Goal: Task Accomplishment & Management: Manage account settings

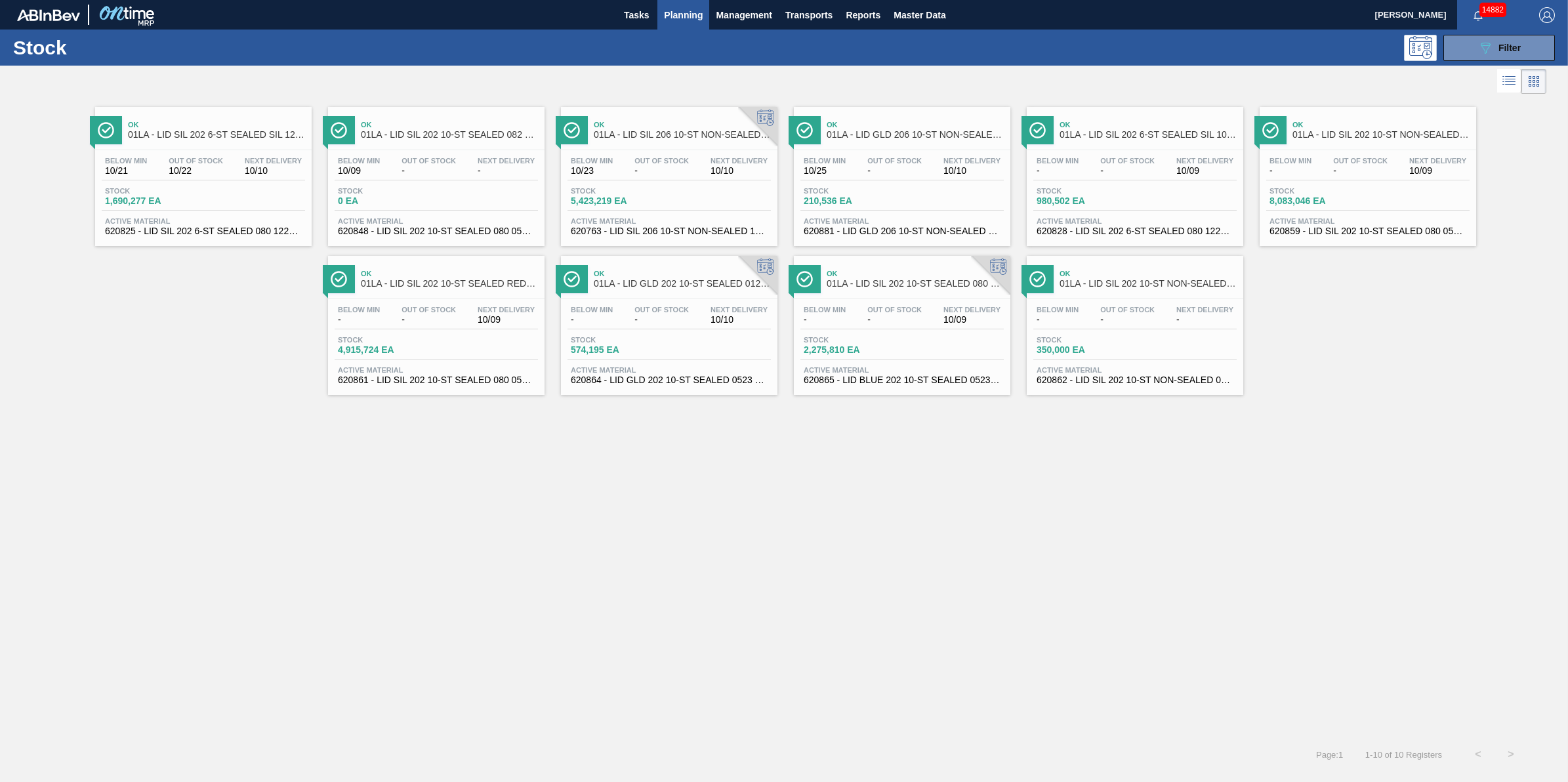
click at [690, 17] on span "Planning" at bounding box center [683, 15] width 39 height 16
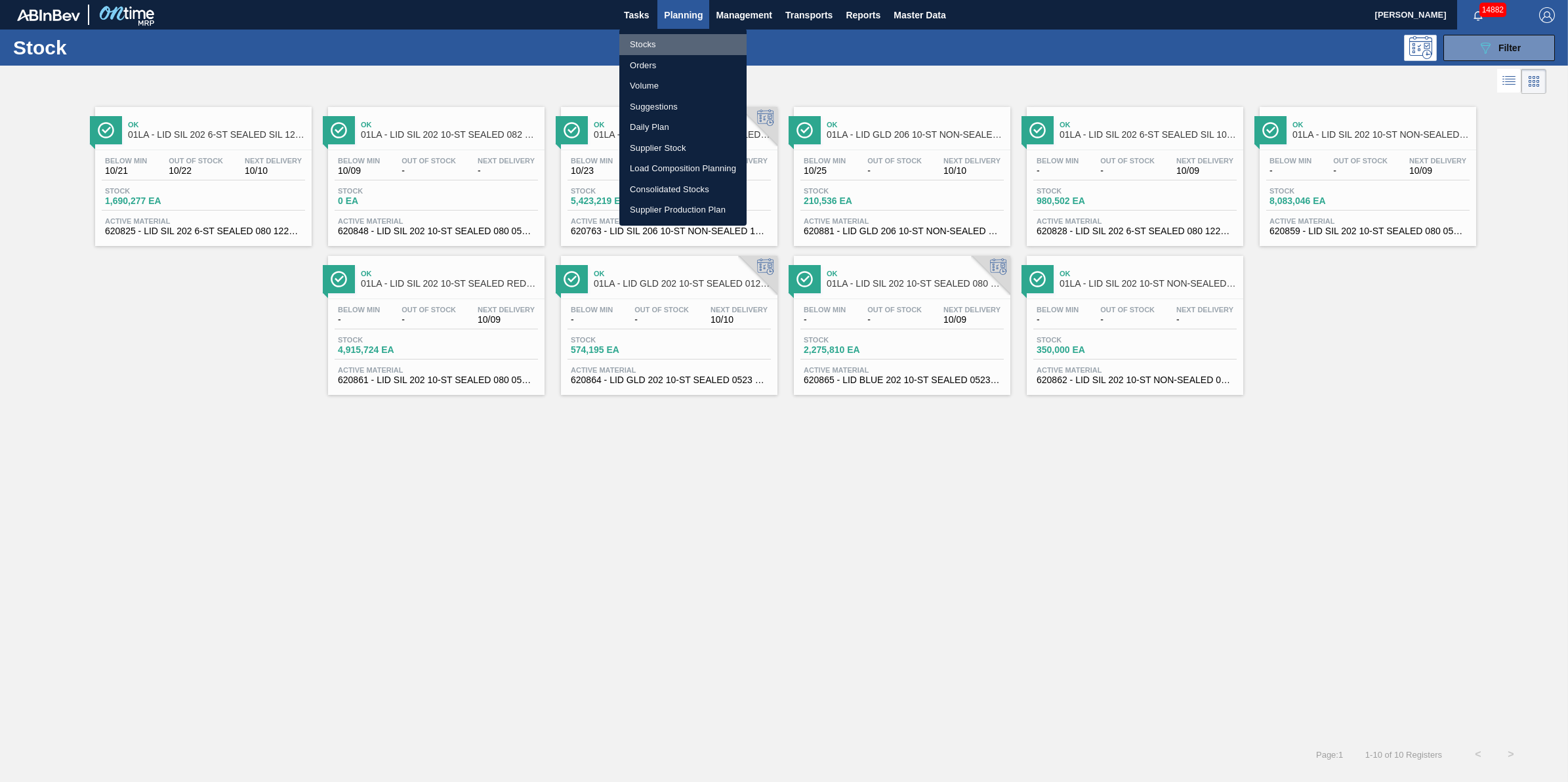
click at [684, 40] on li "Stocks" at bounding box center [683, 45] width 127 height 21
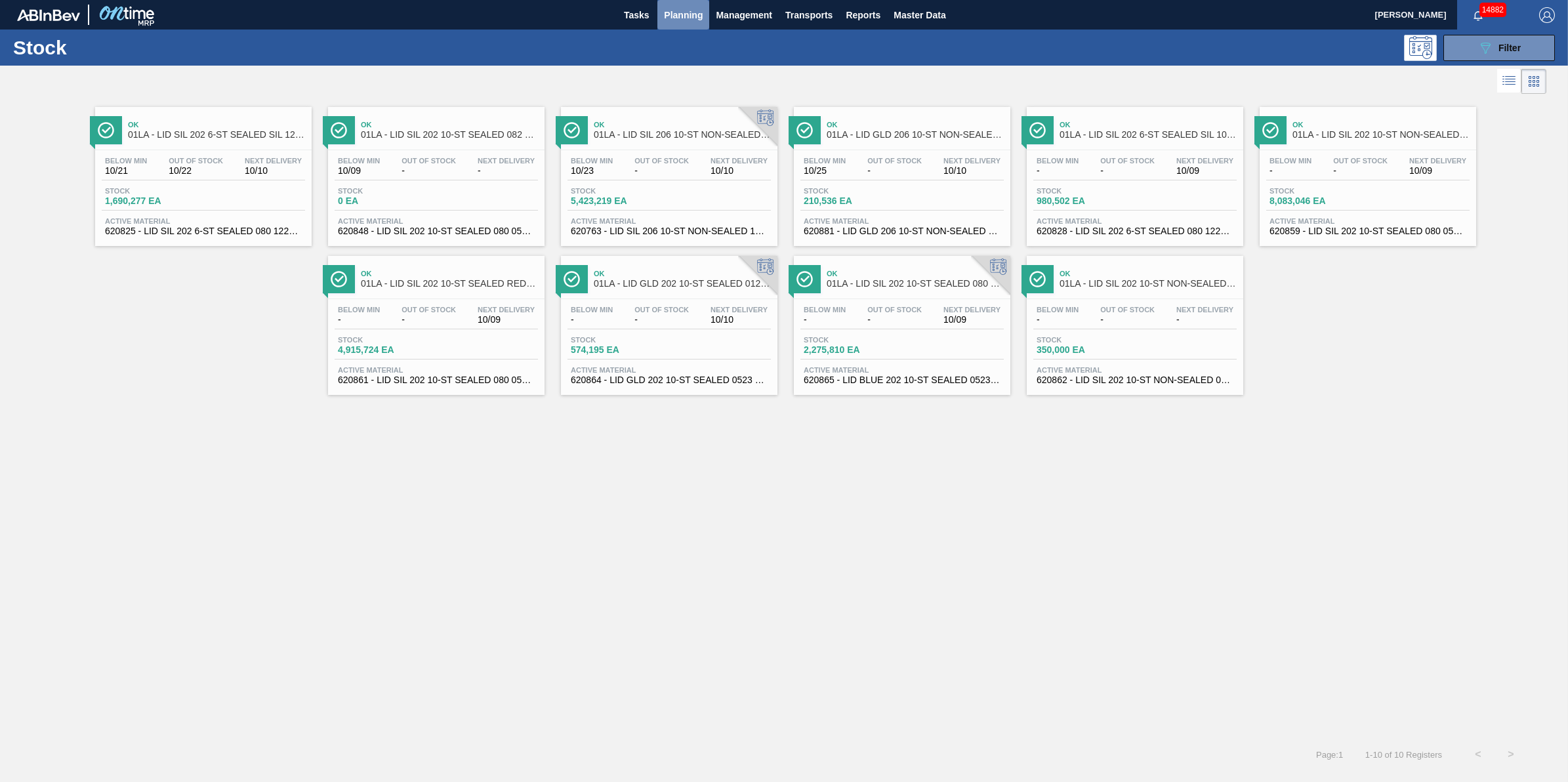
click at [693, 28] on button "Planning" at bounding box center [683, 14] width 52 height 30
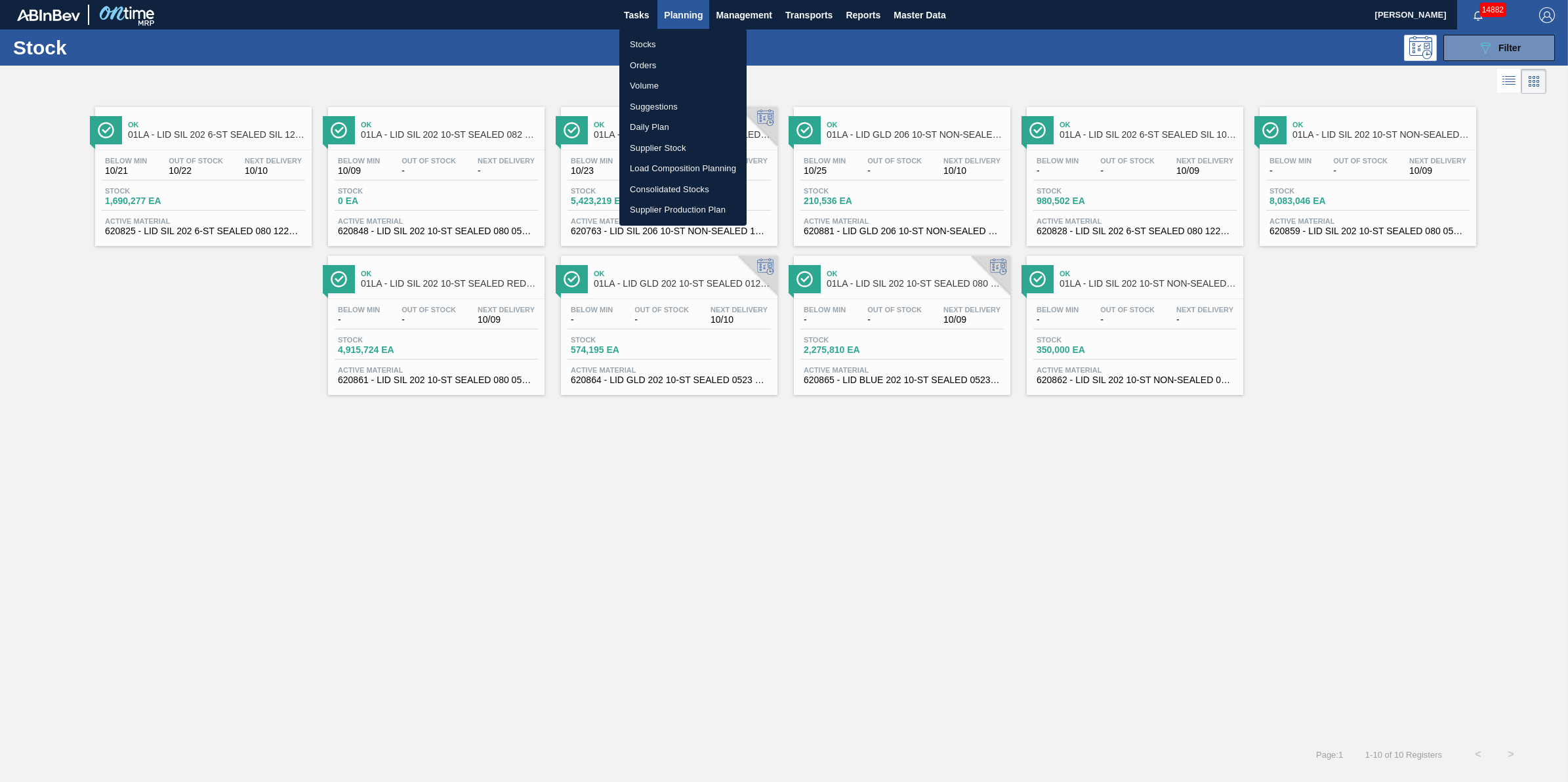
click at [692, 46] on li "Stocks" at bounding box center [683, 45] width 127 height 21
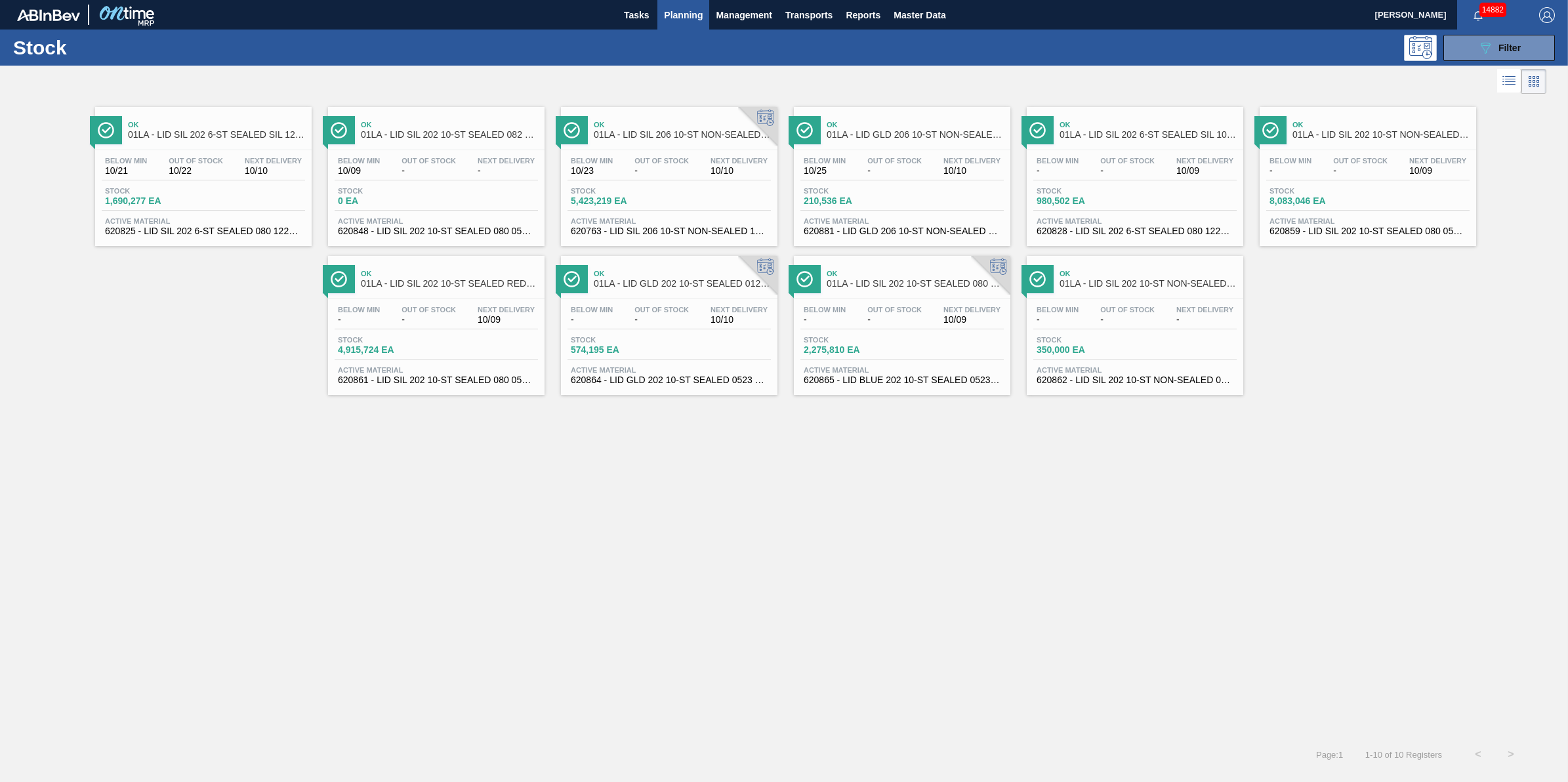
click at [668, 10] on span "Planning" at bounding box center [683, 15] width 39 height 16
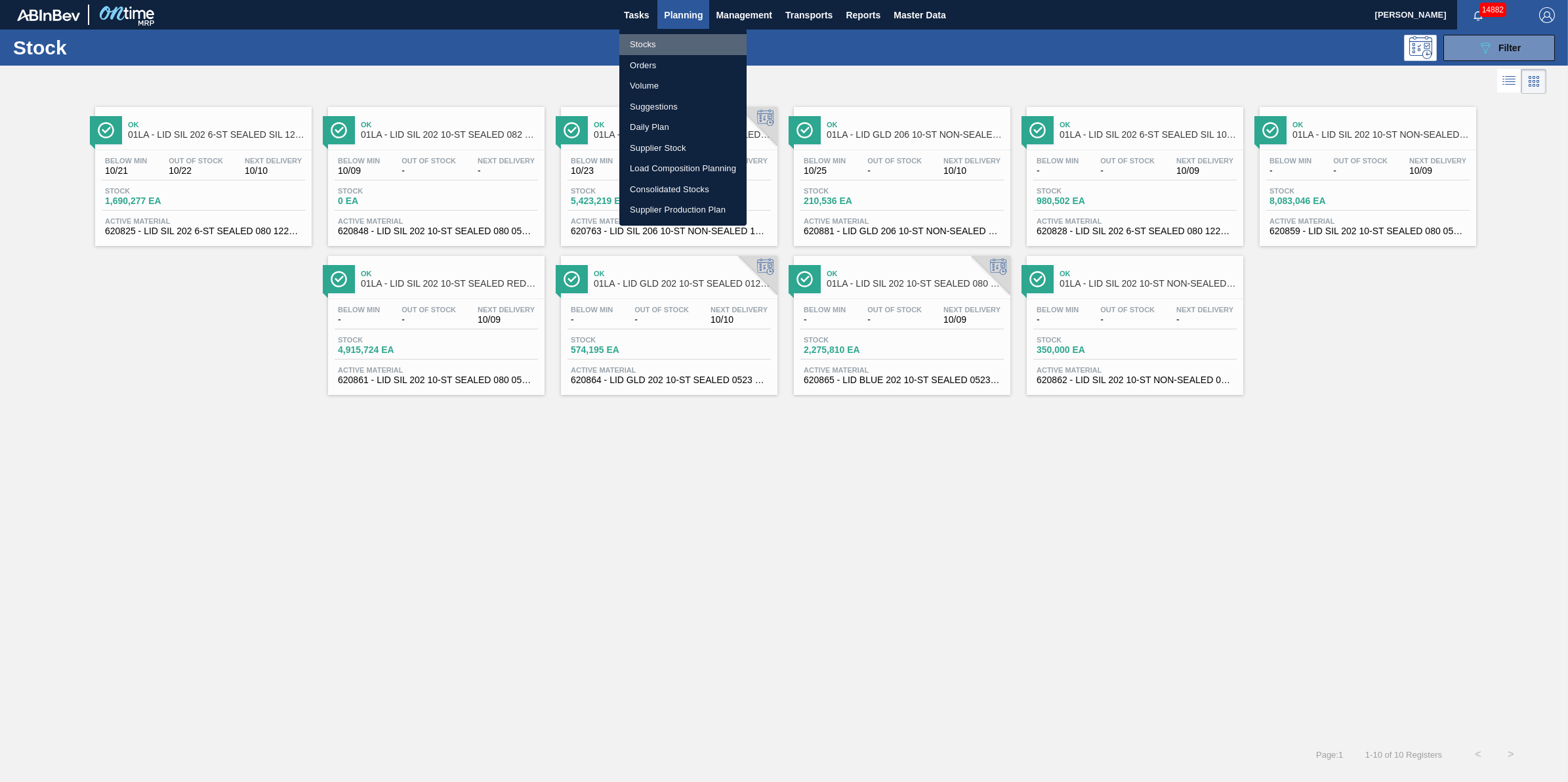
click at [665, 36] on li "Stocks" at bounding box center [683, 45] width 127 height 21
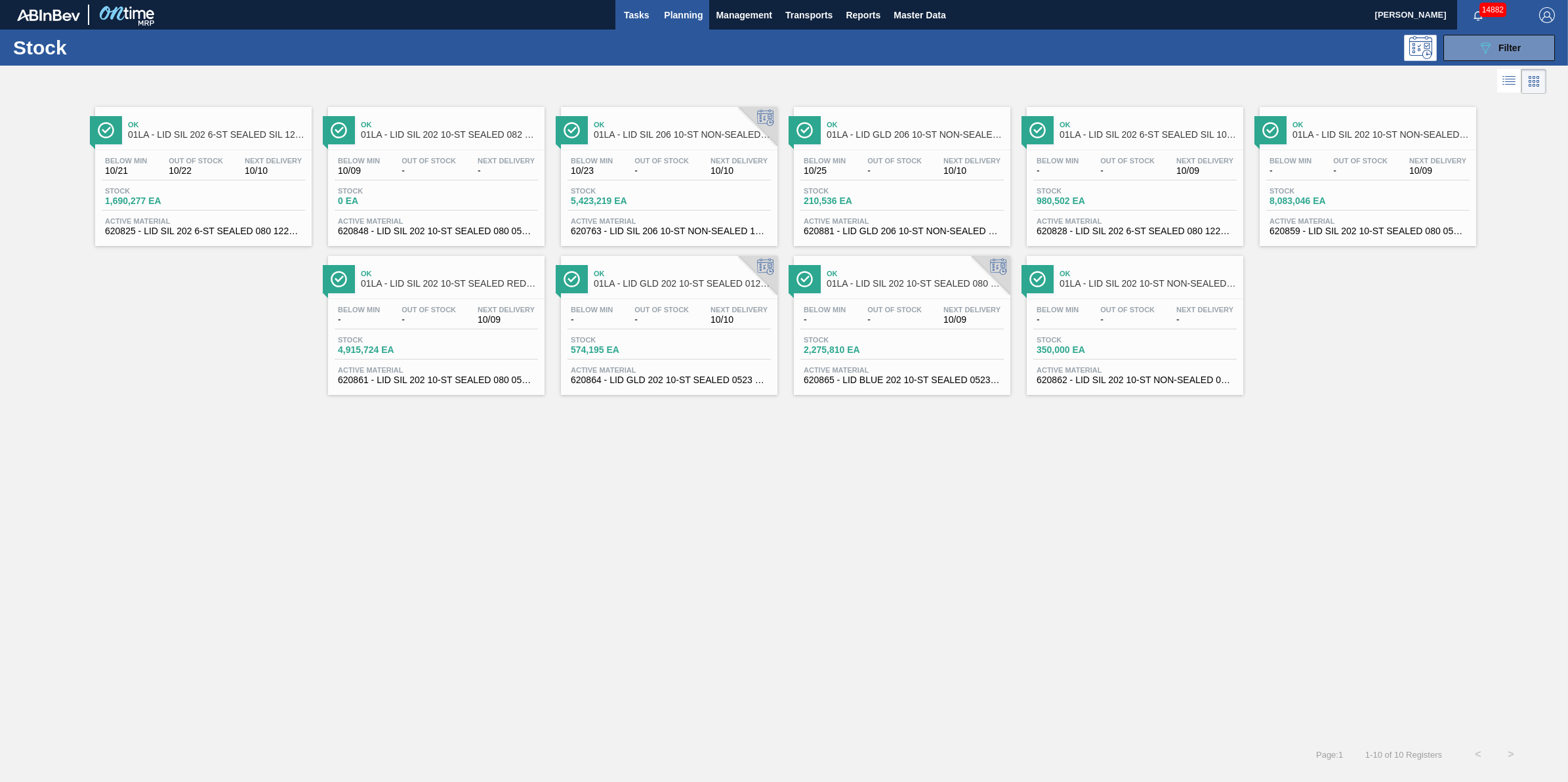
click at [634, 20] on span "Tasks" at bounding box center [636, 15] width 29 height 16
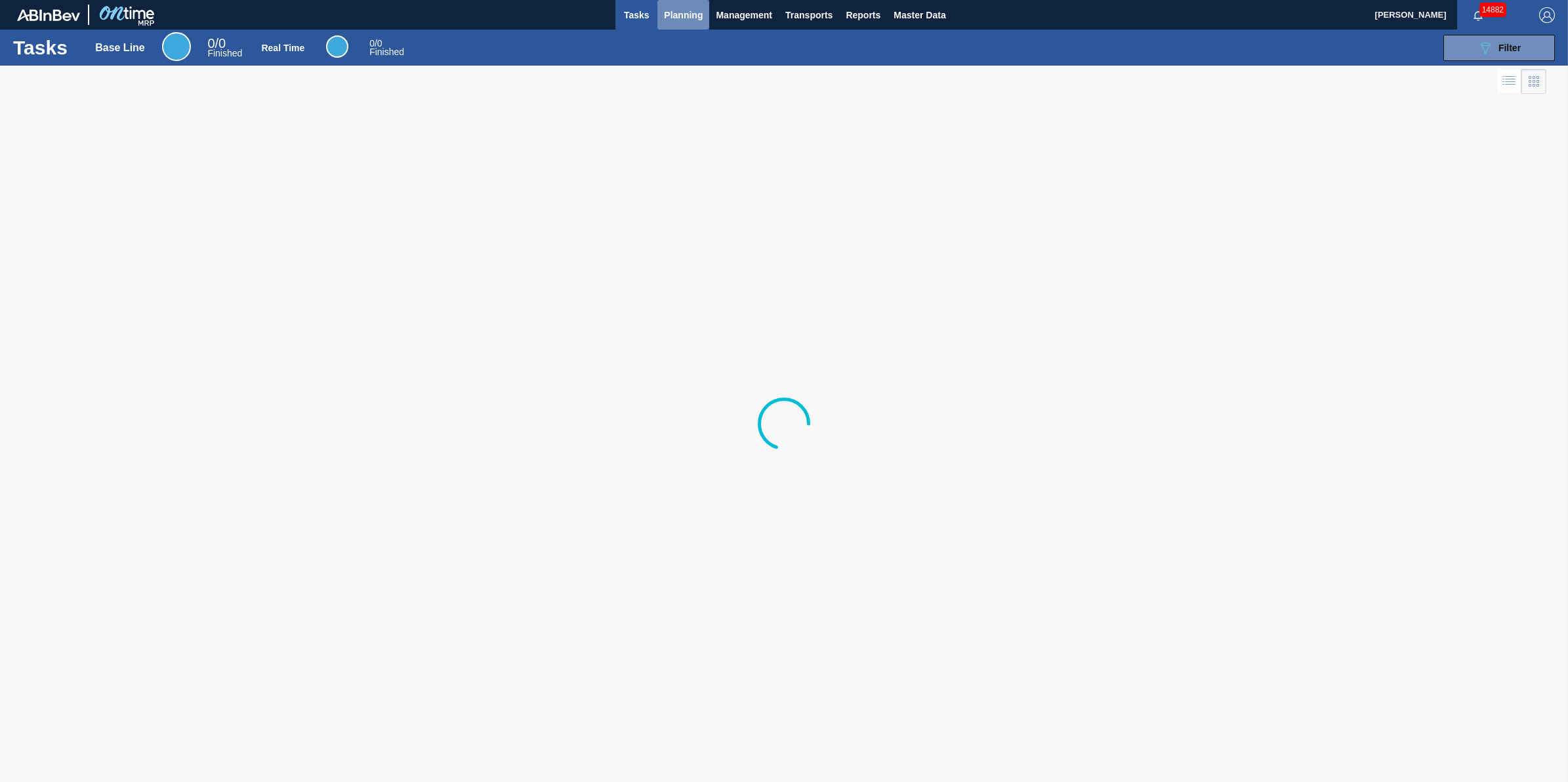
click at [664, 17] on span "Planning" at bounding box center [683, 15] width 39 height 16
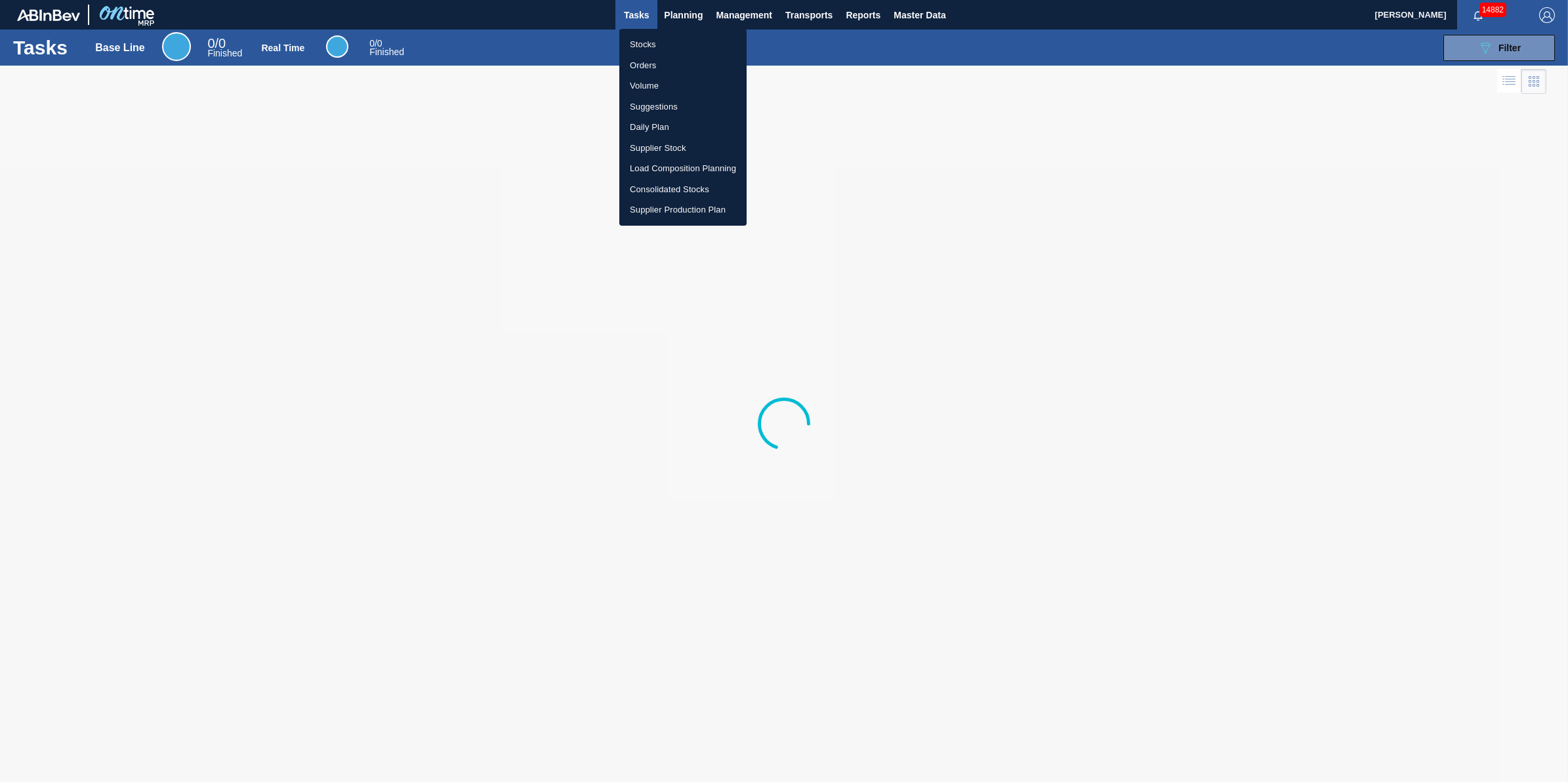
click at [657, 53] on li "Stocks" at bounding box center [683, 45] width 127 height 21
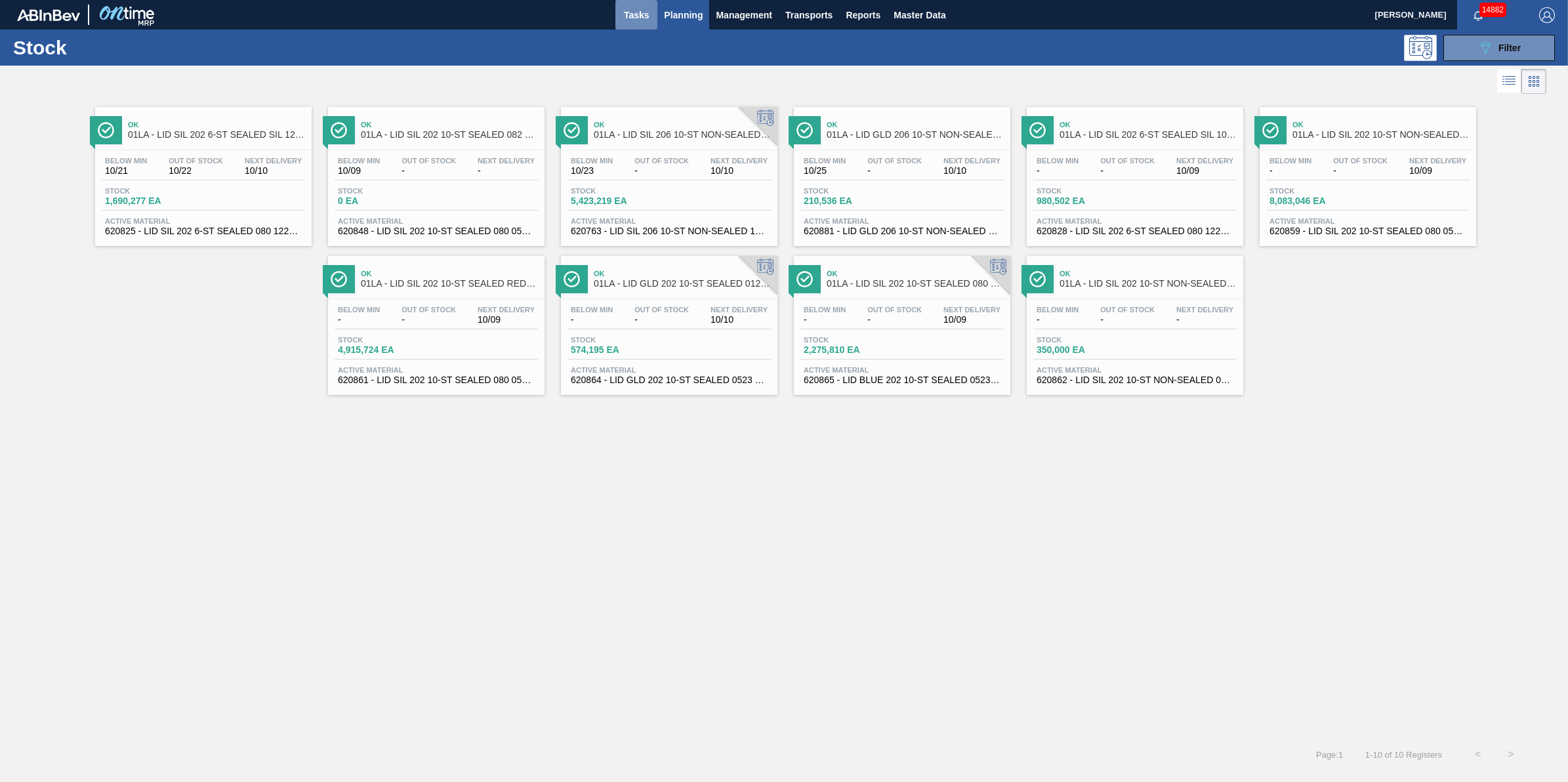
click at [617, 20] on button "Tasks" at bounding box center [636, 14] width 42 height 30
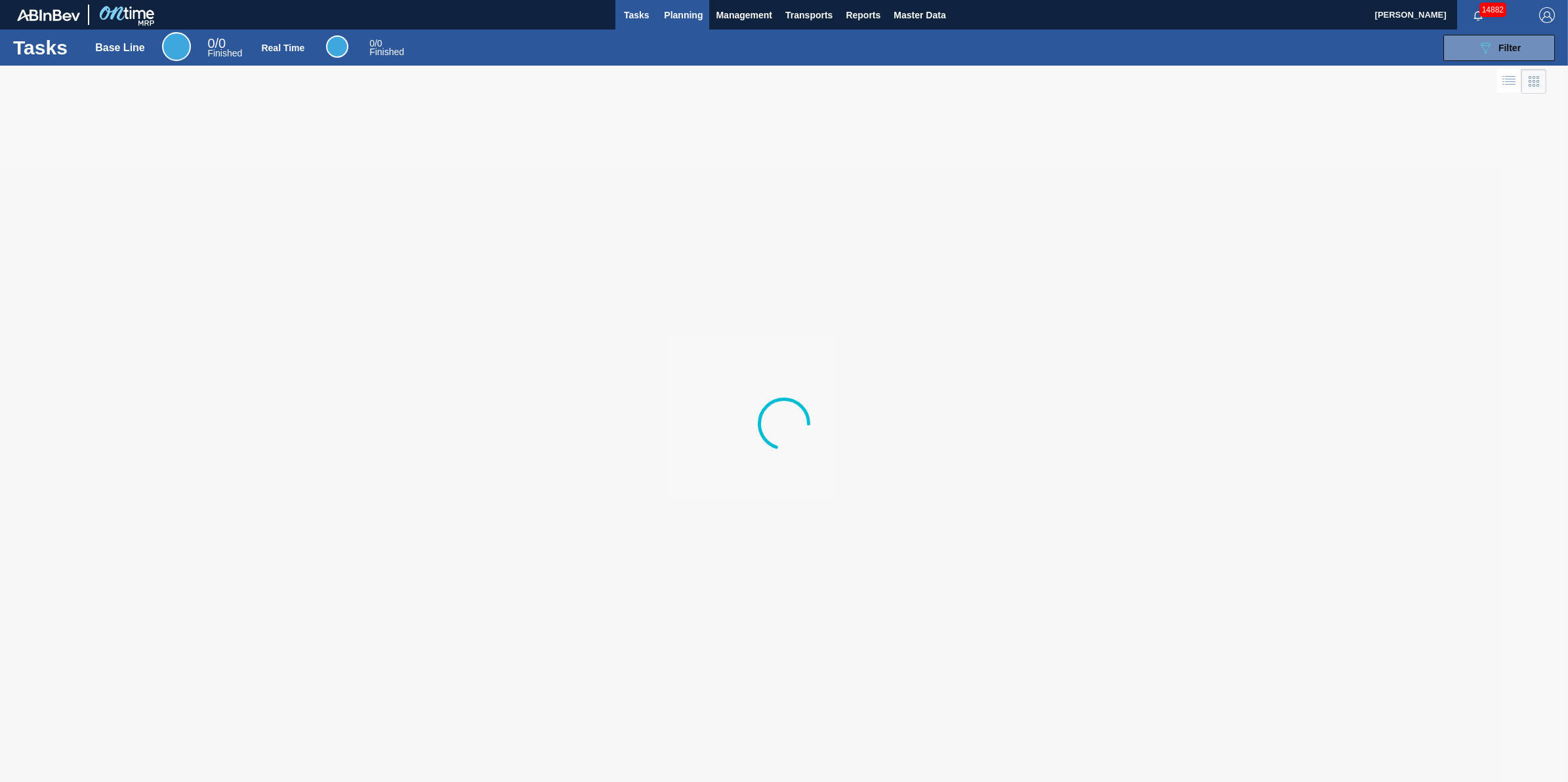
click at [687, 18] on span "Planning" at bounding box center [683, 15] width 39 height 16
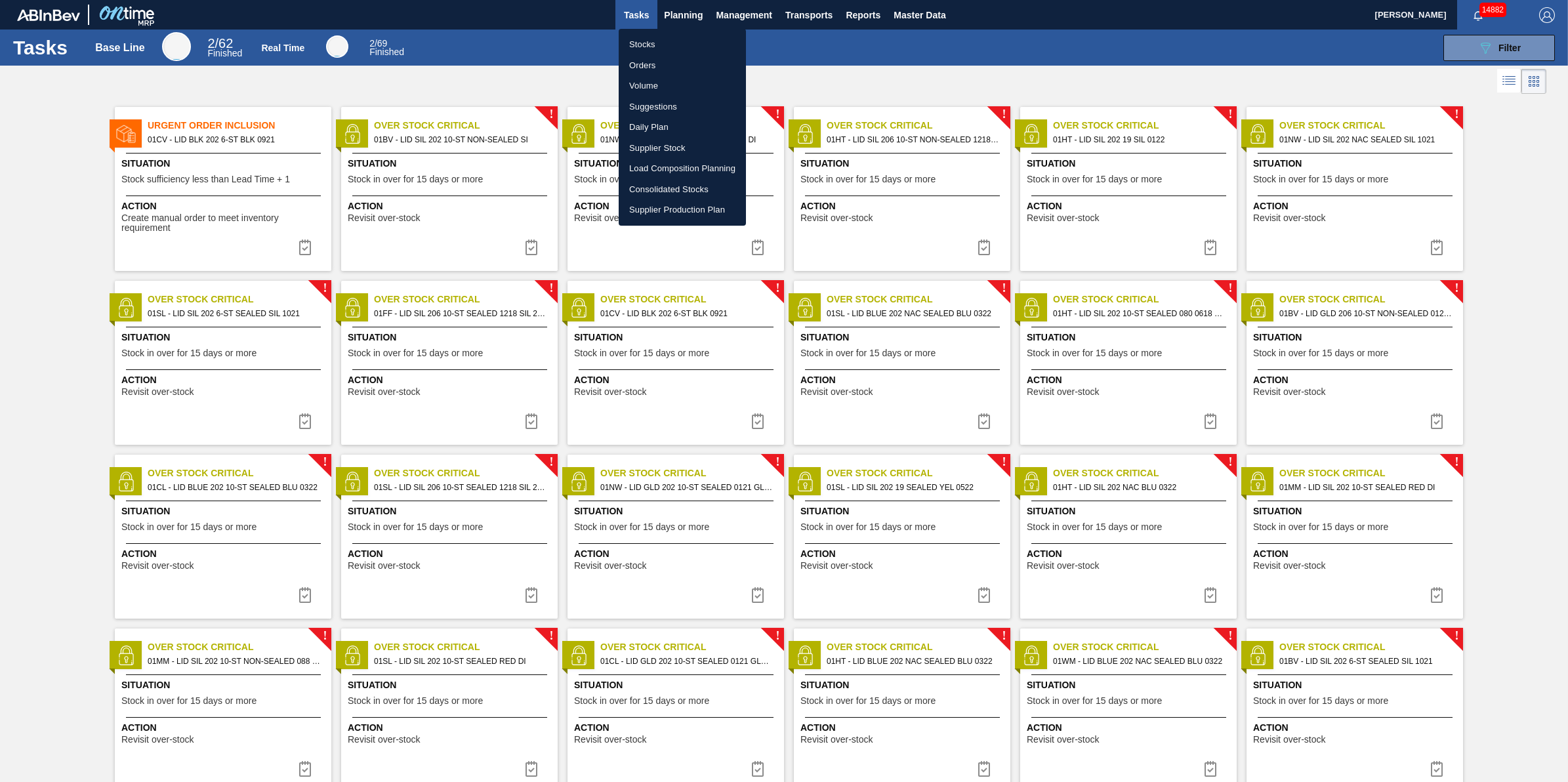
click at [526, 79] on div at bounding box center [784, 391] width 1568 height 782
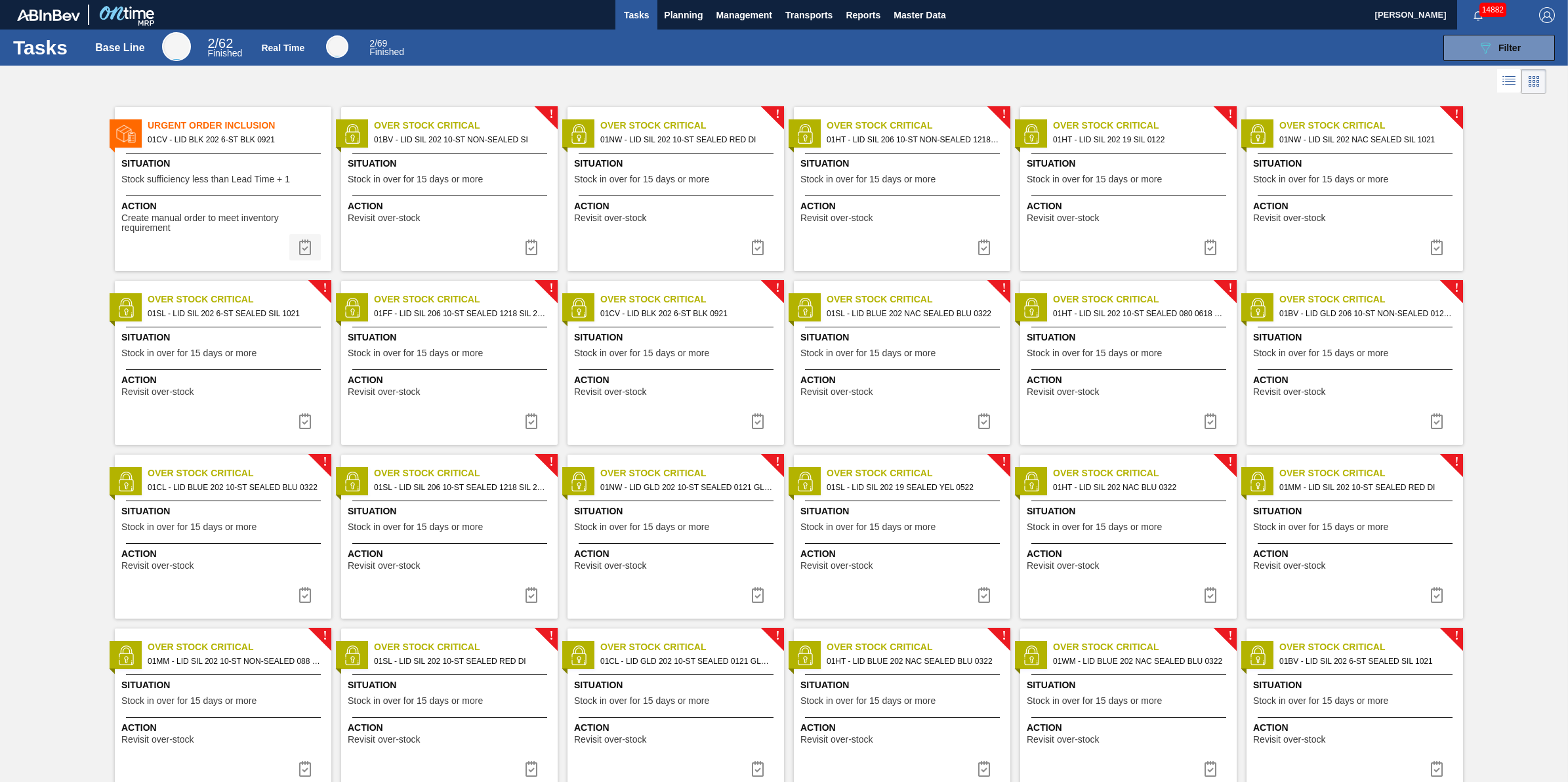
click at [313, 251] on button at bounding box center [304, 248] width 31 height 27
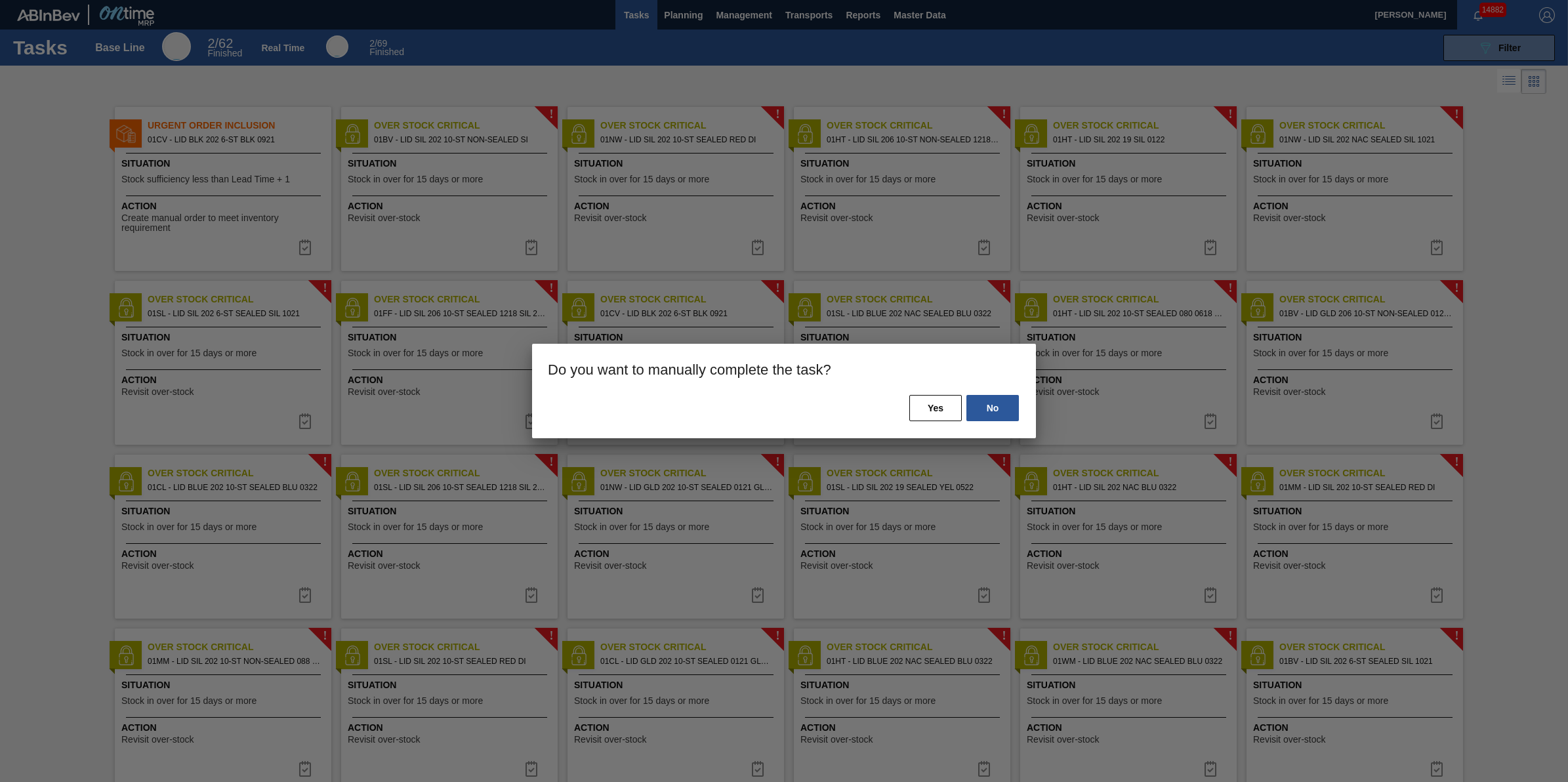
click at [962, 413] on div "No Yes" at bounding box center [784, 416] width 504 height 45
click at [952, 413] on button "Yes" at bounding box center [936, 408] width 52 height 27
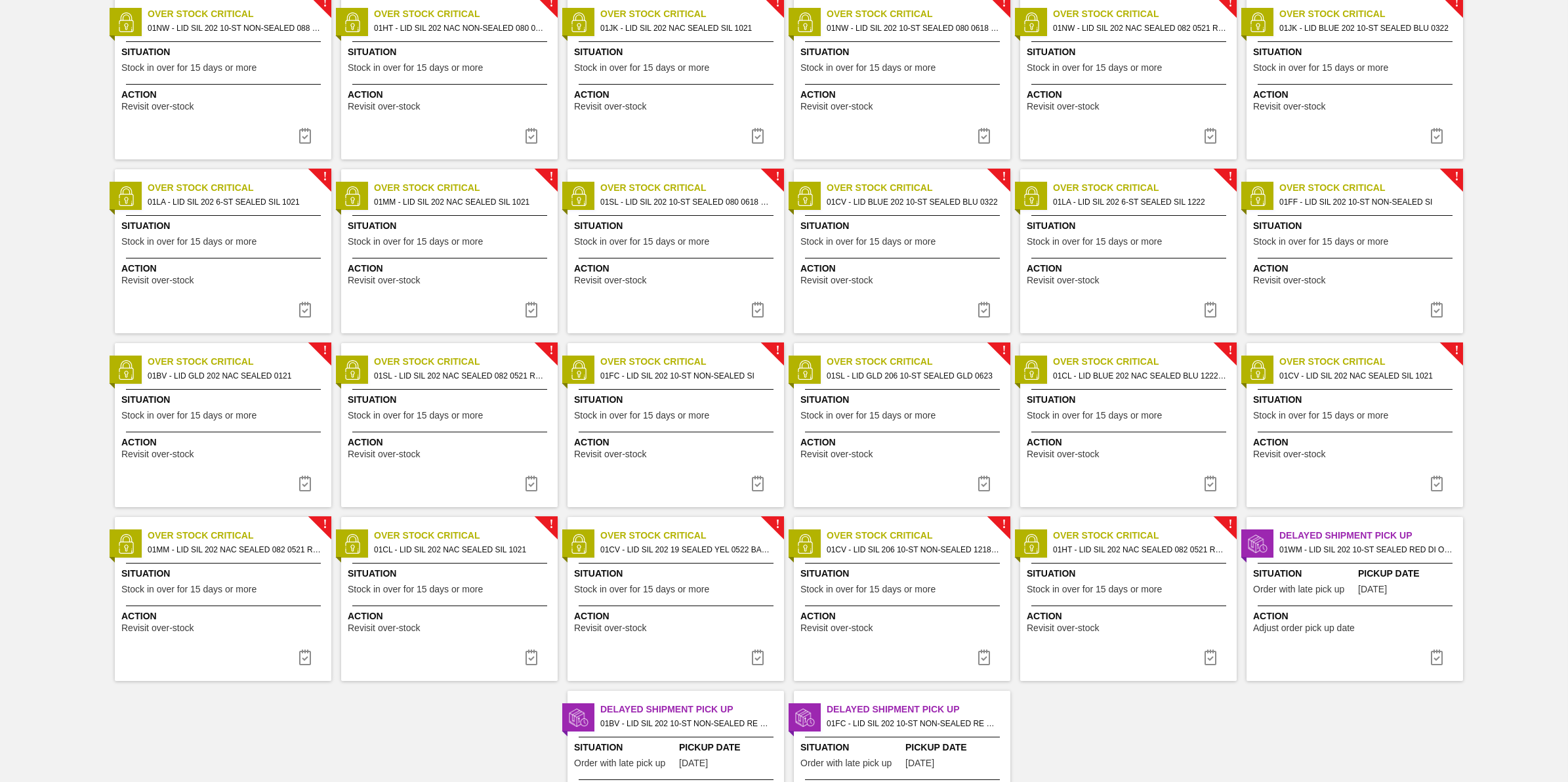
scroll to position [913, 0]
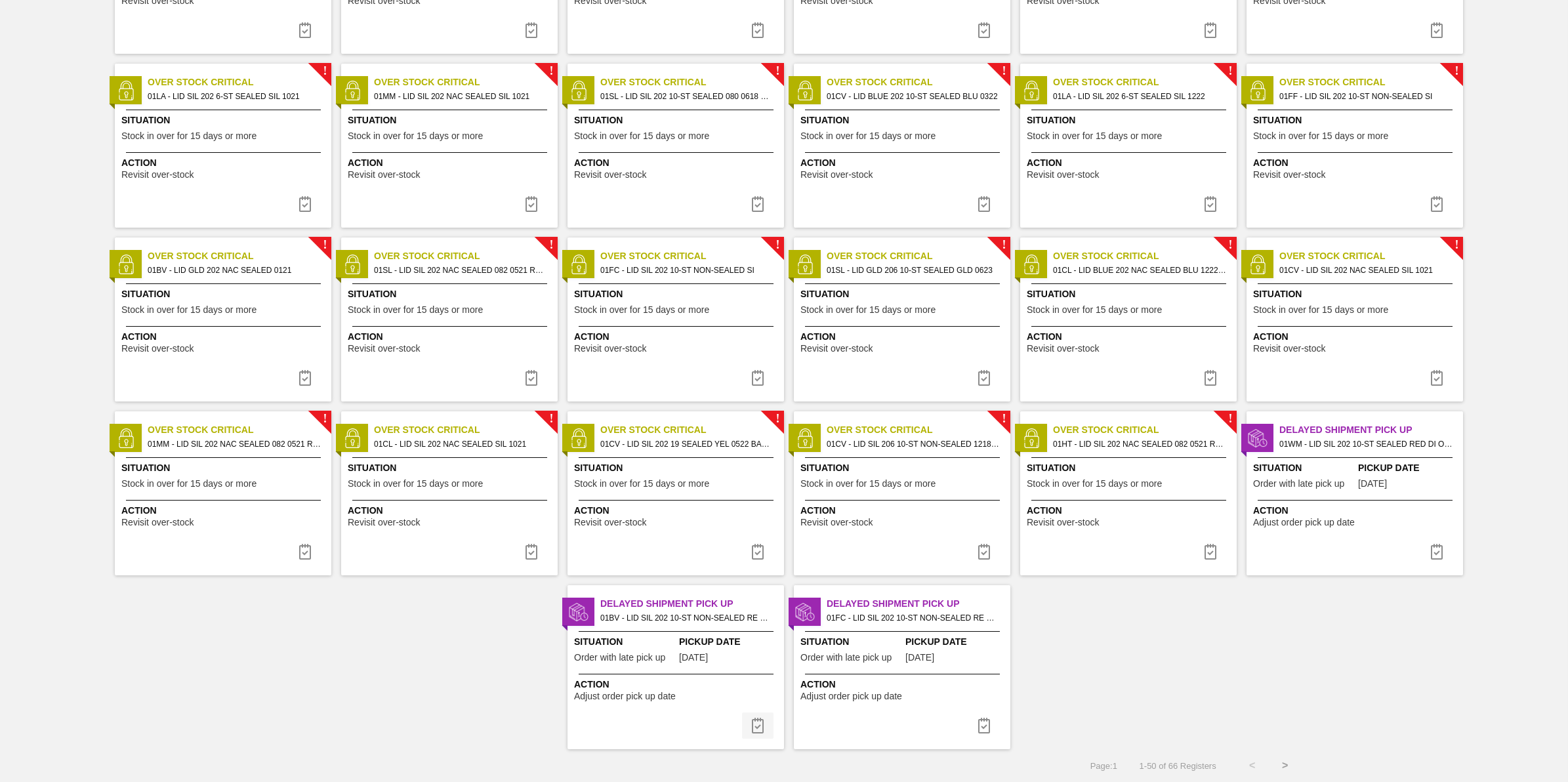
click at [763, 733] on button at bounding box center [757, 726] width 31 height 27
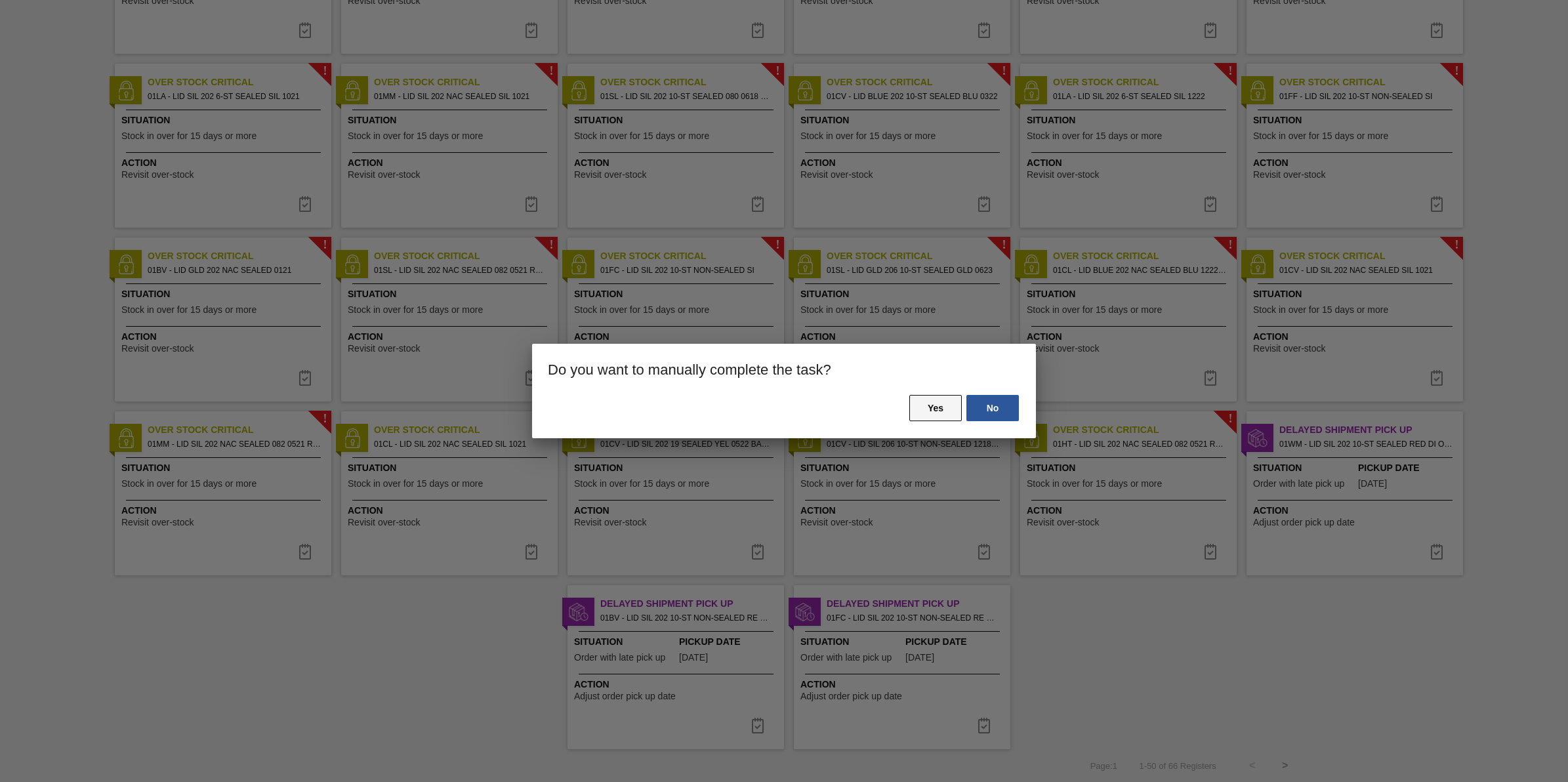
click at [945, 418] on button "Yes" at bounding box center [936, 408] width 52 height 27
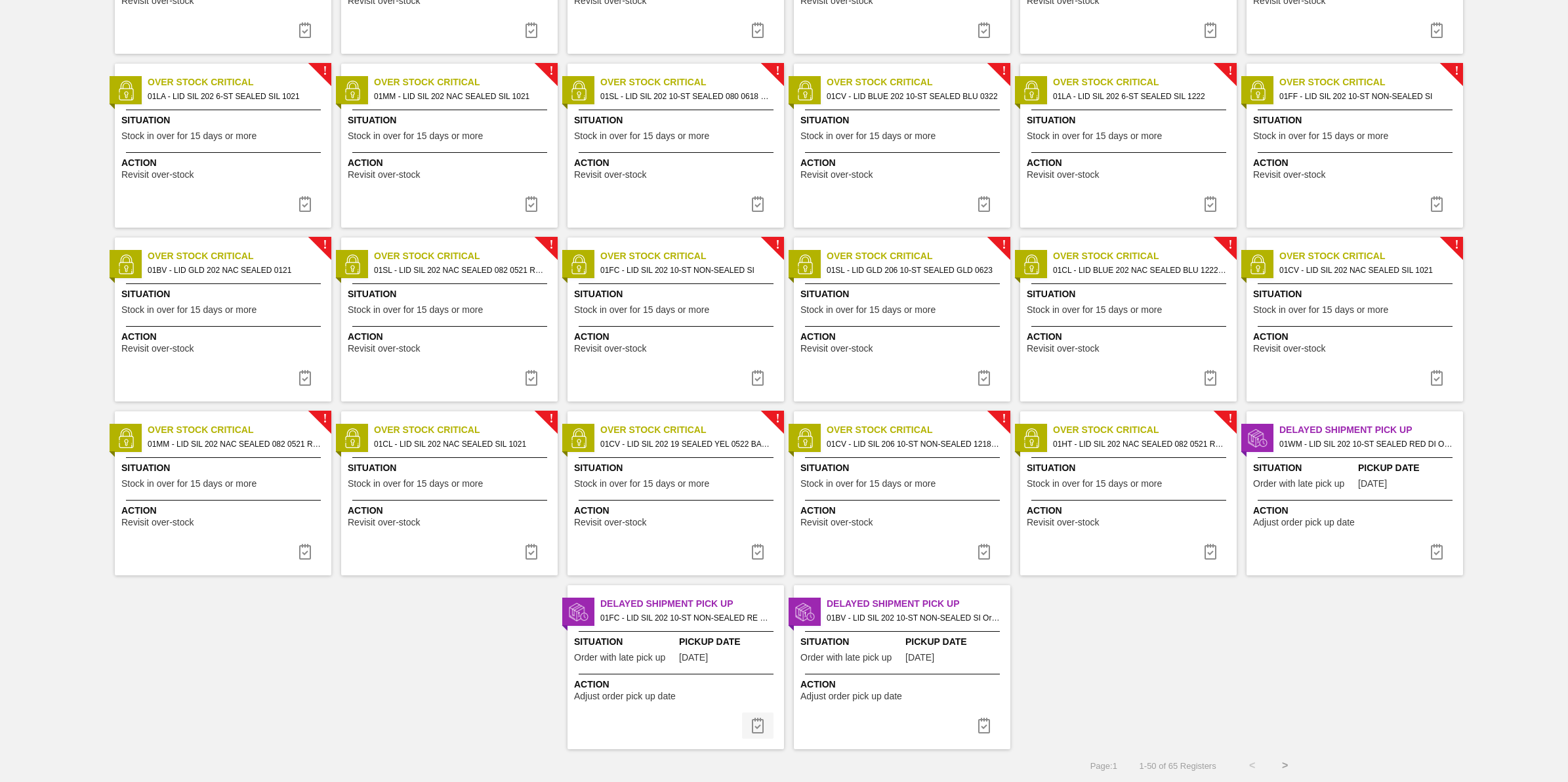
click at [763, 729] on img at bounding box center [757, 726] width 16 height 16
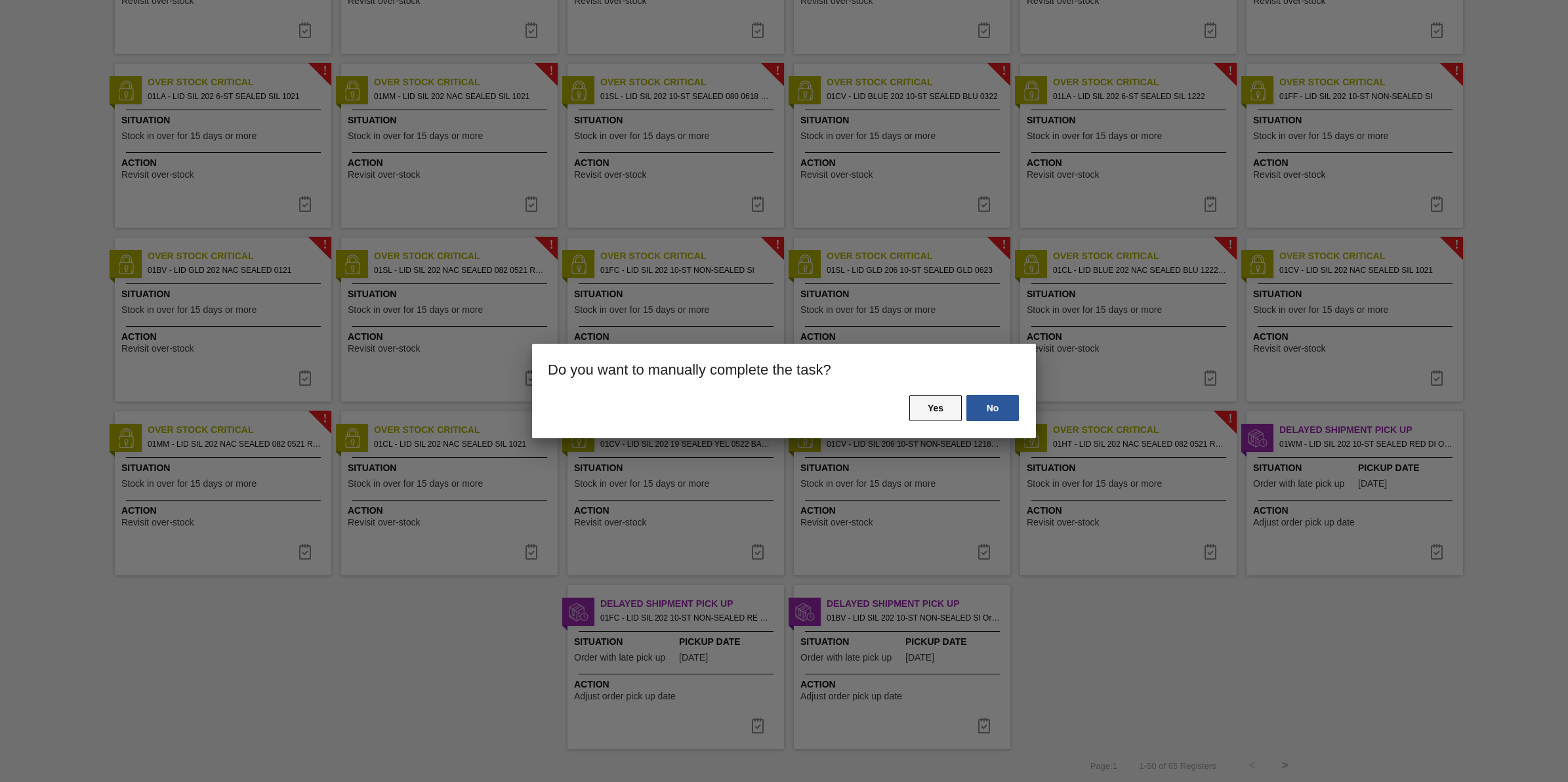
click at [949, 410] on button "Yes" at bounding box center [936, 408] width 52 height 27
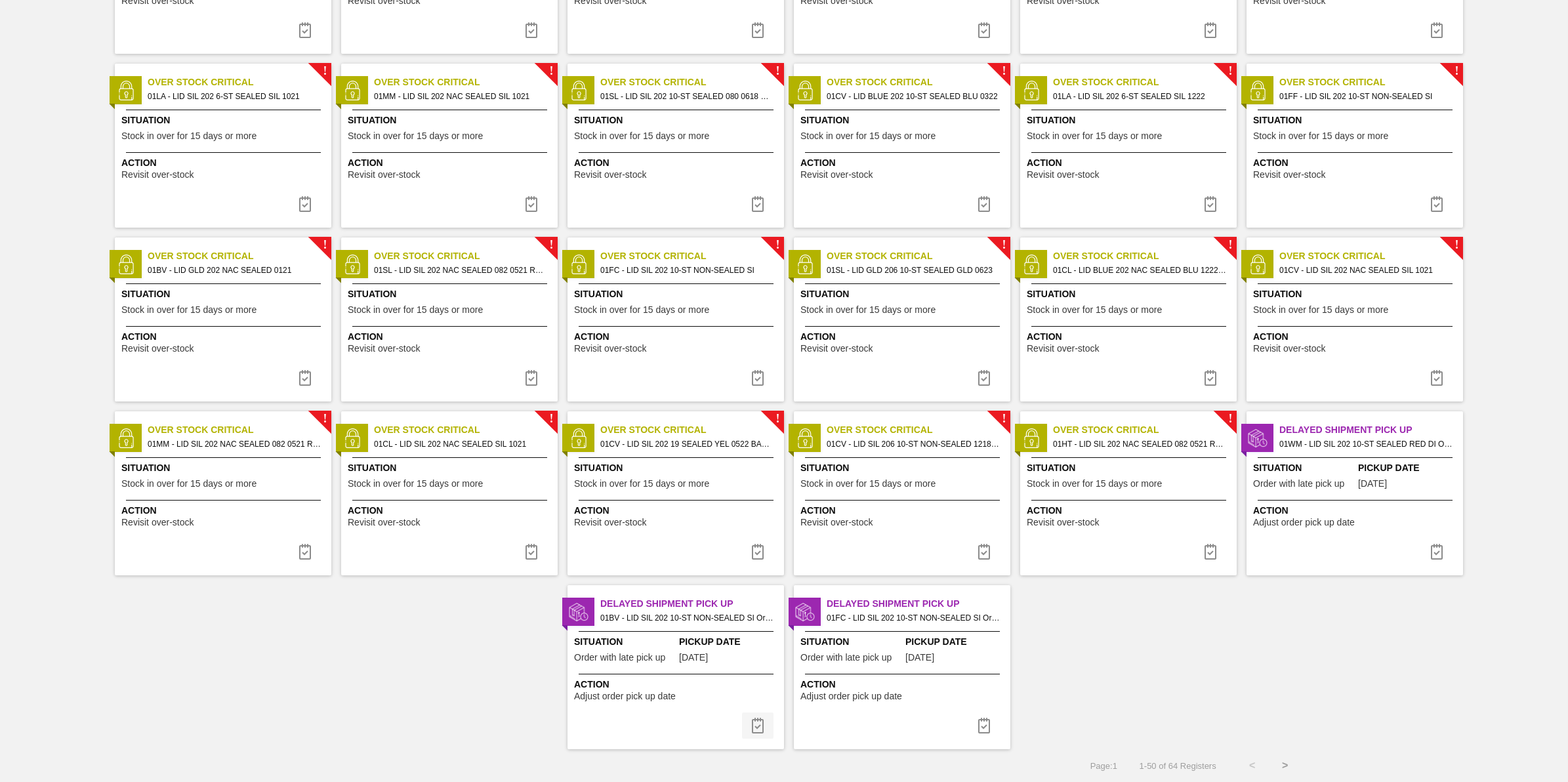
click at [756, 725] on img at bounding box center [757, 726] width 16 height 16
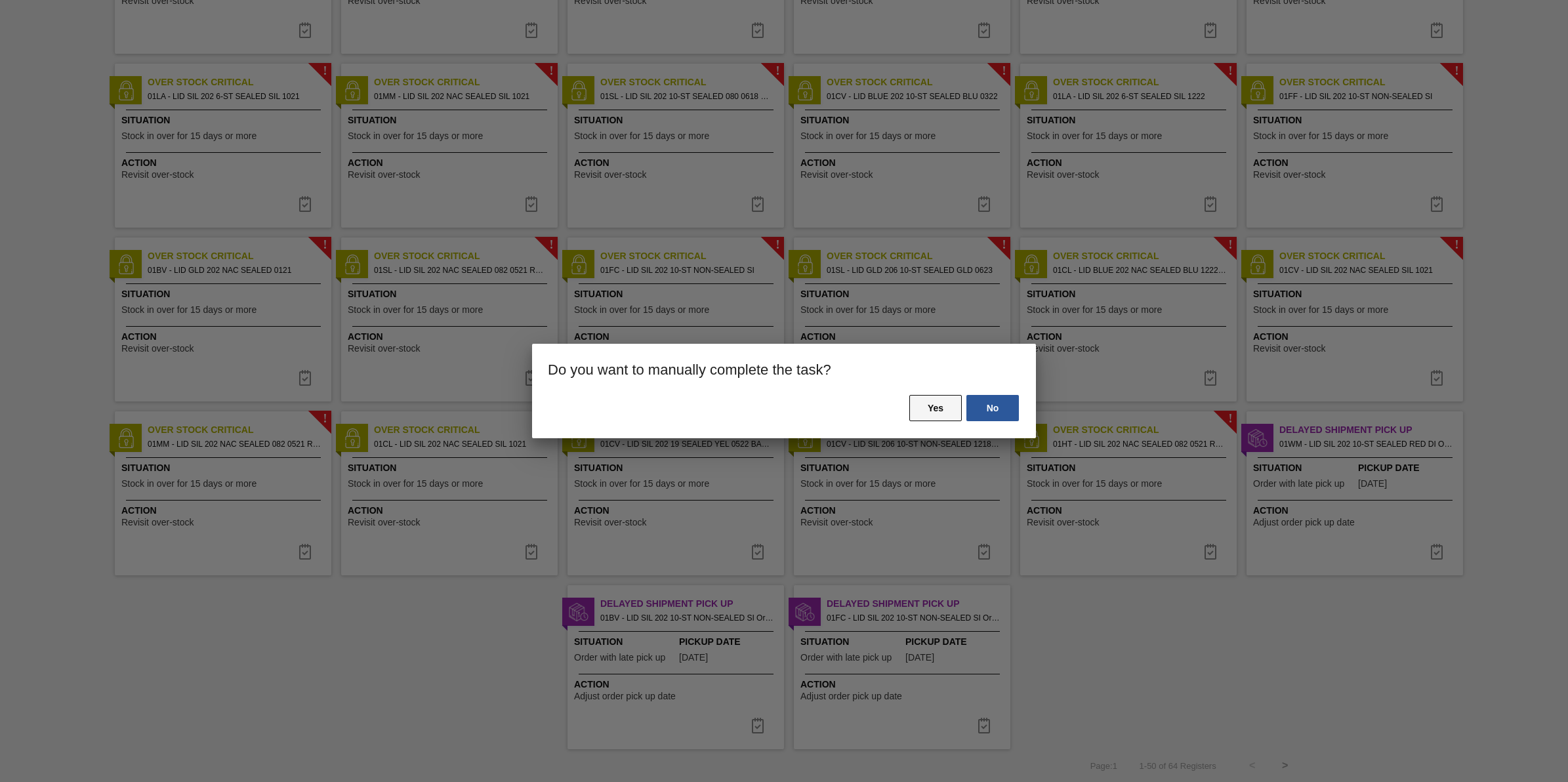
click at [938, 410] on button "Yes" at bounding box center [936, 408] width 52 height 27
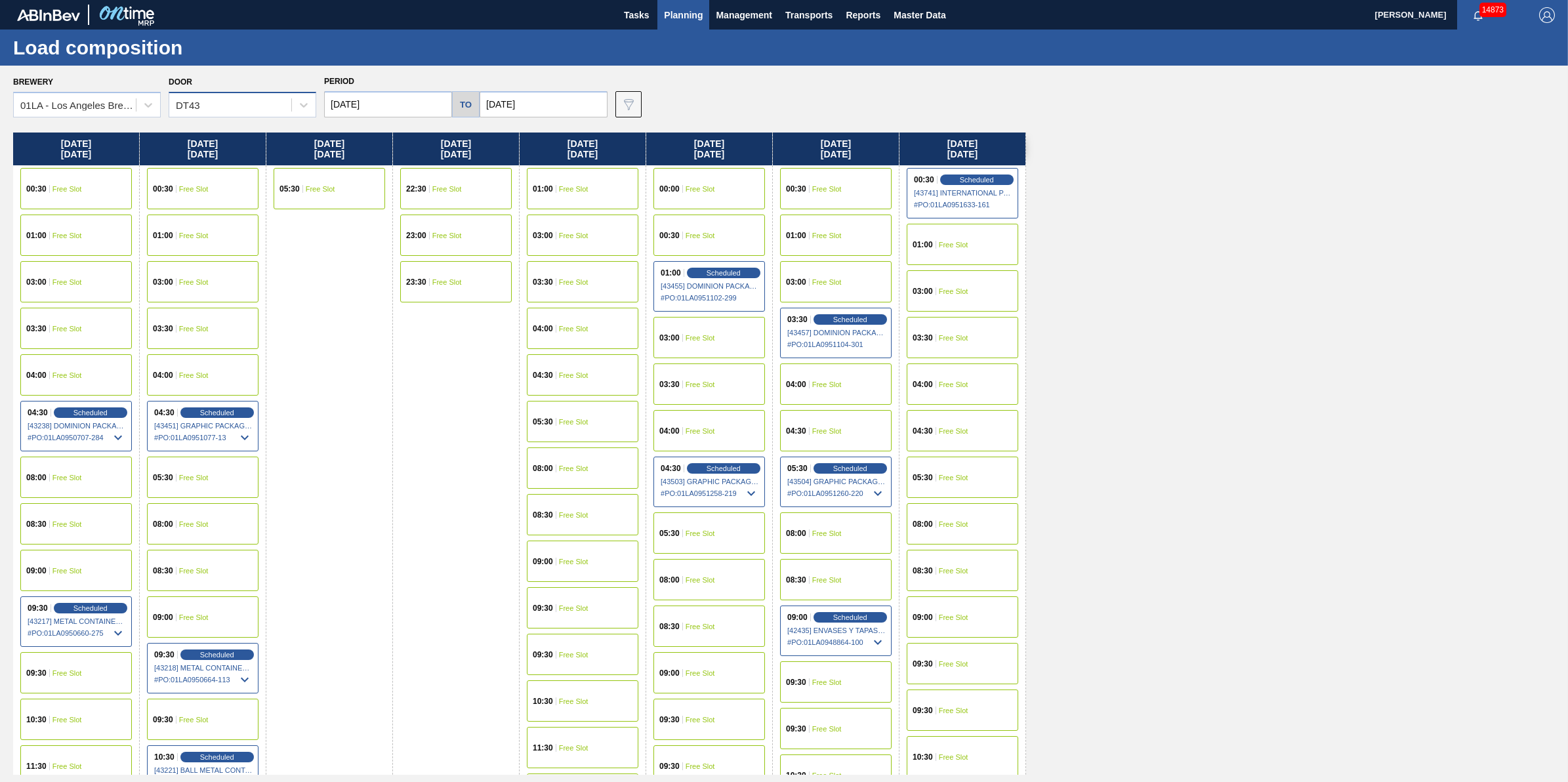
click at [179, 95] on div "DT43" at bounding box center [231, 105] width 122 height 19
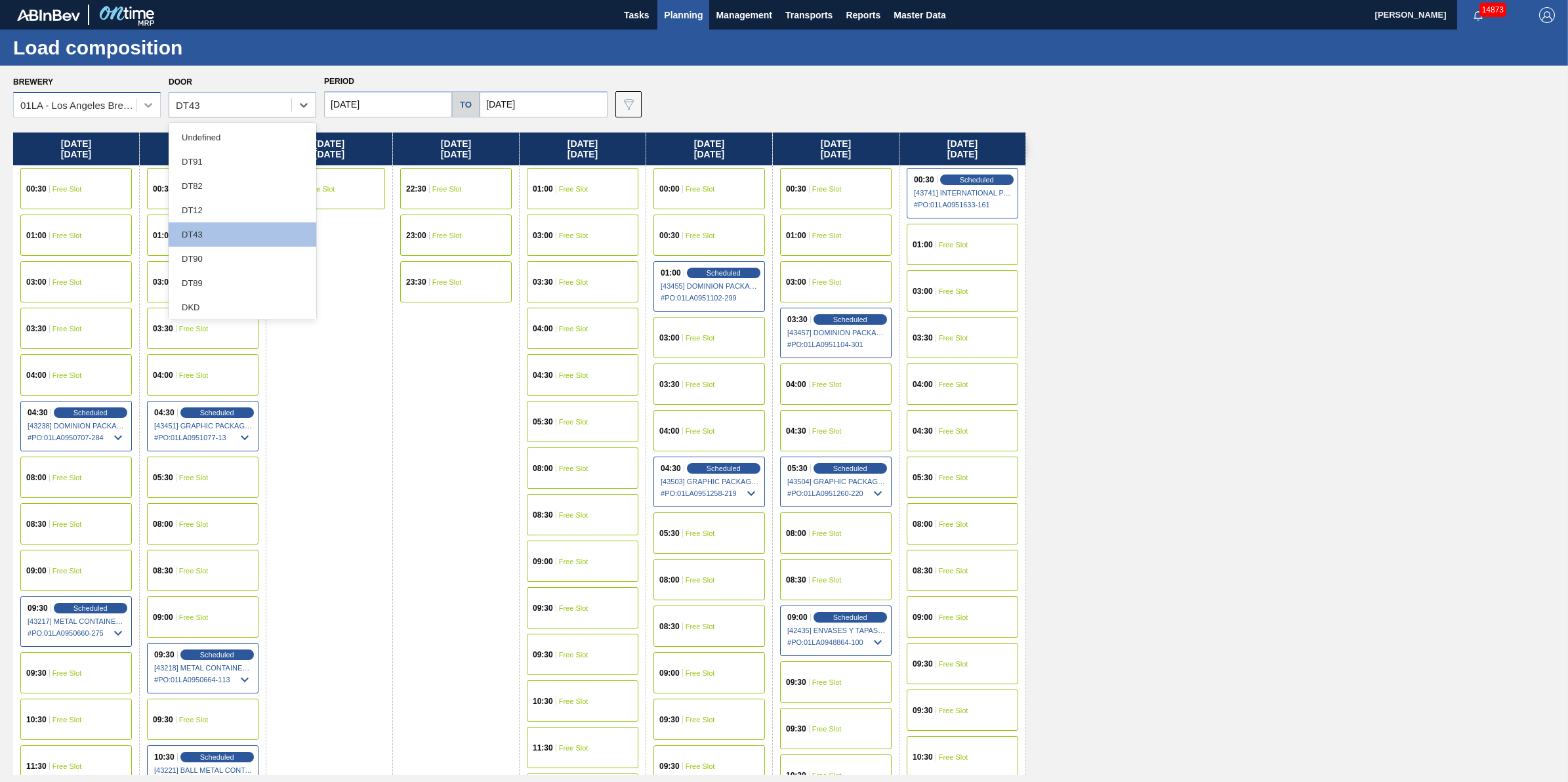
click at [146, 102] on icon at bounding box center [149, 105] width 13 height 13
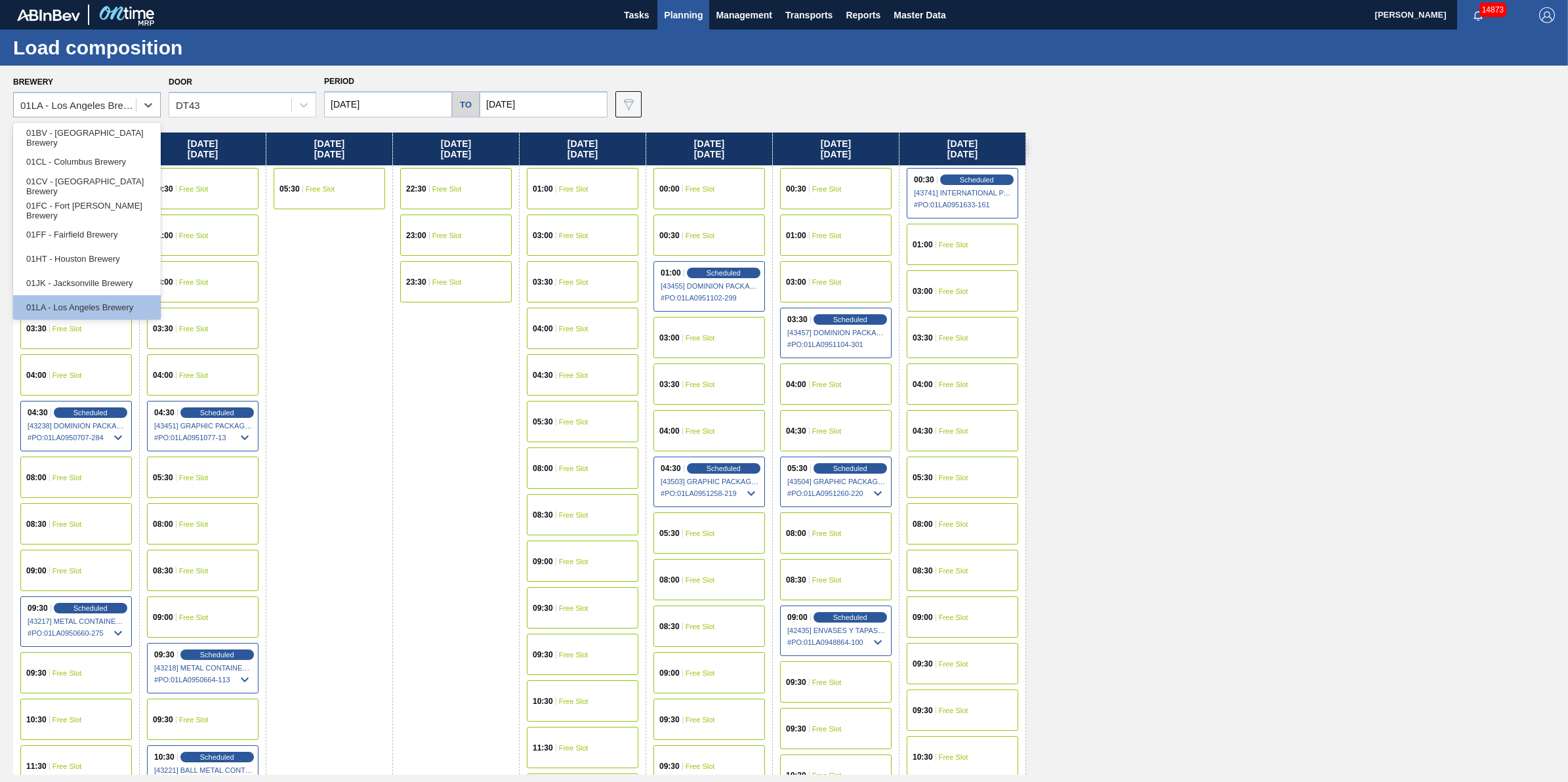
drag, startPoint x: 466, startPoint y: 371, endPoint x: 469, endPoint y: 356, distance: 15.3
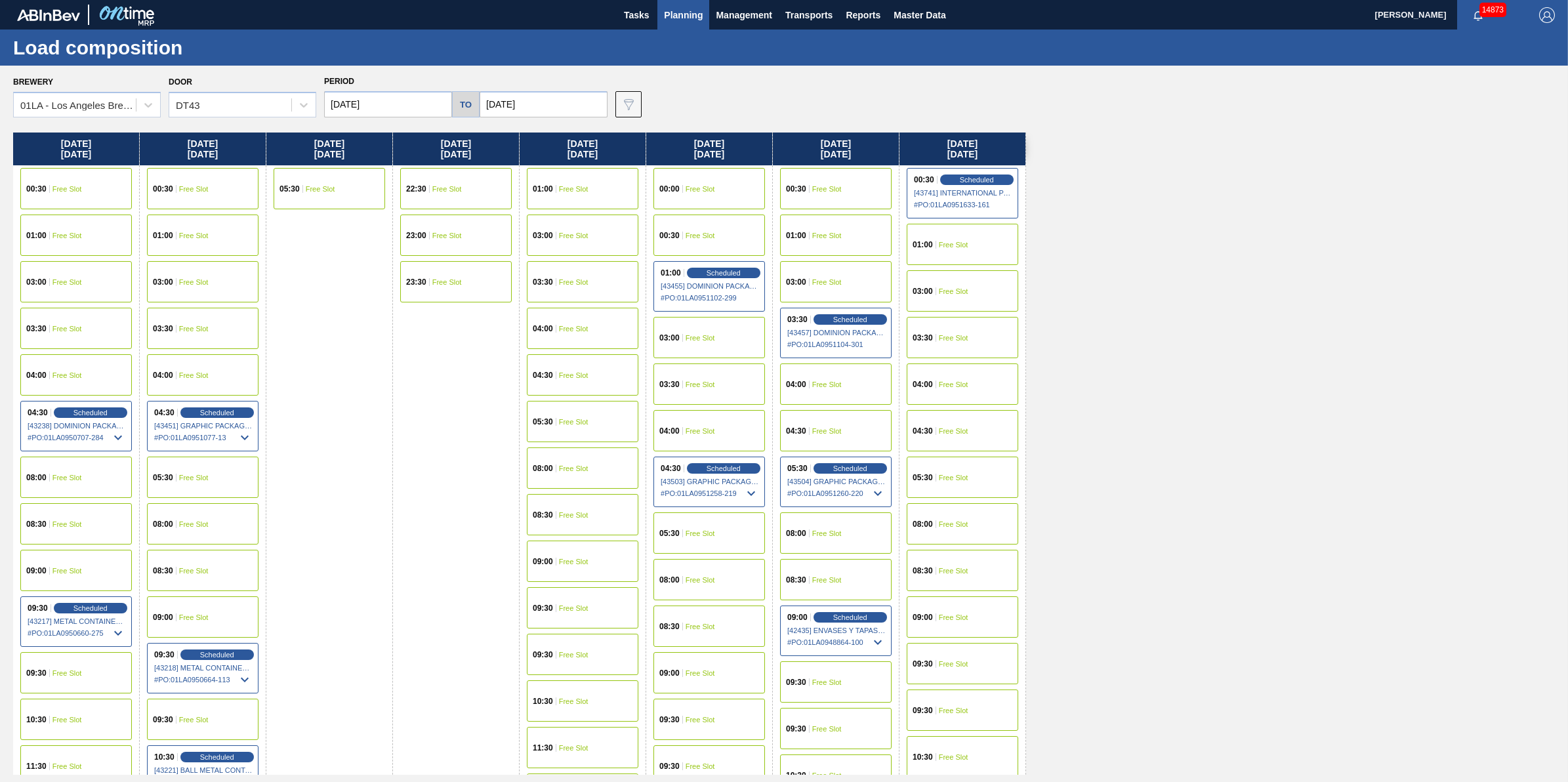
click at [681, 18] on span "Planning" at bounding box center [683, 15] width 39 height 16
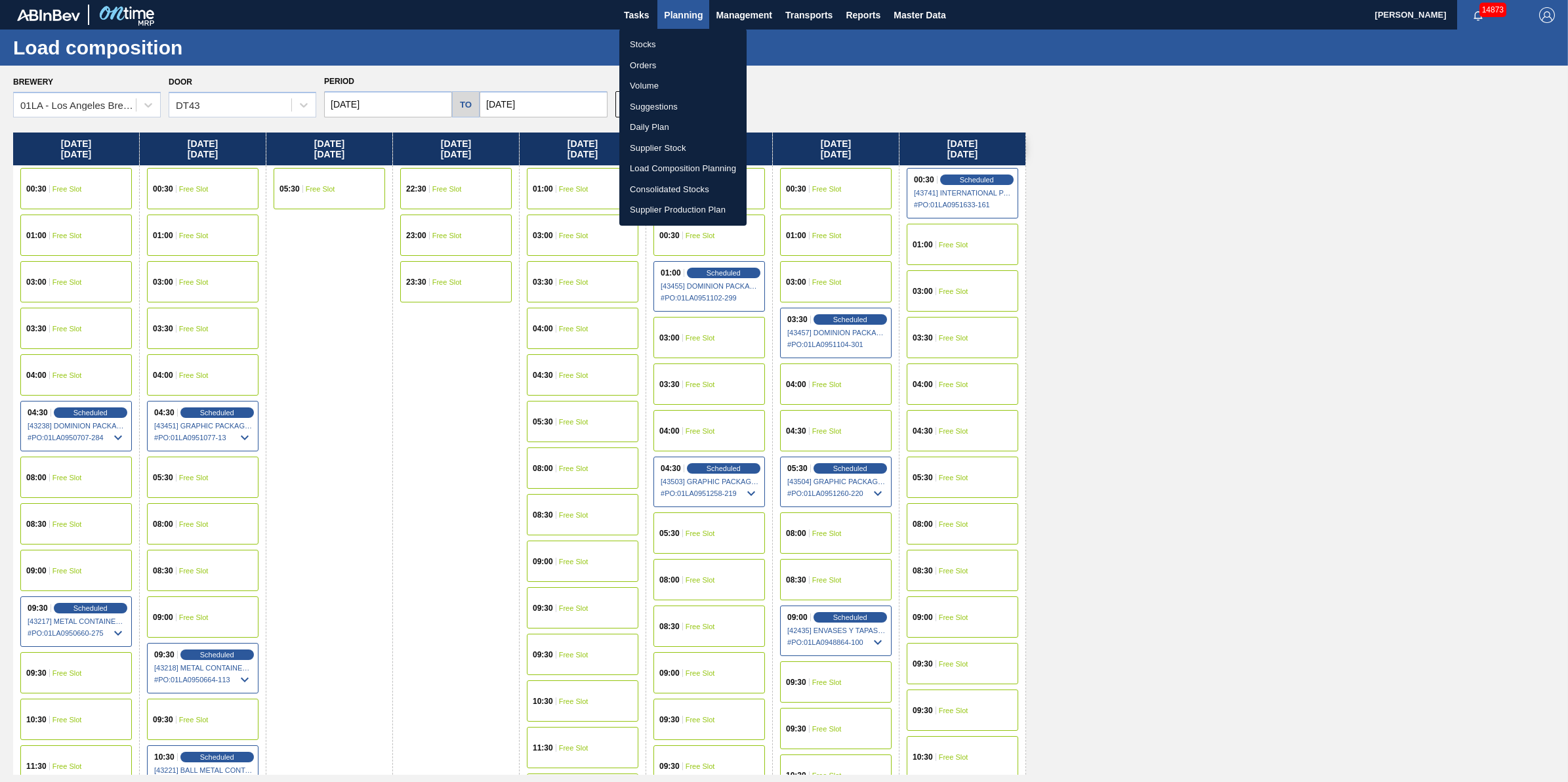
click at [674, 47] on li "Stocks" at bounding box center [683, 45] width 127 height 21
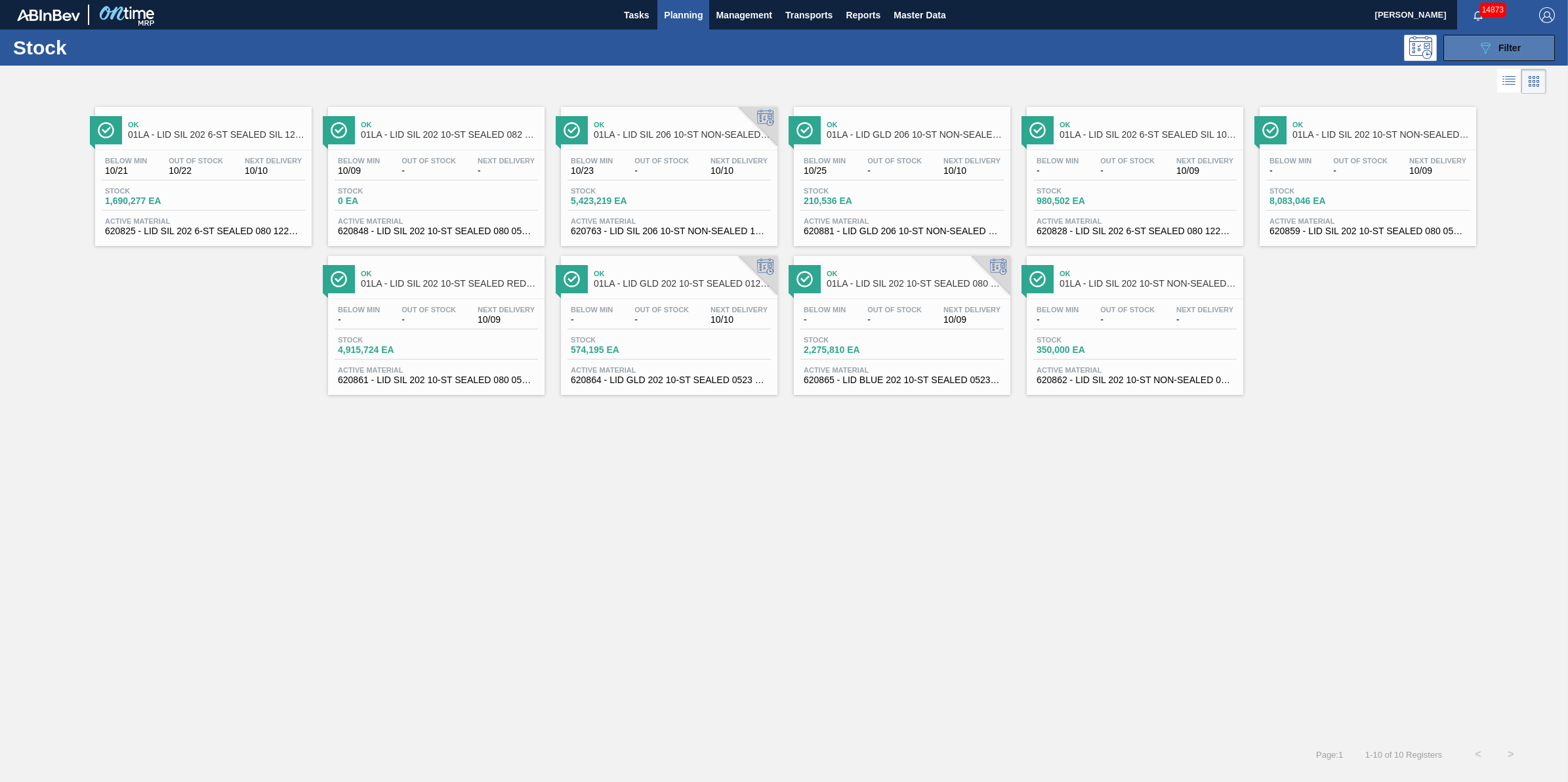
click at [1455, 43] on button "089F7B8B-B2A5-4AFE-B5C0-19BA573D28AC Filter" at bounding box center [1499, 48] width 112 height 27
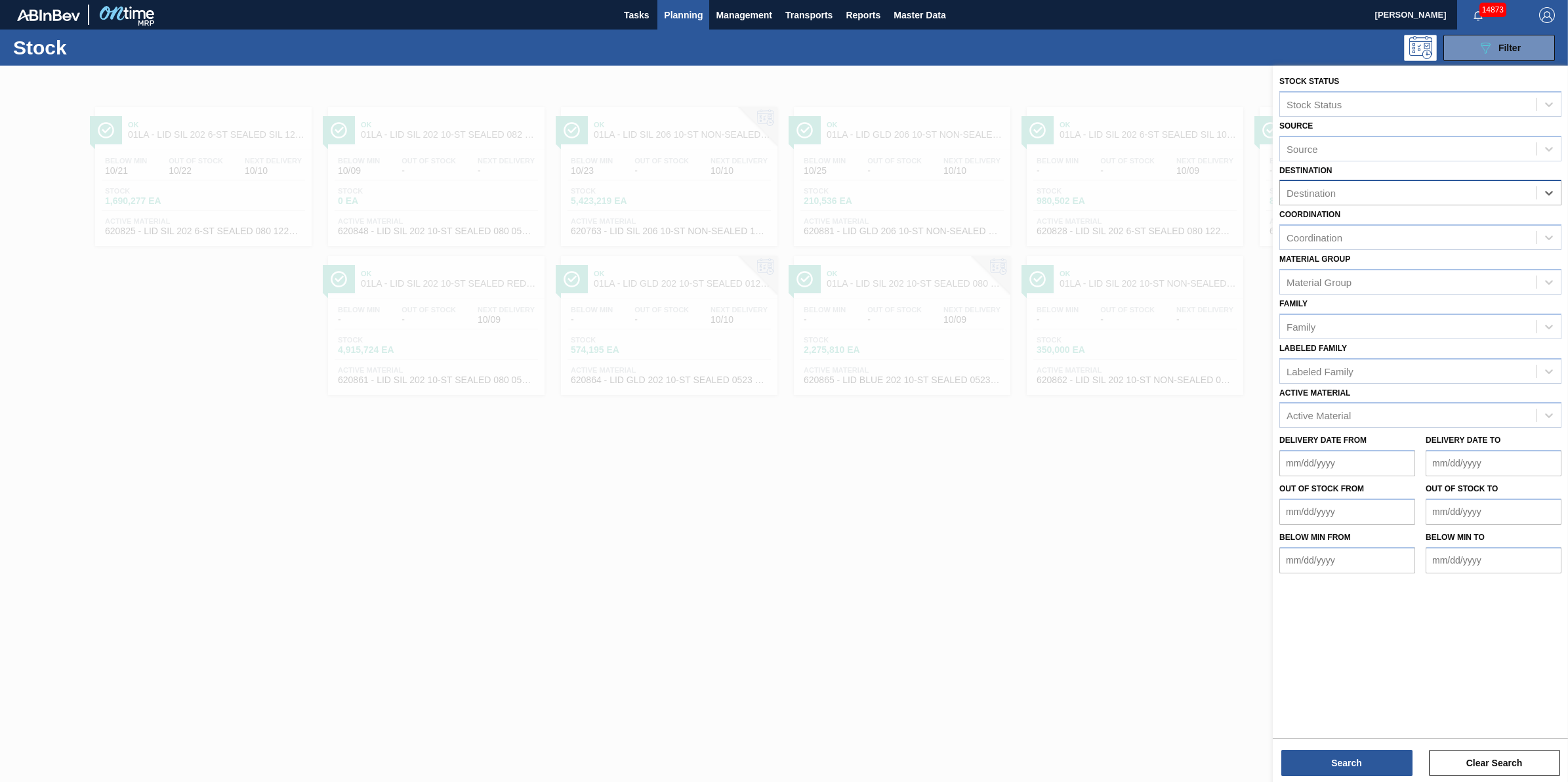
click at [1517, 197] on div "Destination" at bounding box center [1408, 194] width 257 height 19
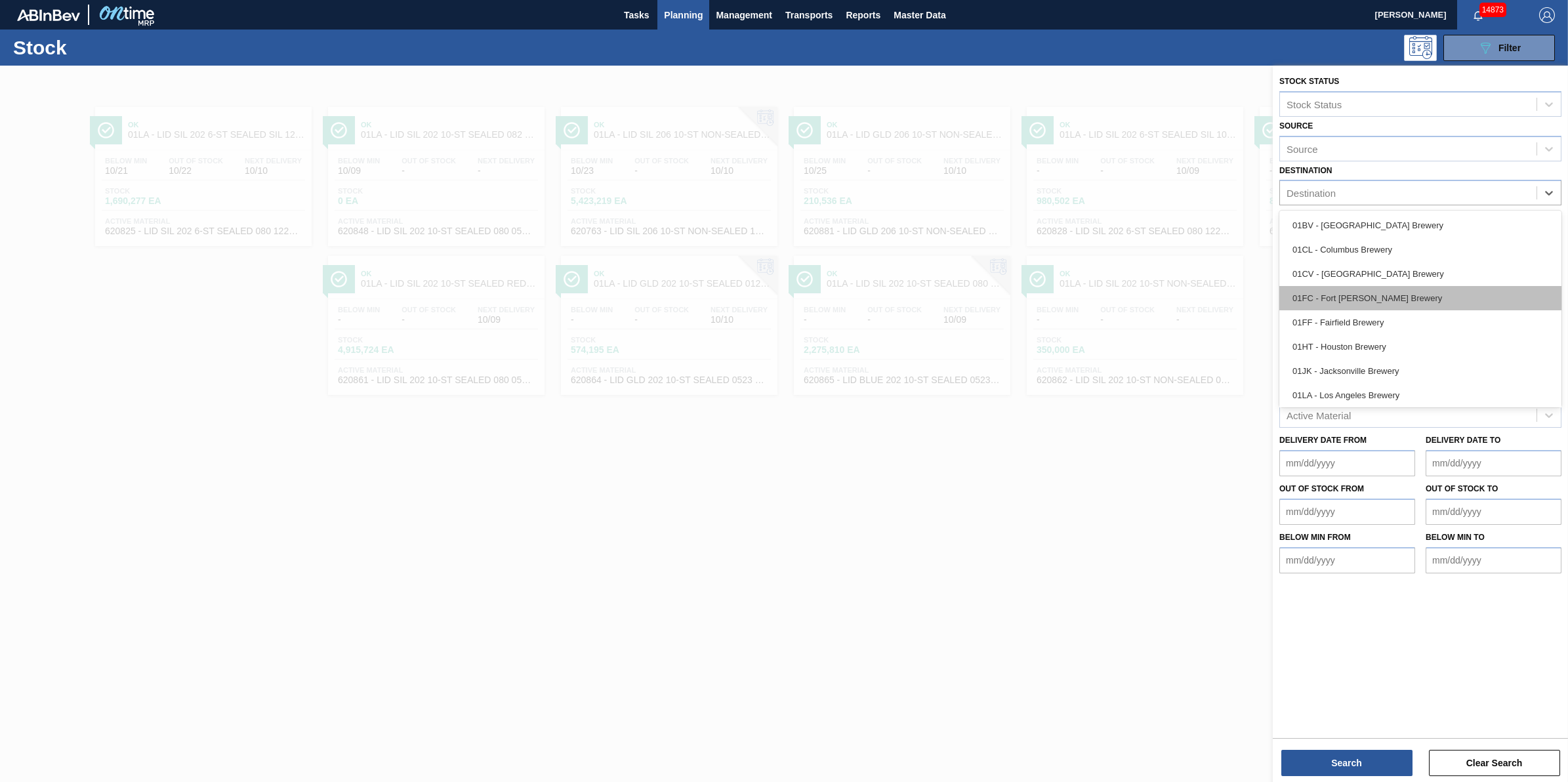
click at [1455, 292] on div "01FC - Fort Collins Brewery" at bounding box center [1421, 298] width 282 height 24
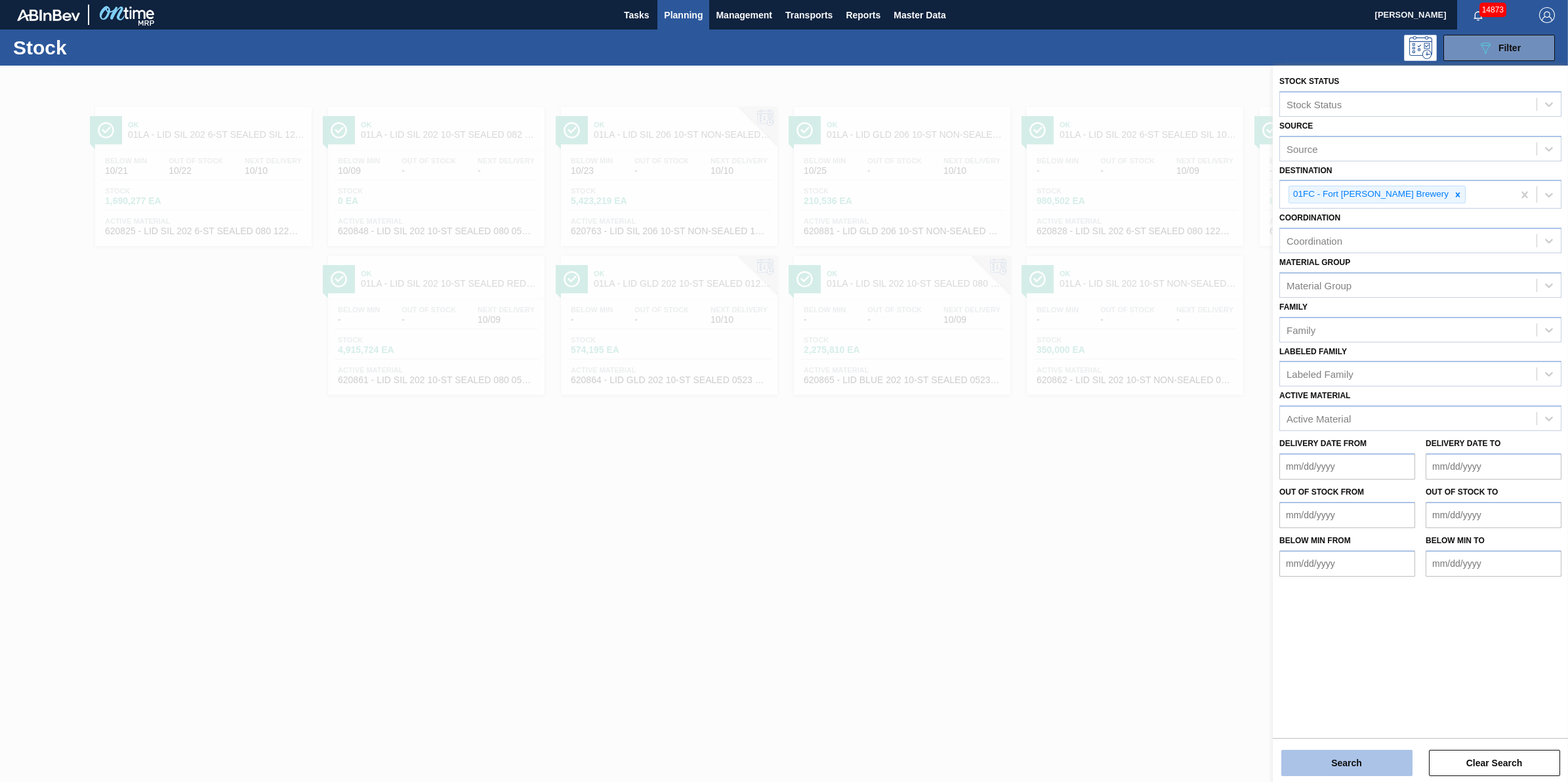
click at [1395, 769] on button "Search" at bounding box center [1348, 763] width 132 height 27
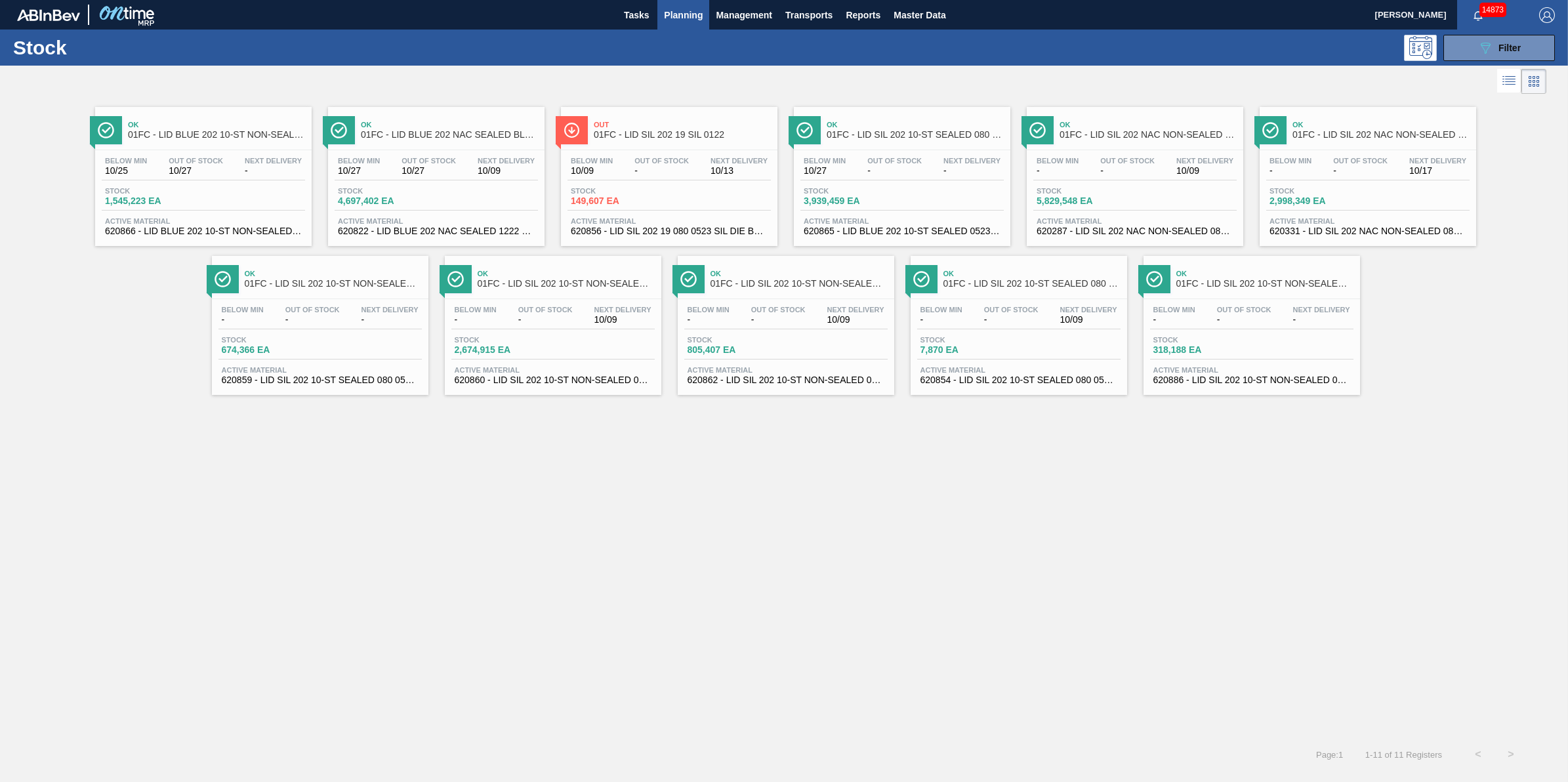
click at [413, 181] on div "Below Min 10/27 Out Of Stock 10/27 Next Delivery 10/09 Stock 4,697,402 EA Activ…" at bounding box center [436, 196] width 217 height 90
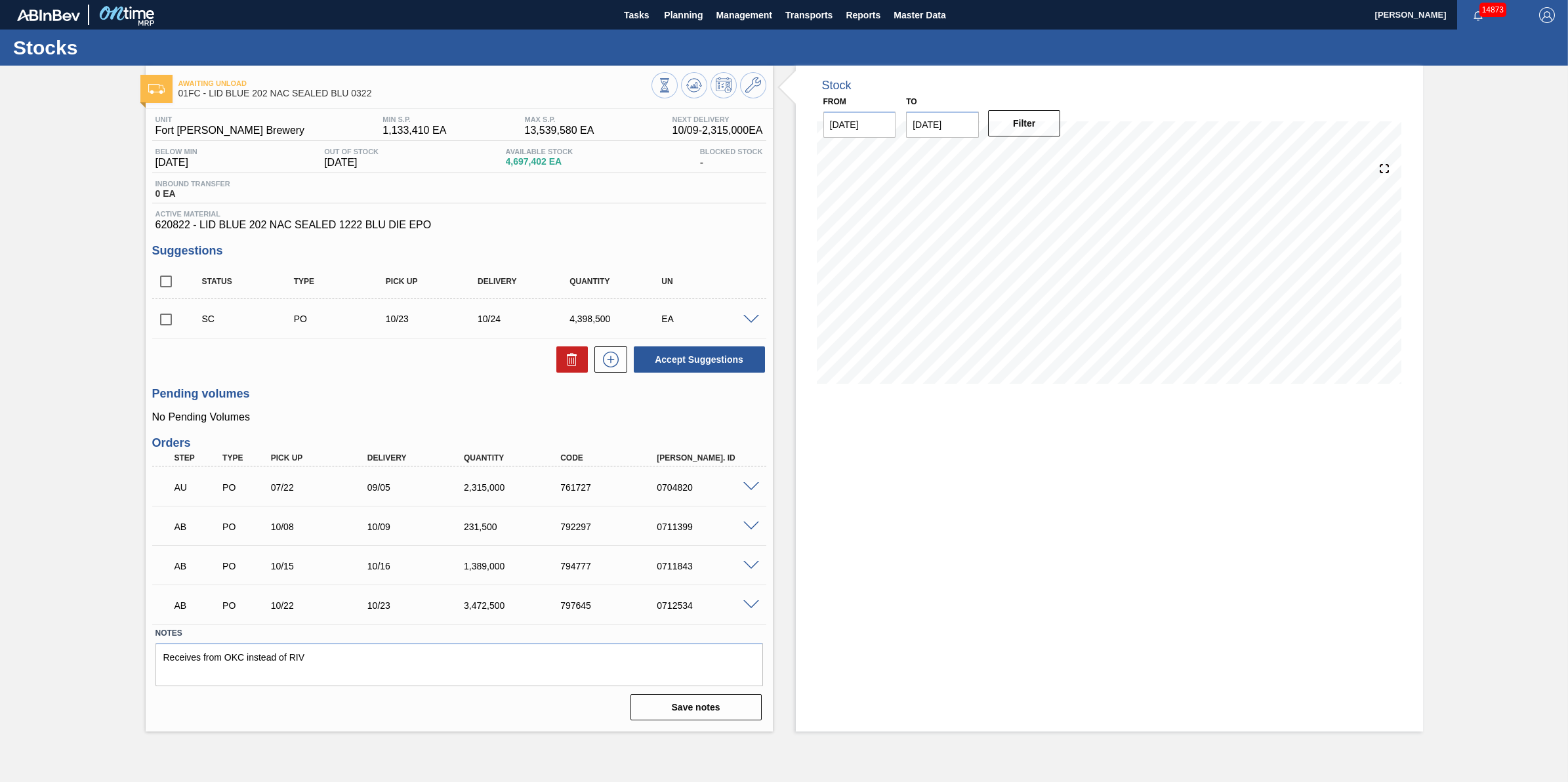
click at [688, 71] on div "Awaiting Unload 01FC - LID BLUE 202 NAC SEALED BLU 0322" at bounding box center [460, 84] width 628 height 36
click at [690, 84] on icon at bounding box center [694, 85] width 16 height 16
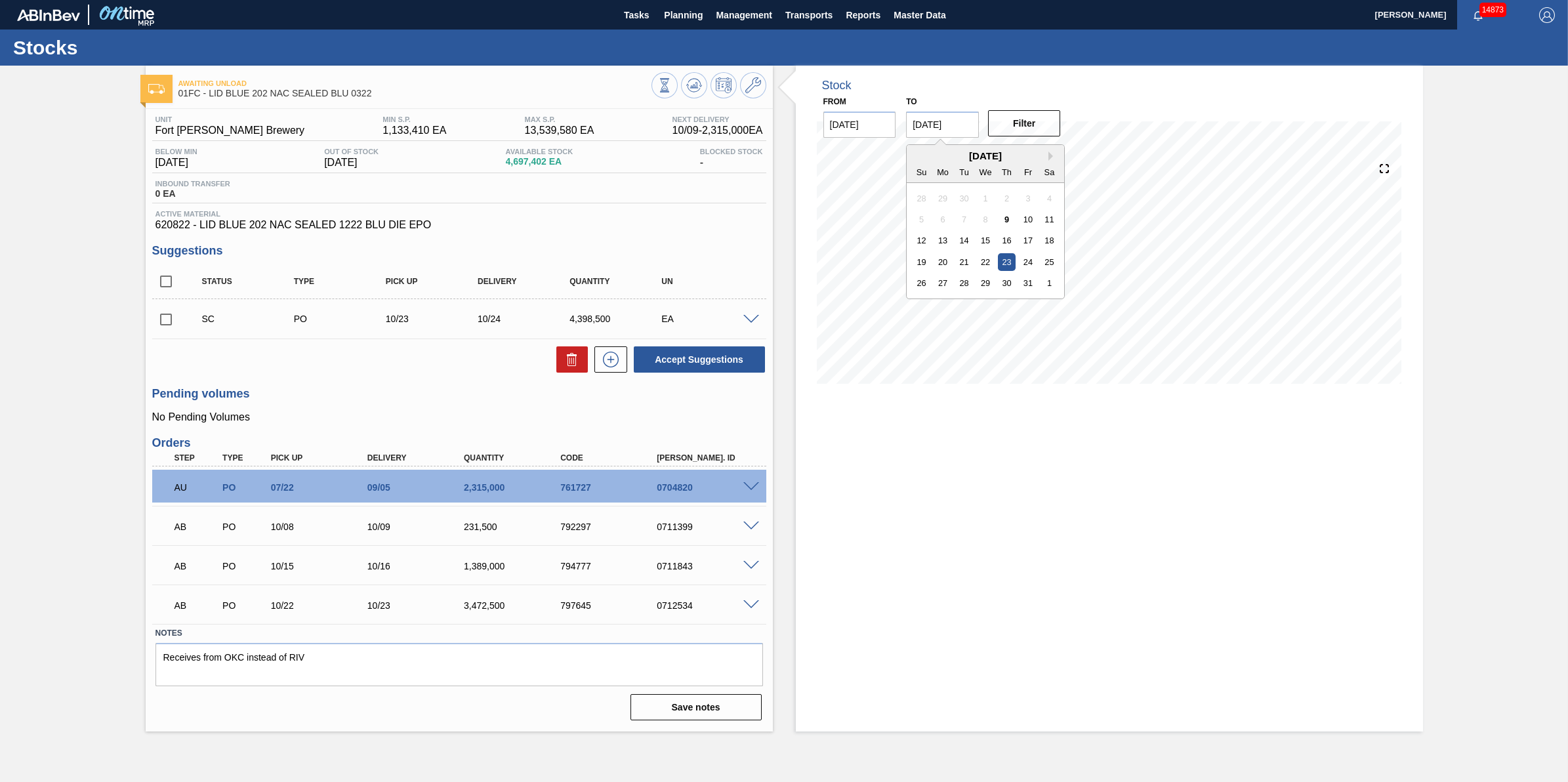
click at [933, 123] on input "10/23/2025" at bounding box center [942, 125] width 72 height 27
click at [1050, 285] on div "1" at bounding box center [1049, 283] width 18 height 18
type input "11/01/2025"
click at [1048, 127] on button "Filter" at bounding box center [1024, 124] width 72 height 27
drag, startPoint x: 697, startPoint y: 487, endPoint x: 663, endPoint y: 497, distance: 35.4
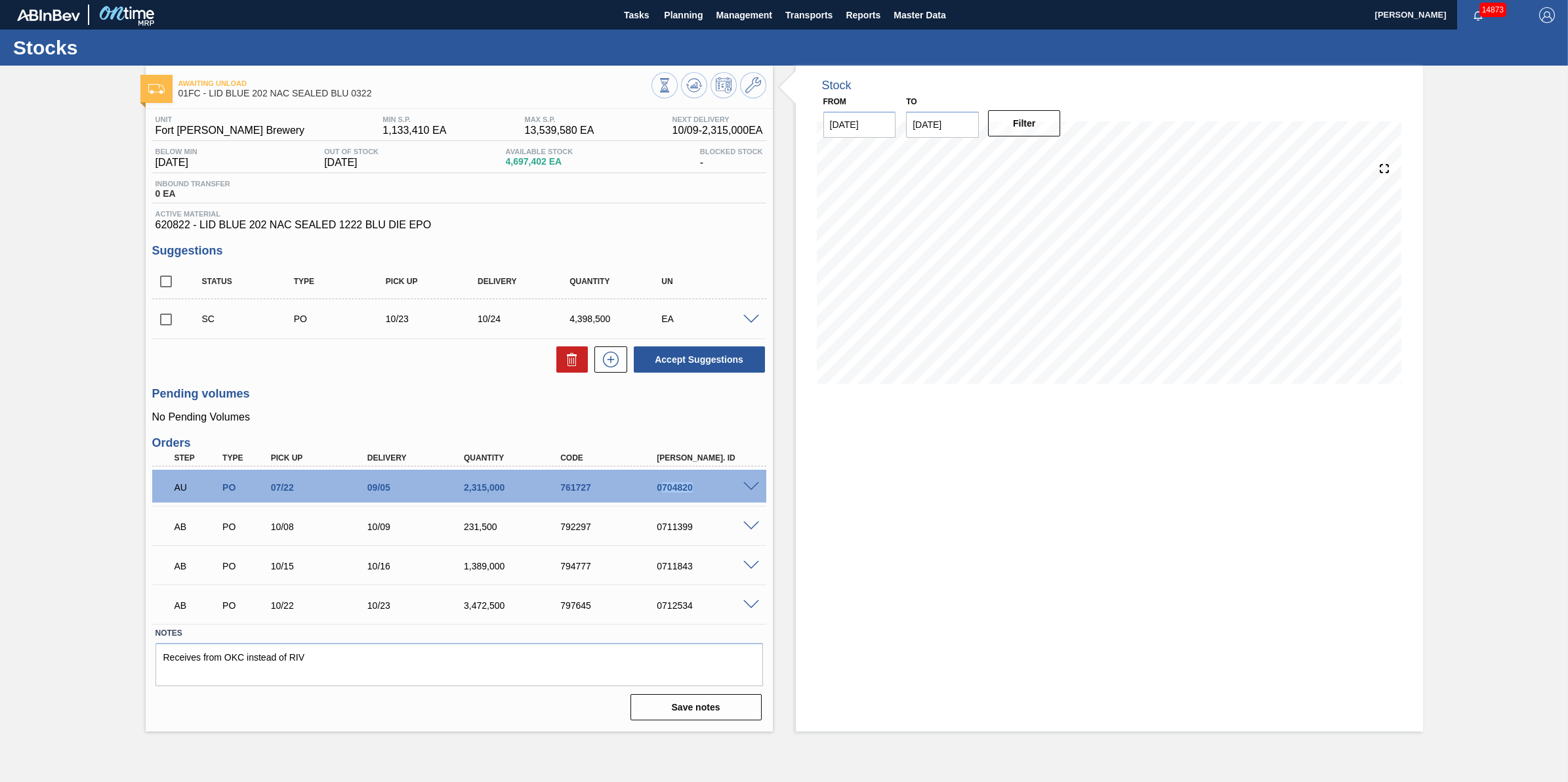
click at [663, 497] on div "AU PO 07/22 09/05 2,315,000 761727 0704820" at bounding box center [456, 486] width 580 height 27
drag, startPoint x: 663, startPoint y: 497, endPoint x: 674, endPoint y: 492, distance: 12.1
copy div "704820"
click at [691, 15] on span "Planning" at bounding box center [683, 15] width 39 height 16
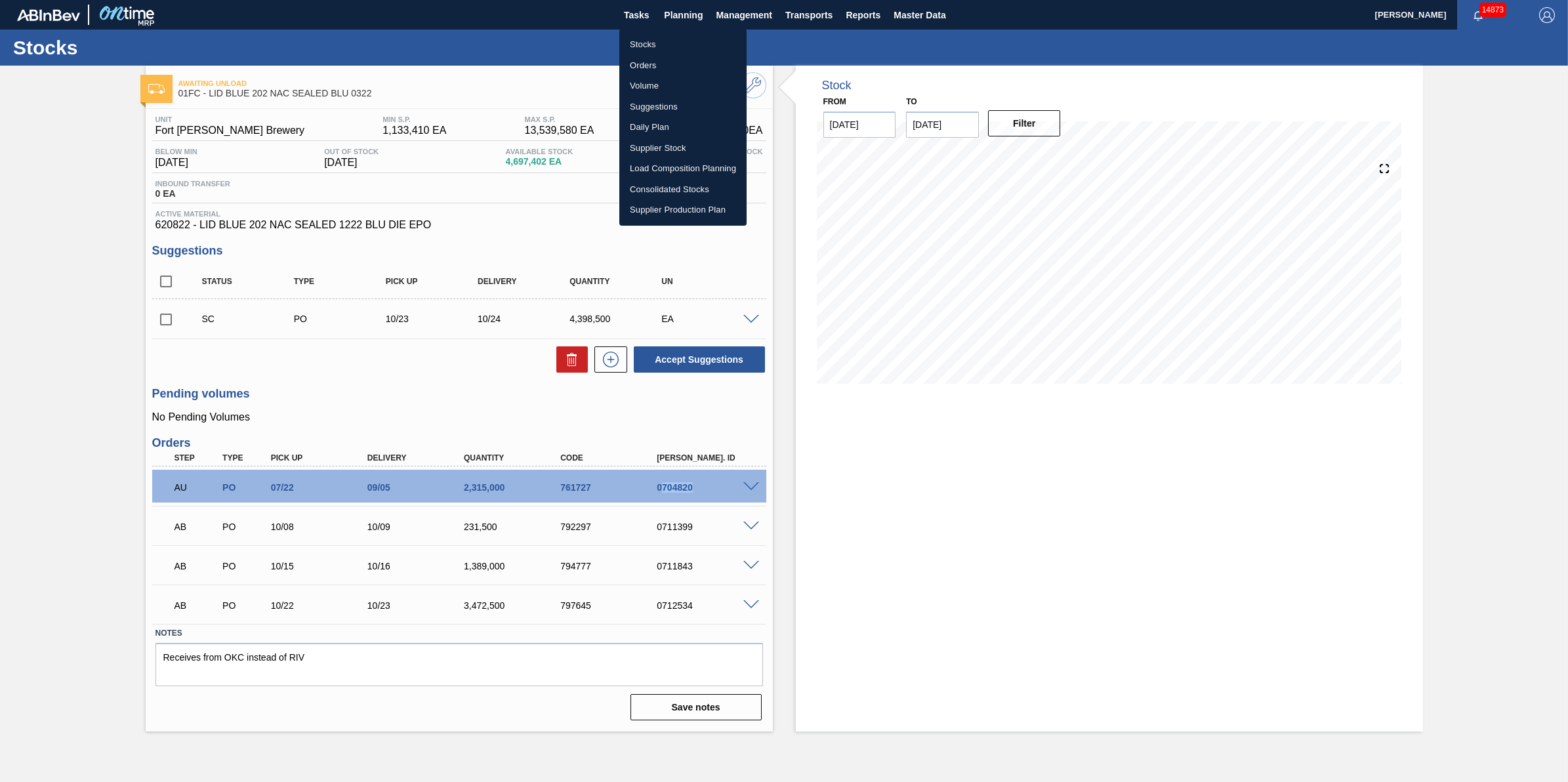
click at [678, 36] on li "Stocks" at bounding box center [683, 45] width 127 height 21
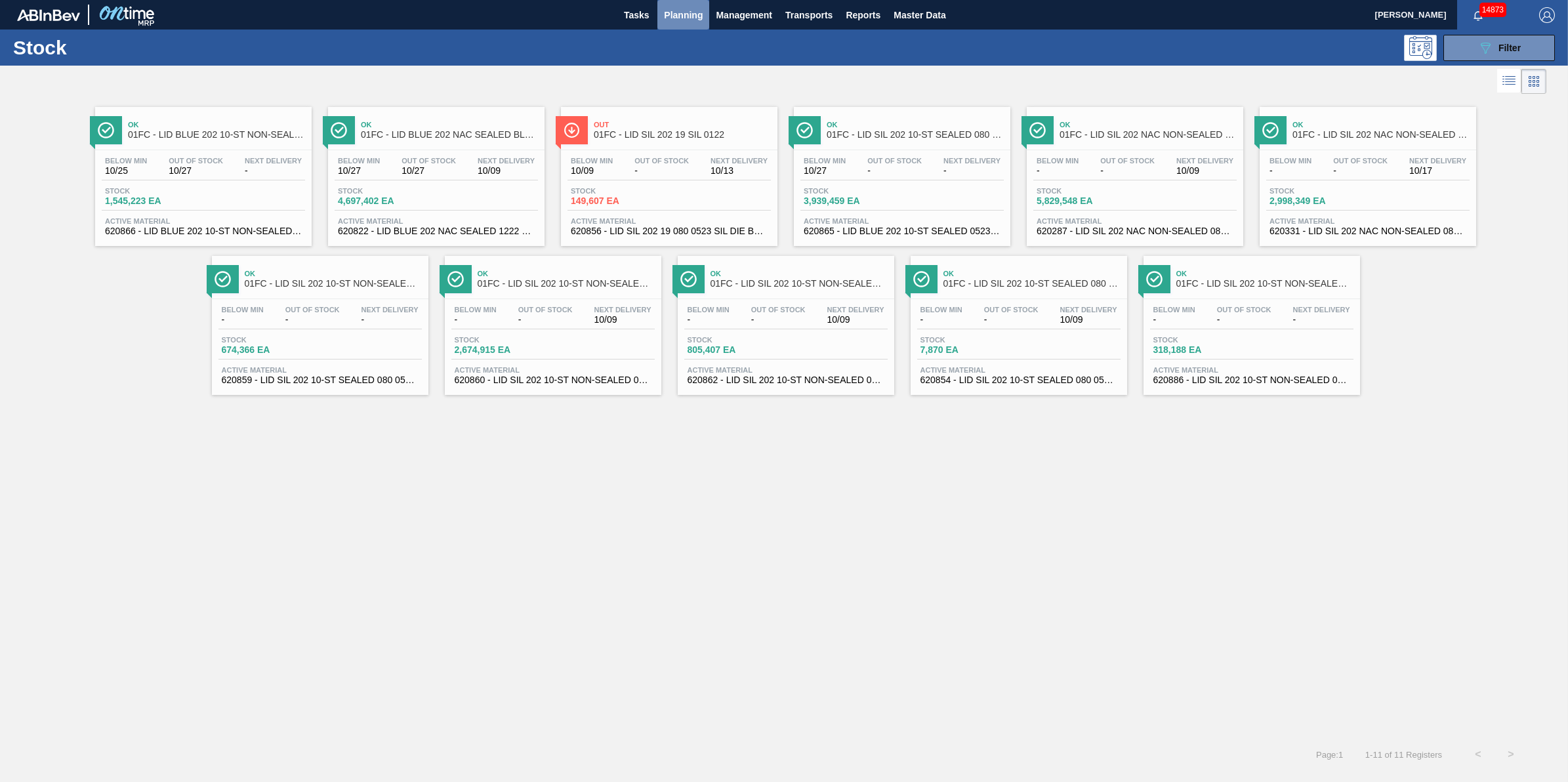
click at [673, 21] on span "Planning" at bounding box center [683, 15] width 39 height 16
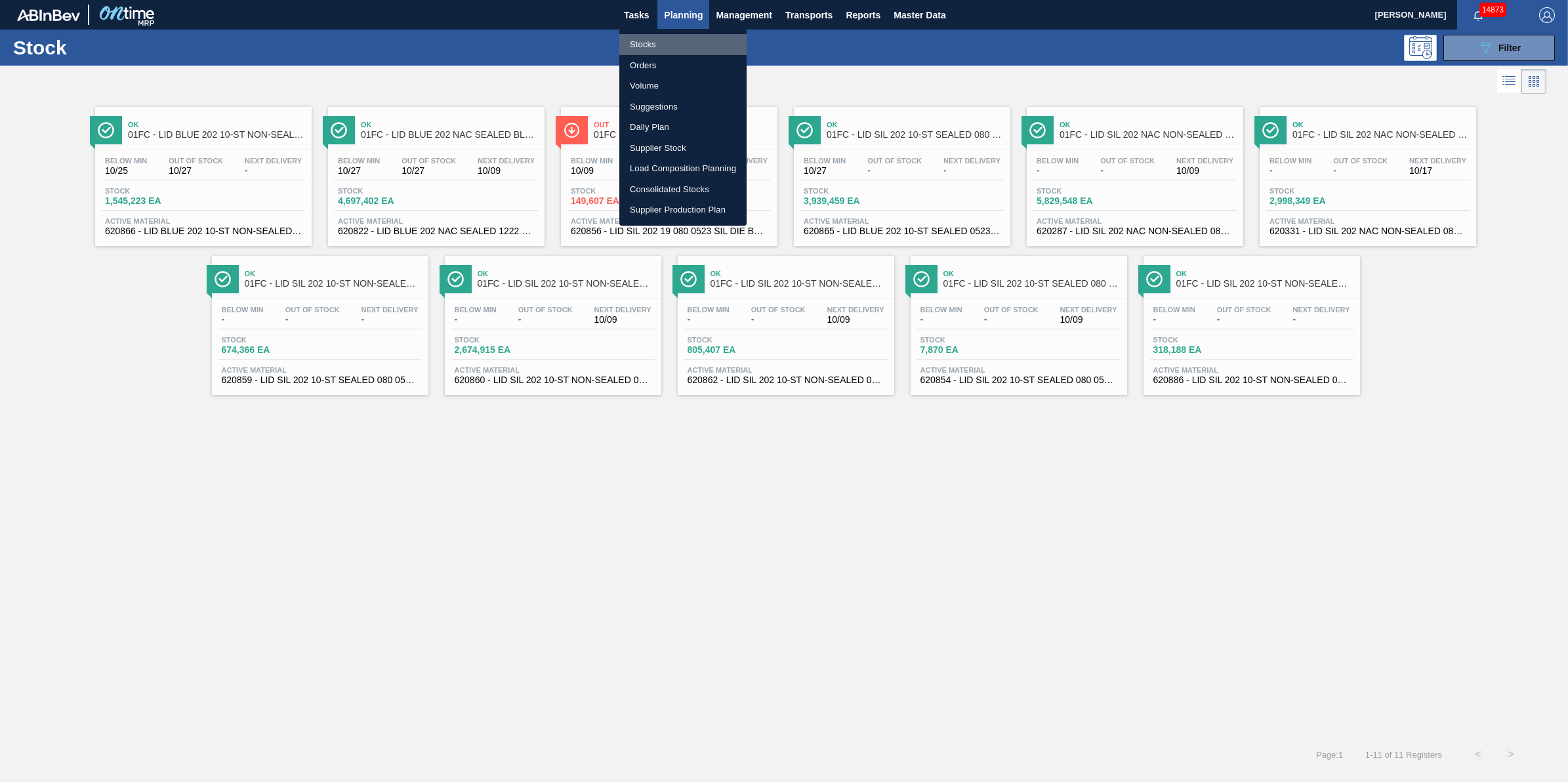
click at [676, 37] on li "Stocks" at bounding box center [683, 45] width 127 height 21
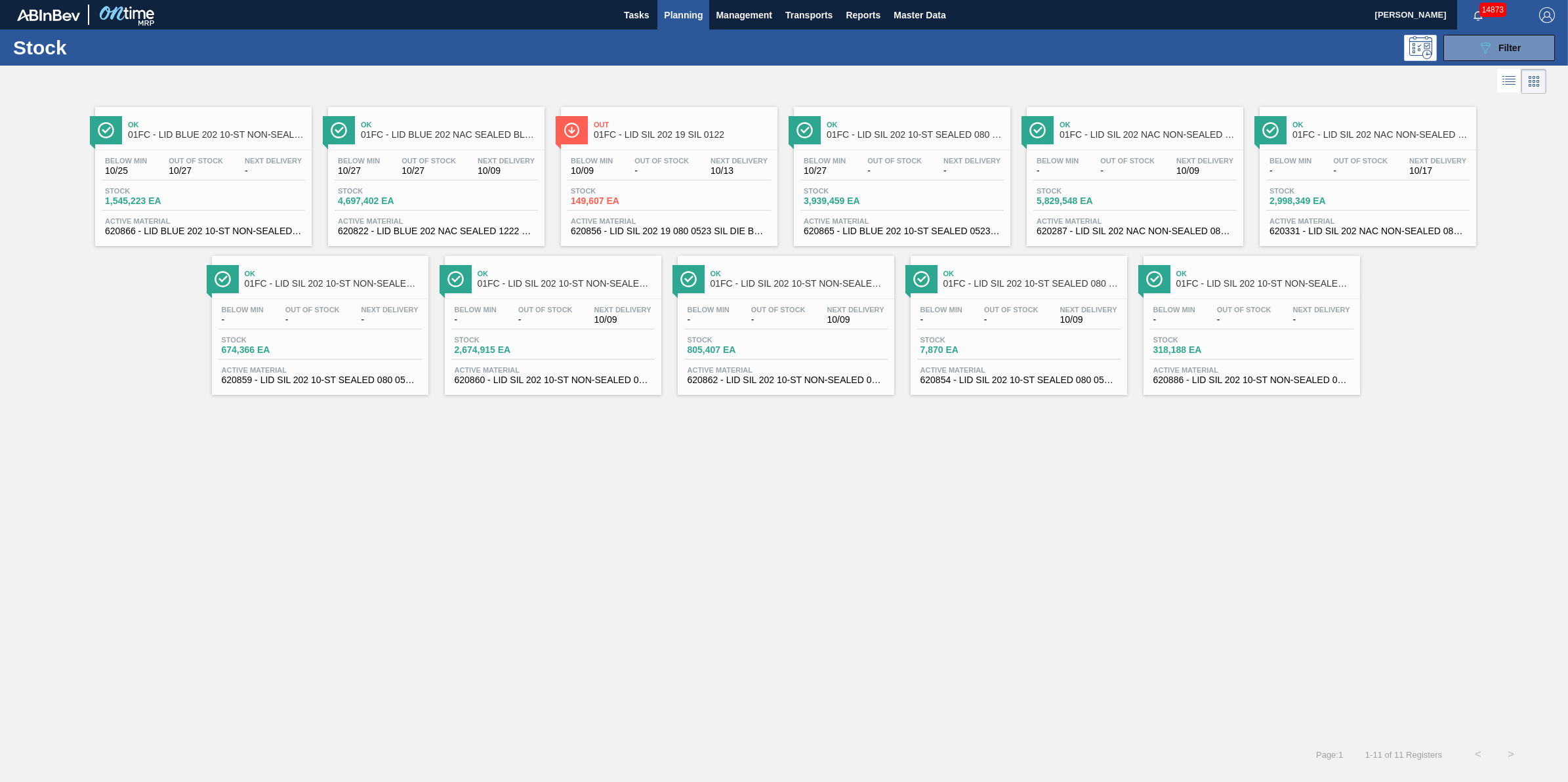
click at [279, 175] on span "-" at bounding box center [274, 171] width 57 height 10
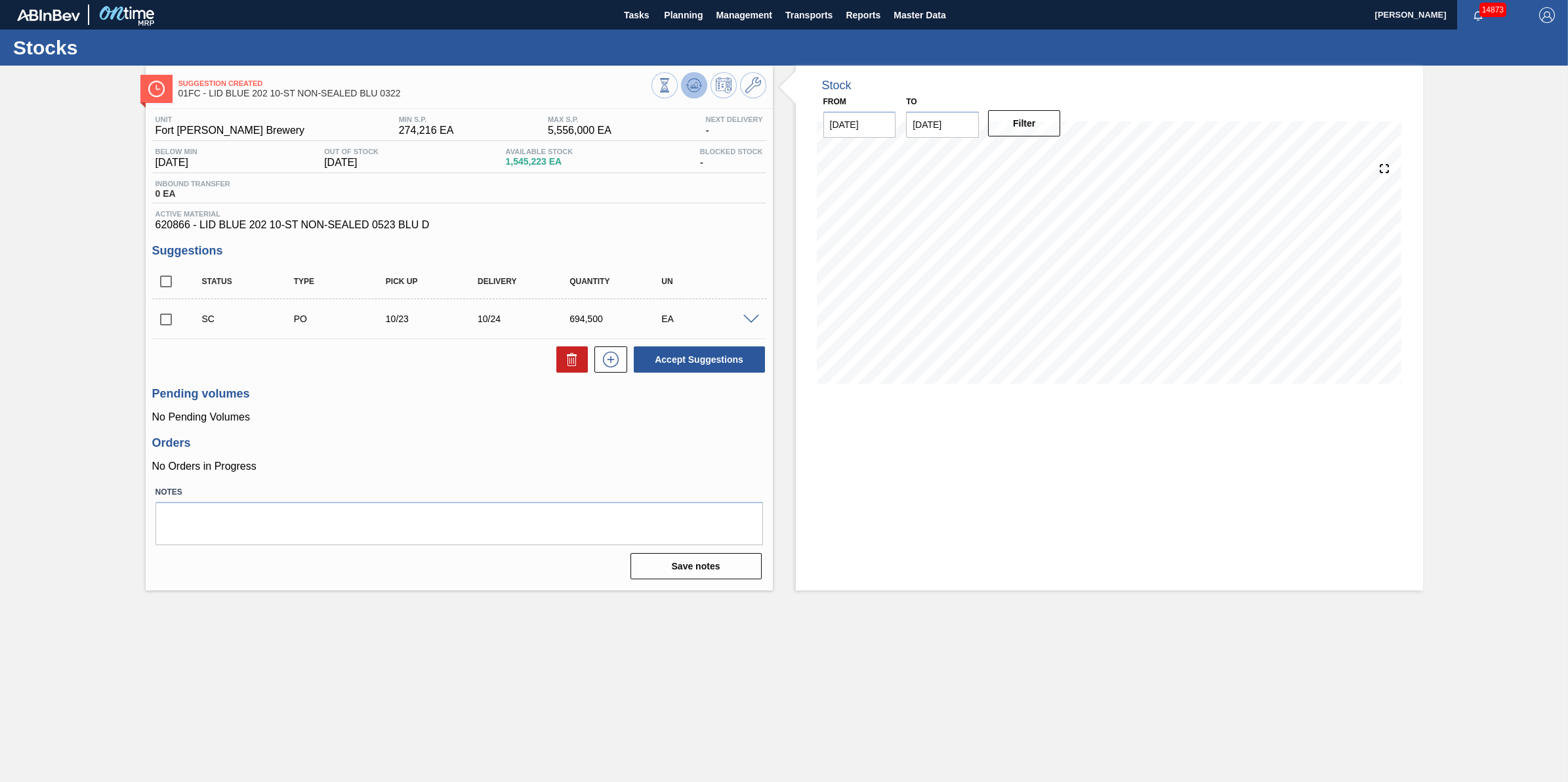
click at [692, 82] on icon at bounding box center [694, 85] width 16 height 16
click at [702, 95] on div at bounding box center [709, 87] width 114 height 30
click at [697, 90] on icon at bounding box center [694, 85] width 16 height 16
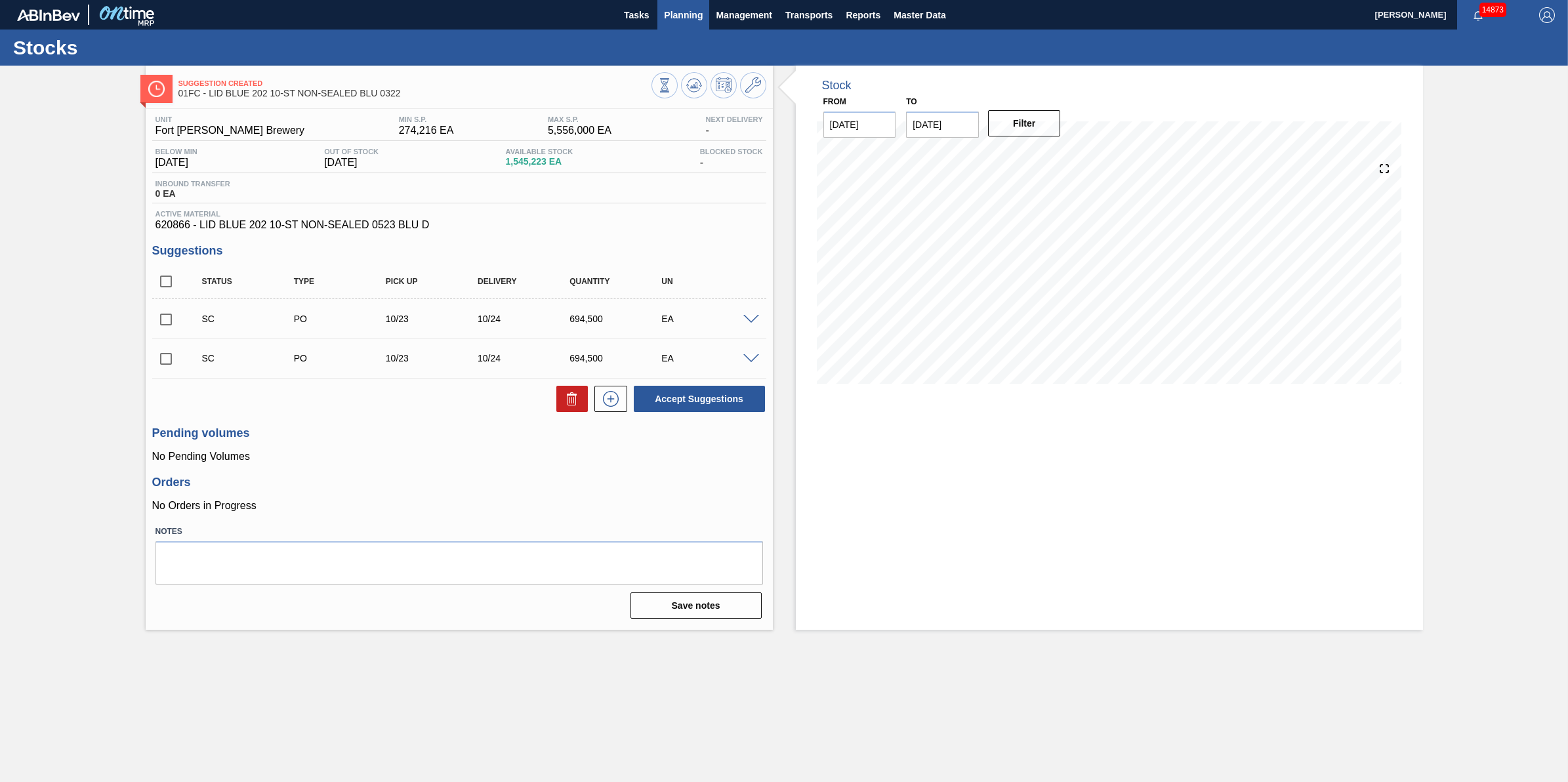
click at [684, 23] on button "Planning" at bounding box center [683, 14] width 52 height 30
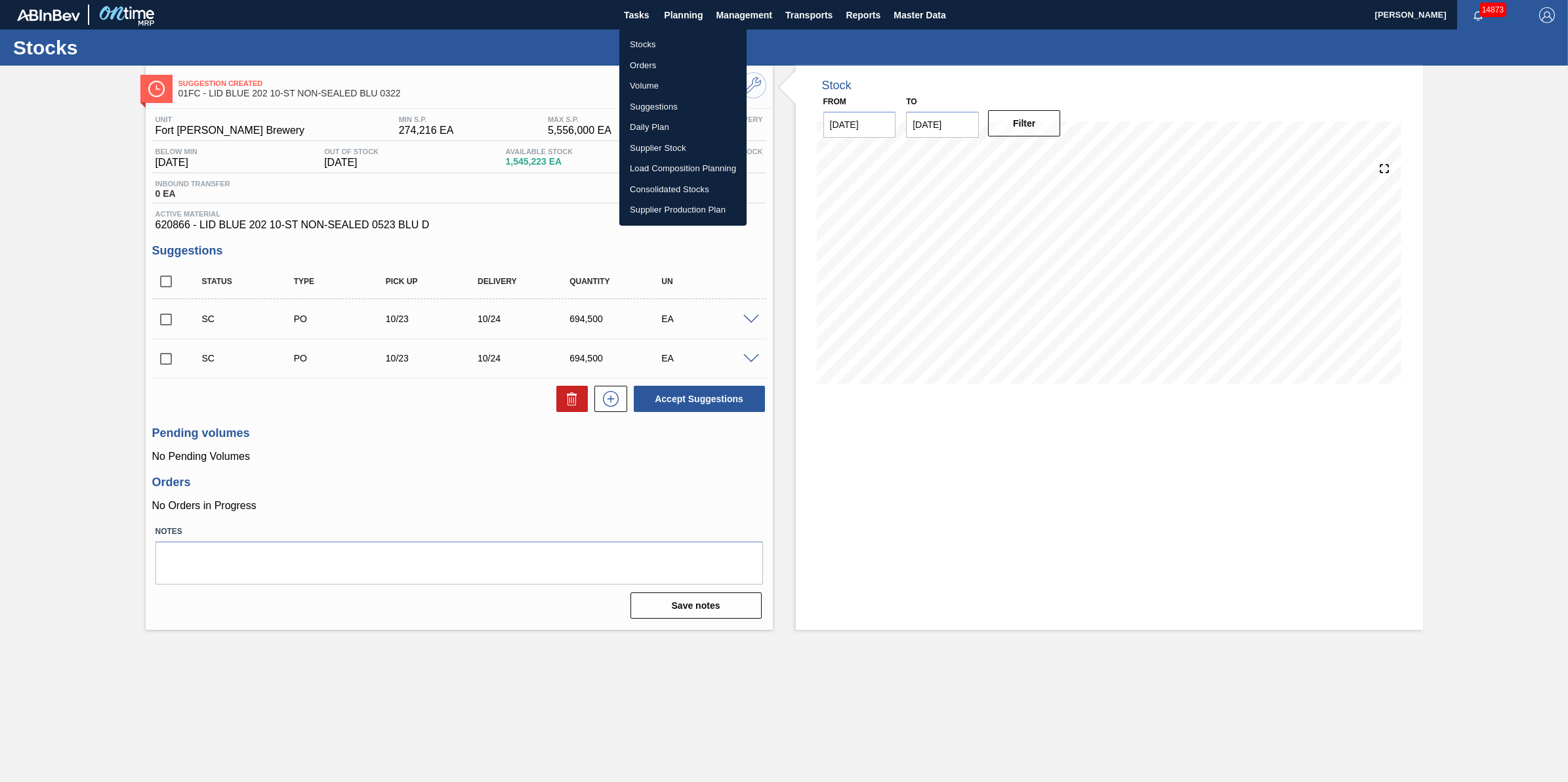
click at [684, 38] on li "Stocks" at bounding box center [683, 45] width 127 height 21
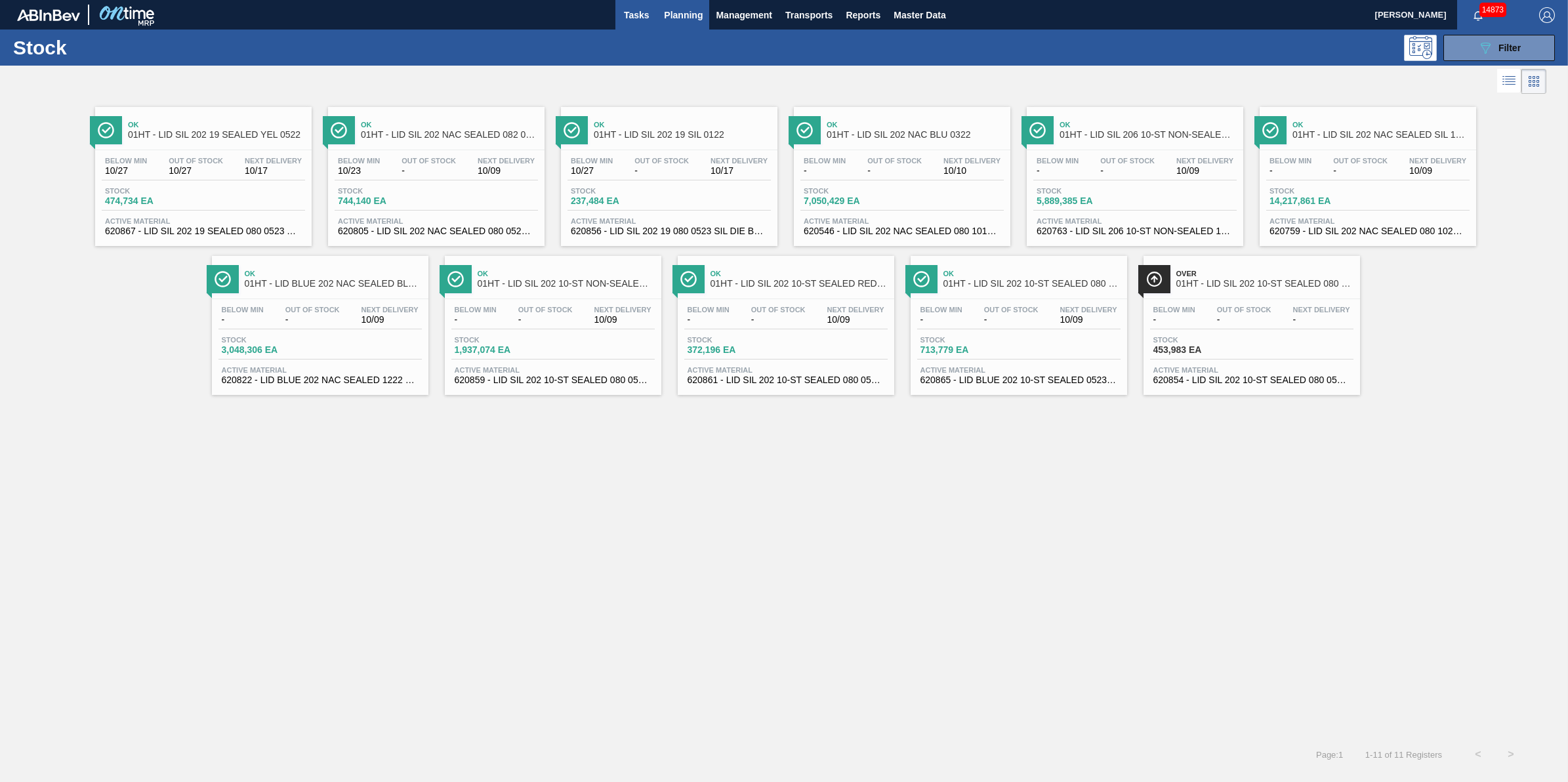
click at [617, 21] on button "Tasks" at bounding box center [636, 14] width 42 height 30
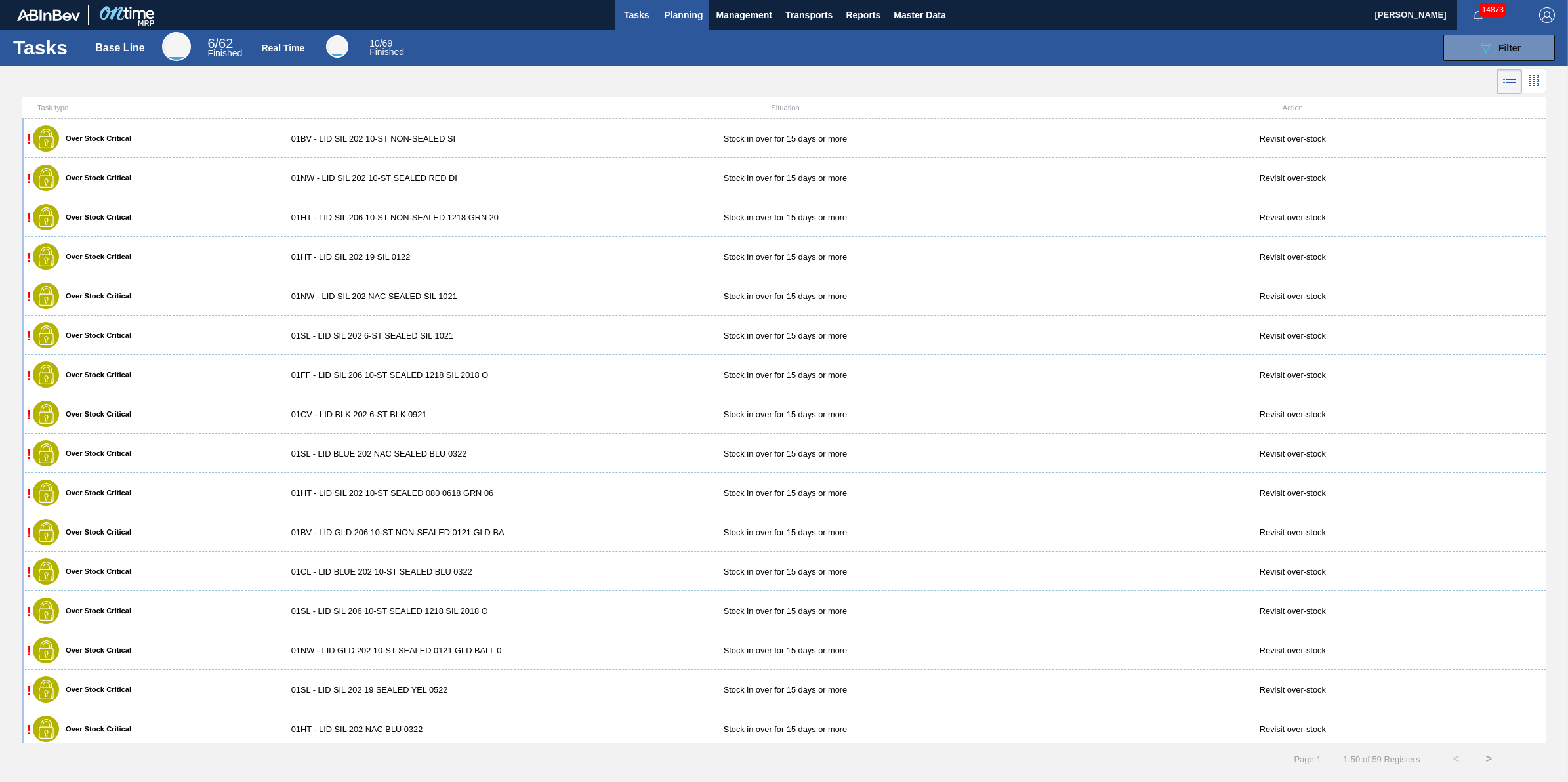
click at [671, 20] on span "Planning" at bounding box center [683, 15] width 39 height 16
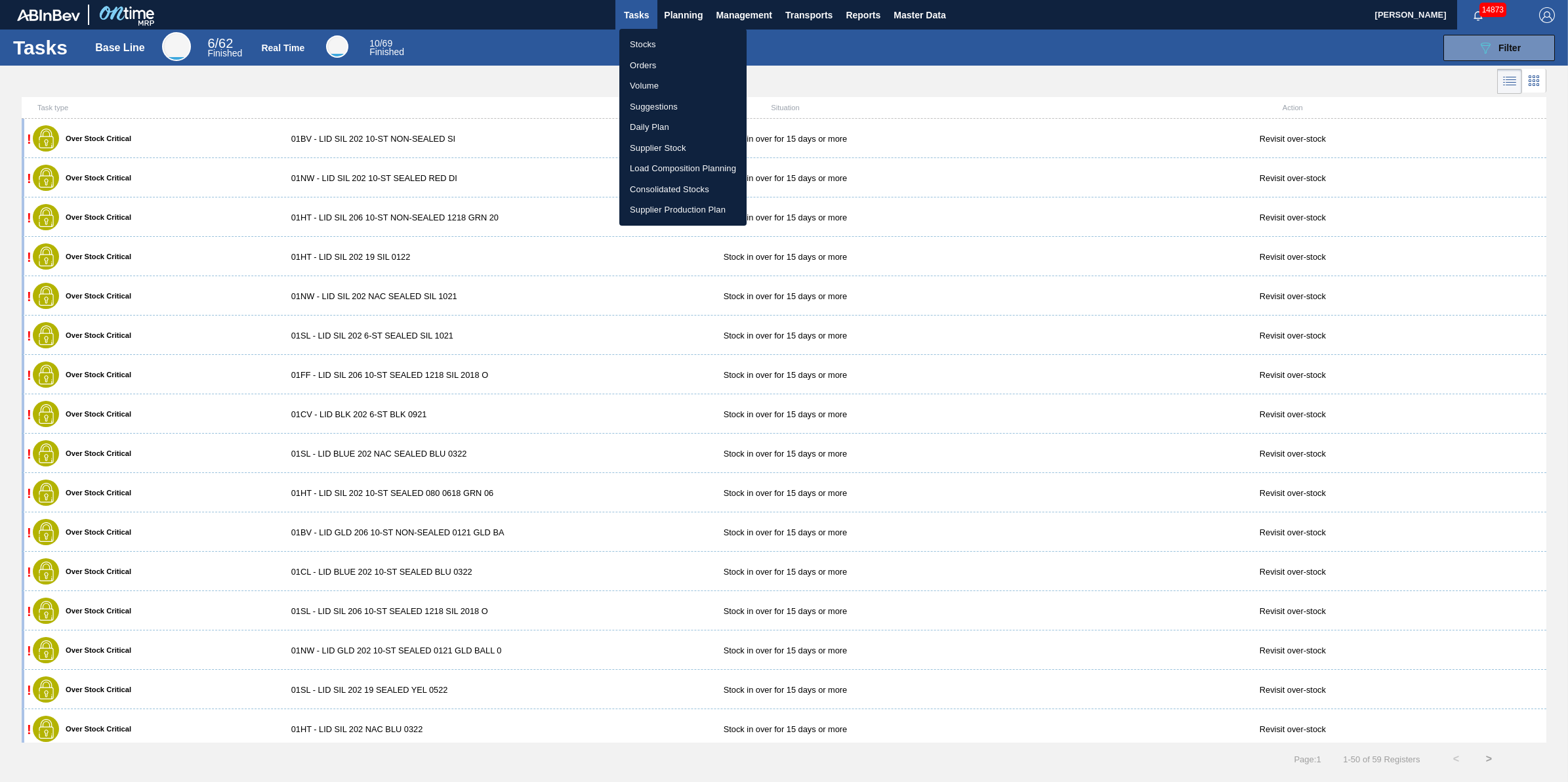
click at [681, 16] on div at bounding box center [784, 391] width 1568 height 782
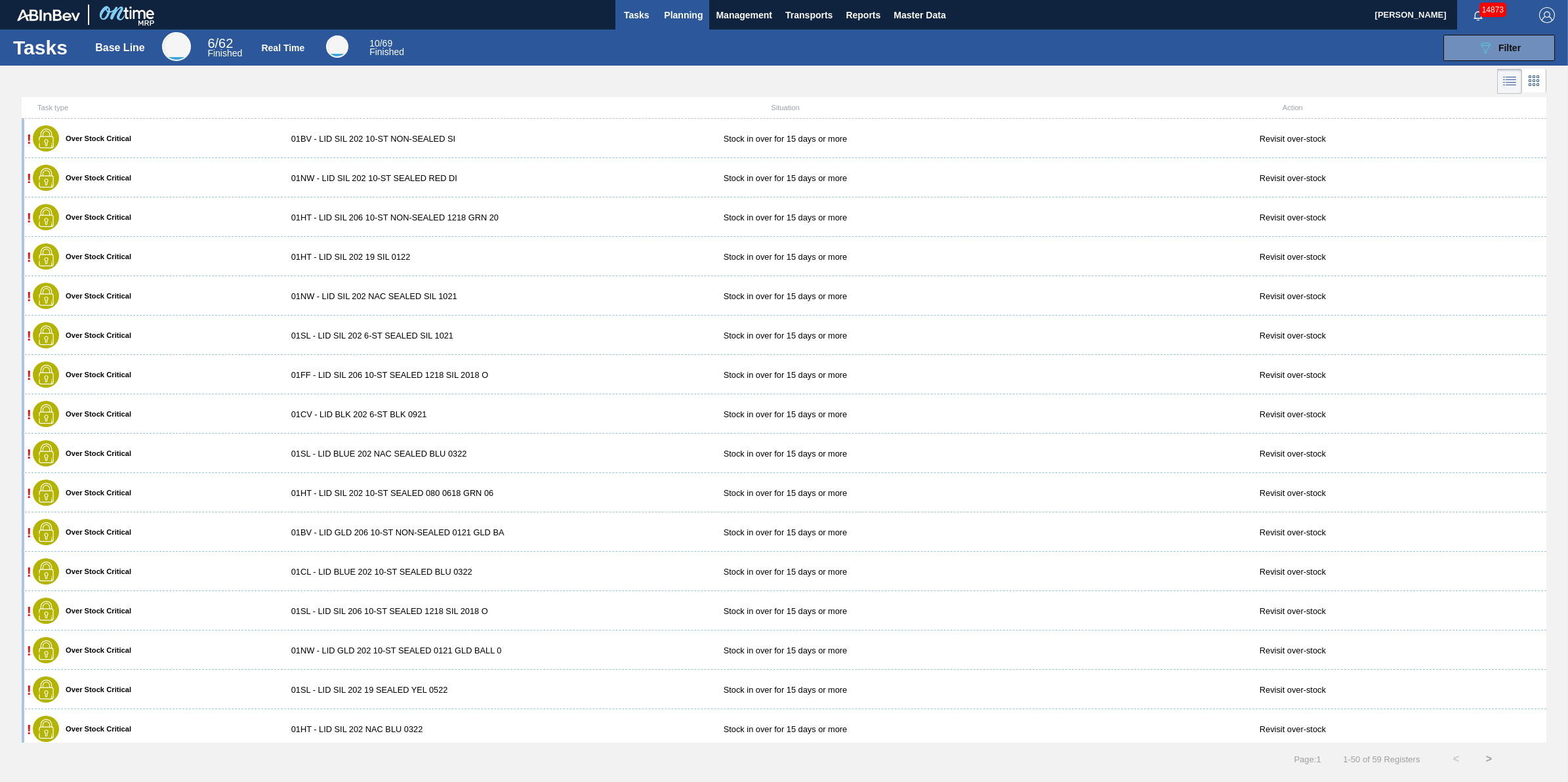
click at [674, 13] on span "Planning" at bounding box center [683, 15] width 39 height 16
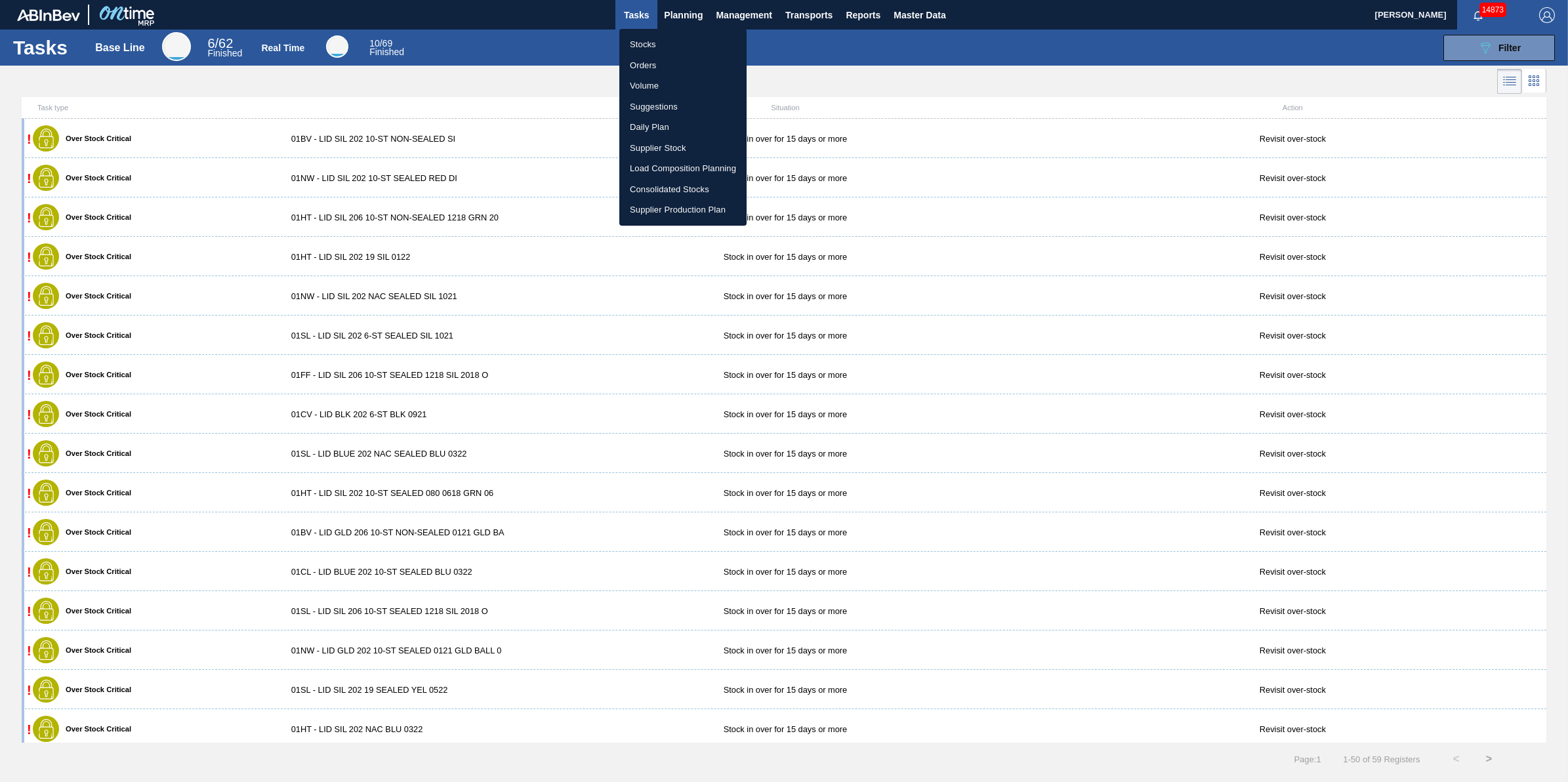
click at [685, 32] on ul "Stocks Orders Volume Suggestions Daily Plan Supplier Stock Load Composition Pla…" at bounding box center [683, 127] width 127 height 196
click at [683, 41] on li "Stocks" at bounding box center [683, 45] width 127 height 21
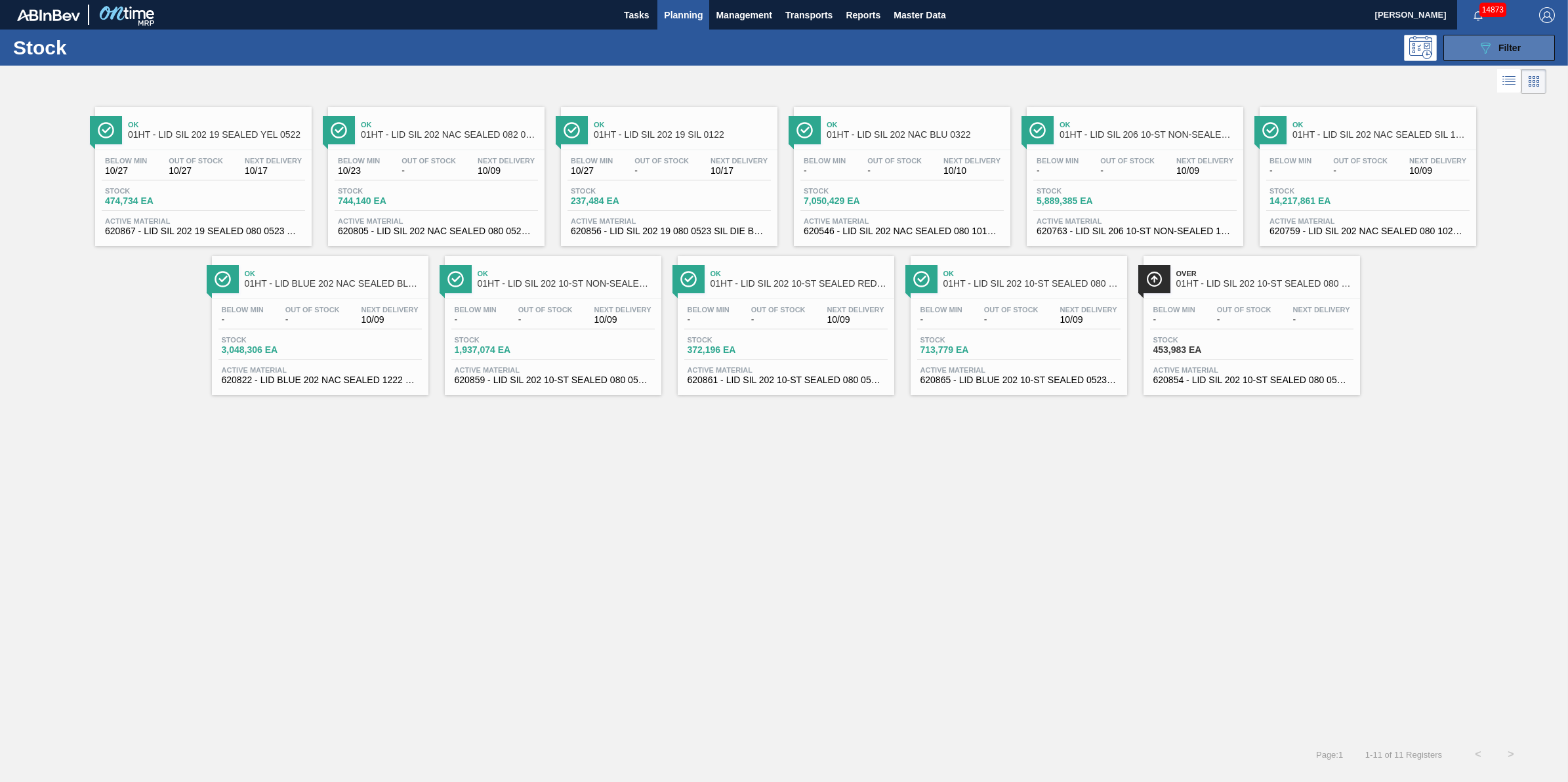
click at [1449, 51] on button "089F7B8B-B2A5-4AFE-B5C0-19BA573D28AC Filter" at bounding box center [1499, 48] width 112 height 27
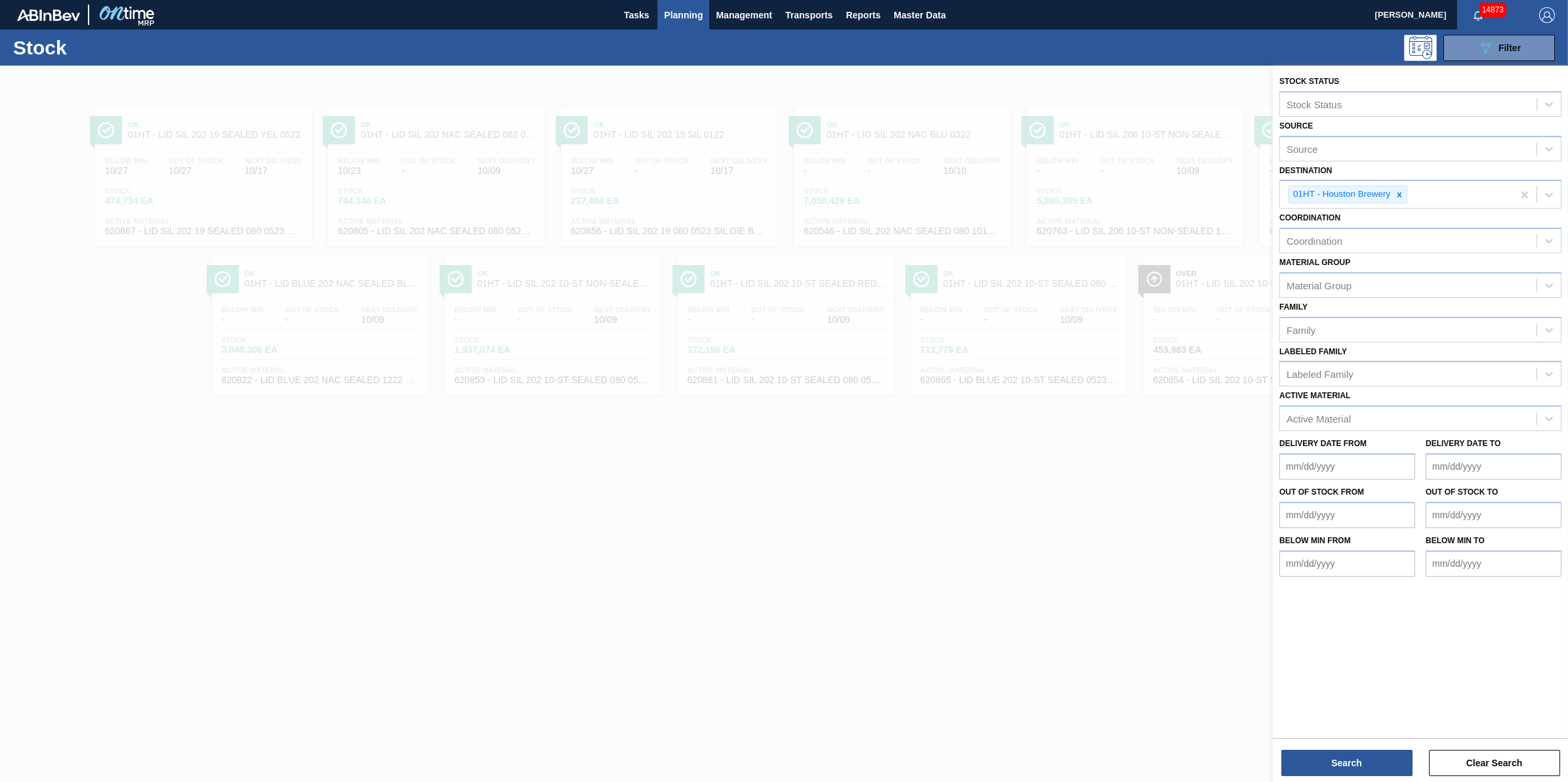
click at [984, 601] on div at bounding box center [784, 457] width 1568 height 782
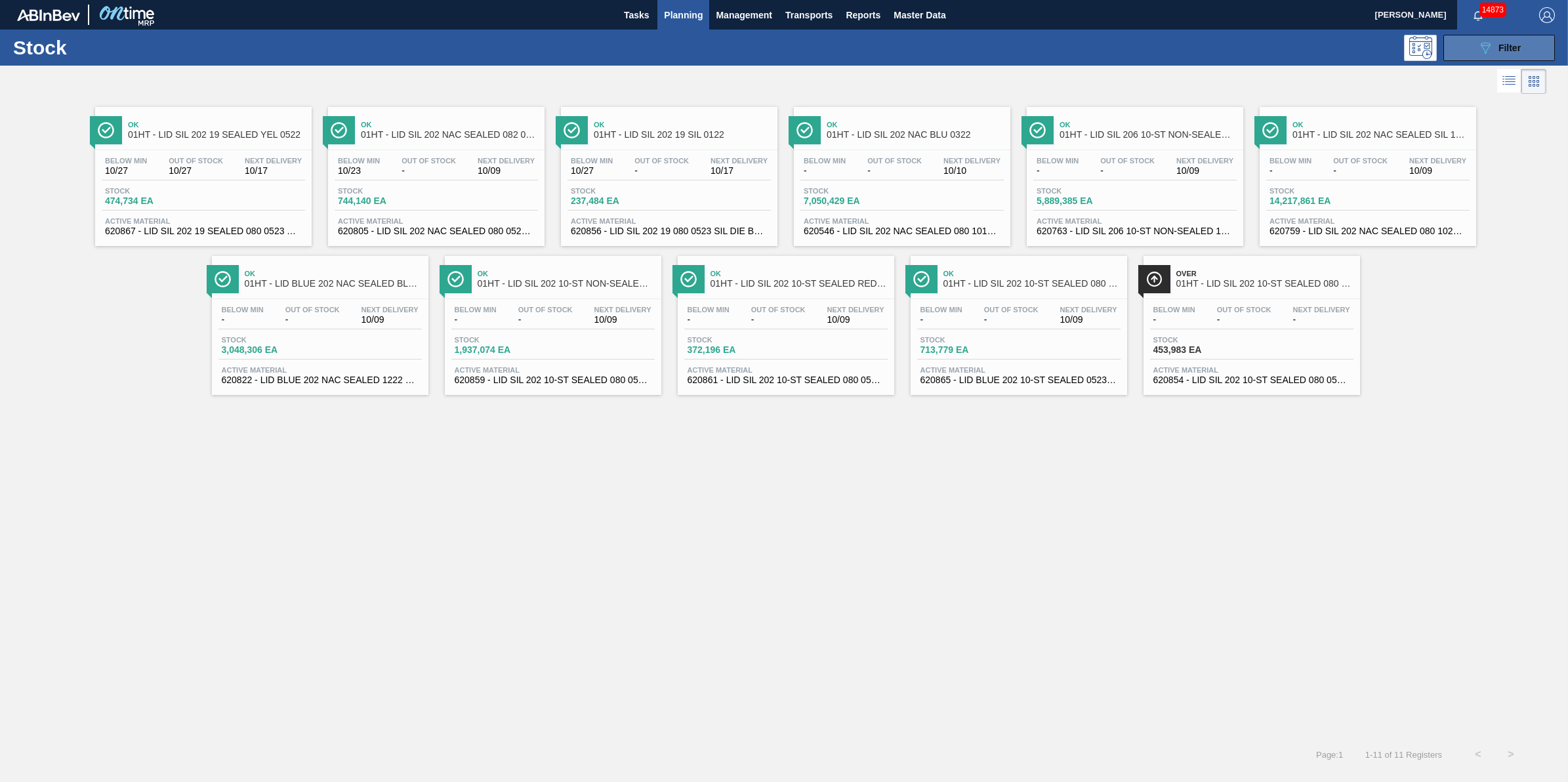
click at [1455, 56] on button "089F7B8B-B2A5-4AFE-B5C0-19BA573D28AC Filter" at bounding box center [1499, 48] width 112 height 27
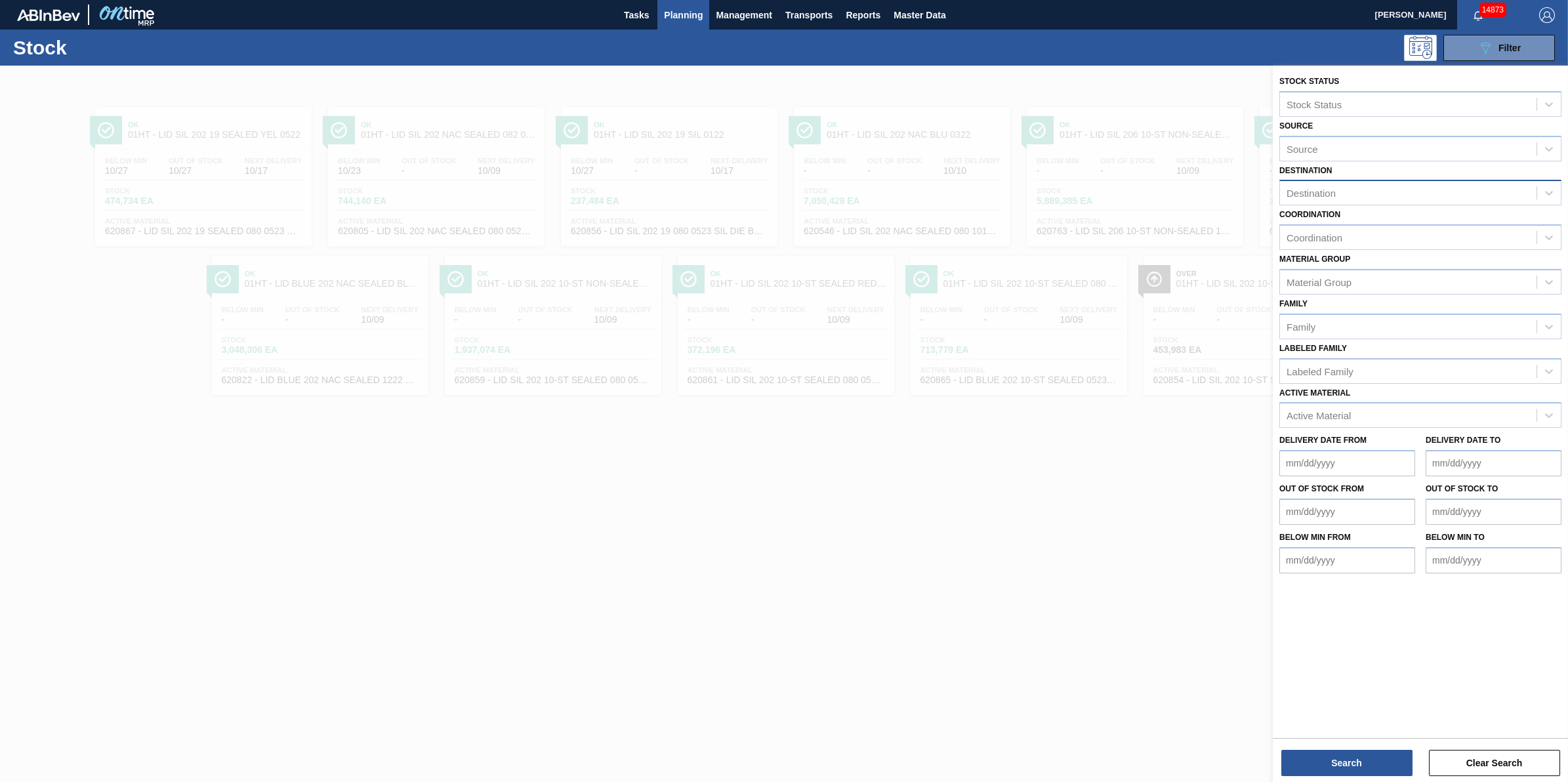
click at [1455, 214] on div "Coordination Coordination" at bounding box center [1421, 227] width 282 height 45
click at [1458, 194] on div "Destination" at bounding box center [1408, 194] width 257 height 19
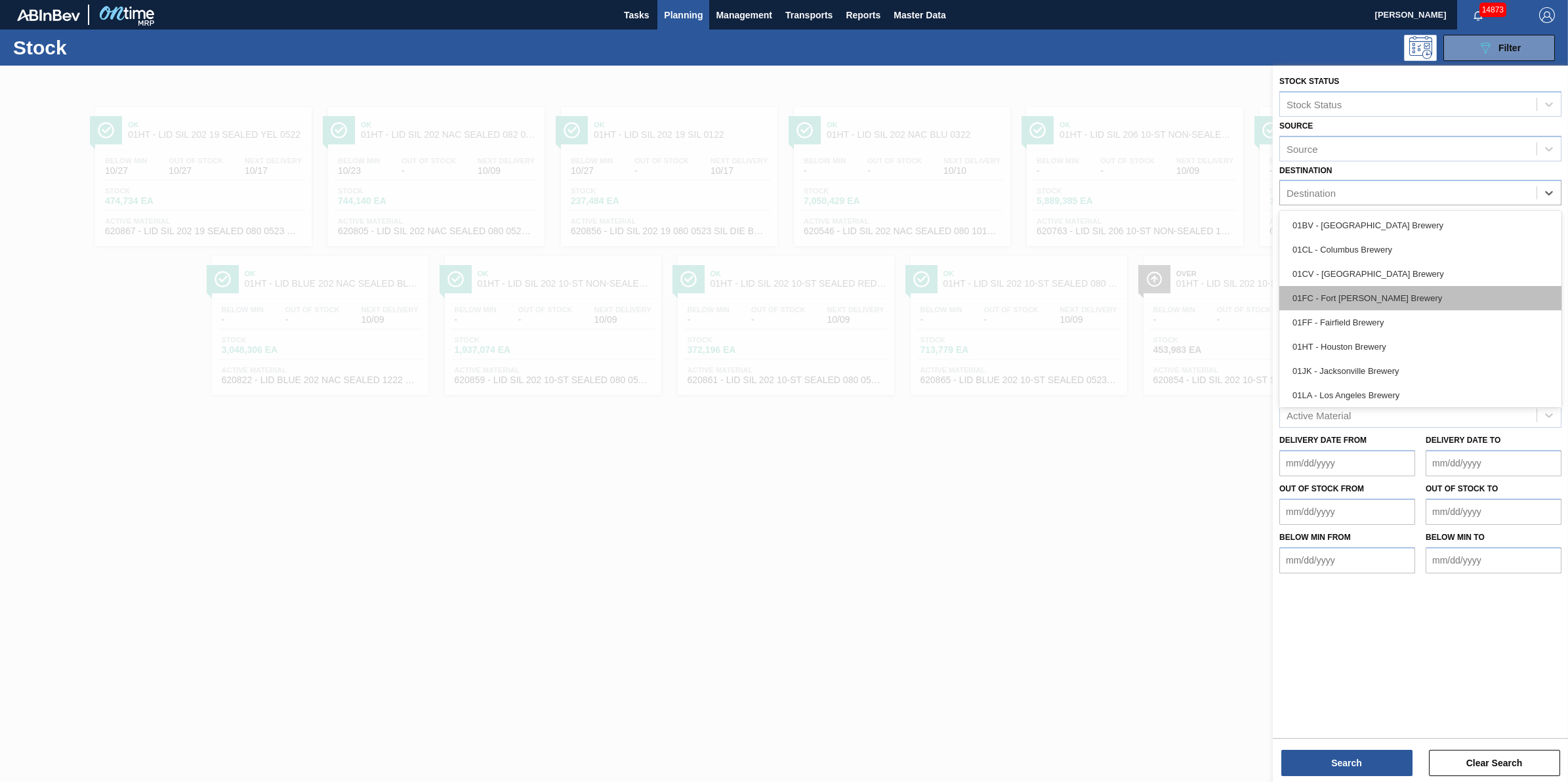
click at [1402, 300] on div "01FC - Fort [PERSON_NAME] Brewery" at bounding box center [1421, 298] width 282 height 24
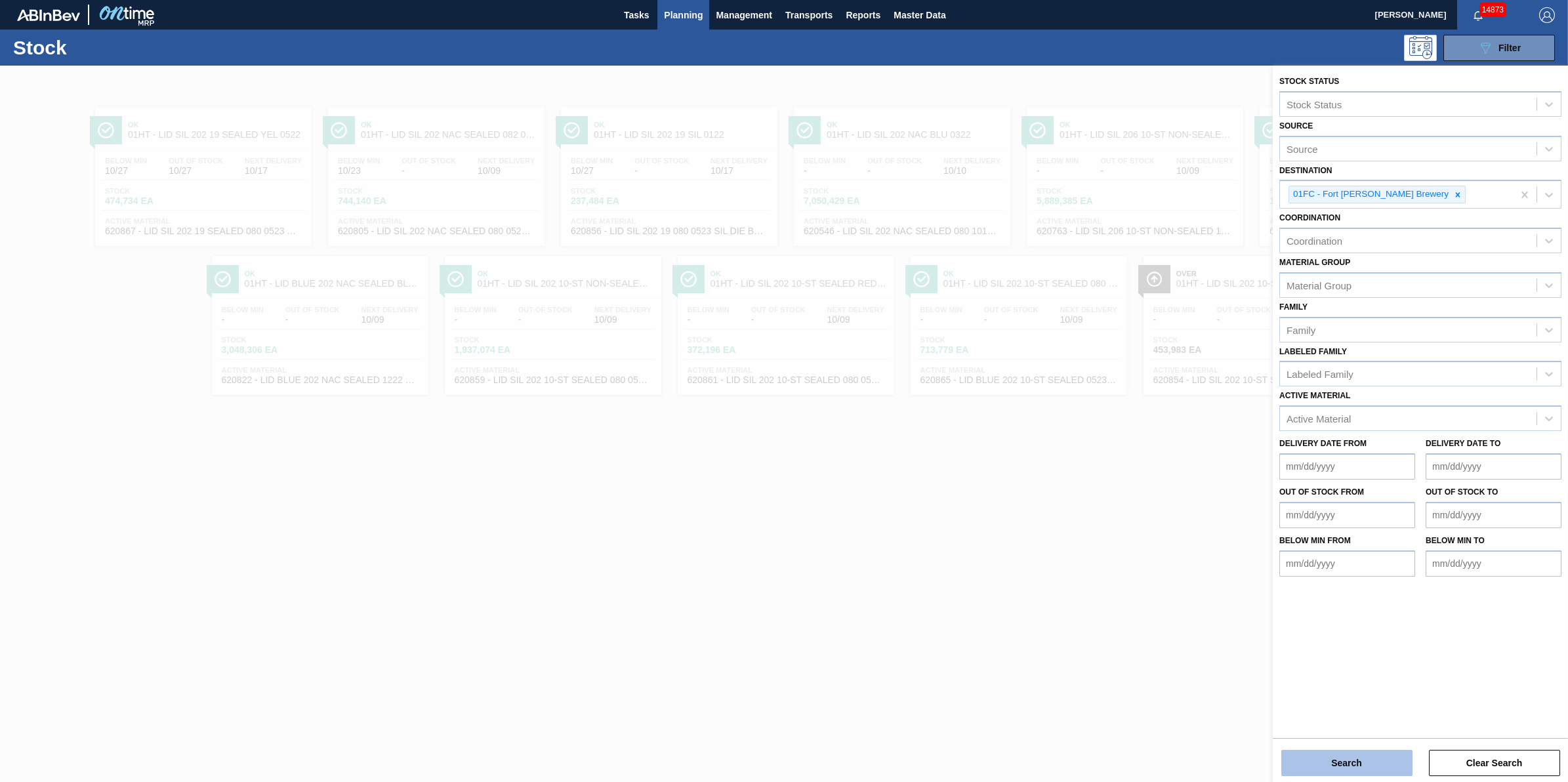
click at [1399, 762] on button "Search" at bounding box center [1348, 763] width 132 height 27
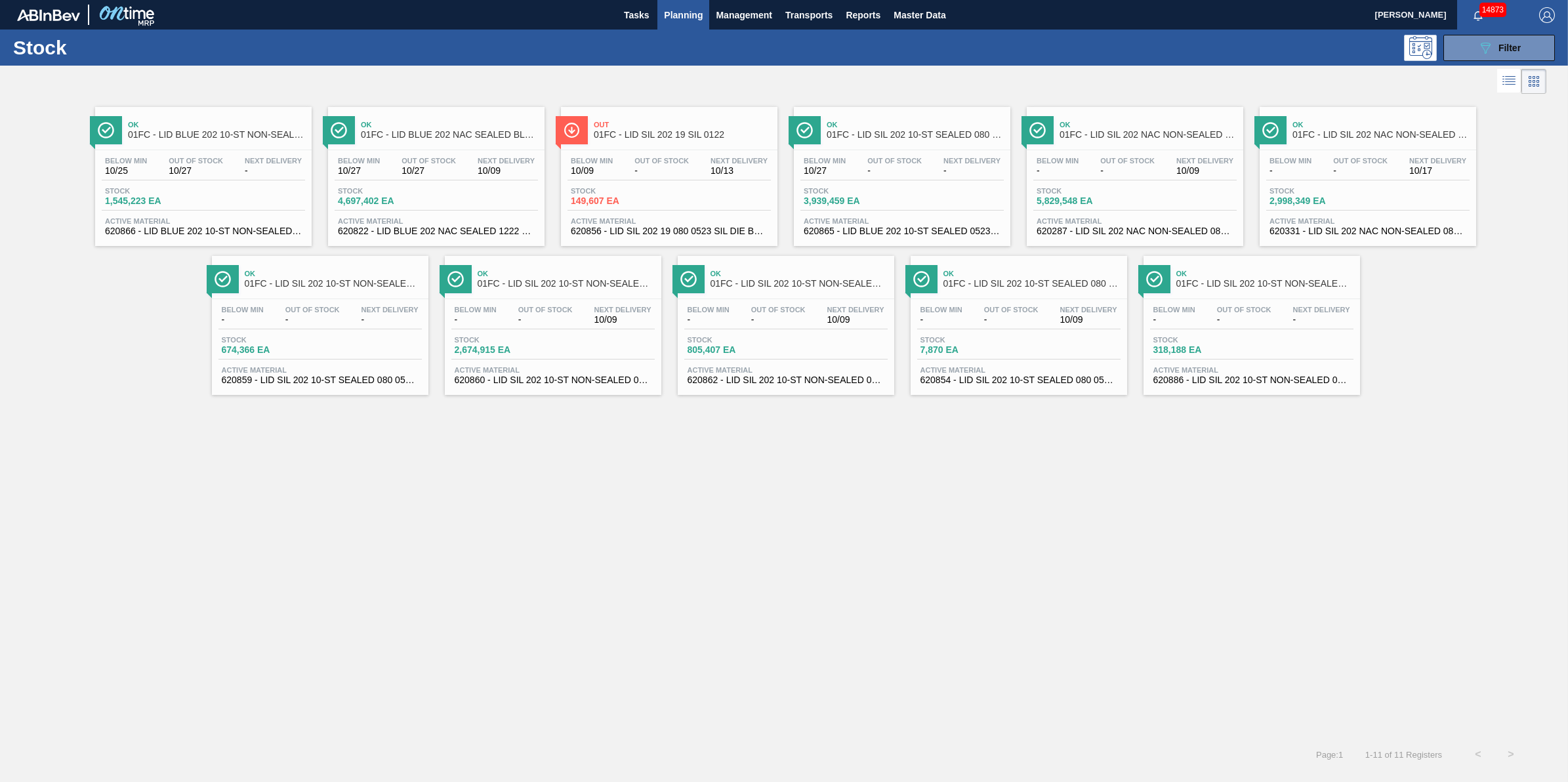
click at [673, 17] on span "Planning" at bounding box center [683, 15] width 39 height 16
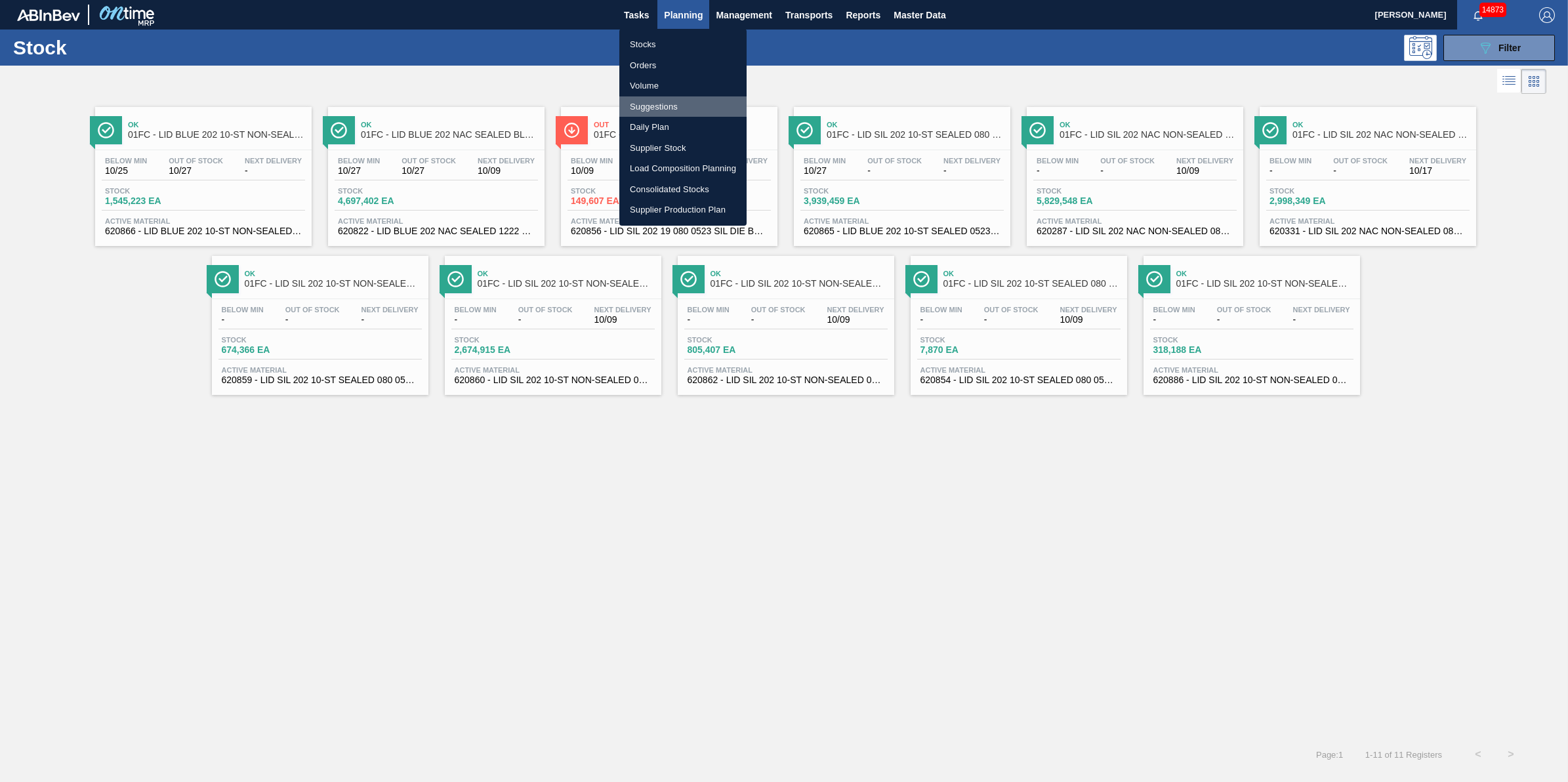
click at [665, 113] on li "Suggestions" at bounding box center [683, 107] width 127 height 21
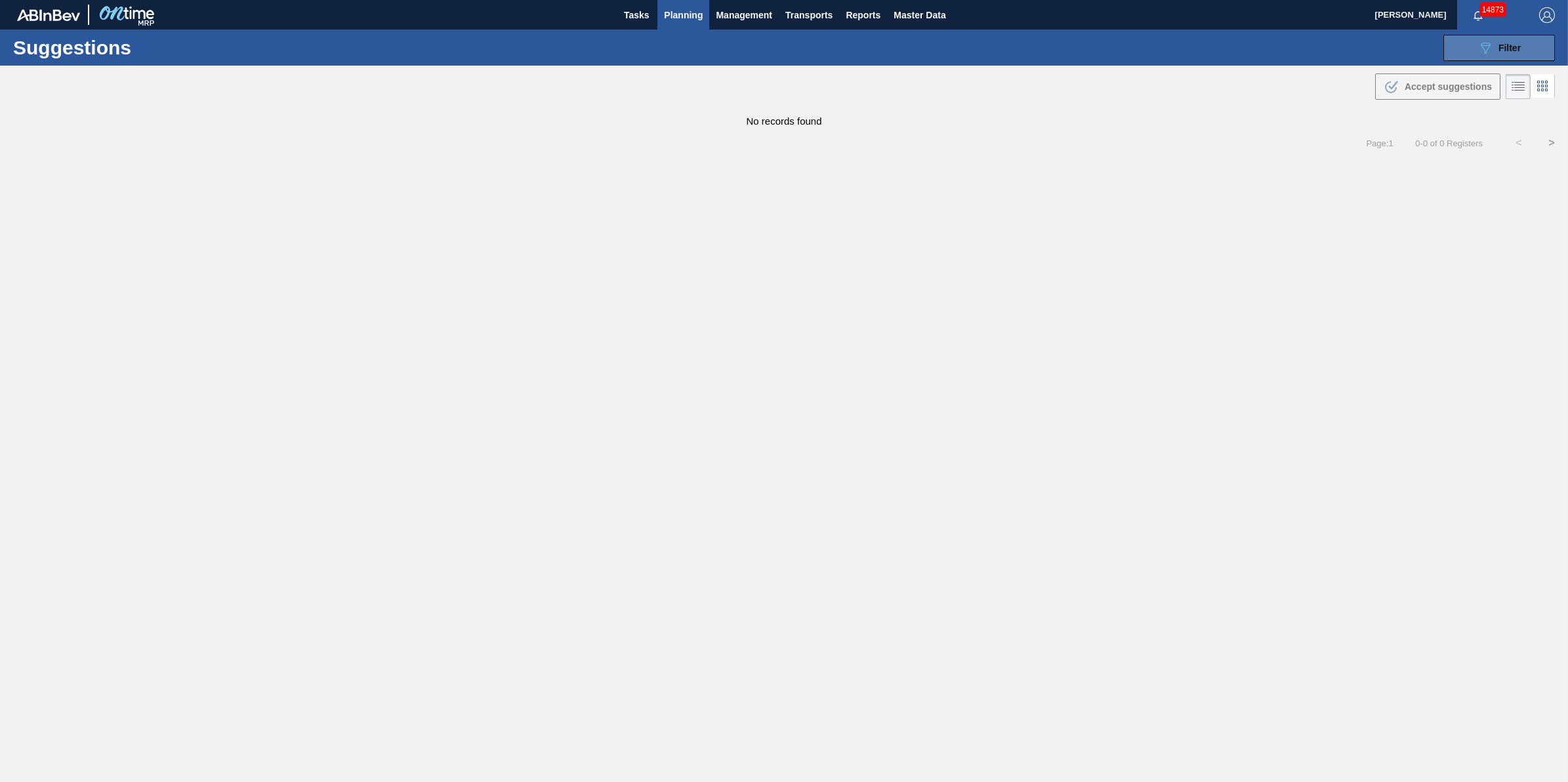
click at [1444, 36] on button "089F7B8B-B2A5-4AFE-B5C0-19BA573D28AC Filter" at bounding box center [1499, 48] width 112 height 27
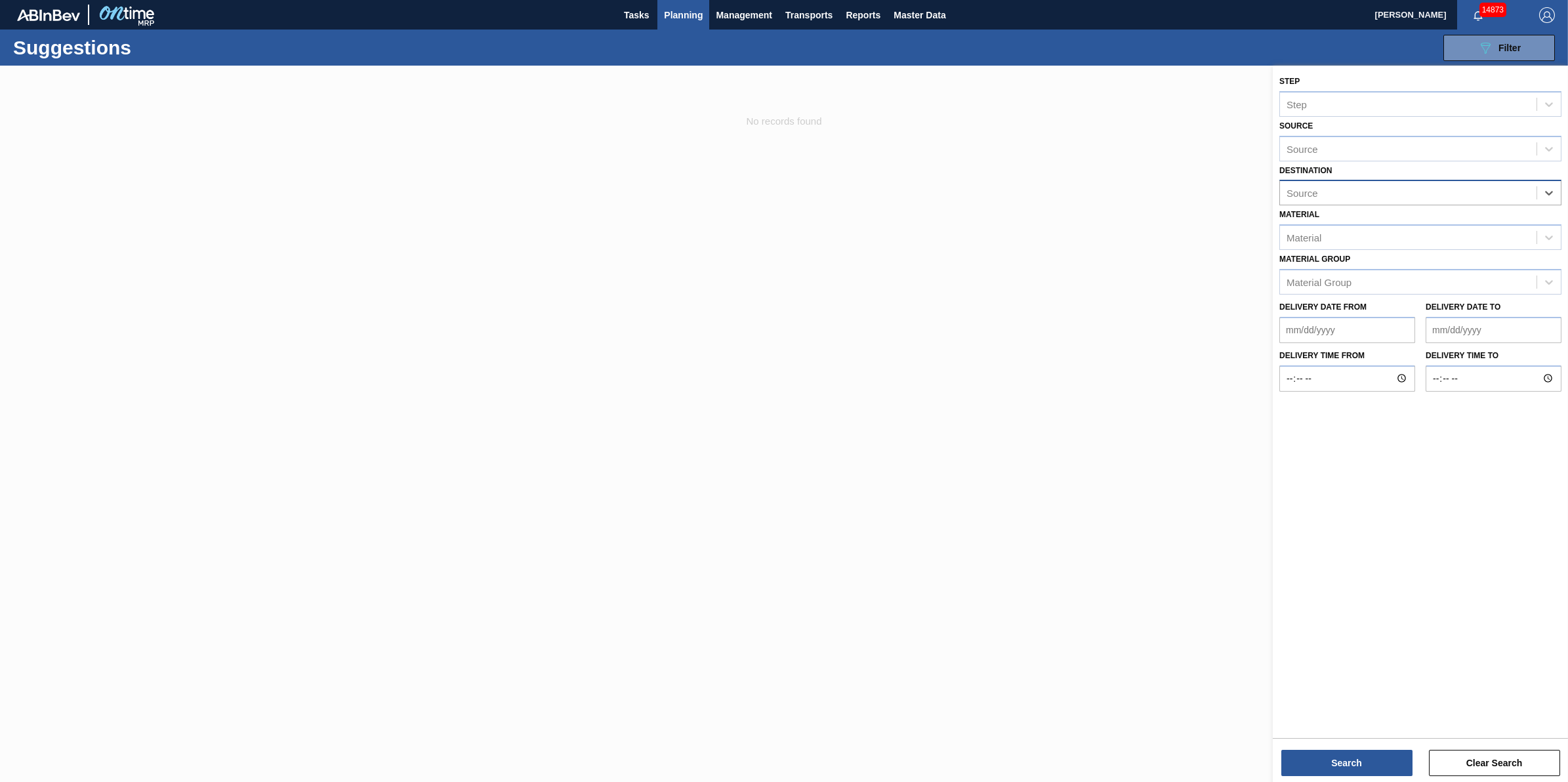
click at [1516, 197] on div "Source" at bounding box center [1408, 194] width 257 height 19
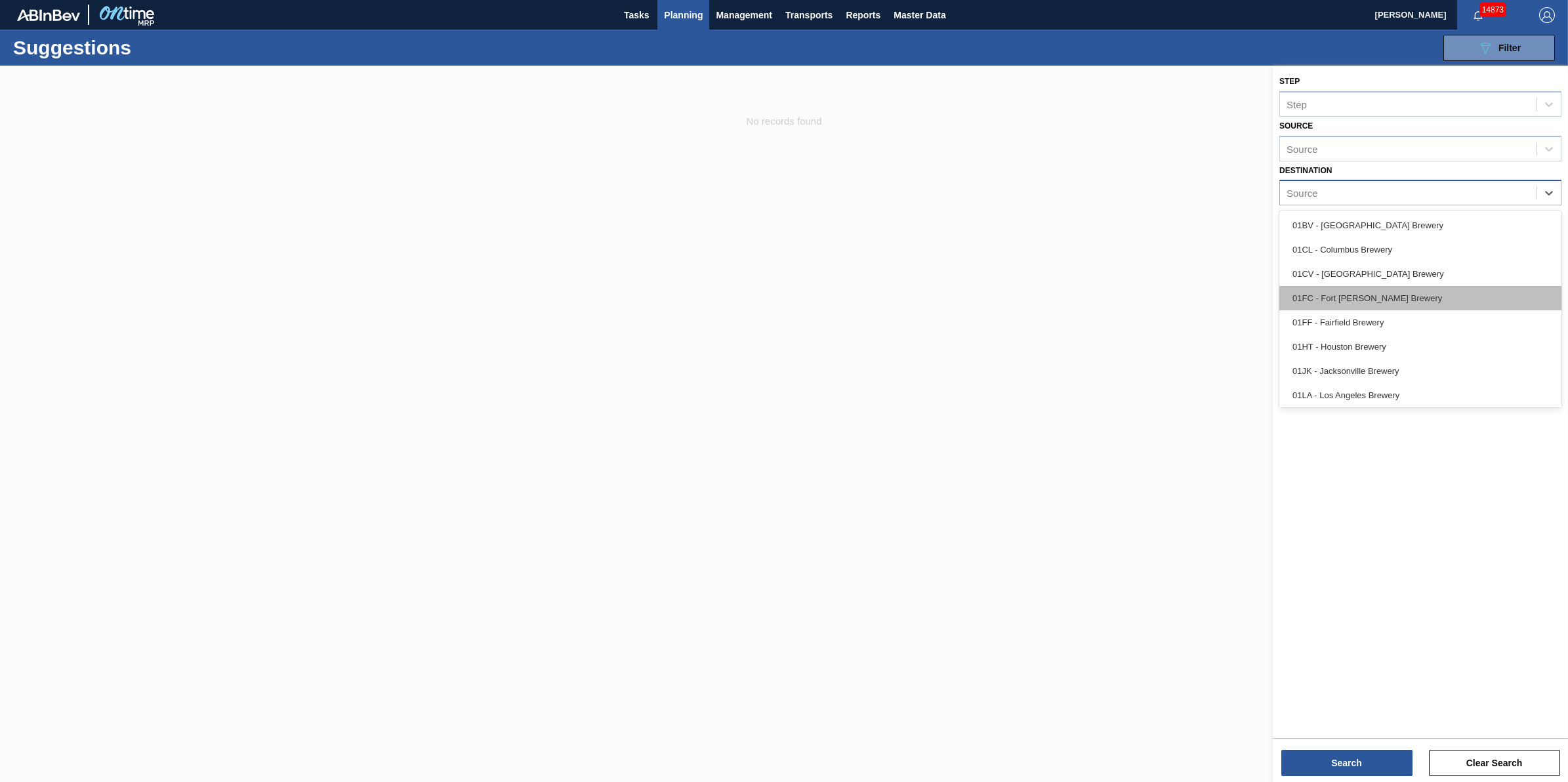
click at [1474, 287] on div "01FC - Fort [PERSON_NAME] Brewery" at bounding box center [1421, 298] width 282 height 24
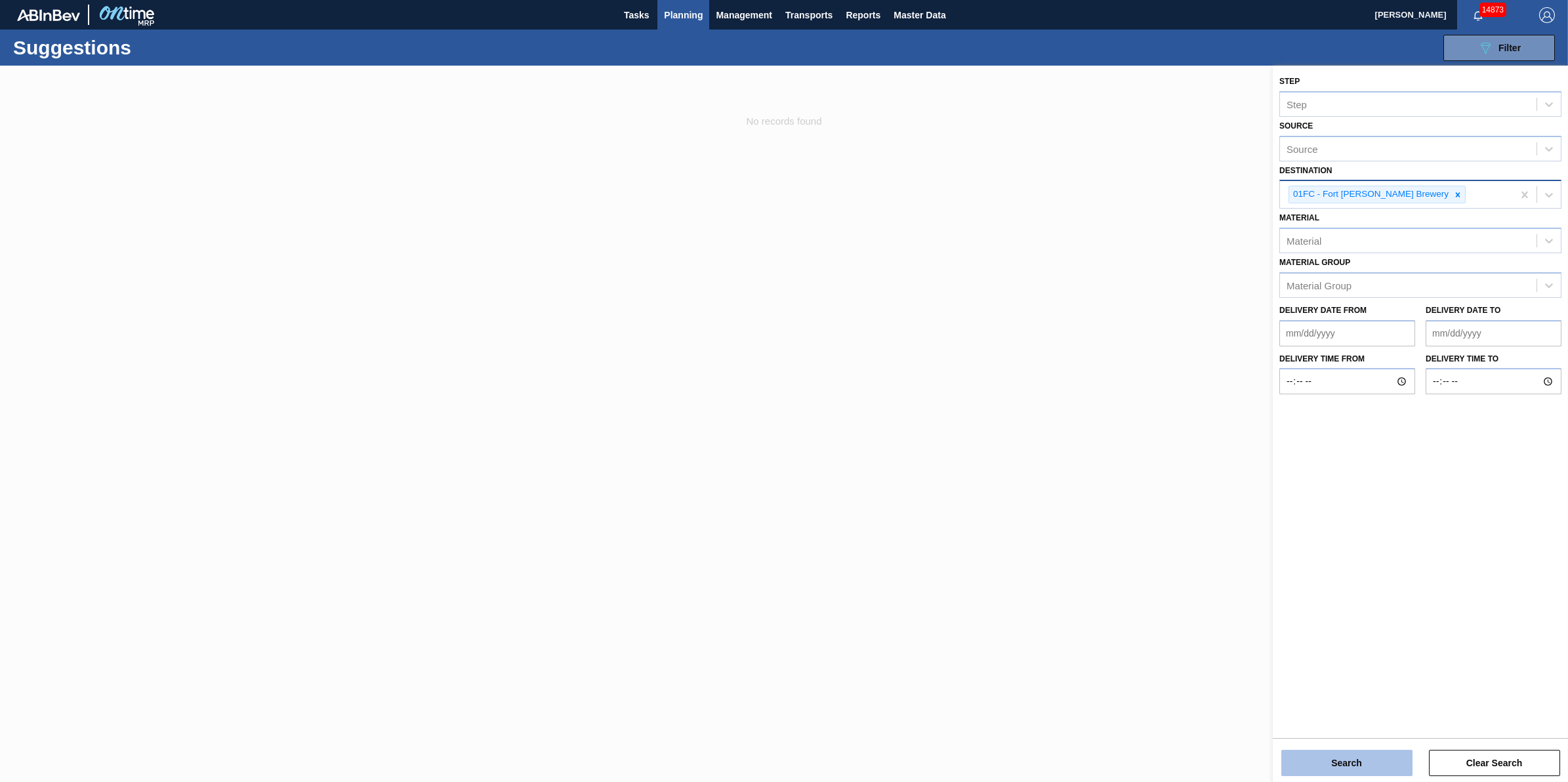
click at [1343, 772] on button "Search" at bounding box center [1348, 763] width 132 height 27
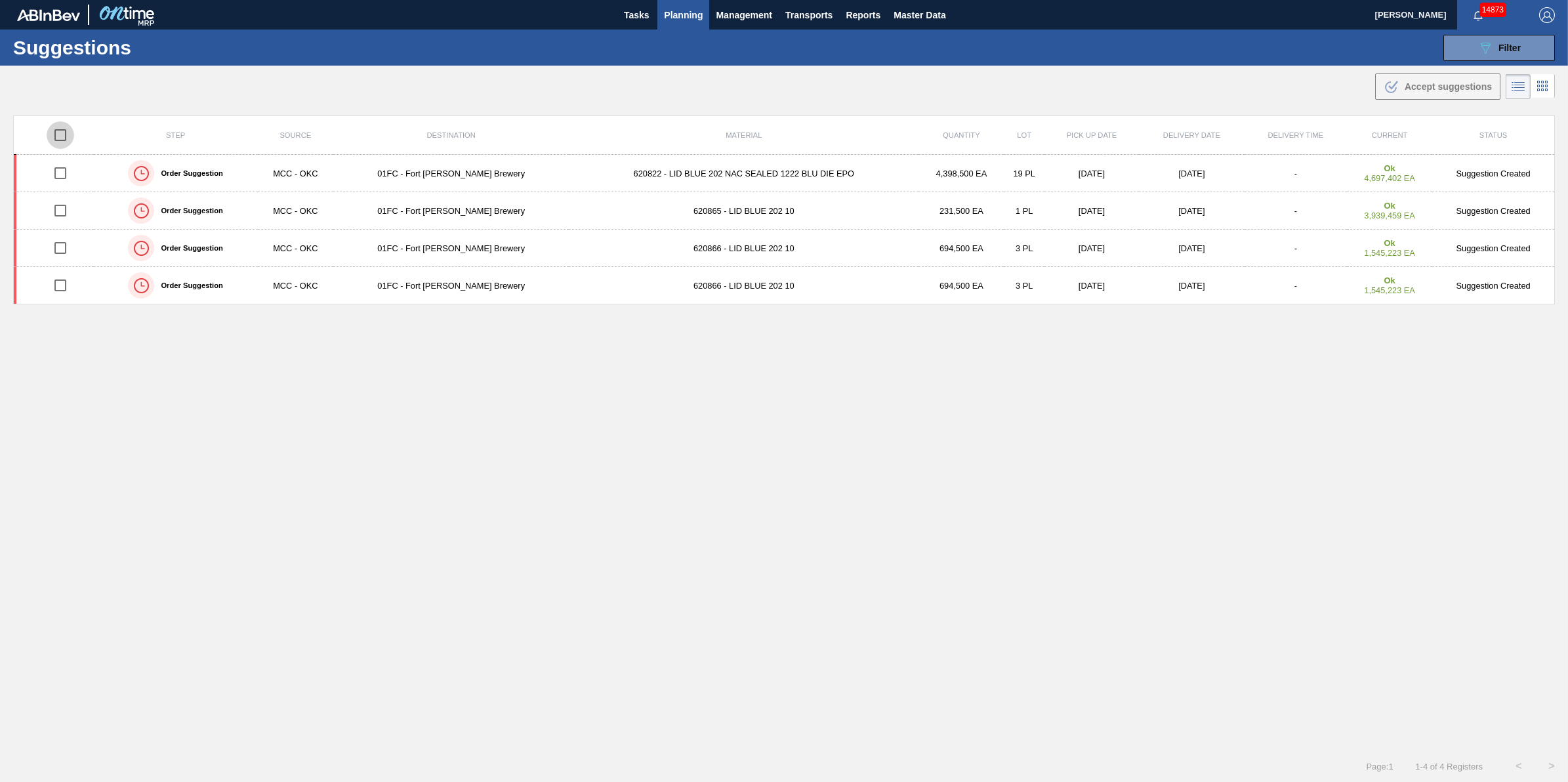
click at [57, 128] on input "checkbox" at bounding box center [60, 134] width 28 height 28
checkbox input "true"
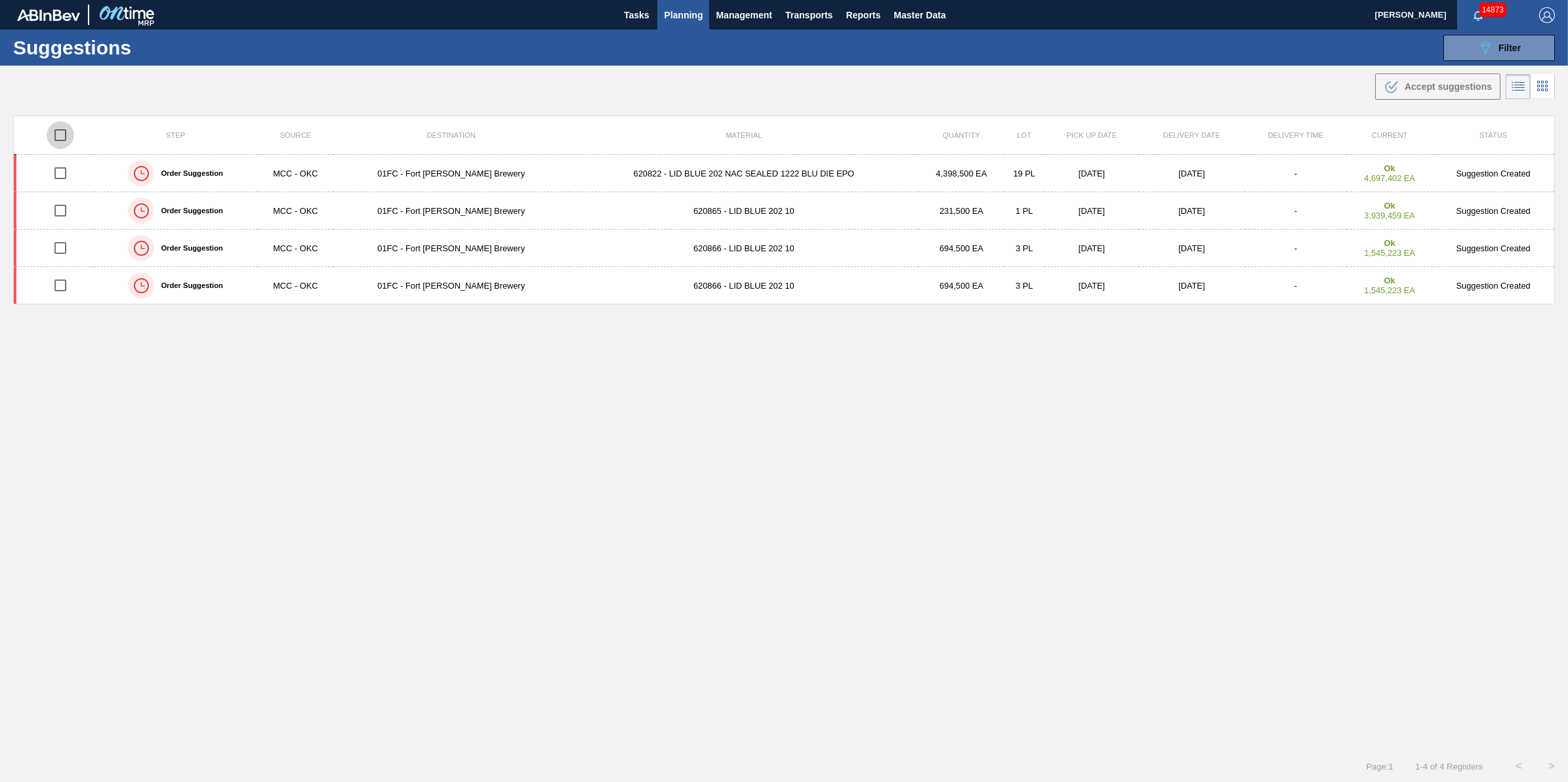
checkbox input "true"
click at [1392, 85] on icon at bounding box center [1393, 86] width 10 height 10
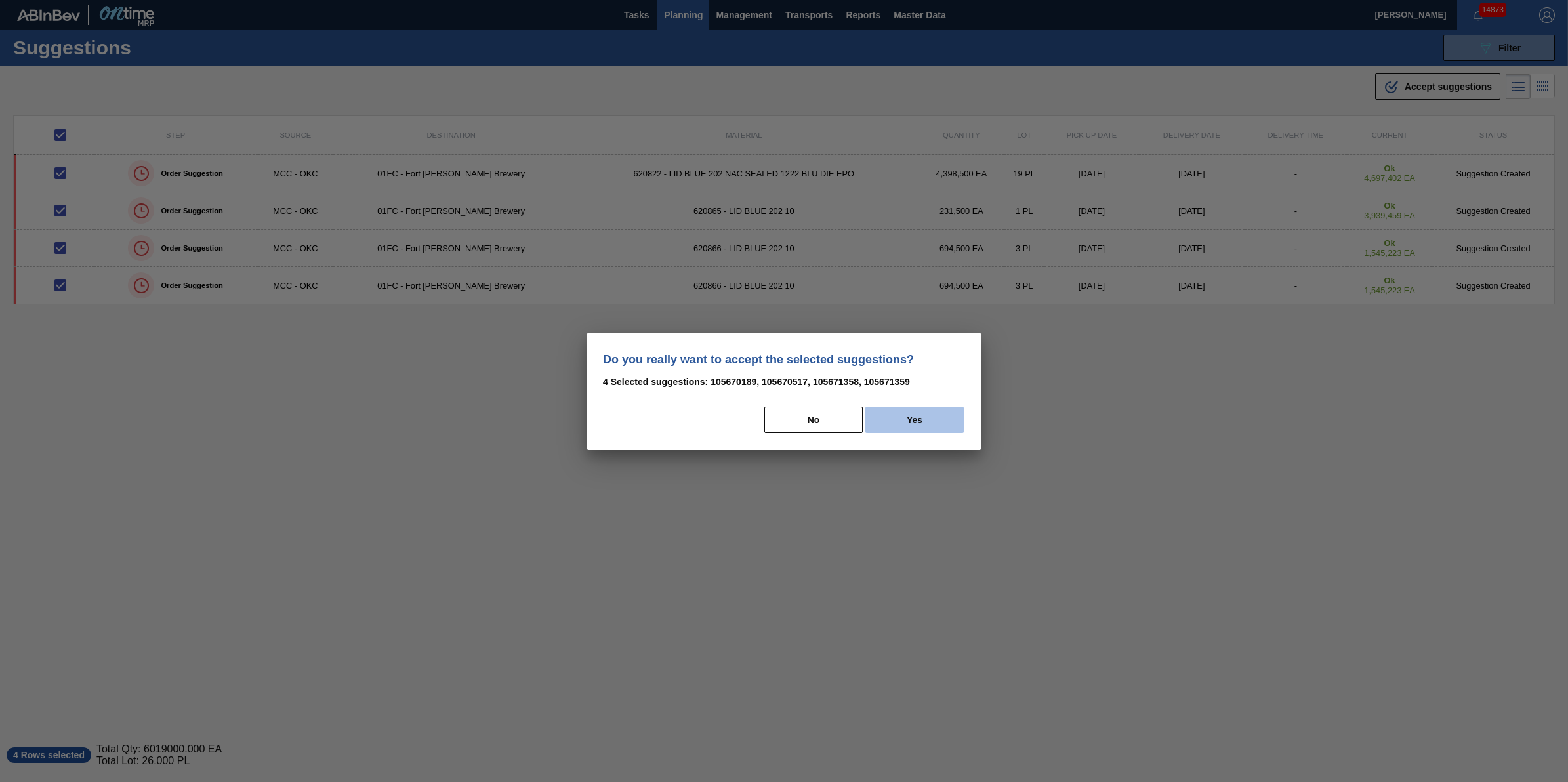
click at [929, 424] on button "Yes" at bounding box center [915, 421] width 98 height 27
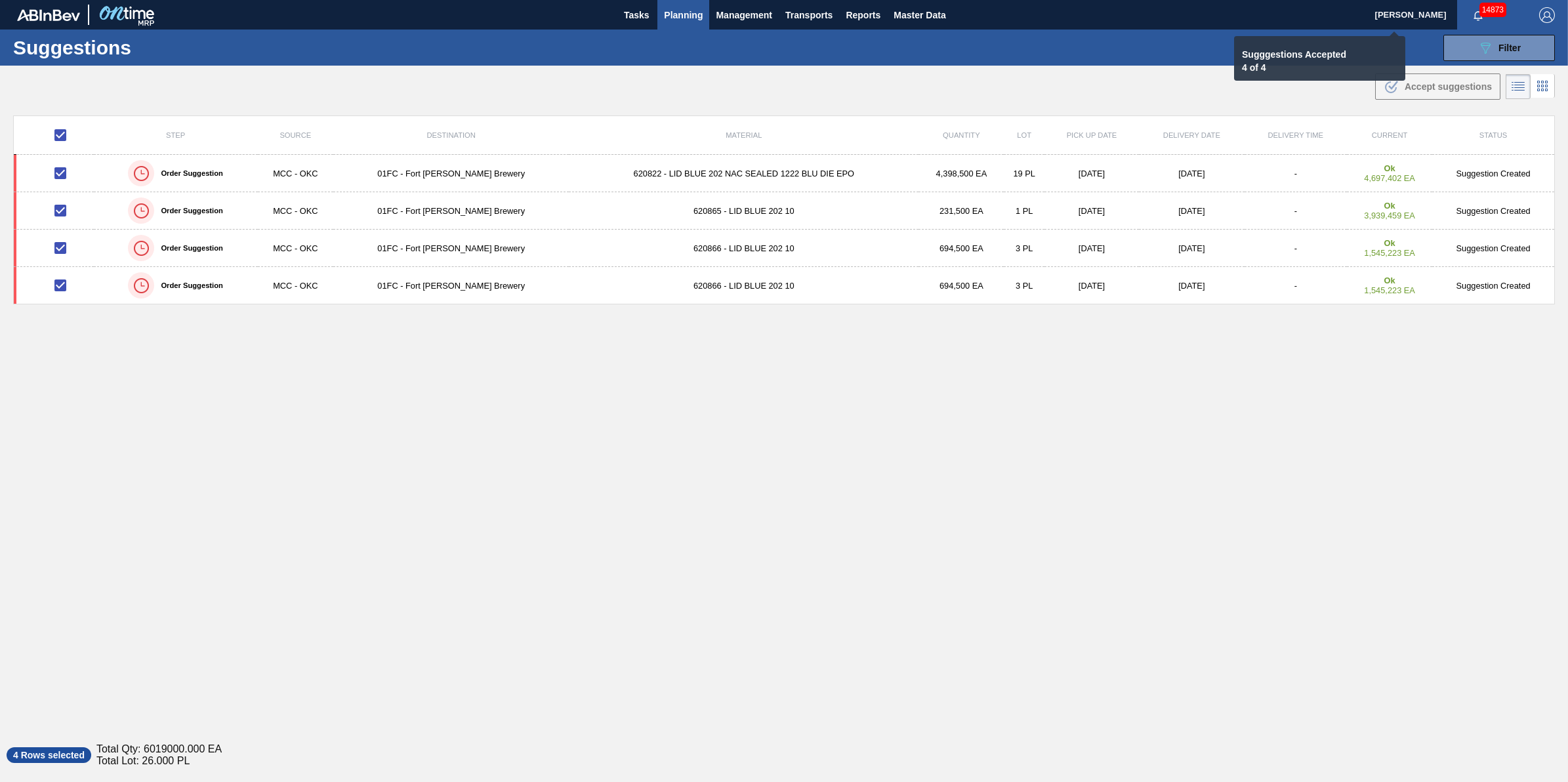
checkbox input "false"
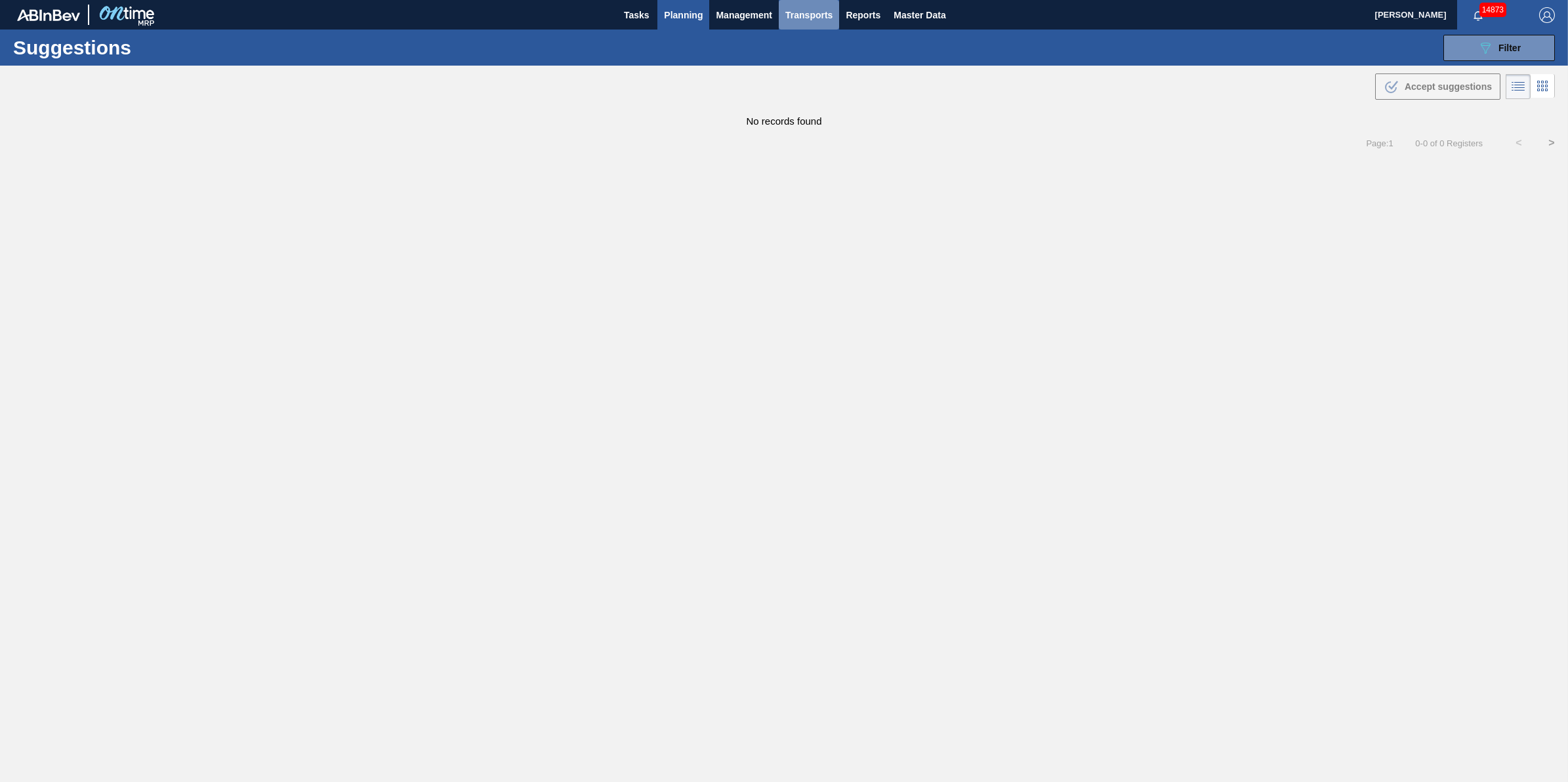
click at [815, 15] on span "Transports" at bounding box center [810, 15] width 48 height 16
click at [815, 72] on li "[GEOGRAPHIC_DATA]" at bounding box center [818, 66] width 111 height 21
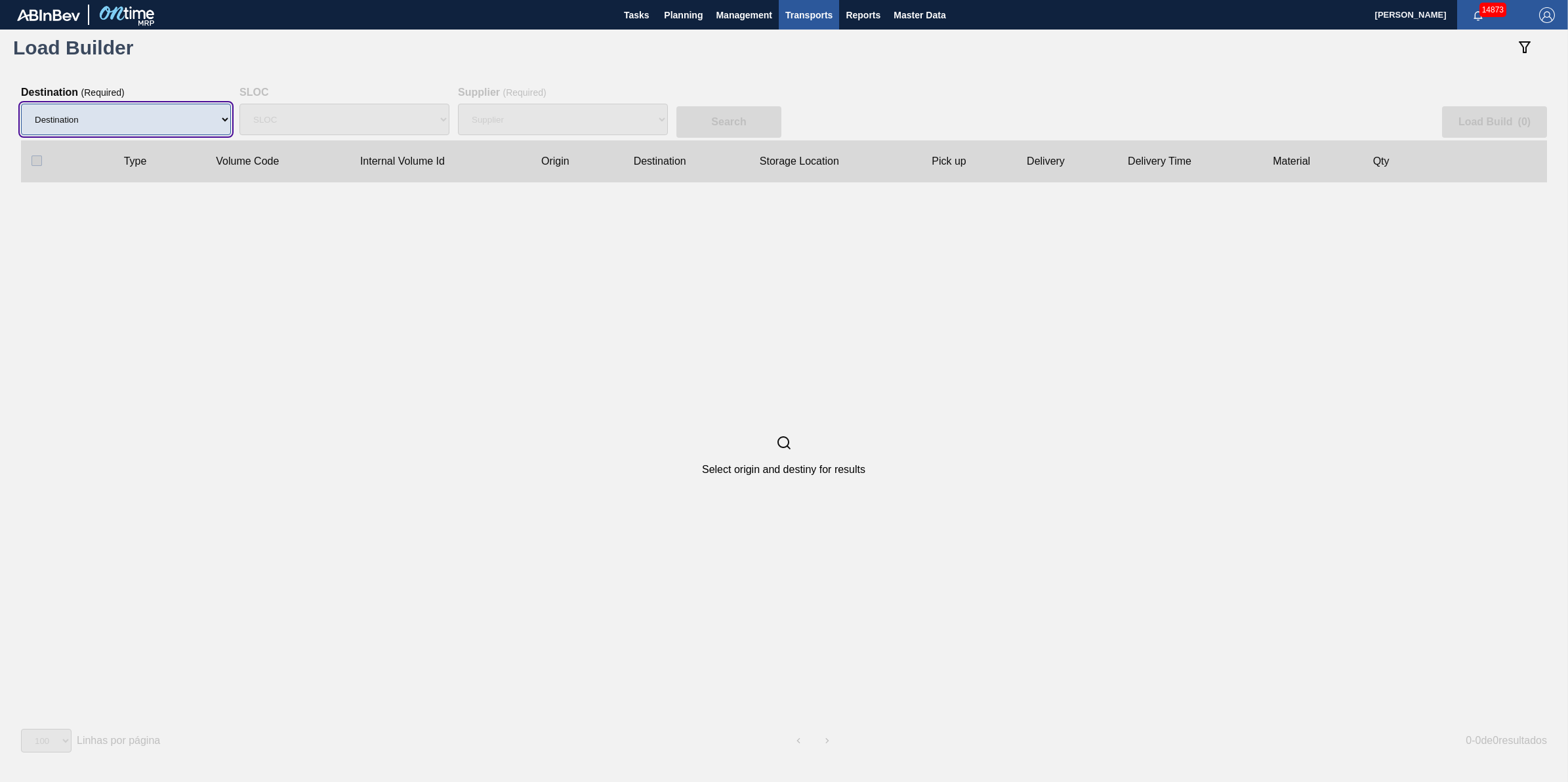
click at [166, 115] on select "Destination 01BV - Baldwinsville Brewery 01CL - Columbus Brewery 01CV - Carters…" at bounding box center [126, 119] width 210 height 31
select select "7"
click at [21, 104] on select "Destination 01BV - Baldwinsville Brewery 01CL - Columbus Brewery 01CV - Carters…" at bounding box center [126, 119] width 210 height 31
select select "N/A"
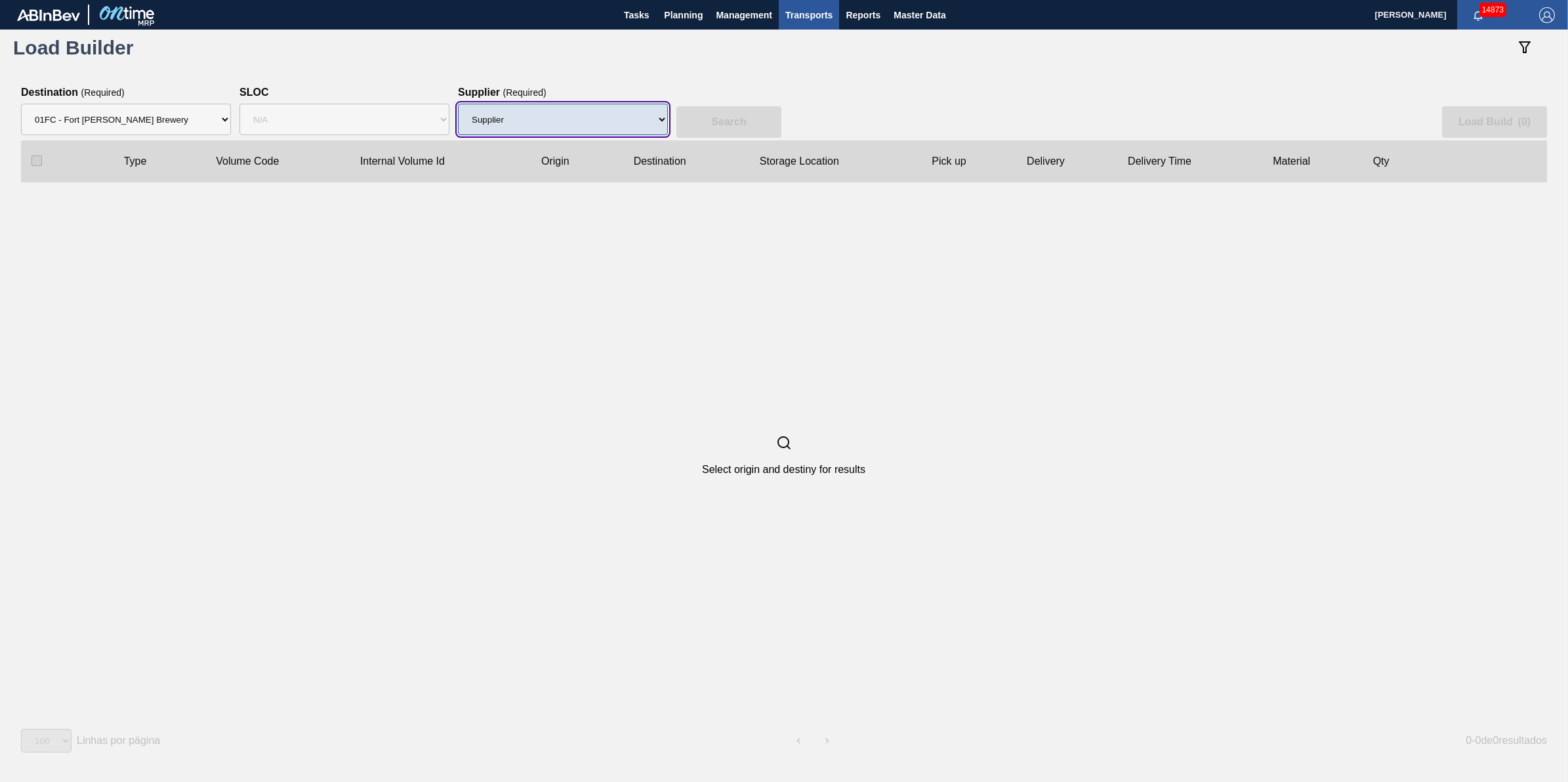
click at [535, 113] on select "Supplier 8221649 - BALL METAL CONTAINER GROUP 8342641 - BALL METAL CONTAINER GR…" at bounding box center [563, 119] width 210 height 31
select select "166"
click at [458, 104] on select "Supplier 8221649 - BALL METAL CONTAINER GROUP 8342641 - BALL METAL CONTAINER GR…" at bounding box center [563, 119] width 210 height 31
click at [732, 113] on button "Search" at bounding box center [729, 121] width 105 height 31
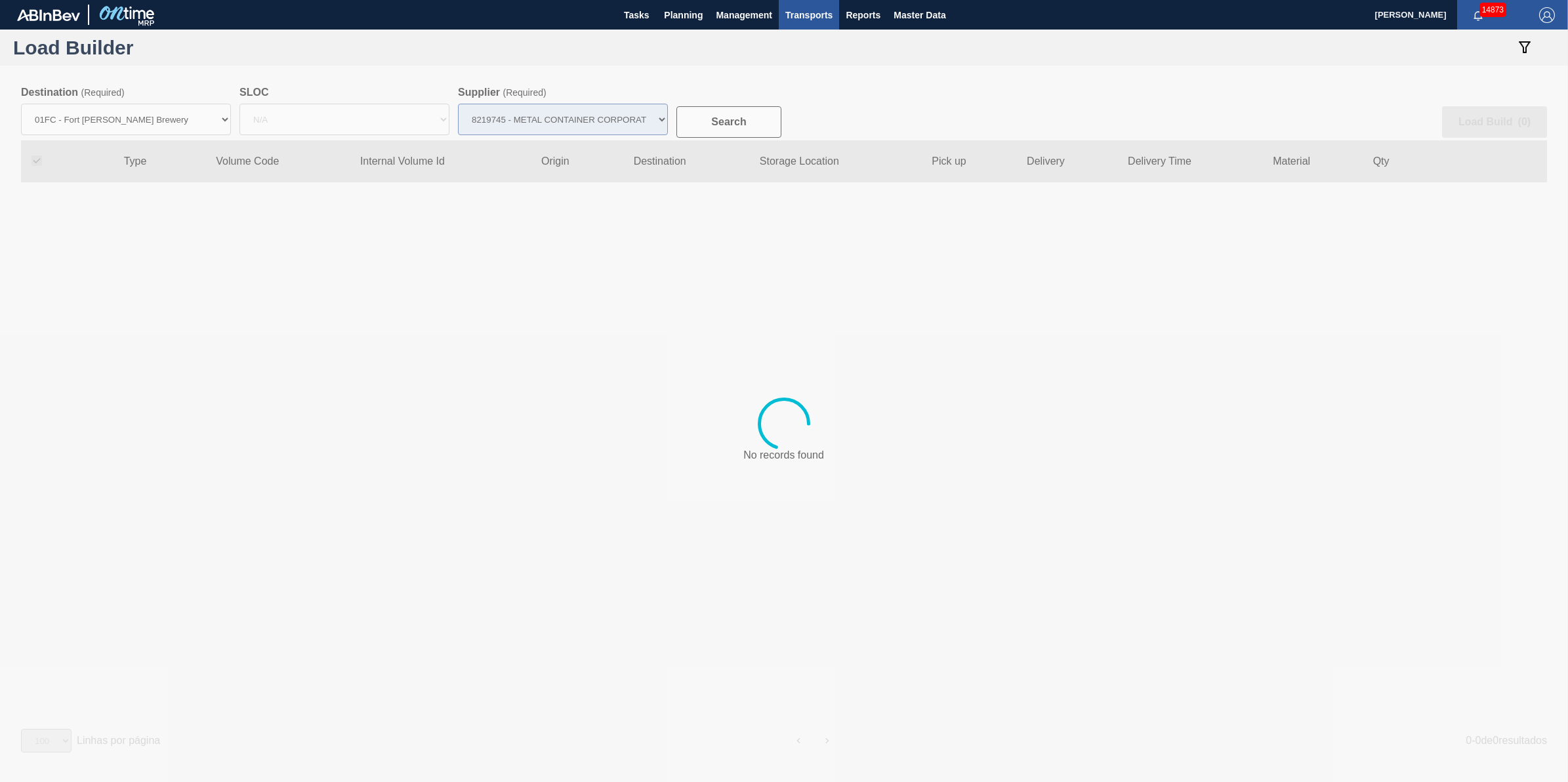
checkbox input "true"
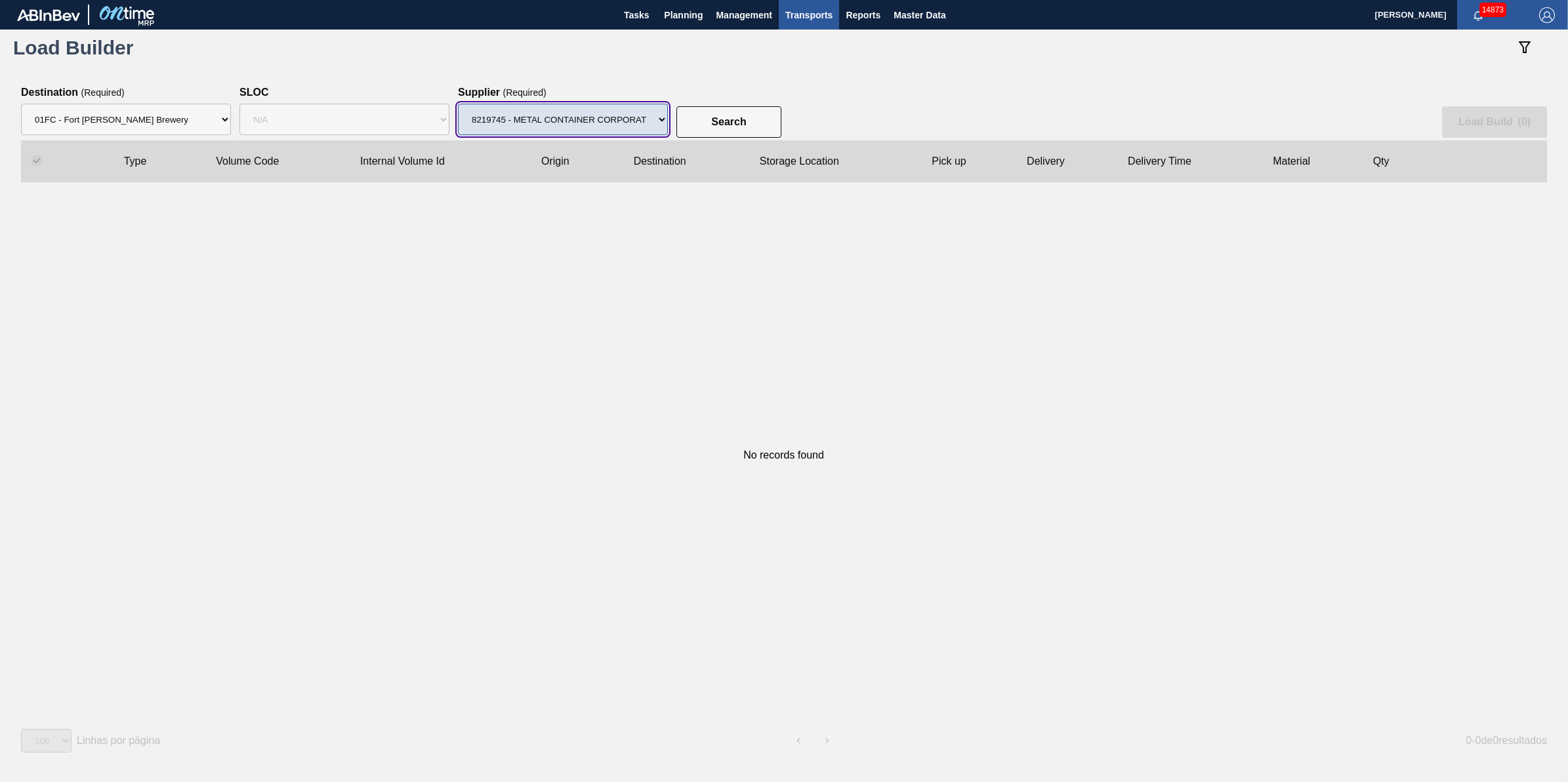
click at [647, 123] on select "Supplier 8221649 - BALL METAL CONTAINER GROUP 8342641 - BALL METAL CONTAINER GR…" at bounding box center [563, 119] width 210 height 31
click at [458, 104] on select "Supplier 8221649 - BALL METAL CONTAINER GROUP 8342641 - BALL METAL CONTAINER GR…" at bounding box center [563, 119] width 210 height 31
click at [629, 128] on select "Supplier 8221649 - BALL METAL CONTAINER GROUP 8342641 - BALL METAL CONTAINER GR…" at bounding box center [563, 119] width 210 height 31
select select "13"
click at [458, 104] on select "Supplier 8221649 - BALL METAL CONTAINER GROUP 8342641 - BALL METAL CONTAINER GR…" at bounding box center [563, 119] width 210 height 31
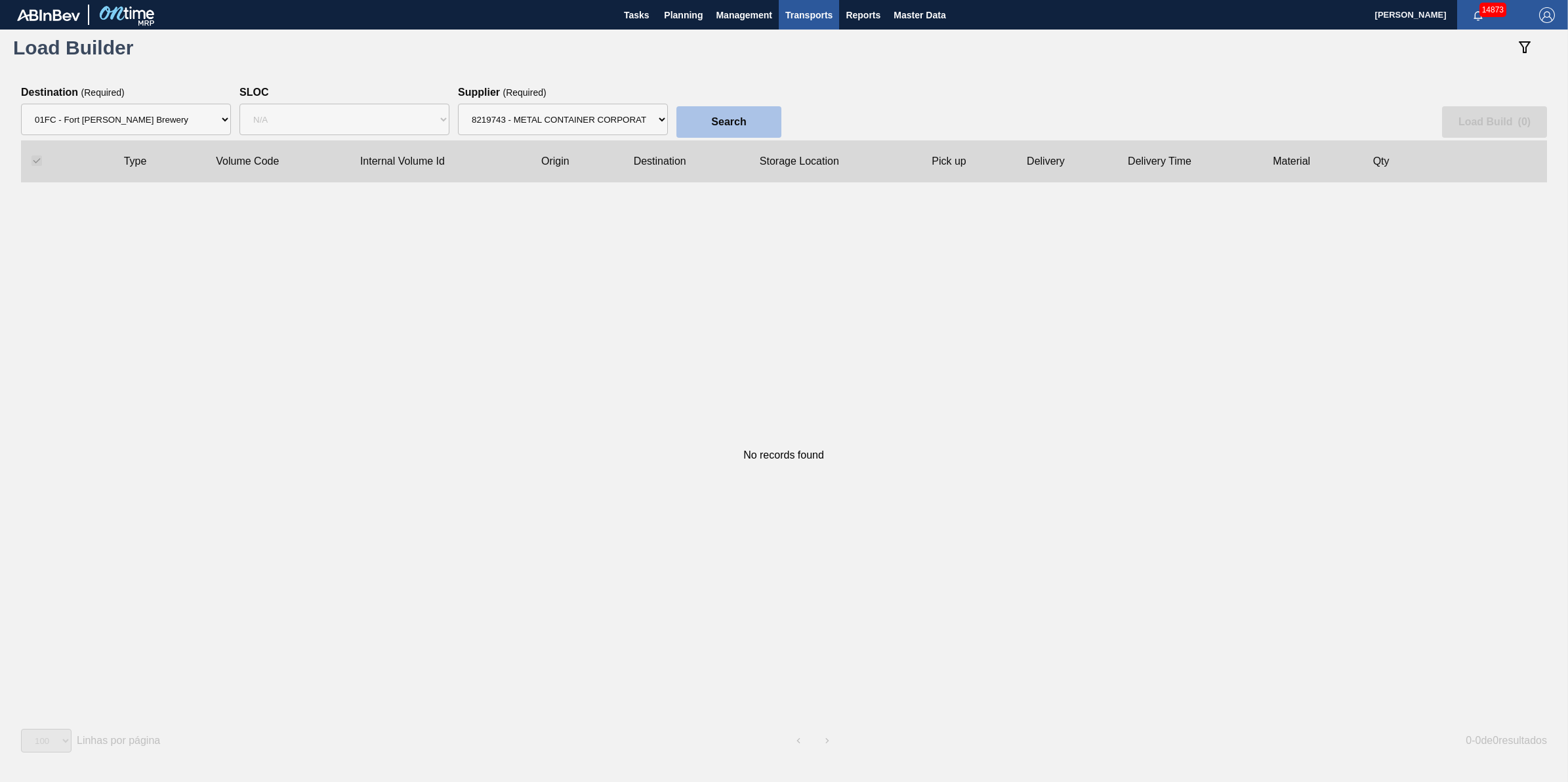
click at [720, 134] on button "Search" at bounding box center [729, 121] width 105 height 31
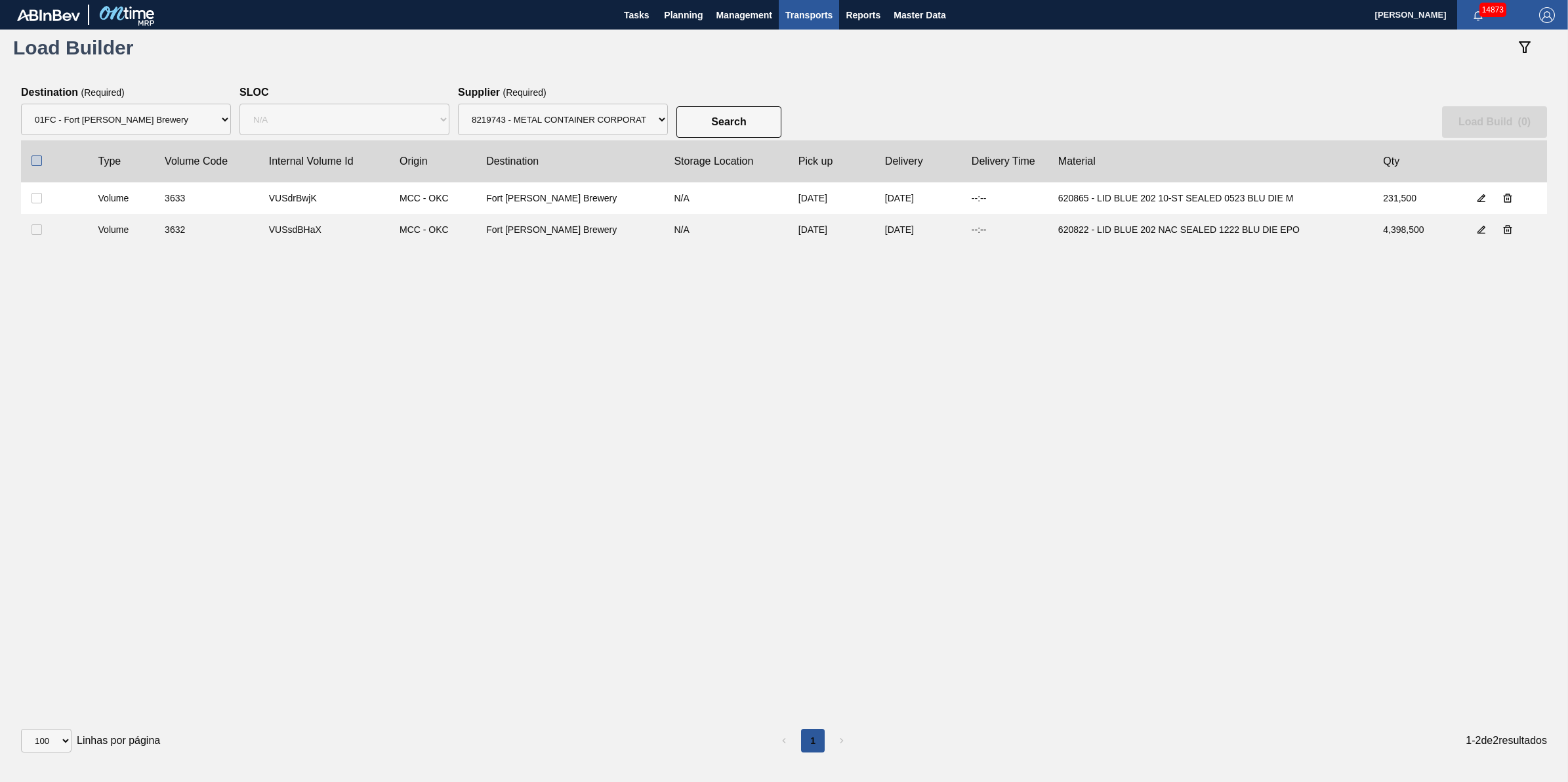
click at [31, 161] on input "checkbox" at bounding box center [36, 160] width 10 height 10
checkbox input "true"
click at [1505, 128] on button "Load Build ( 2 )" at bounding box center [1495, 121] width 105 height 31
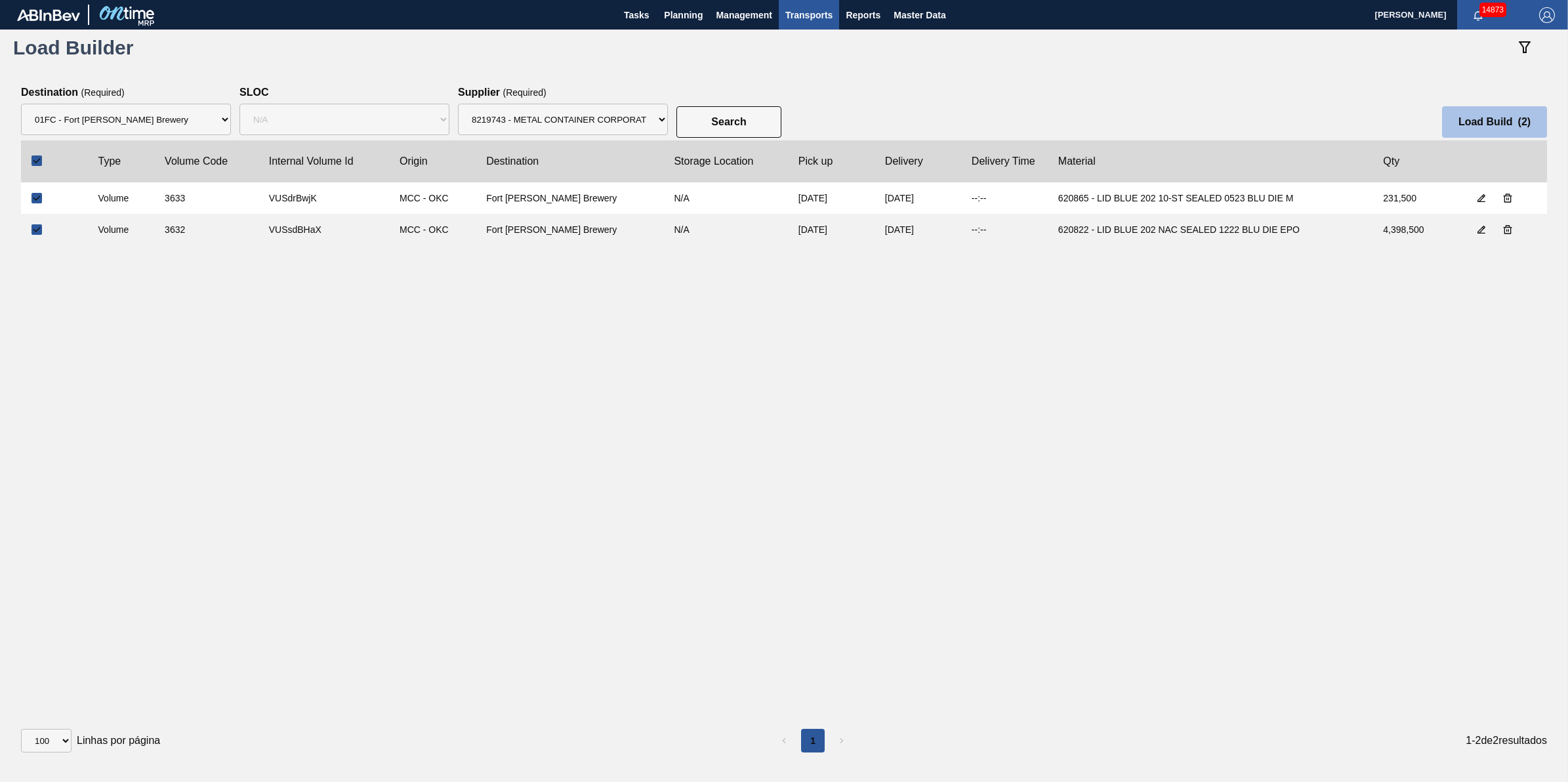
select select "N/A"
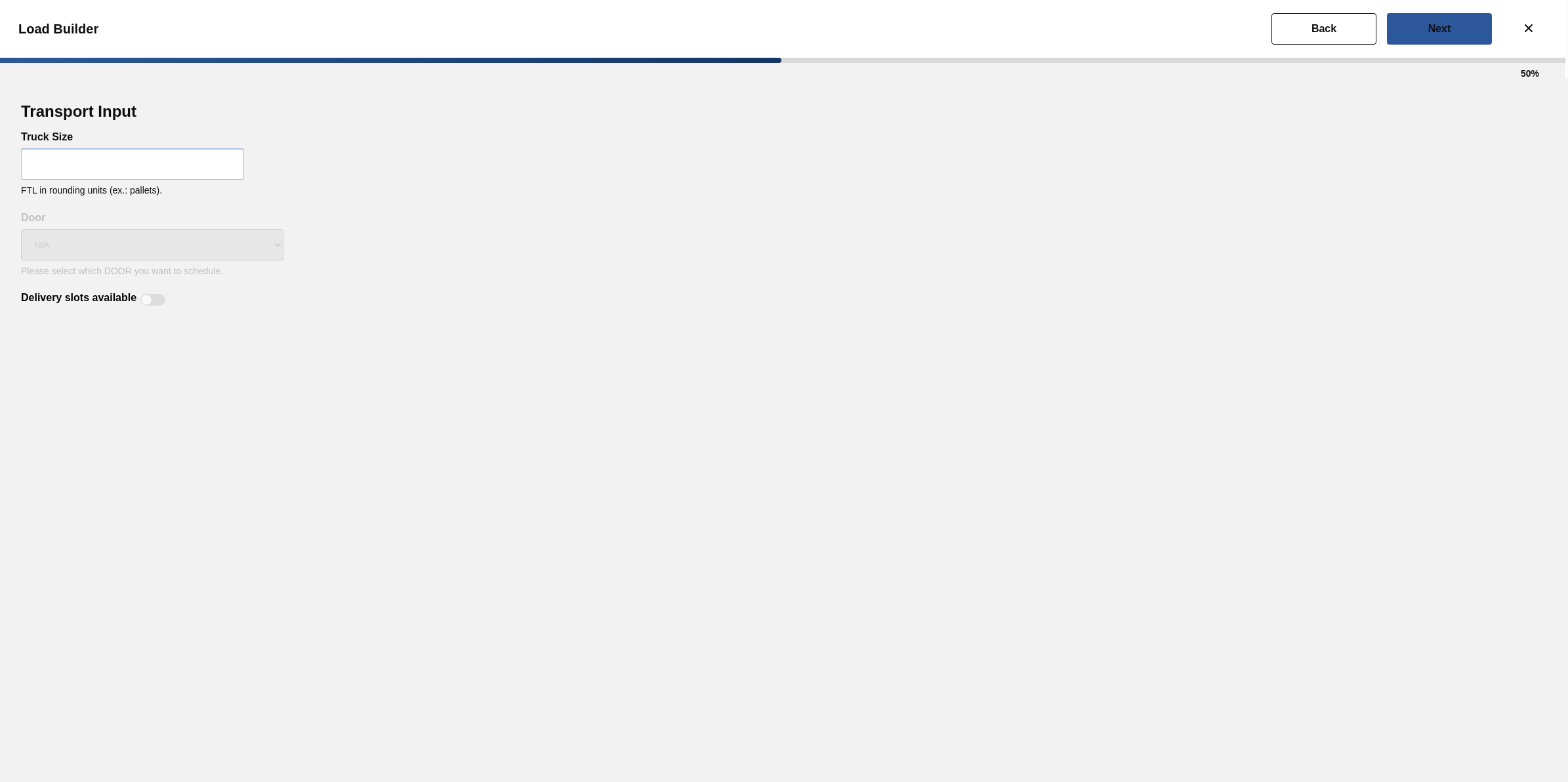
click at [72, 146] on div "Truck Size FTL in rounding units (ex.: pallets)." at bounding box center [784, 172] width 1526 height 81
click at [72, 148] on div "Truck Size FTL in rounding units (ex.: pallets)." at bounding box center [784, 172] width 1526 height 81
drag, startPoint x: 89, startPoint y: 168, endPoint x: 100, endPoint y: 165, distance: 11.4
click at [89, 168] on input "text" at bounding box center [133, 164] width 223 height 31
type input "32"
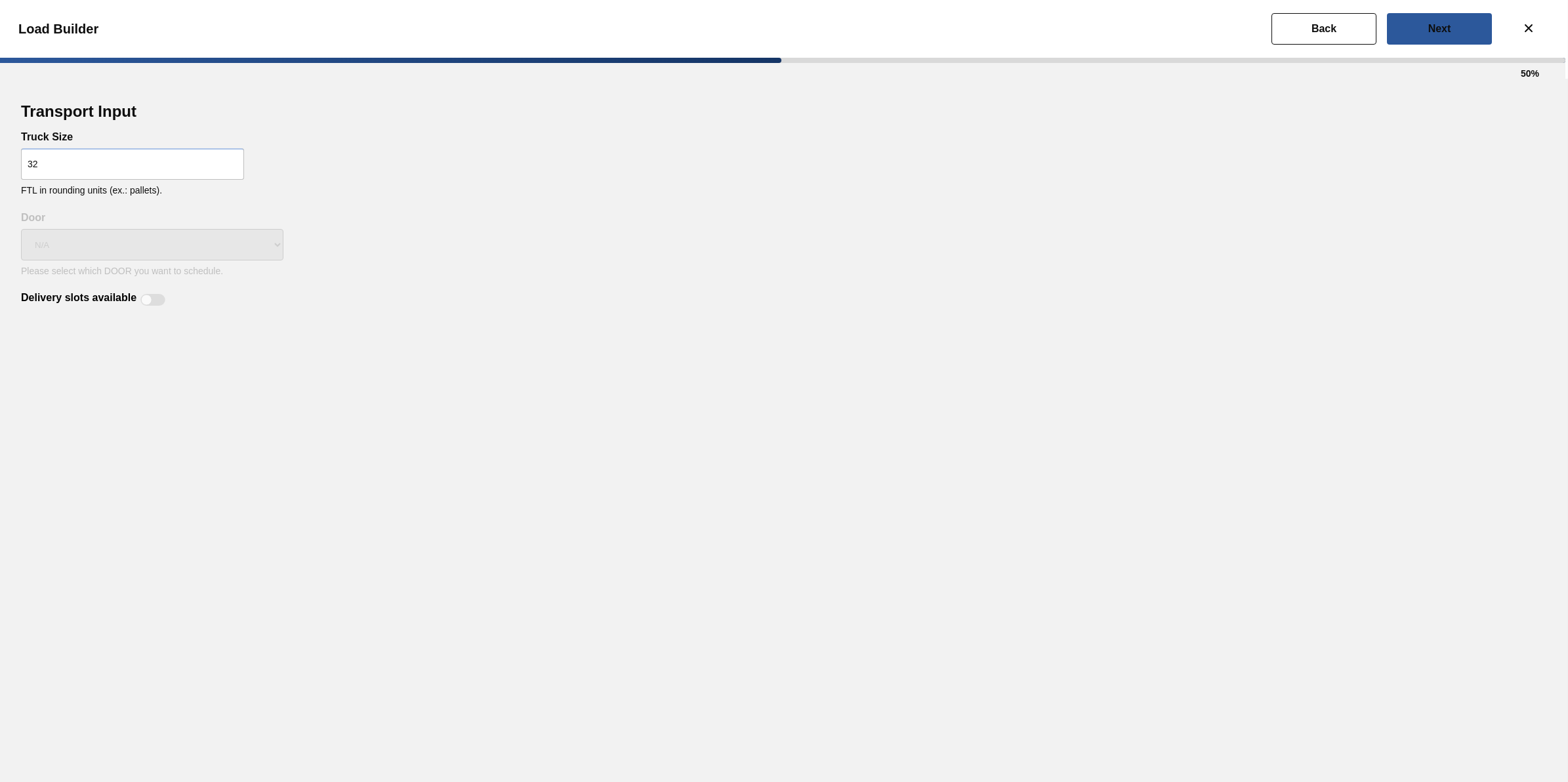
click at [171, 302] on div "Delivery slots available" at bounding box center [784, 292] width 1526 height 31
click at [153, 299] on div at bounding box center [153, 299] width 25 height 11
checkbox input "true"
click at [1396, 31] on button "Next" at bounding box center [1440, 29] width 105 height 31
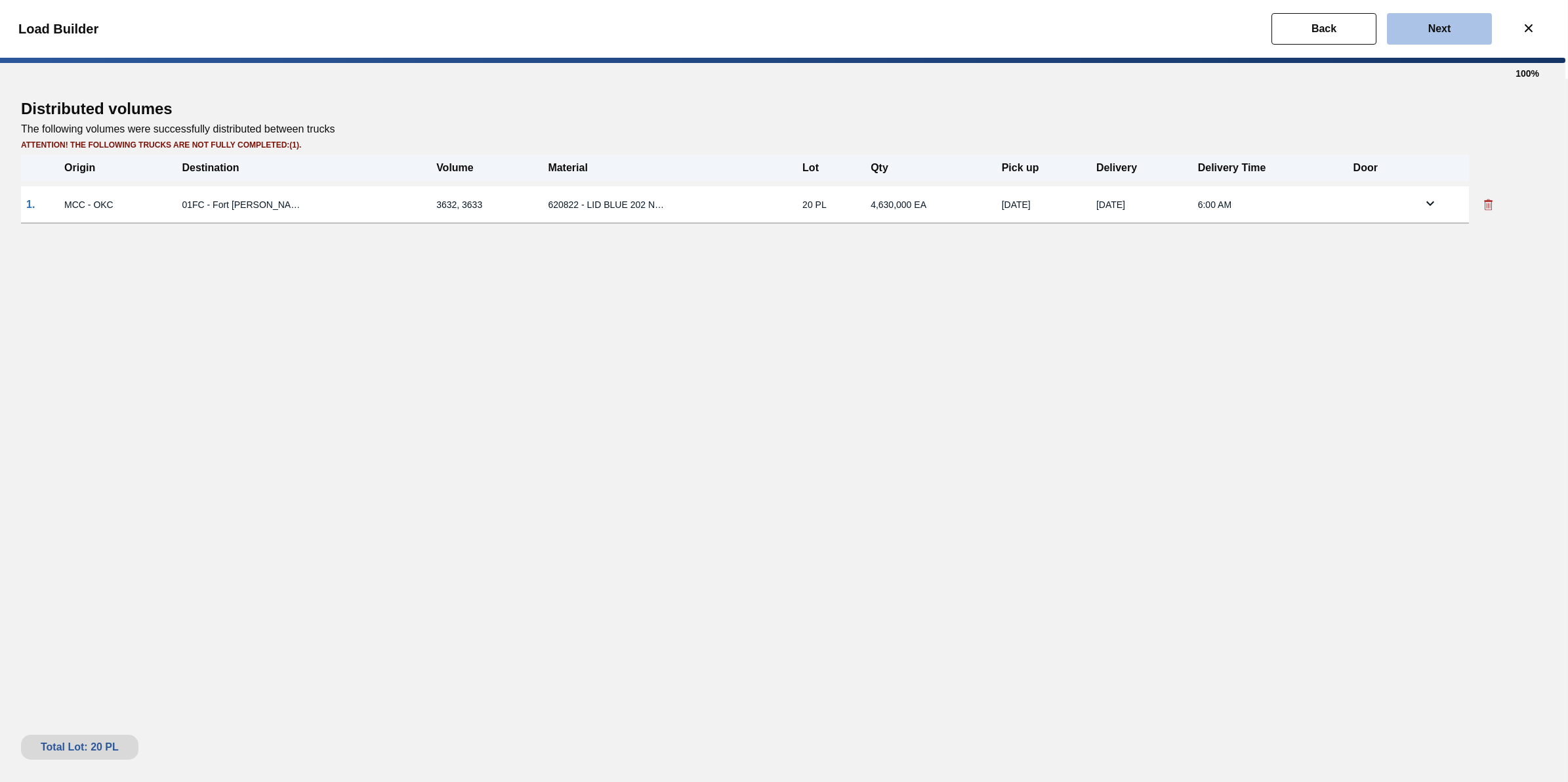
click at [1421, 31] on button "Next" at bounding box center [1440, 29] width 105 height 31
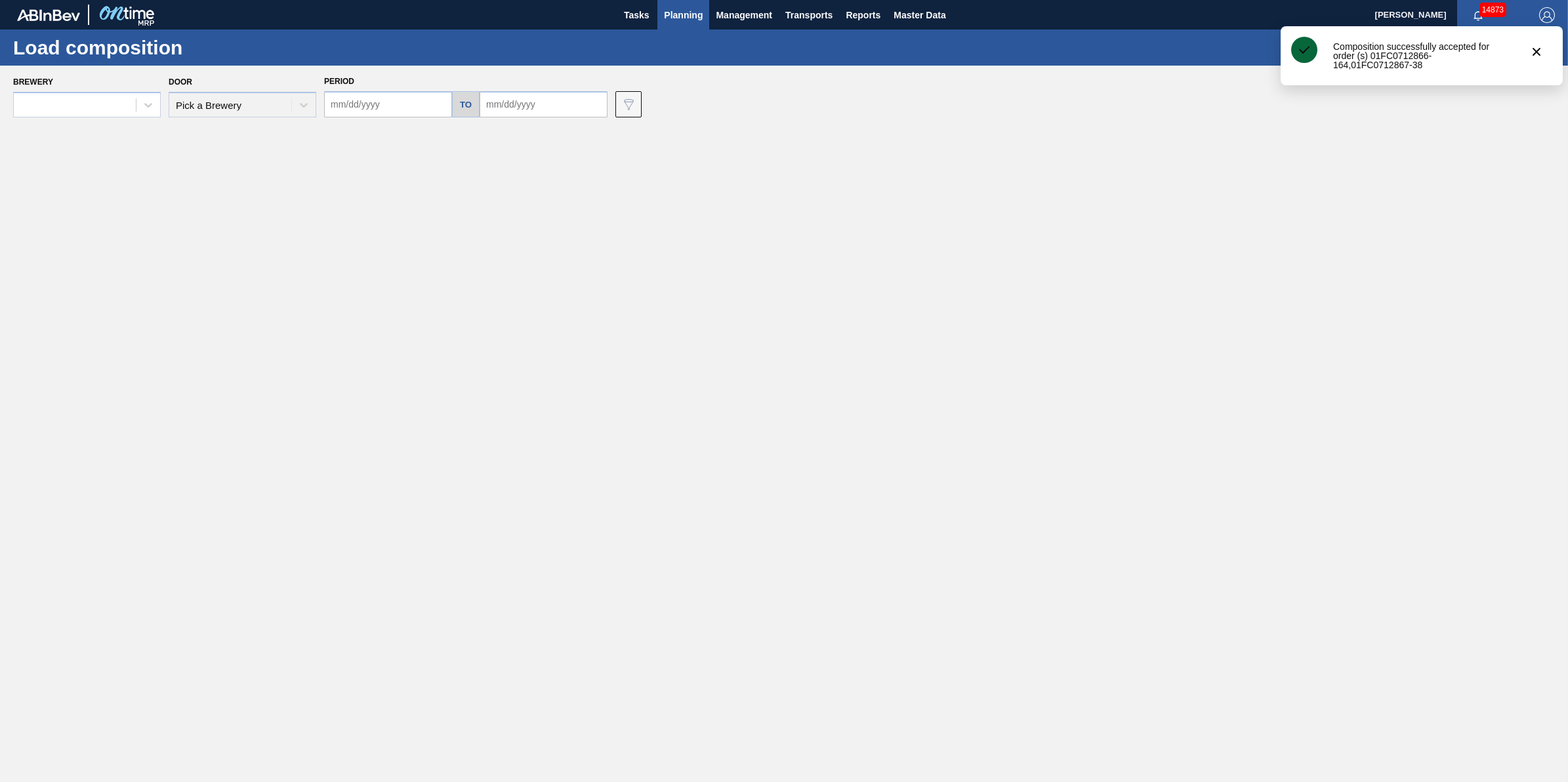
type input "10/09/2025"
type input "10/16/2025"
type input "10/24/2025"
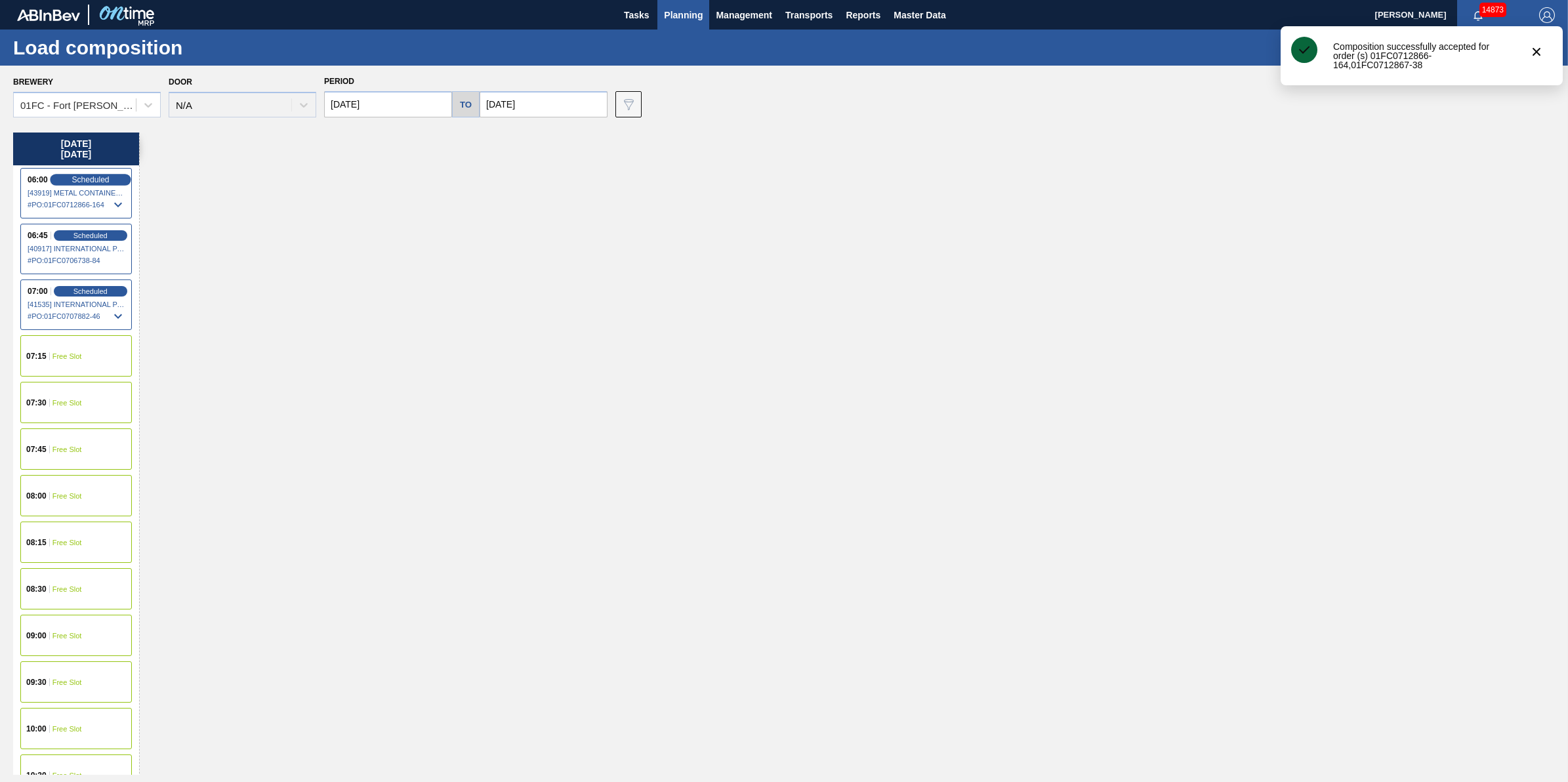
click at [100, 180] on span "Scheduled" at bounding box center [90, 179] width 37 height 9
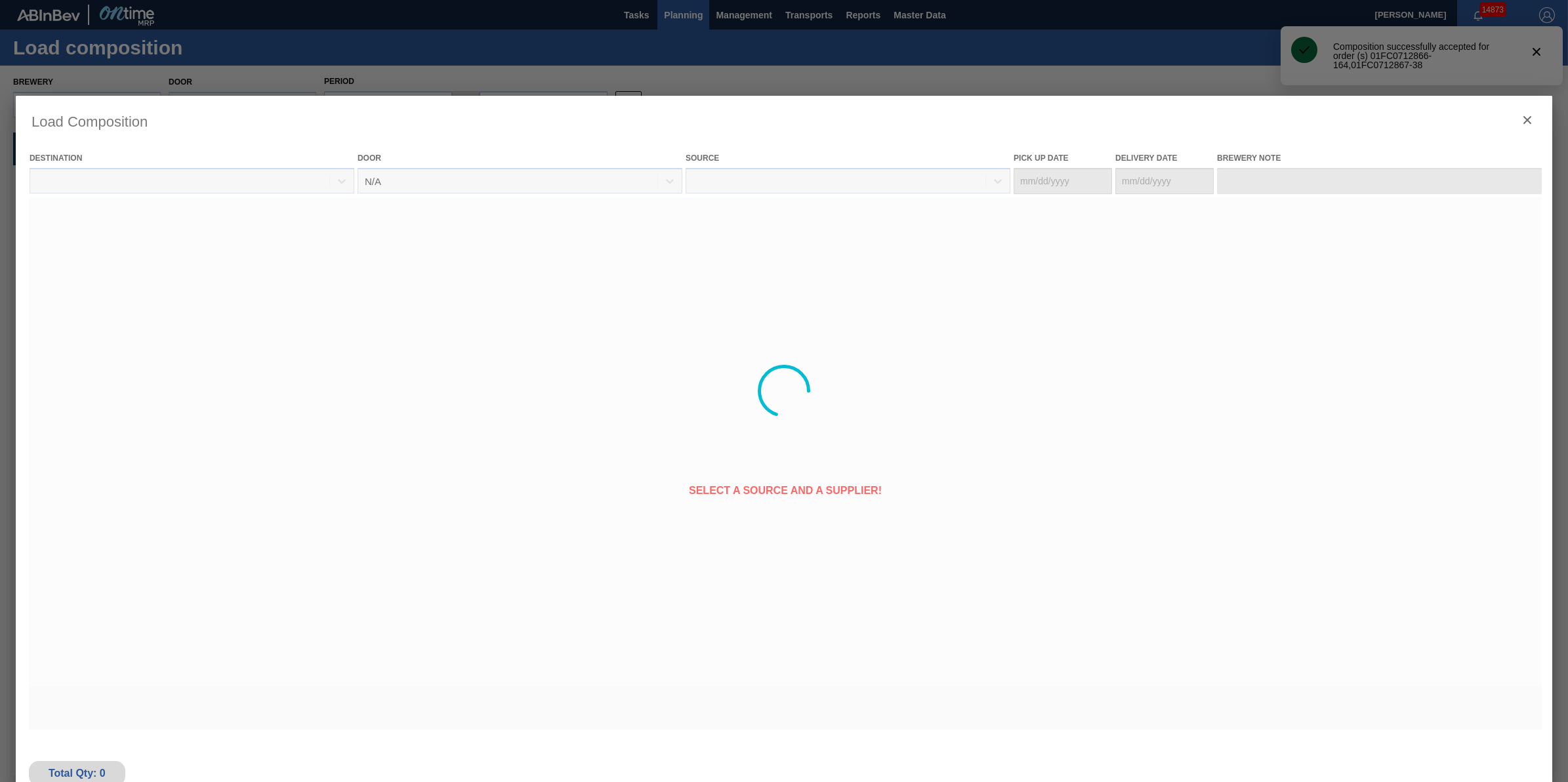
type Date "10/23/2025"
type Date "10/24/2025"
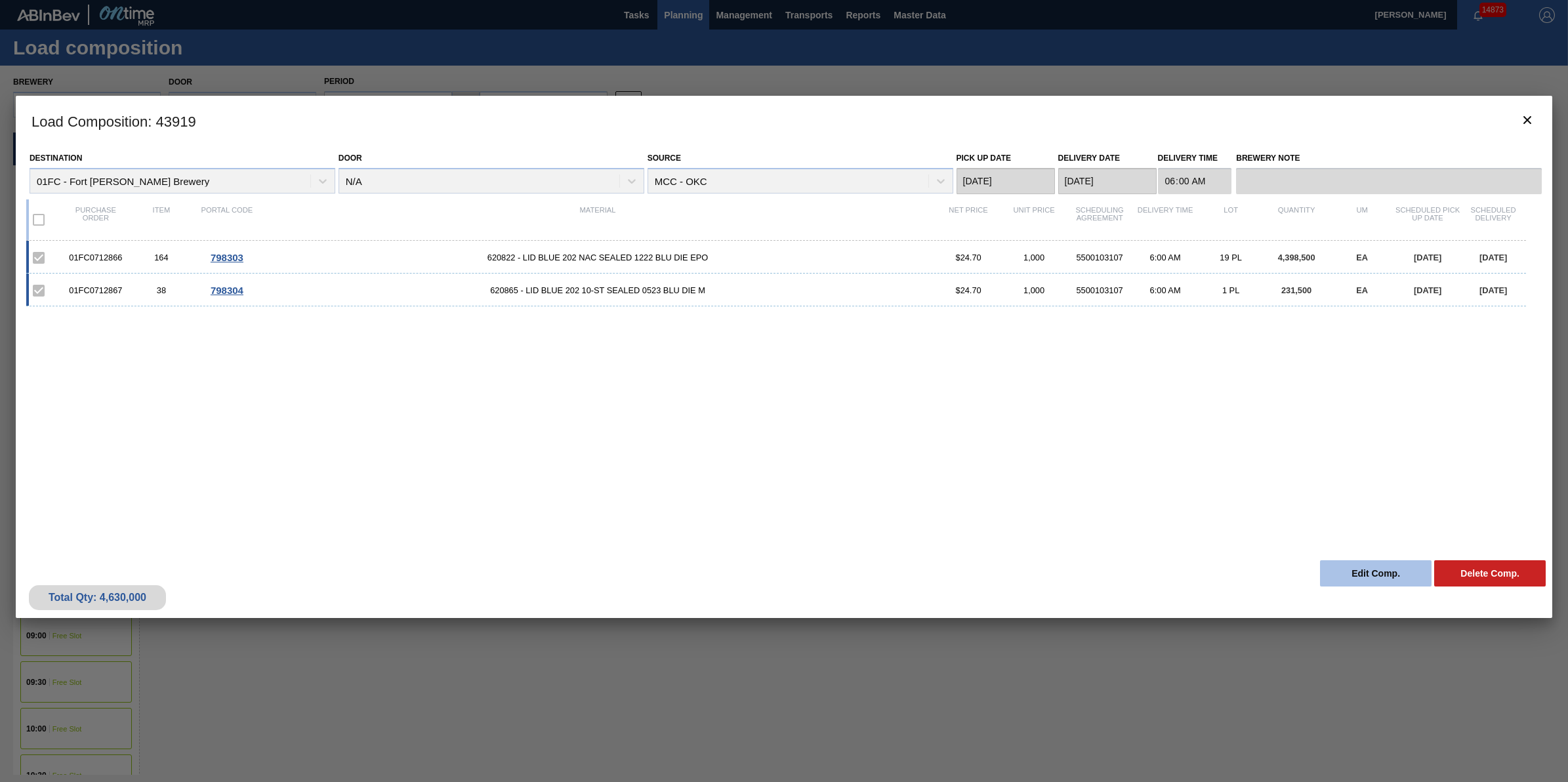
click at [1358, 561] on button "Edit Comp." at bounding box center [1375, 574] width 112 height 27
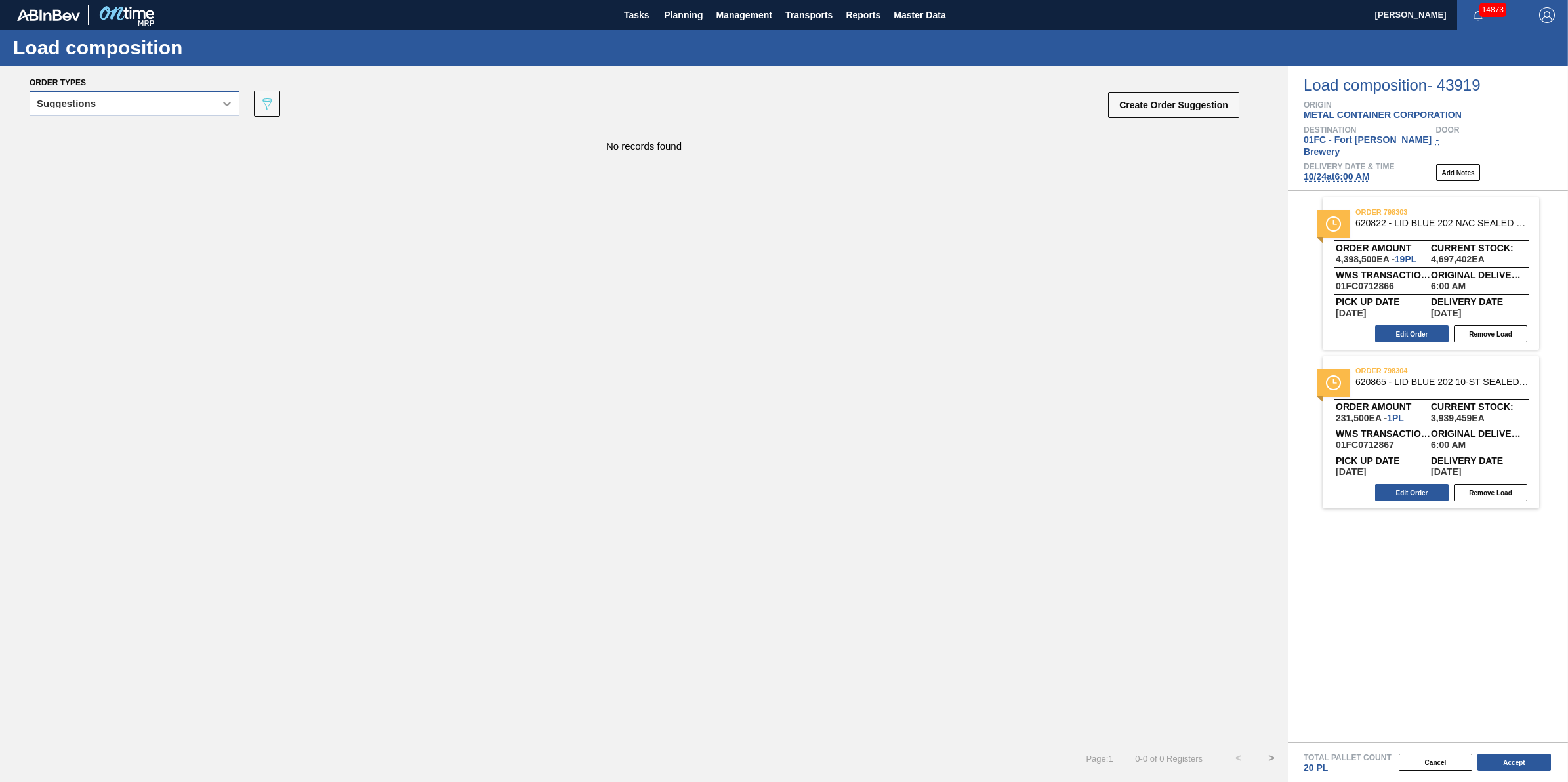
click at [228, 111] on div at bounding box center [227, 103] width 24 height 24
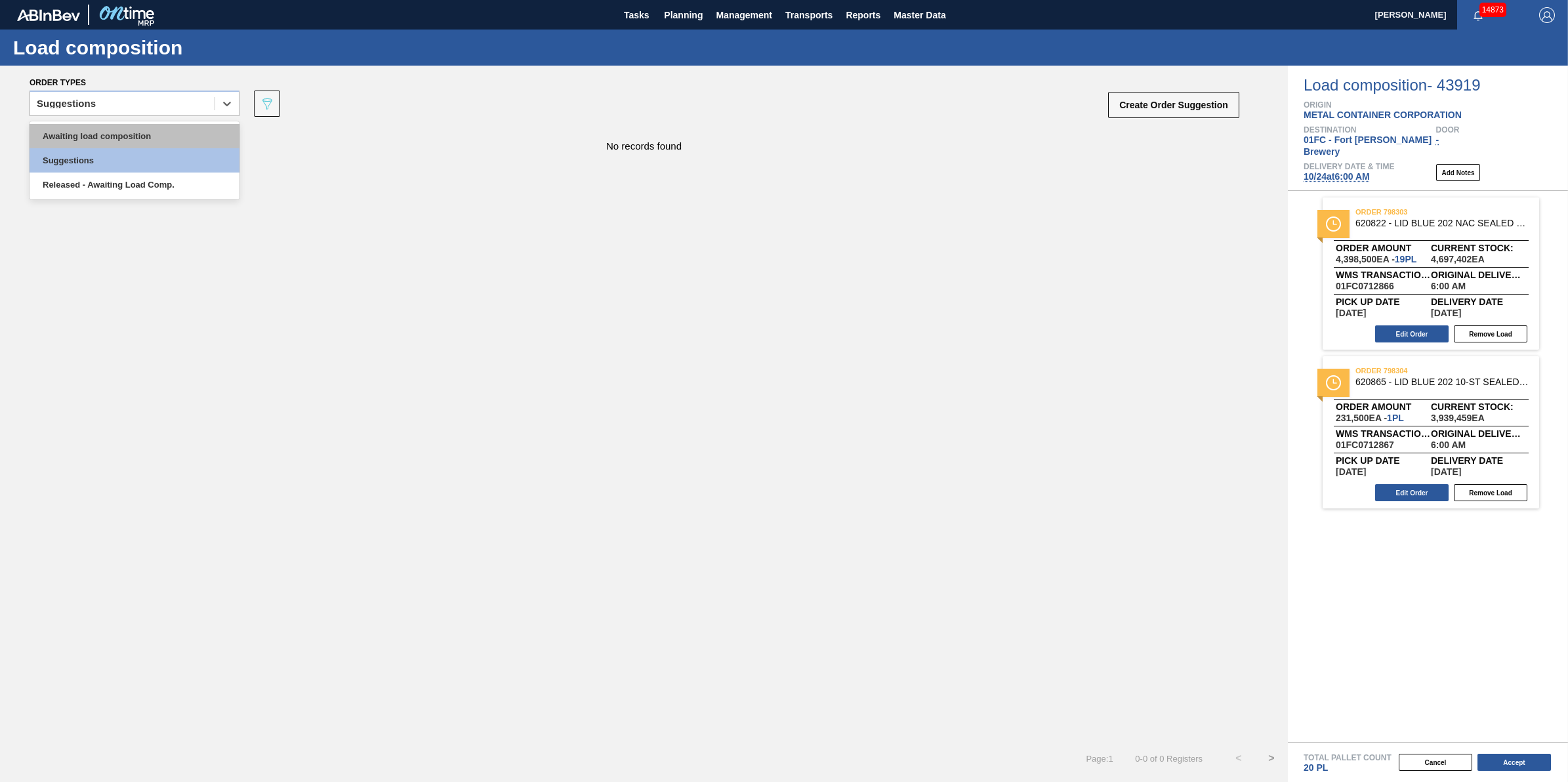
click at [222, 139] on div "Awaiting load composition" at bounding box center [134, 135] width 210 height 24
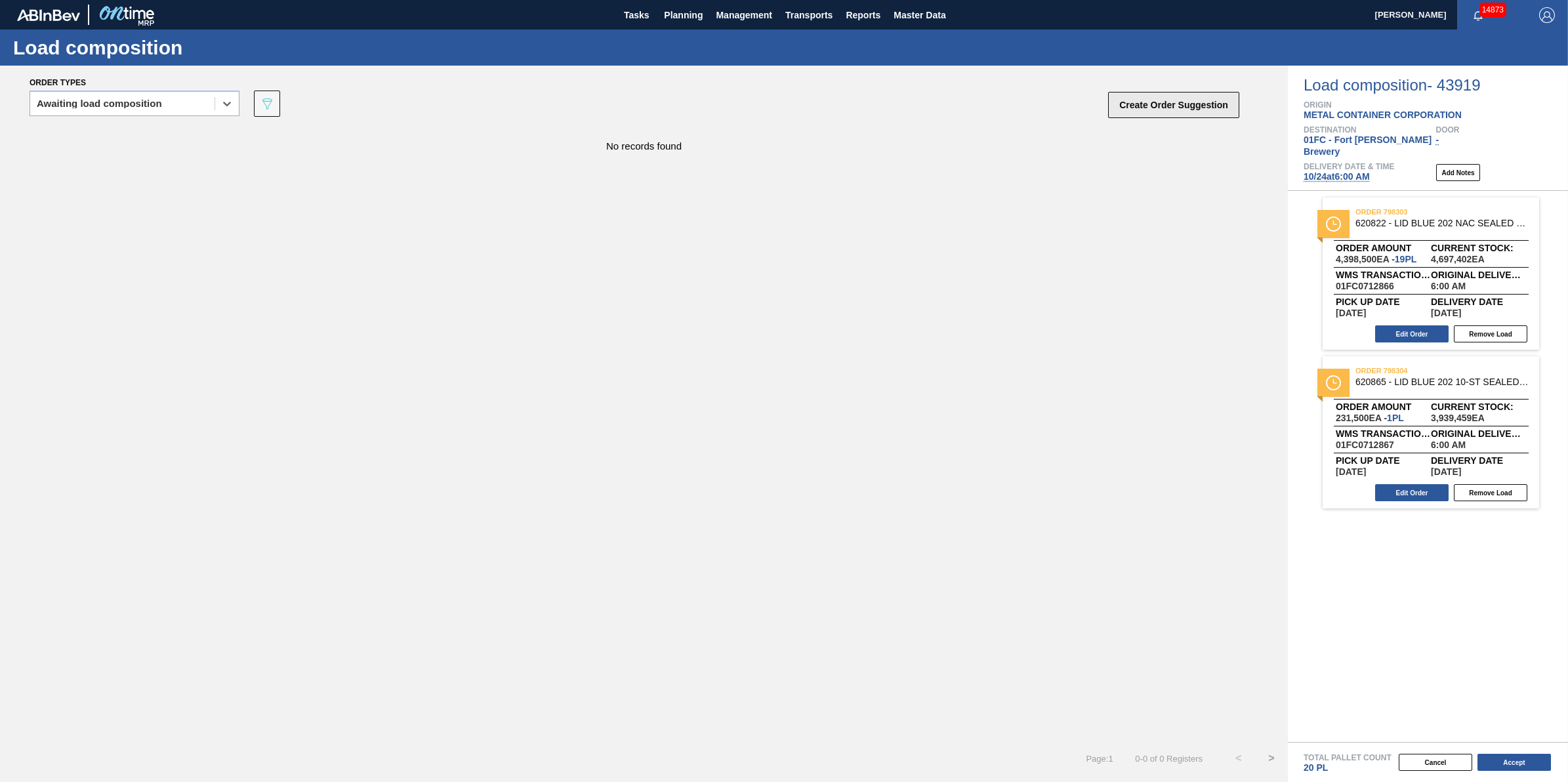
click at [1119, 115] on button "Create Order Suggestion" at bounding box center [1174, 105] width 132 height 27
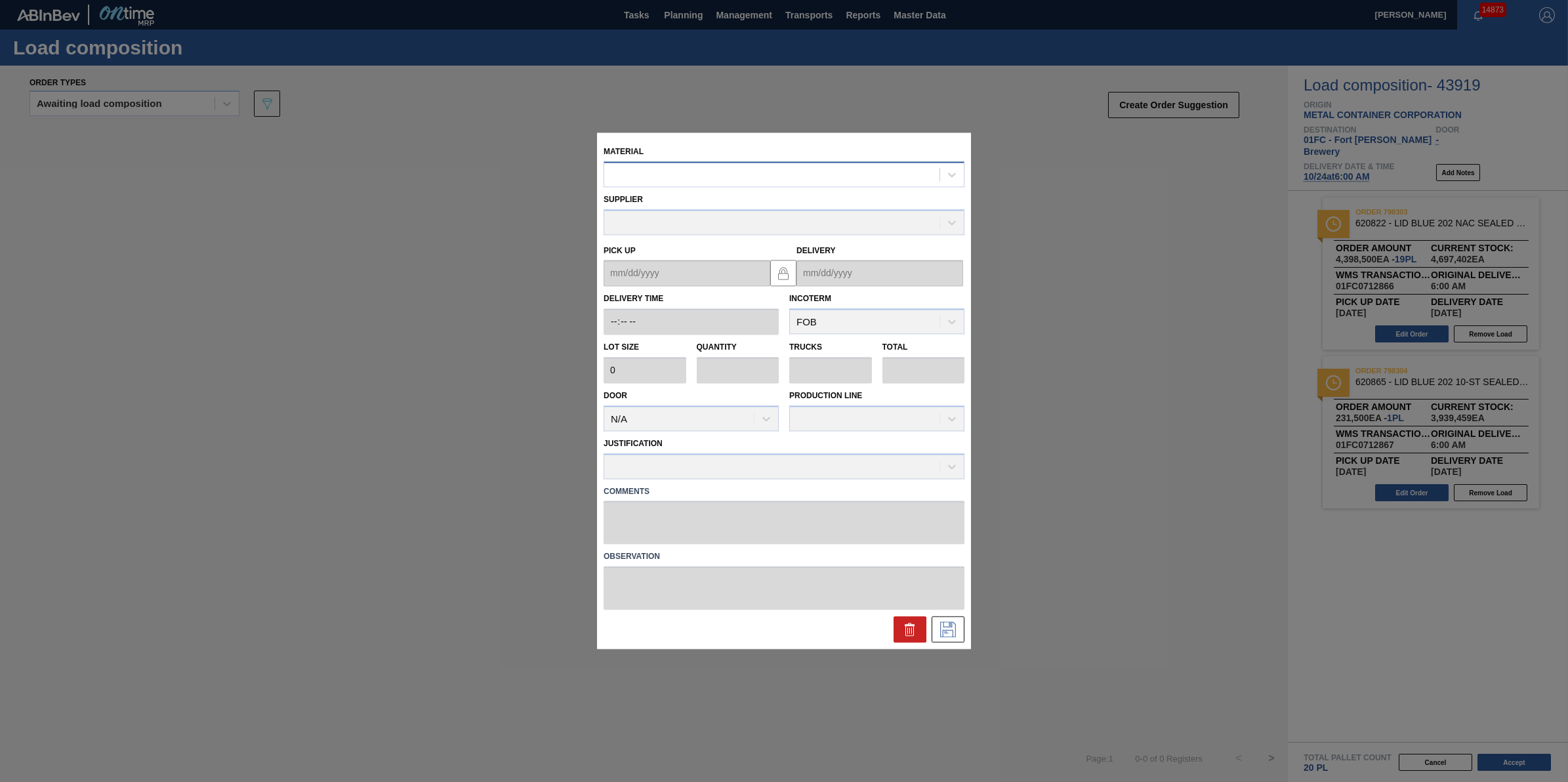
click at [765, 182] on div at bounding box center [773, 175] width 336 height 19
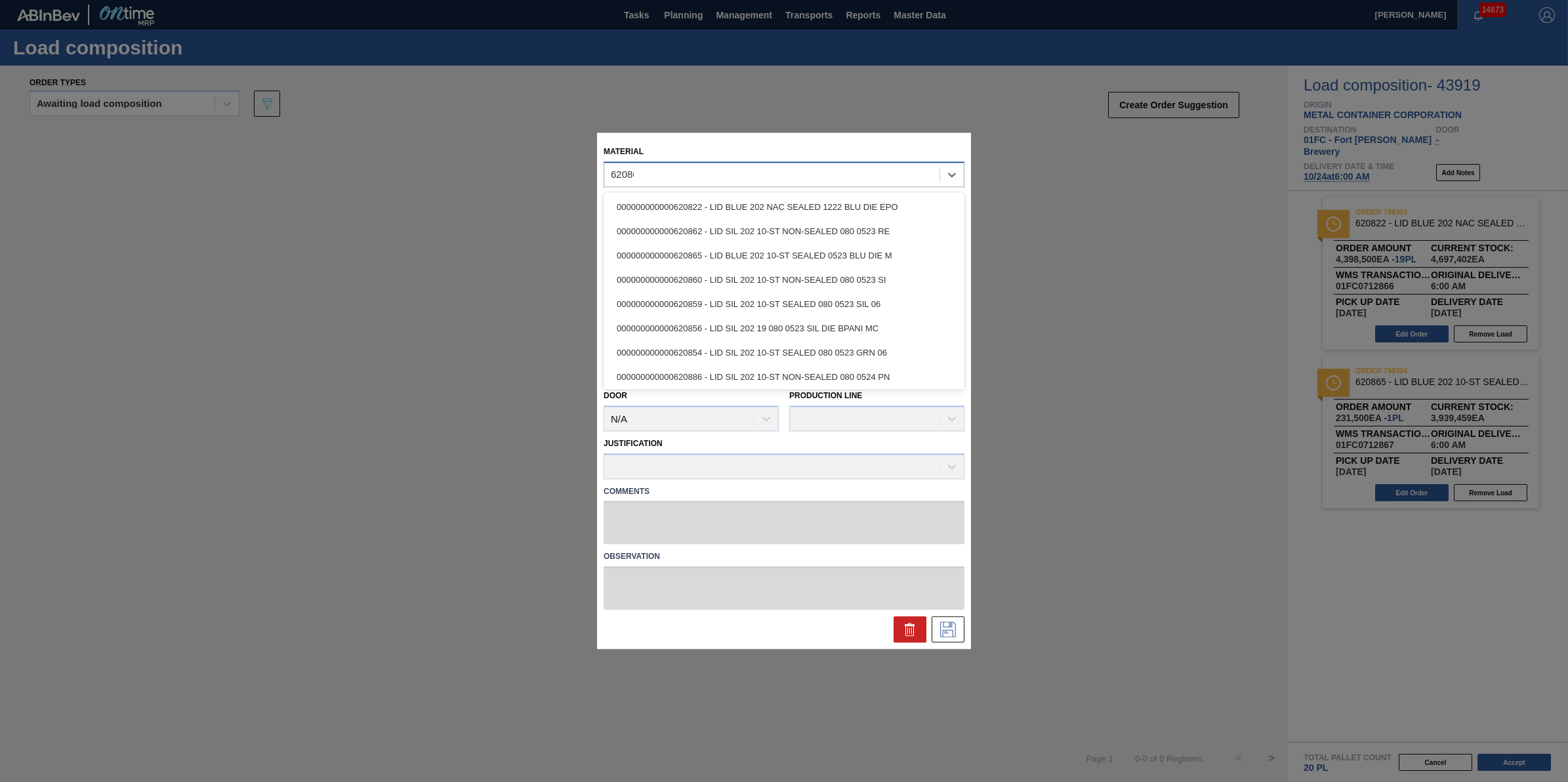
type input "620866"
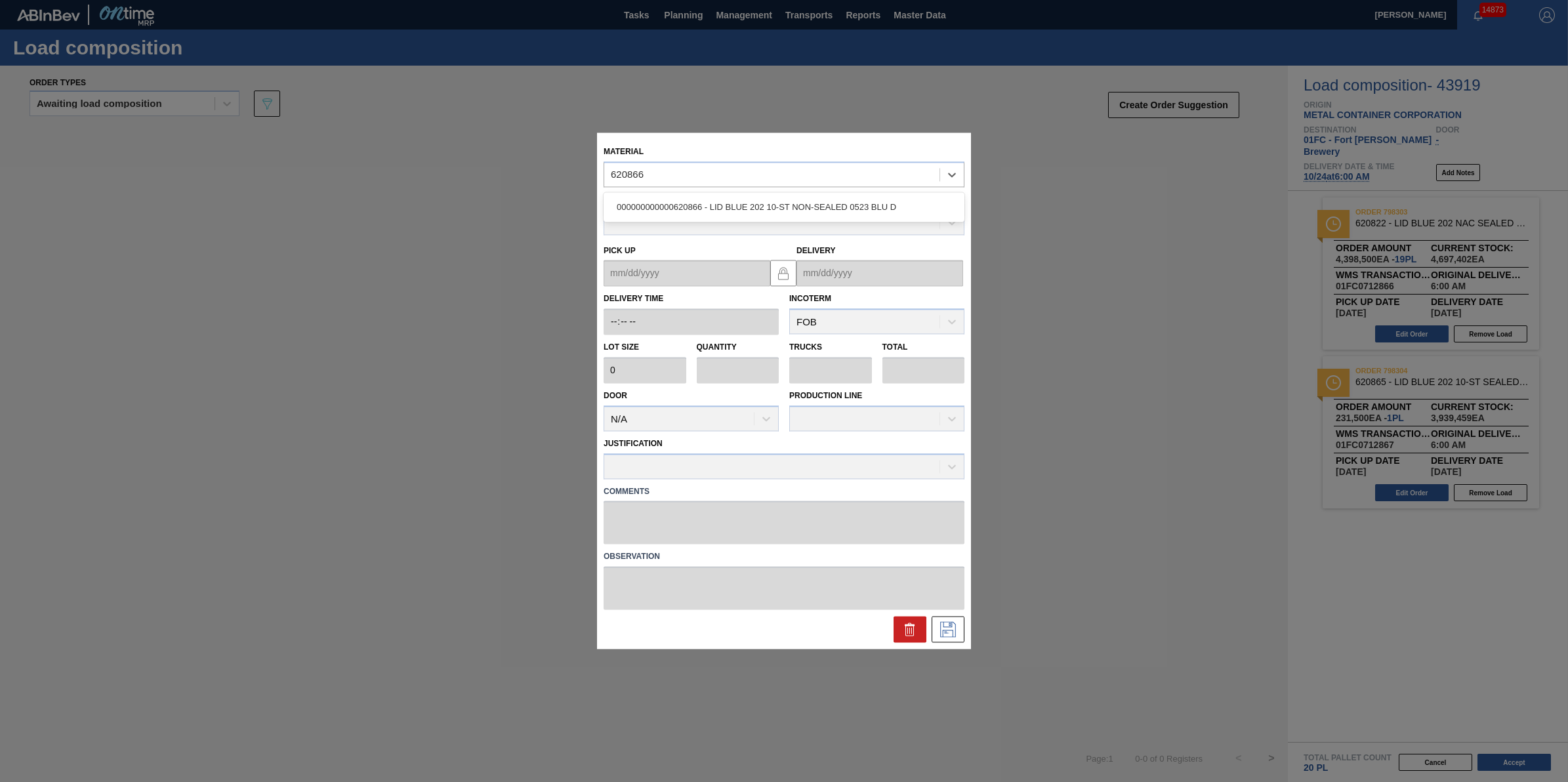
click at [770, 208] on div "000000000000620866 - LID BLUE 202 10-ST NON-SEALED 0523 BLU D" at bounding box center [784, 206] width 361 height 24
type input "231,500"
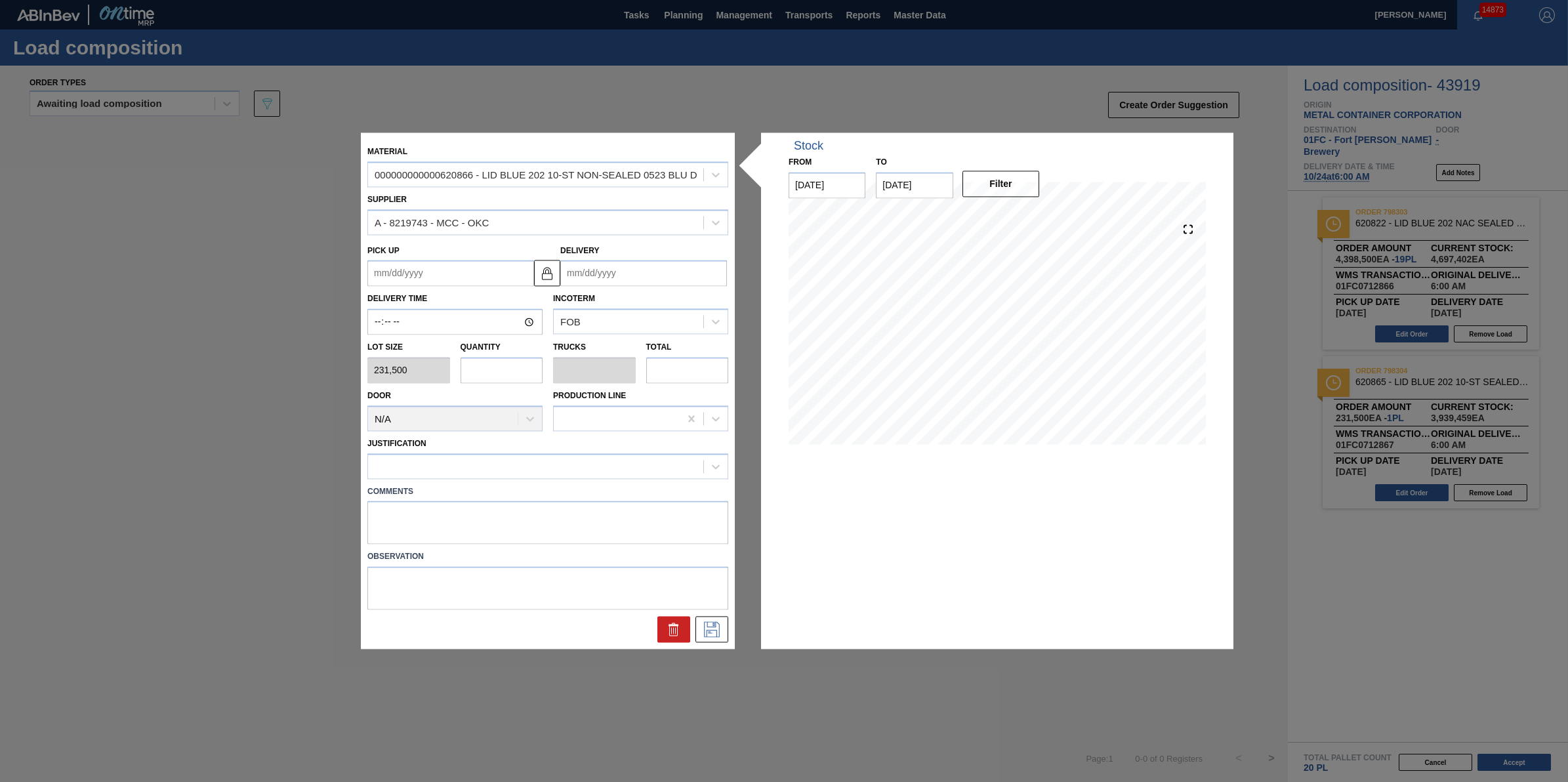
click at [498, 369] on input "text" at bounding box center [502, 370] width 83 height 27
type input "6"
type input "0.188"
type input "1,389,000"
type input "6"
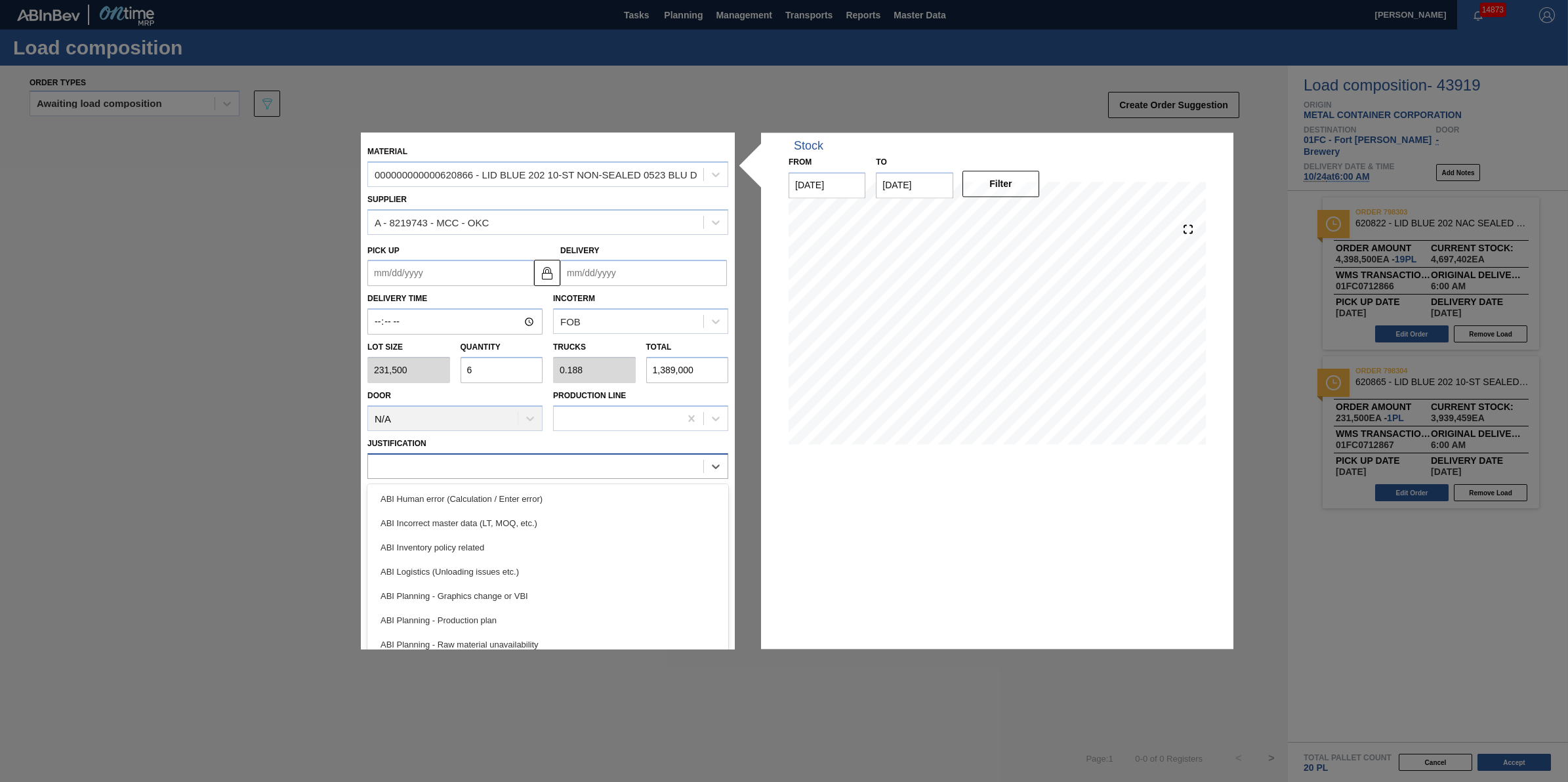
click at [514, 463] on div at bounding box center [536, 466] width 336 height 19
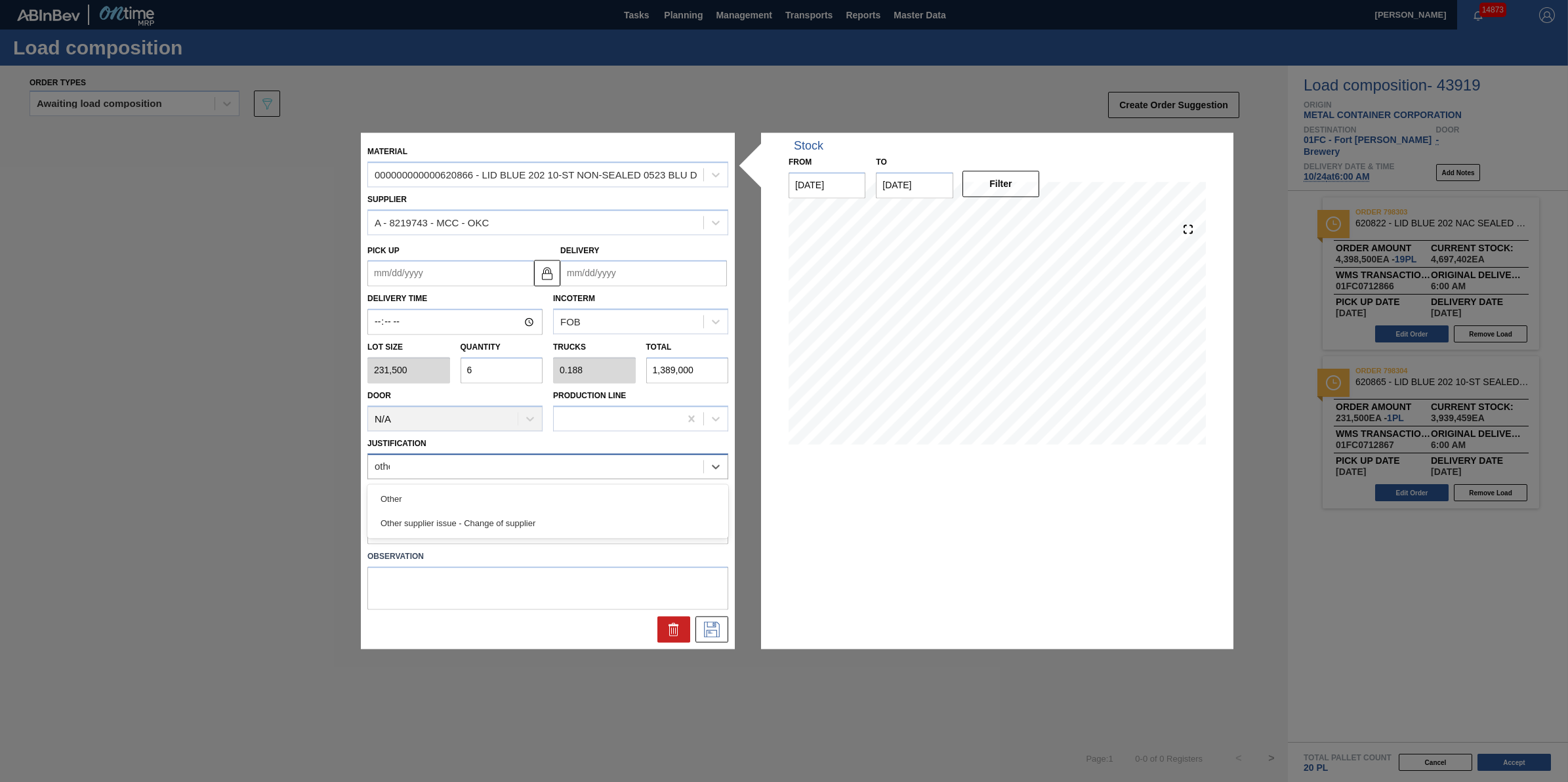
type input "other"
click at [538, 504] on div "Other" at bounding box center [547, 499] width 361 height 24
click at [707, 273] on input "Delivery" at bounding box center [644, 274] width 167 height 27
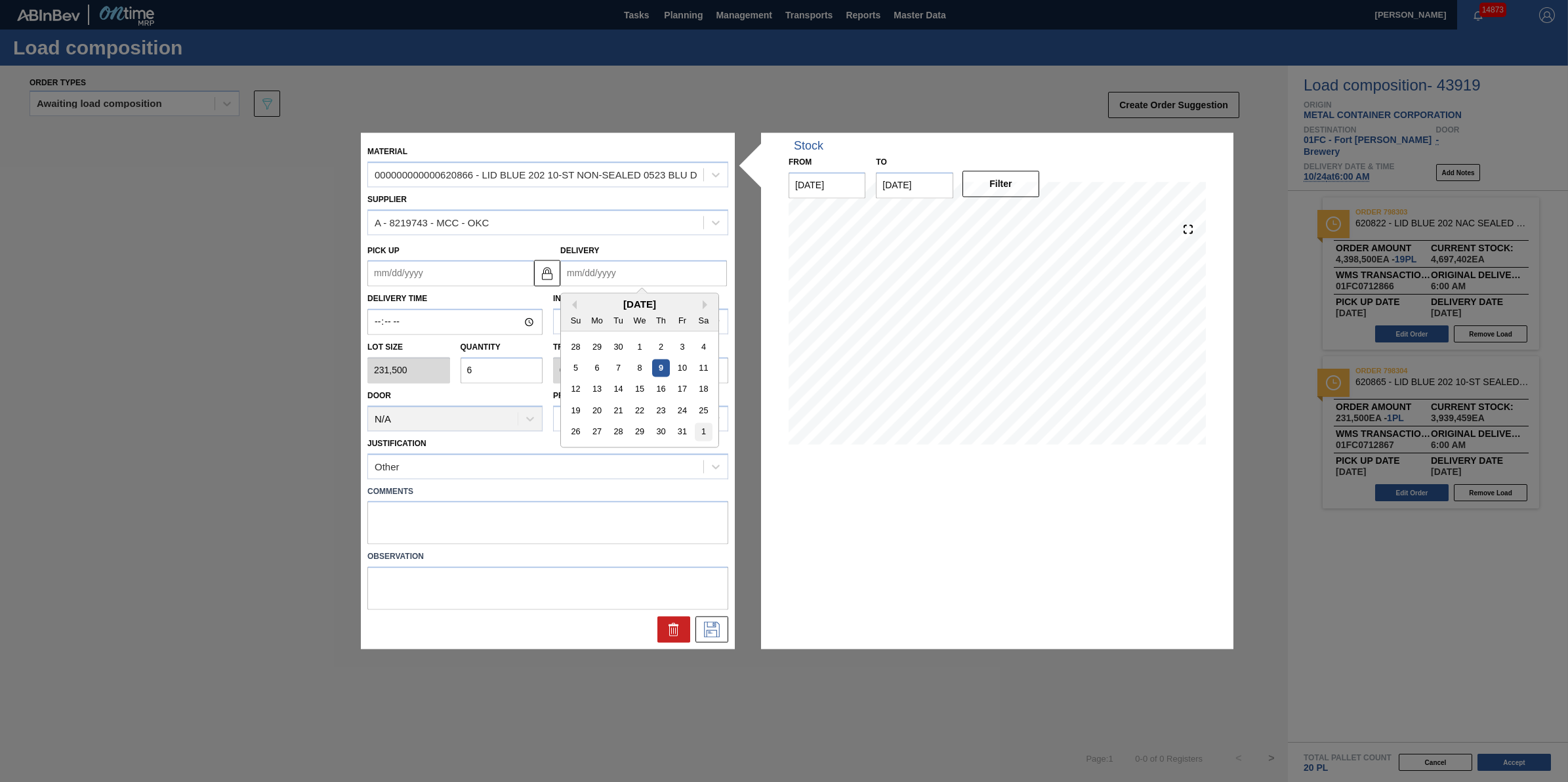
click at [712, 428] on div "1" at bounding box center [704, 432] width 18 height 18
type up "10/31/2025"
type input "11/01/2025"
click at [714, 645] on div "Material 000000000000620866 - LID BLUE 202 10-ST NON-SEALED 0523 BLU D Supplier…" at bounding box center [547, 391] width 374 height 517
click at [714, 643] on div "Material 000000000000620866 - LID BLUE 202 10-ST NON-SEALED 0523 BLU D Supplier…" at bounding box center [547, 391] width 374 height 517
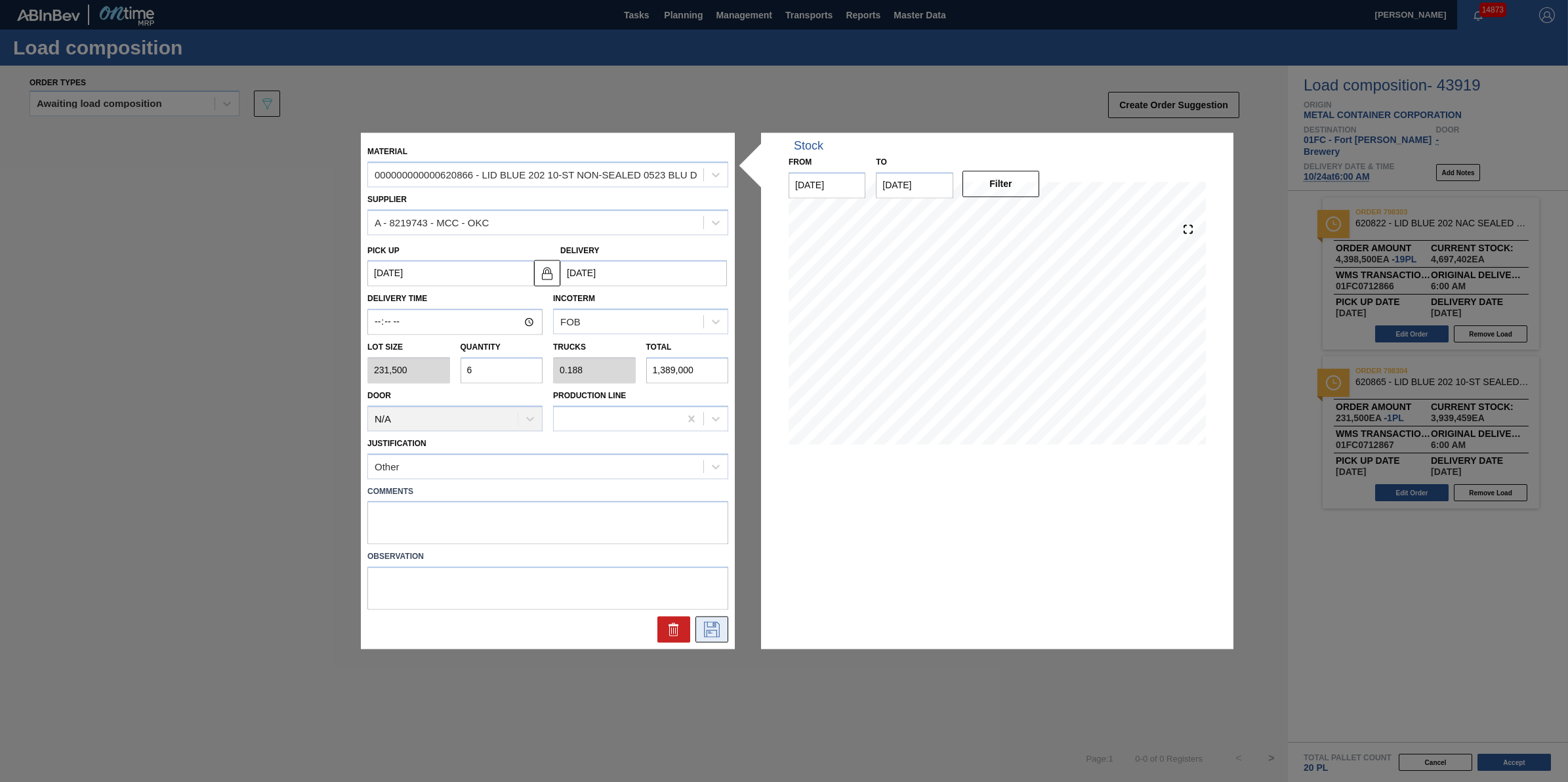
click at [713, 636] on icon at bounding box center [712, 629] width 16 height 16
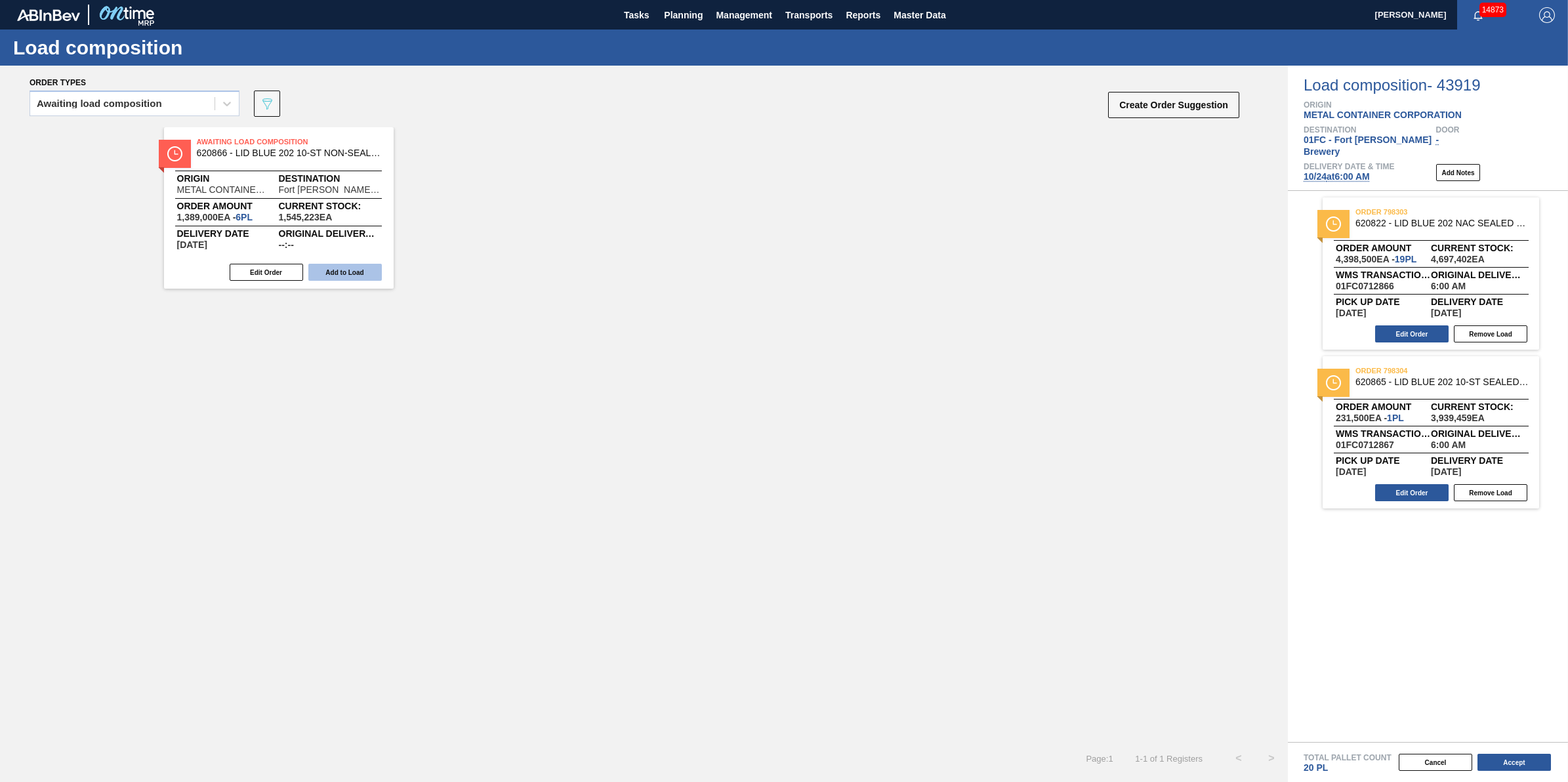
click at [376, 274] on button "Add to Load" at bounding box center [344, 273] width 73 height 17
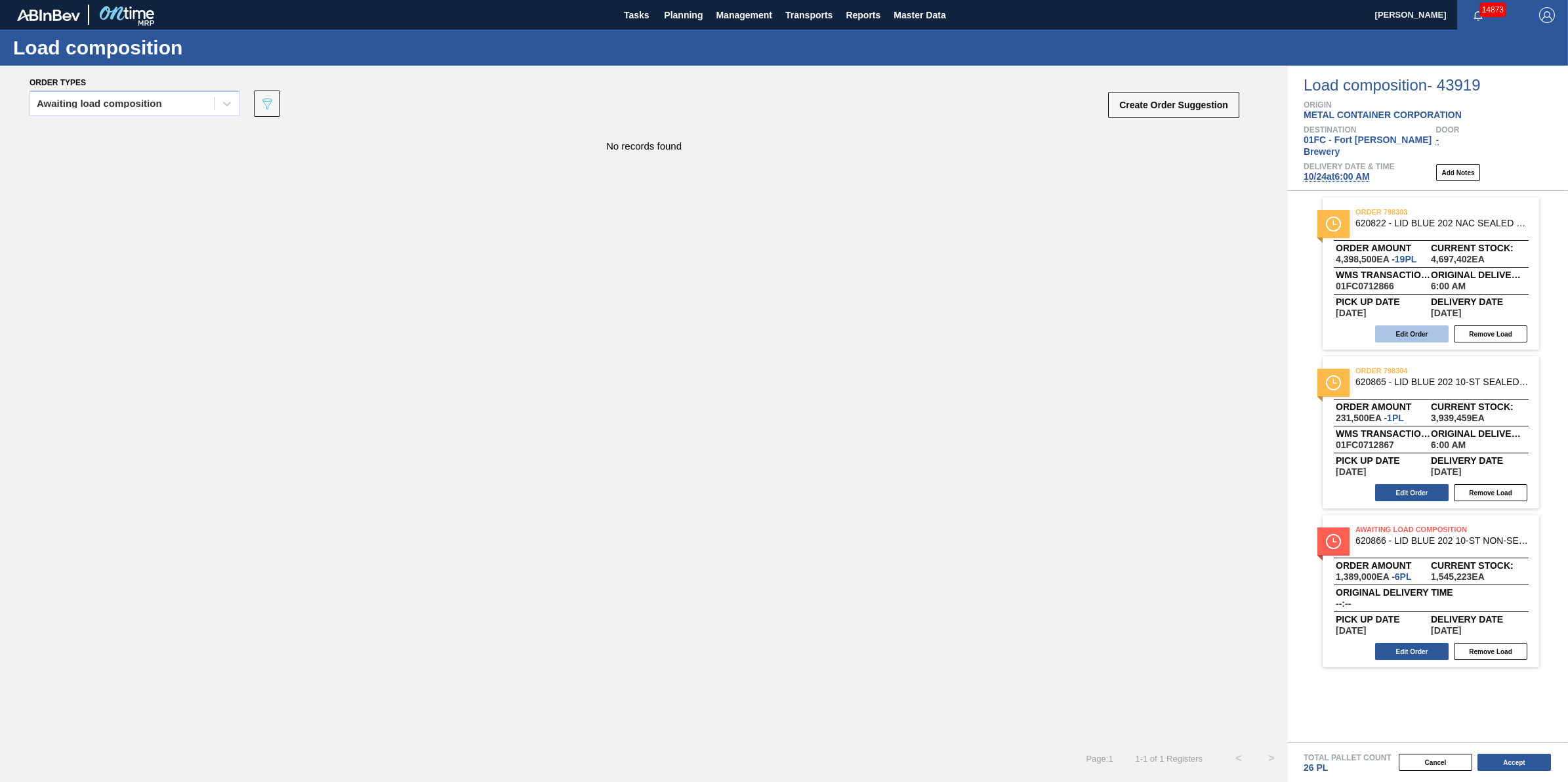
click at [1378, 325] on button "Edit Order" at bounding box center [1412, 334] width 73 height 17
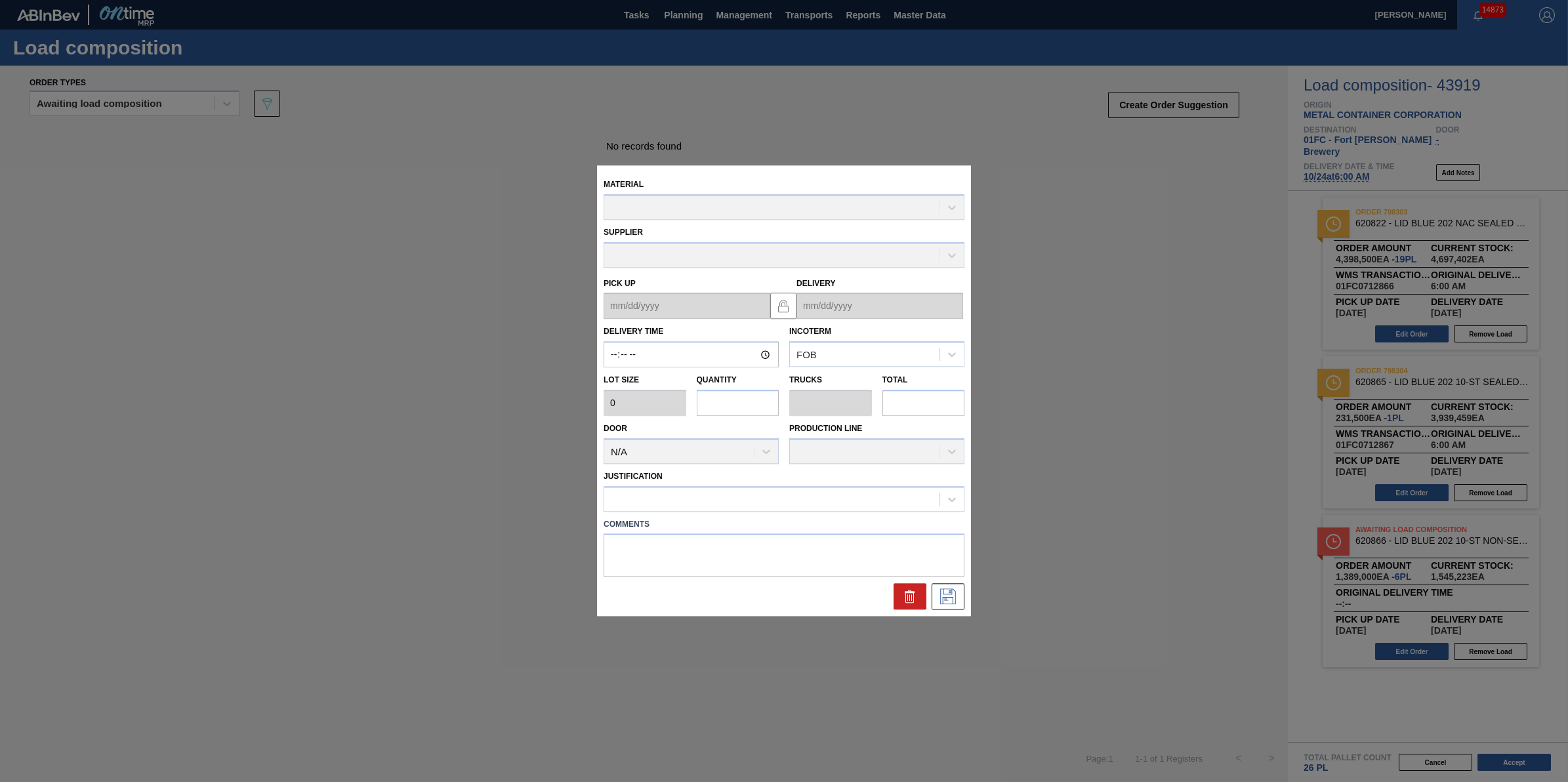
type input "06:00:00"
type input "231,500"
type input "19"
type input "0.594"
type input "4,398,500"
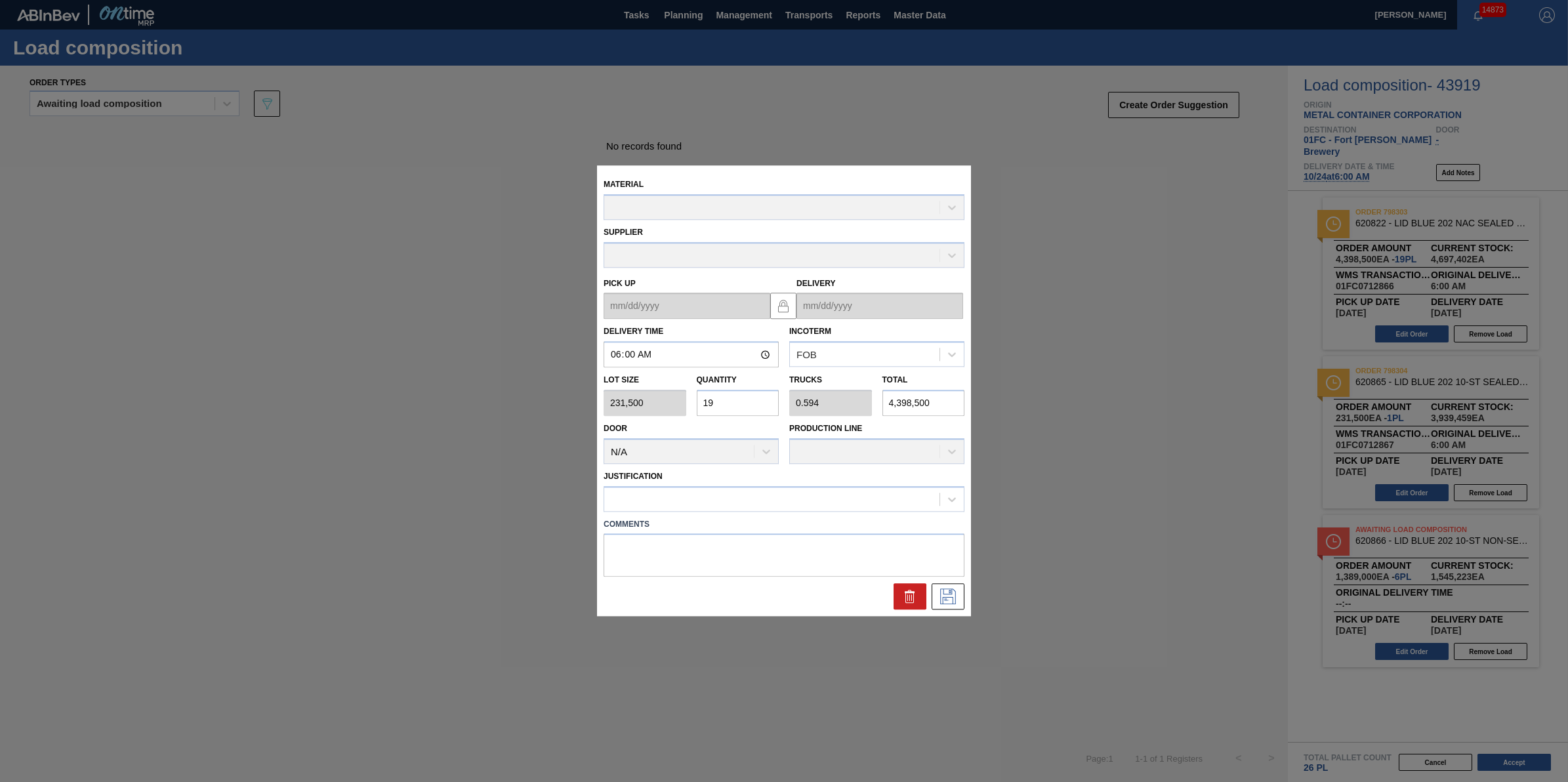
type up "[DATE]"
type input "[DATE]"
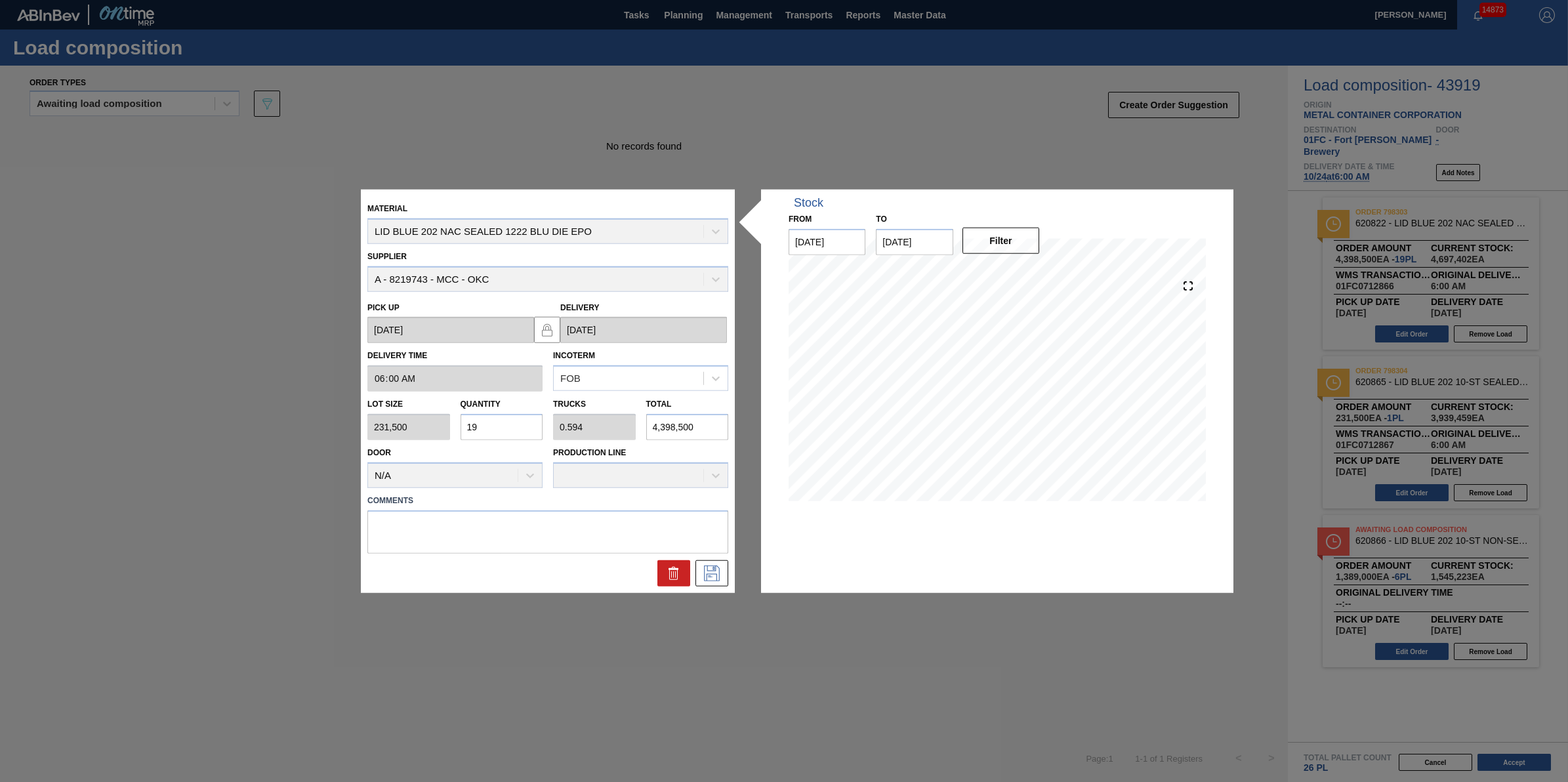
click at [500, 426] on input "19" at bounding box center [502, 427] width 83 height 27
type input "1"
type input "0.031"
type input "231,500"
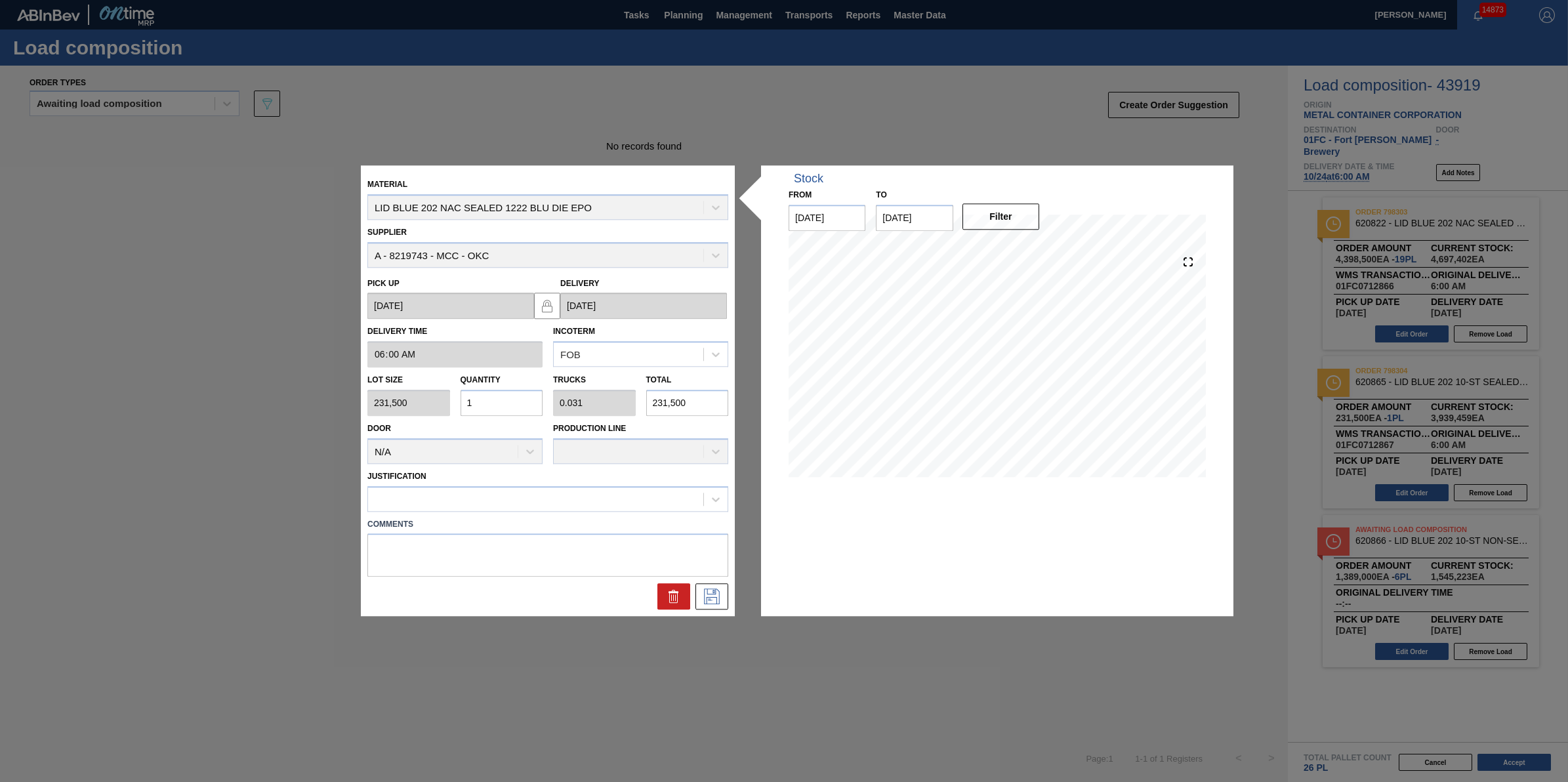
type input "0"
type input "2"
type input "0.063"
type input "463,000"
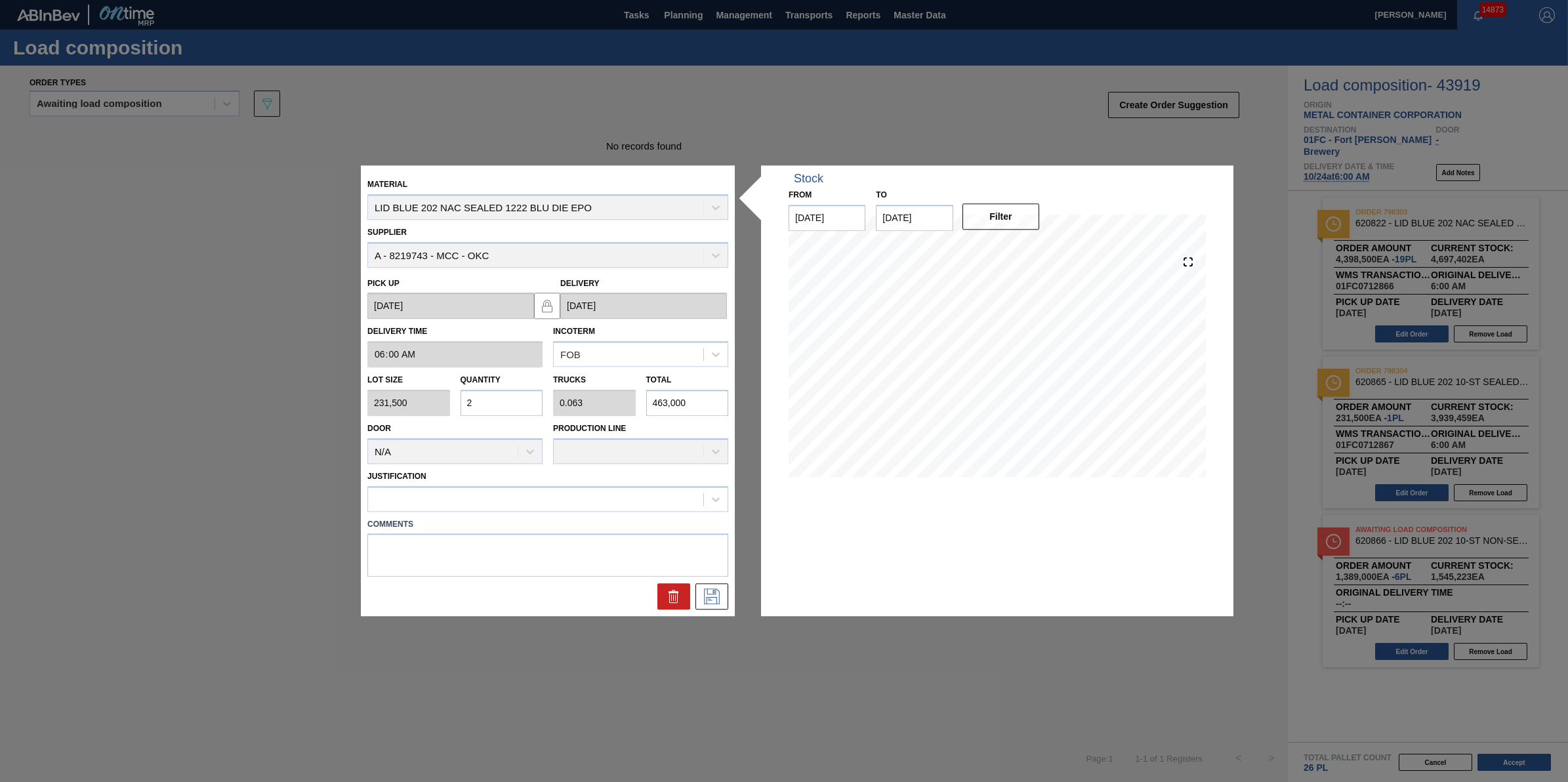
type input "25"
type input "0.781"
type input "5,787,500"
type input "25"
click at [499, 493] on div at bounding box center [536, 499] width 336 height 19
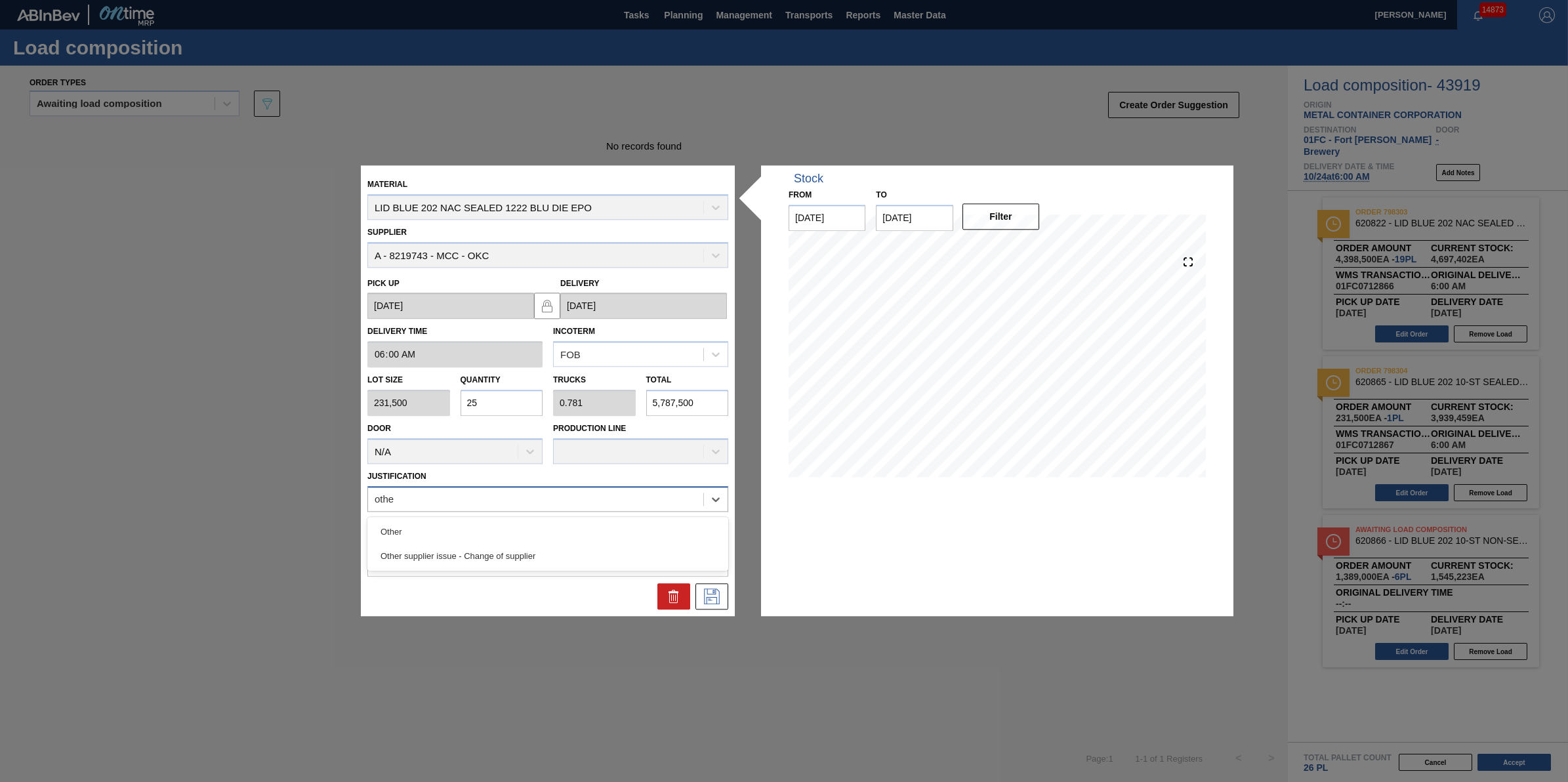
type input "other"
click at [510, 523] on div "Other" at bounding box center [547, 531] width 361 height 24
click at [727, 599] on button at bounding box center [712, 597] width 32 height 27
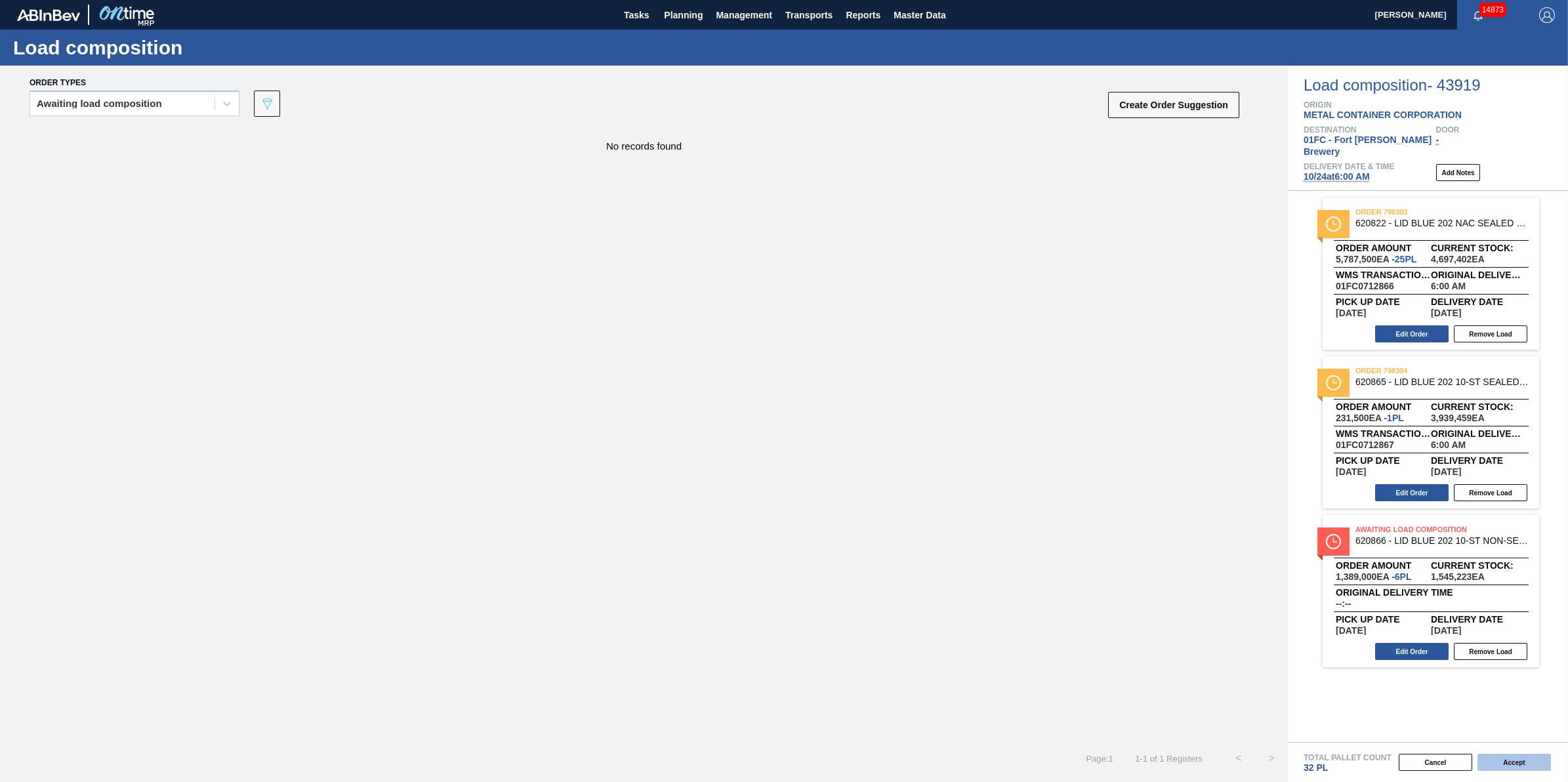
click at [1511, 758] on button "Accept" at bounding box center [1515, 763] width 73 height 17
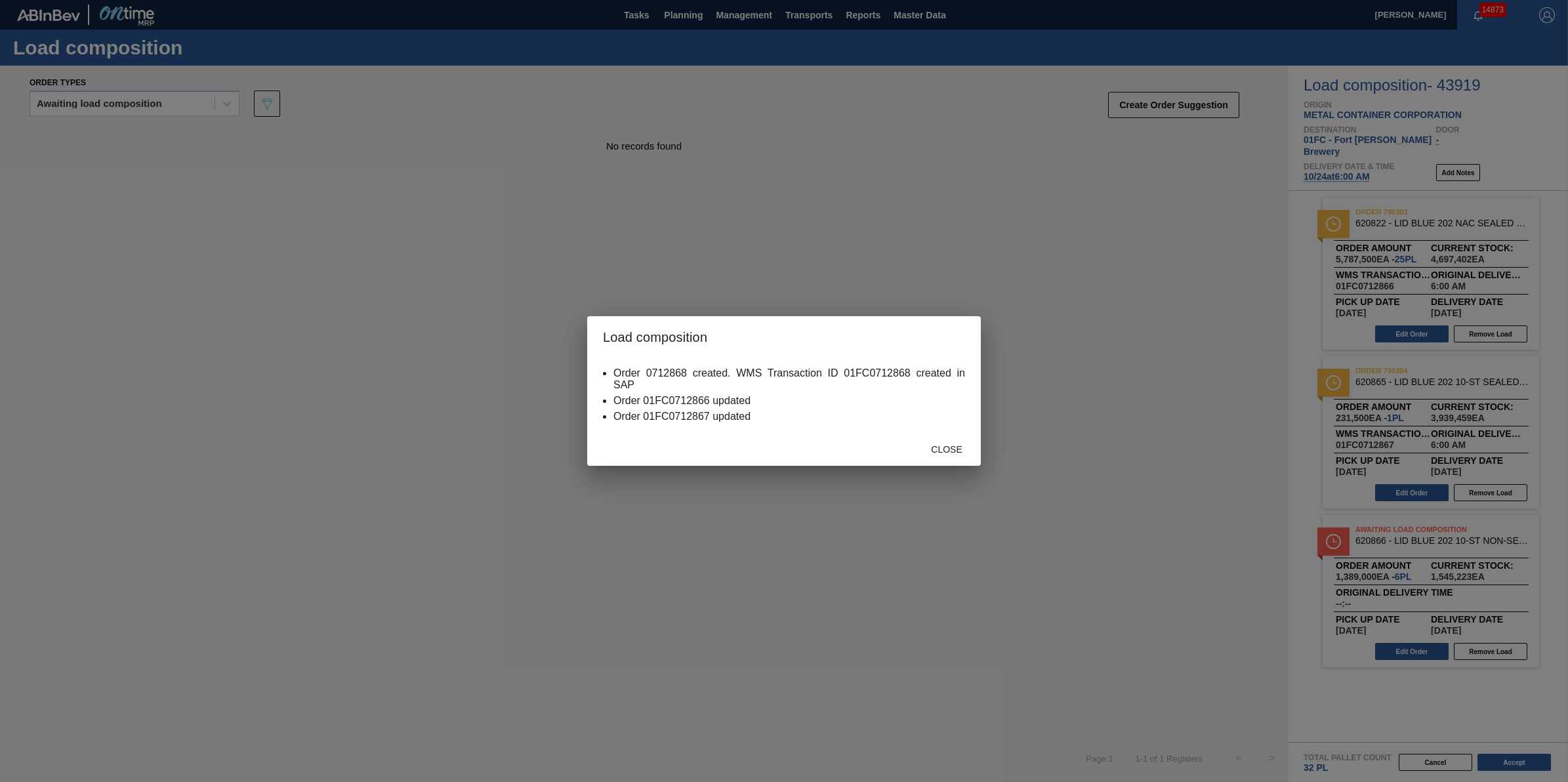
click at [959, 451] on span "Close" at bounding box center [946, 449] width 52 height 10
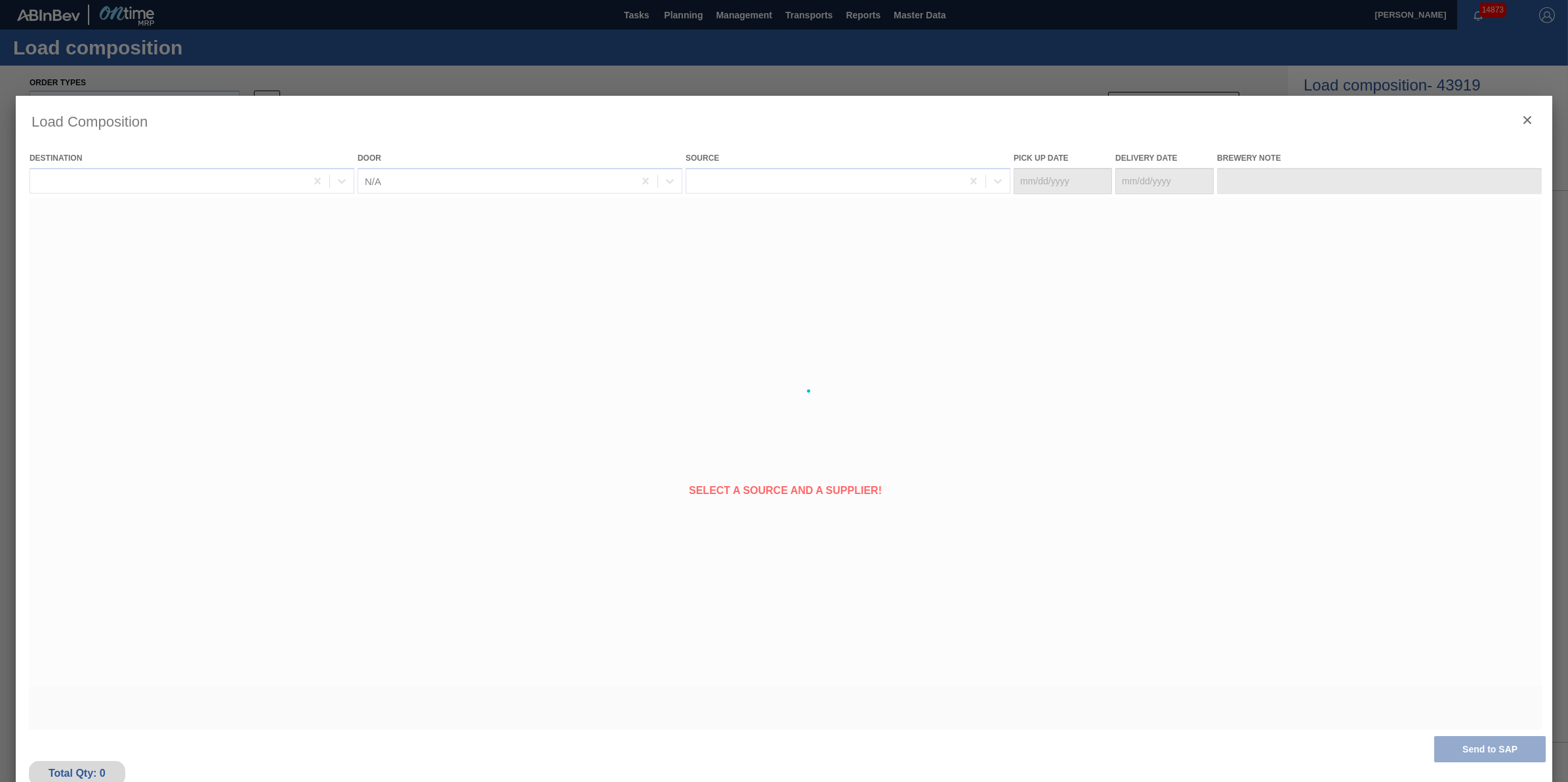
type Date "[DATE]"
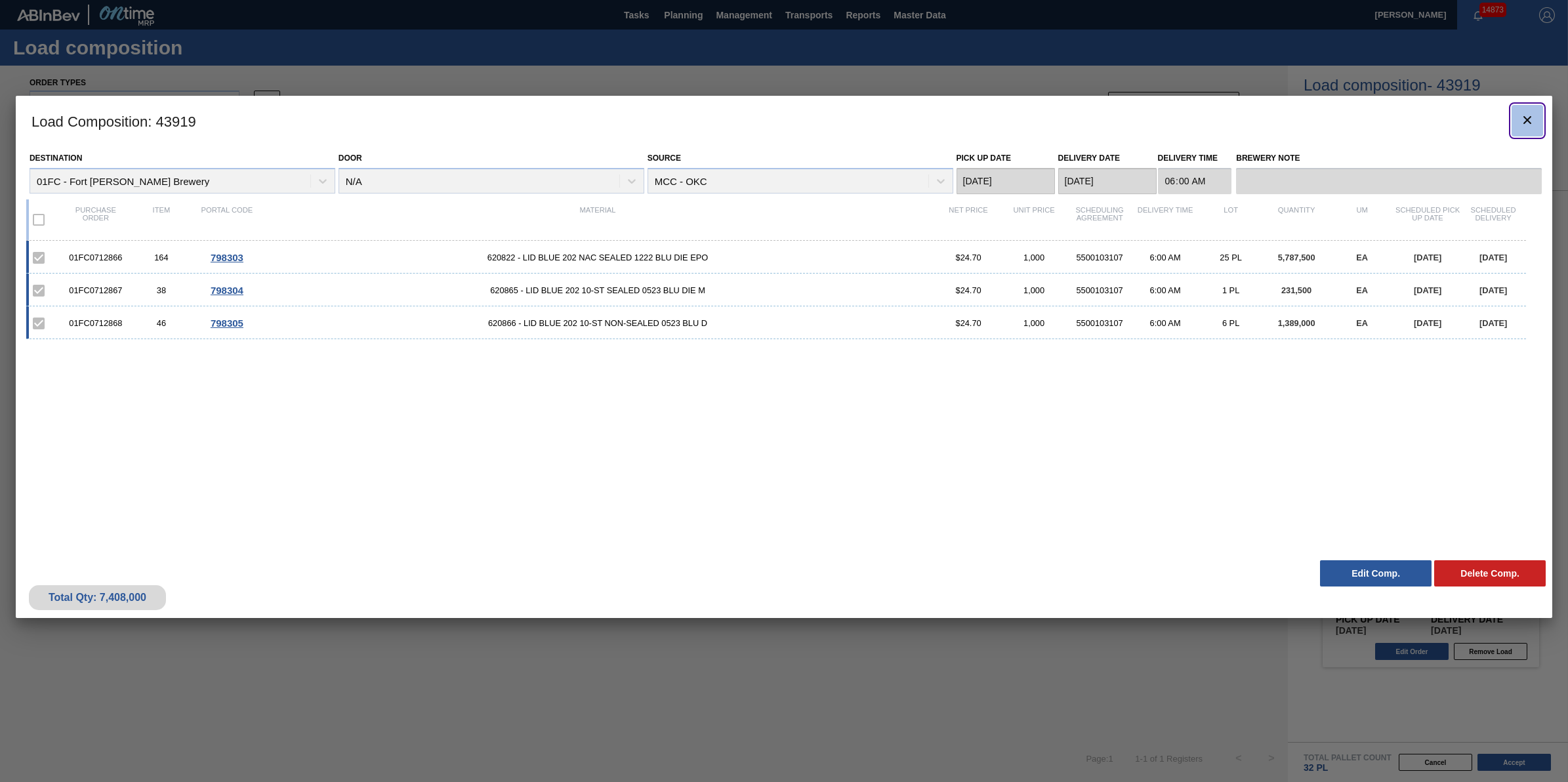
click at [1515, 113] on button "botão de ícone" at bounding box center [1527, 120] width 31 height 31
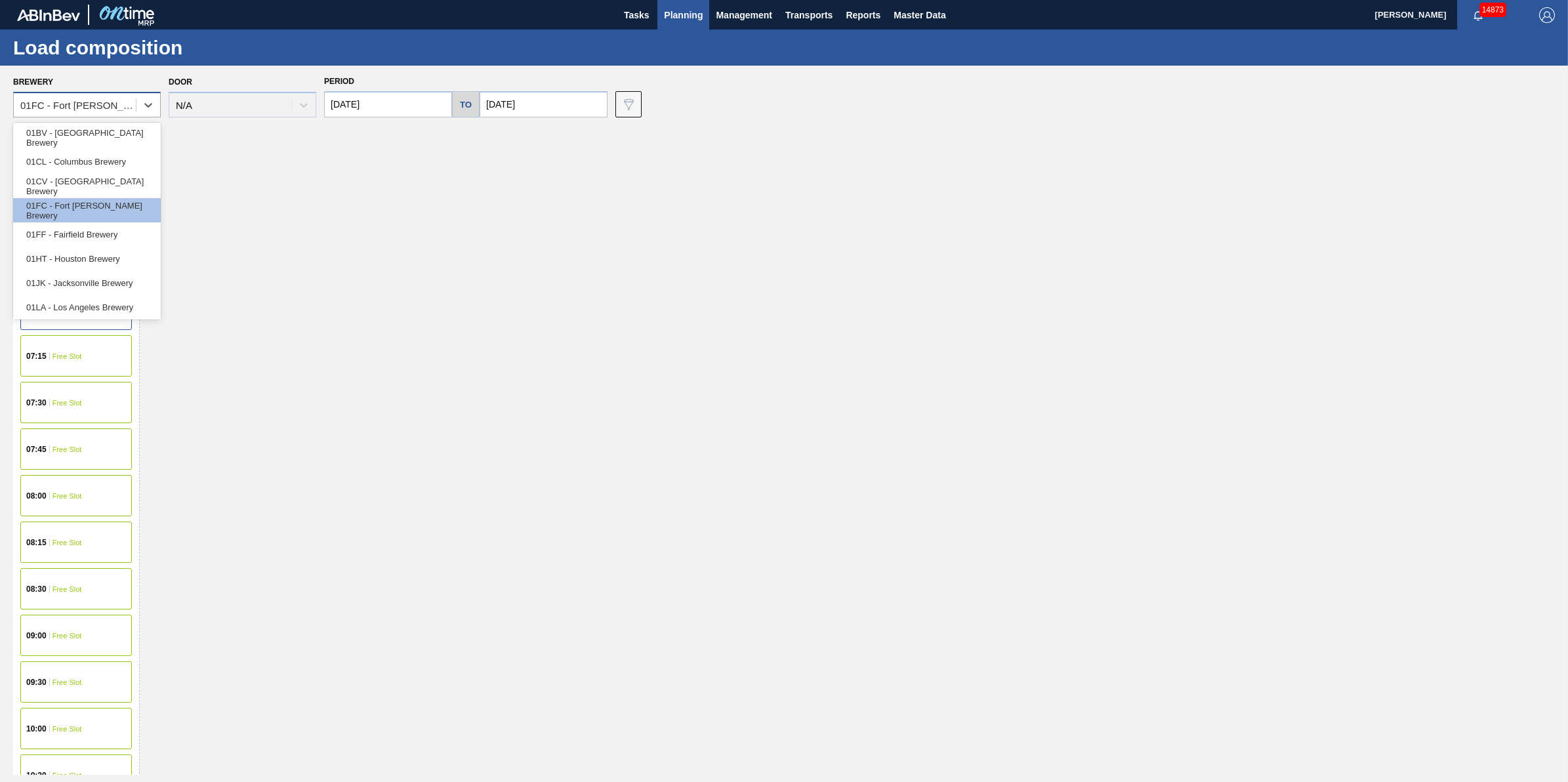
click at [119, 106] on div "01FC - Fort [PERSON_NAME] Brewery" at bounding box center [78, 106] width 116 height 11
click at [123, 185] on div "01CV - [GEOGRAPHIC_DATA] Brewery" at bounding box center [87, 185] width 148 height 24
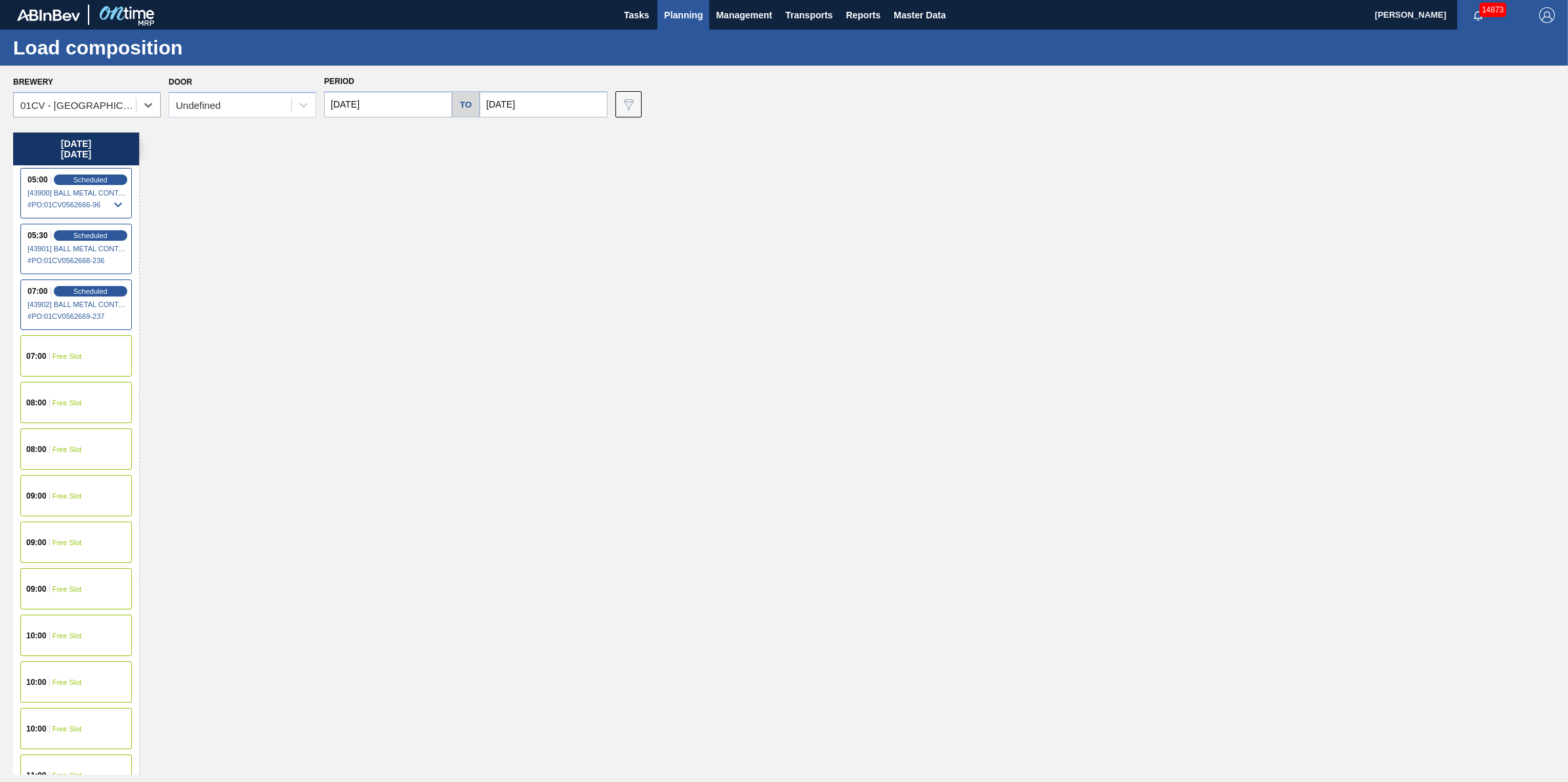
click at [402, 109] on input "[DATE]" at bounding box center [388, 105] width 128 height 27
click at [341, 221] on div "12" at bounding box center [340, 220] width 18 height 18
type input "[DATE]"
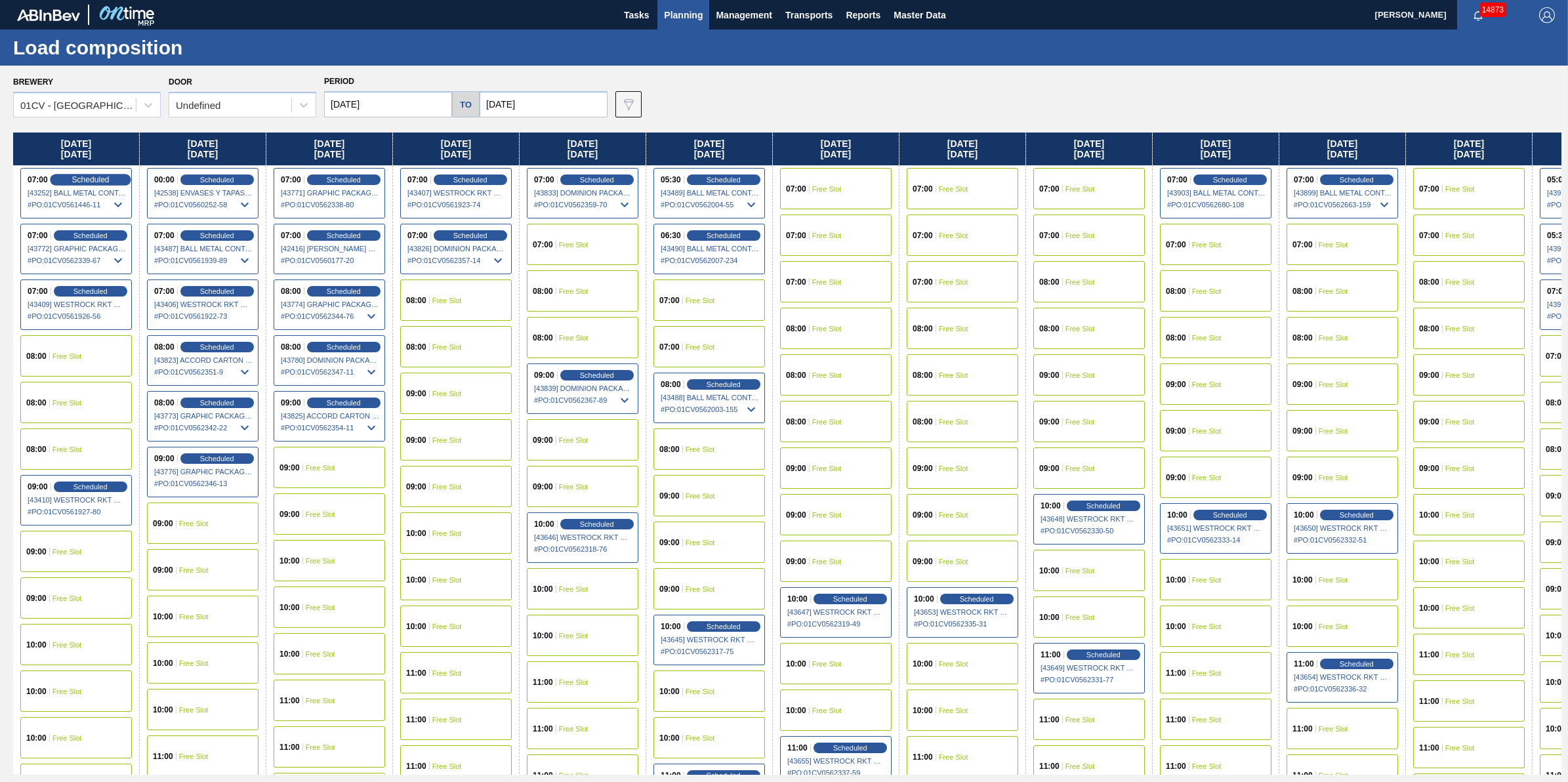
click at [107, 179] on span "Scheduled" at bounding box center [90, 179] width 37 height 9
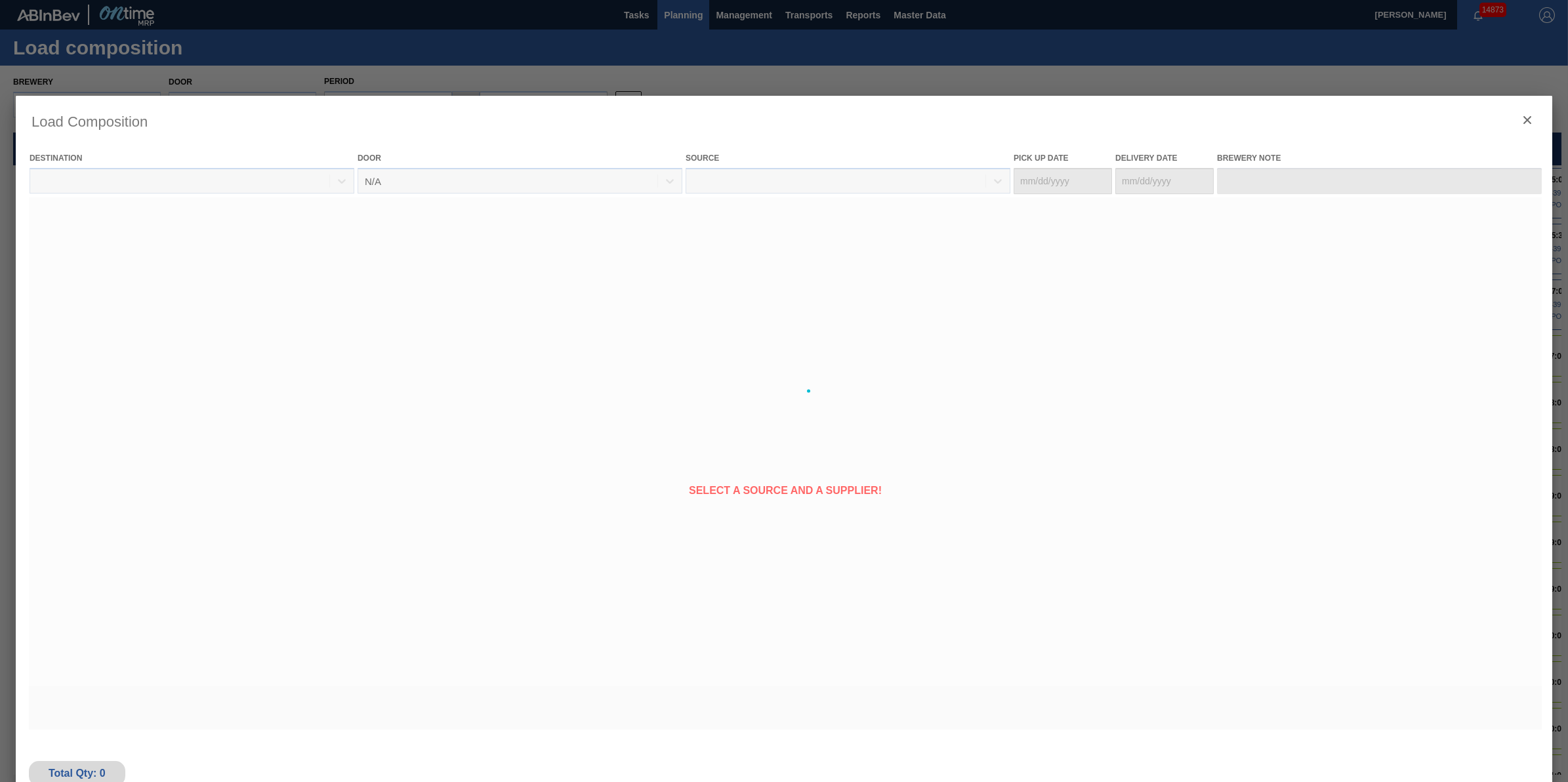
type Date "10/10/2025"
type Date "[DATE]"
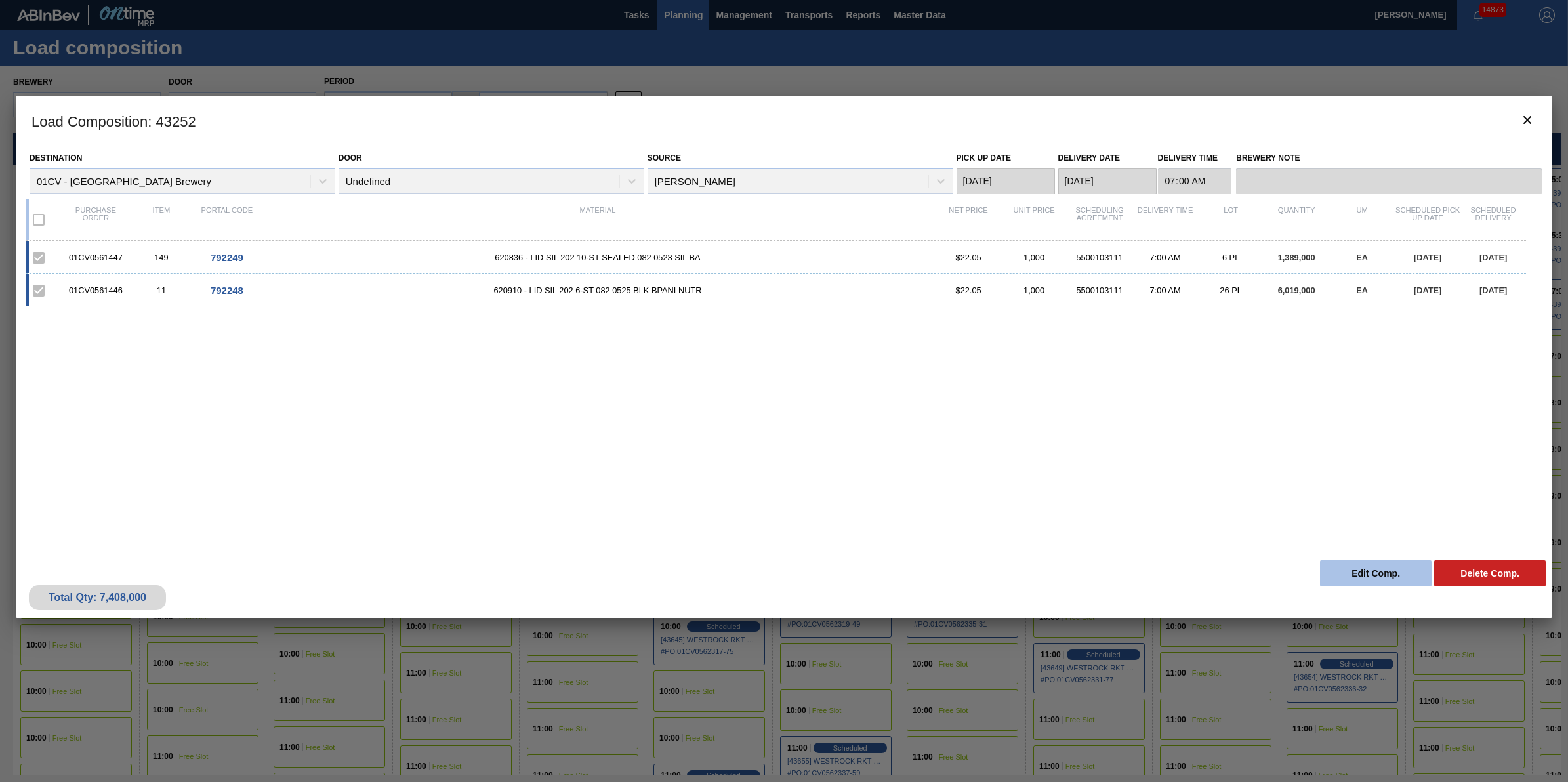
click at [1320, 569] on button "Edit Comp." at bounding box center [1375, 574] width 112 height 27
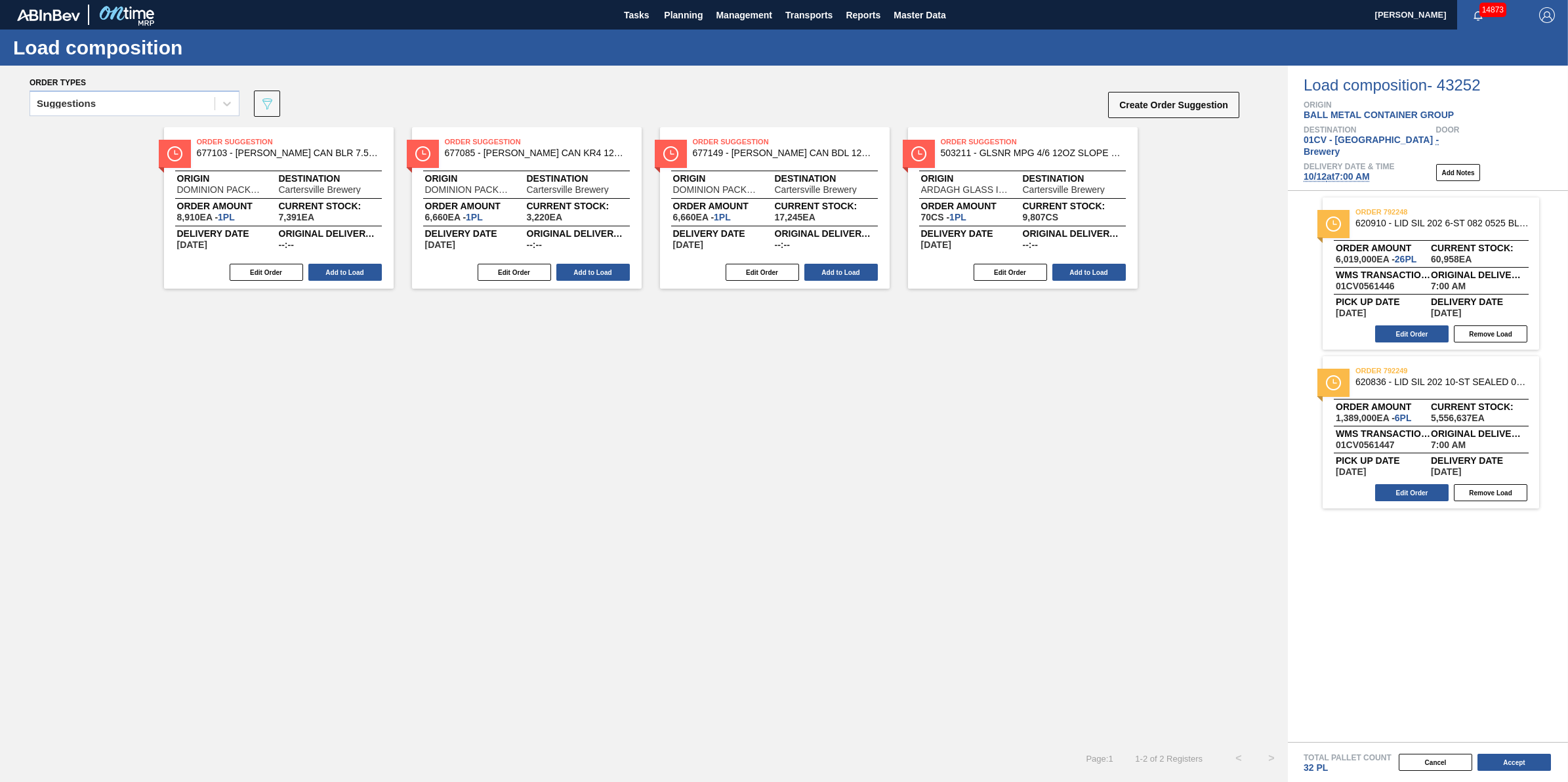
click at [1362, 172] on span "10/12 at 7:00 AM" at bounding box center [1336, 176] width 66 height 10
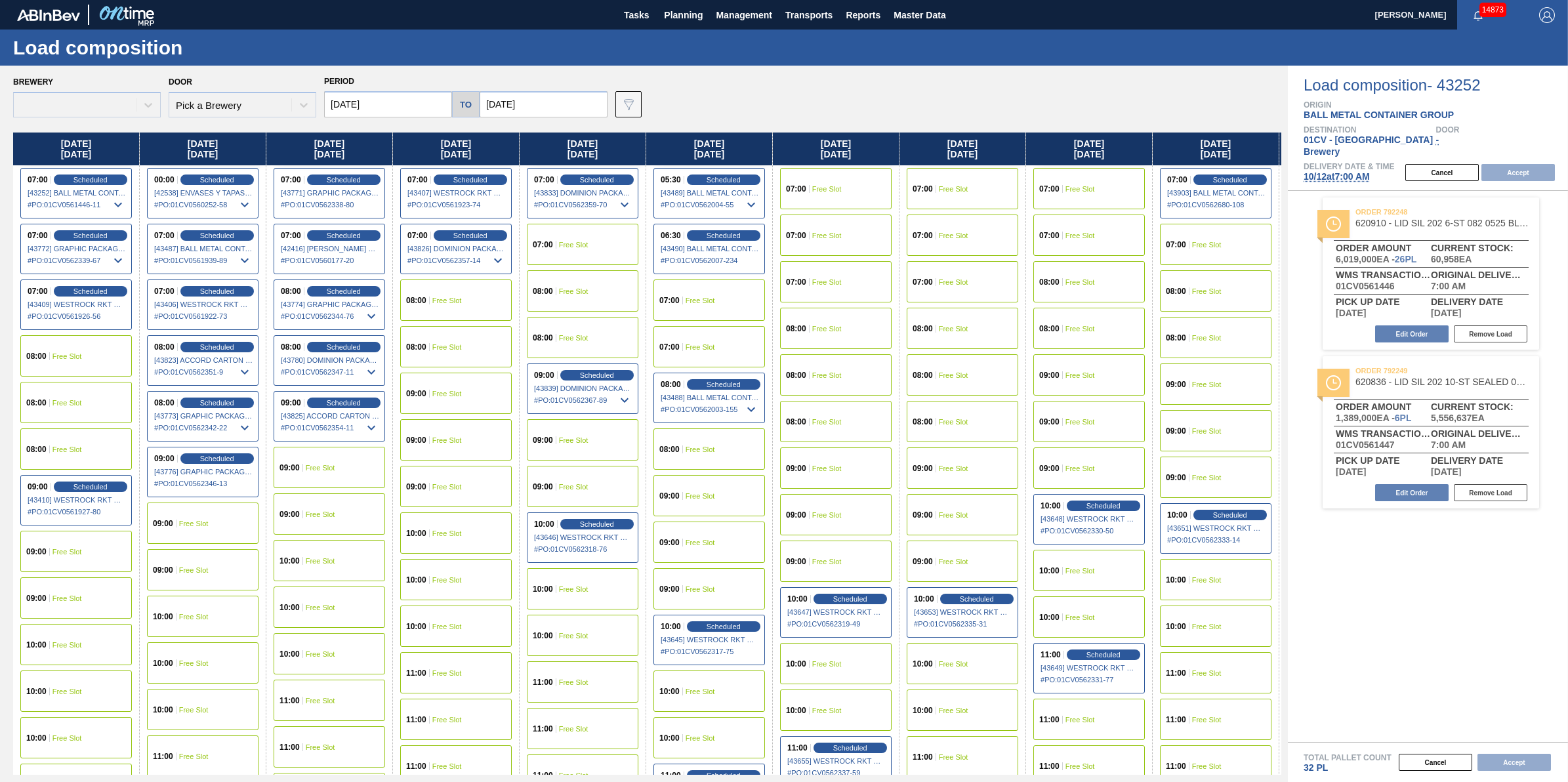
type input "[DATE]"
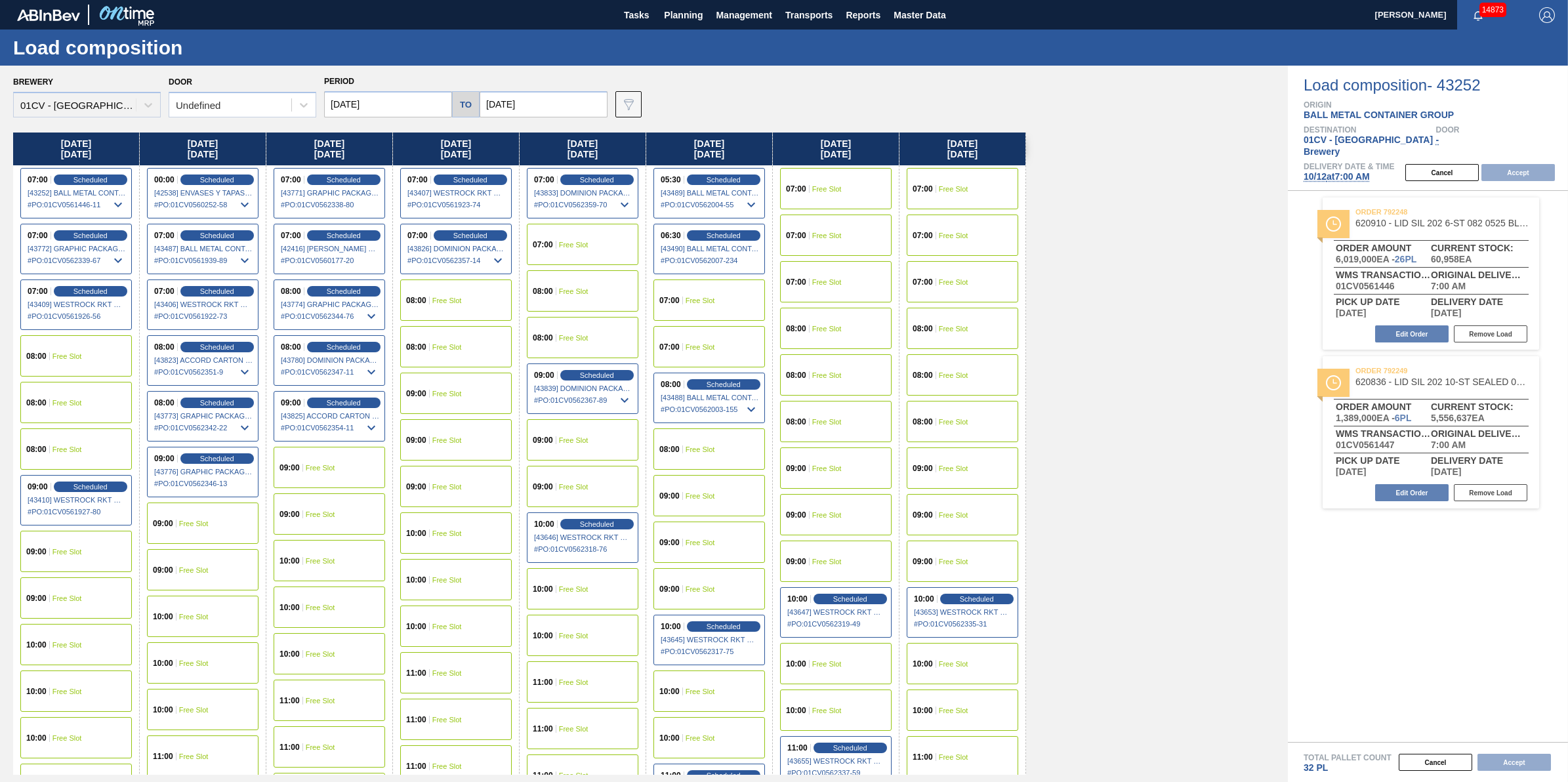
click at [319, 471] on div "09:00 Free Slot" at bounding box center [329, 467] width 112 height 41
click at [1507, 164] on button "Accept" at bounding box center [1518, 173] width 73 height 17
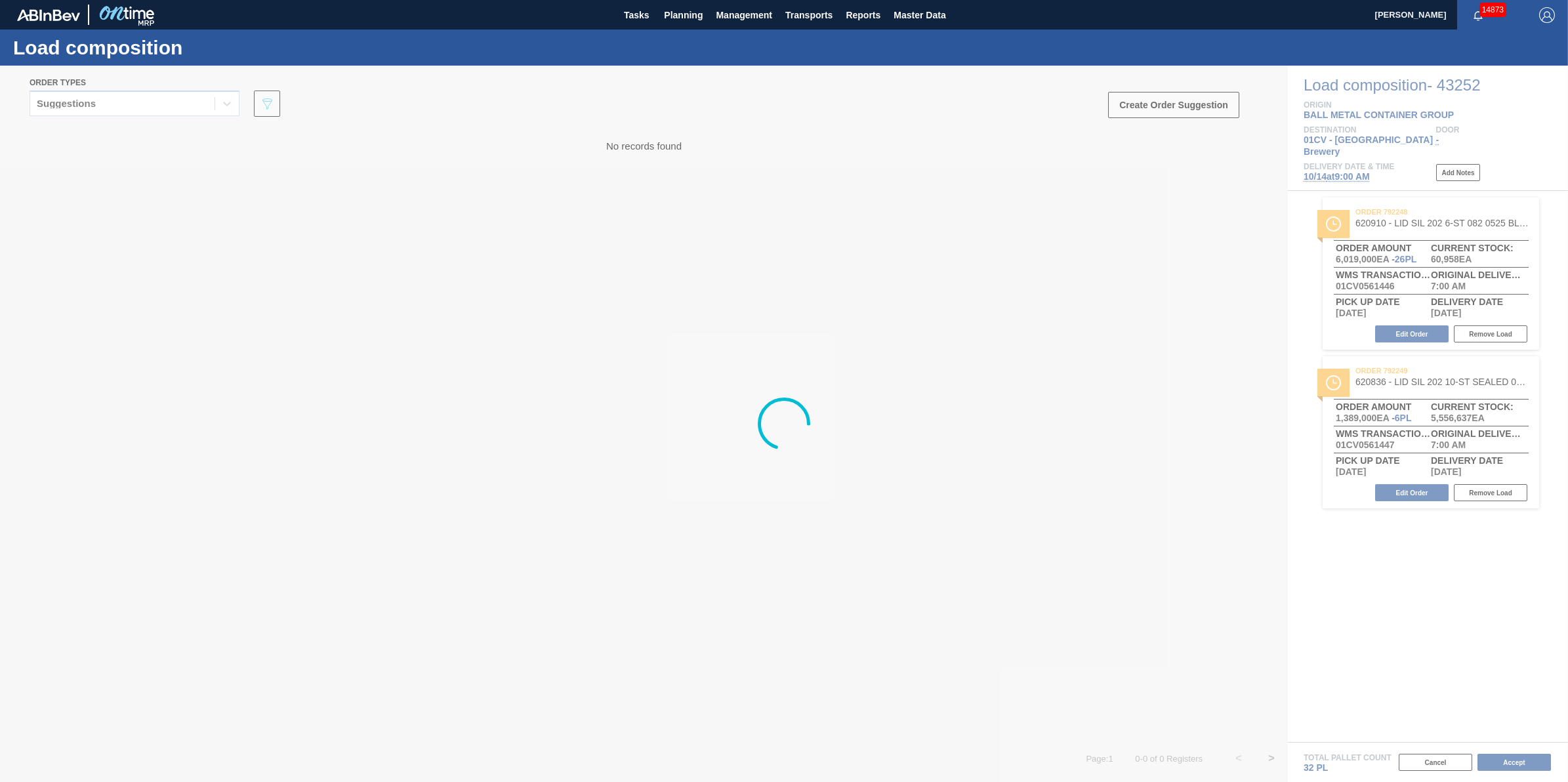
click at [1519, 762] on div at bounding box center [784, 423] width 1568 height 716
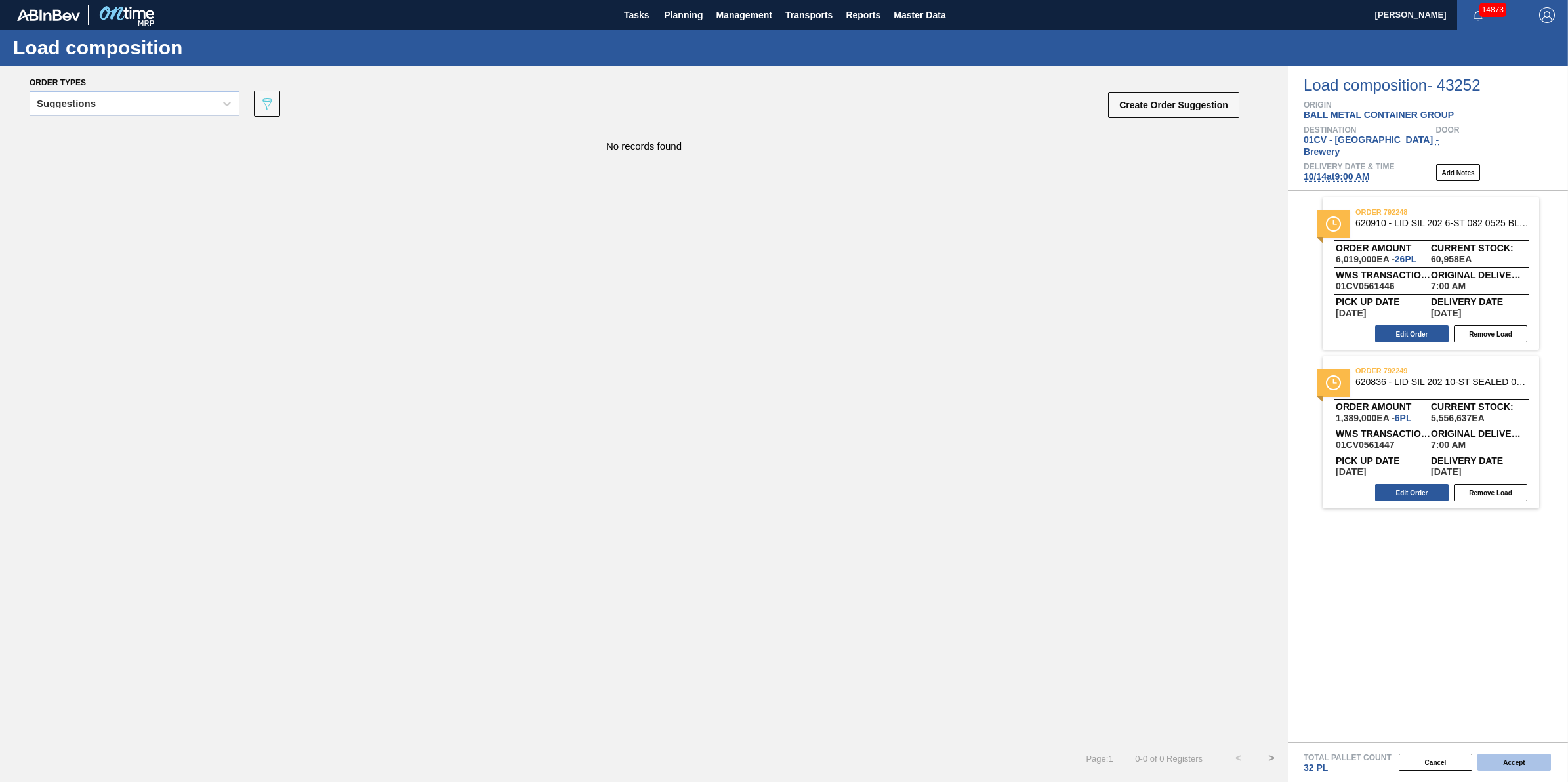
click at [1519, 763] on button "Accept" at bounding box center [1515, 763] width 73 height 17
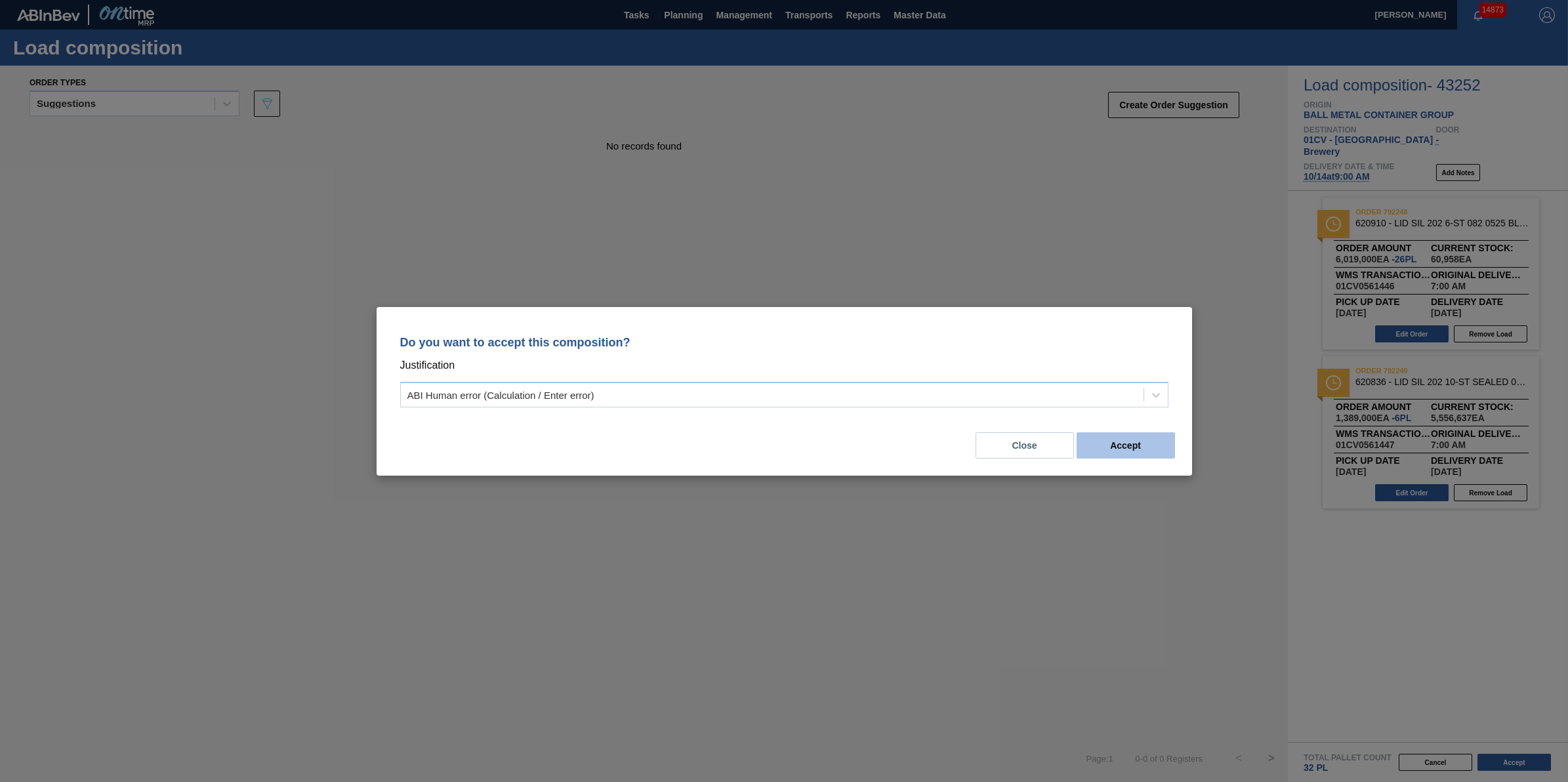
click at [1123, 446] on button "Accept" at bounding box center [1125, 445] width 98 height 27
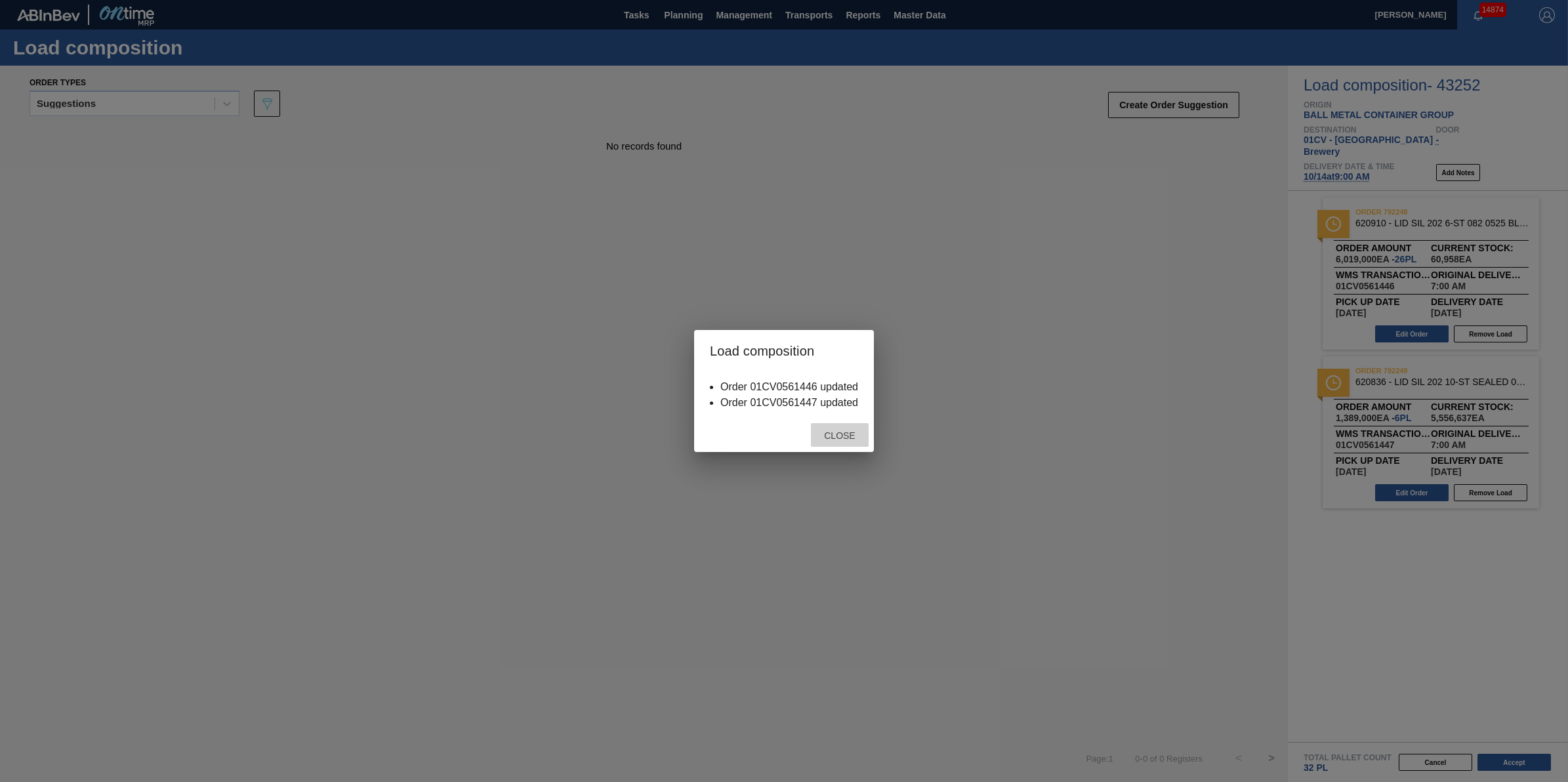
click at [847, 438] on span "Close" at bounding box center [839, 435] width 52 height 10
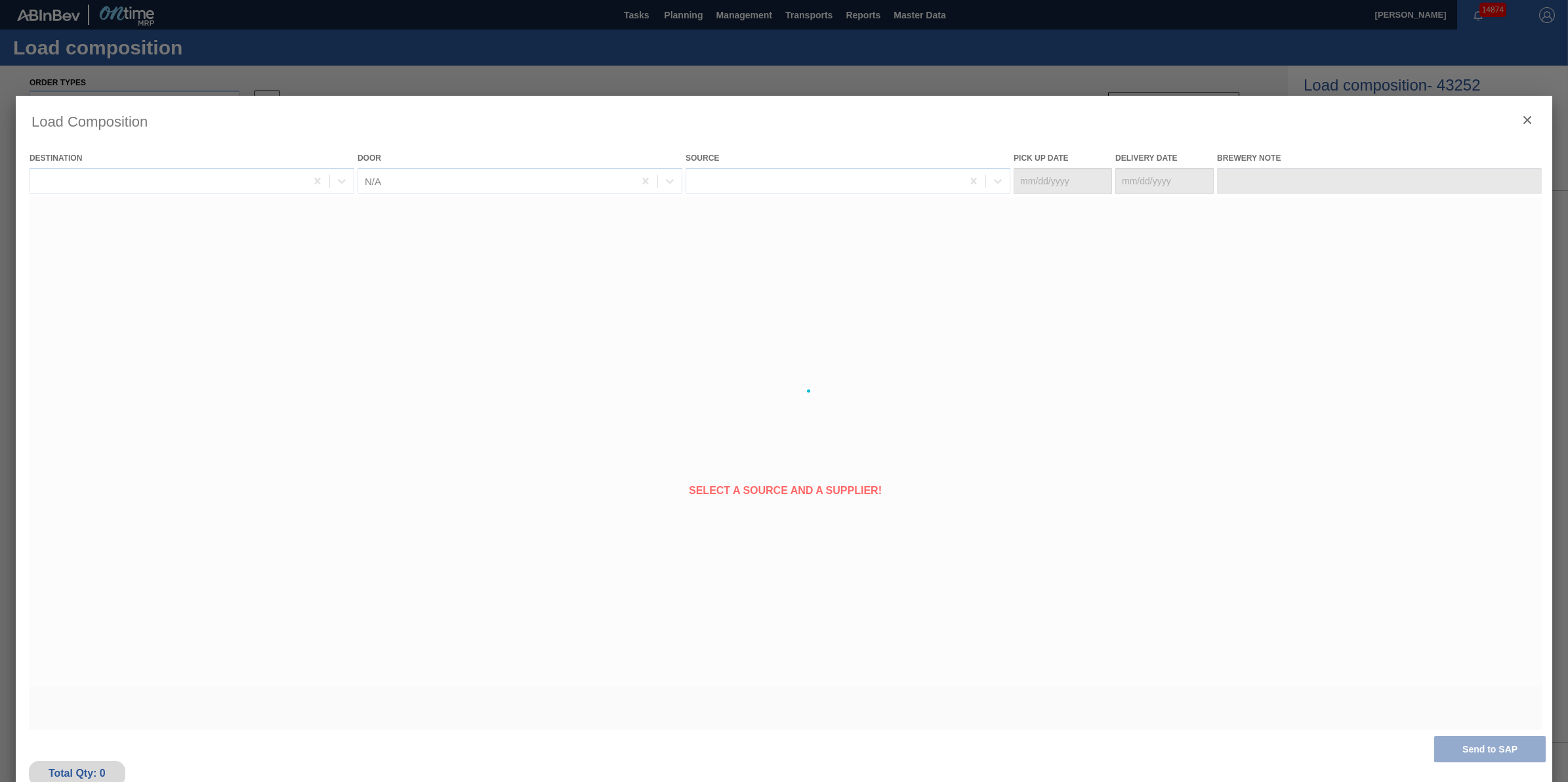
type Date "[DATE]"
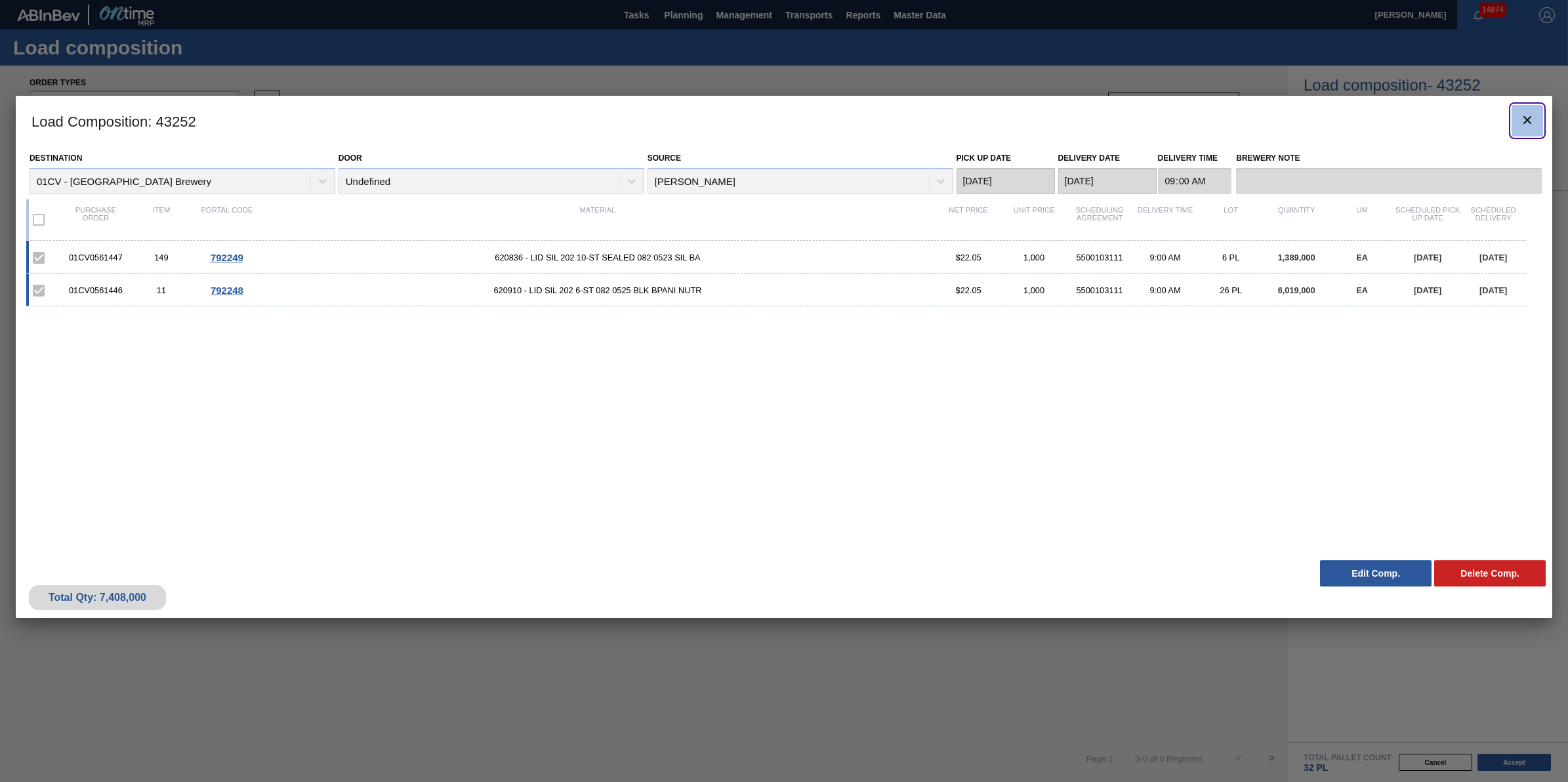
click at [1526, 119] on icon "botão de ícone" at bounding box center [1528, 120] width 16 height 16
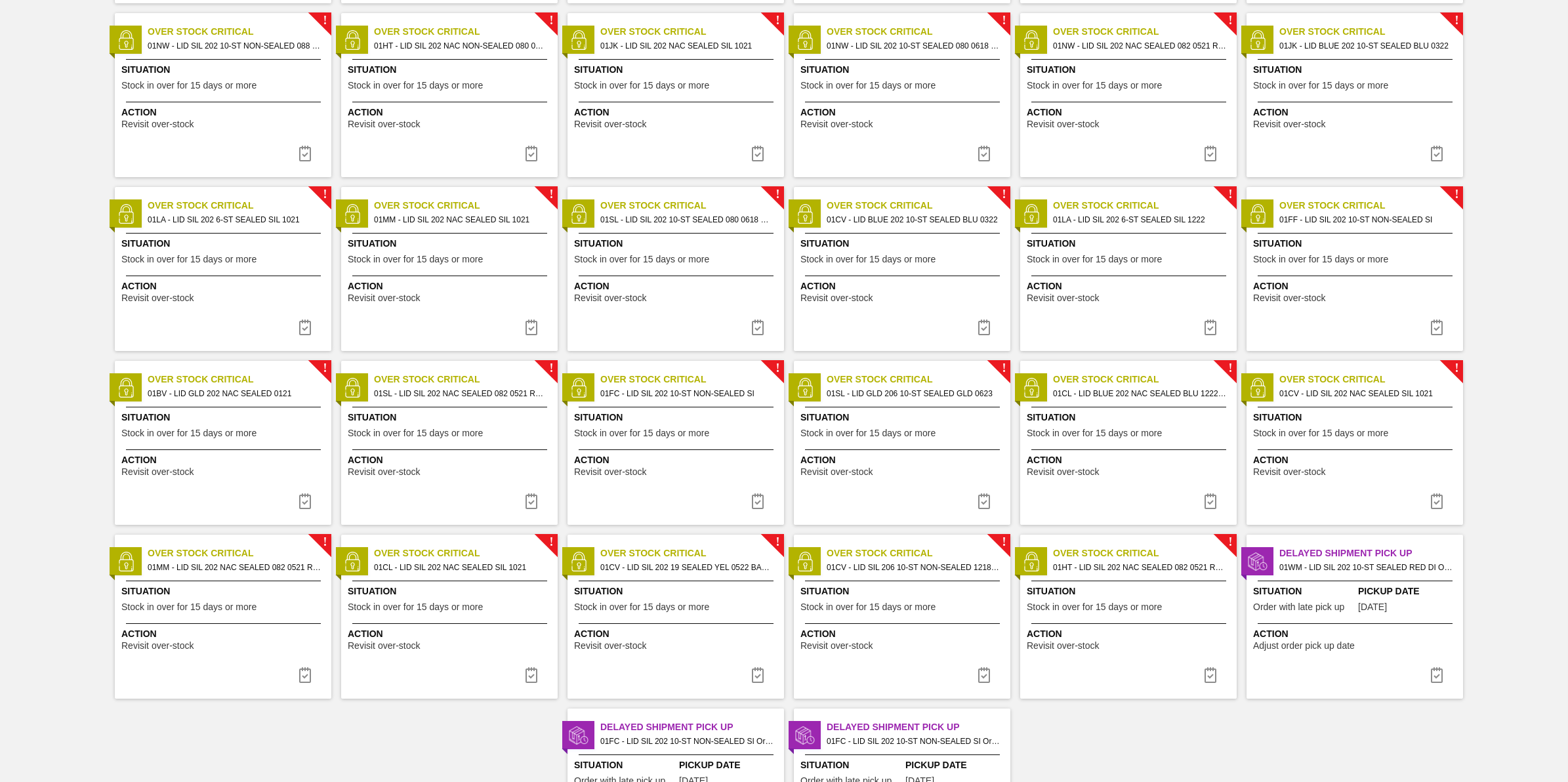
scroll to position [913, 0]
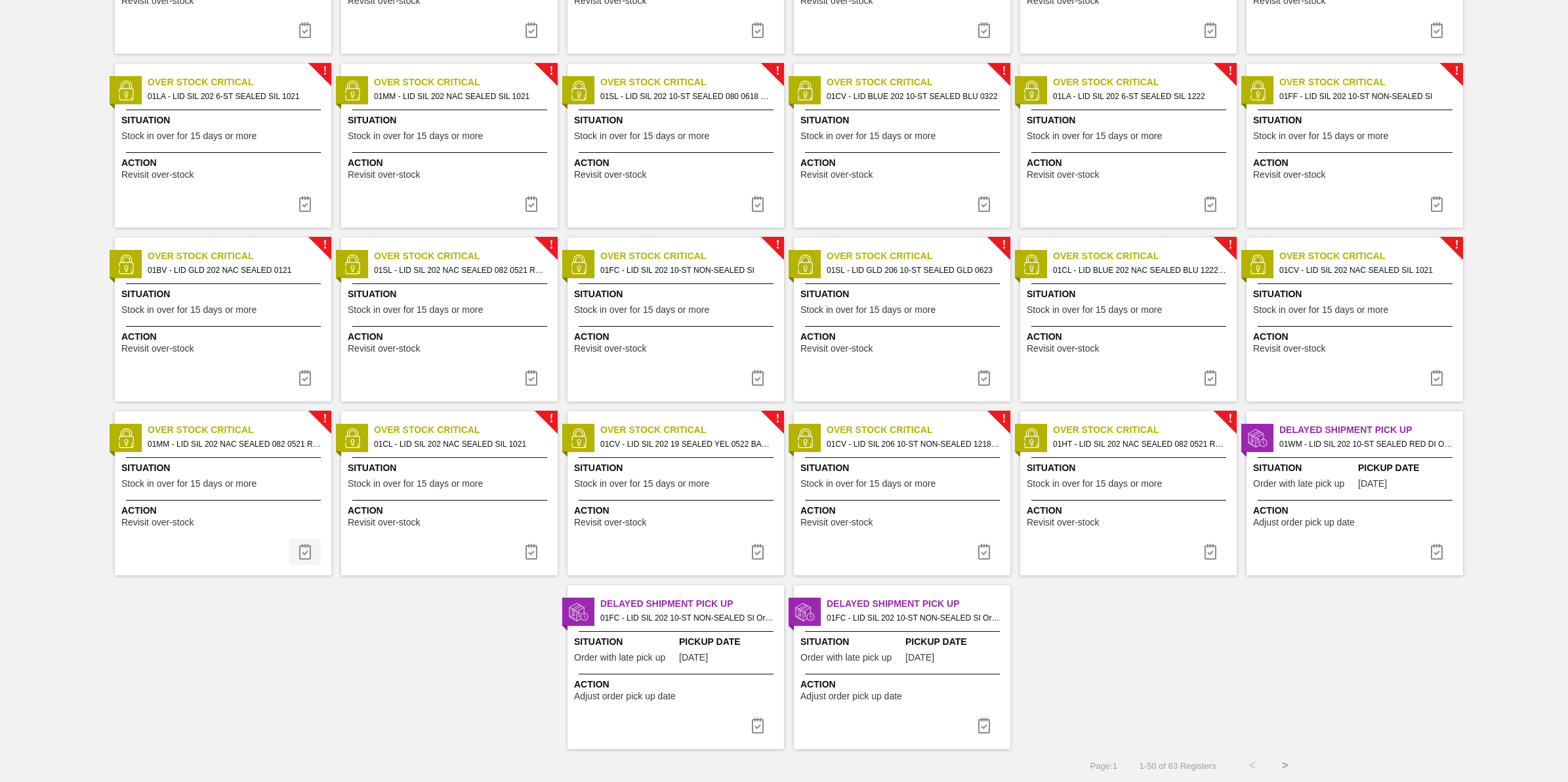
click at [298, 551] on img at bounding box center [305, 551] width 16 height 16
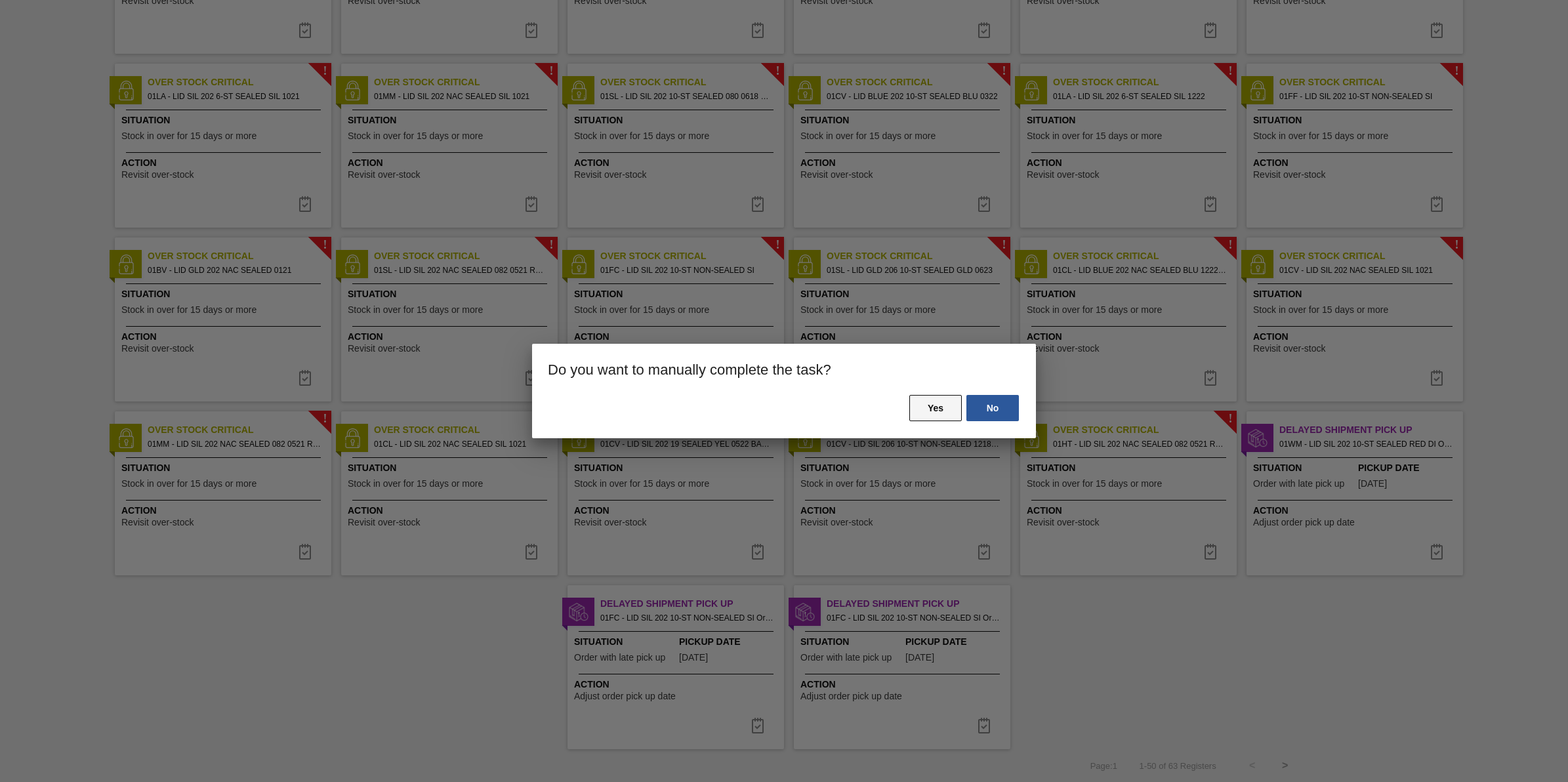
click at [942, 411] on button "Yes" at bounding box center [936, 408] width 52 height 27
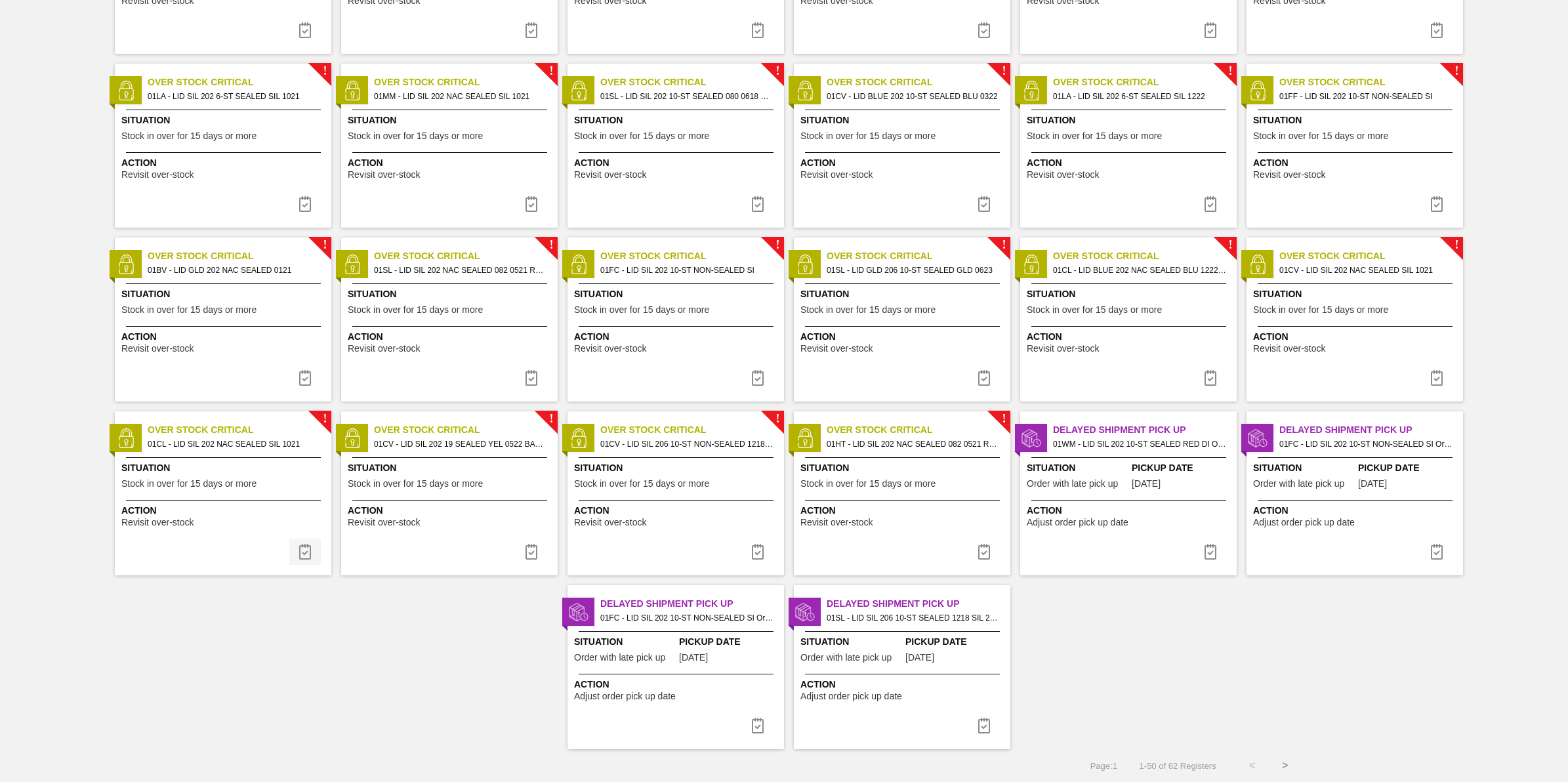
click at [294, 560] on button at bounding box center [304, 552] width 31 height 27
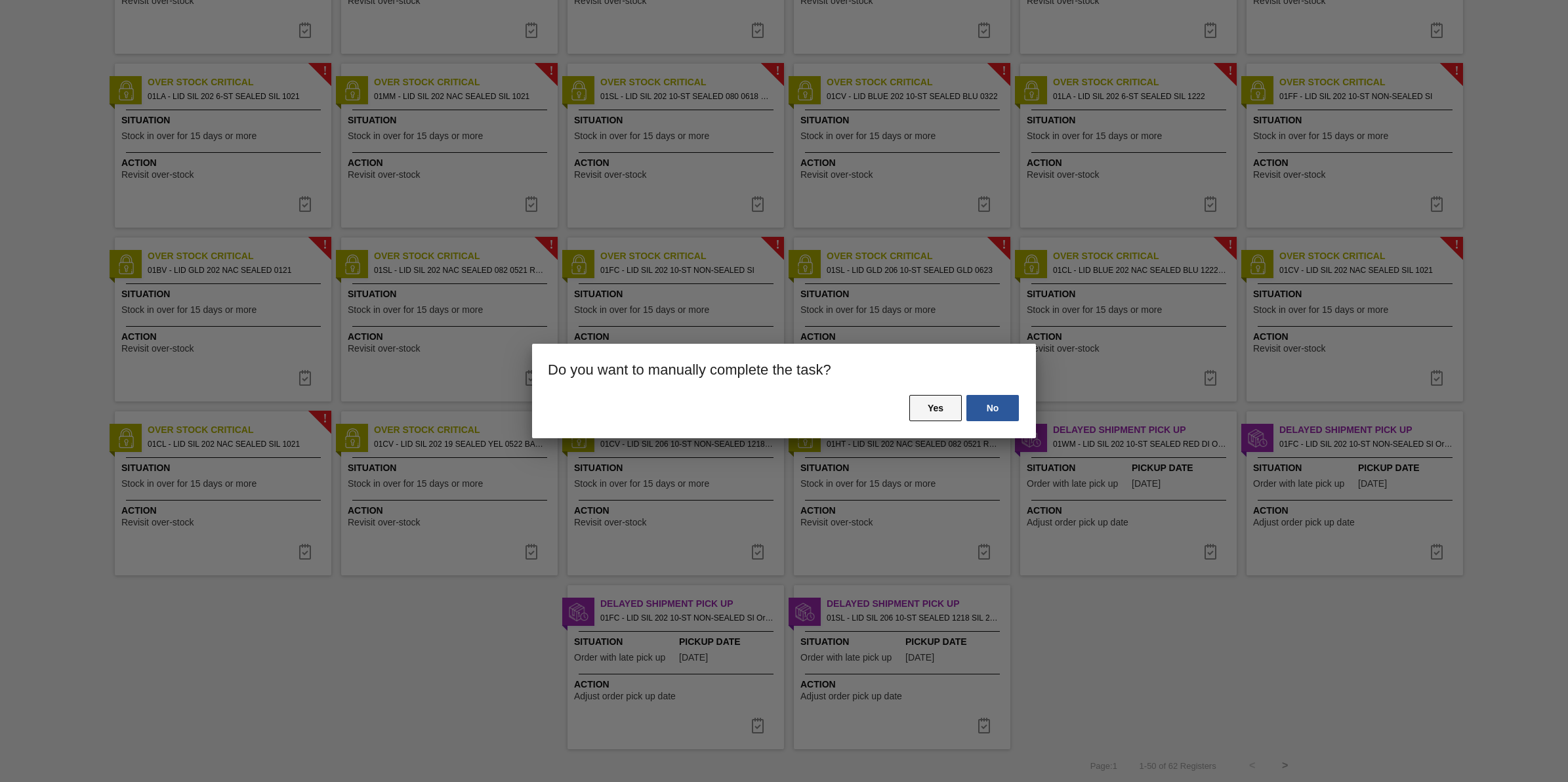
click at [924, 412] on button "Yes" at bounding box center [936, 408] width 52 height 27
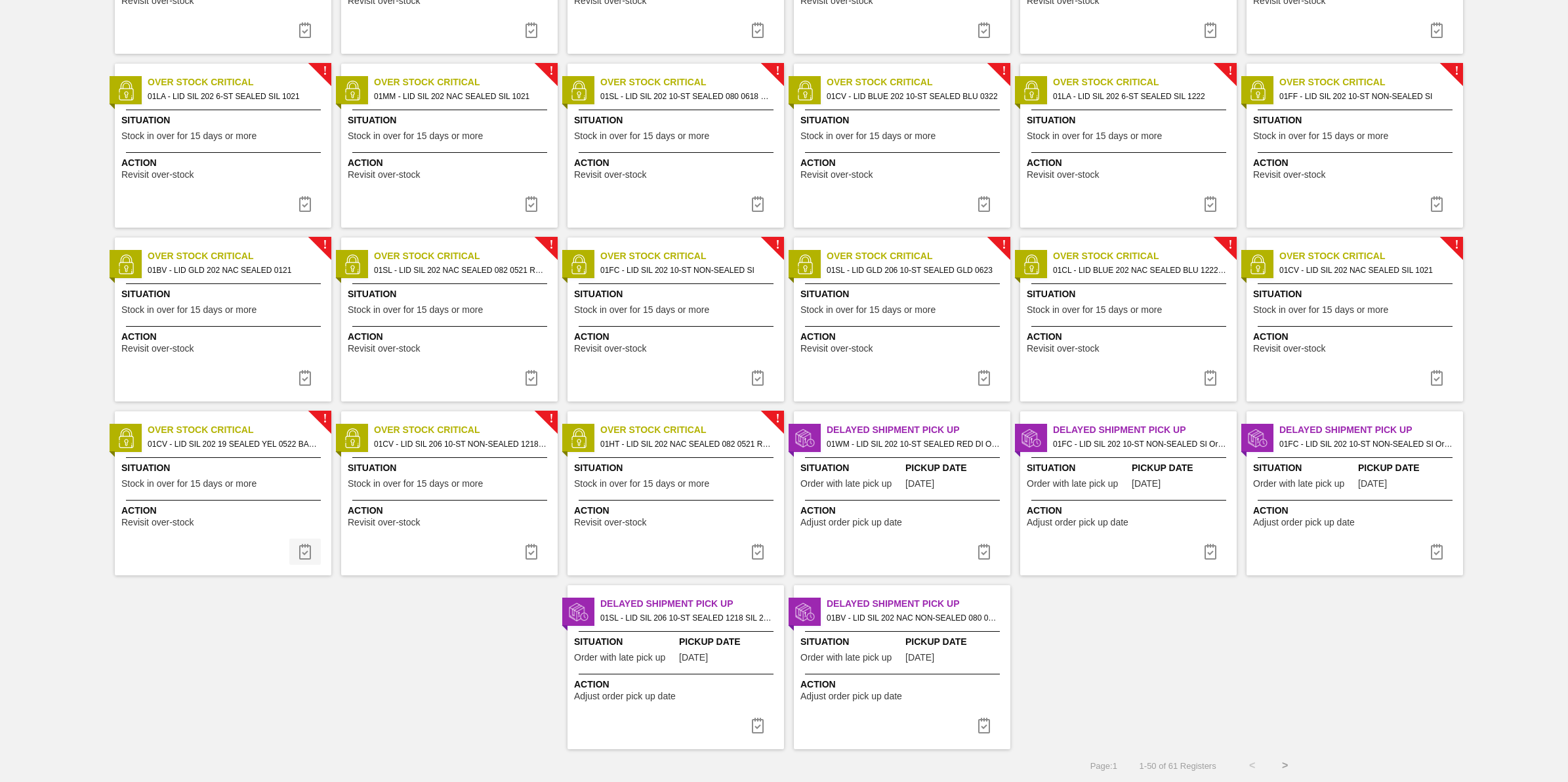
click at [296, 550] on button at bounding box center [304, 552] width 31 height 27
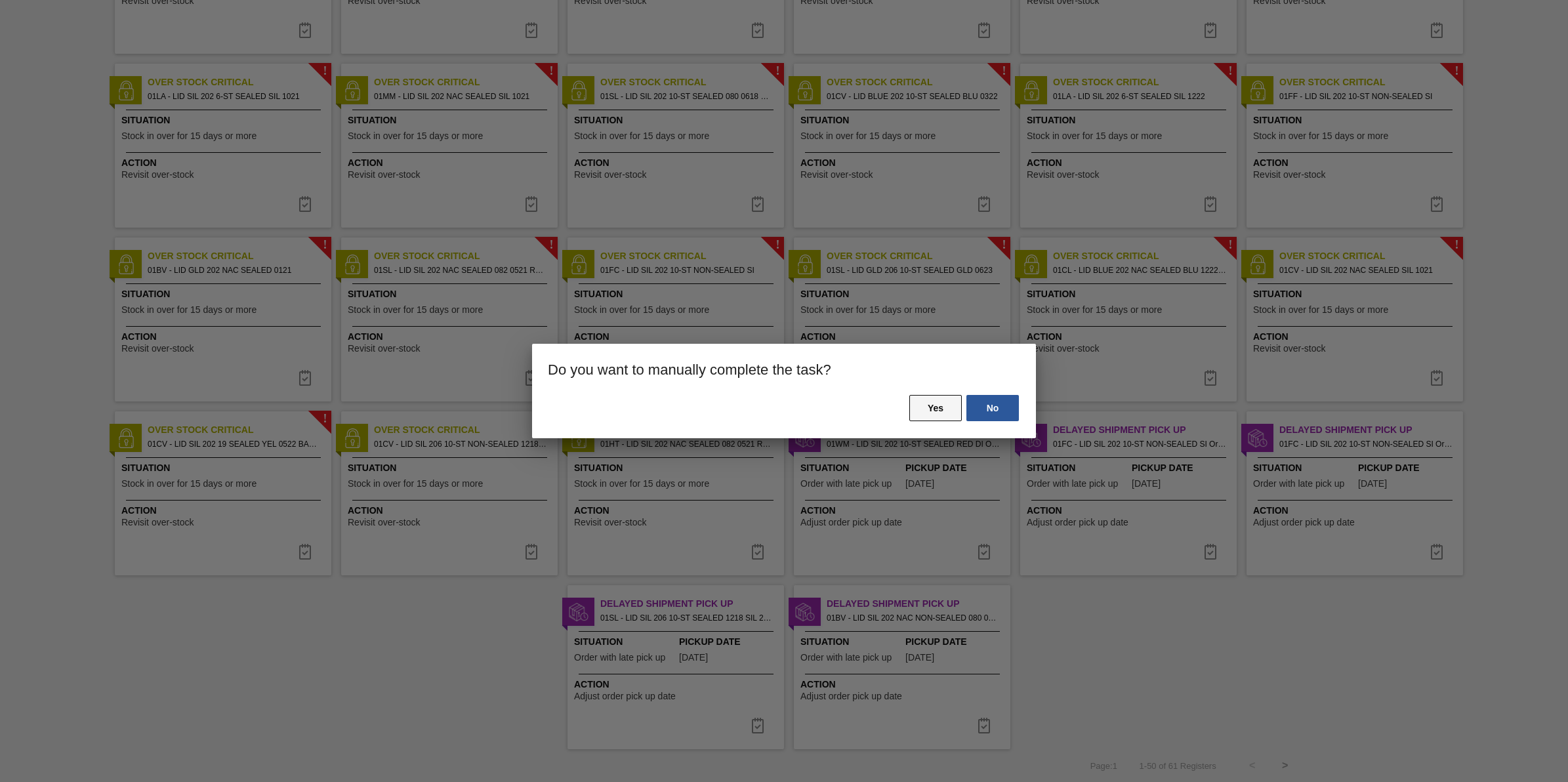
click at [918, 403] on button "Yes" at bounding box center [936, 408] width 52 height 27
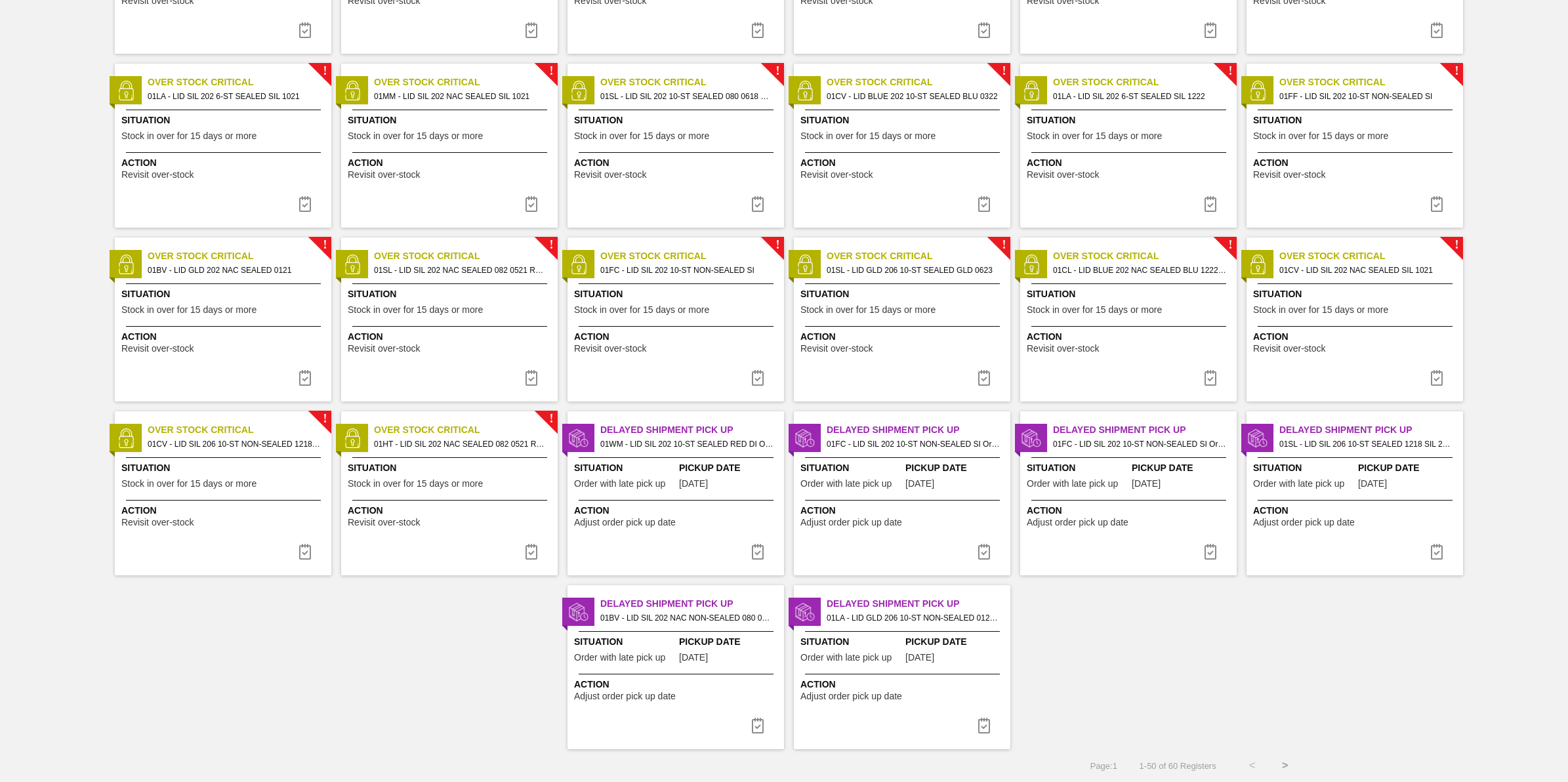
click at [1280, 762] on button ">" at bounding box center [1286, 766] width 32 height 32
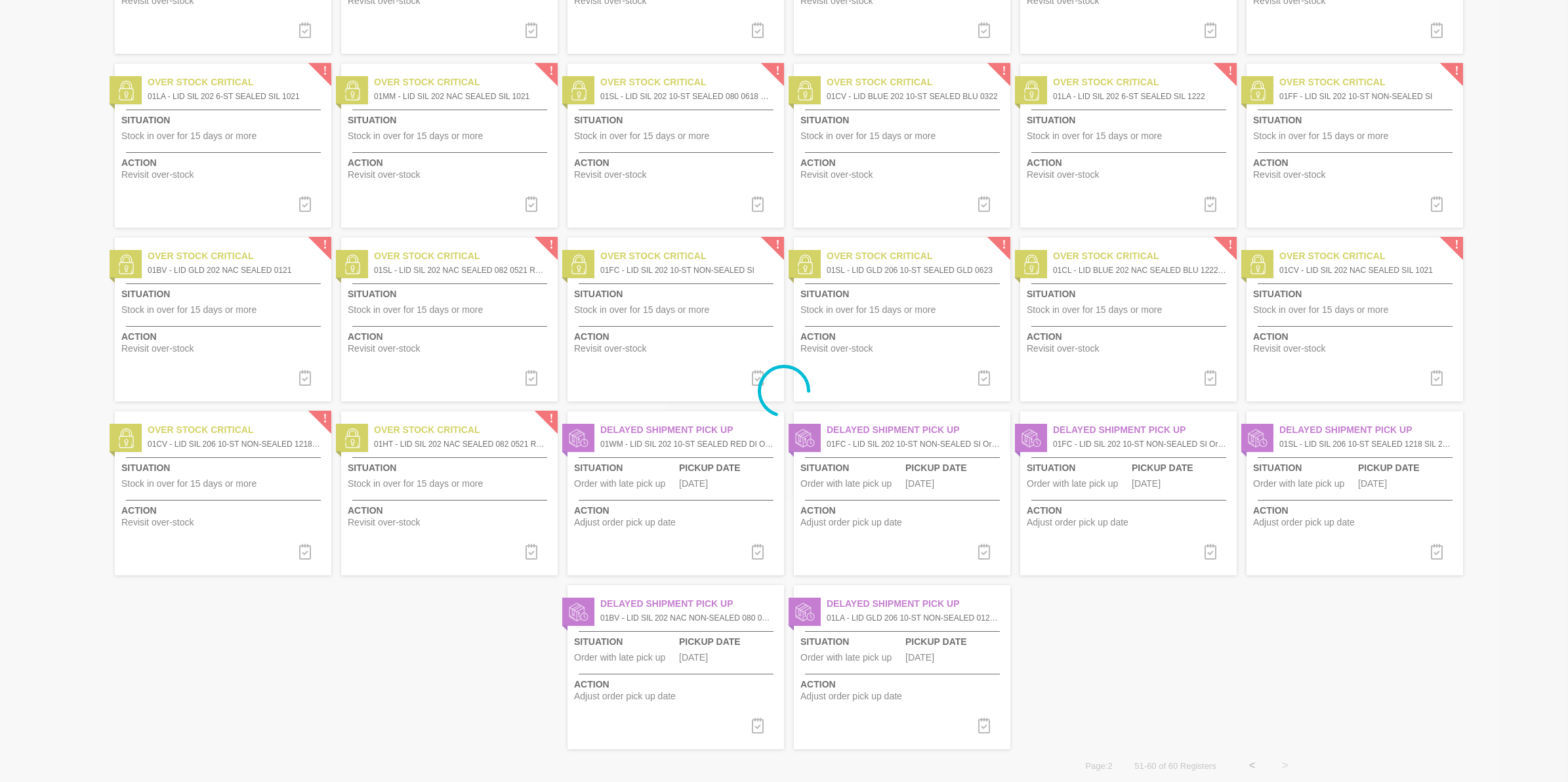
scroll to position [0, 0]
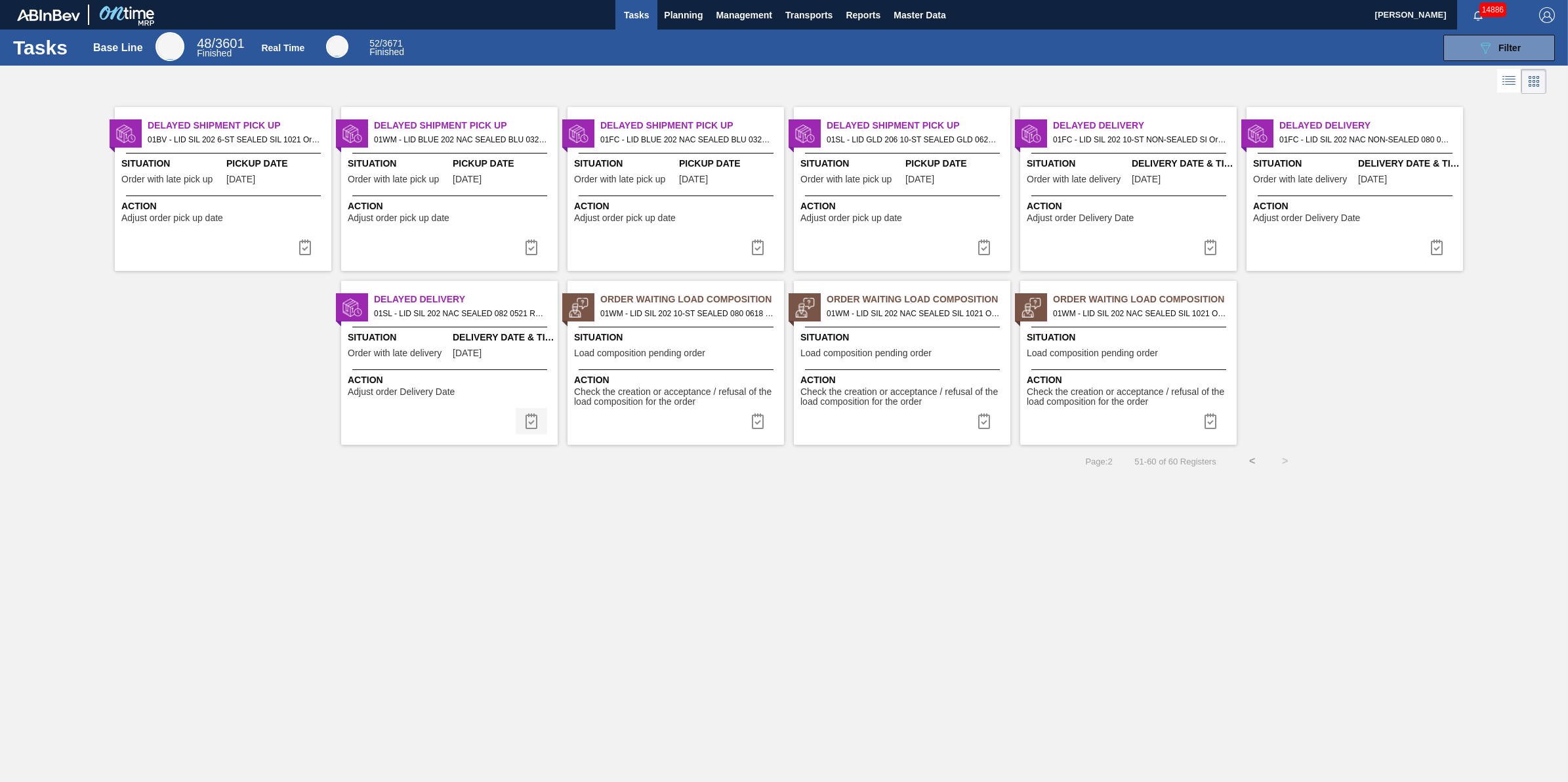
click at [535, 421] on img at bounding box center [531, 421] width 16 height 16
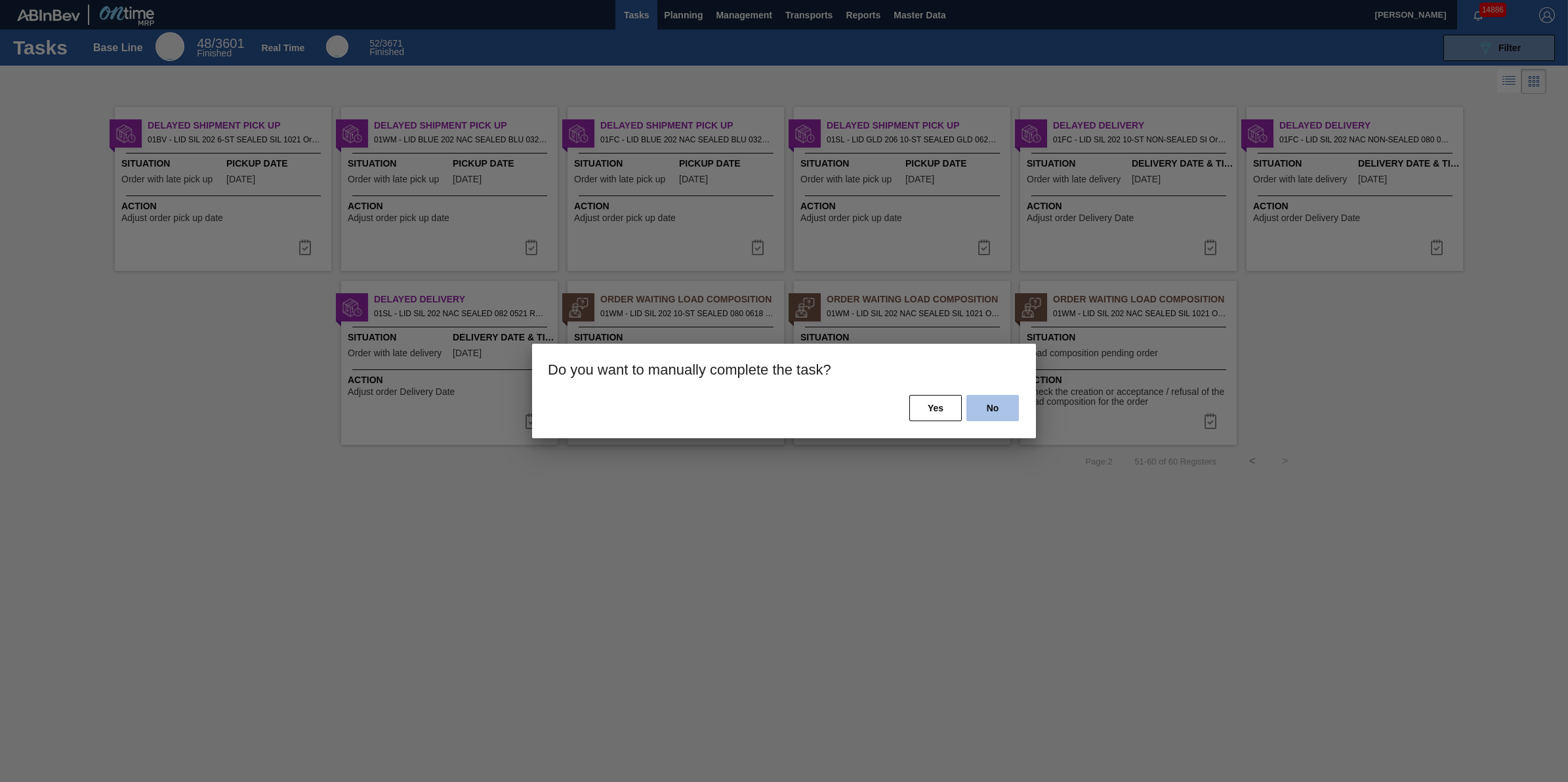
click at [976, 407] on button "No" at bounding box center [993, 408] width 52 height 27
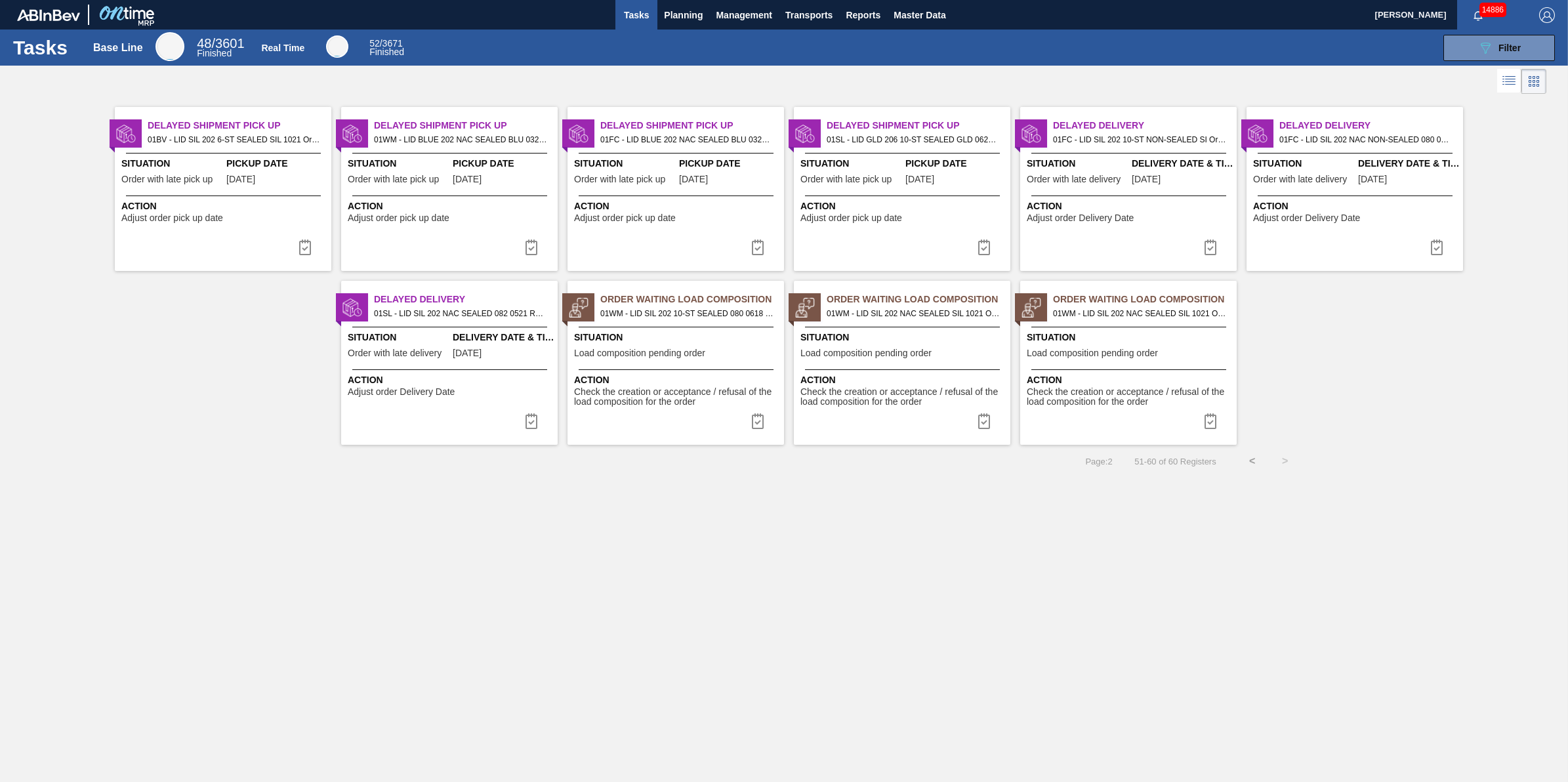
click at [482, 355] on span "08/20/2025" at bounding box center [467, 353] width 29 height 10
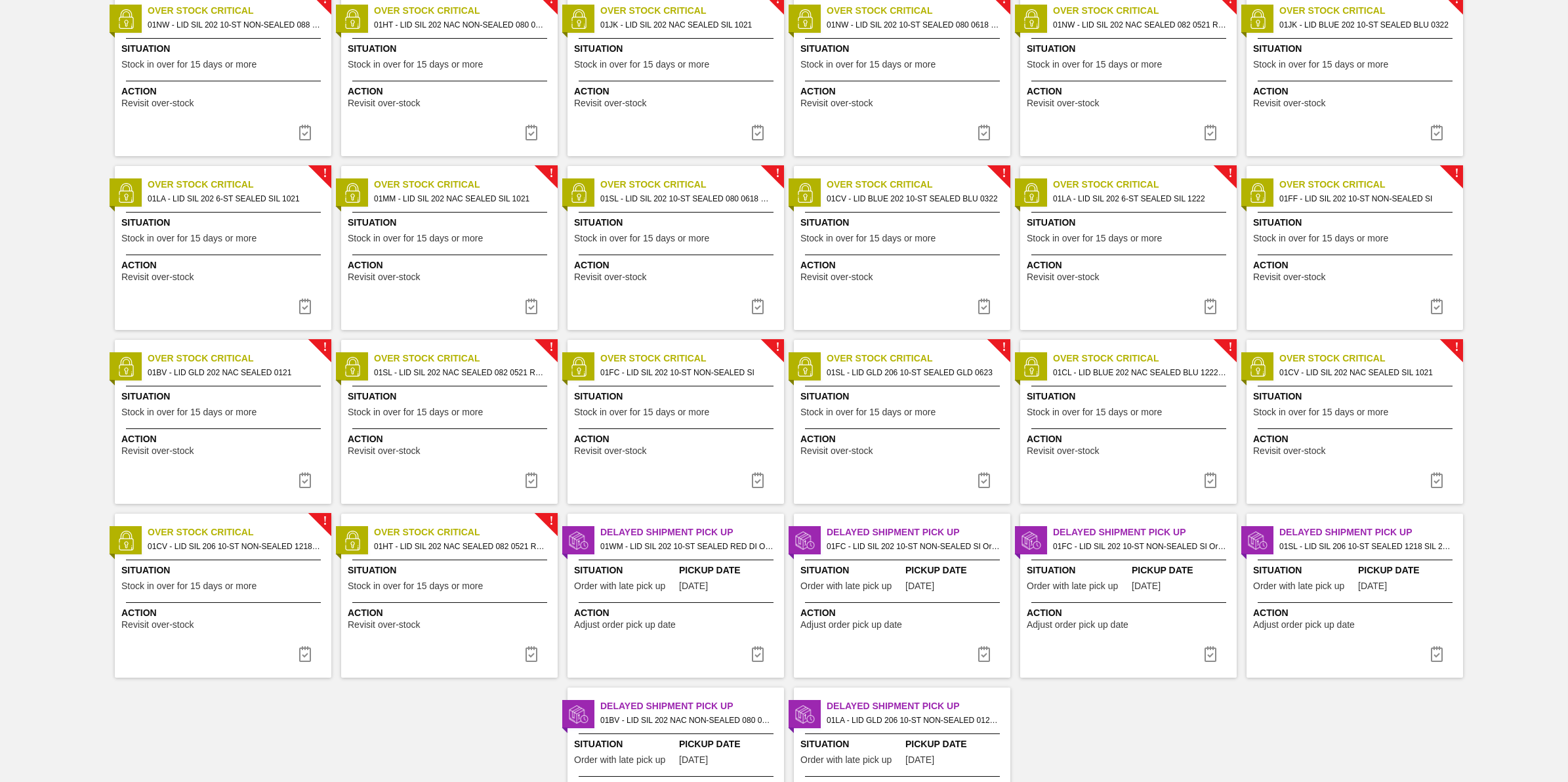
scroll to position [913, 0]
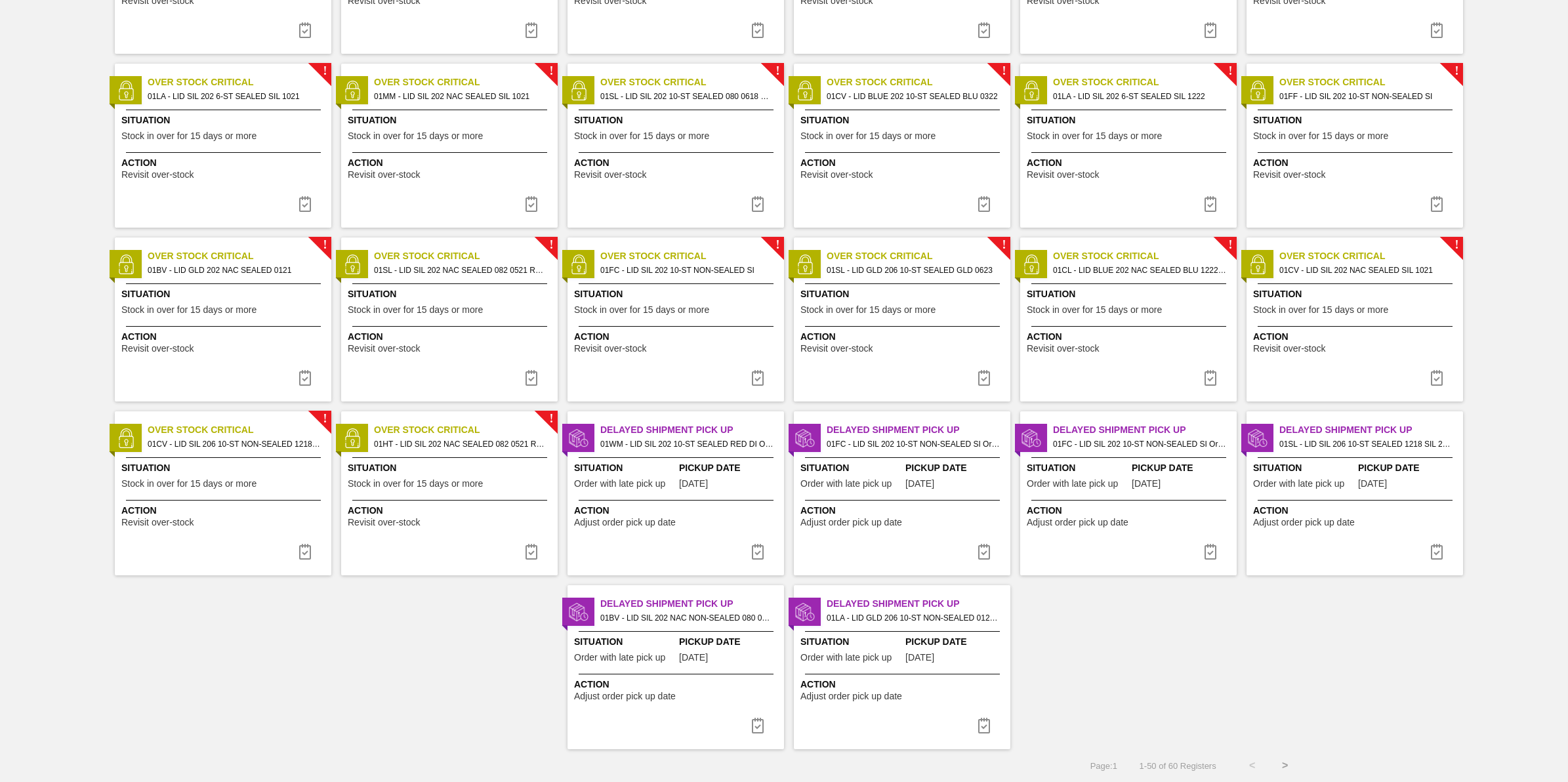
click at [1282, 765] on button ">" at bounding box center [1286, 766] width 32 height 32
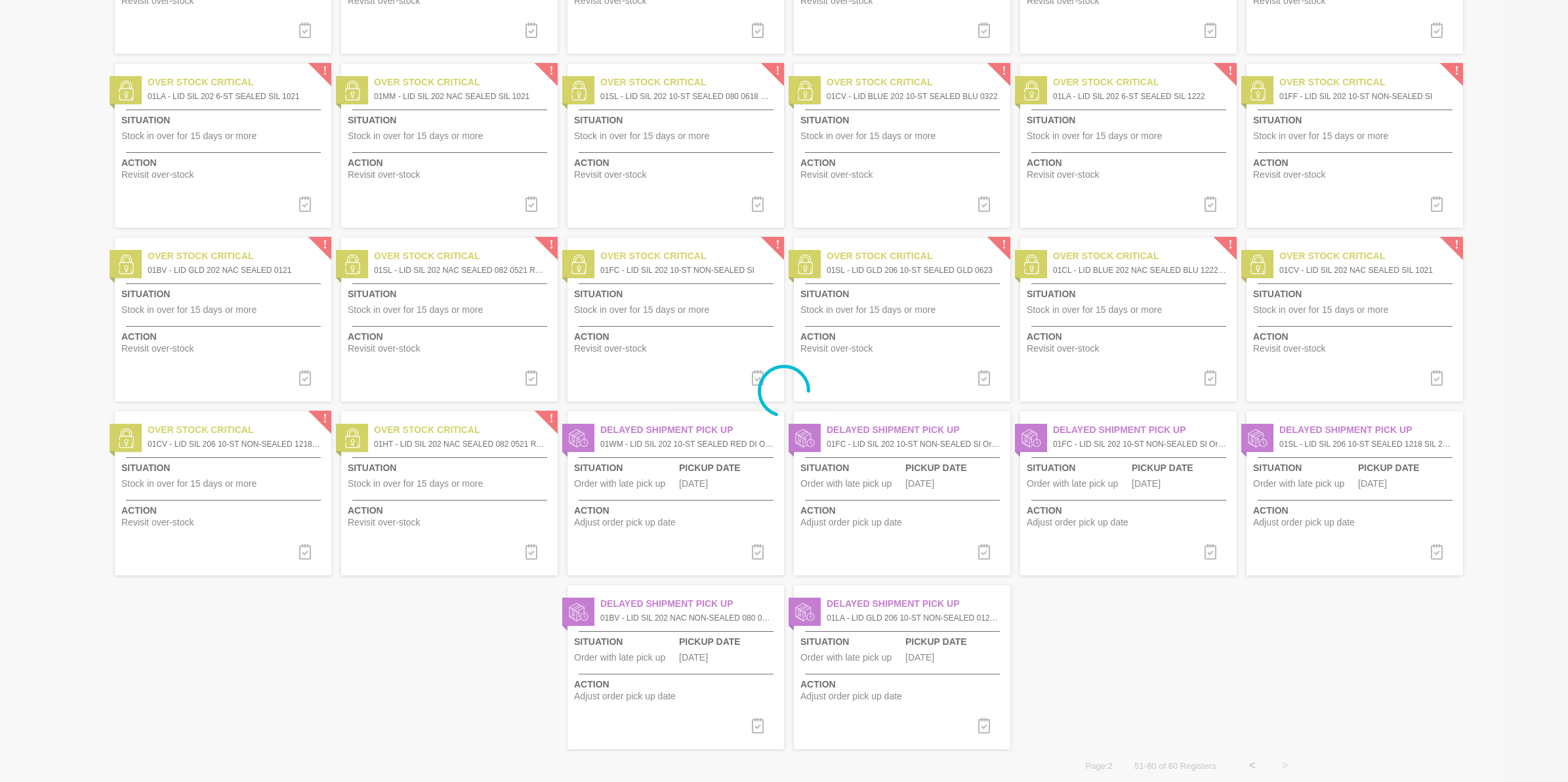
scroll to position [0, 0]
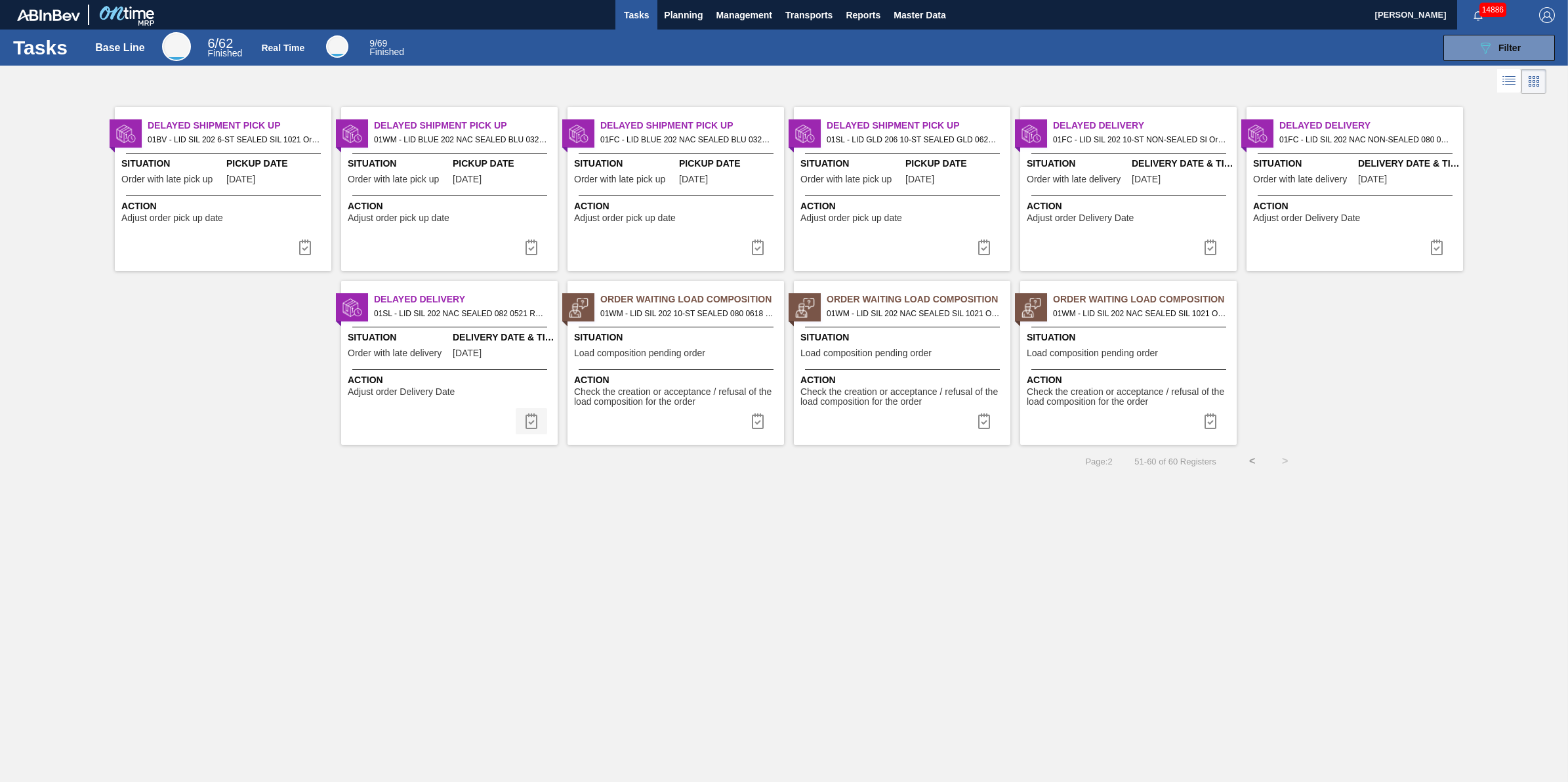
click at [533, 420] on img at bounding box center [531, 421] width 16 height 16
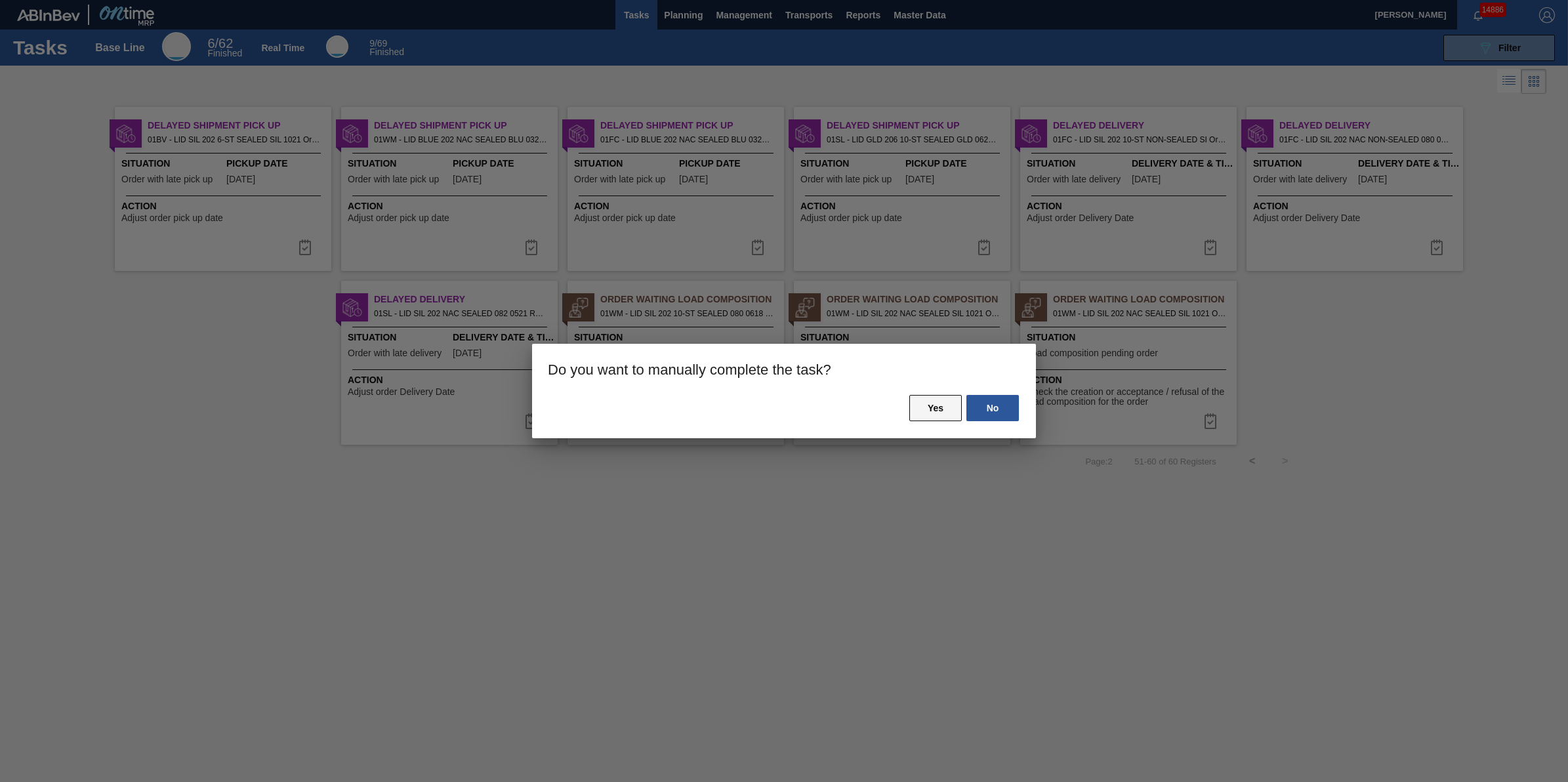
click at [914, 401] on button "Yes" at bounding box center [936, 408] width 52 height 27
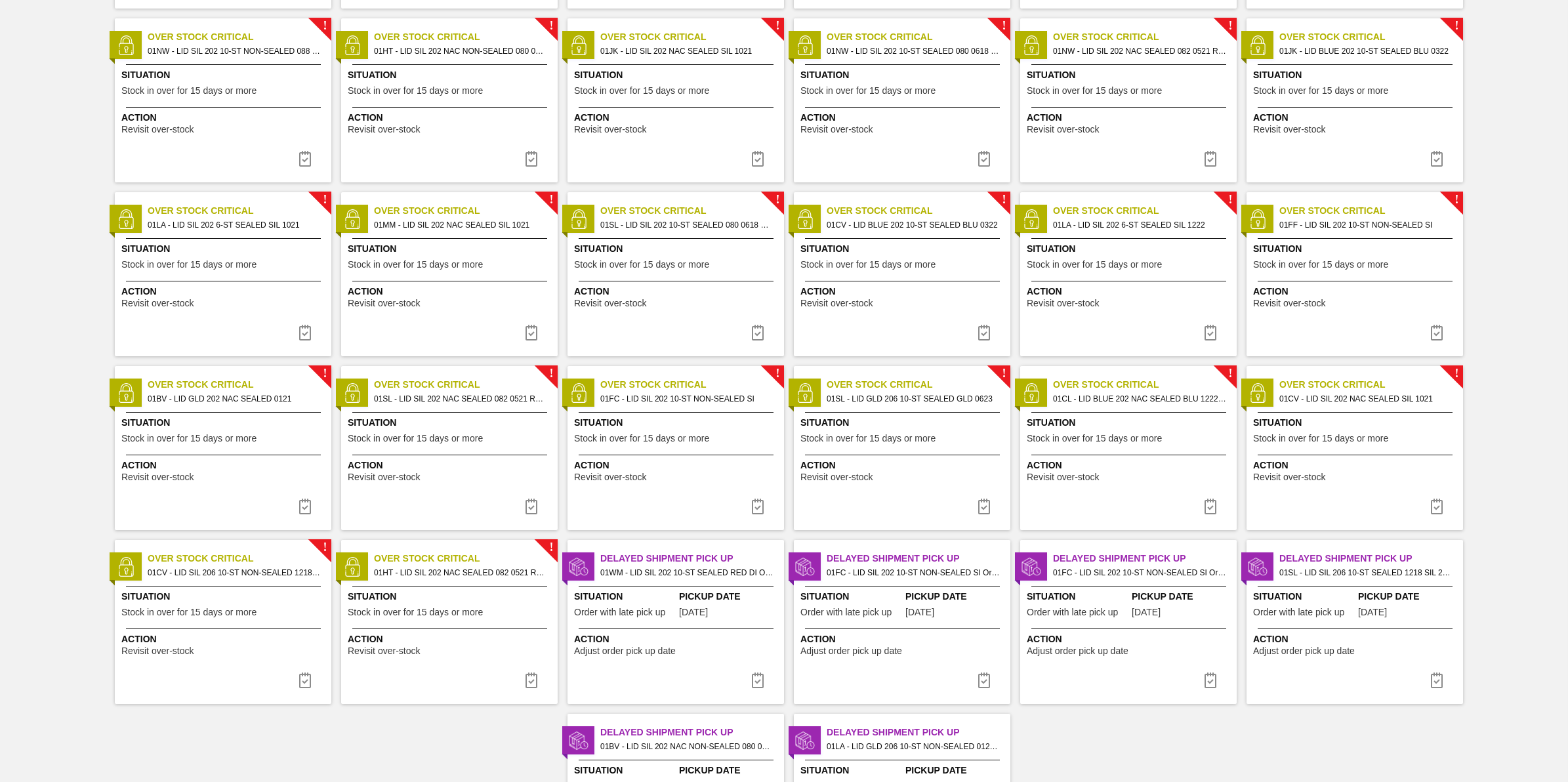
scroll to position [913, 0]
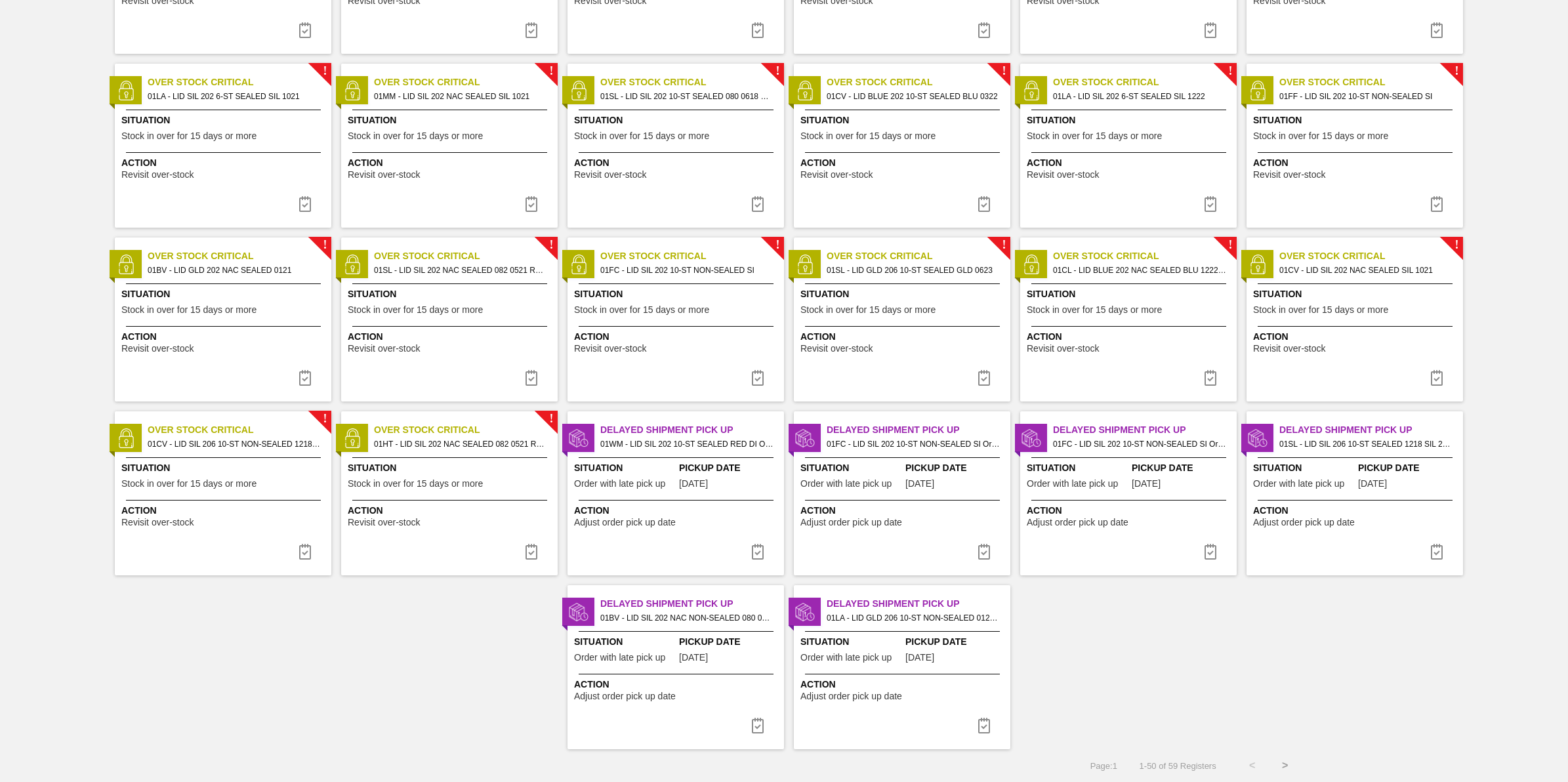
click at [1278, 761] on button ">" at bounding box center [1286, 766] width 32 height 32
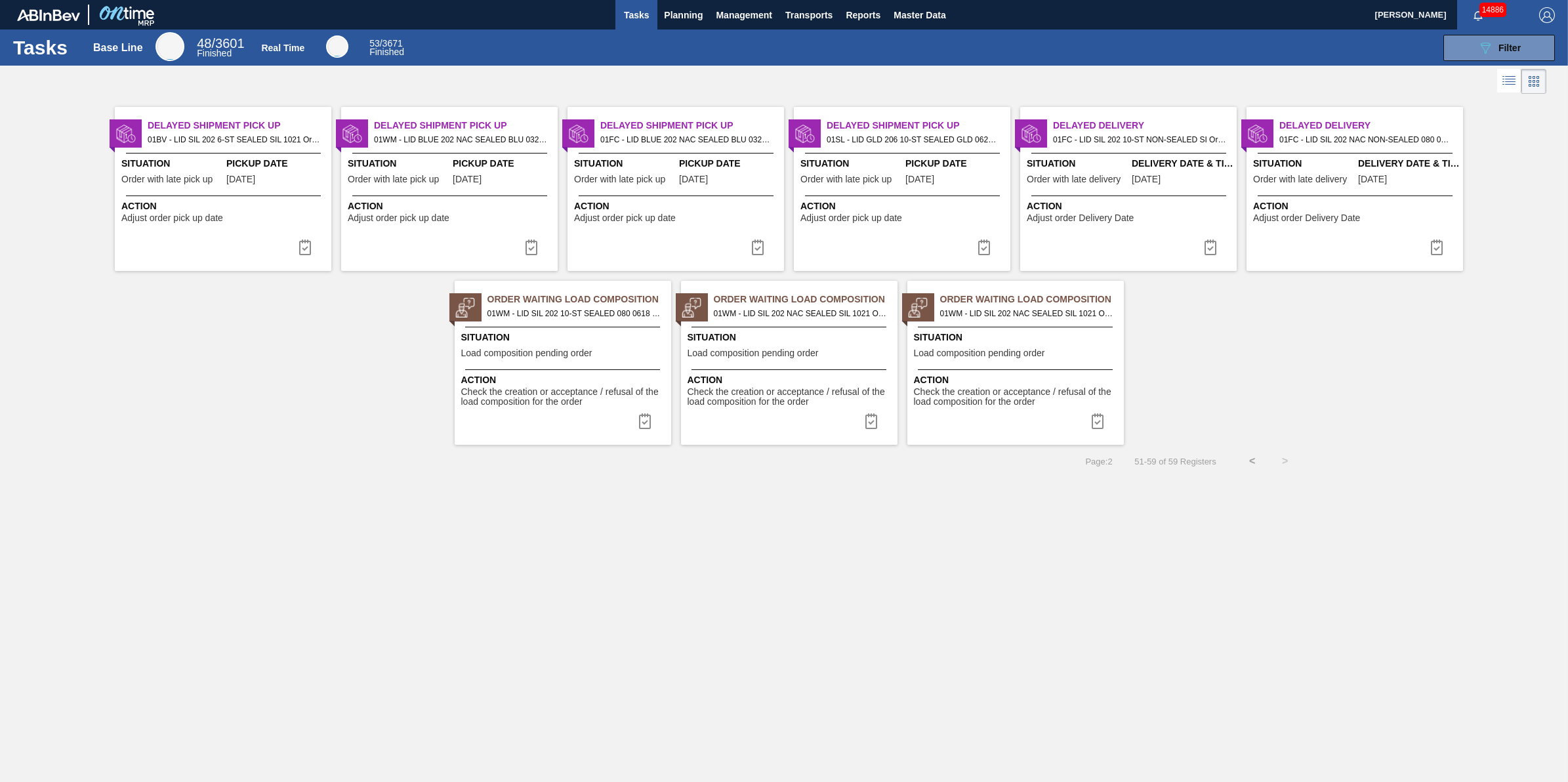
scroll to position [0, 0]
click at [640, 405] on span "Check the creation or acceptance / refusal of the load composition for the order" at bounding box center [565, 397] width 207 height 20
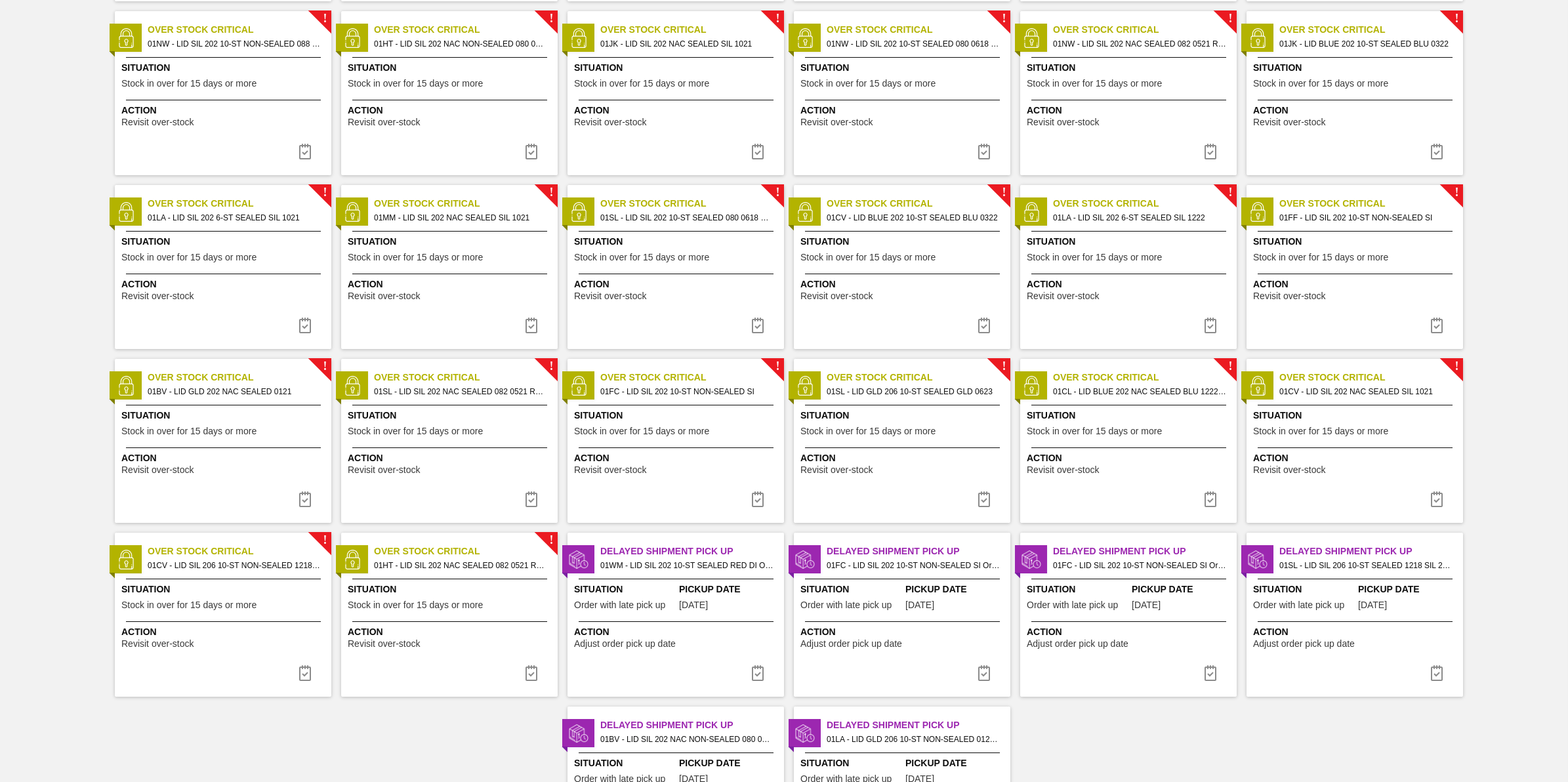
scroll to position [913, 0]
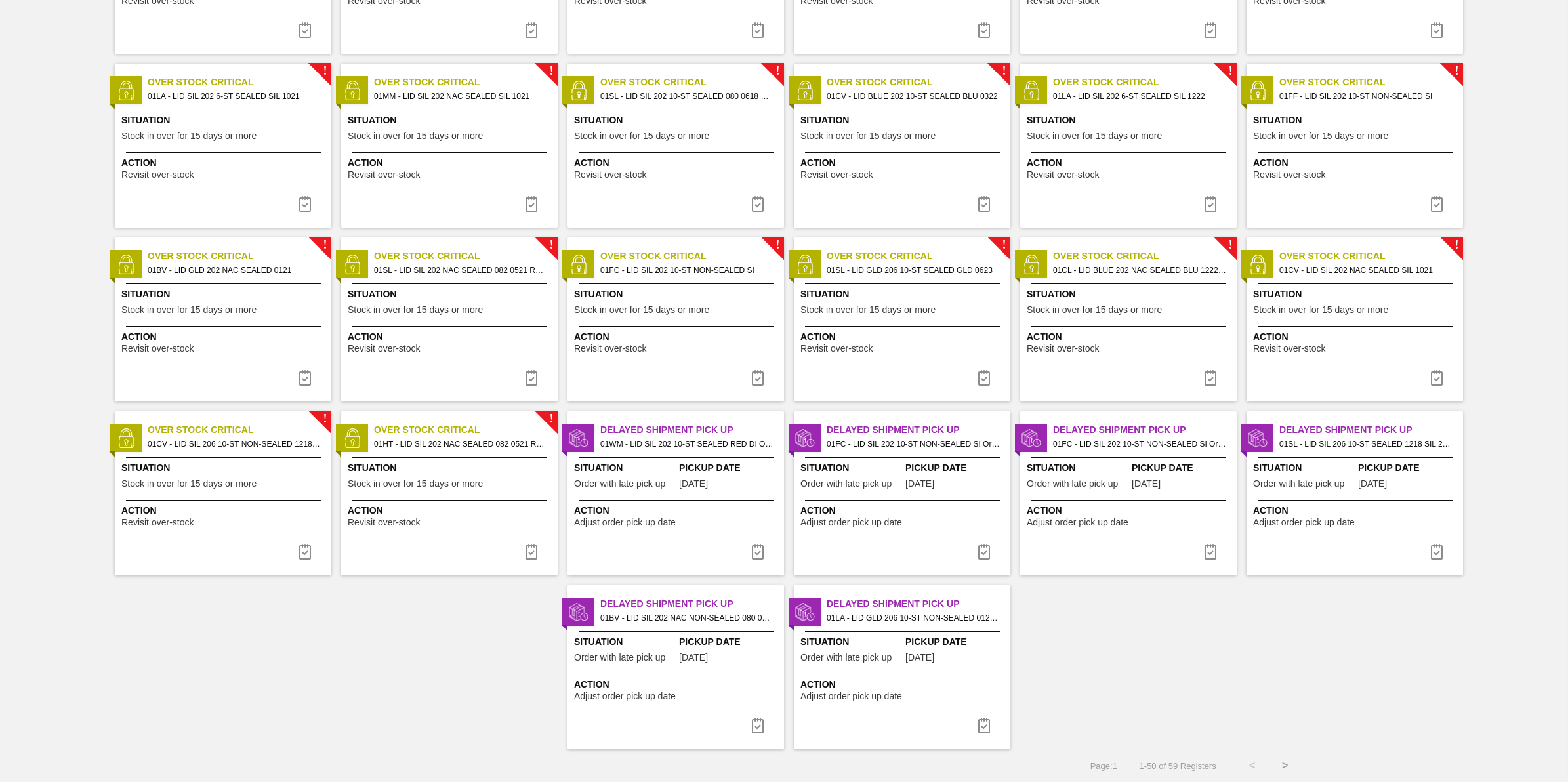
click at [1283, 771] on button ">" at bounding box center [1286, 766] width 32 height 32
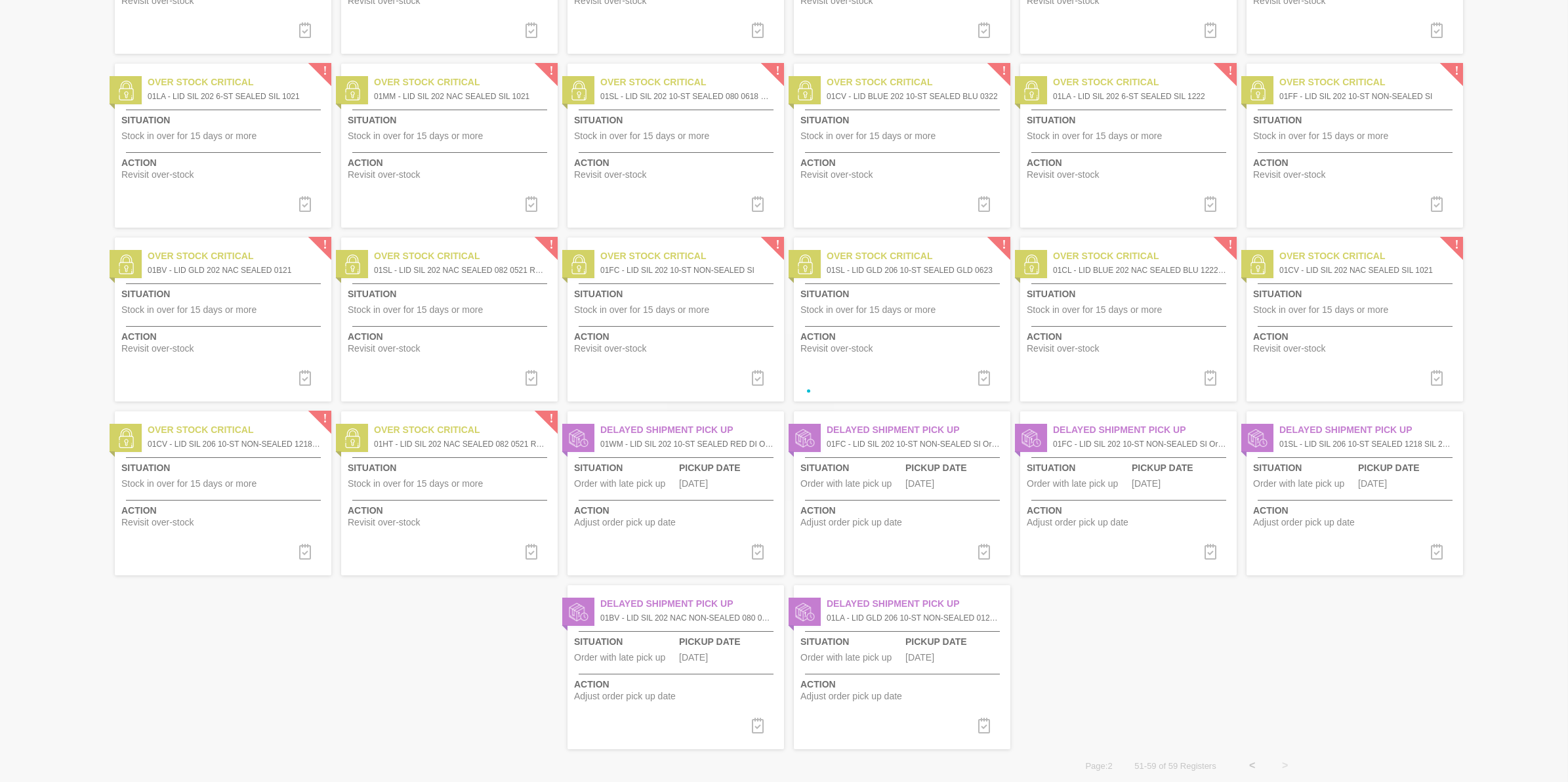
scroll to position [0, 0]
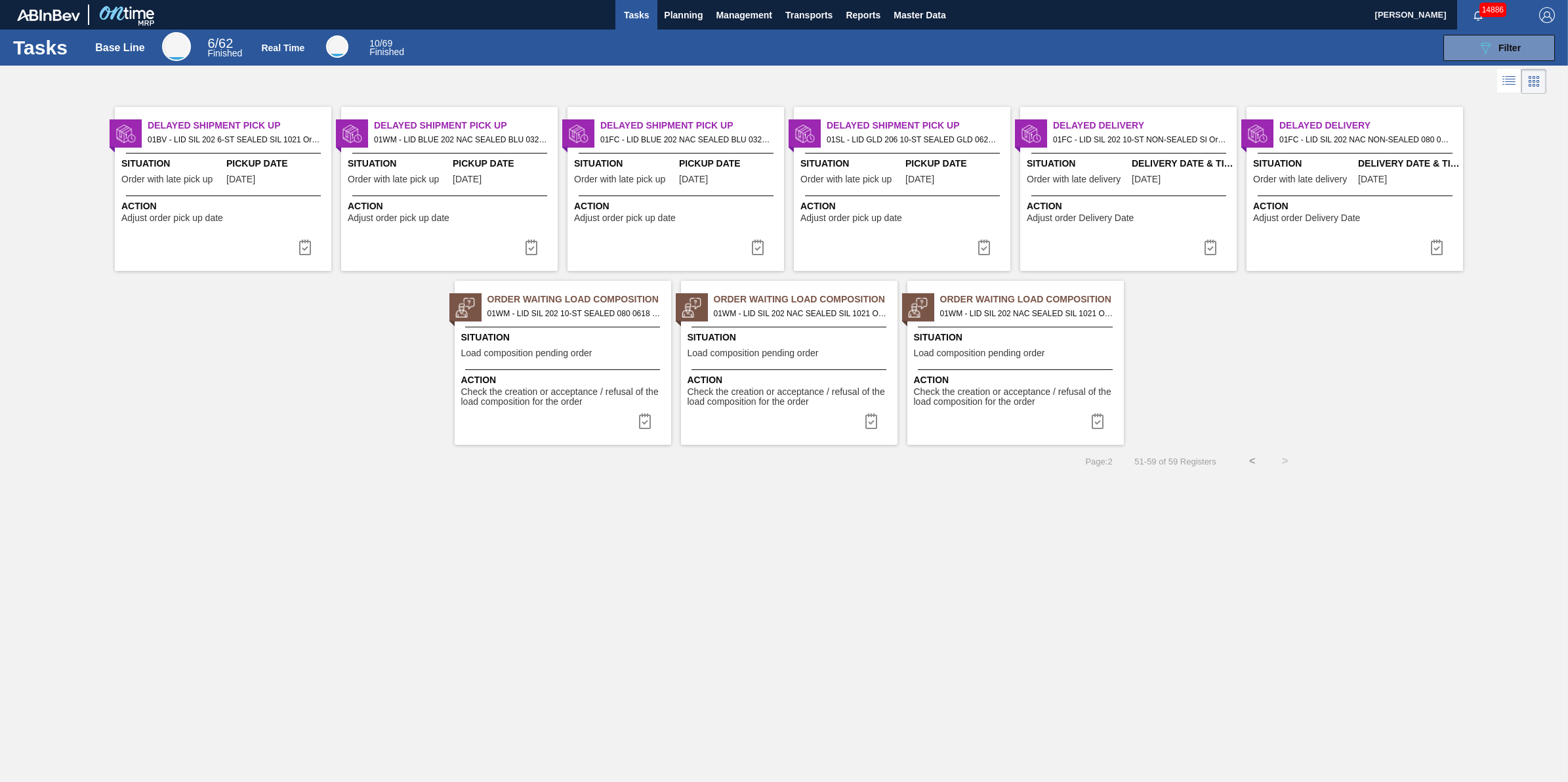
click at [1516, 84] on icon at bounding box center [1509, 80] width 16 height 16
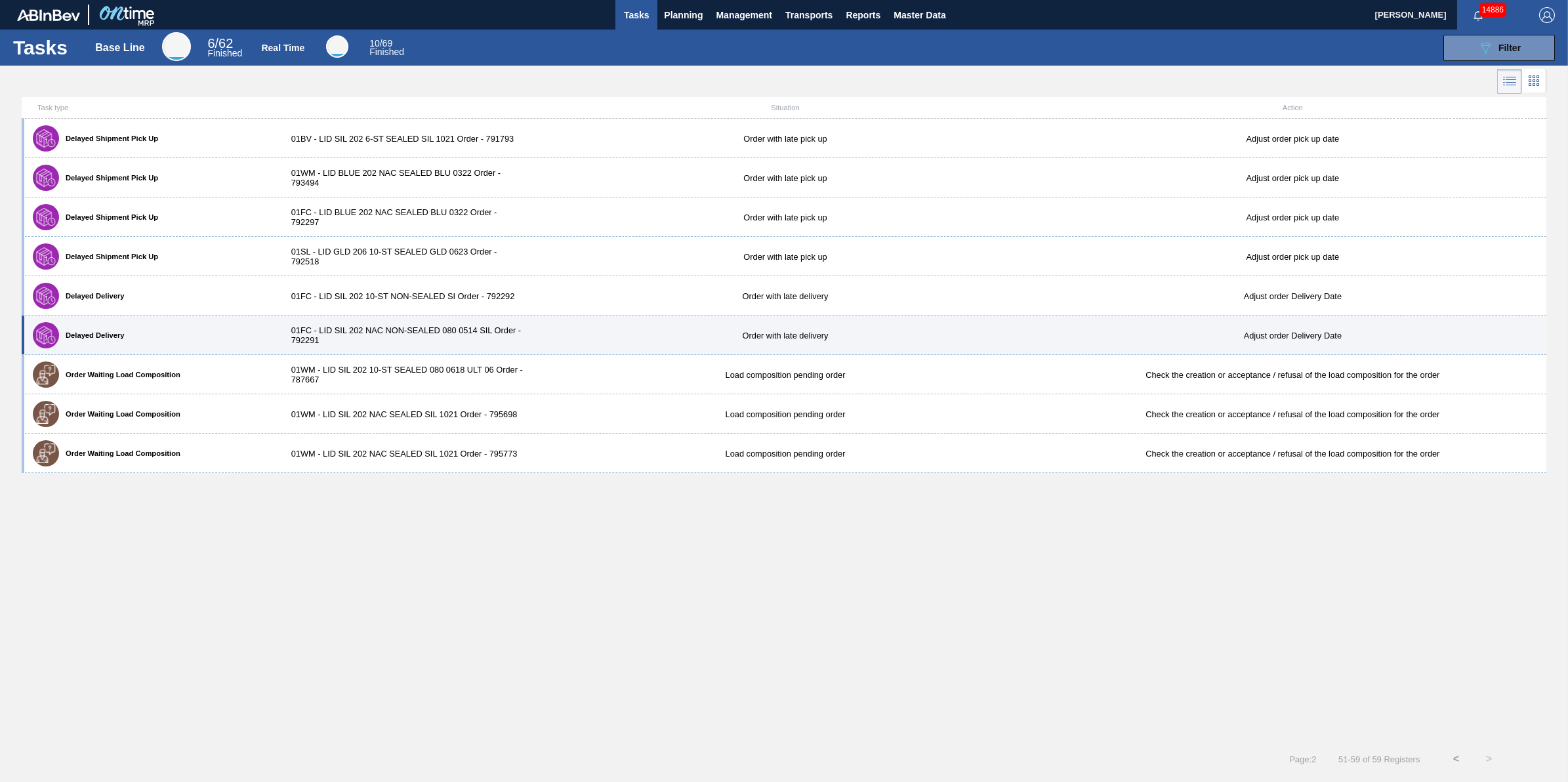
click at [745, 334] on div "Order with late delivery" at bounding box center [785, 336] width 507 height 10
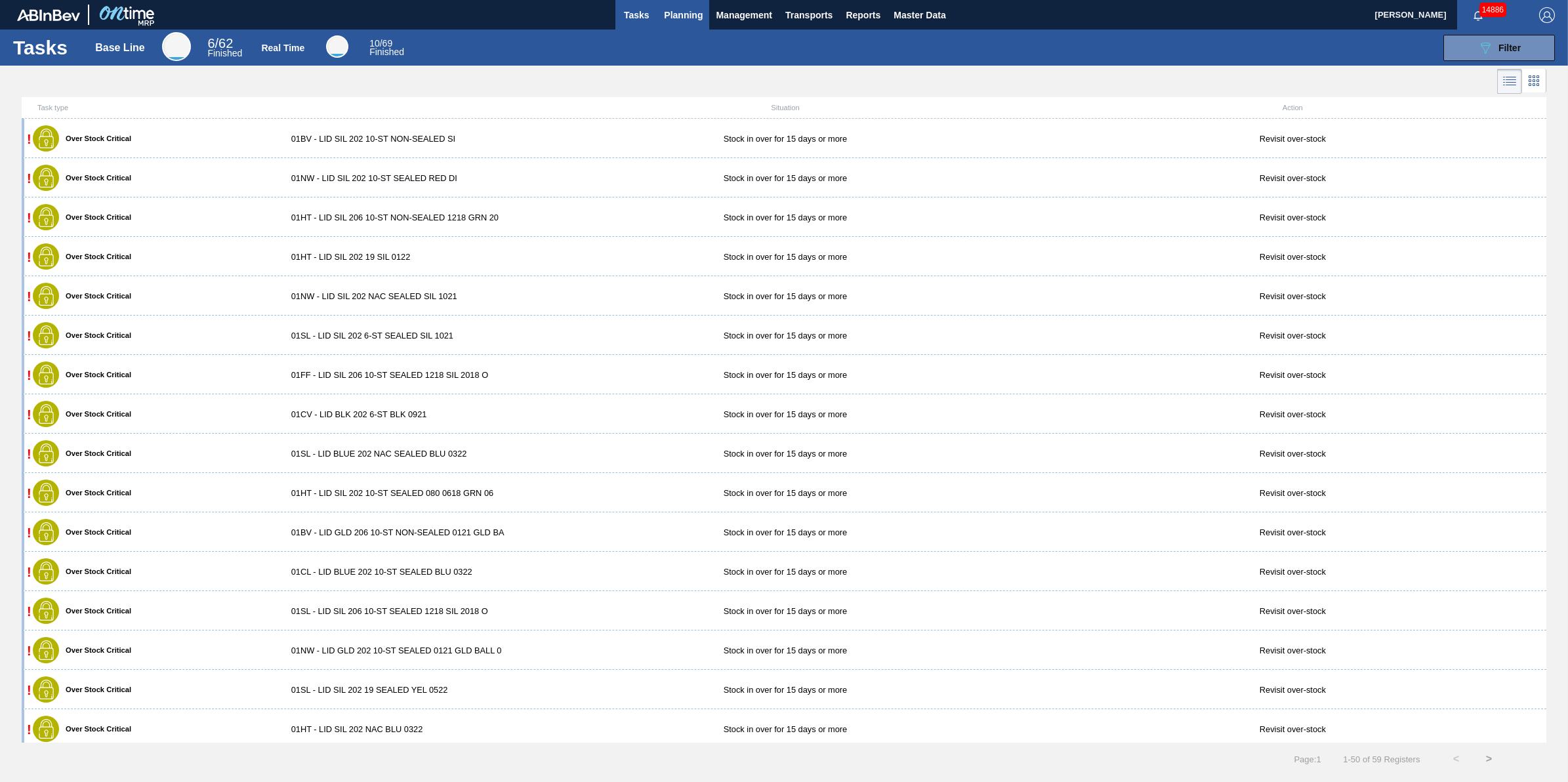
click at [687, 18] on span "Planning" at bounding box center [683, 15] width 39 height 16
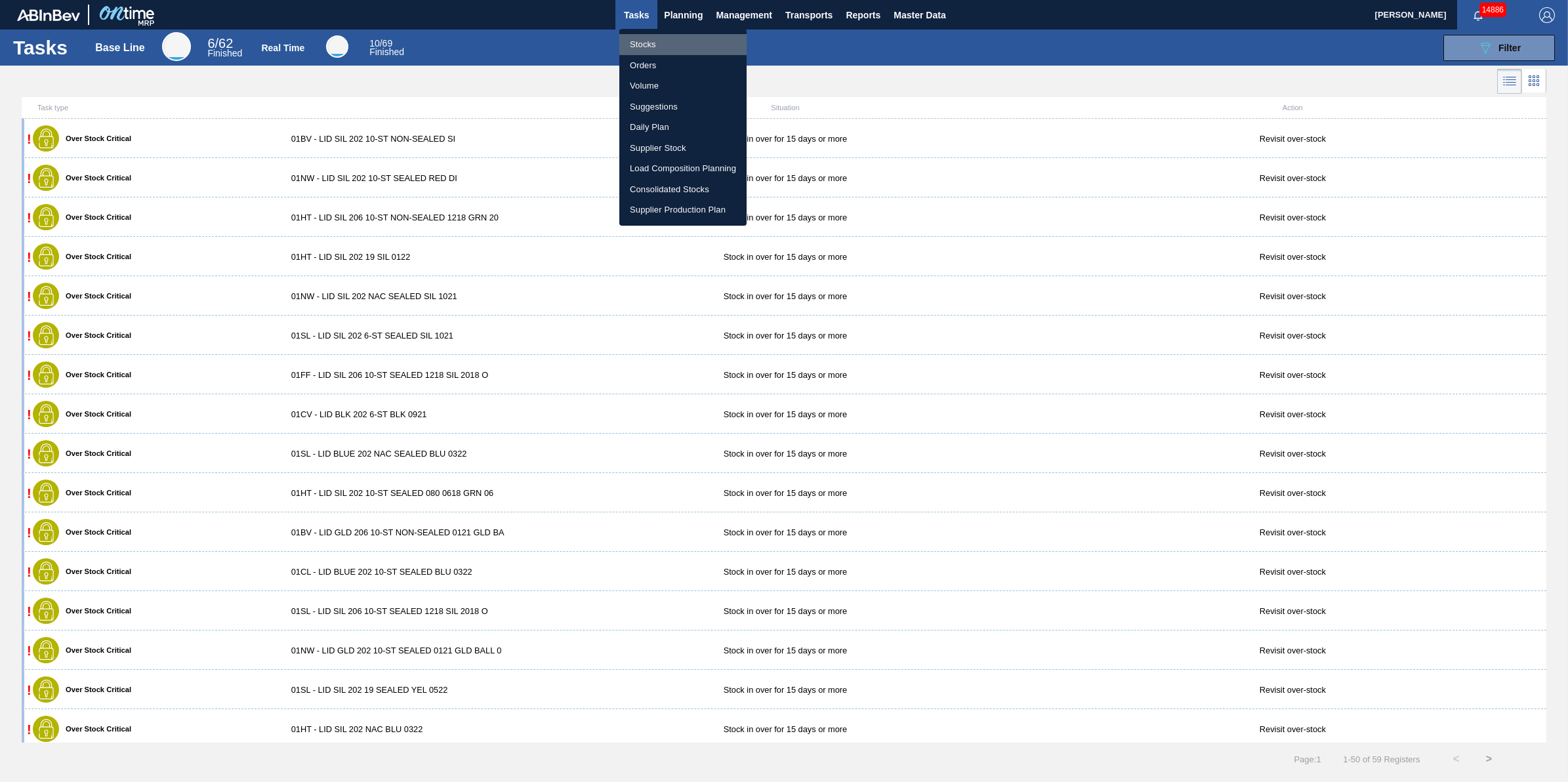
click at [689, 34] on li "Stocks" at bounding box center [683, 45] width 127 height 21
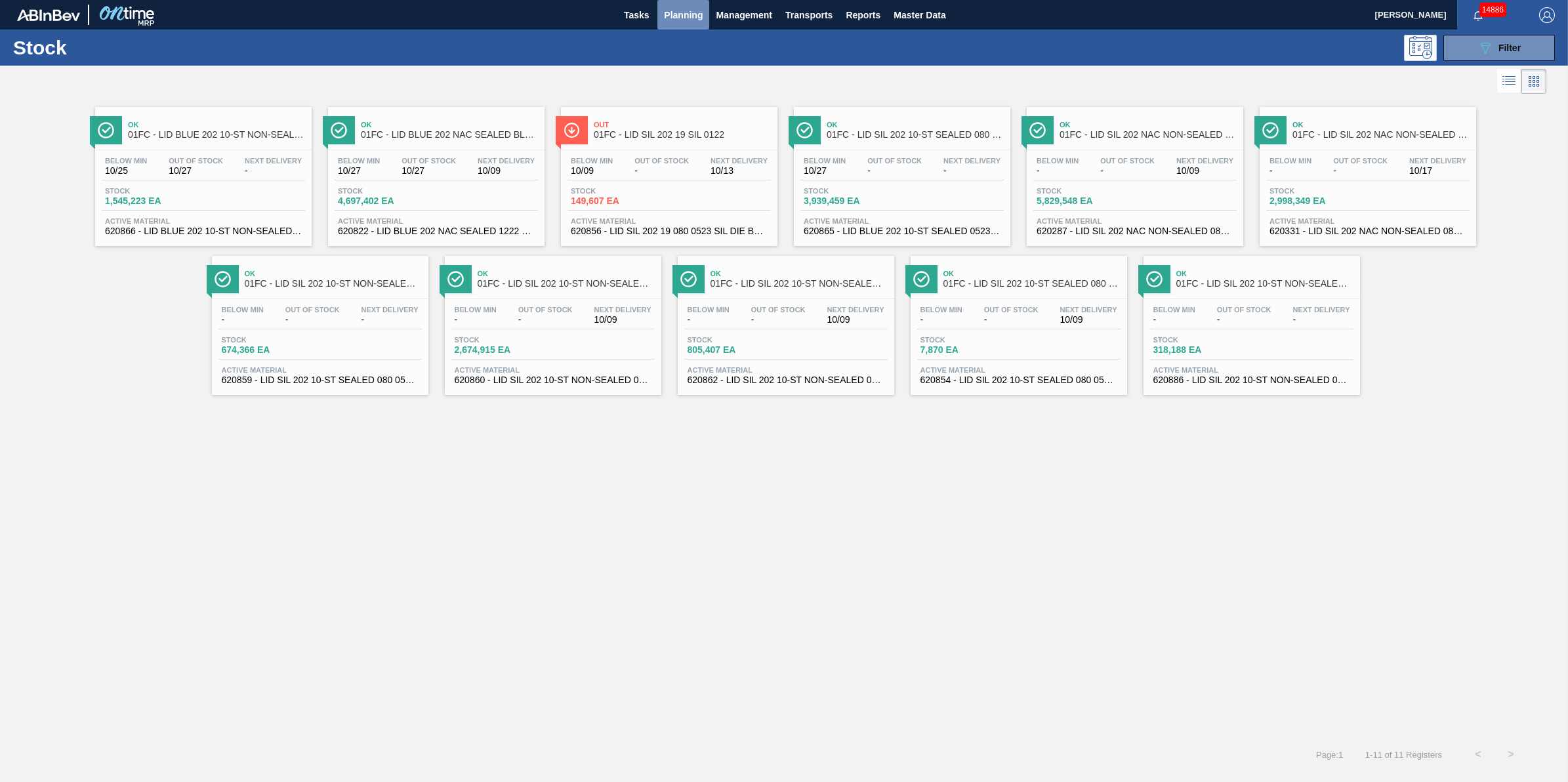
click at [689, 20] on span "Planning" at bounding box center [683, 15] width 39 height 16
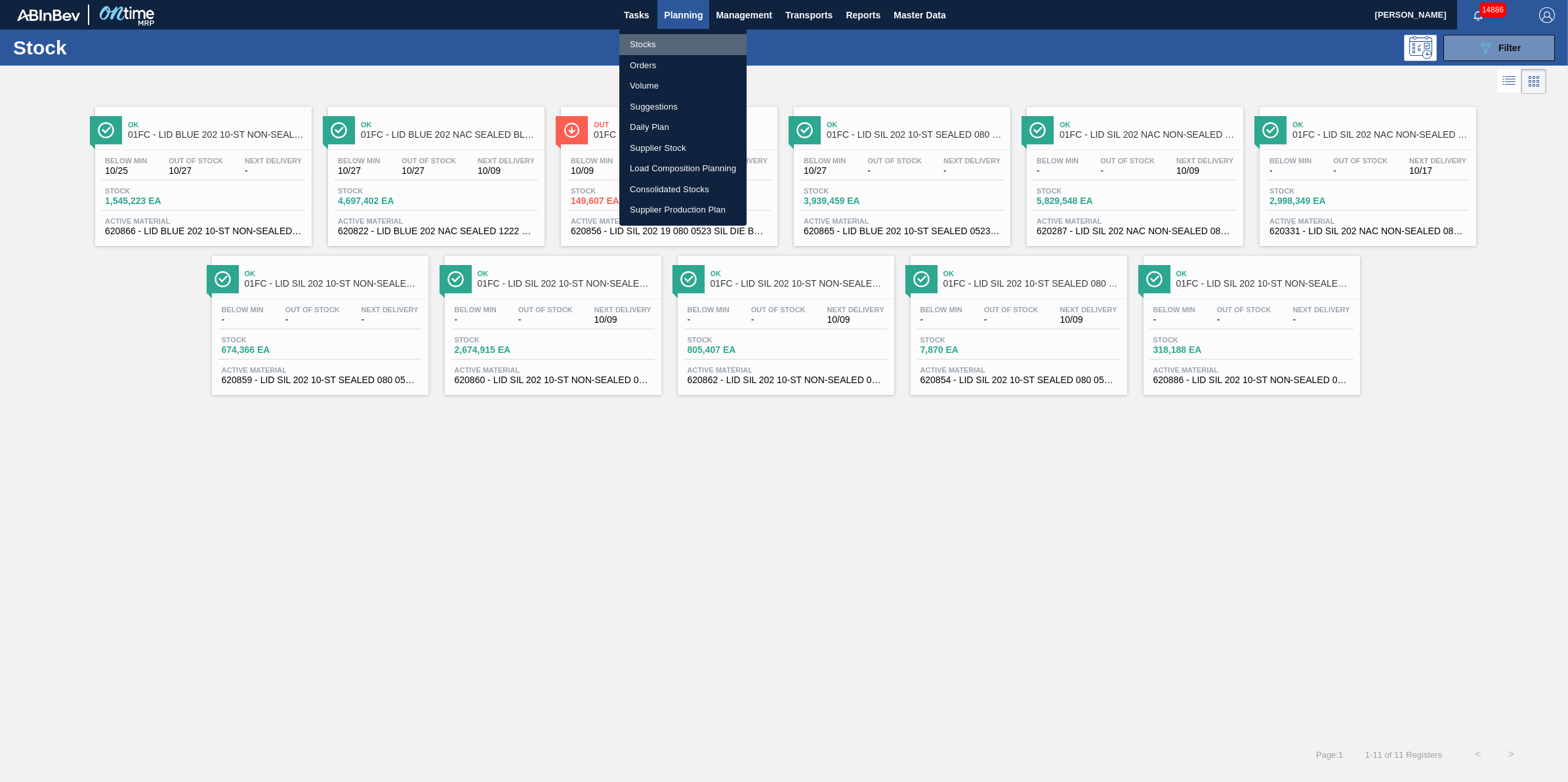
click at [688, 36] on li "Stocks" at bounding box center [683, 45] width 127 height 21
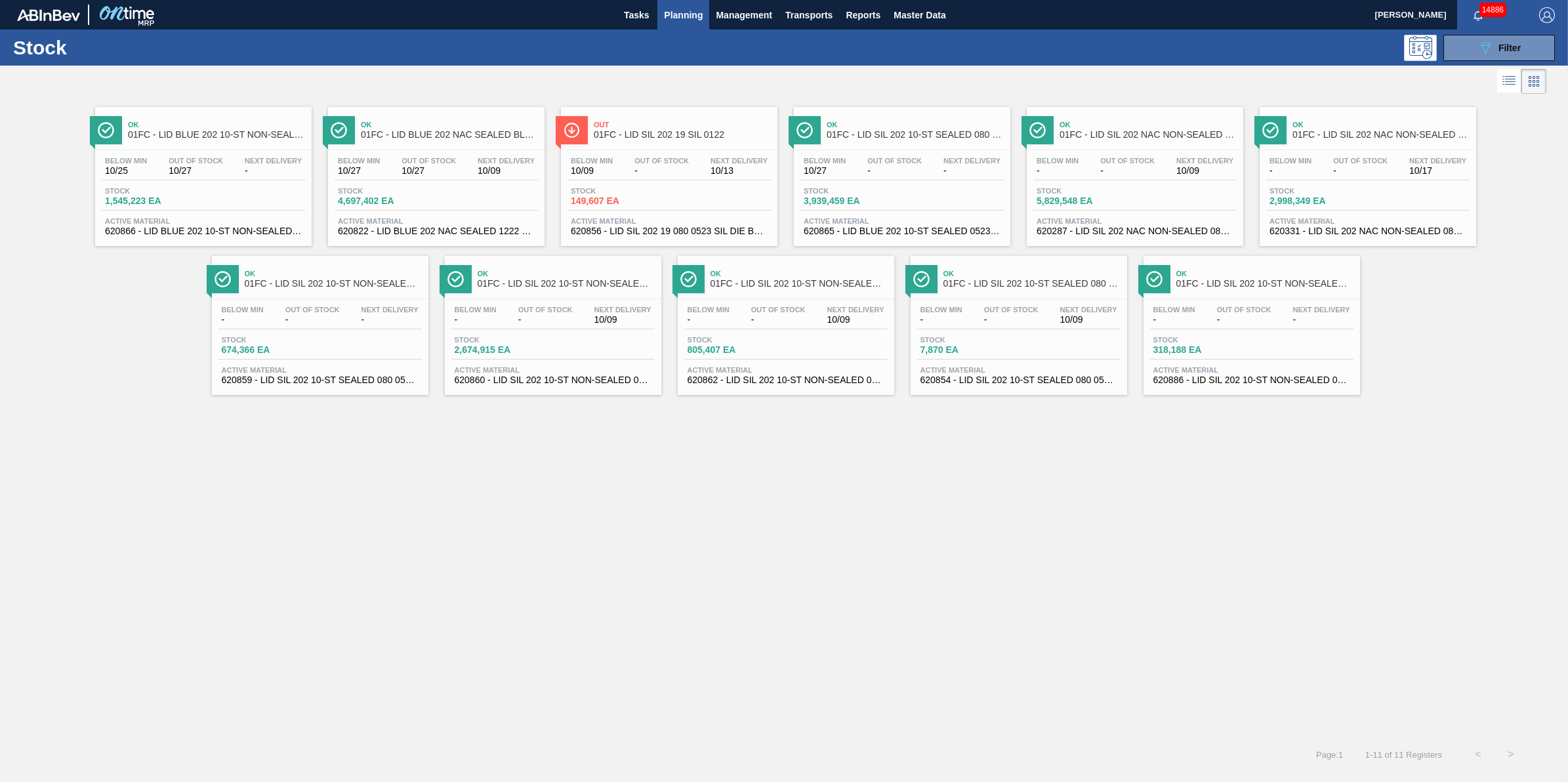
click at [1489, 27] on div "14886" at bounding box center [1492, 14] width 69 height 30
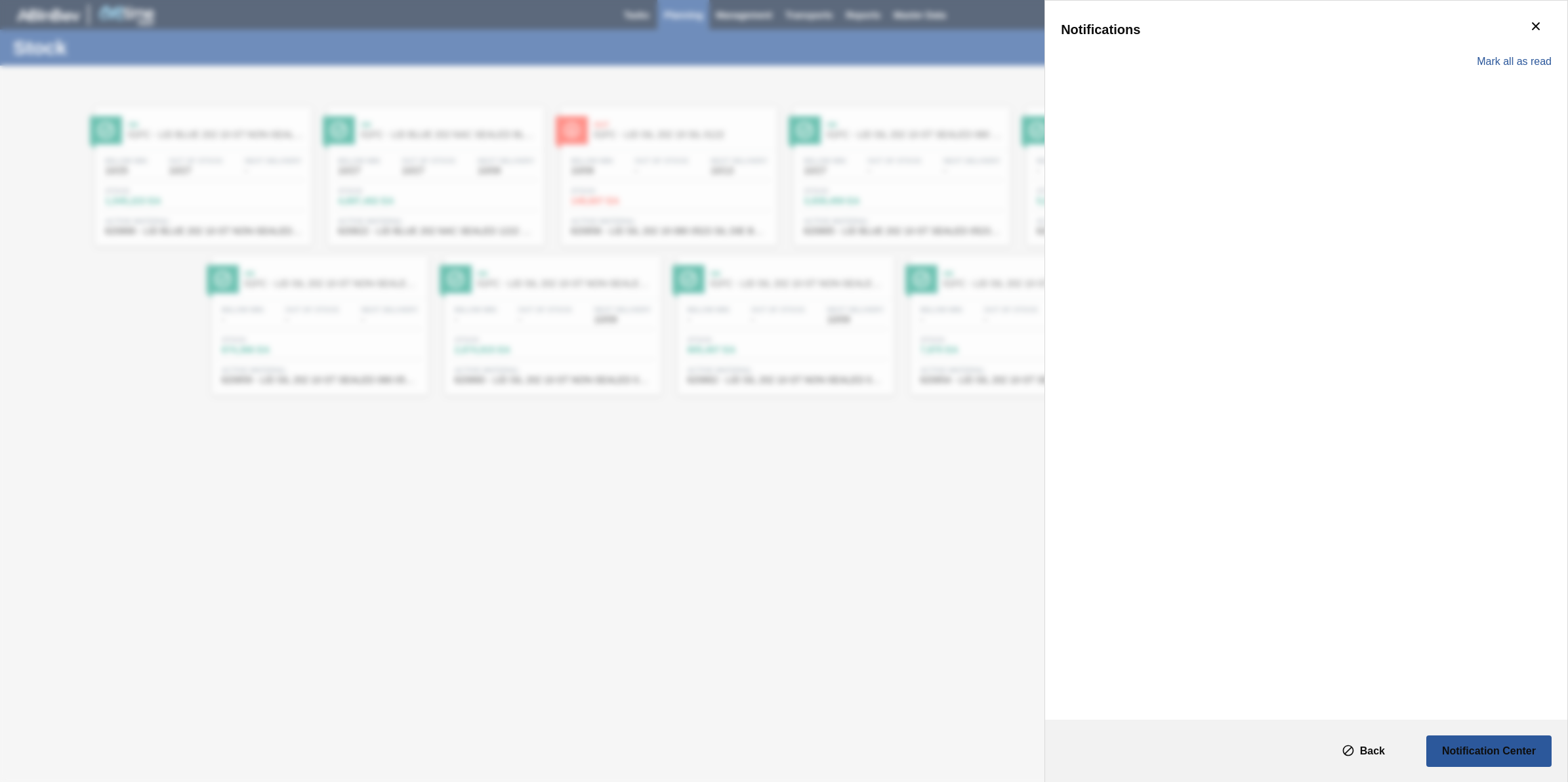
click at [1481, 47] on div "Mark all as read" at bounding box center [1307, 62] width 491 height 38
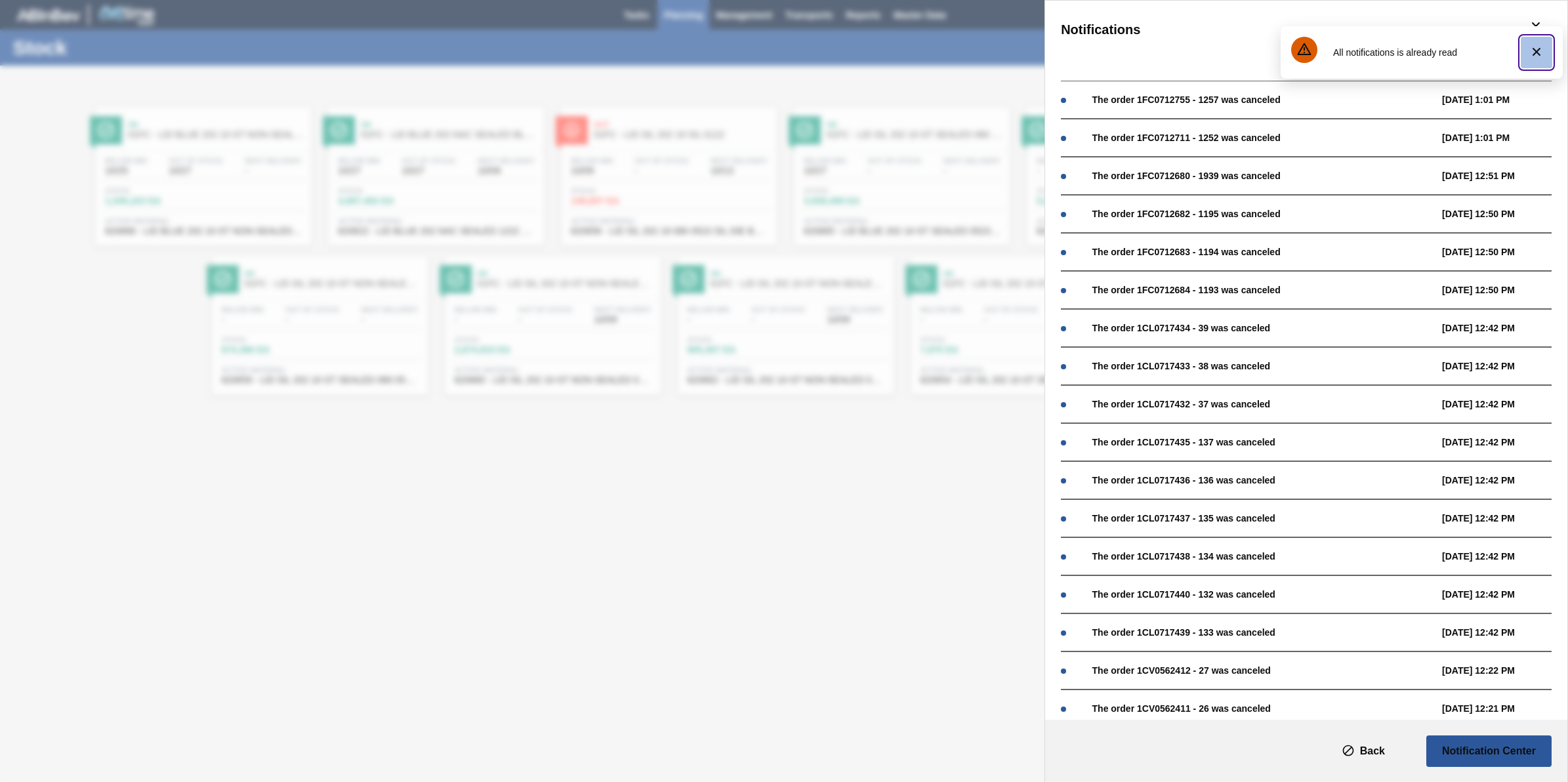
click at [1535, 44] on icon "botão de ícone" at bounding box center [1537, 51] width 16 height 16
click at [1524, 27] on button "botão de ícone" at bounding box center [1536, 27] width 31 height 31
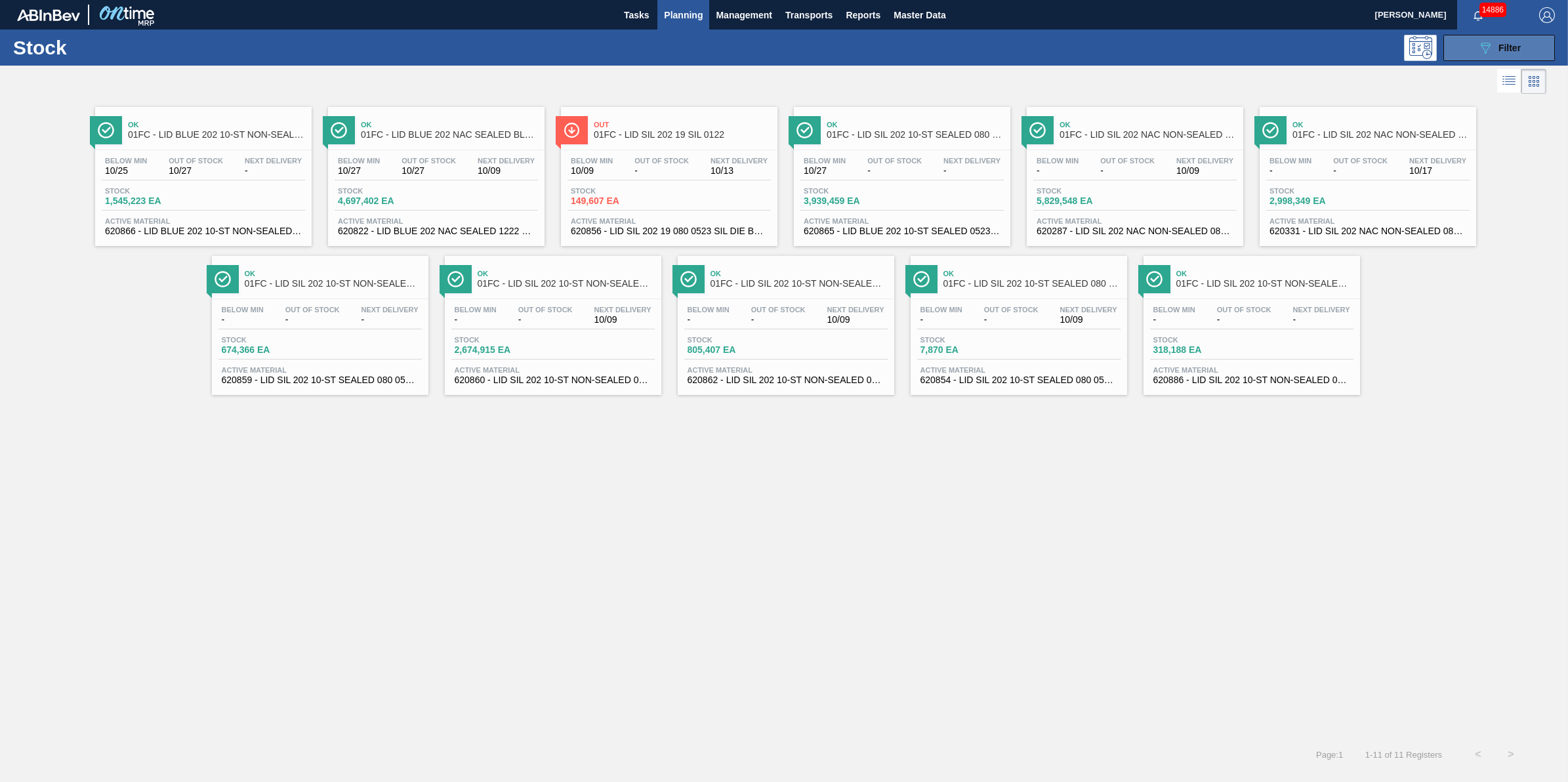
click at [1488, 55] on button "089F7B8B-B2A5-4AFE-B5C0-19BA573D28AC Filter" at bounding box center [1499, 48] width 112 height 27
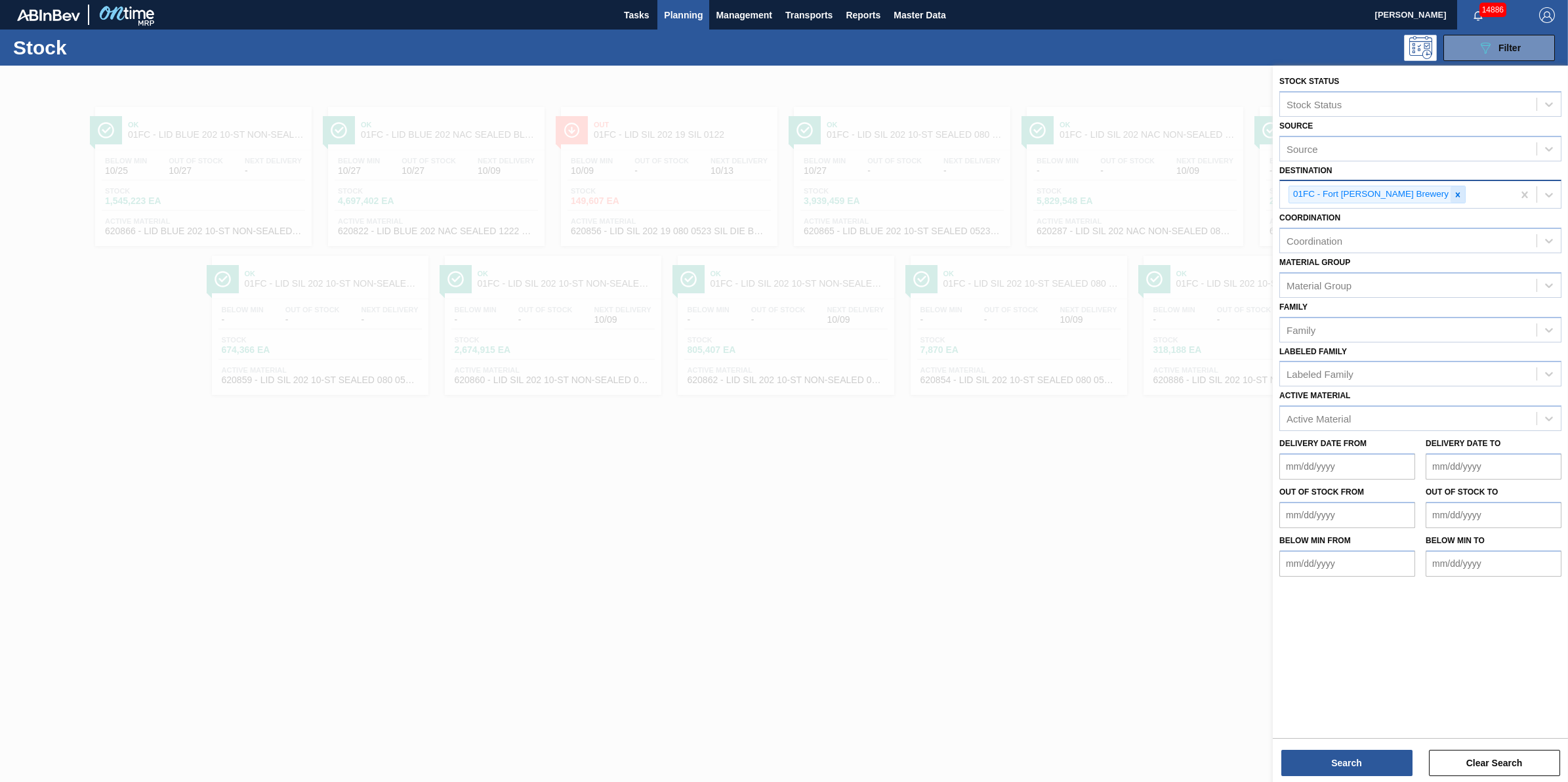
click at [1451, 193] on div at bounding box center [1457, 194] width 14 height 16
click at [1416, 193] on div "Destination" at bounding box center [1408, 194] width 257 height 19
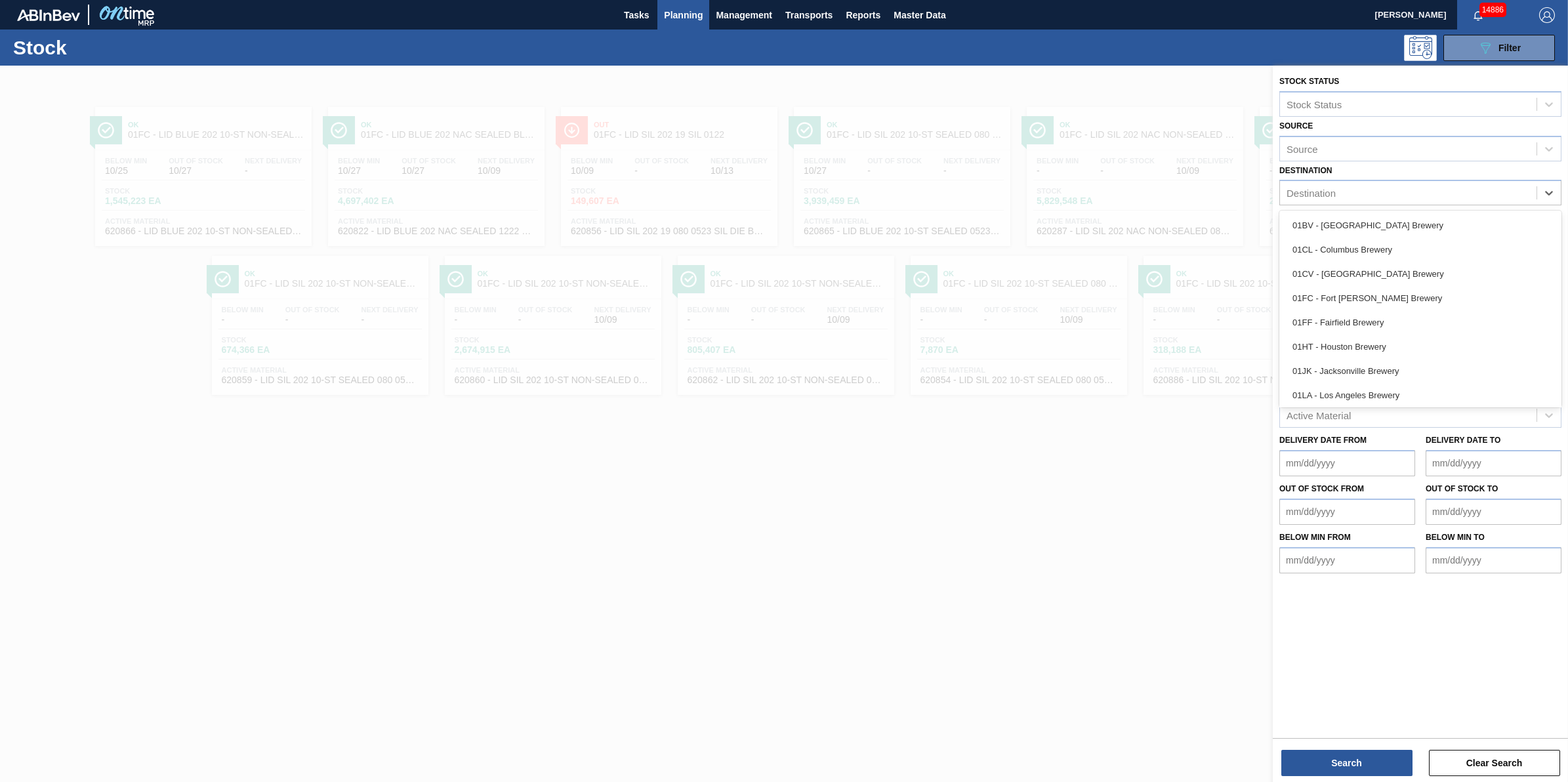
click at [1093, 506] on div at bounding box center [784, 457] width 1568 height 782
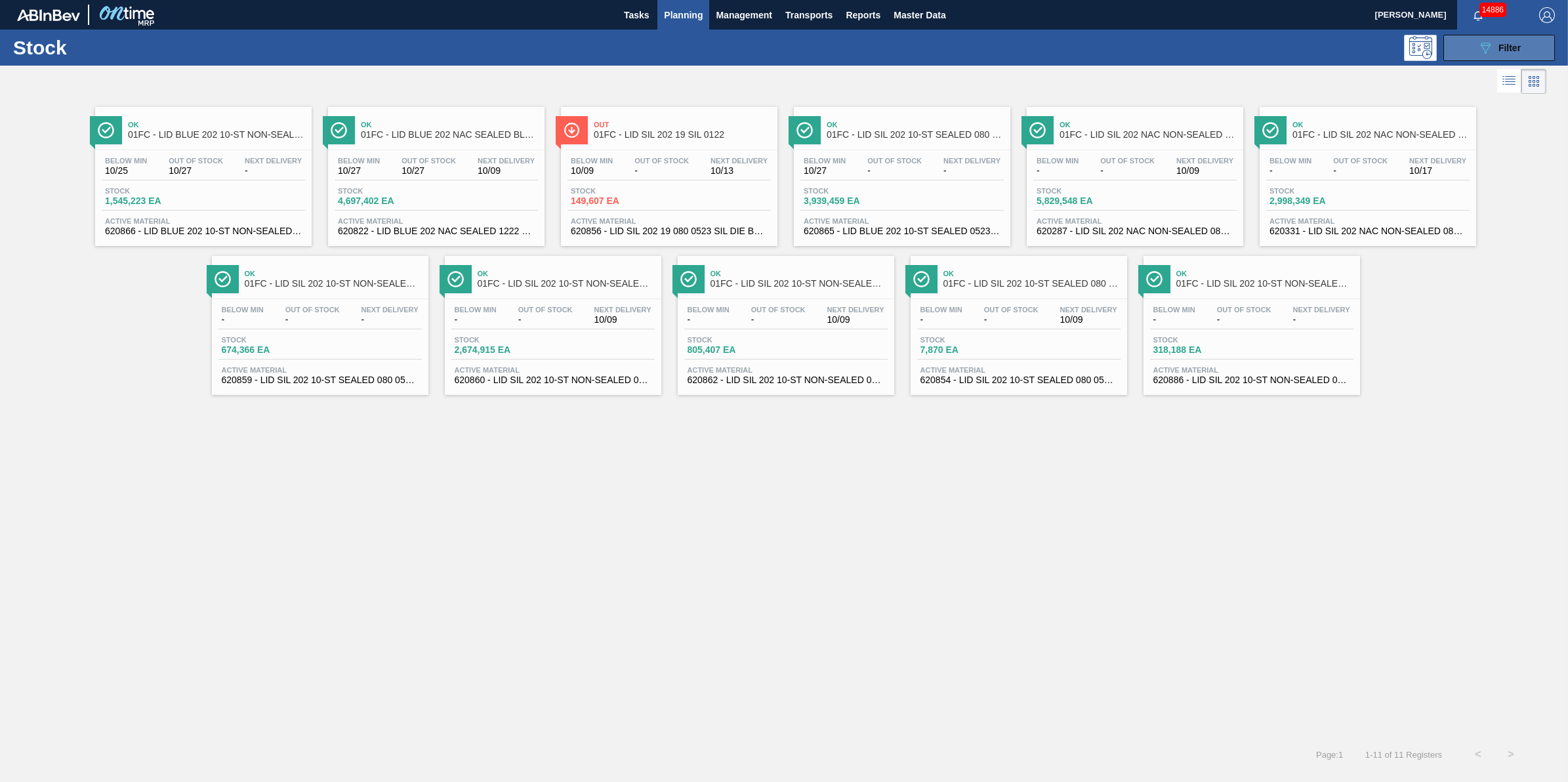
click at [1455, 53] on button "089F7B8B-B2A5-4AFE-B5C0-19BA573D28AC Filter" at bounding box center [1499, 48] width 112 height 27
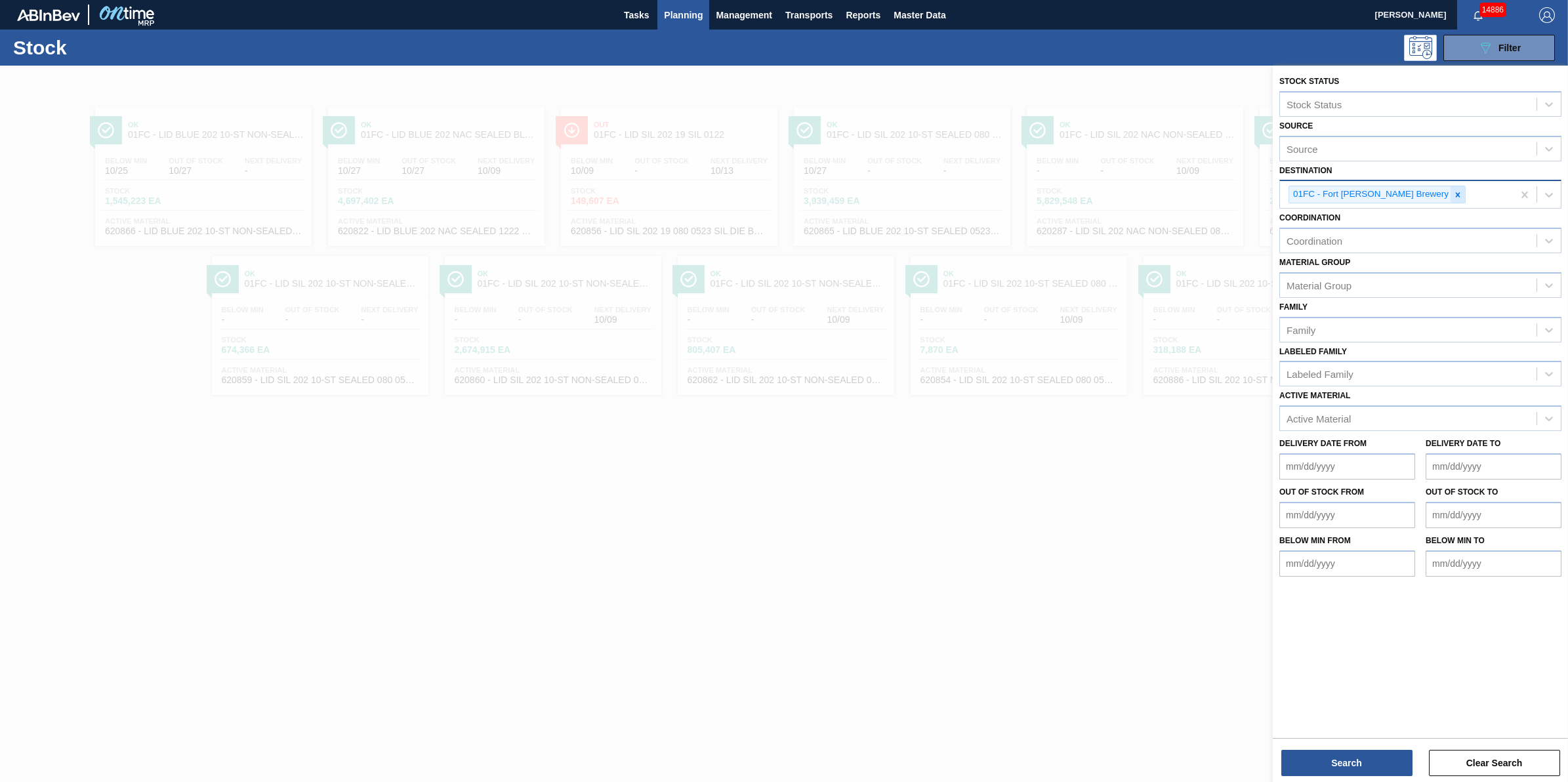
click at [1454, 191] on icon at bounding box center [1458, 196] width 10 height 10
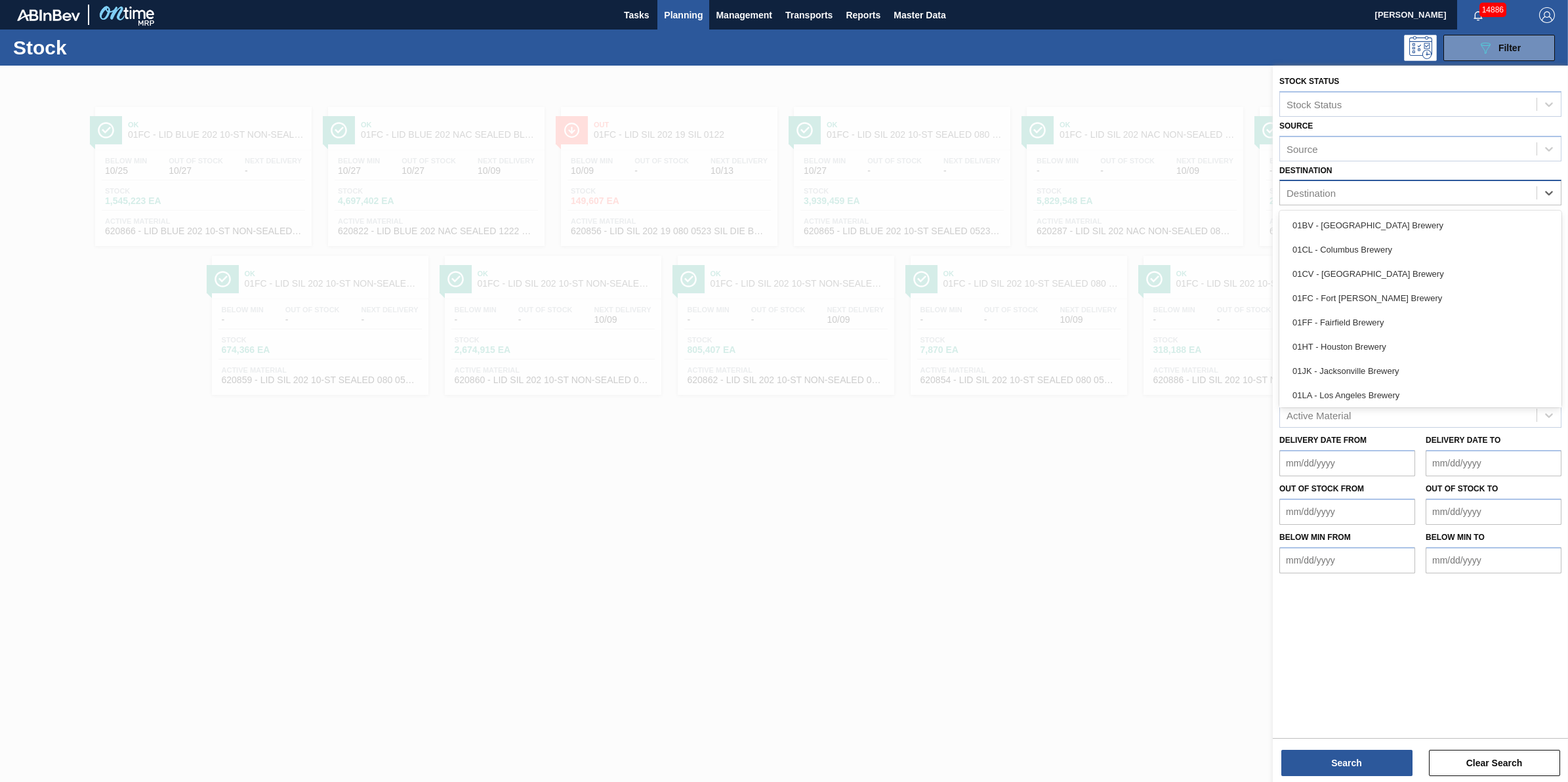
click at [1413, 189] on div "Destination" at bounding box center [1408, 194] width 257 height 19
drag, startPoint x: 1392, startPoint y: 315, endPoint x: 1394, endPoint y: 306, distance: 9.2
click at [1392, 315] on div "01FF - Fairfield Brewery" at bounding box center [1421, 321] width 282 height 24
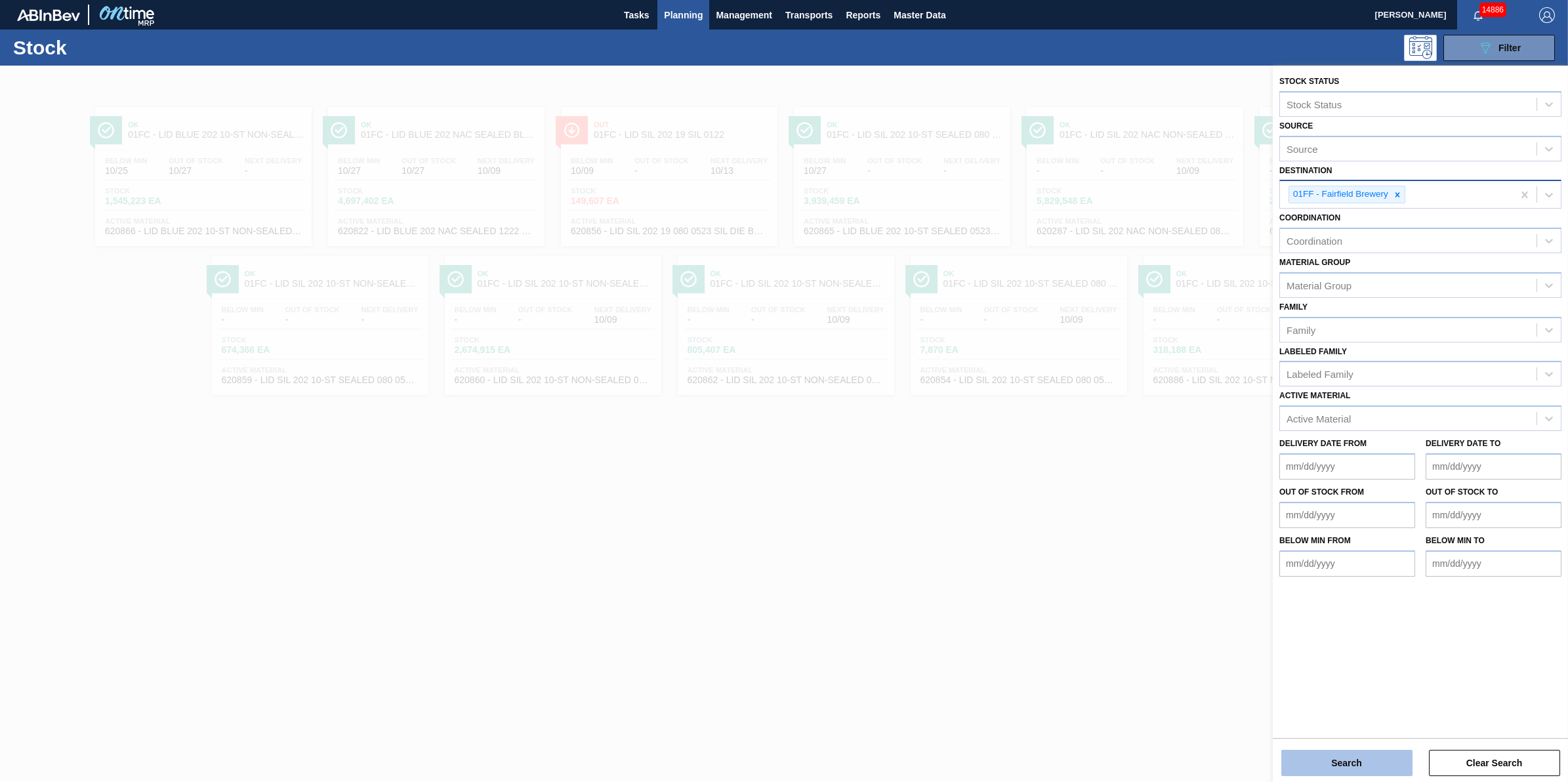
click at [1321, 765] on button "Search" at bounding box center [1348, 763] width 132 height 27
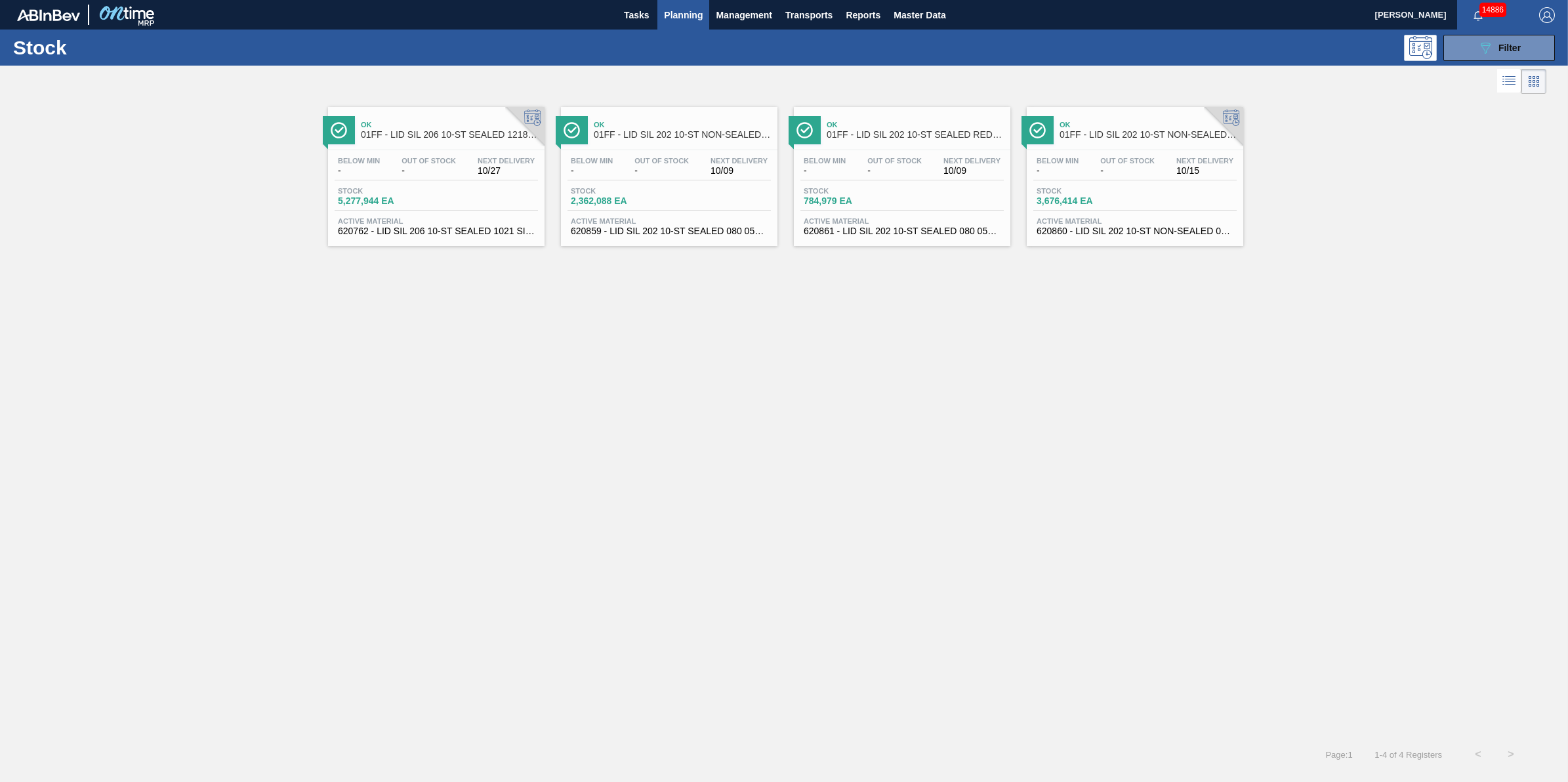
click at [690, 137] on span "01FF - LID SIL 202 10-ST NON-SEALED 088 0824 SI" at bounding box center [683, 134] width 177 height 10
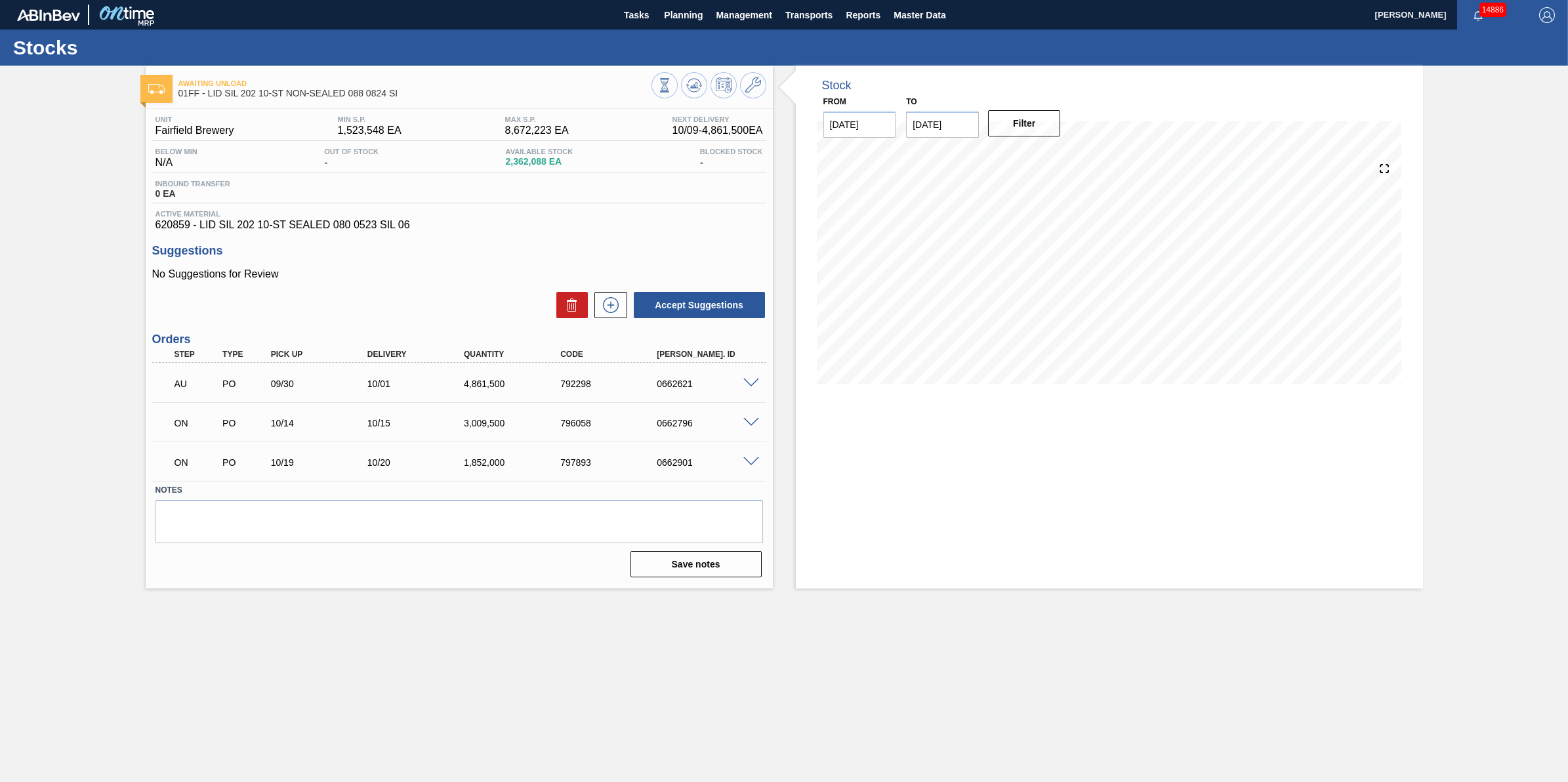
drag, startPoint x: 686, startPoint y: 8, endPoint x: 683, endPoint y: 32, distance: 24.2
click at [686, 8] on span "Planning" at bounding box center [683, 15] width 39 height 16
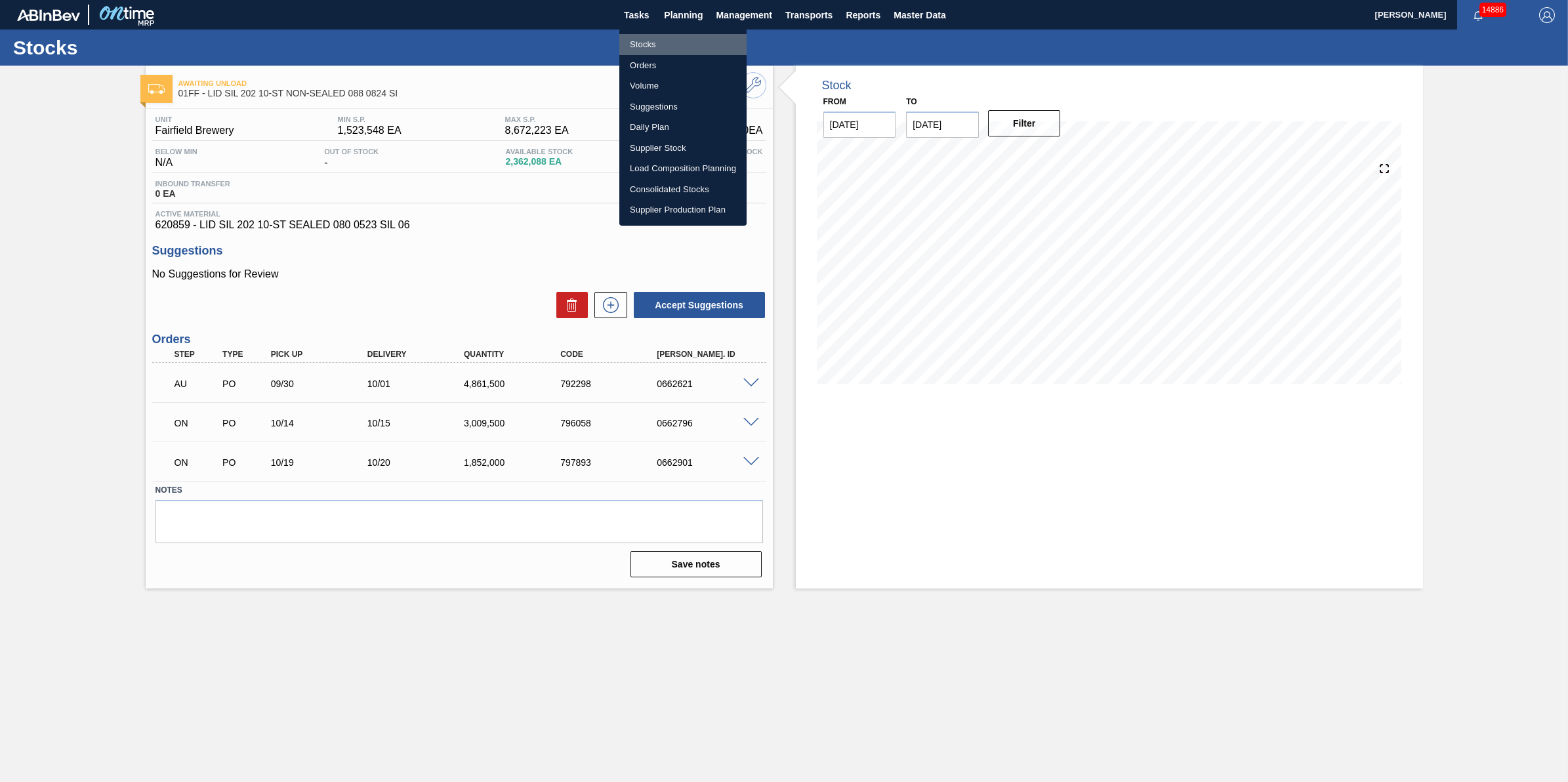
click at [681, 50] on li "Stocks" at bounding box center [683, 45] width 127 height 21
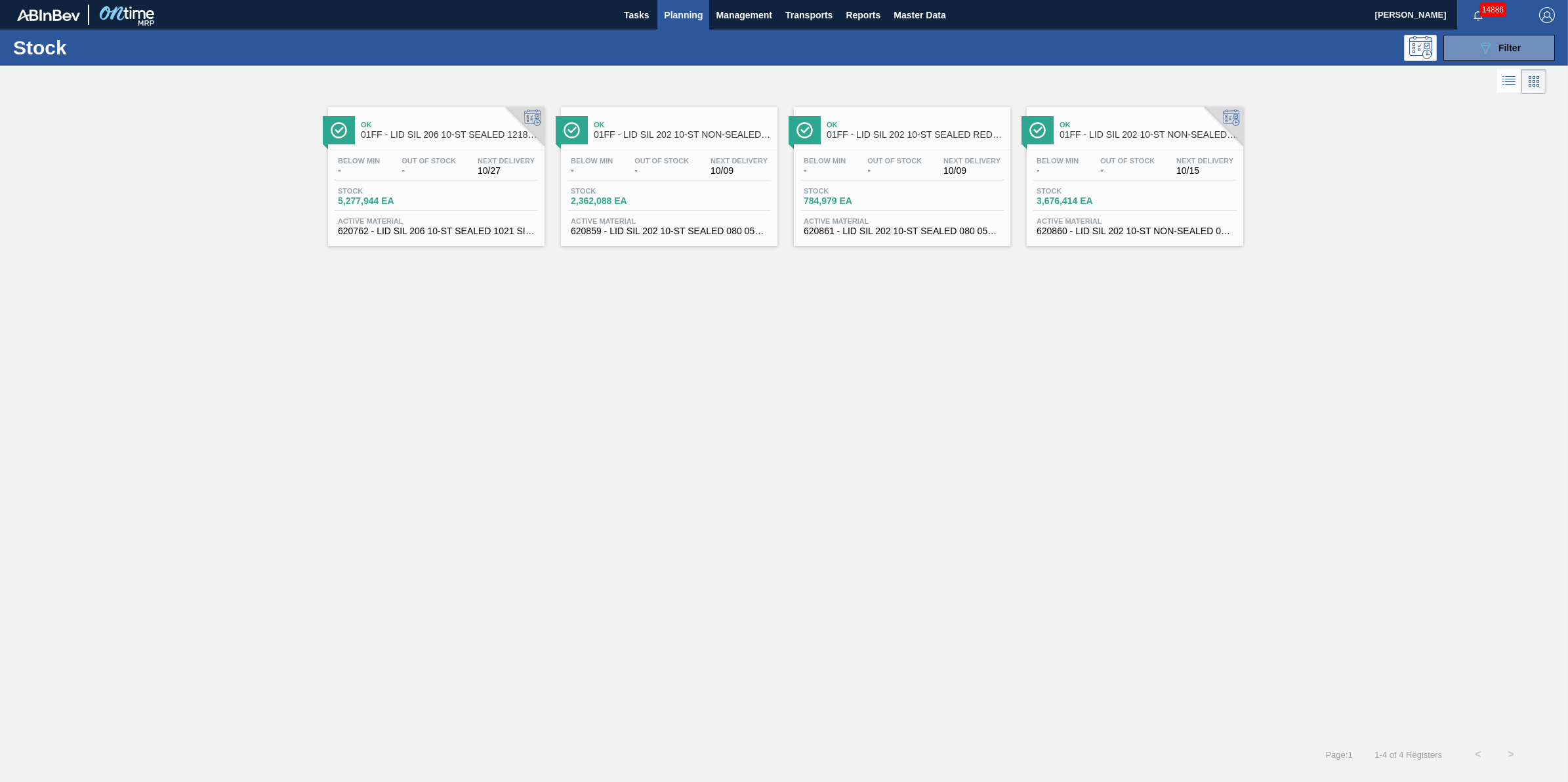
click at [676, 31] on div "Stock 089F7B8B-B2A5-4AFE-B5C0-19BA573D28AC Filter" at bounding box center [784, 48] width 1568 height 36
click at [680, 25] on button "Planning" at bounding box center [683, 14] width 52 height 30
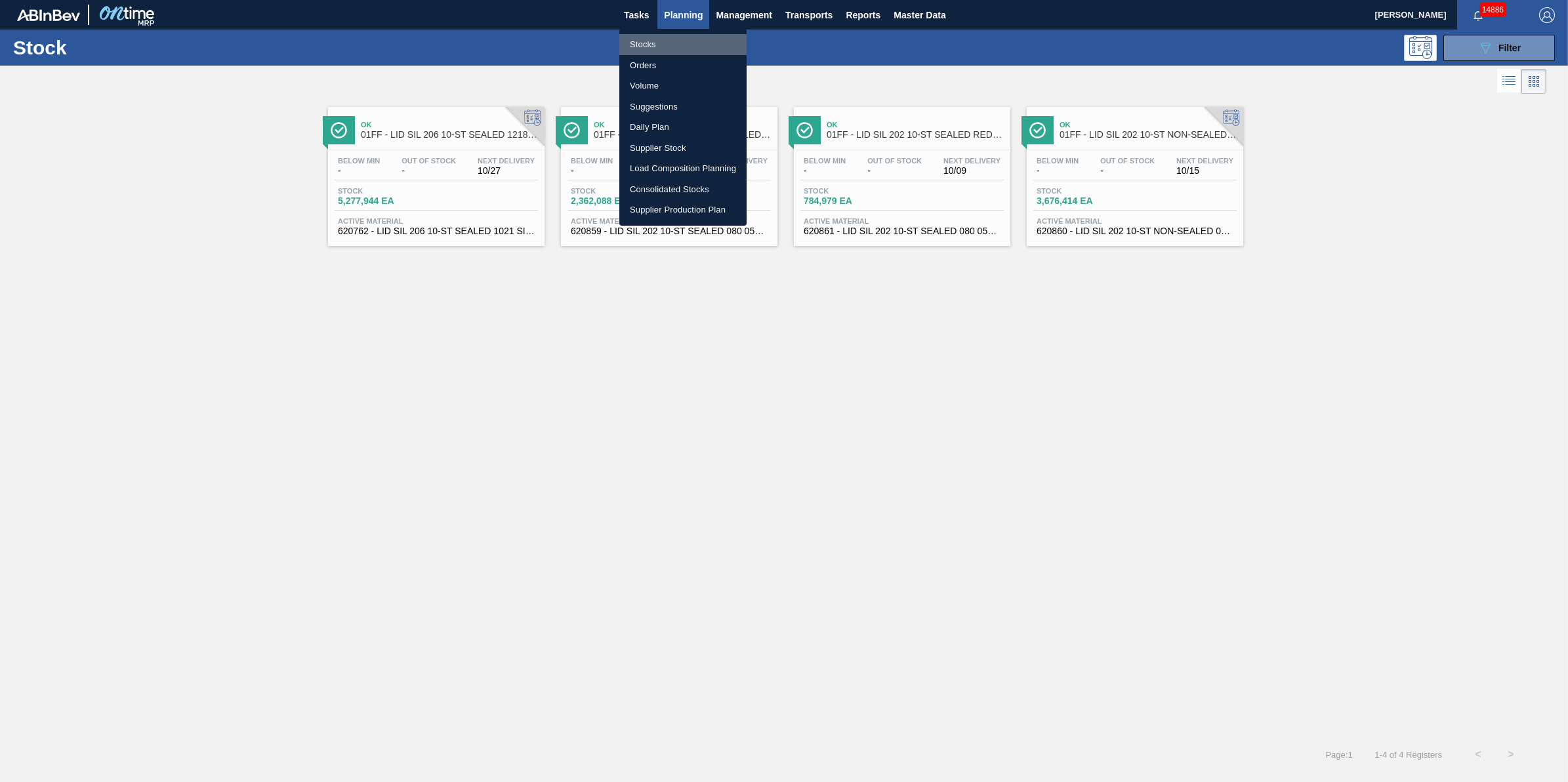
click at [680, 34] on li "Stocks" at bounding box center [683, 45] width 127 height 21
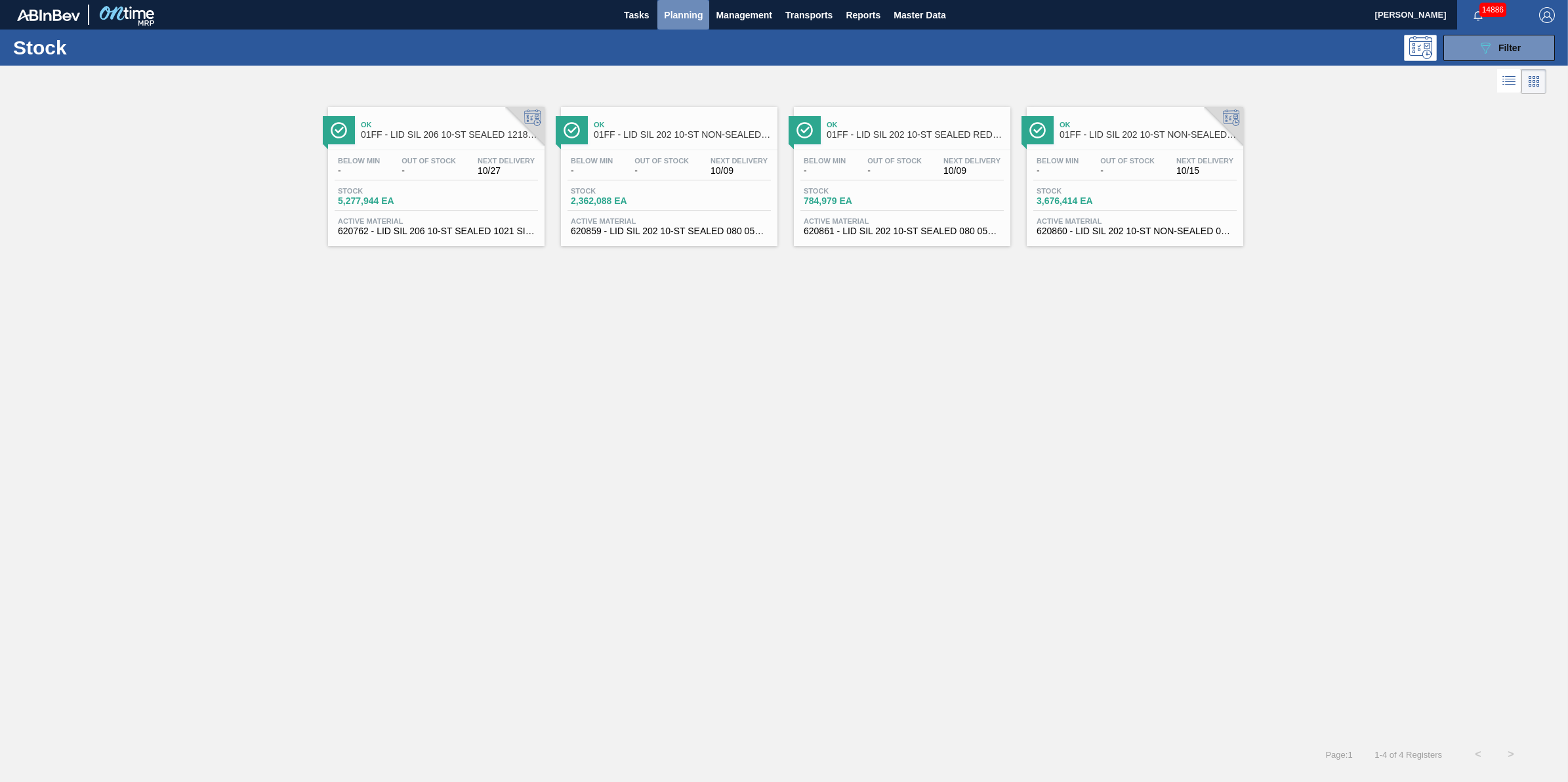
click at [683, 17] on span "Planning" at bounding box center [683, 15] width 39 height 16
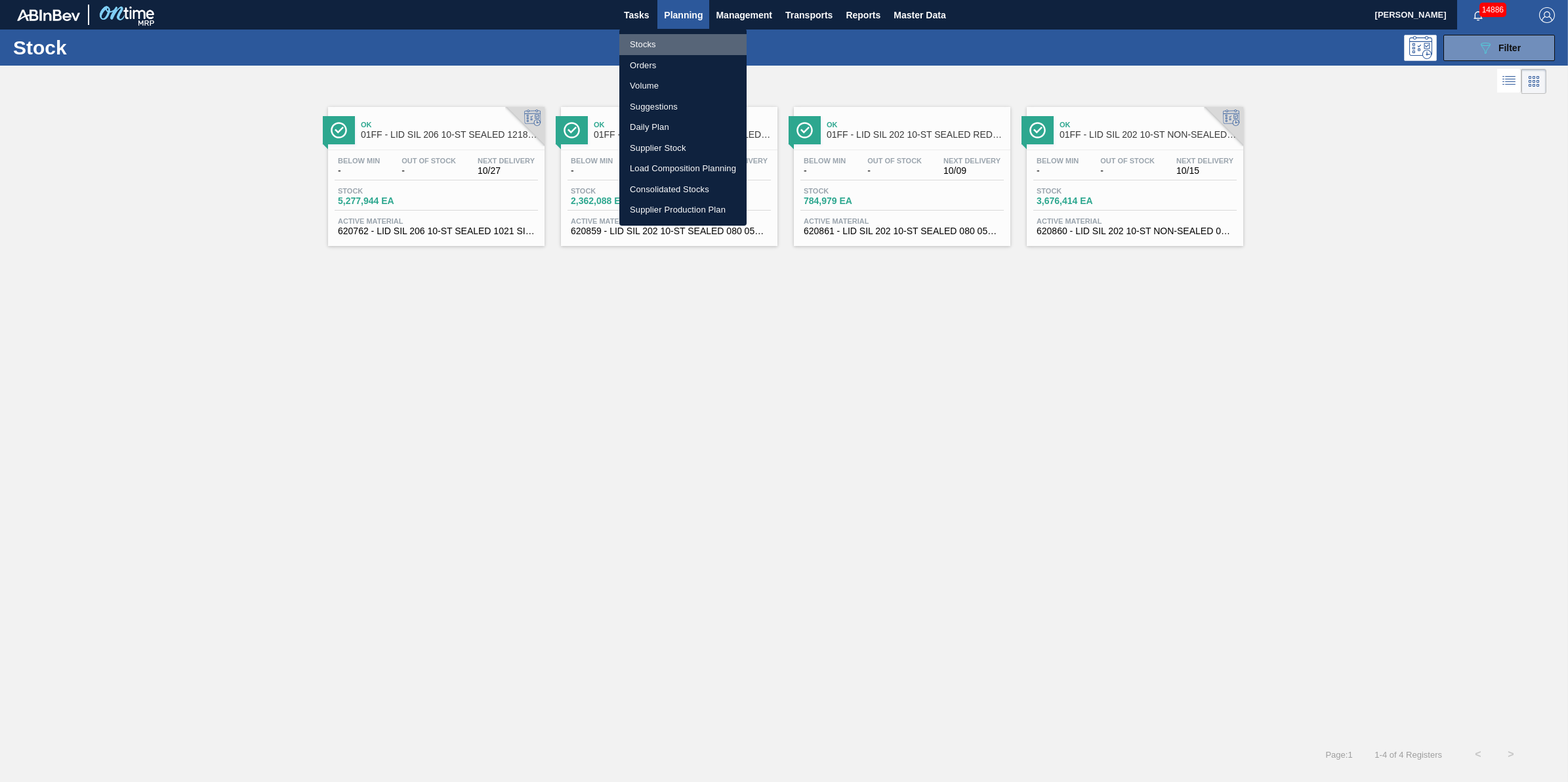
click at [683, 39] on li "Stocks" at bounding box center [683, 45] width 127 height 21
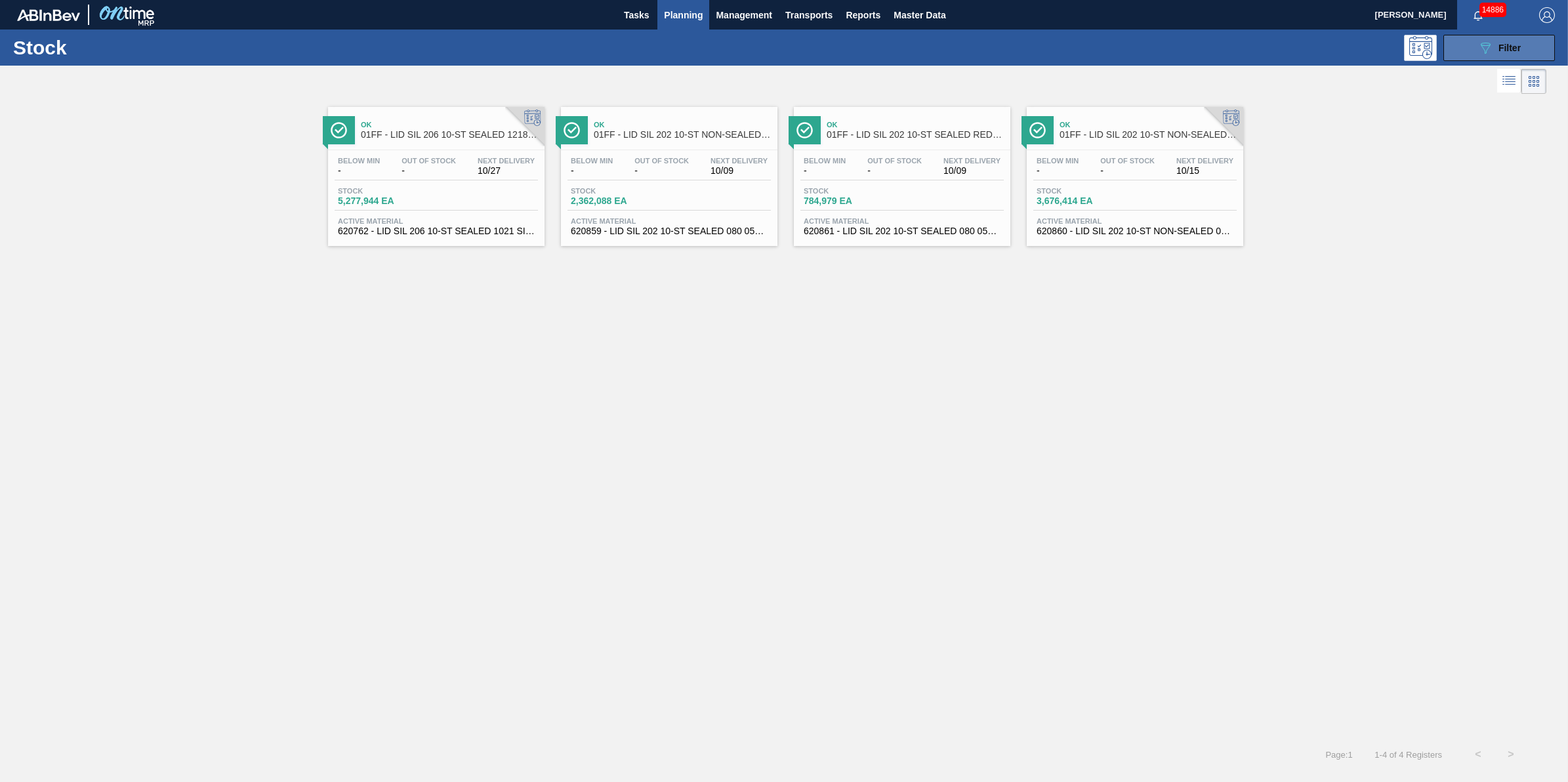
click at [1492, 53] on icon "089F7B8B-B2A5-4AFE-B5C0-19BA573D28AC" at bounding box center [1486, 48] width 16 height 16
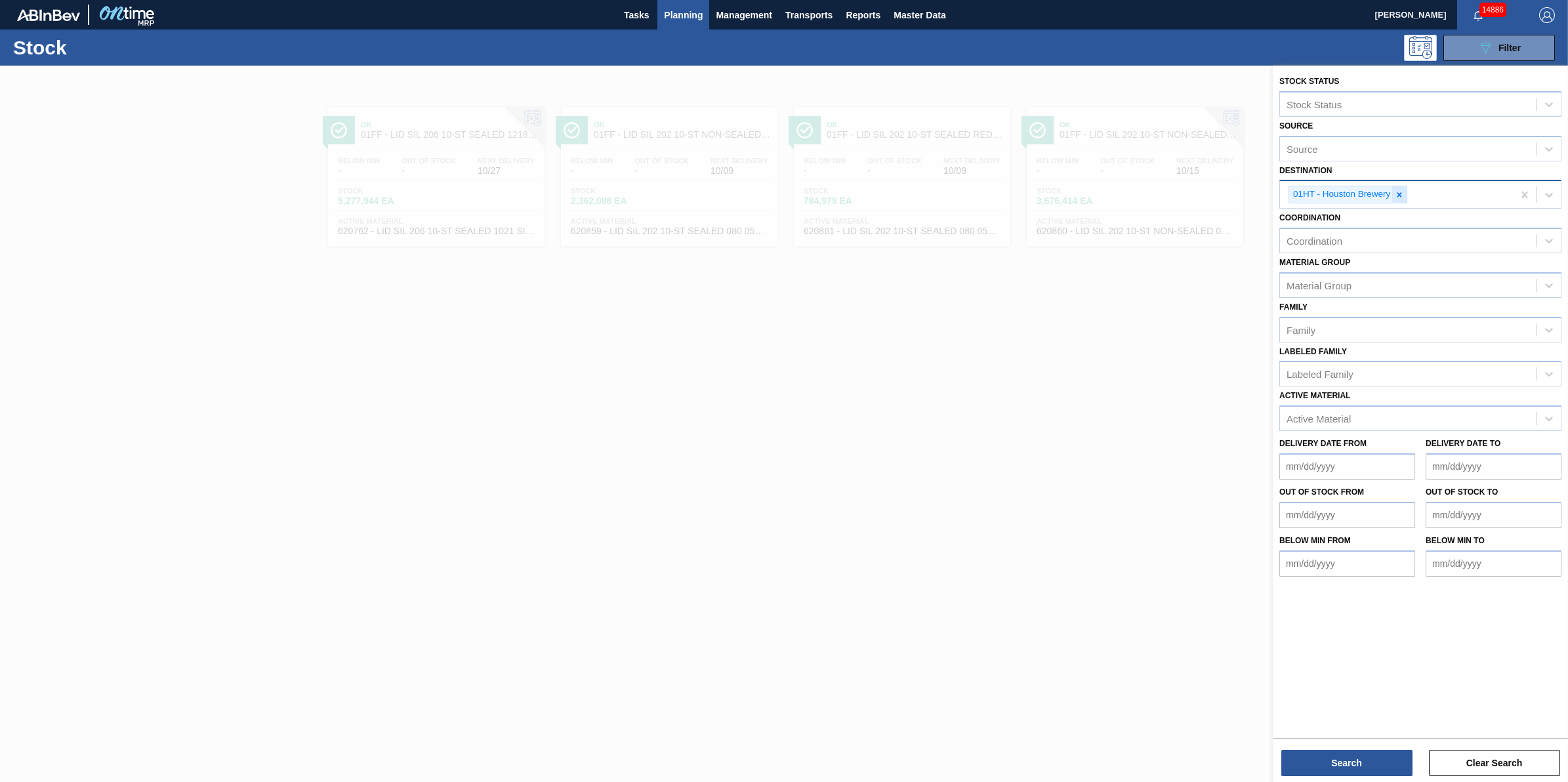
click at [1396, 201] on div at bounding box center [1399, 194] width 14 height 16
click at [1400, 197] on div "Destination" at bounding box center [1408, 194] width 257 height 19
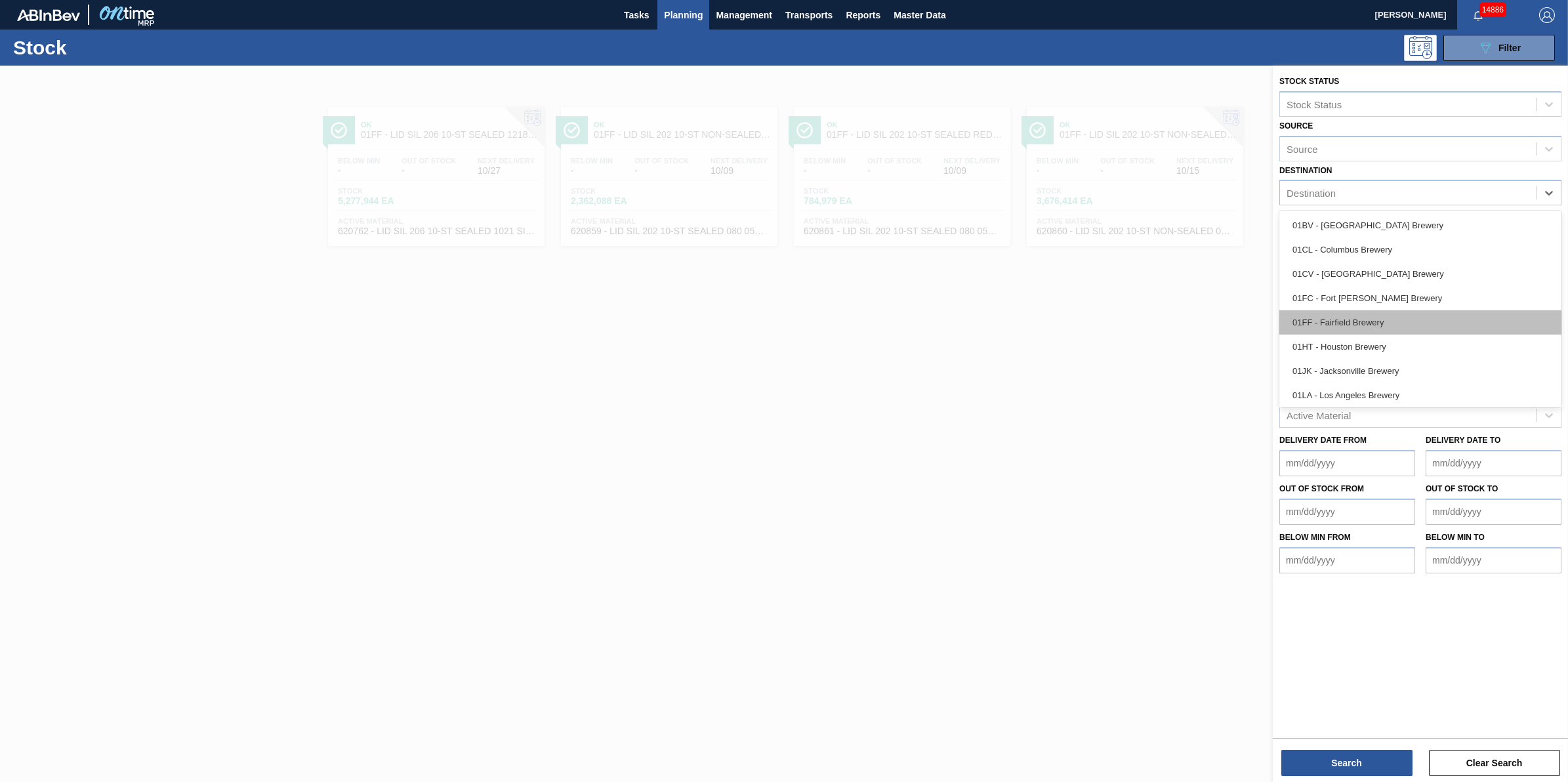
click at [1388, 315] on div "01FF - Fairfield Brewery" at bounding box center [1421, 321] width 282 height 24
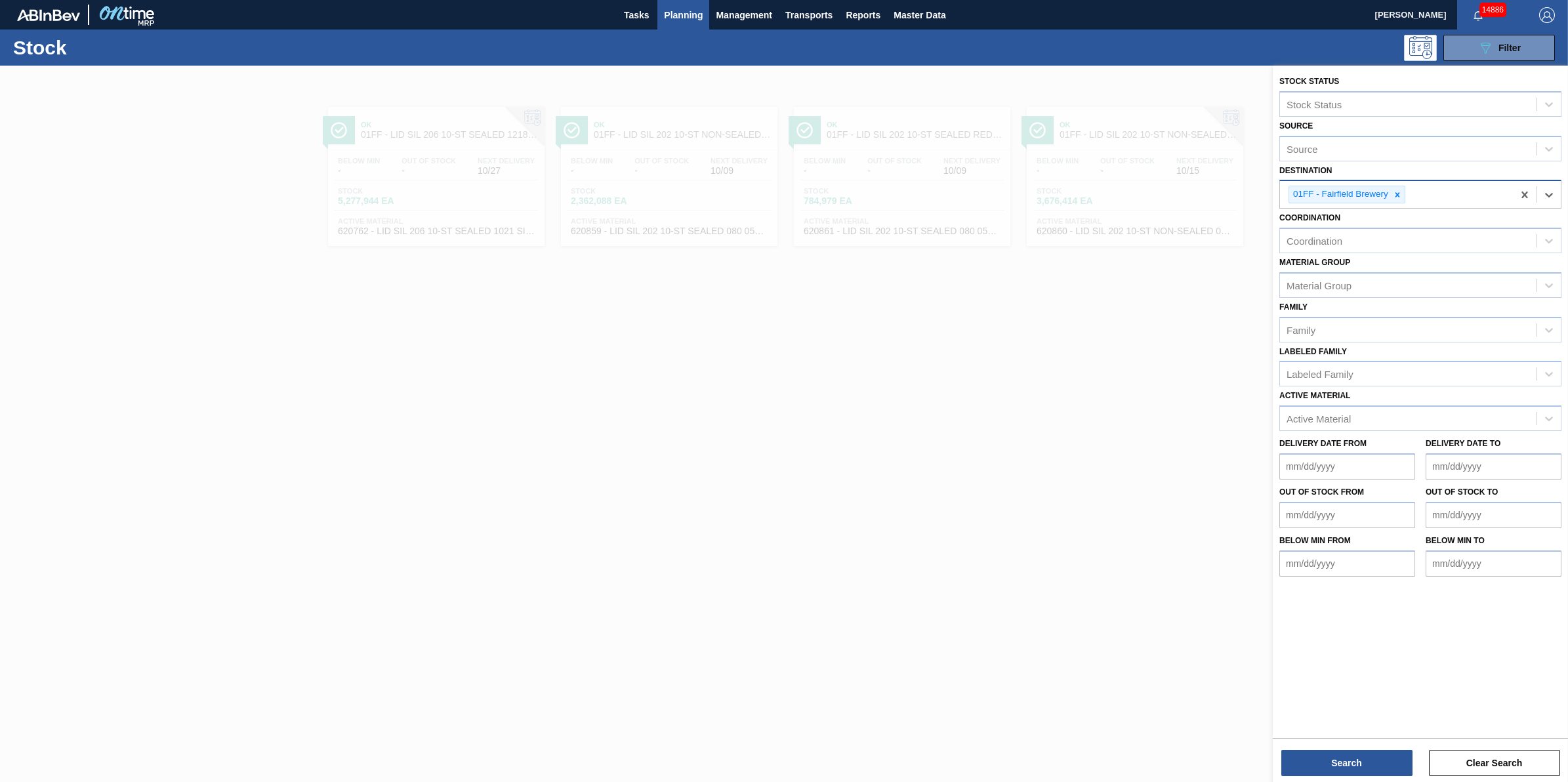
click at [1398, 196] on icon at bounding box center [1398, 196] width 10 height 10
click at [1398, 196] on div "Destination" at bounding box center [1408, 194] width 257 height 19
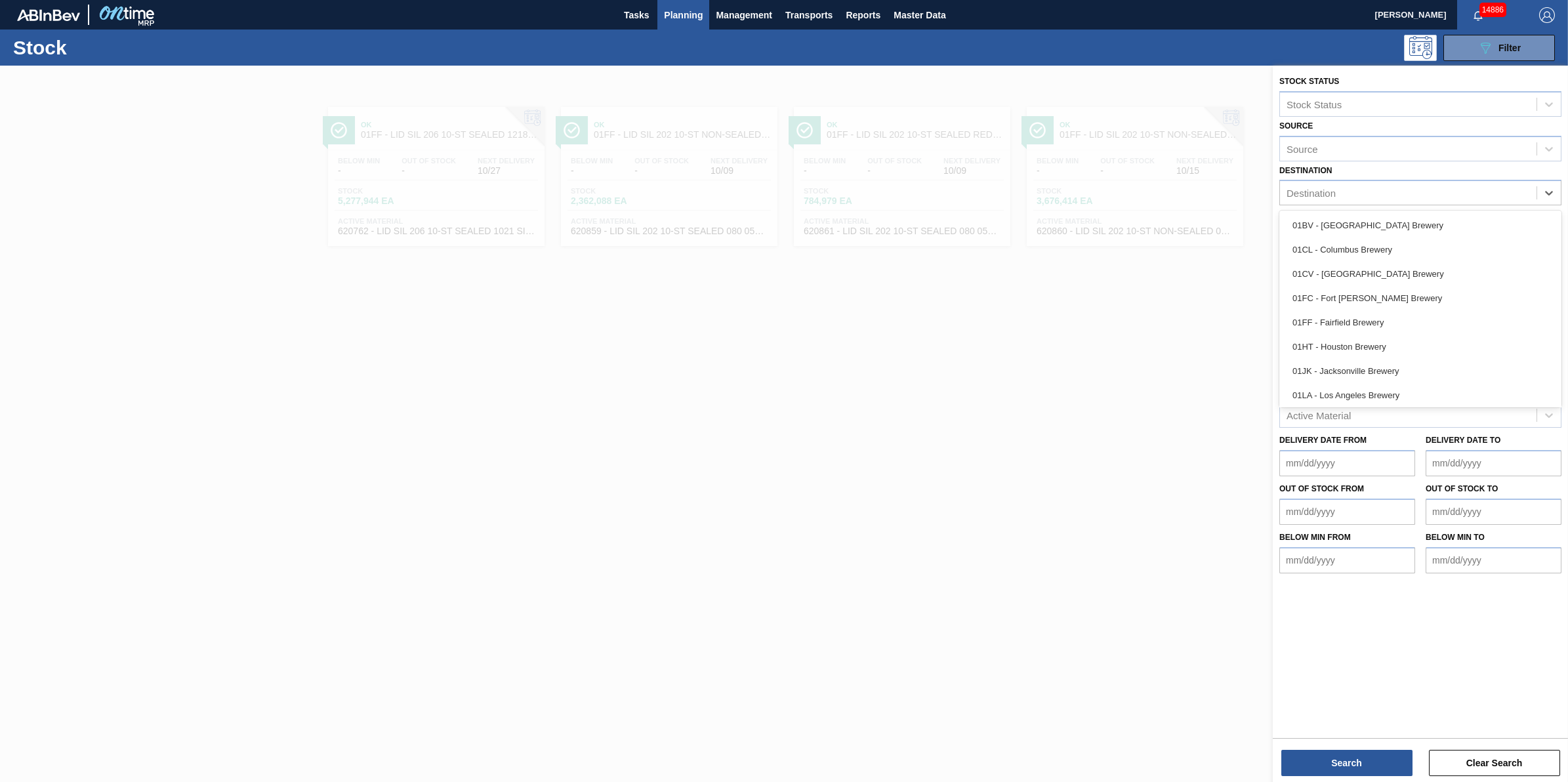
click at [1399, 294] on div "01FC - Fort [PERSON_NAME] Brewery" at bounding box center [1421, 298] width 282 height 24
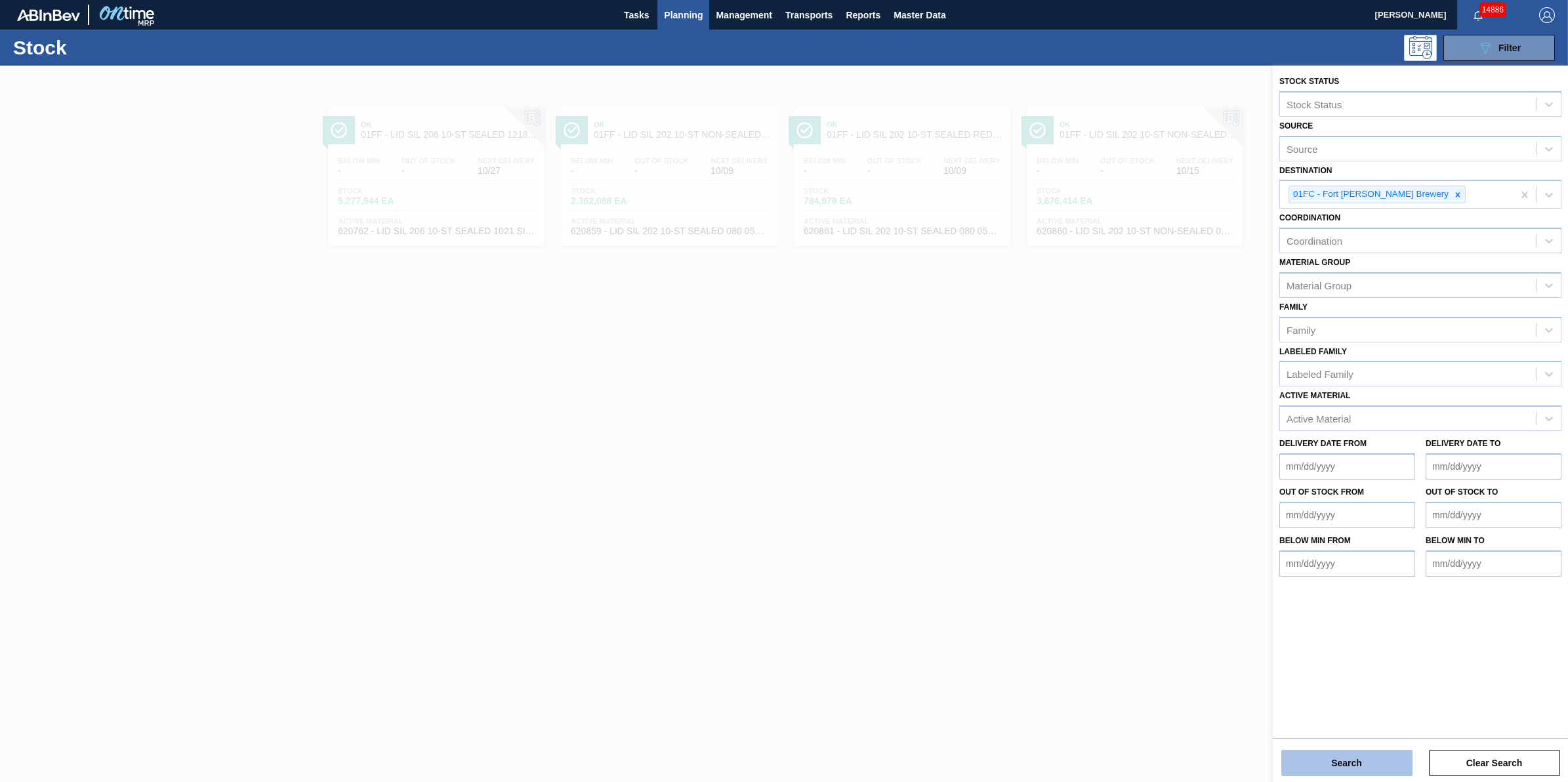
click at [1296, 769] on button "Search" at bounding box center [1348, 763] width 132 height 27
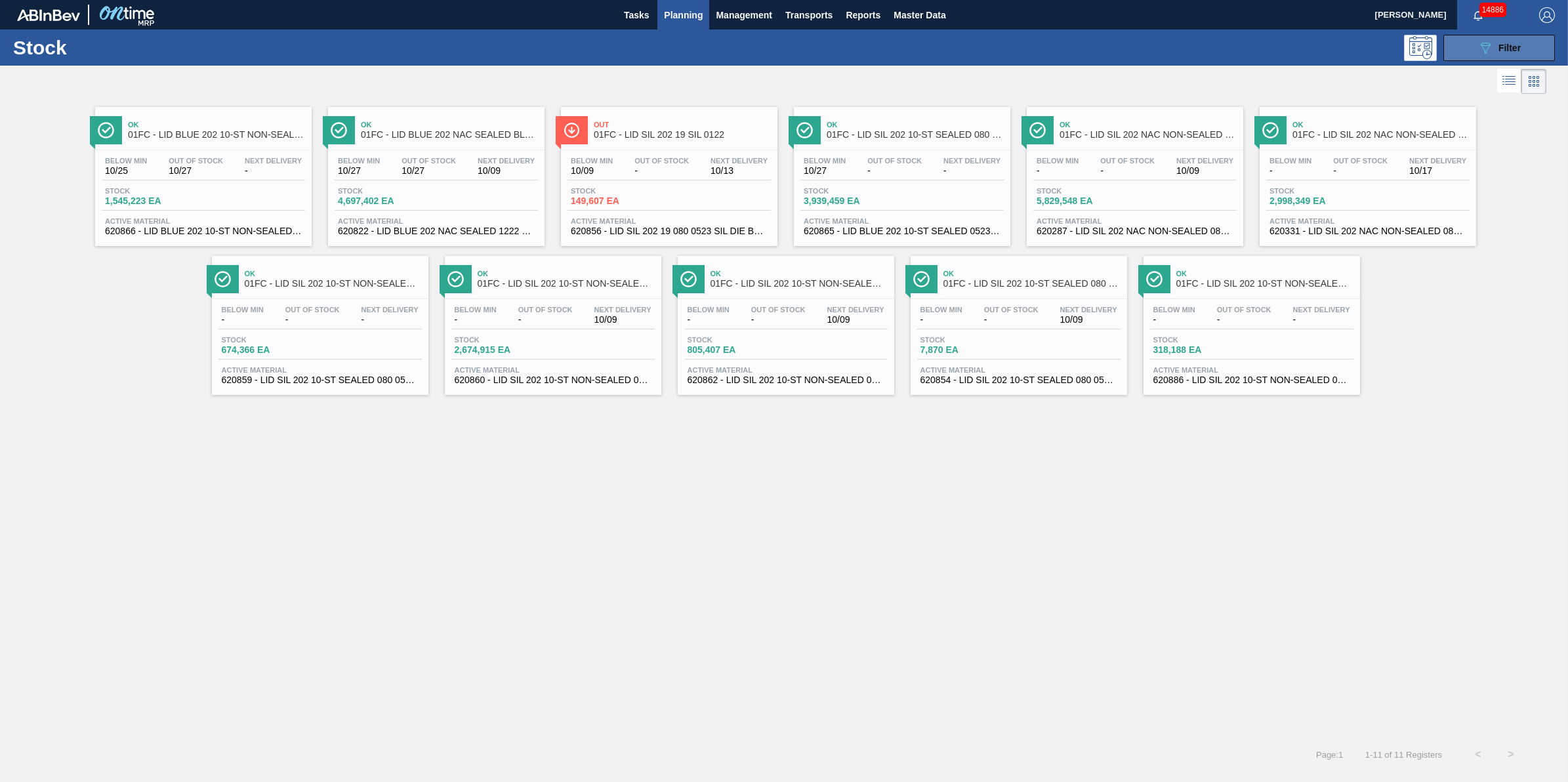
click at [1460, 54] on button "089F7B8B-B2A5-4AFE-B5C0-19BA573D28AC Filter" at bounding box center [1499, 48] width 112 height 27
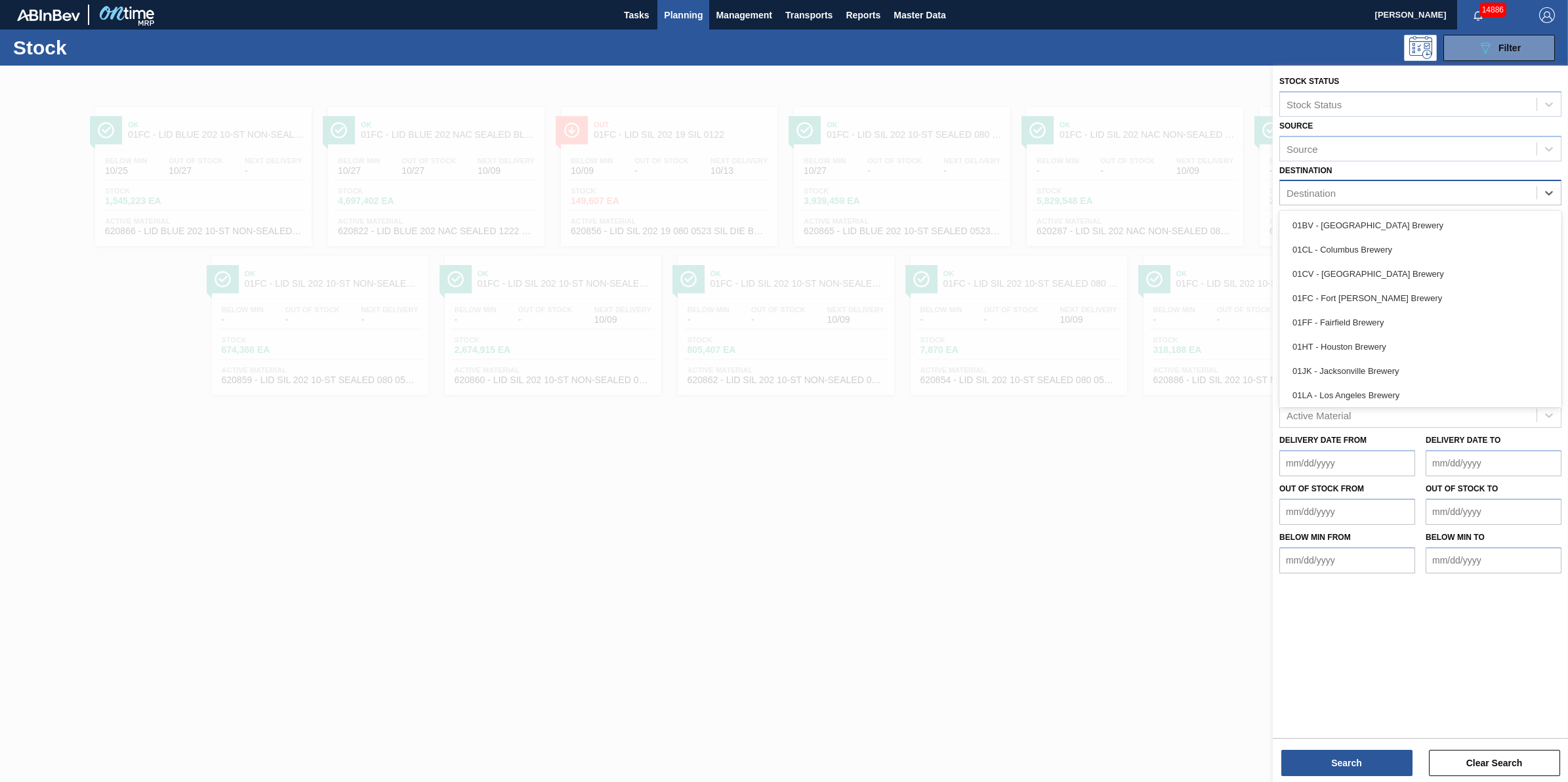
click at [1517, 197] on div "Destination" at bounding box center [1408, 194] width 257 height 19
click at [1442, 339] on div "01HT - Houston Brewery" at bounding box center [1421, 346] width 282 height 24
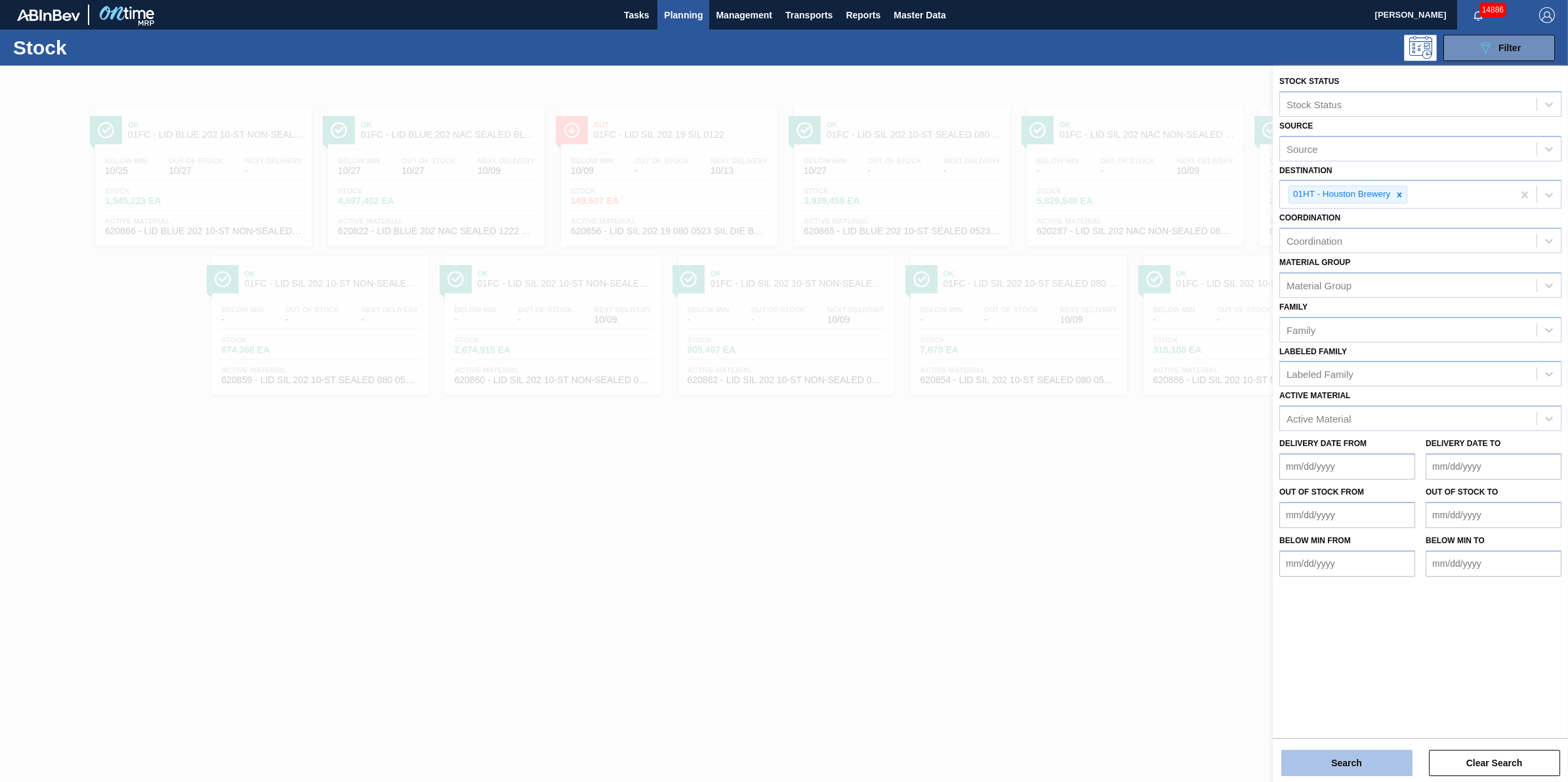
click at [1310, 760] on button "Search" at bounding box center [1348, 763] width 132 height 27
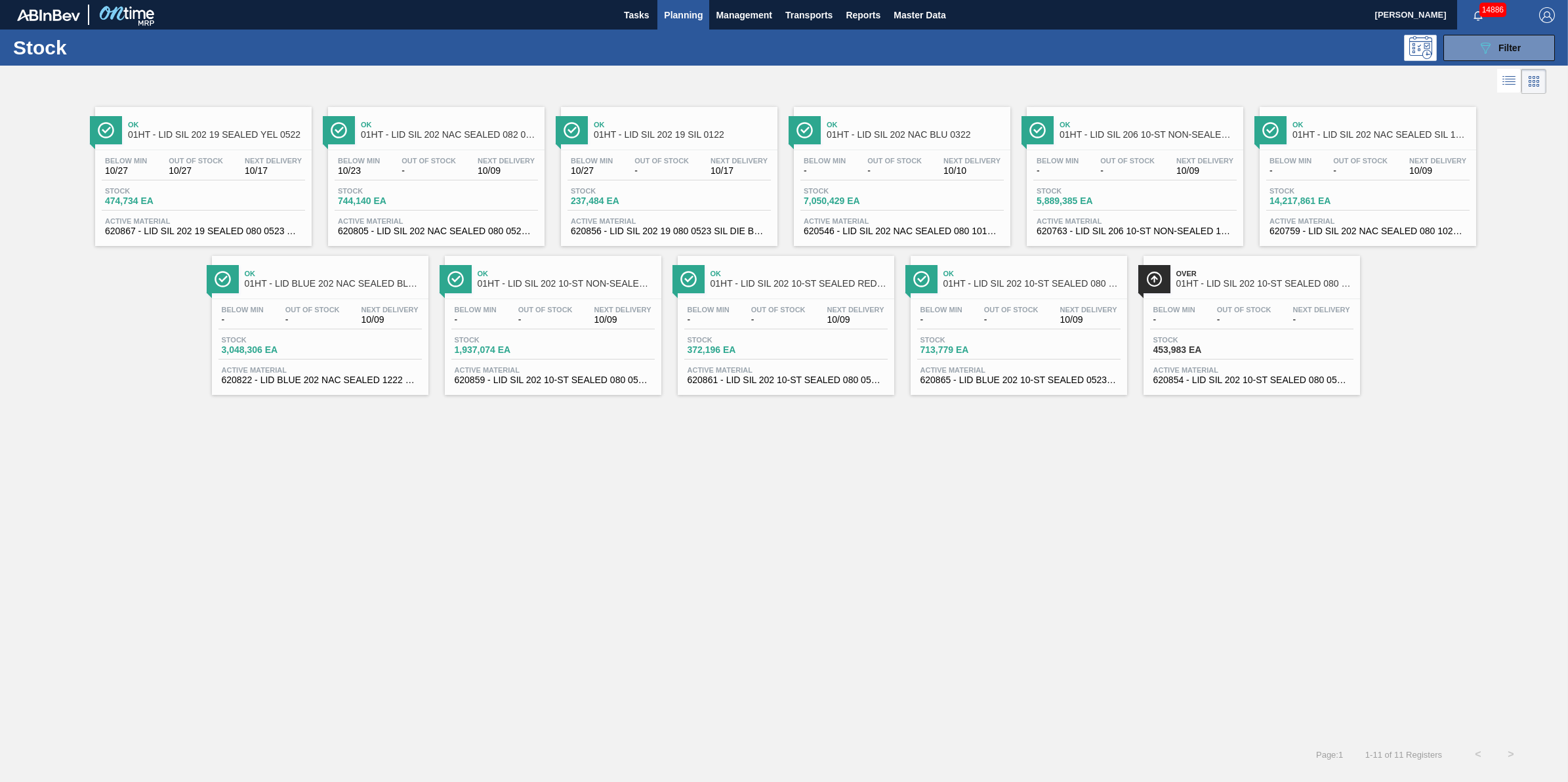
click at [474, 179] on div "Below Min 10/23 Out Of Stock - Next Delivery 10/09" at bounding box center [436, 168] width 203 height 24
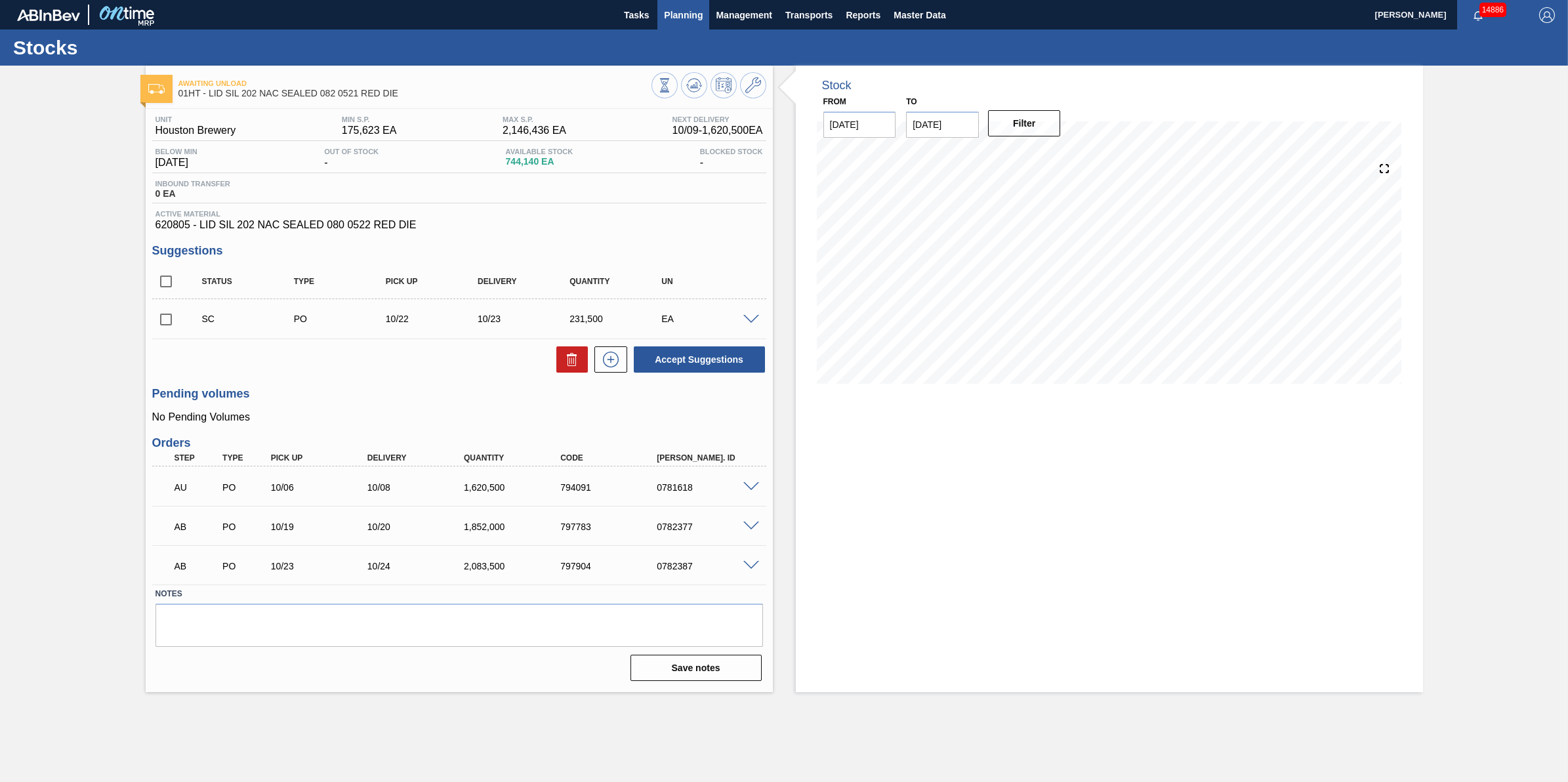
click at [674, 10] on span "Planning" at bounding box center [683, 15] width 39 height 16
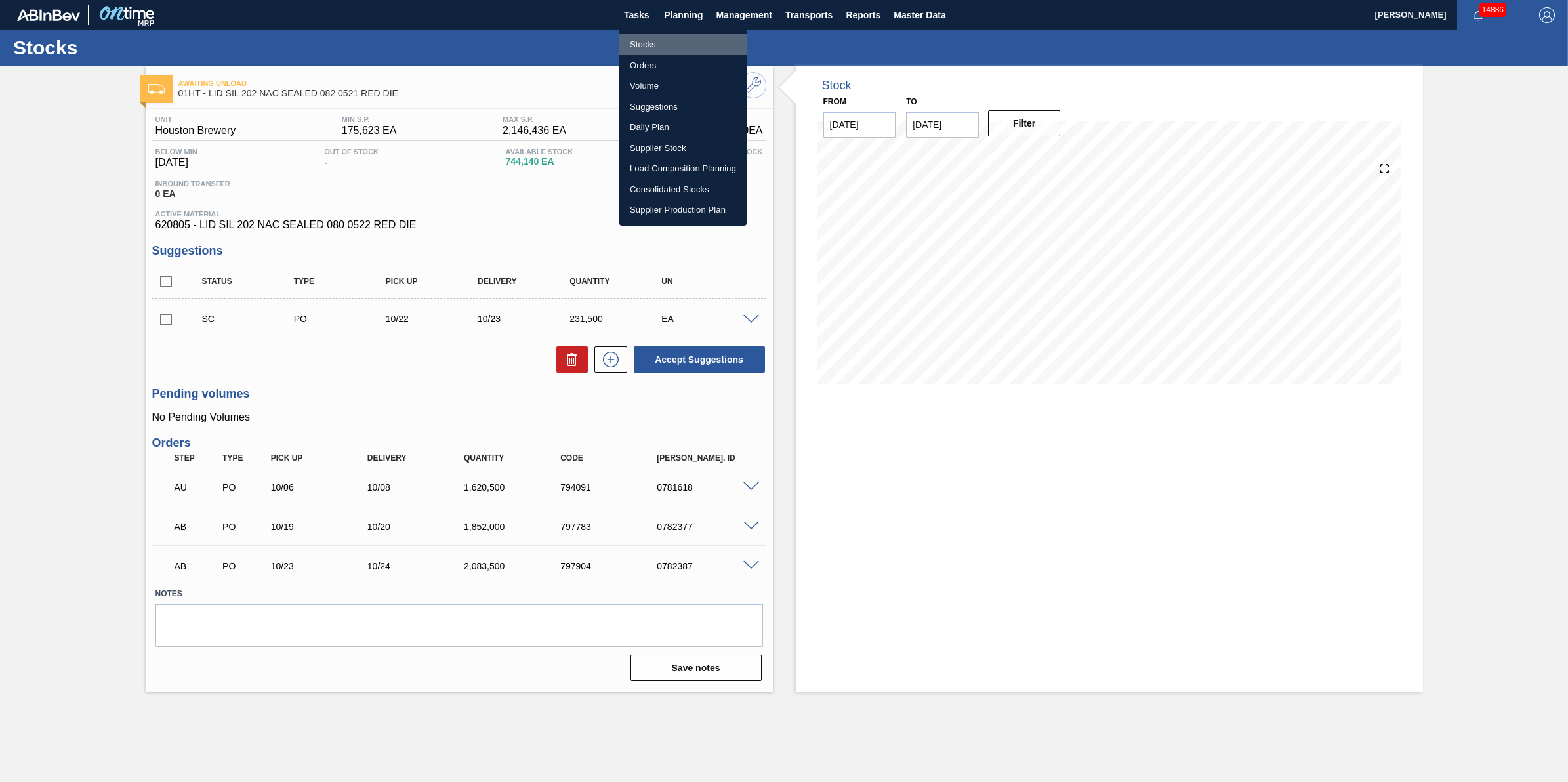
drag, startPoint x: 684, startPoint y: 38, endPoint x: 676, endPoint y: 36, distance: 8.2
click at [684, 40] on li "Stocks" at bounding box center [683, 45] width 127 height 21
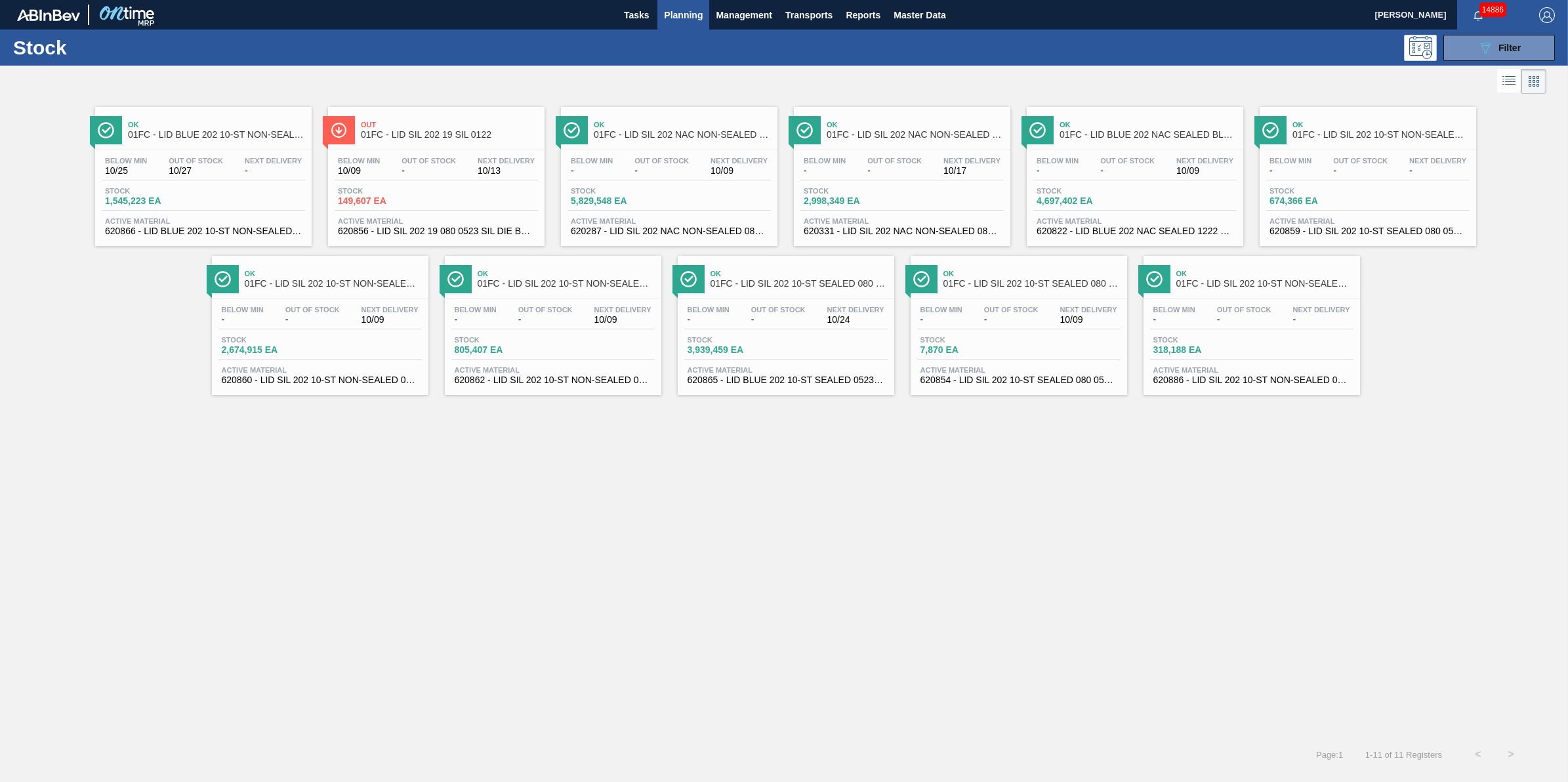
click at [1152, 159] on span "Out Of Stock" at bounding box center [1127, 160] width 54 height 8
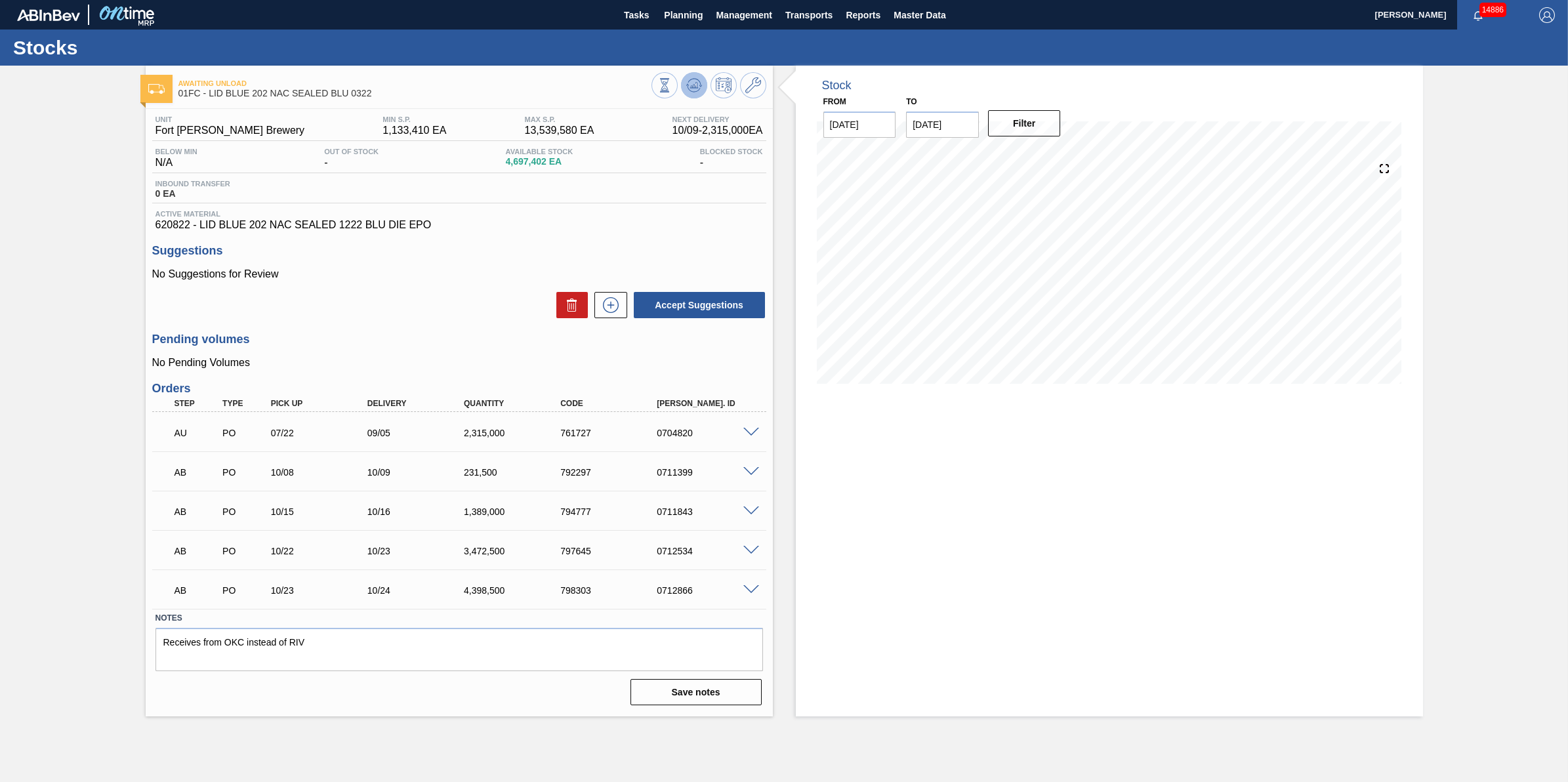
click at [691, 89] on icon at bounding box center [694, 85] width 16 height 16
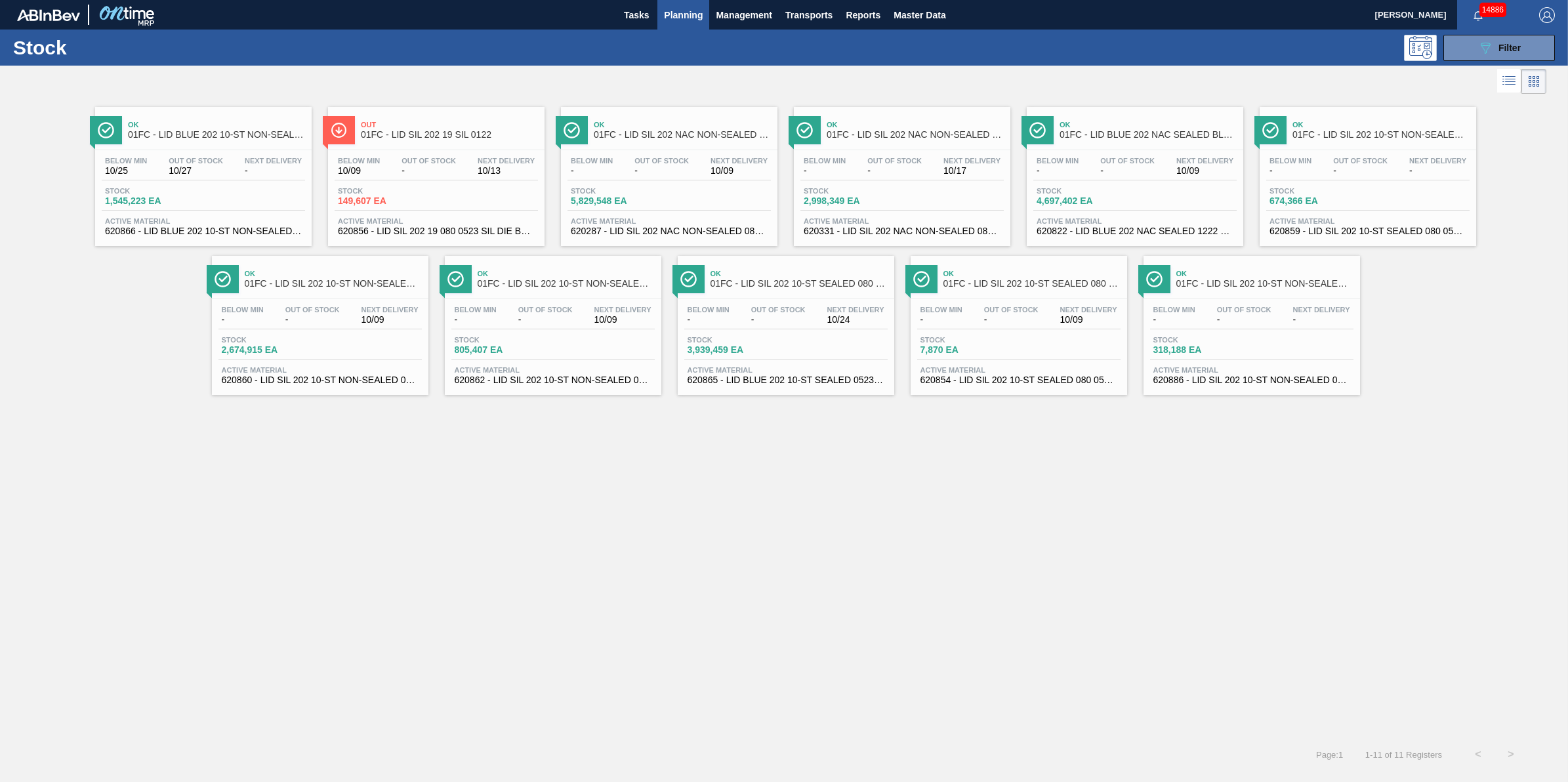
click at [750, 300] on div "Below Min - Out Of Stock - Next Delivery 10/24 Stock 3,939,459 EA Active Materi…" at bounding box center [786, 344] width 217 height 90
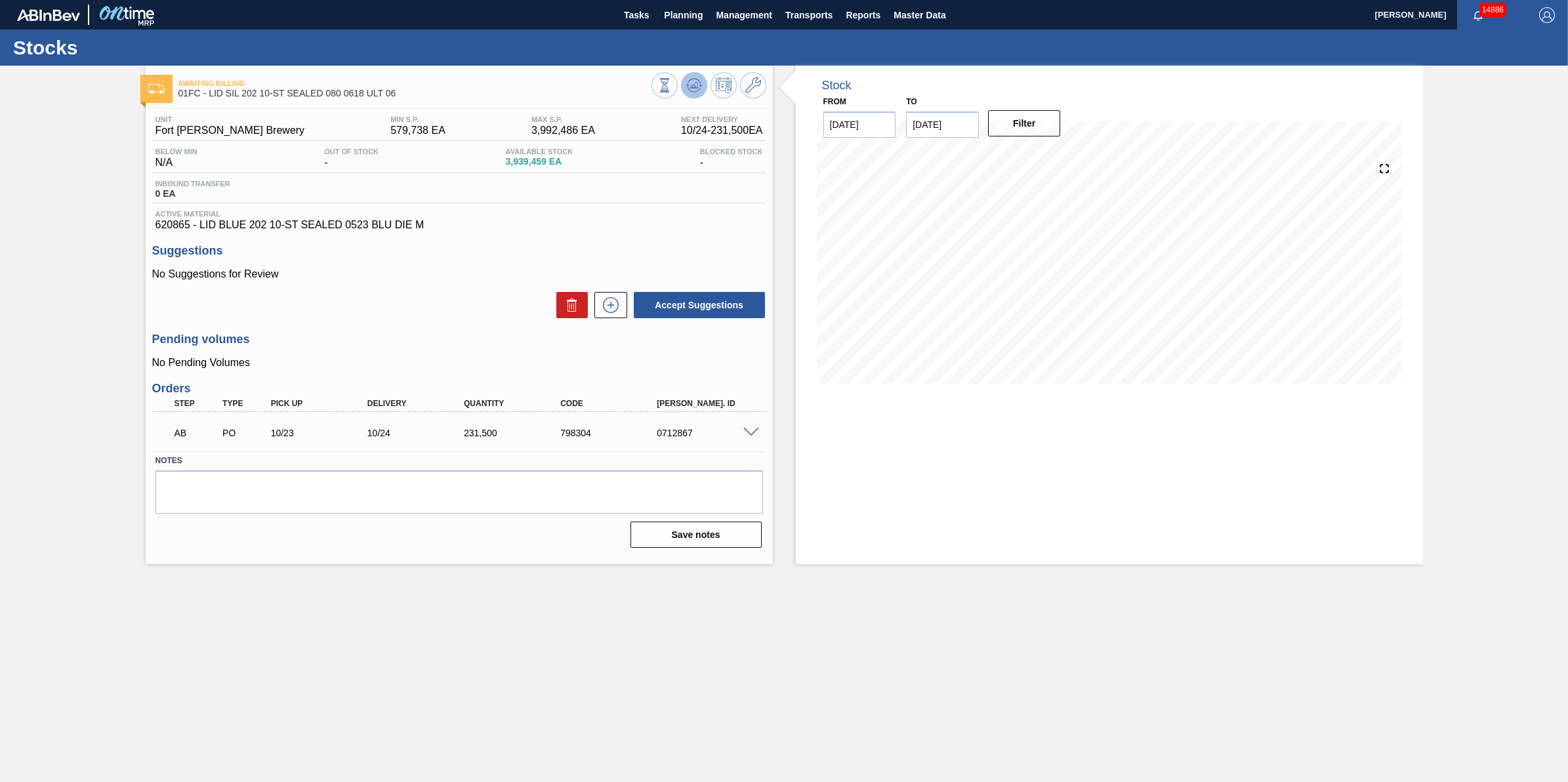
click at [684, 87] on button at bounding box center [694, 86] width 27 height 27
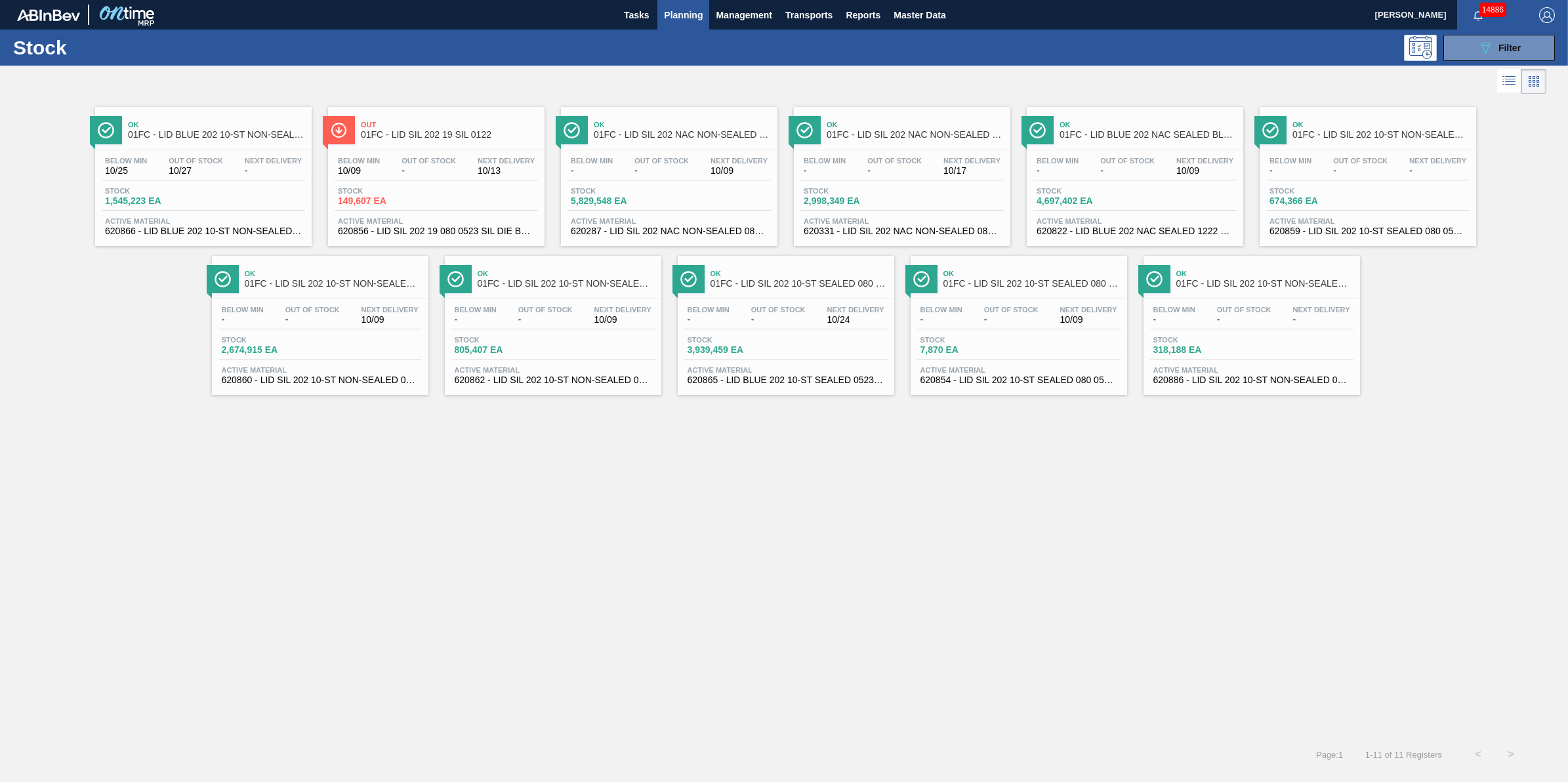
click at [270, 130] on div "Ok 01FC - LID BLUE 202 10-ST NON-SEALED BLU 0322" at bounding box center [217, 130] width 177 height 30
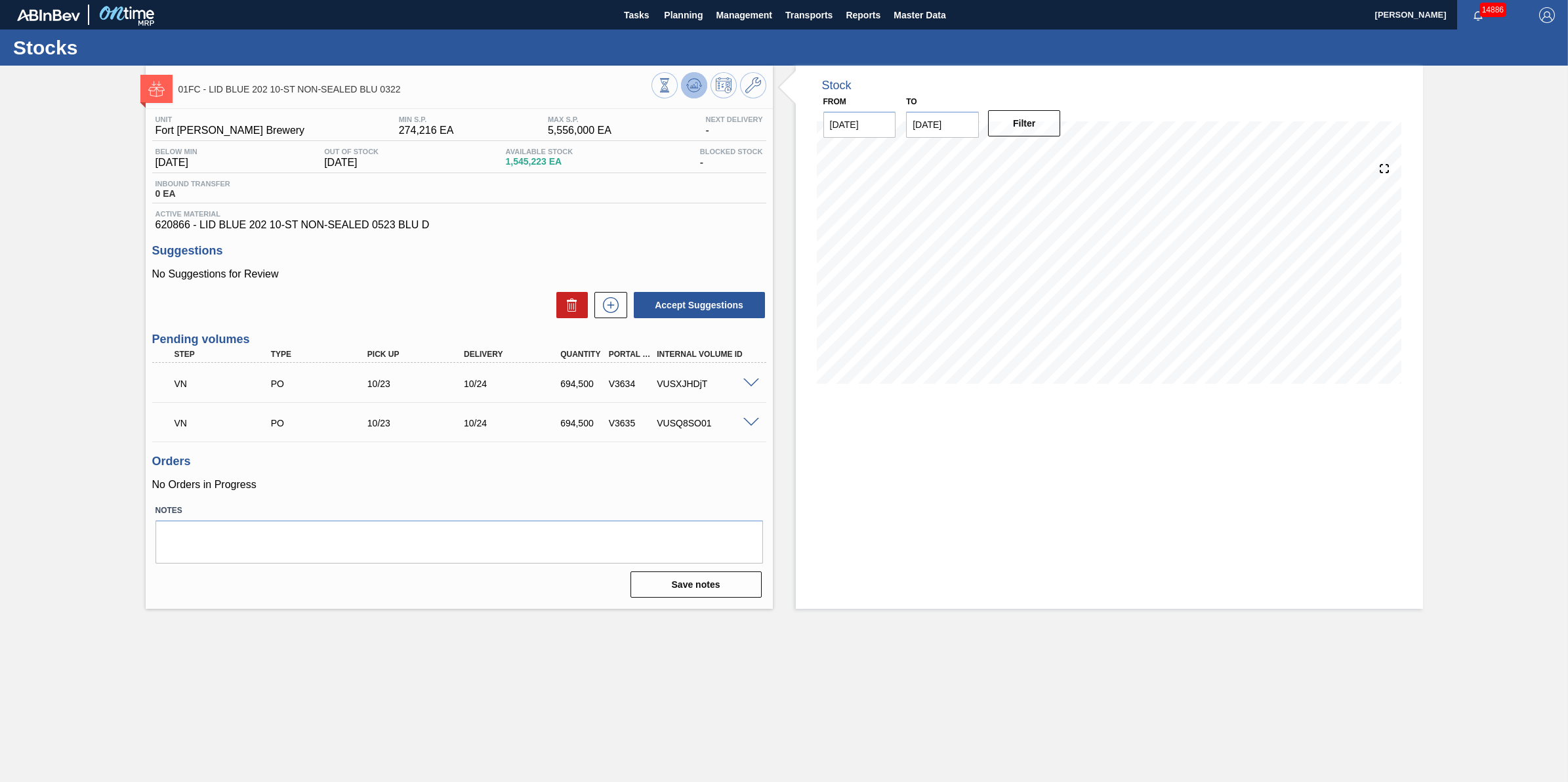
click at [694, 90] on icon at bounding box center [694, 85] width 16 height 16
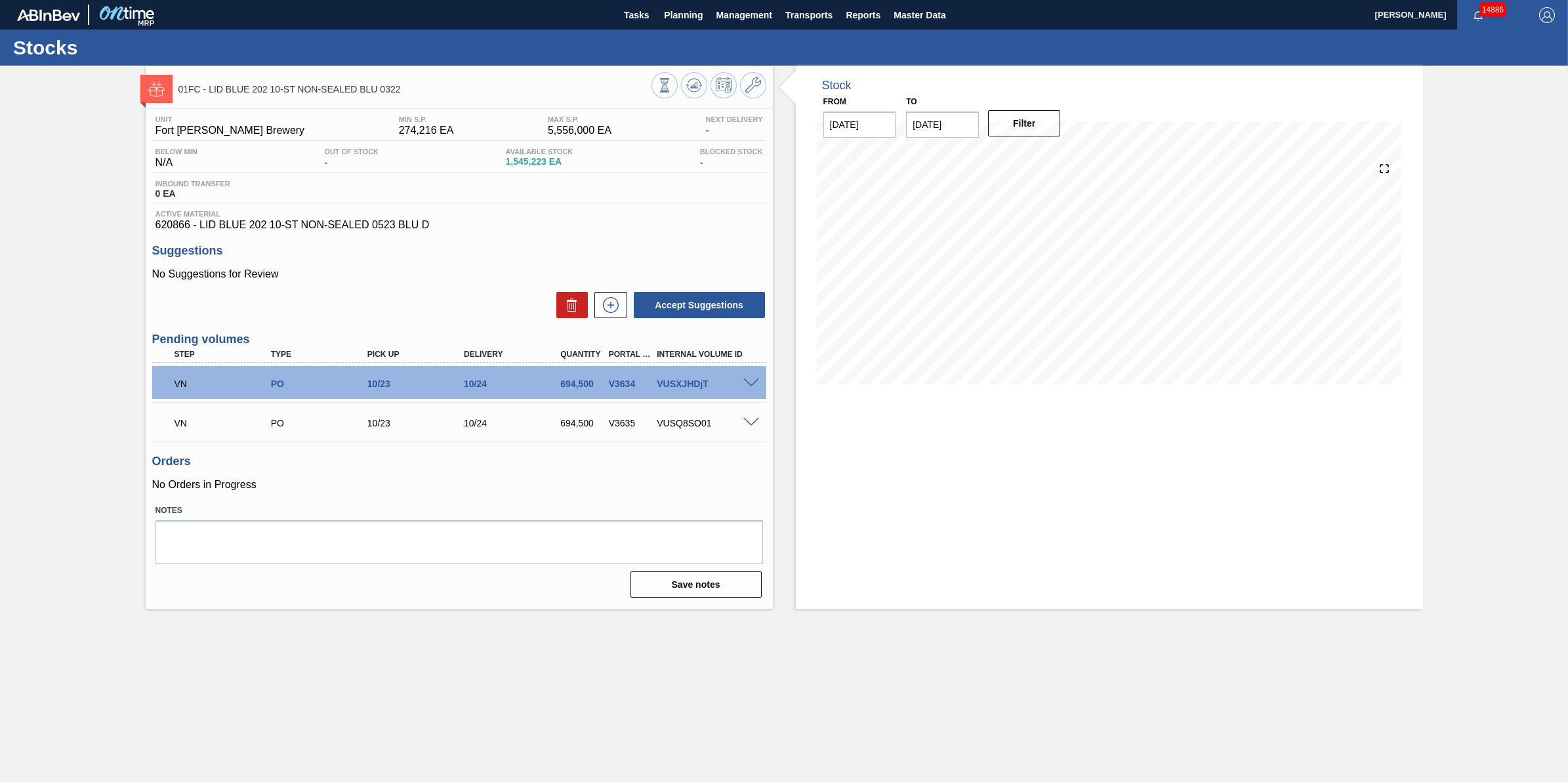
click at [750, 428] on span at bounding box center [752, 422] width 16 height 10
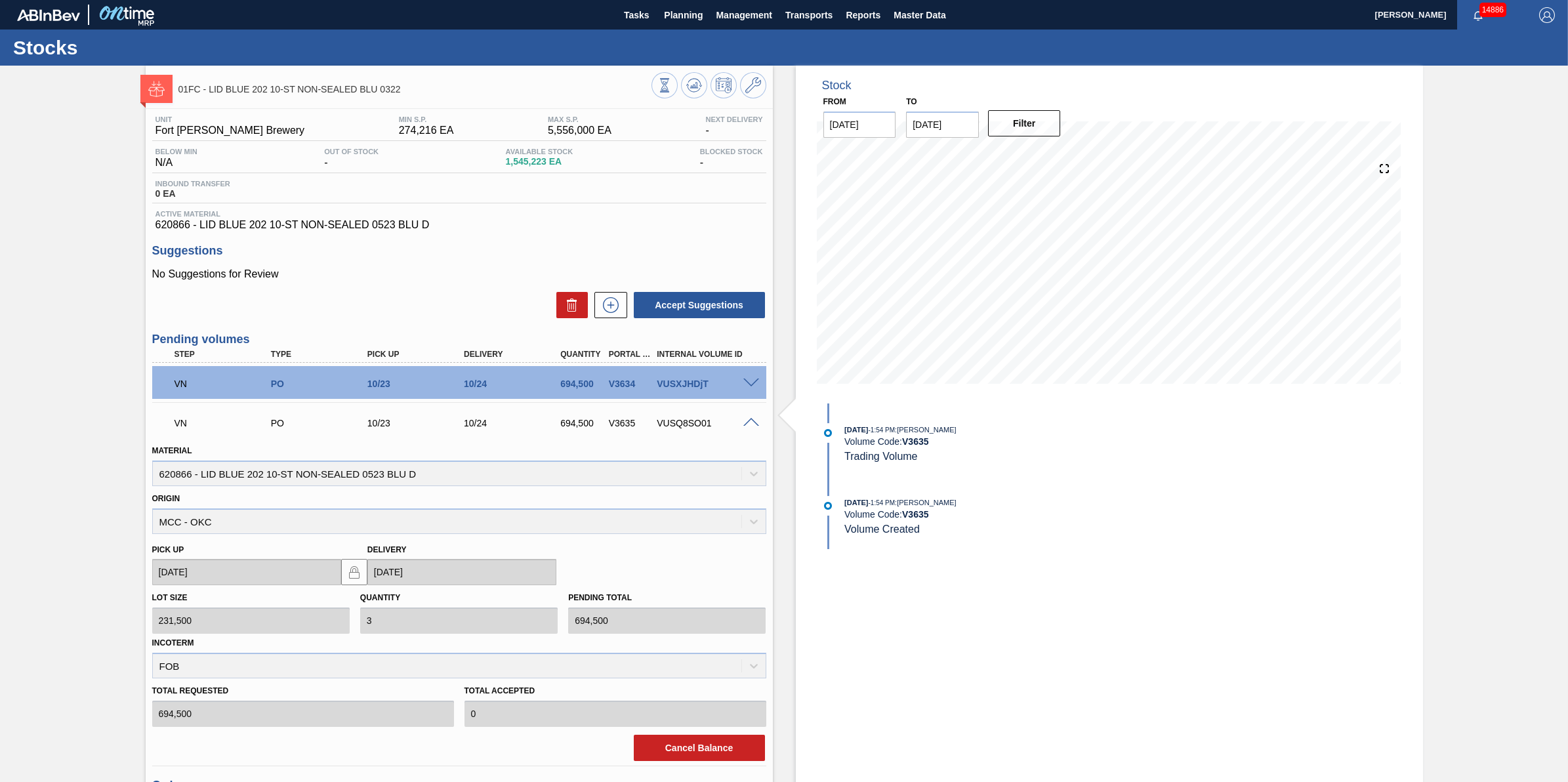
click at [750, 431] on div "VN PO 10/23 10/24 694,500 V3635 VUSQ8SO01" at bounding box center [460, 422] width 614 height 32
click at [752, 417] on div "VN PO 10/23 10/24 694,500 V3635 VUSQ8SO01" at bounding box center [460, 422] width 614 height 32
click at [753, 423] on span at bounding box center [752, 422] width 16 height 10
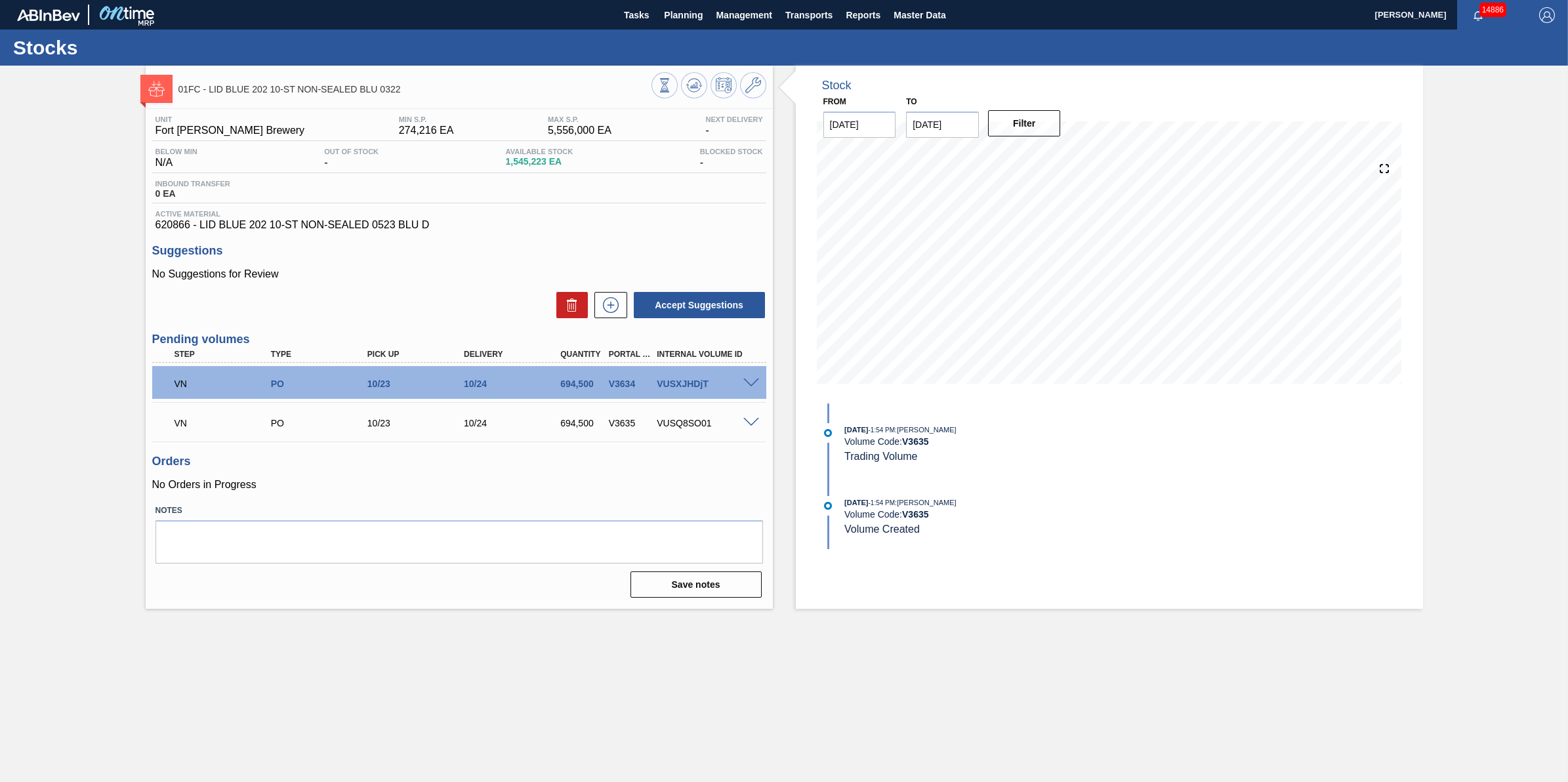
click at [755, 381] on span at bounding box center [752, 383] width 16 height 10
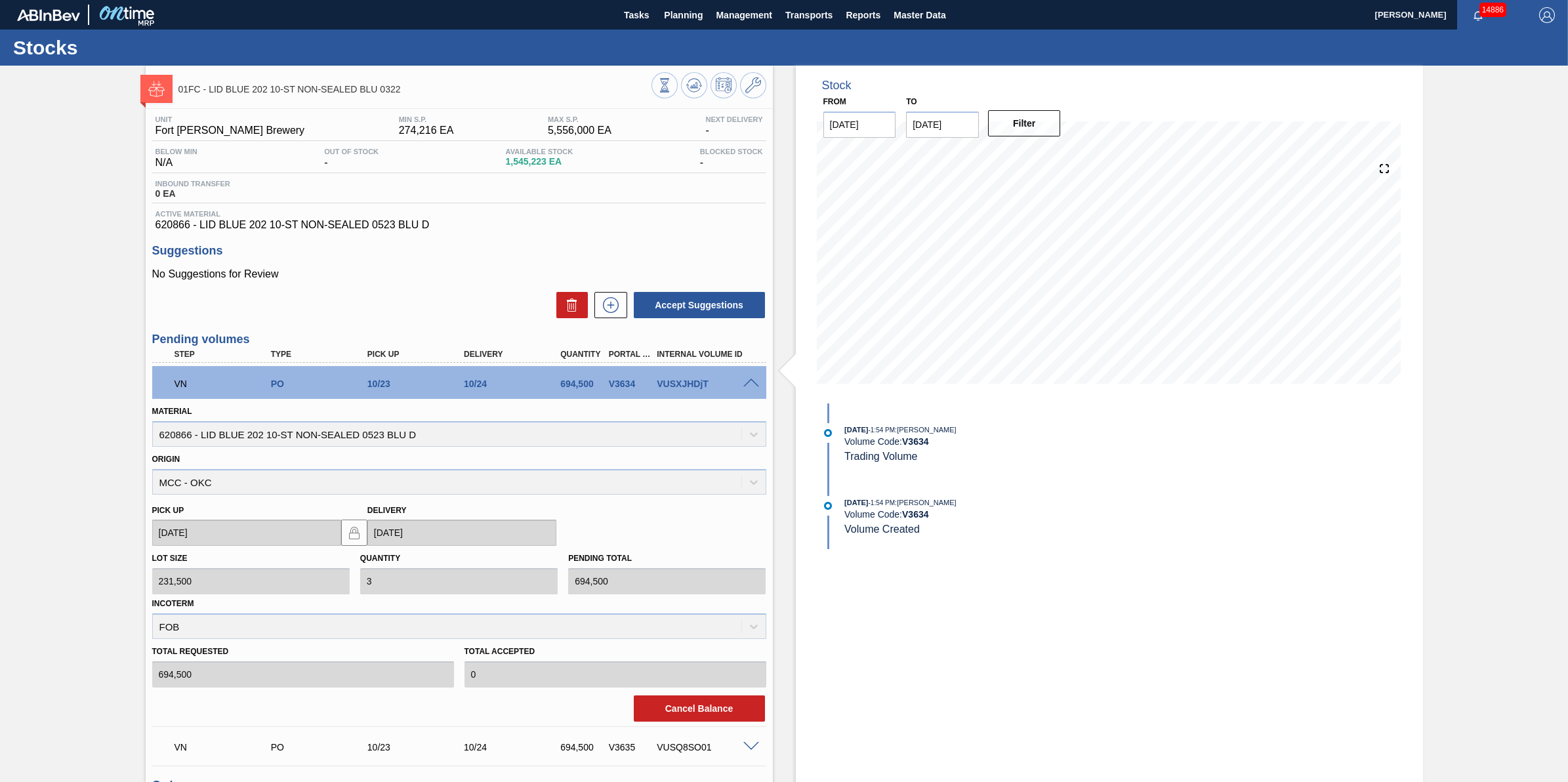
click at [754, 381] on span at bounding box center [752, 383] width 16 height 10
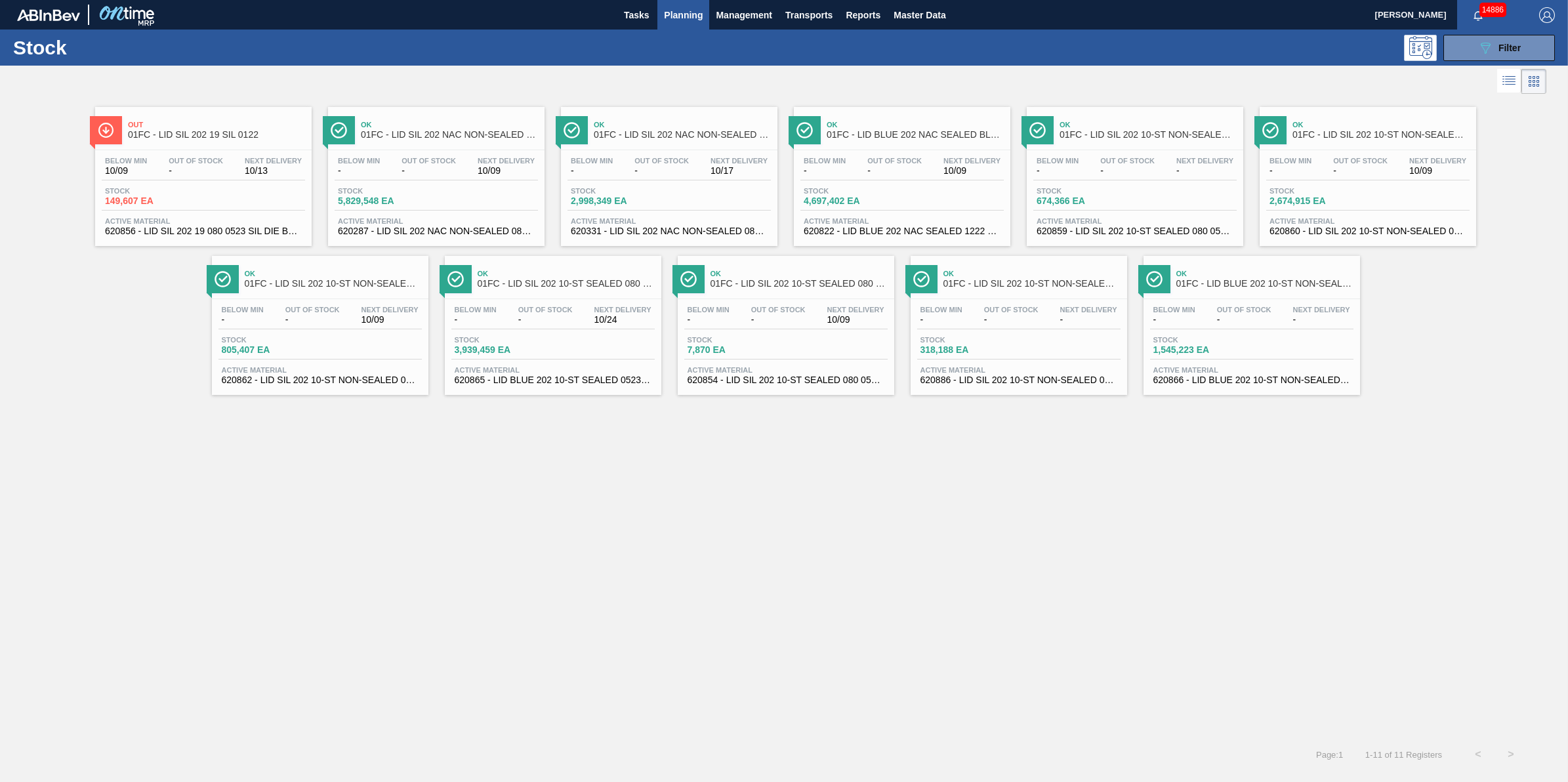
click at [849, 154] on div "Below Min - Out Of Stock - Next Delivery 10/09 Stock 4,697,402 EA Active Materi…" at bounding box center [902, 196] width 217 height 90
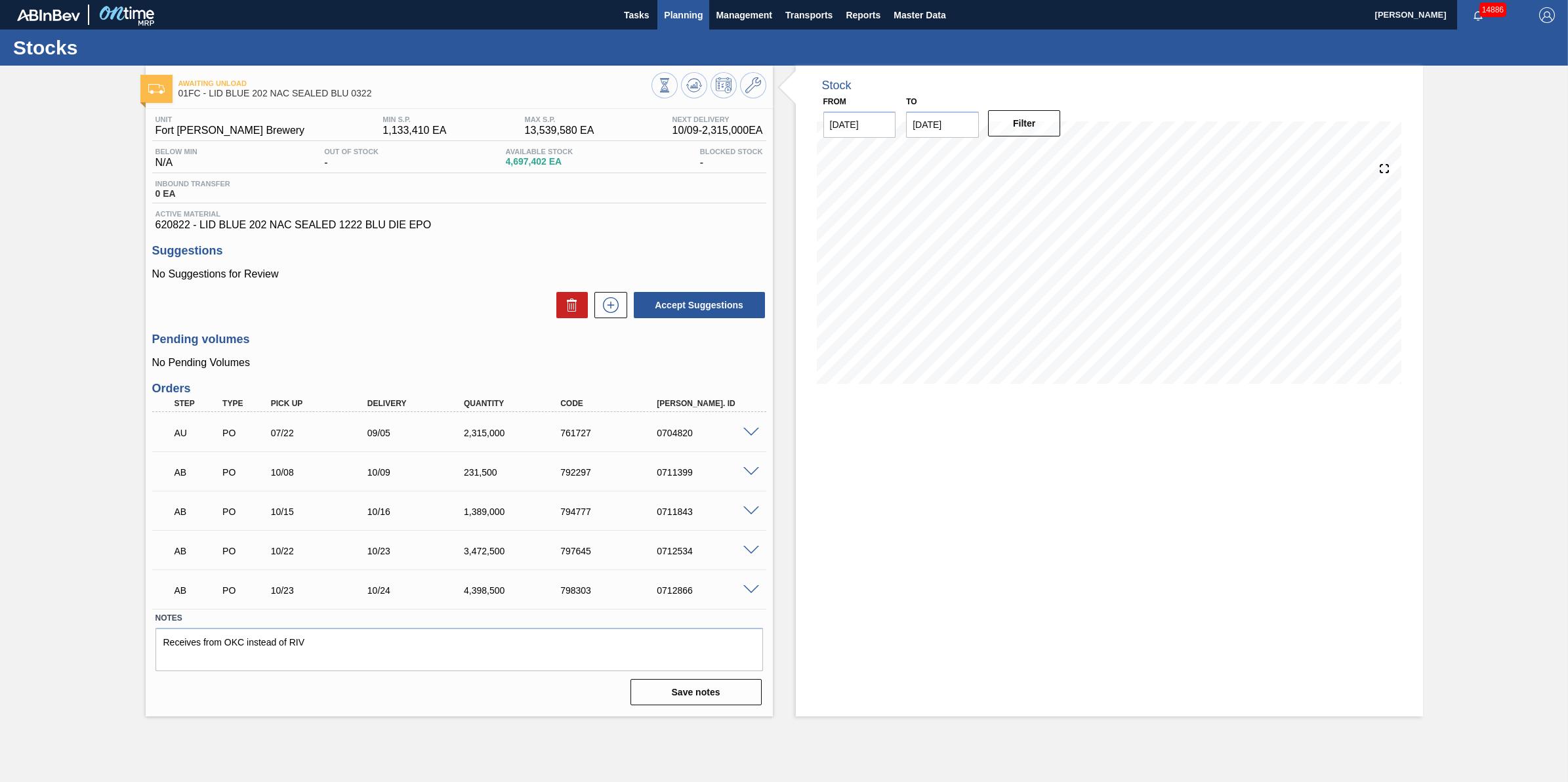
click at [699, 18] on span "Planning" at bounding box center [683, 15] width 39 height 16
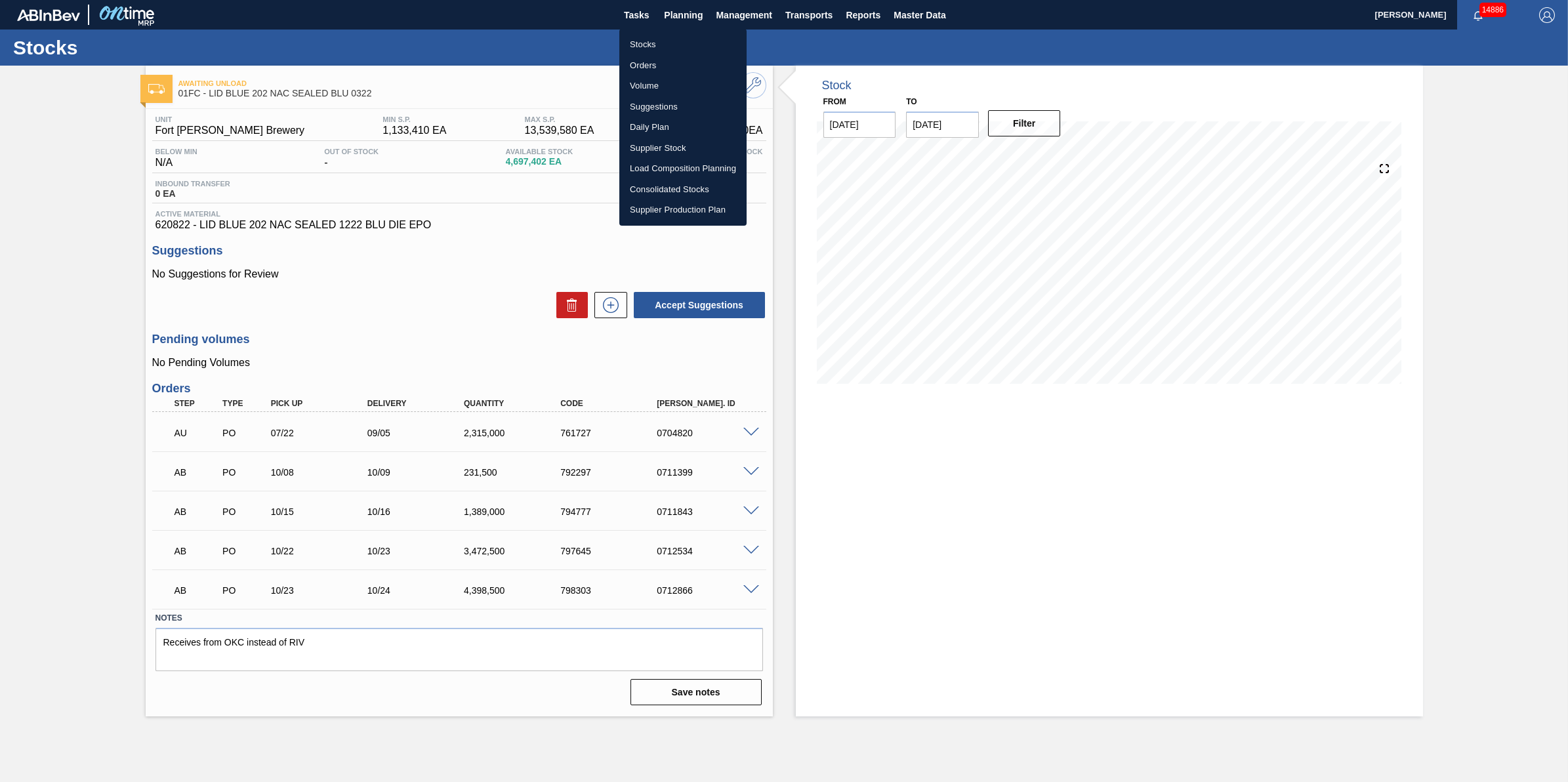
click at [699, 48] on li "Stocks" at bounding box center [683, 45] width 127 height 21
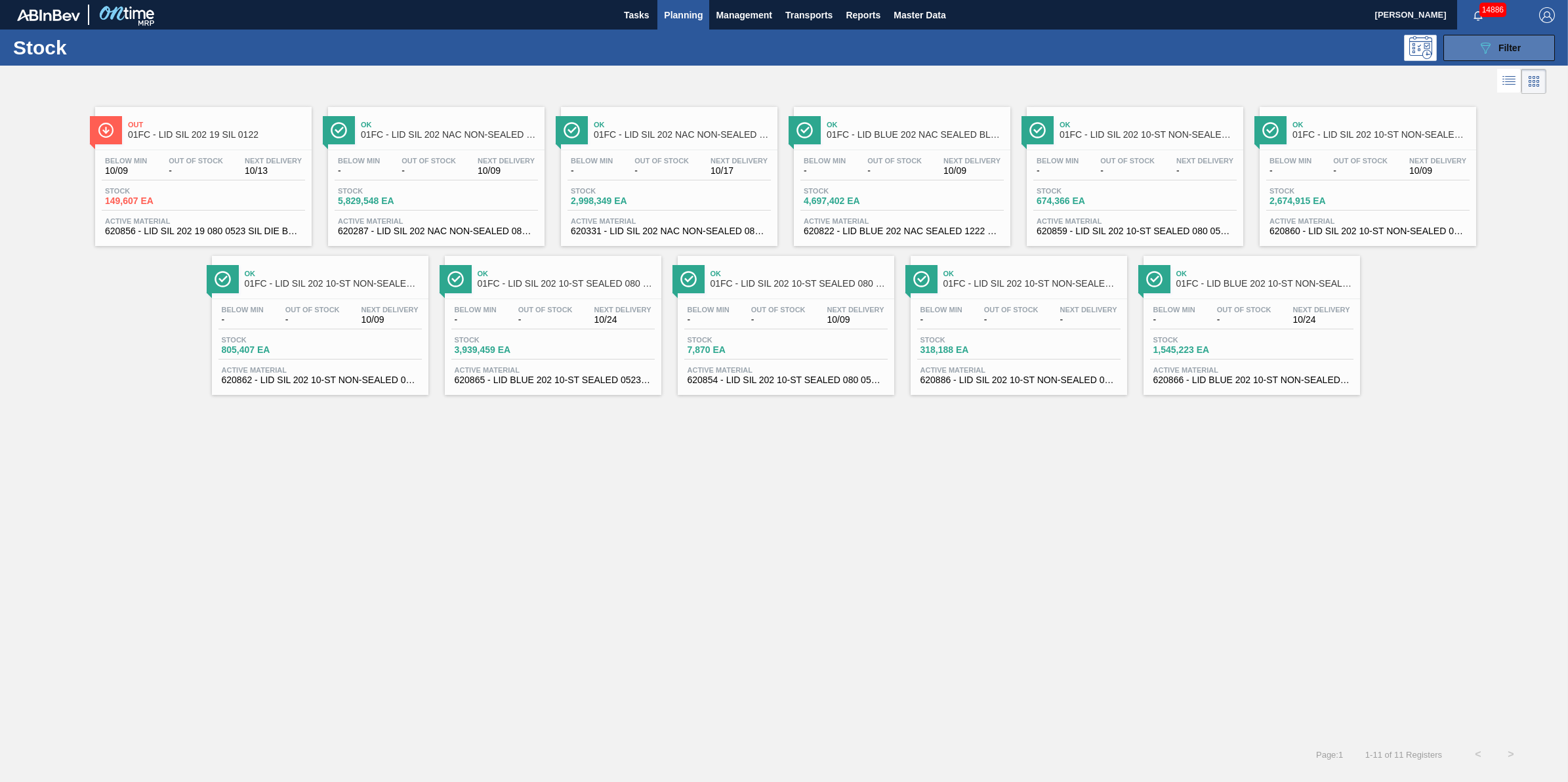
click at [1484, 53] on icon "089F7B8B-B2A5-4AFE-B5C0-19BA573D28AC" at bounding box center [1486, 48] width 16 height 16
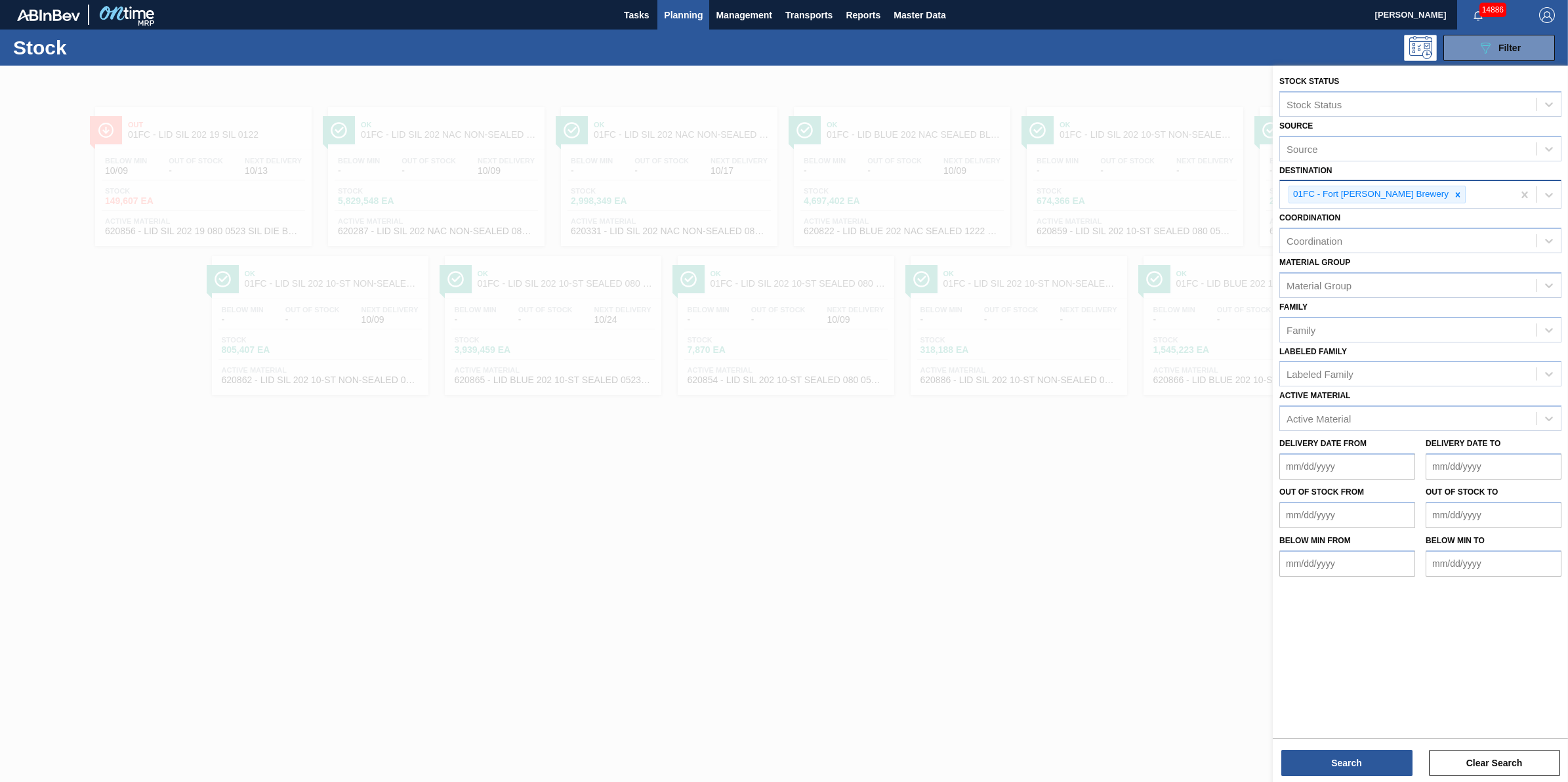
click at [1421, 191] on div "01FC - Fort [PERSON_NAME] Brewery" at bounding box center [1396, 195] width 233 height 27
click at [1419, 192] on div "01FC - Fort [PERSON_NAME] Brewery" at bounding box center [1377, 195] width 177 height 18
click at [1451, 193] on div at bounding box center [1457, 194] width 14 height 16
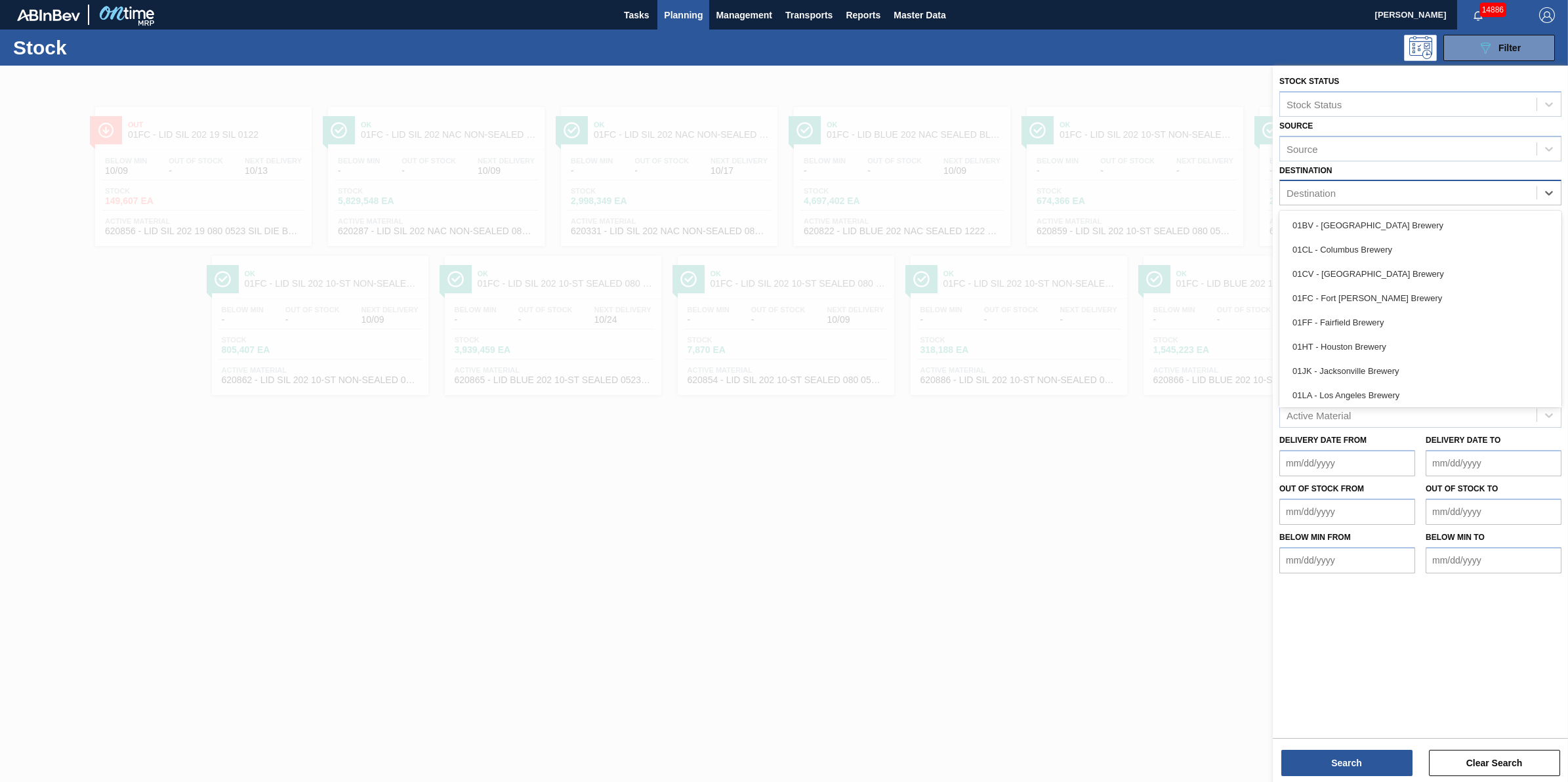
click at [1416, 193] on div "Destination" at bounding box center [1408, 194] width 257 height 19
drag, startPoint x: 1381, startPoint y: 276, endPoint x: 1343, endPoint y: 269, distance: 38.6
click at [1379, 278] on div "01CV - [GEOGRAPHIC_DATA] Brewery" at bounding box center [1421, 274] width 282 height 24
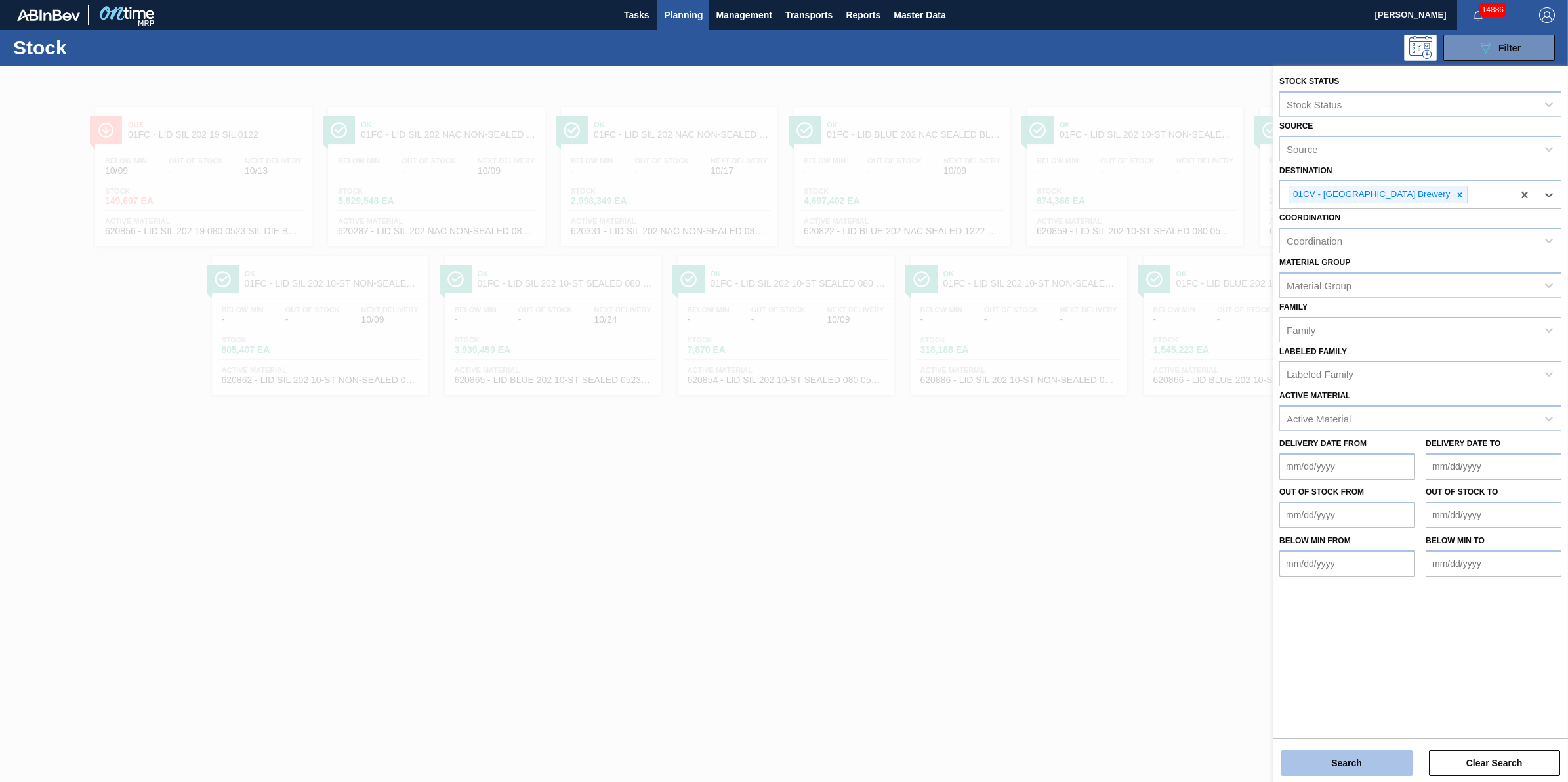
click at [1371, 765] on button "Search" at bounding box center [1348, 763] width 132 height 27
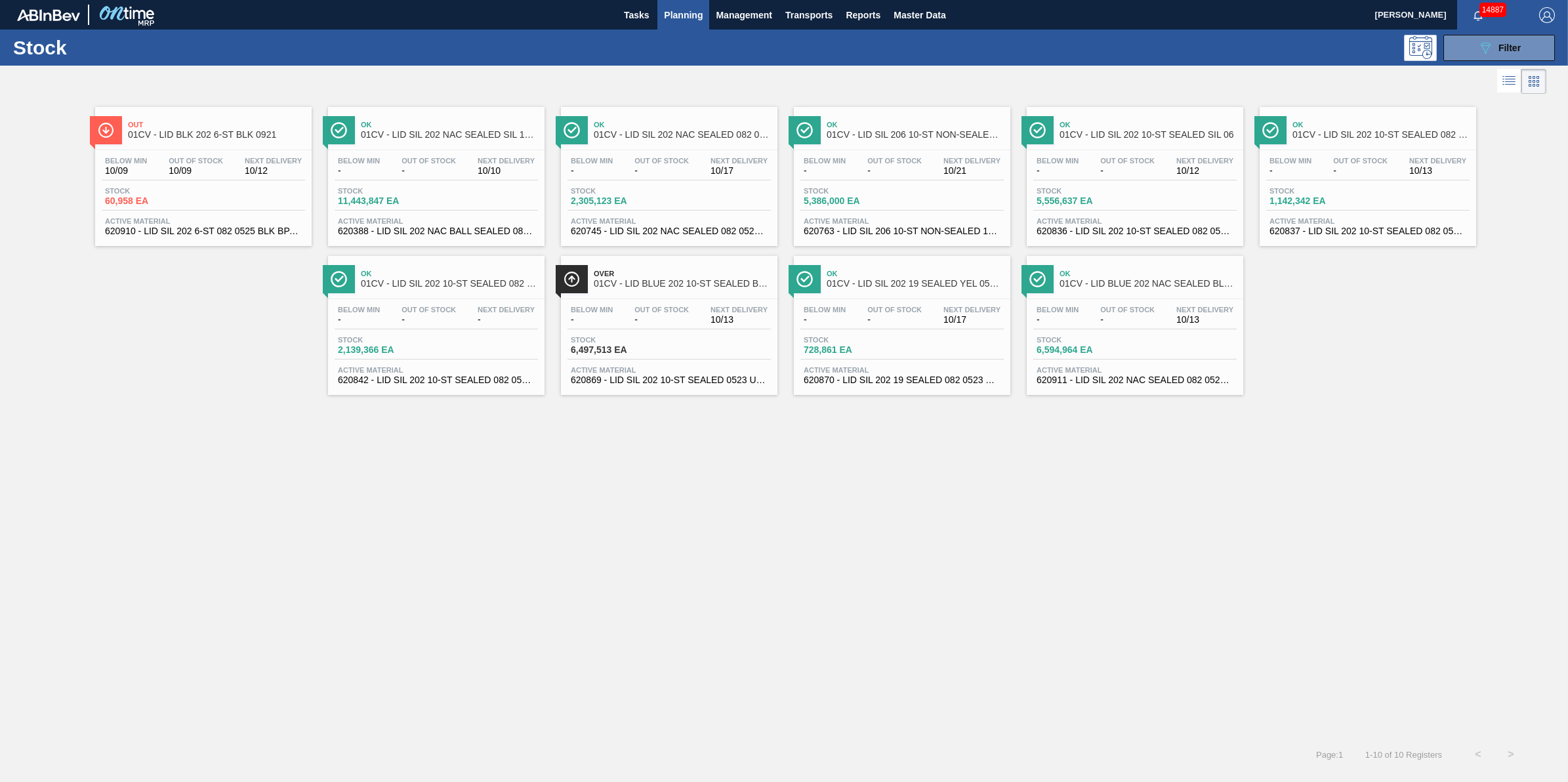
click at [1160, 200] on div "Stock 5,556,637 EA" at bounding box center [1135, 198] width 203 height 24
click at [174, 135] on span "01CV - LID BLK 202 6-ST BLK 0921" at bounding box center [217, 134] width 177 height 10
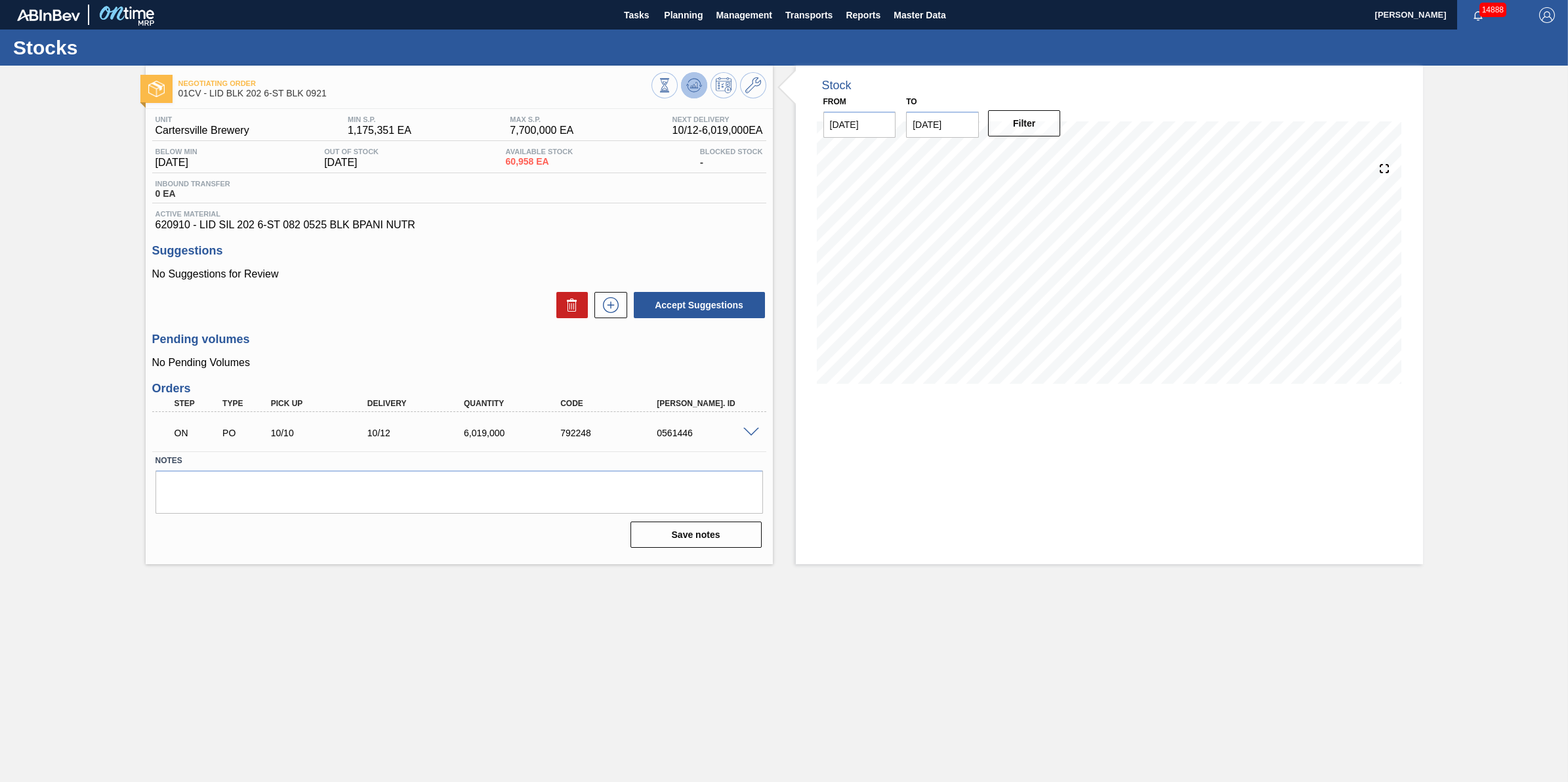
click at [681, 86] on button at bounding box center [694, 86] width 27 height 27
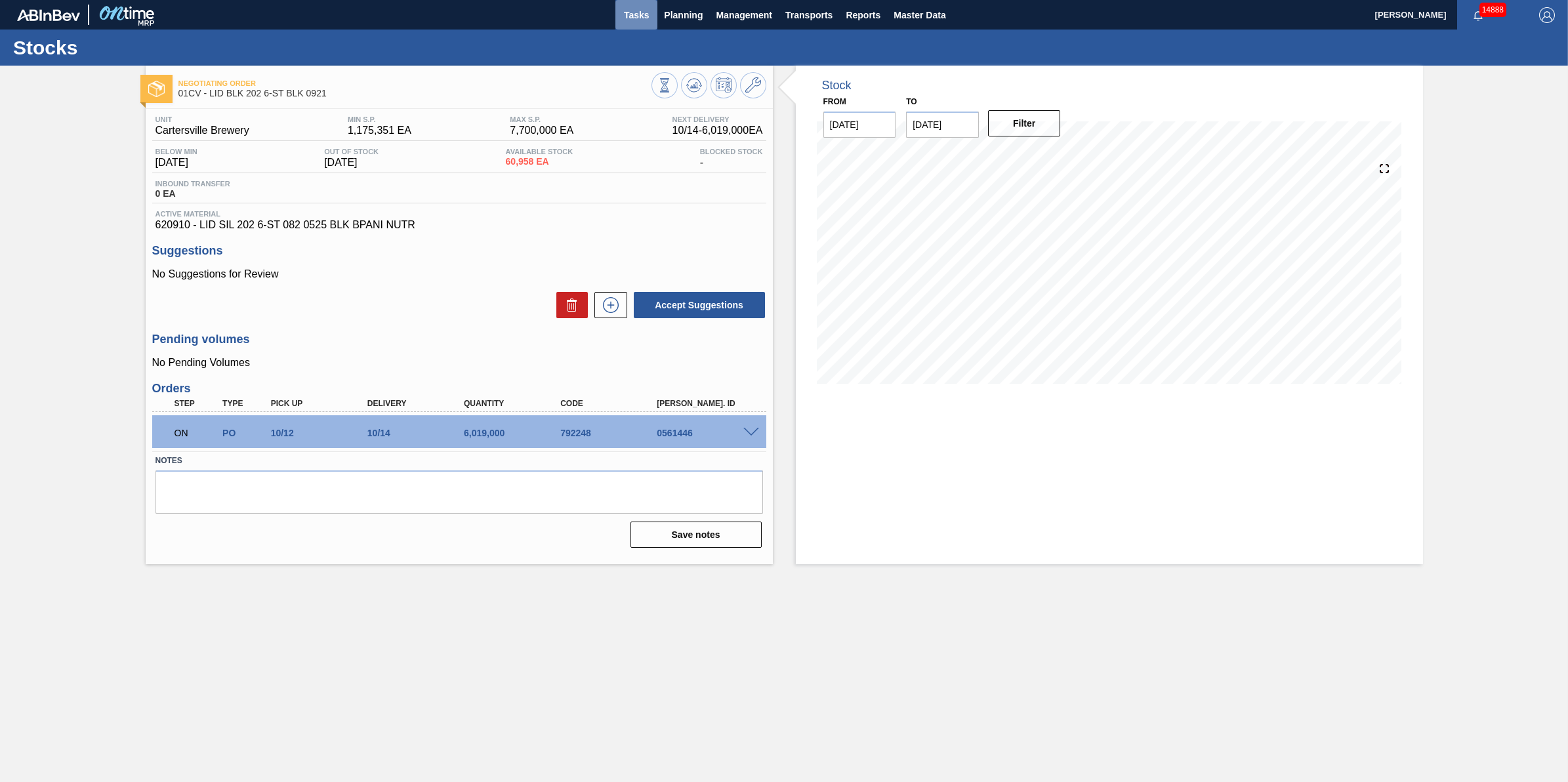
click at [631, 13] on span "Tasks" at bounding box center [636, 15] width 29 height 16
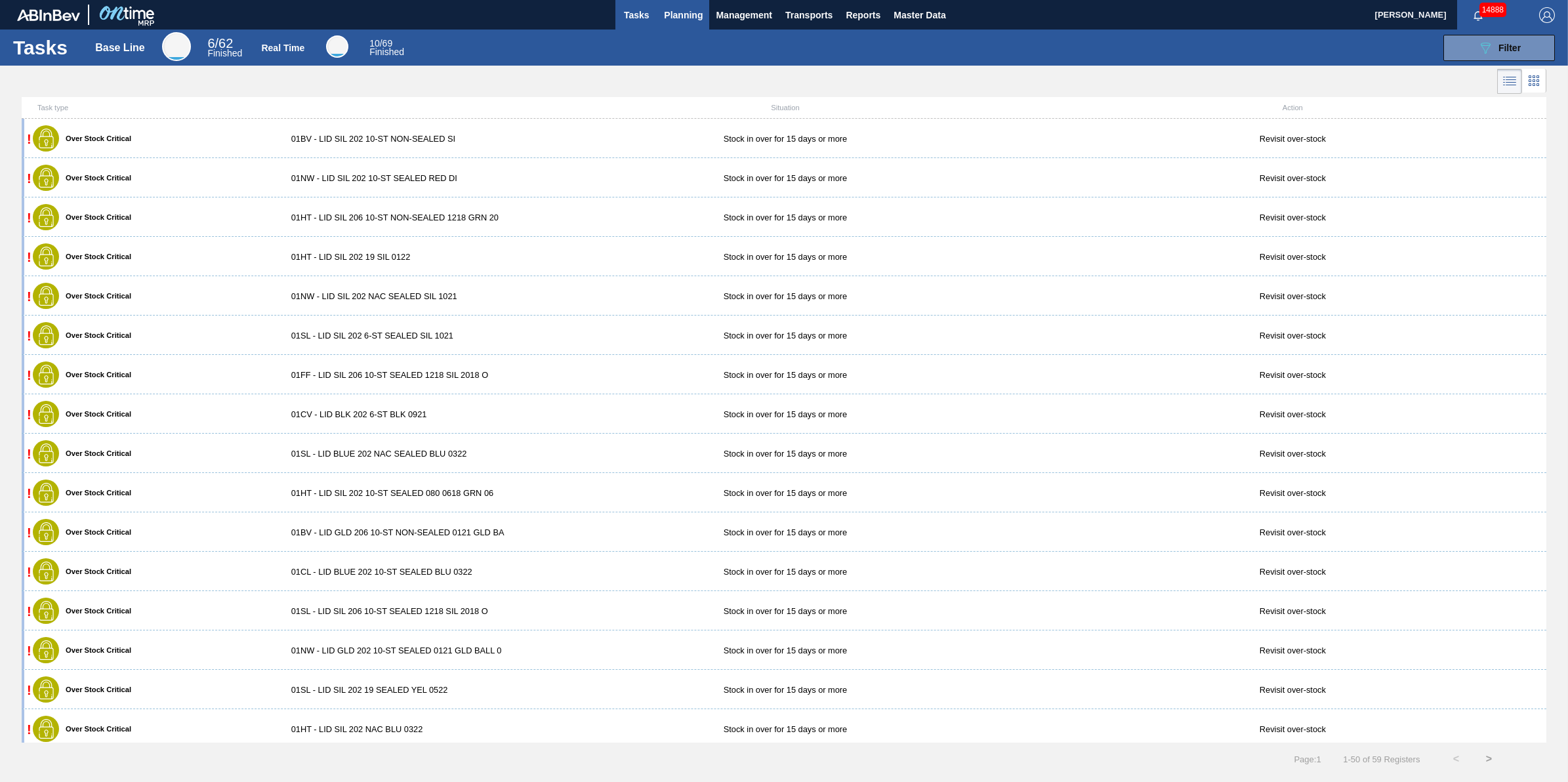
click at [674, 13] on span "Planning" at bounding box center [683, 15] width 39 height 16
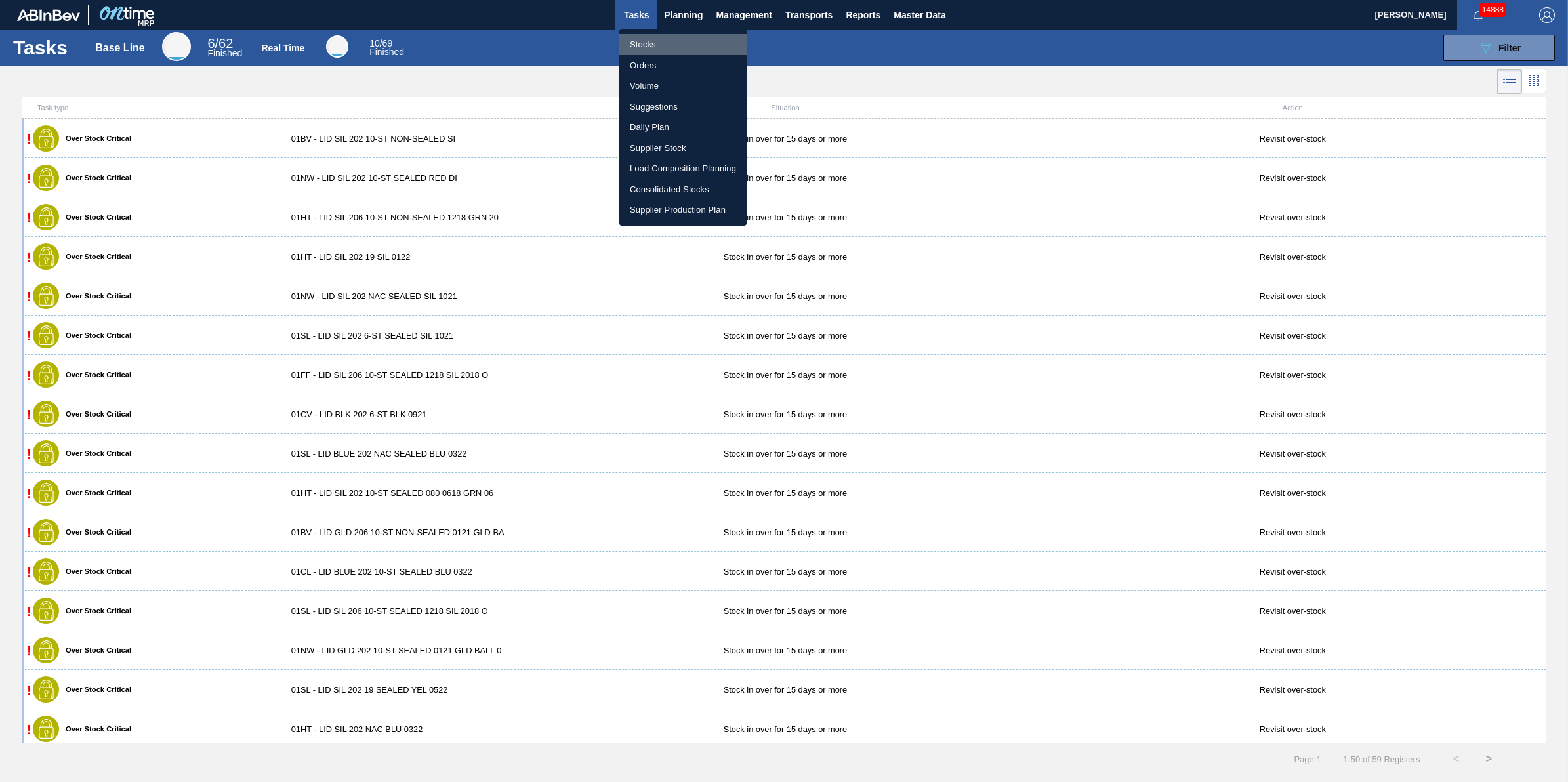
click at [662, 40] on li "Stocks" at bounding box center [683, 45] width 127 height 21
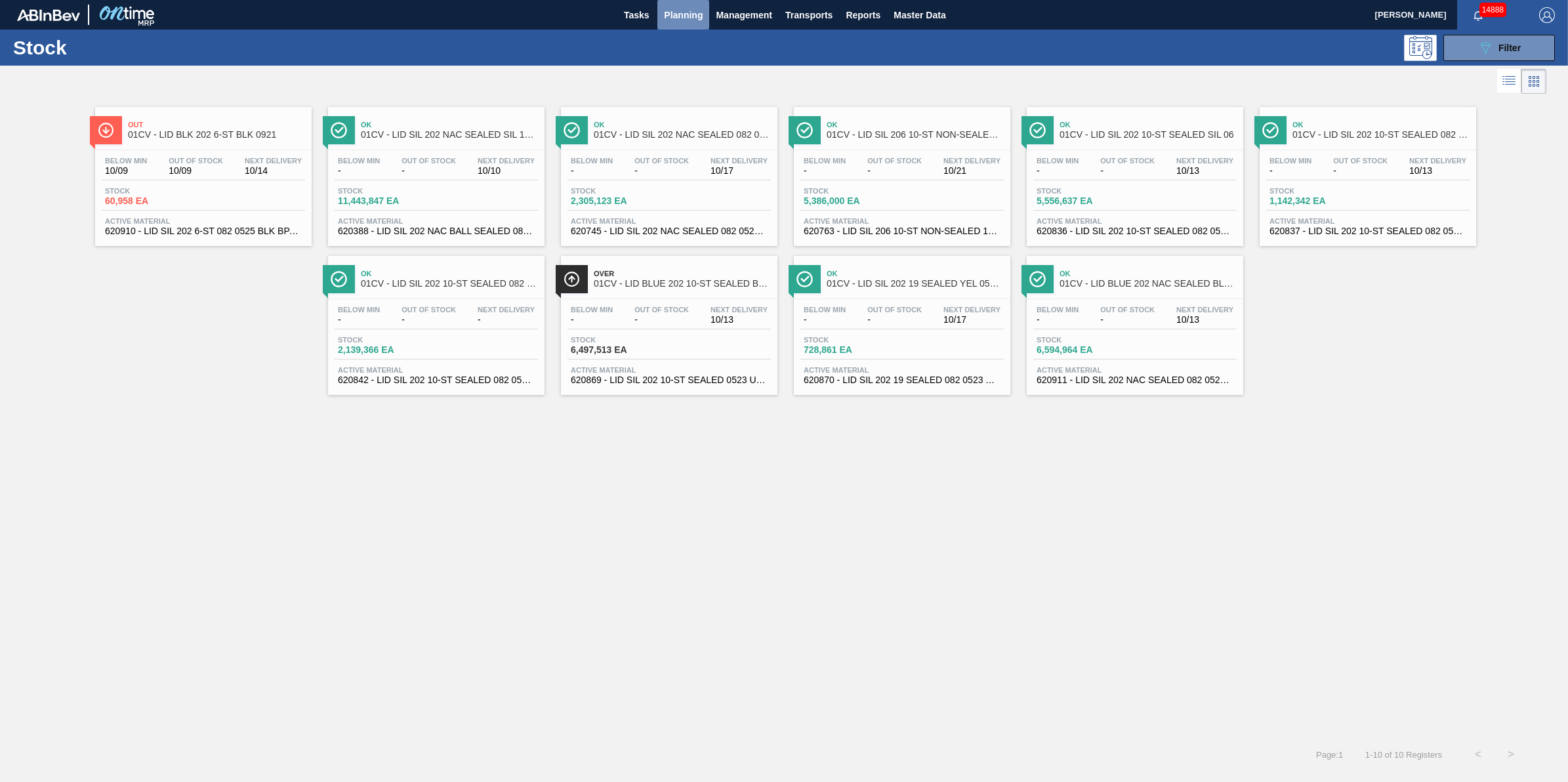
click at [674, 29] on button "Planning" at bounding box center [683, 14] width 52 height 30
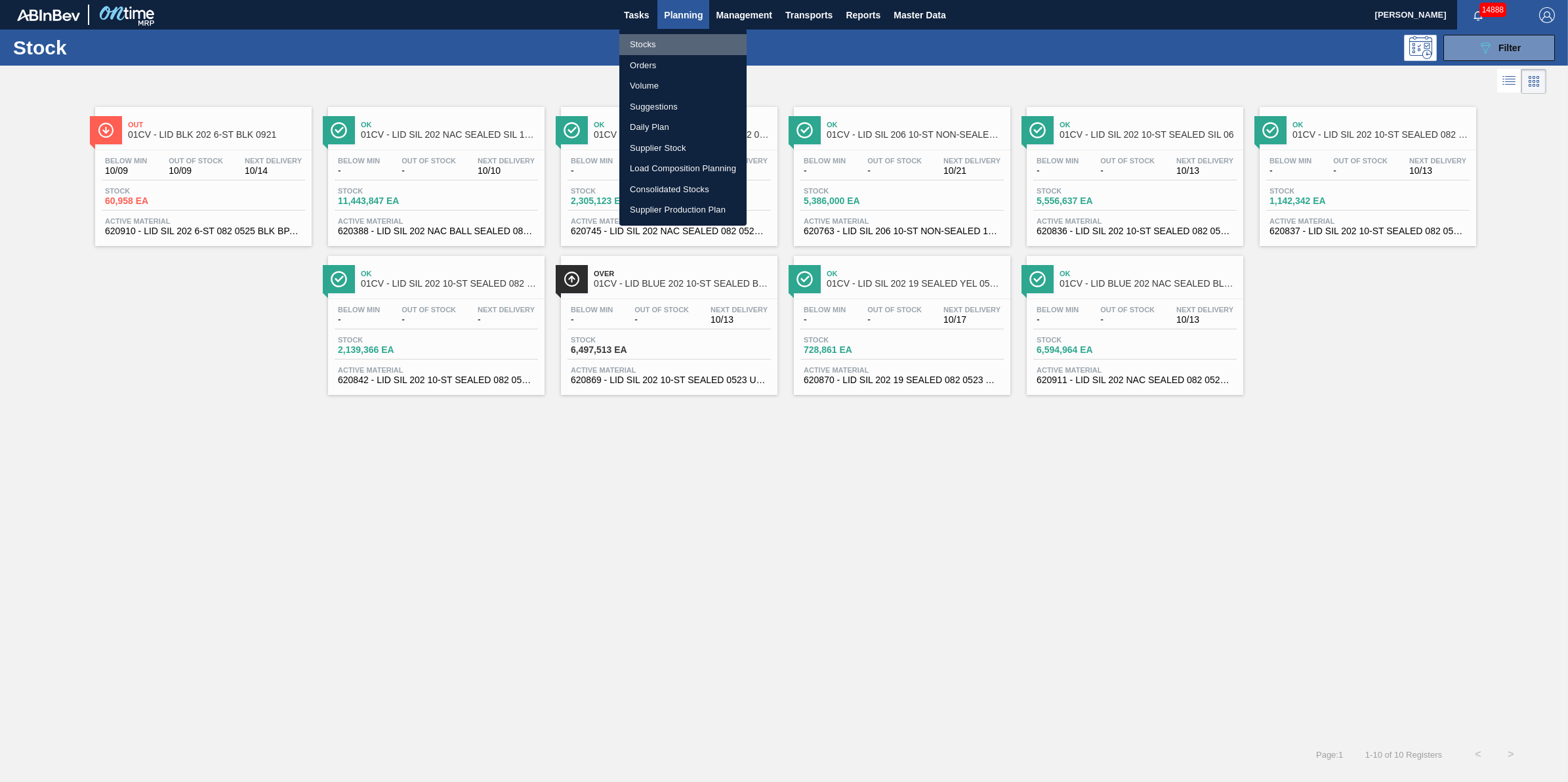
click at [681, 40] on li "Stocks" at bounding box center [683, 45] width 127 height 21
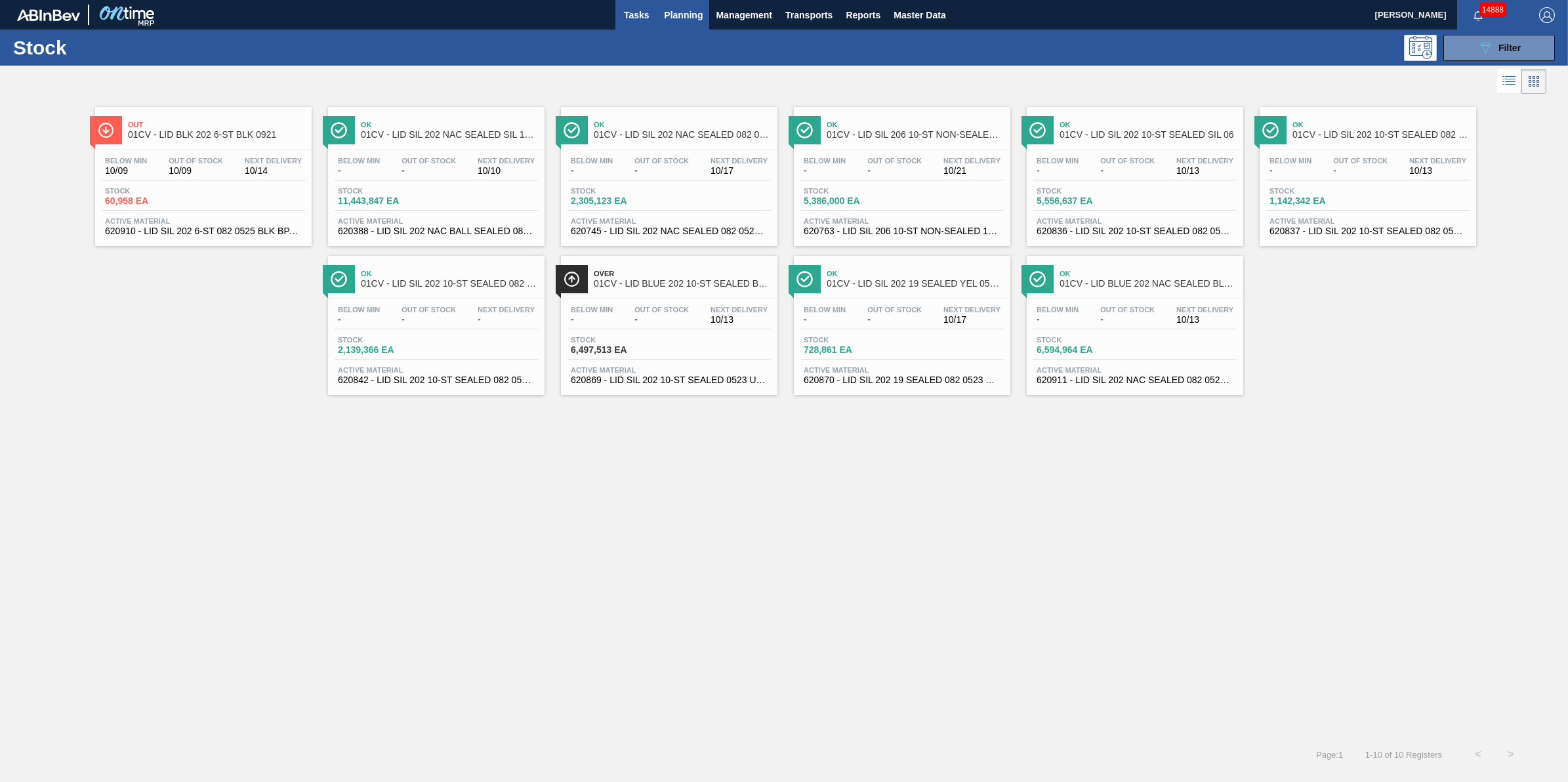
click at [645, 16] on span "Tasks" at bounding box center [636, 15] width 29 height 16
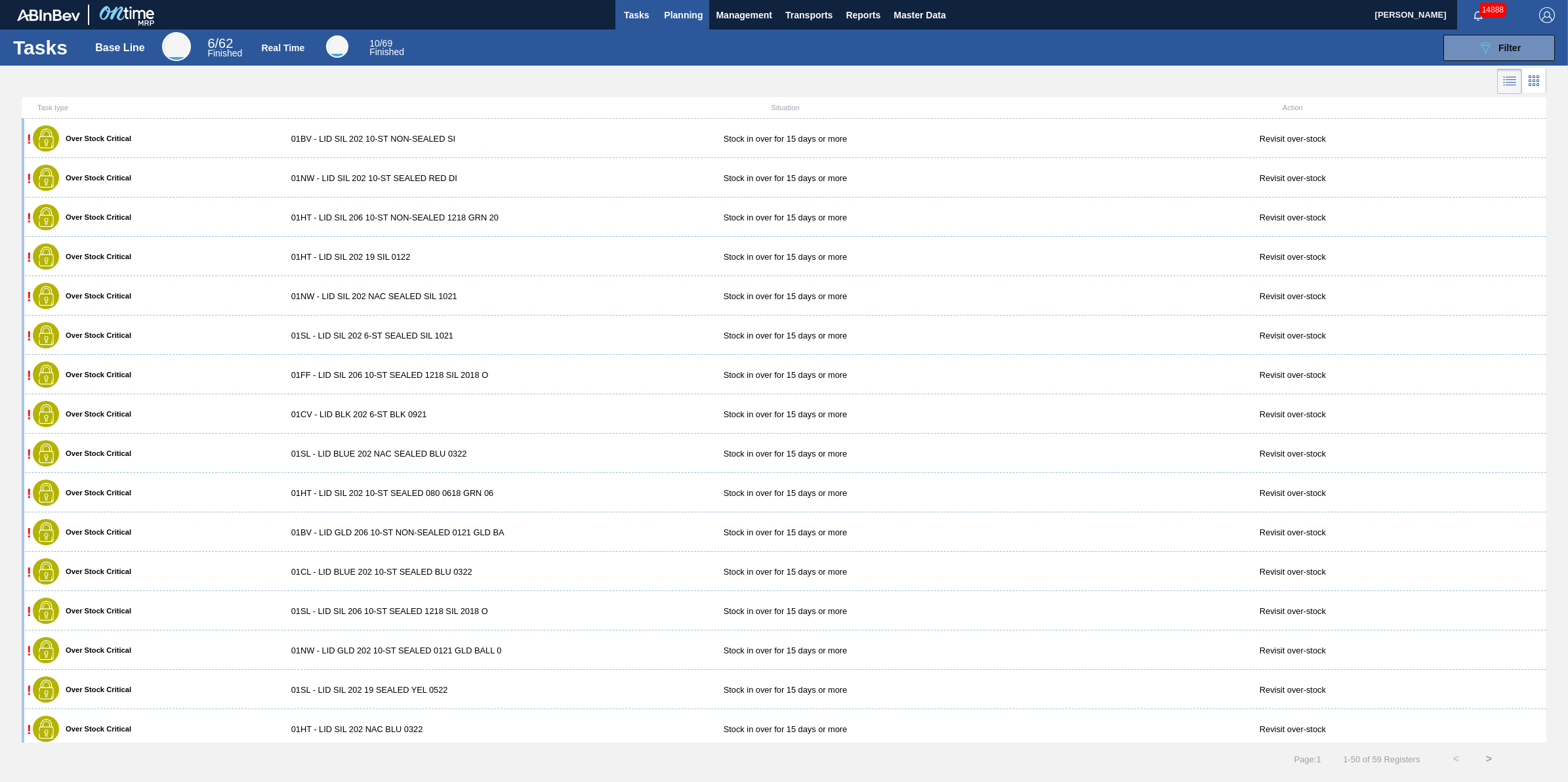
click at [661, 15] on button "Planning" at bounding box center [683, 14] width 52 height 30
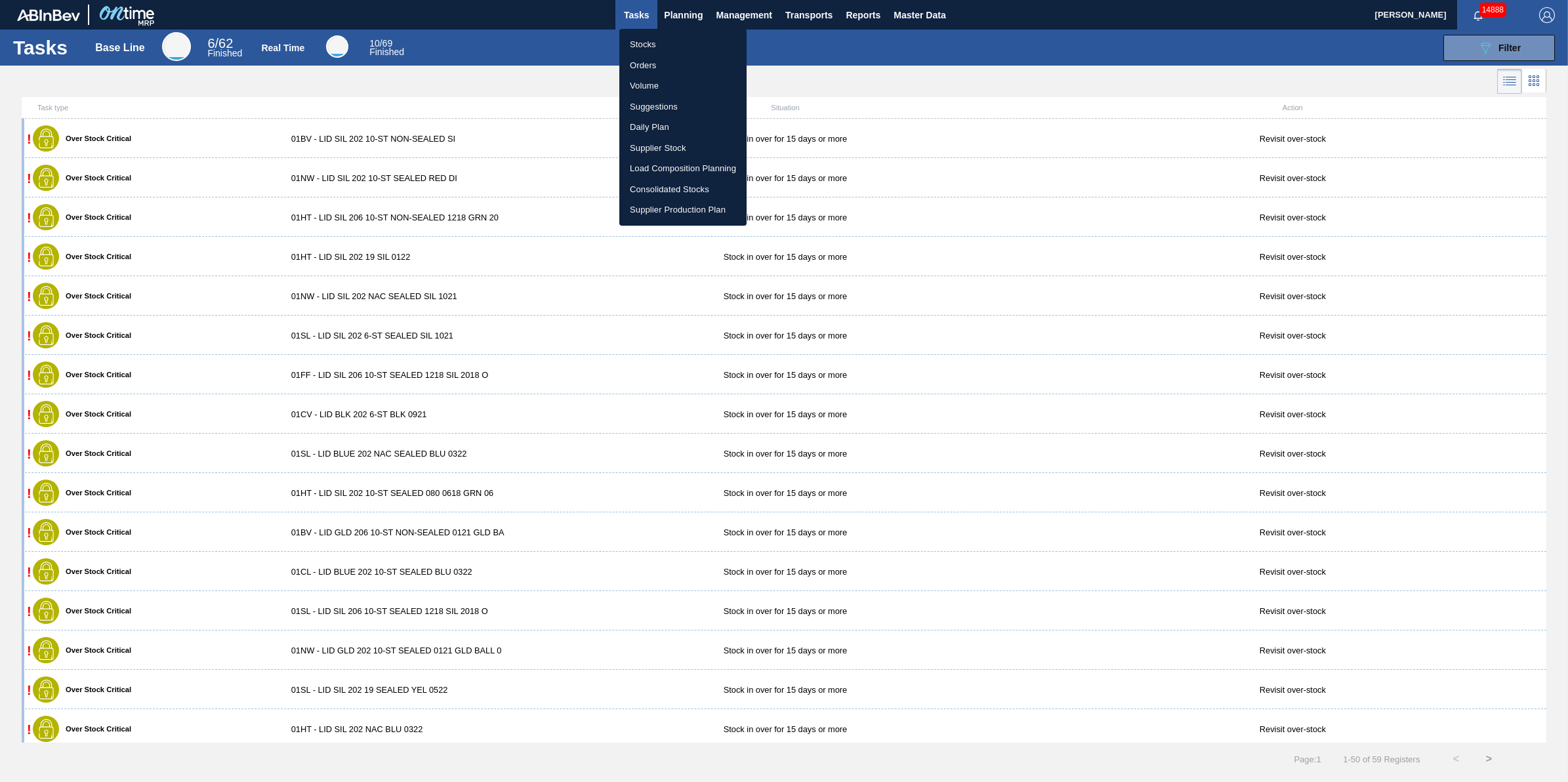
click at [671, 40] on li "Stocks" at bounding box center [683, 45] width 127 height 21
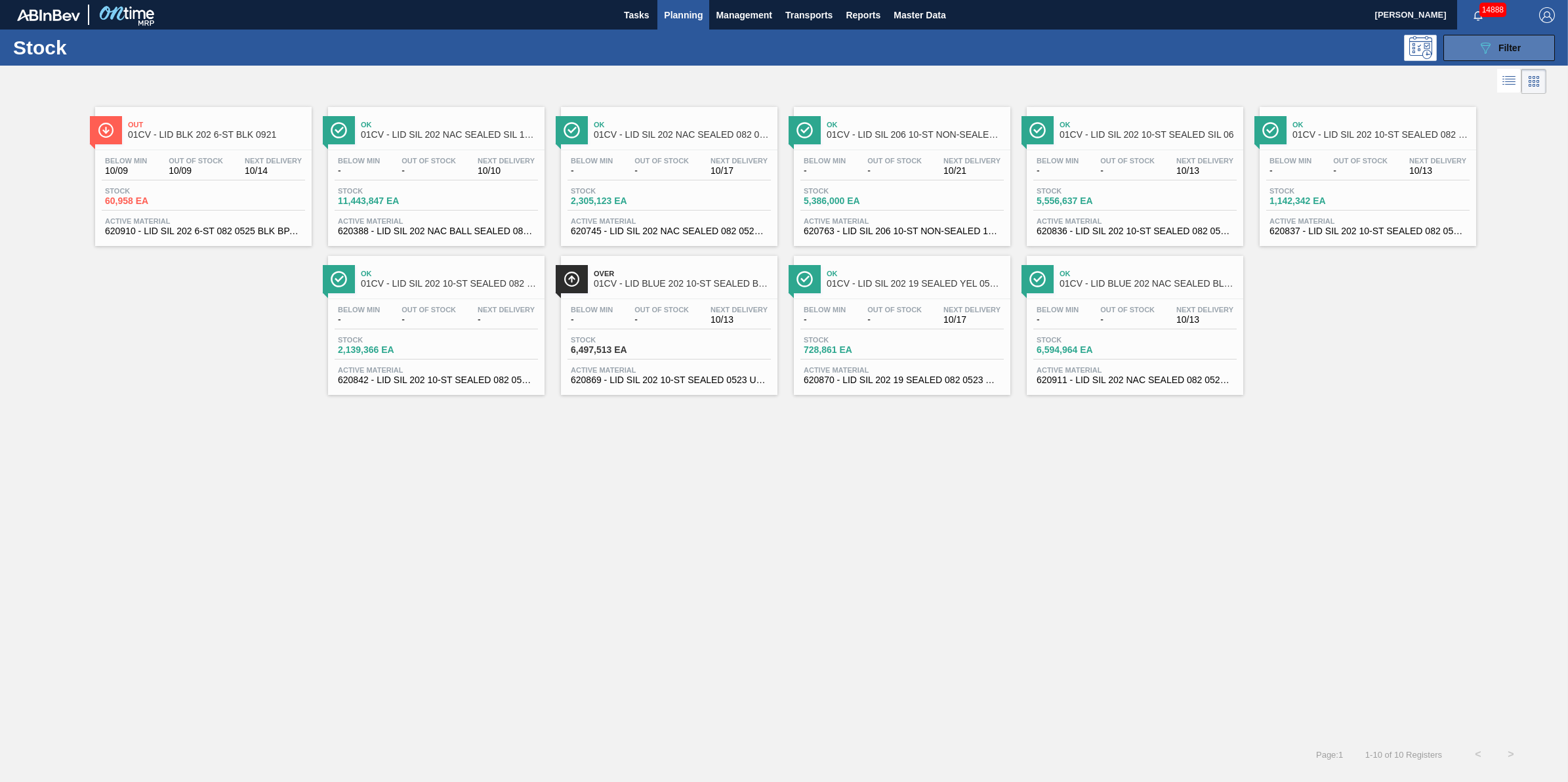
click at [1499, 51] on span "Filter" at bounding box center [1510, 48] width 22 height 10
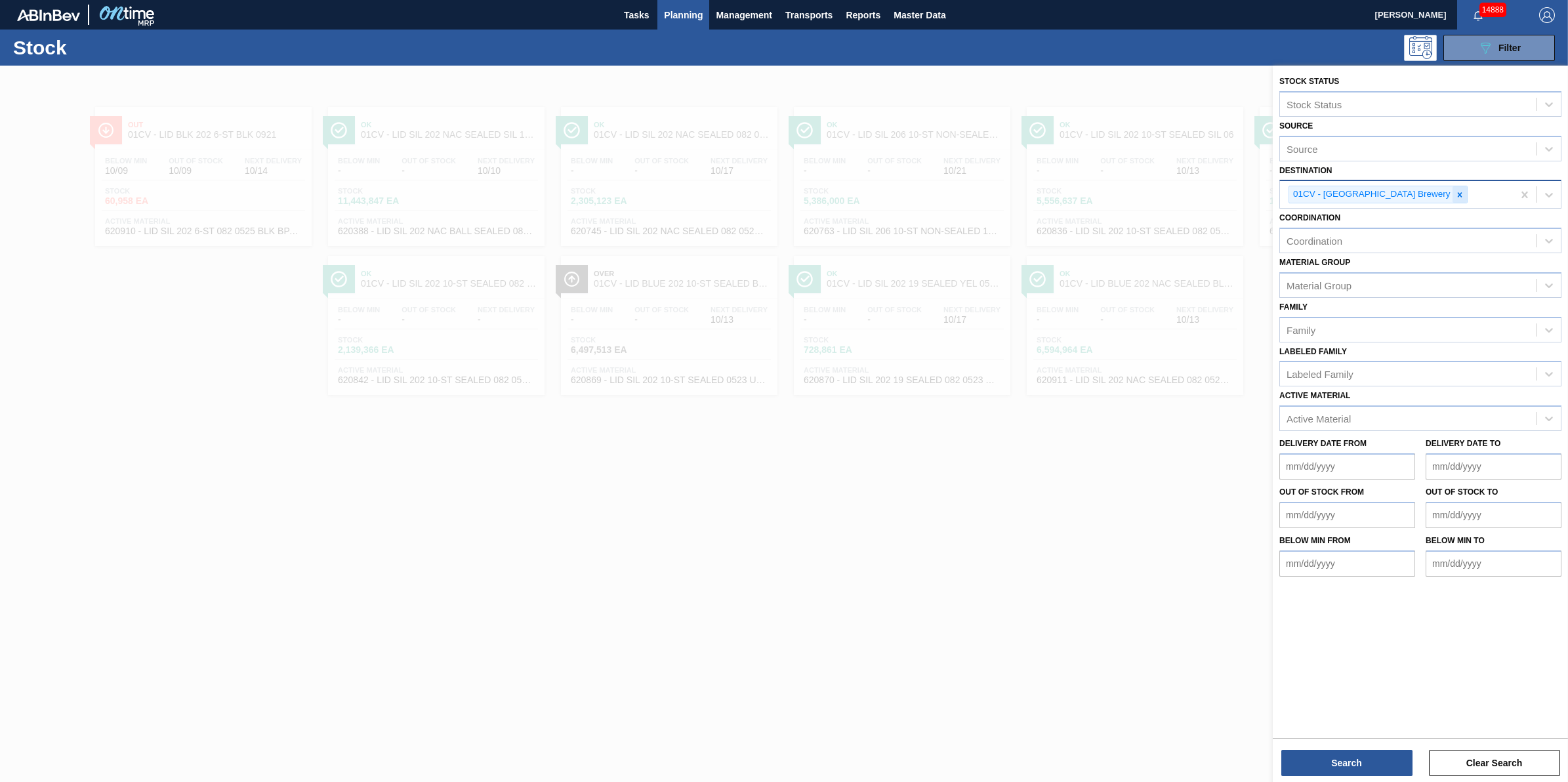
click at [1455, 195] on icon at bounding box center [1460, 196] width 10 height 10
click at [1414, 195] on div "Destination" at bounding box center [1408, 194] width 257 height 19
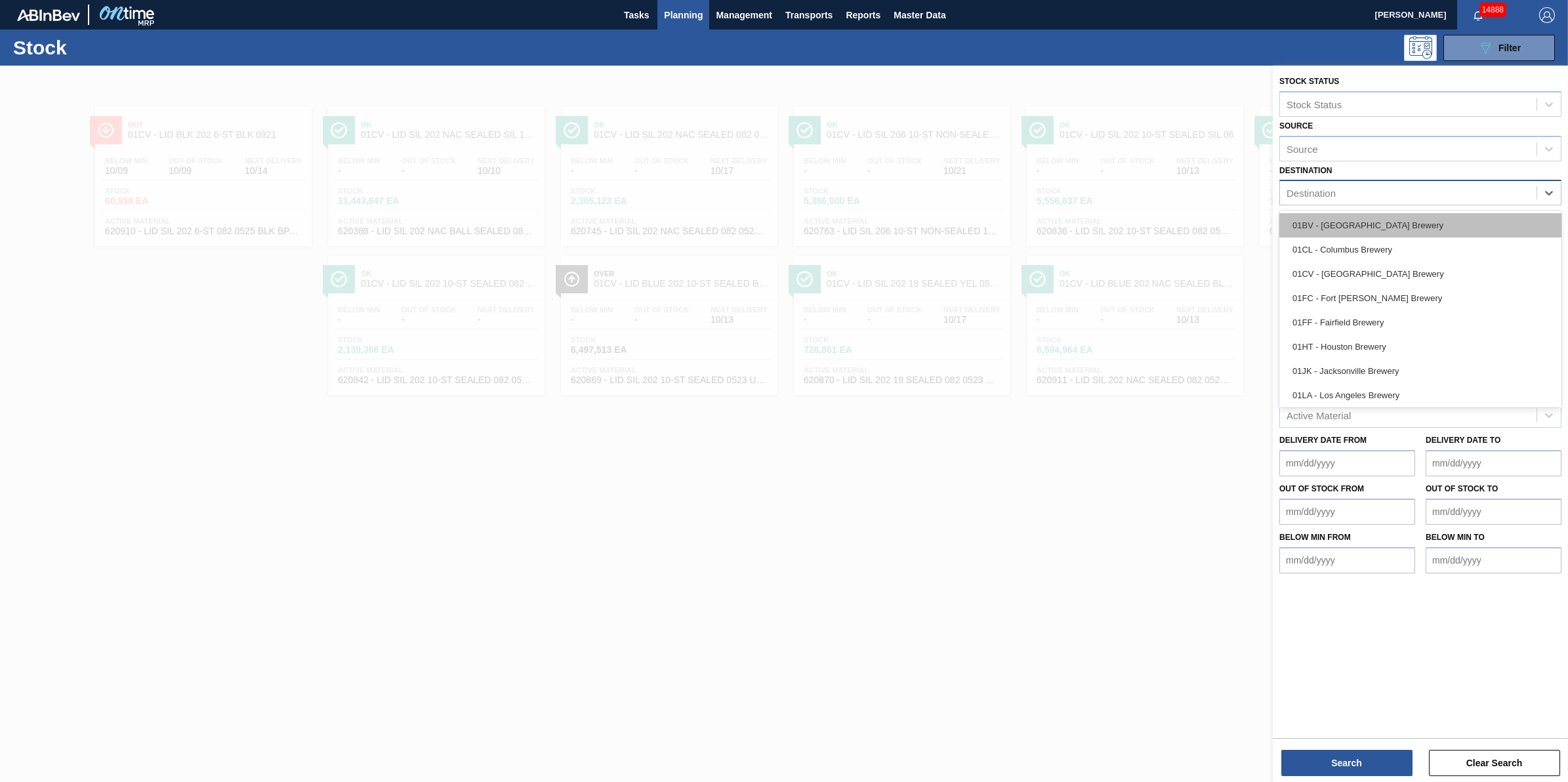
click at [1415, 218] on div "01BV - [GEOGRAPHIC_DATA] Brewery" at bounding box center [1421, 225] width 282 height 24
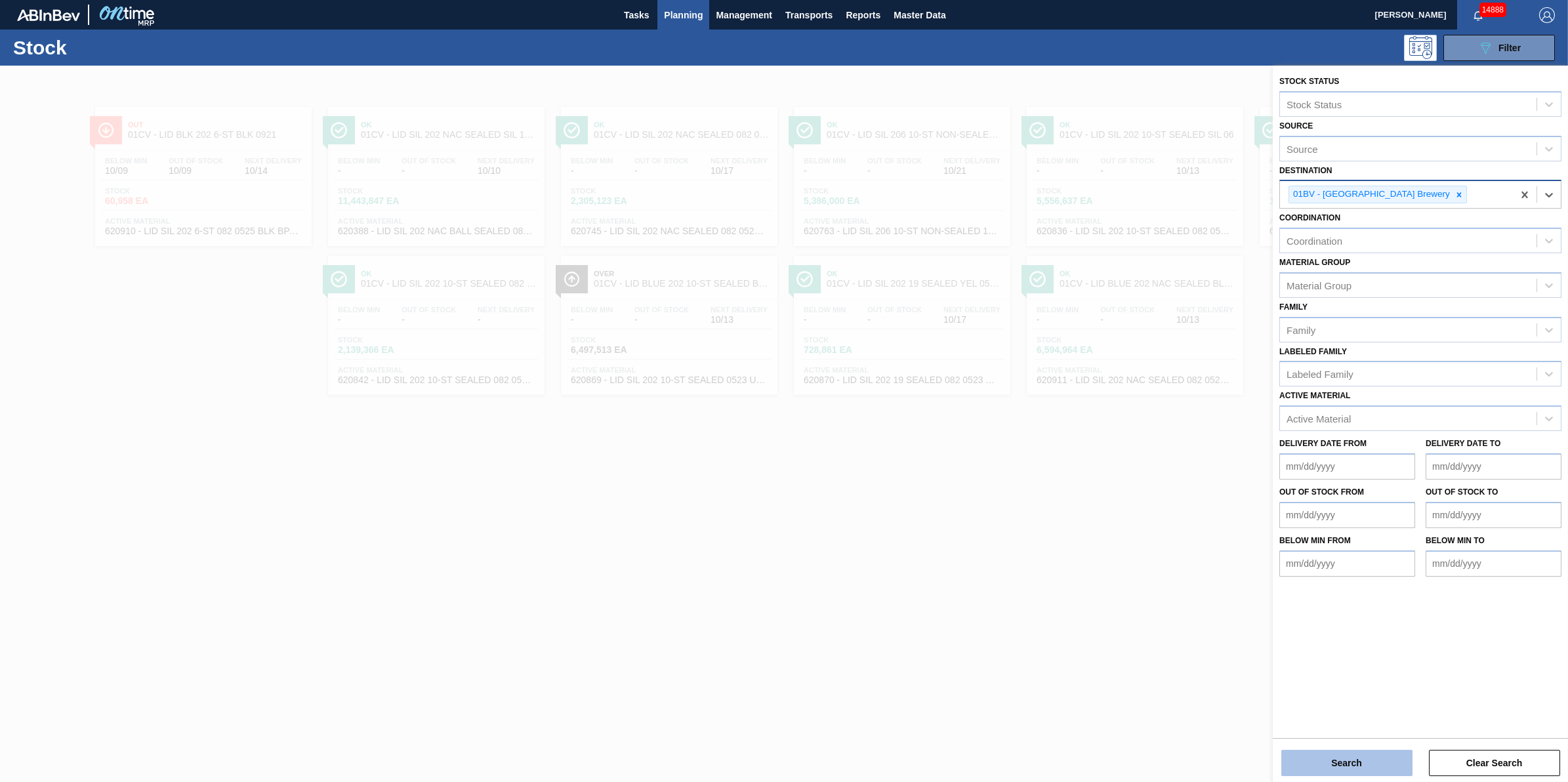
click at [1322, 773] on button "Search" at bounding box center [1348, 763] width 132 height 27
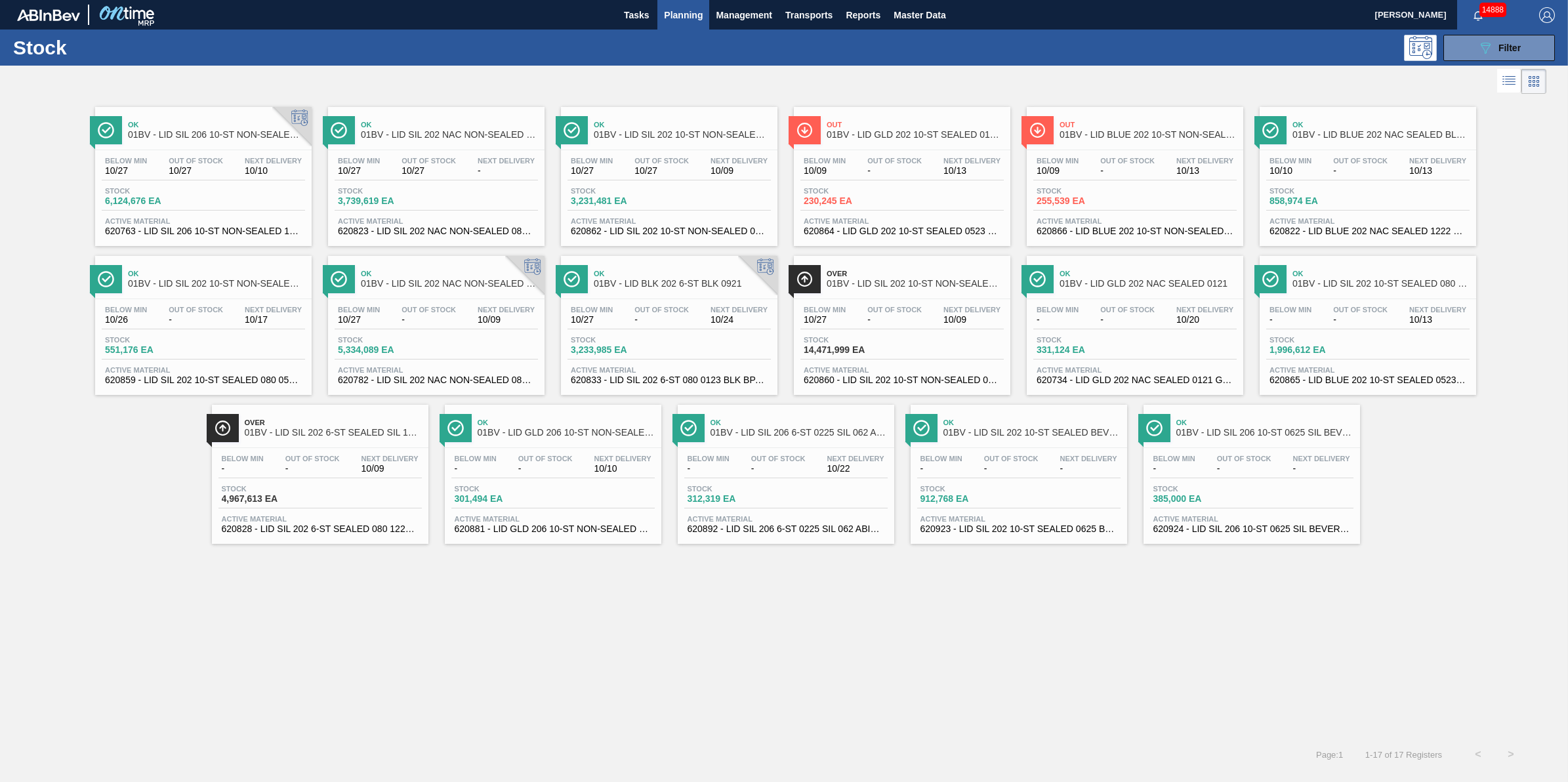
click at [263, 201] on div "Stock 6,124,676 EA" at bounding box center [203, 198] width 203 height 24
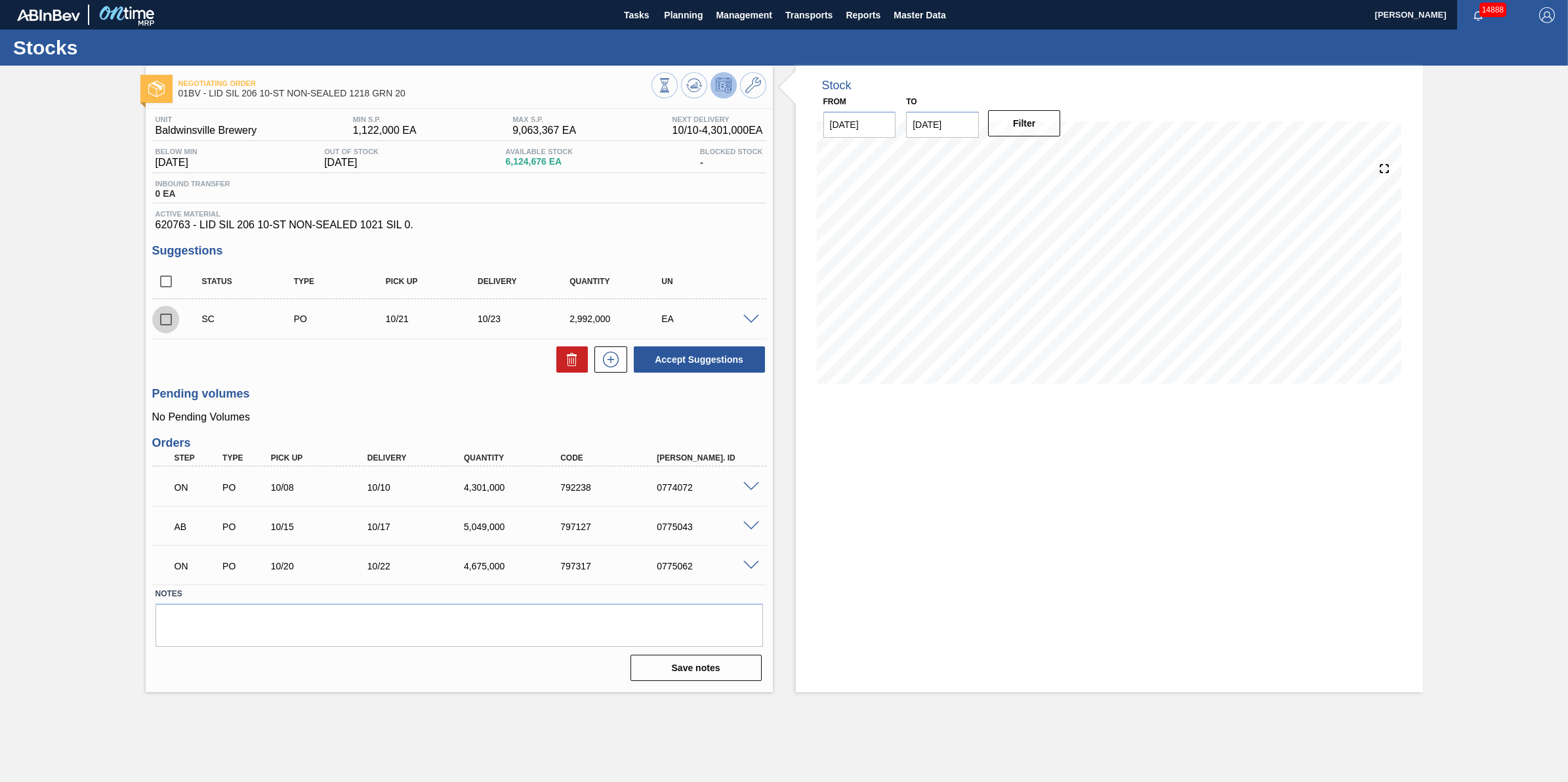
click at [174, 319] on input "checkbox" at bounding box center [166, 319] width 28 height 28
click at [559, 362] on button at bounding box center [571, 360] width 31 height 27
checkbox input "false"
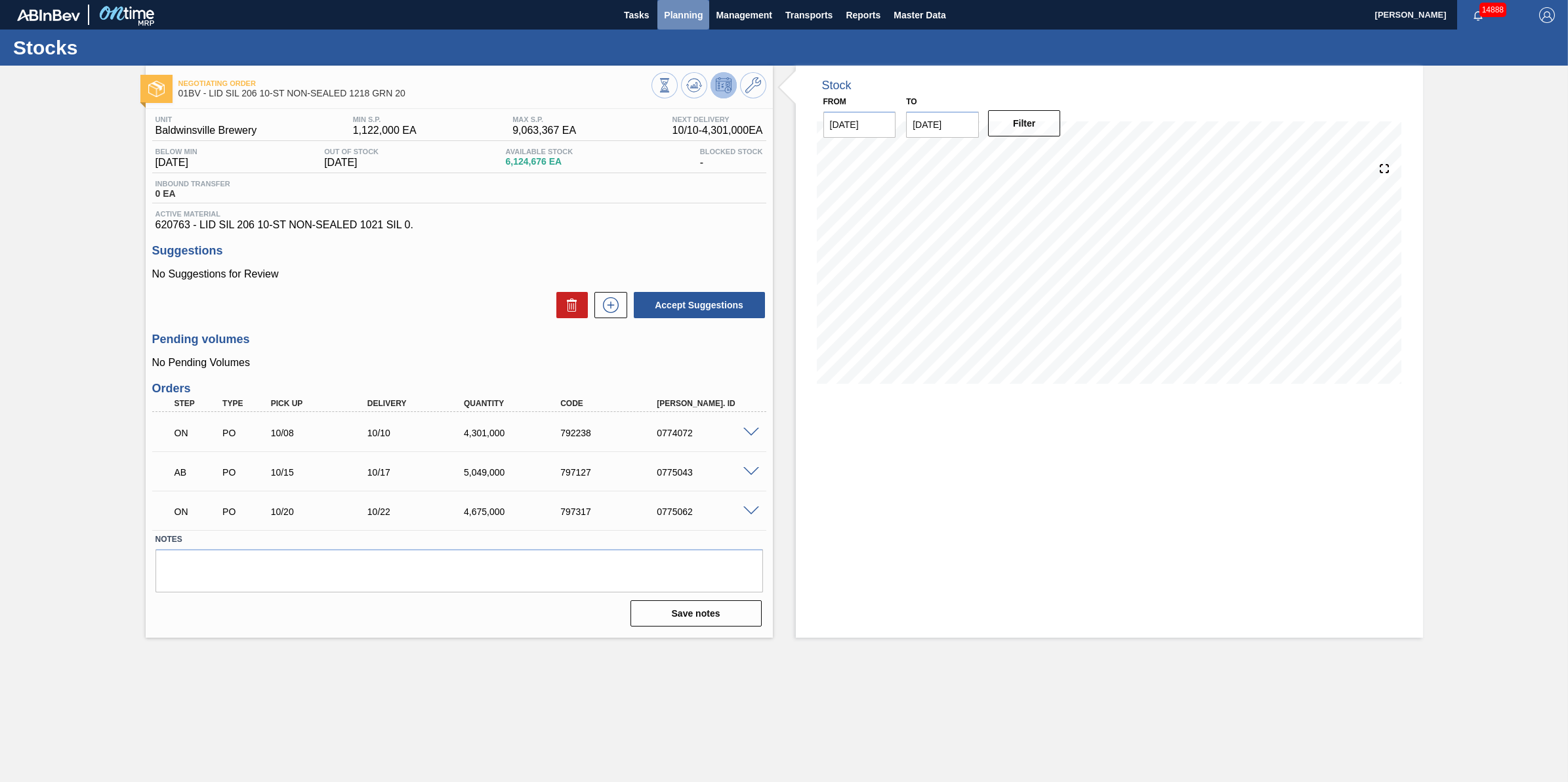
click at [696, 13] on span "Planning" at bounding box center [683, 15] width 39 height 16
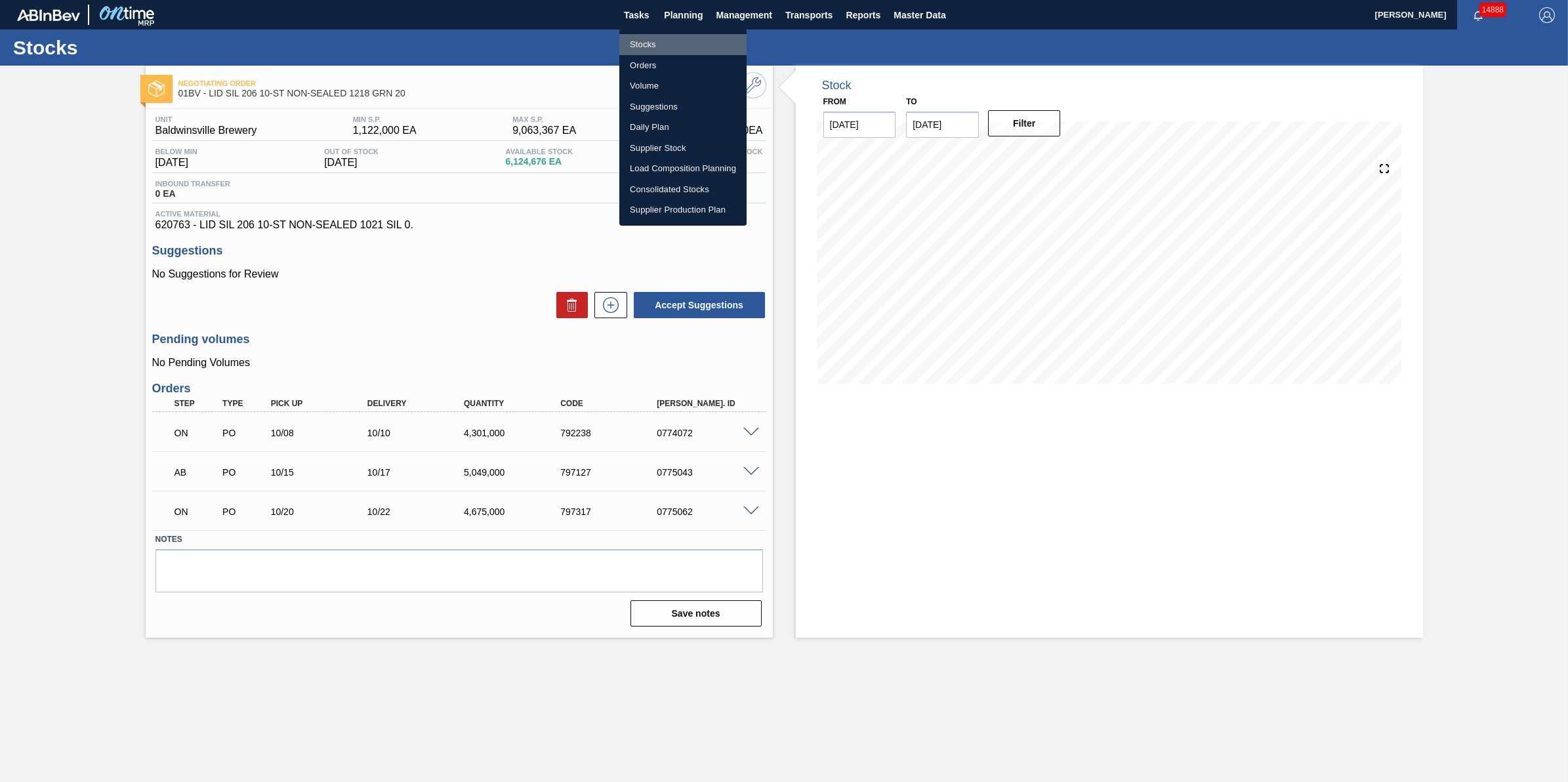
click at [688, 34] on li "Stocks" at bounding box center [683, 45] width 127 height 21
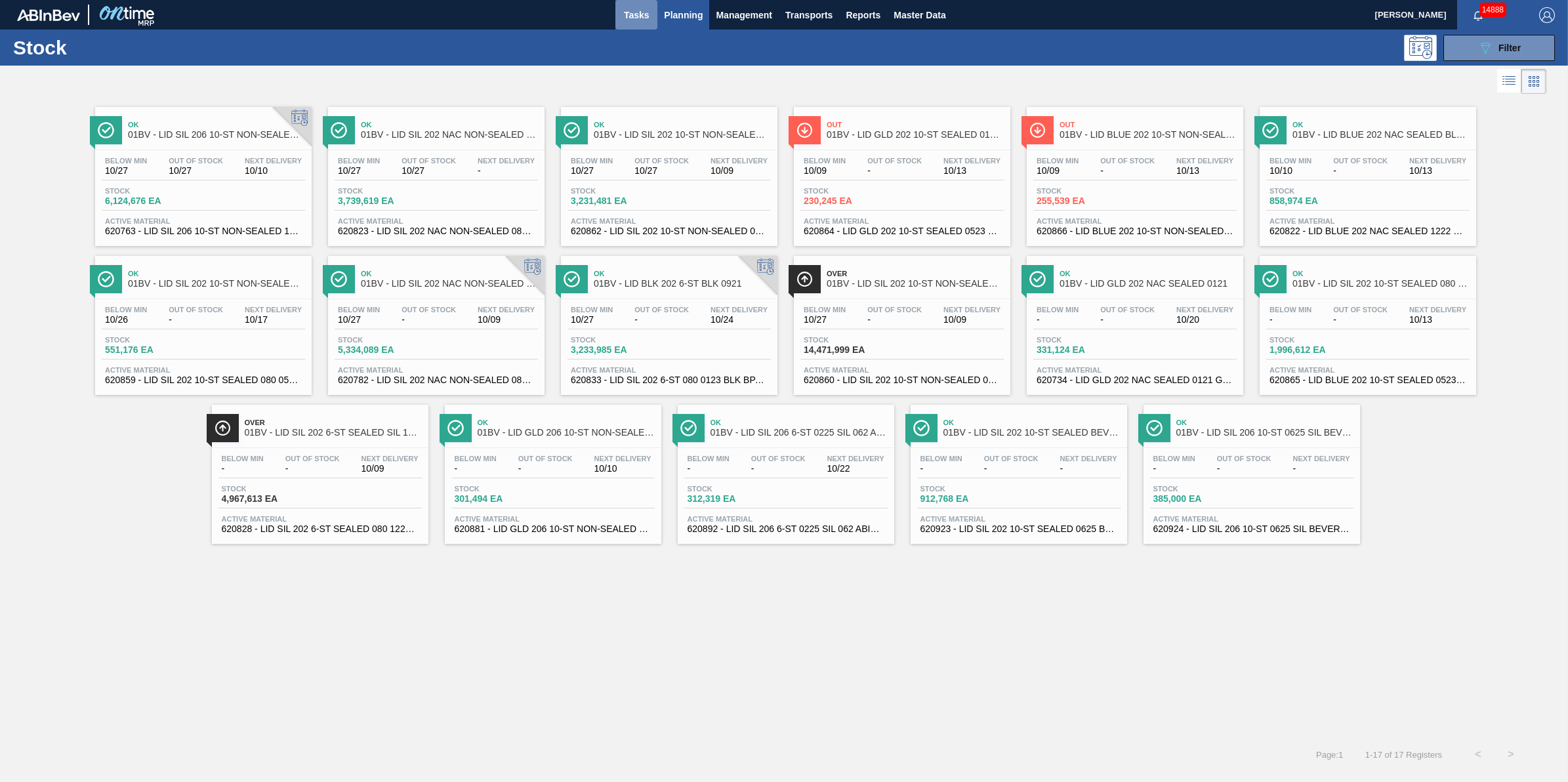
click at [624, 8] on span "Tasks" at bounding box center [636, 15] width 29 height 16
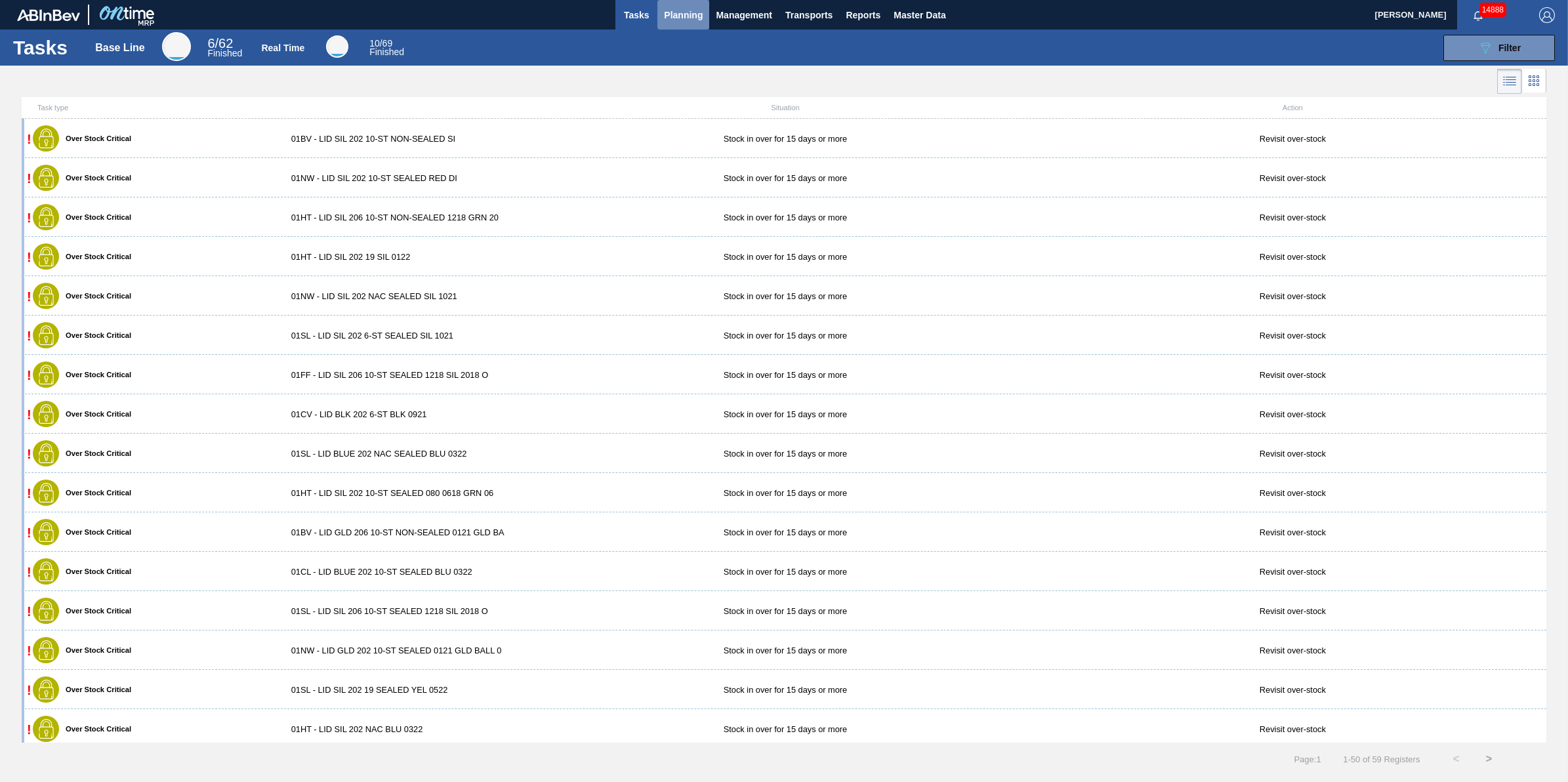
click at [681, 13] on span "Planning" at bounding box center [683, 15] width 39 height 16
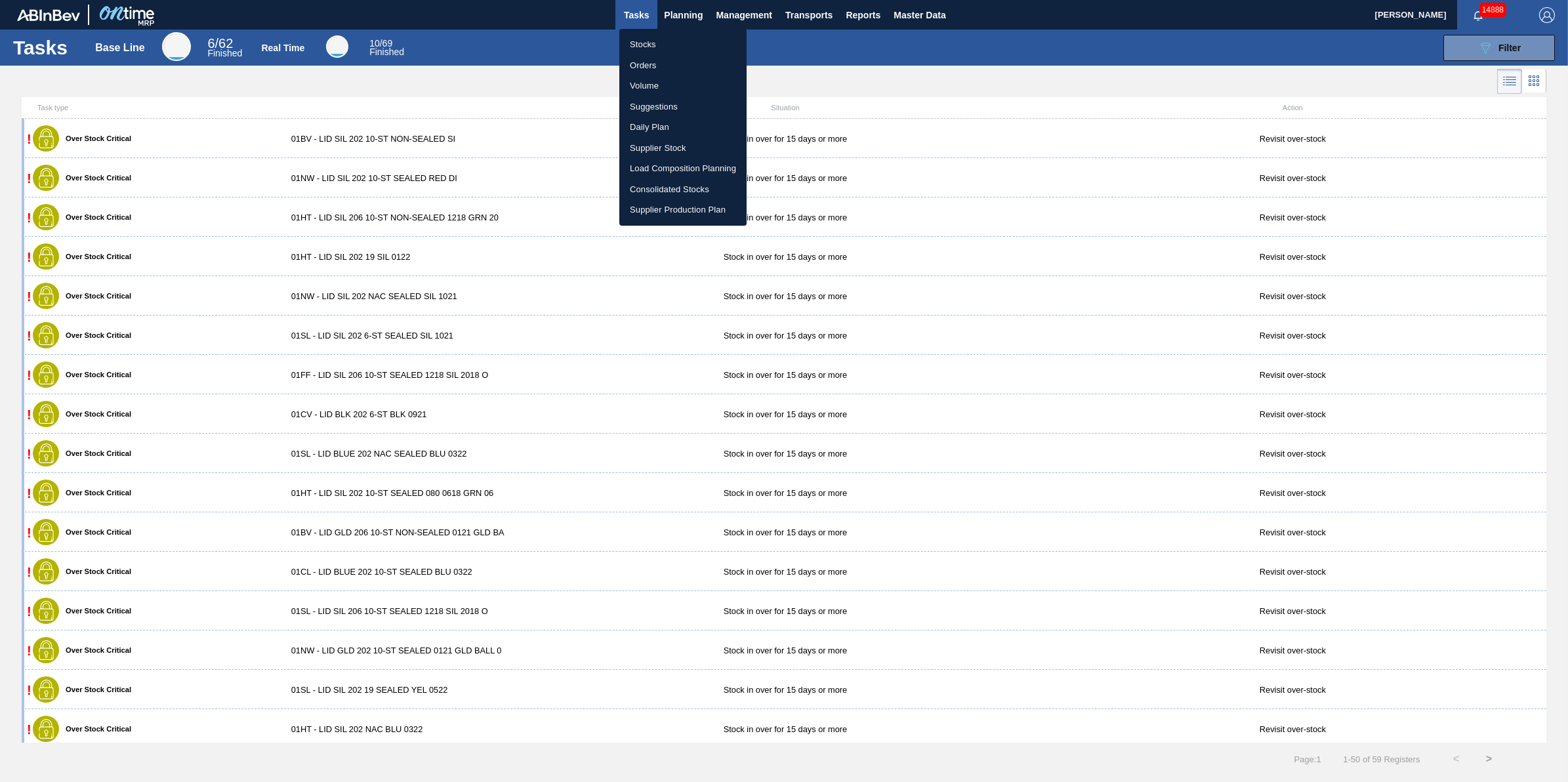
click at [679, 37] on li "Stocks" at bounding box center [683, 45] width 127 height 21
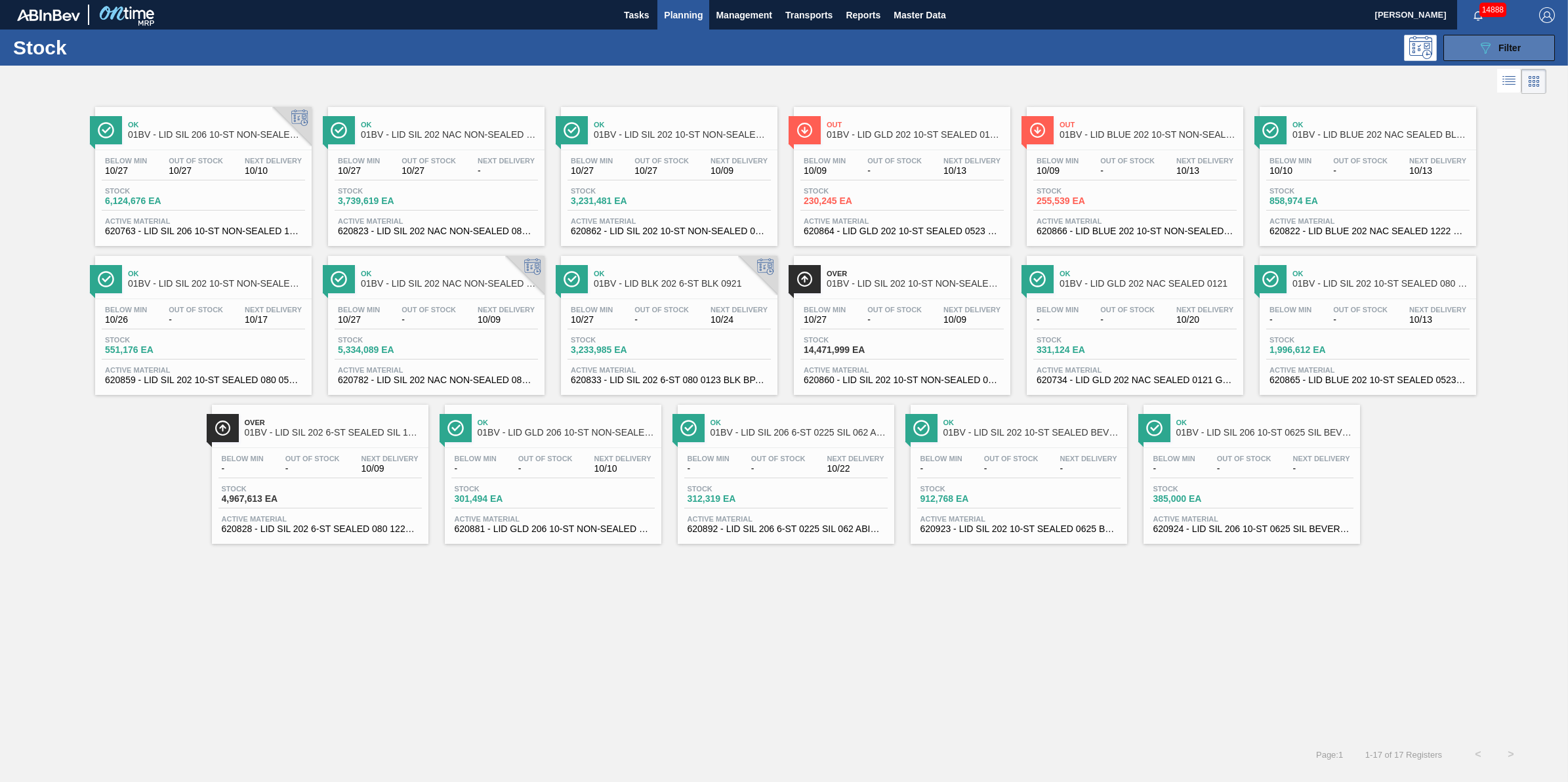
click at [1481, 60] on button "089F7B8B-B2A5-4AFE-B5C0-19BA573D28AC Filter" at bounding box center [1499, 48] width 112 height 27
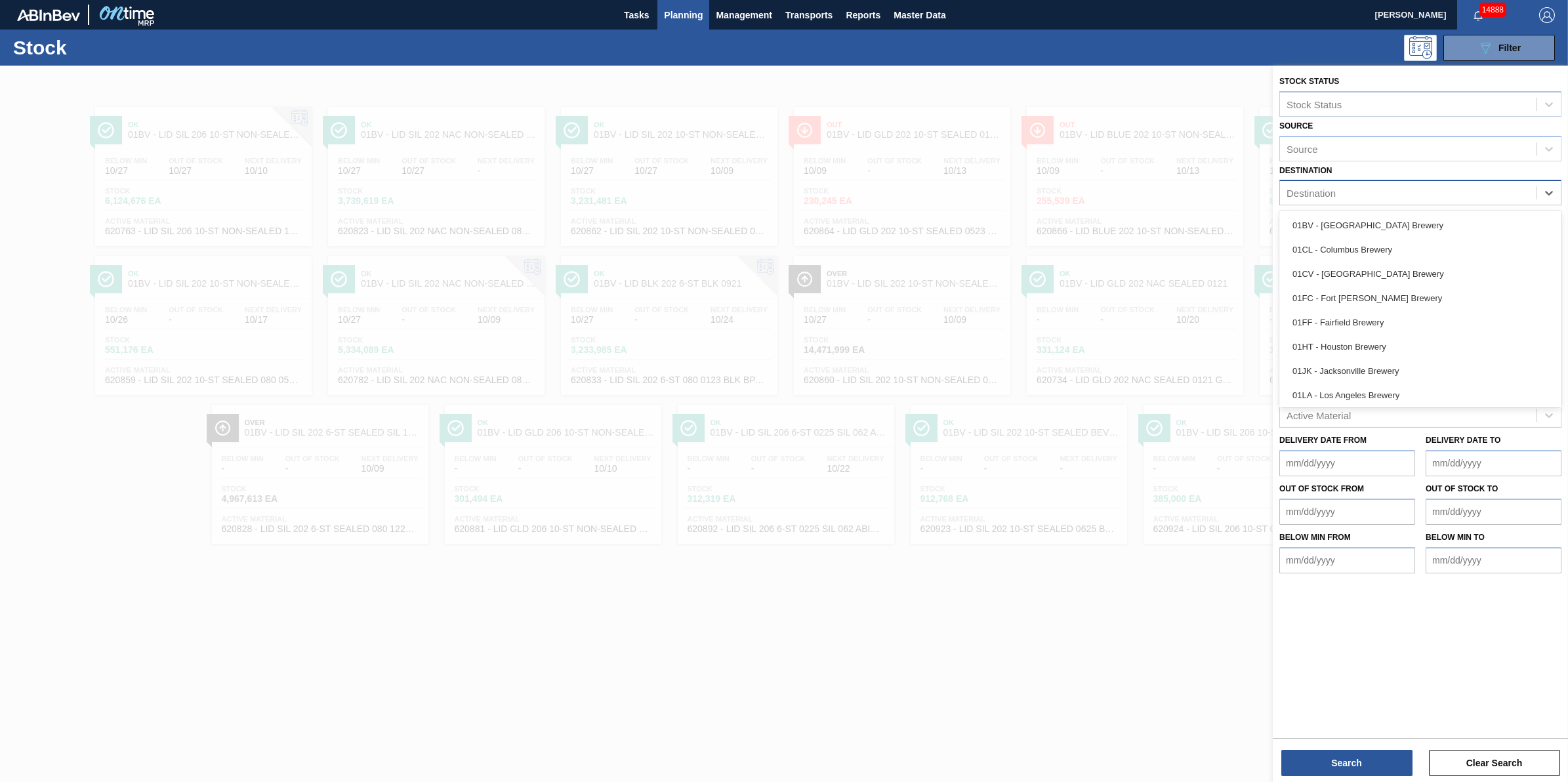
click at [1507, 198] on div "Destination" at bounding box center [1408, 194] width 257 height 19
click at [1426, 381] on div "01WM - Williamsburg Brewery" at bounding box center [1421, 392] width 282 height 24
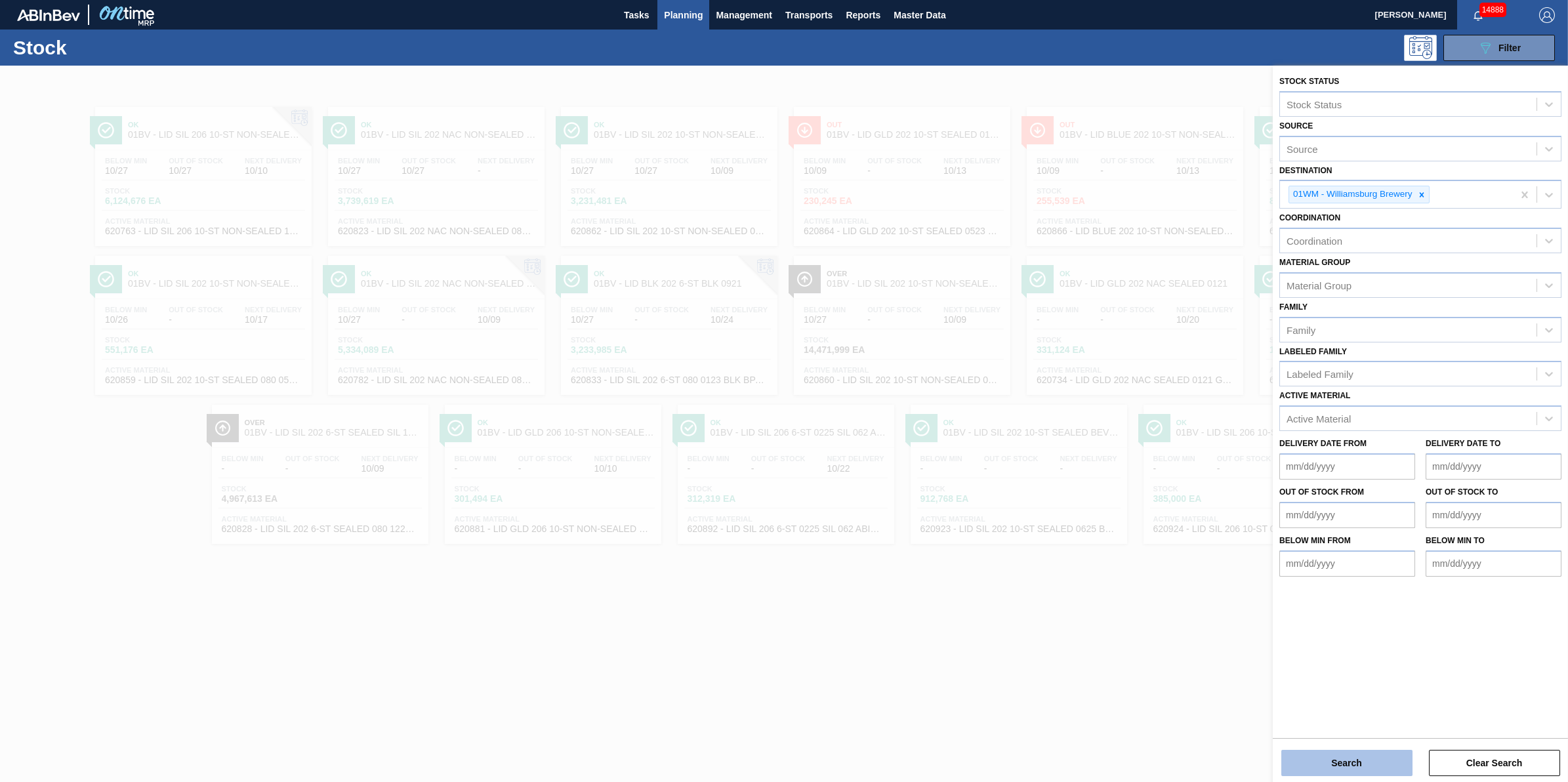
click at [1308, 765] on button "Search" at bounding box center [1348, 763] width 132 height 27
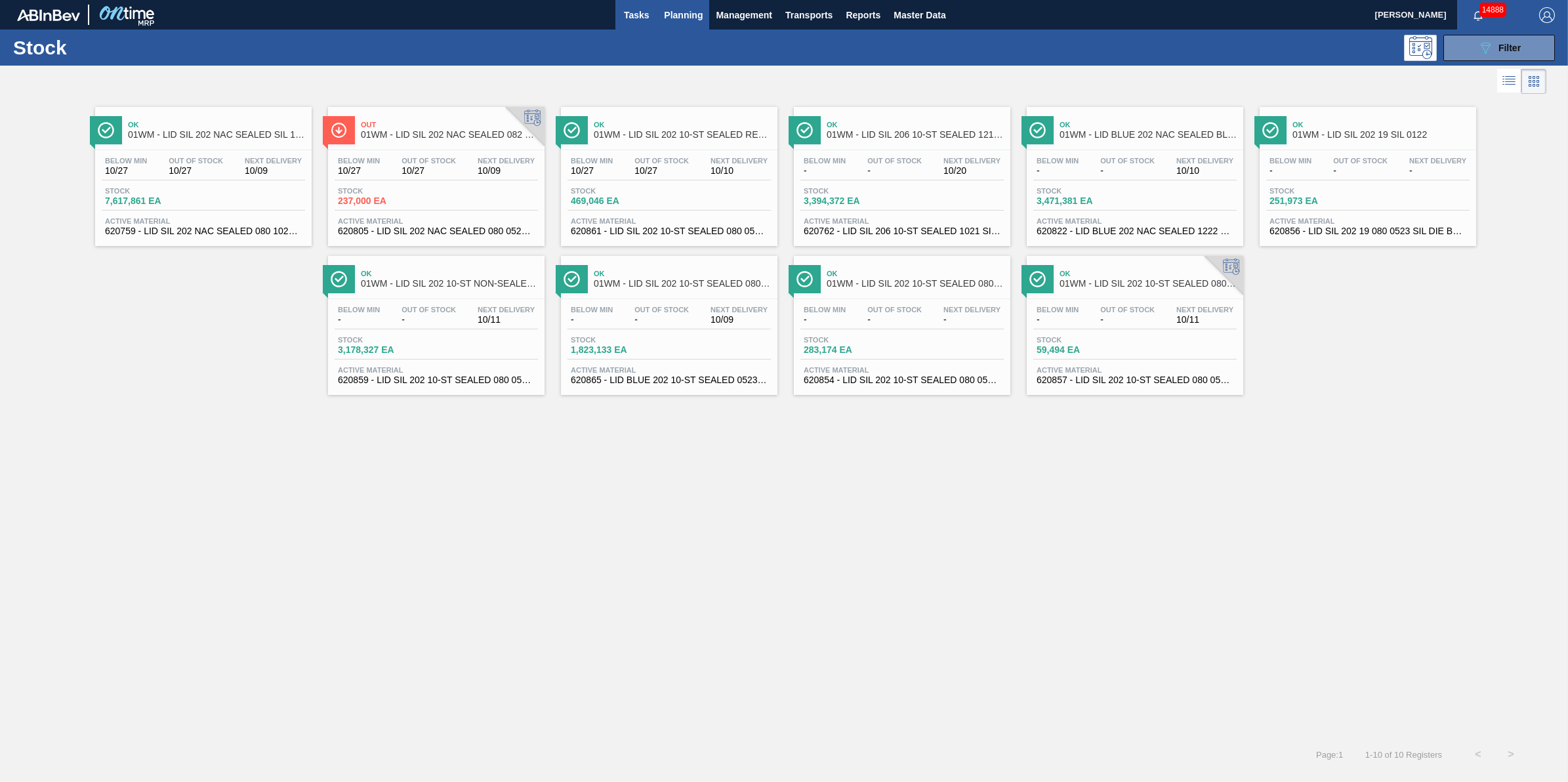
click at [622, 11] on span "Tasks" at bounding box center [636, 15] width 29 height 16
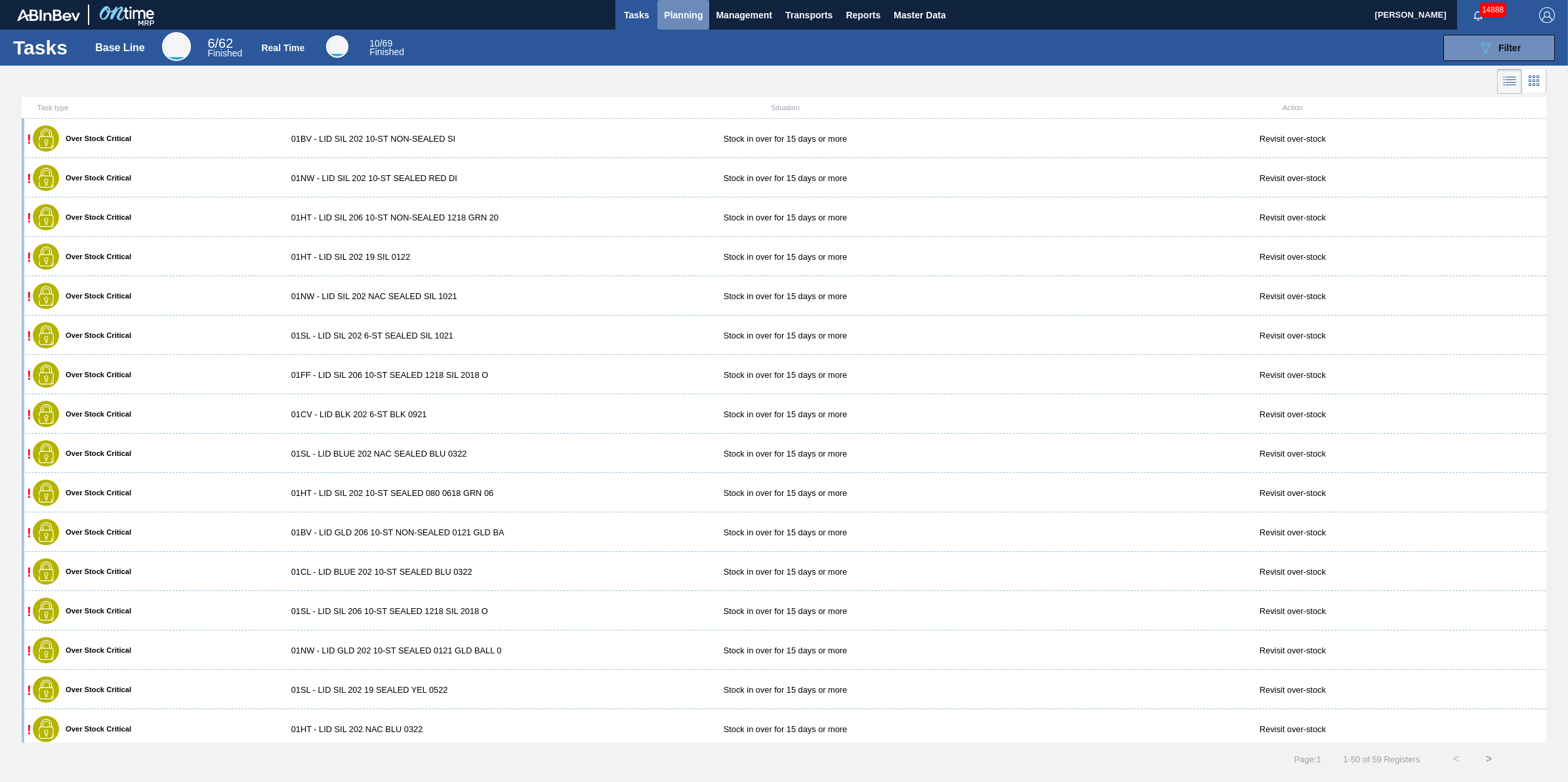
click at [674, 18] on span "Planning" at bounding box center [683, 15] width 39 height 16
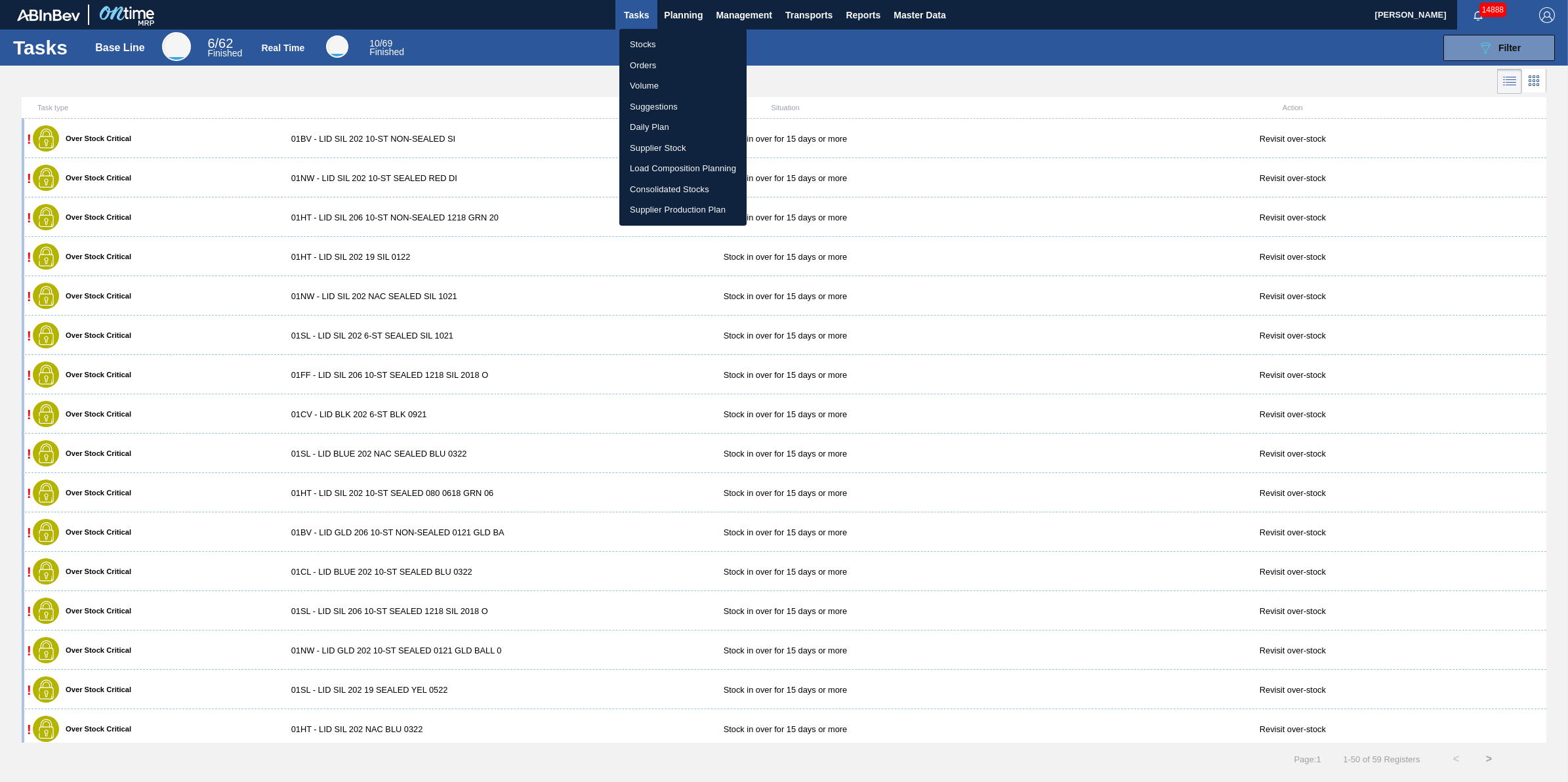
click at [664, 34] on li "Stocks" at bounding box center [683, 45] width 127 height 21
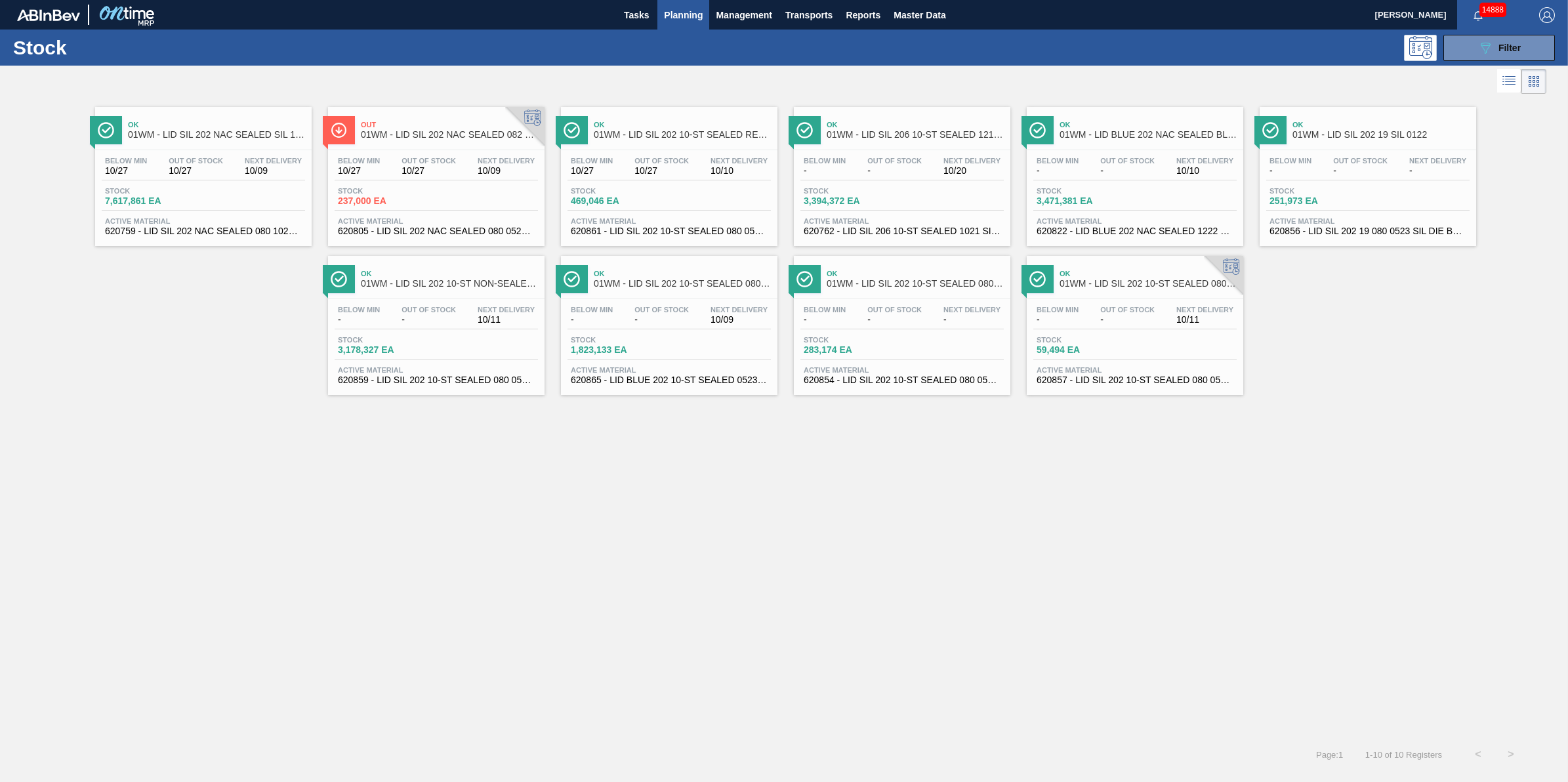
click at [689, 27] on button "Planning" at bounding box center [683, 14] width 52 height 30
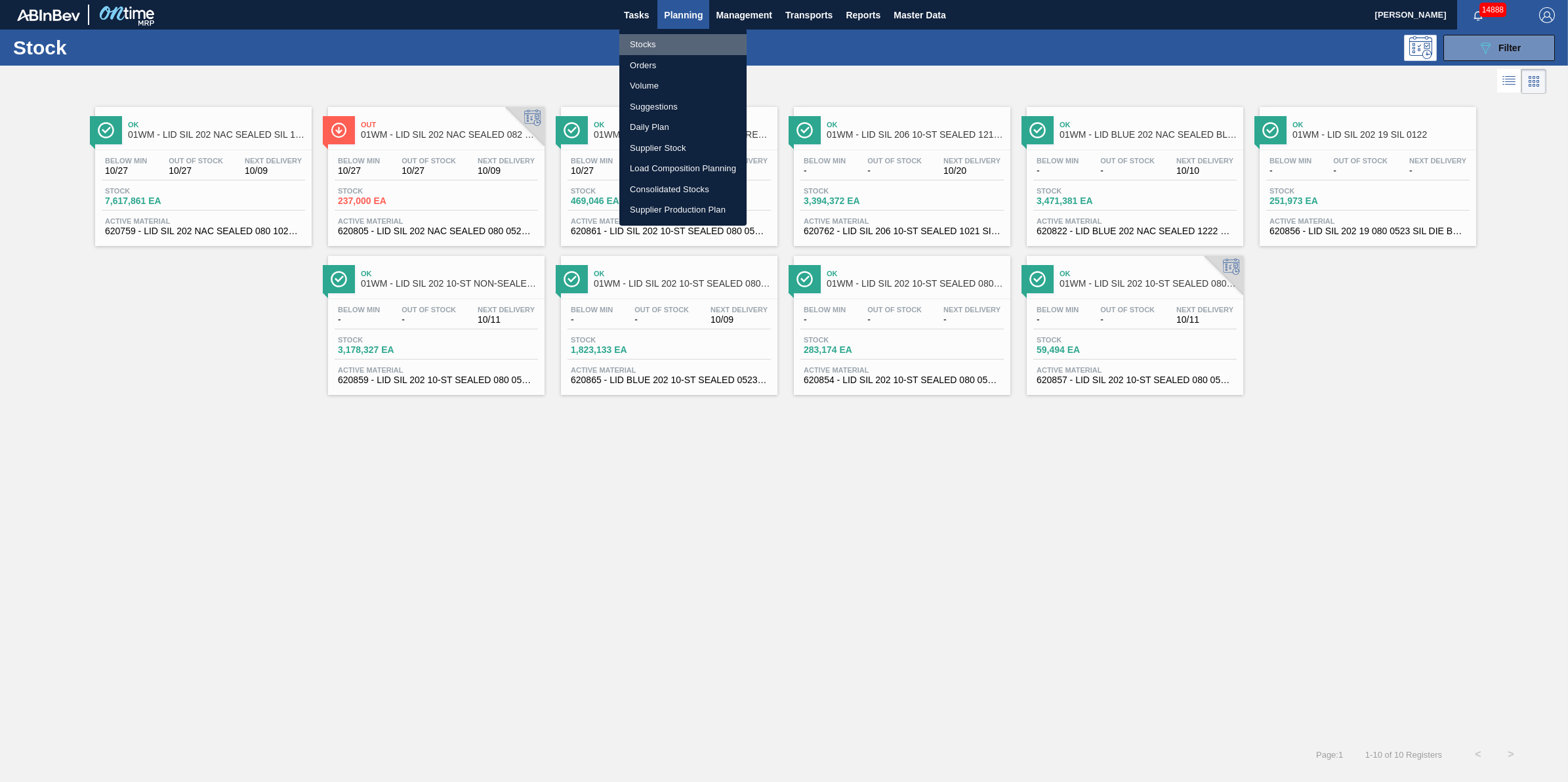
click at [687, 41] on li "Stocks" at bounding box center [683, 45] width 127 height 21
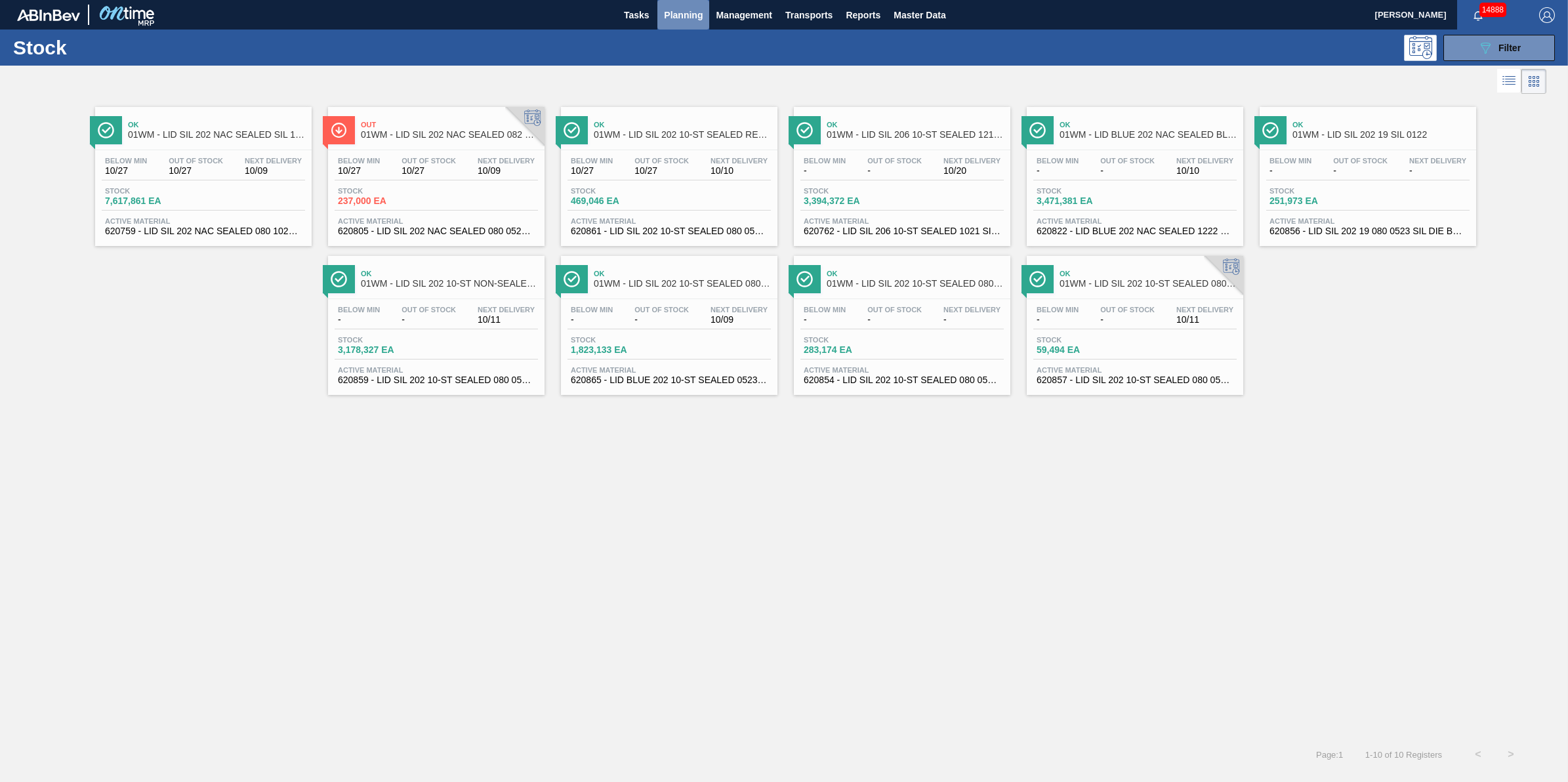
click at [681, 6] on button "Planning" at bounding box center [683, 14] width 52 height 30
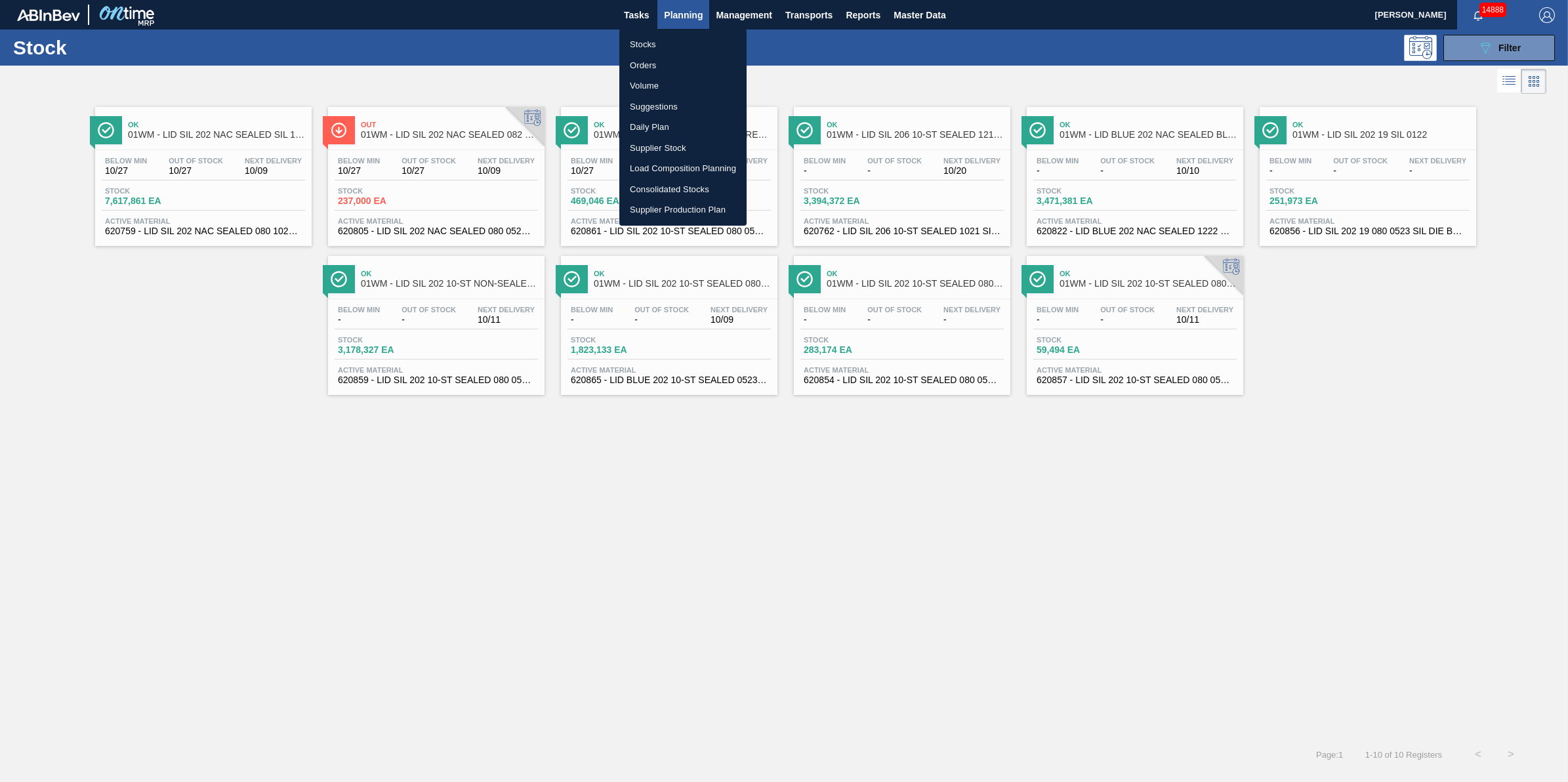
click at [636, 31] on ul "Stocks Orders Volume Suggestions Daily Plan Supplier Stock Load Composition Pla…" at bounding box center [683, 127] width 127 height 196
click at [637, 43] on li "Stocks" at bounding box center [683, 45] width 127 height 21
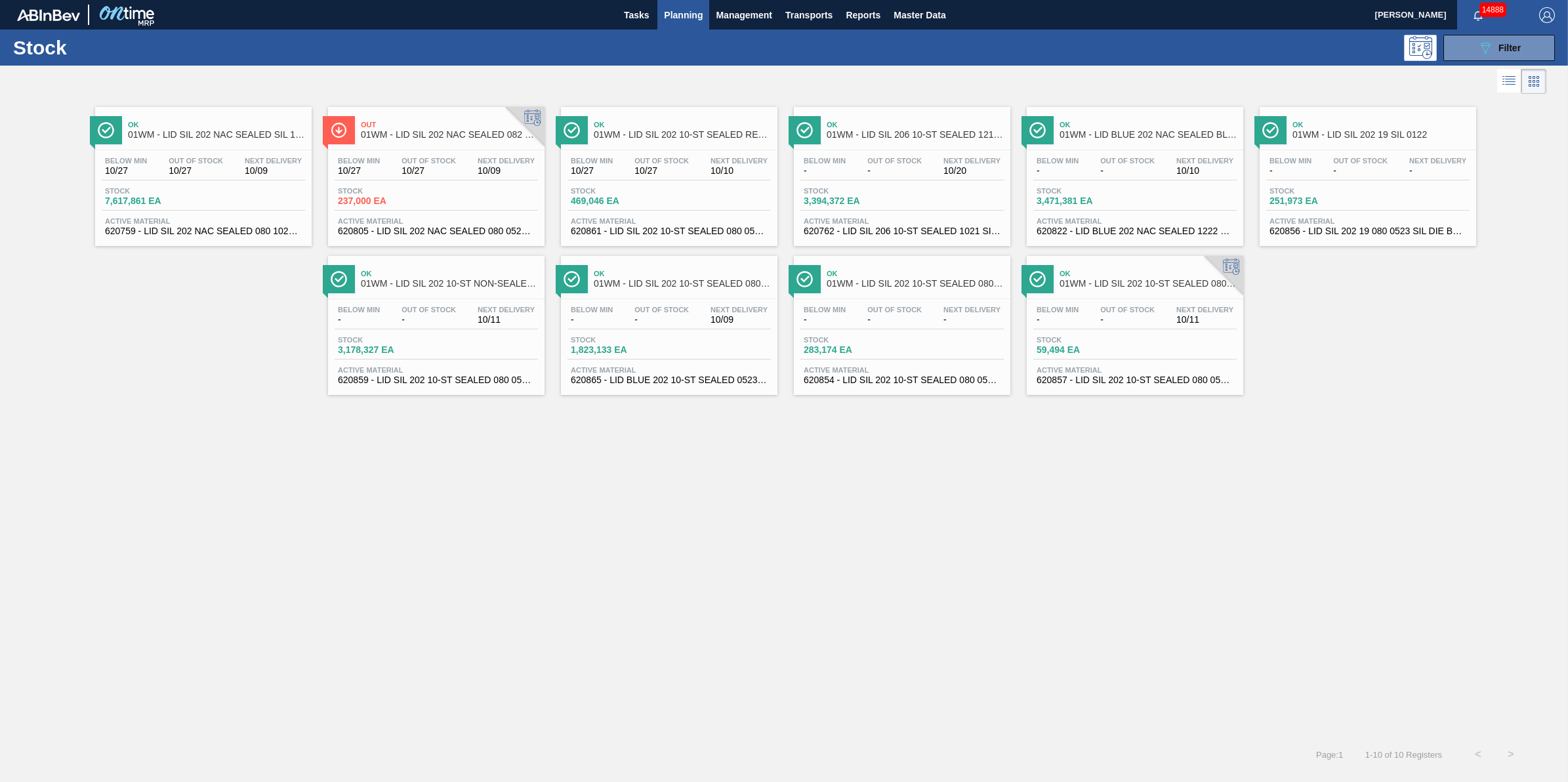
click at [667, 23] on button "Planning" at bounding box center [683, 14] width 52 height 30
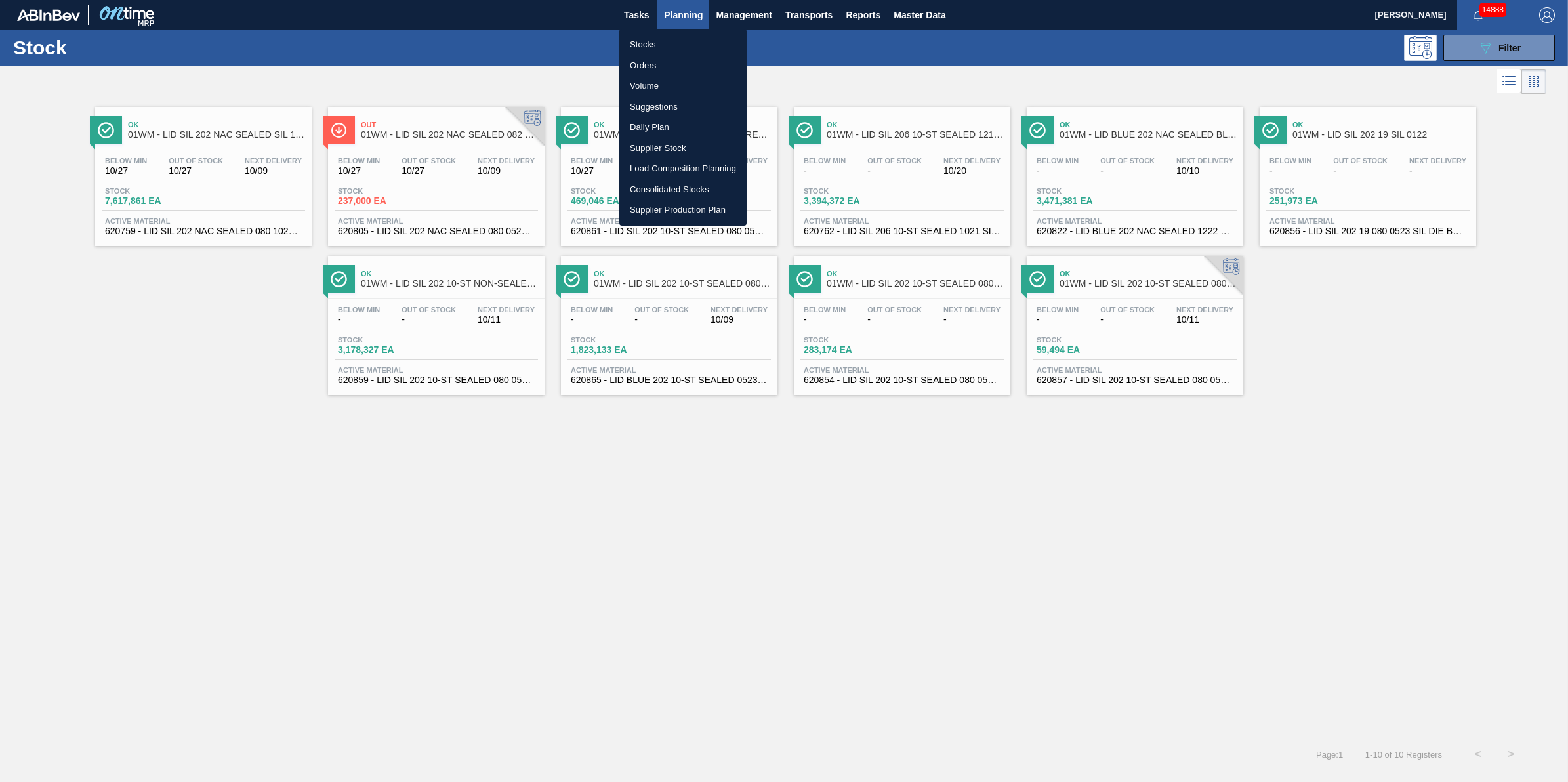
click at [670, 34] on li "Stocks" at bounding box center [683, 45] width 127 height 21
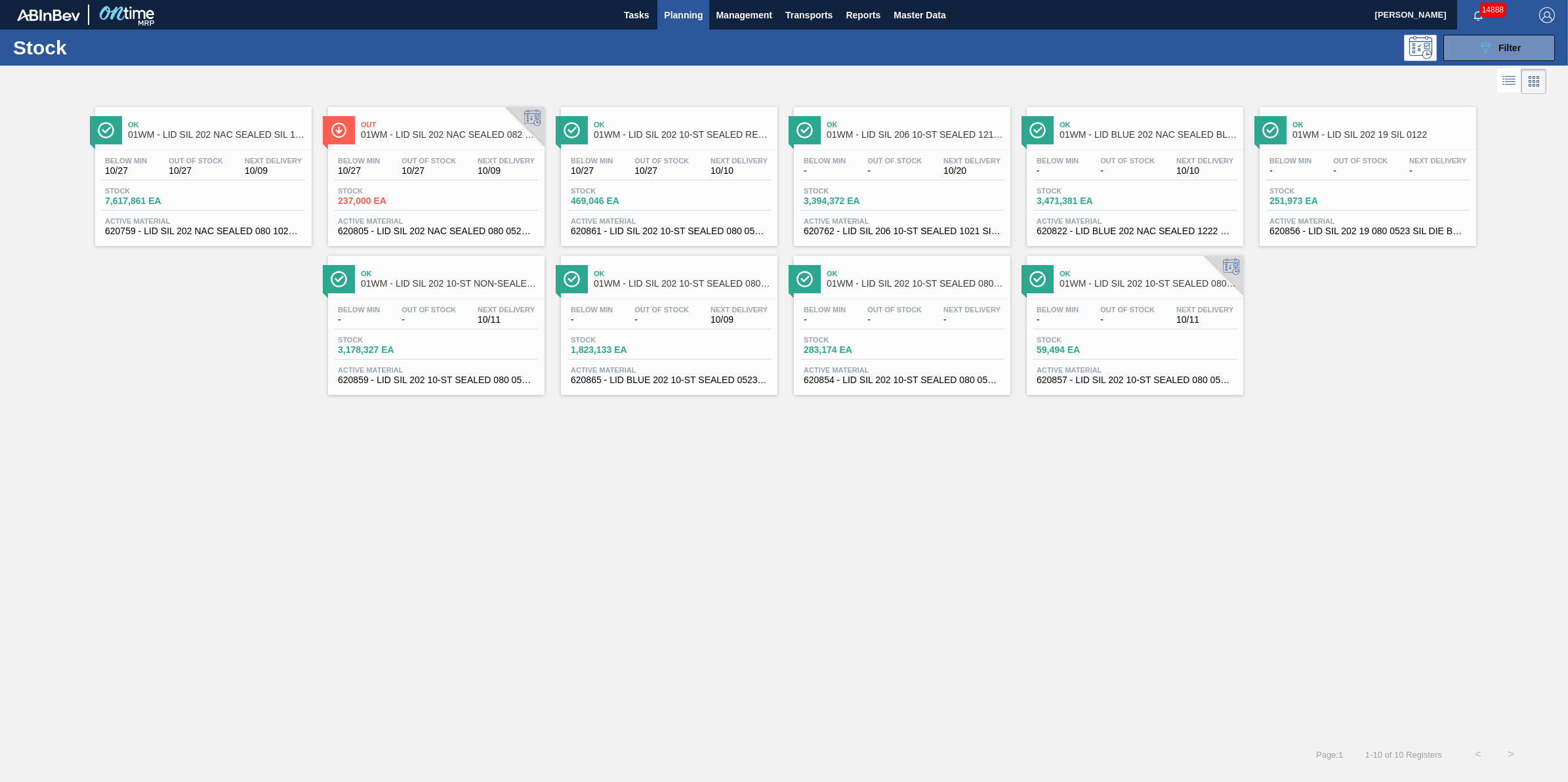
click at [697, 18] on span "Planning" at bounding box center [683, 15] width 39 height 16
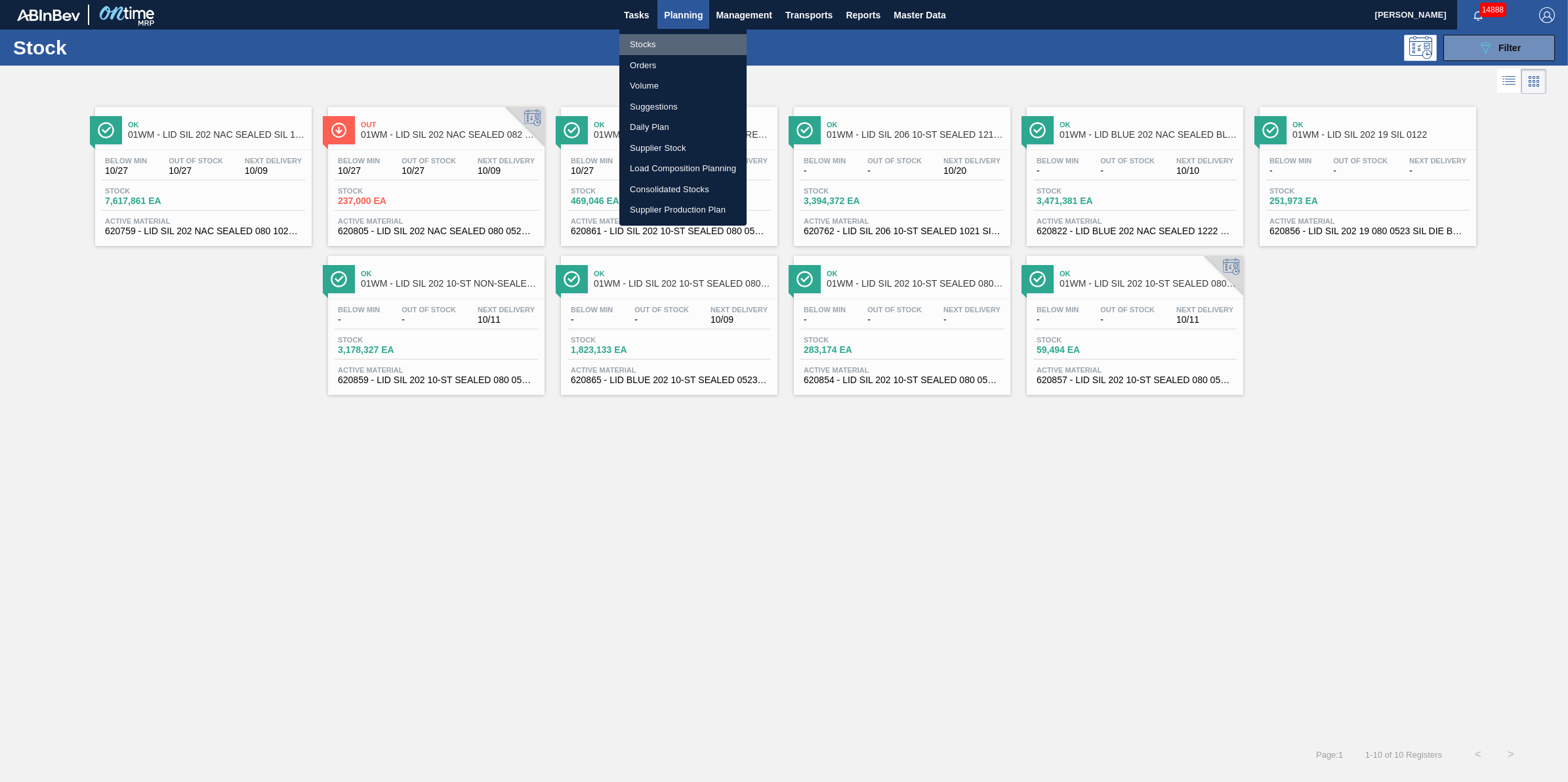
click at [688, 43] on li "Stocks" at bounding box center [683, 45] width 127 height 21
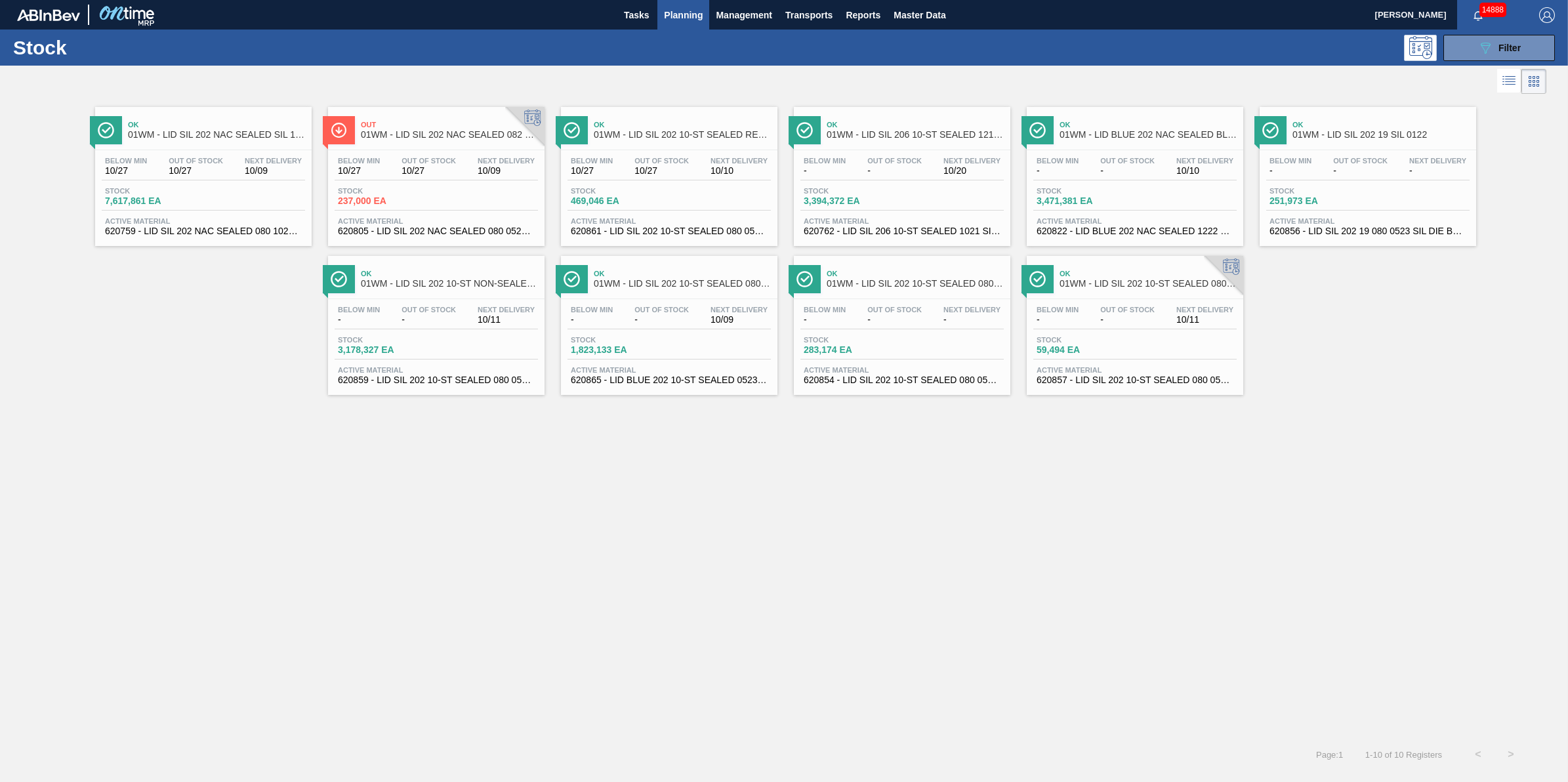
click at [686, 27] on button "Planning" at bounding box center [683, 14] width 52 height 30
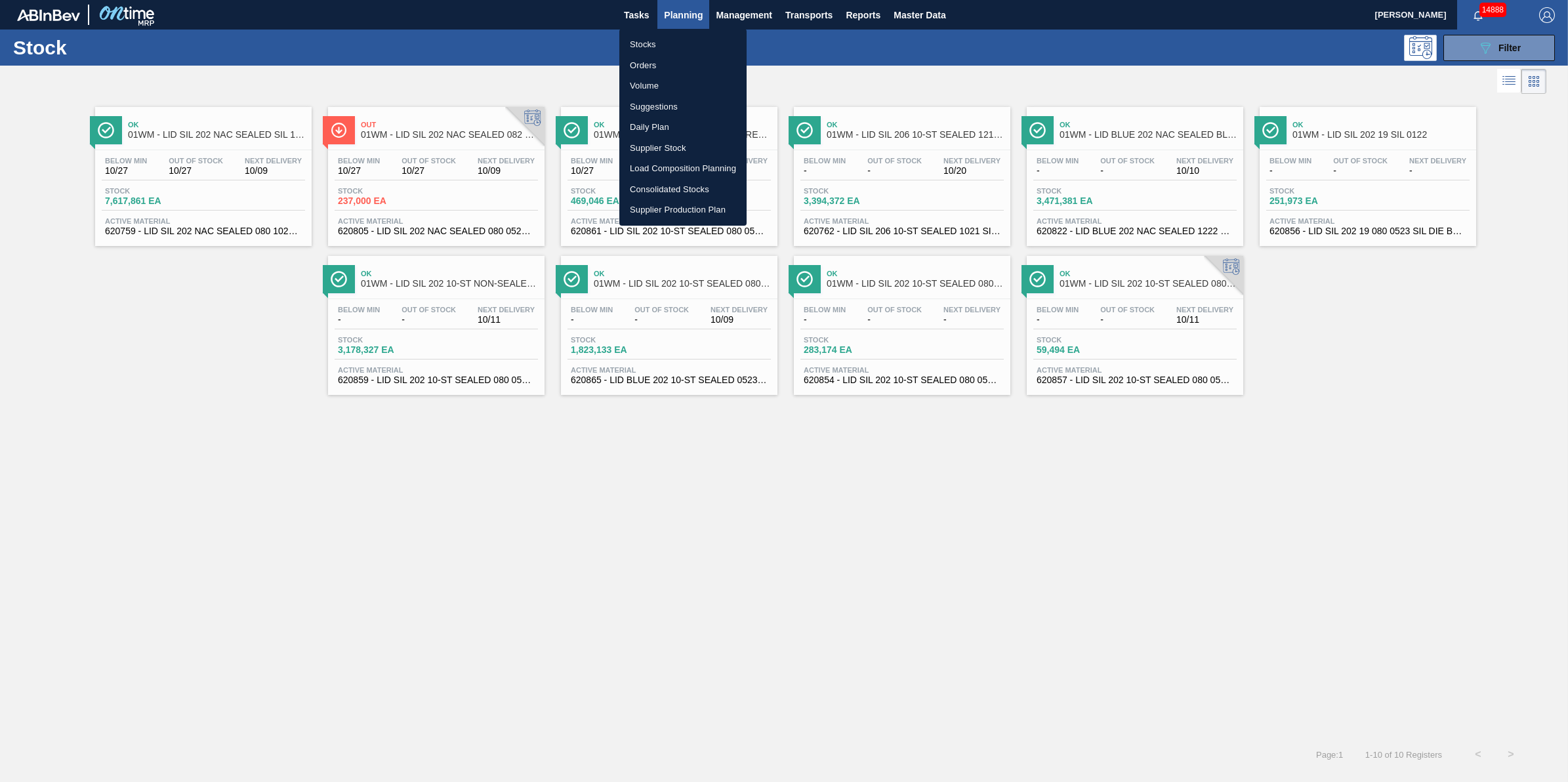
drag, startPoint x: 687, startPoint y: 31, endPoint x: 691, endPoint y: 44, distance: 13.6
click at [687, 36] on ul "Stocks Orders Volume Suggestions Daily Plan Supplier Stock Load Composition Pla…" at bounding box center [683, 127] width 127 height 196
click at [691, 44] on li "Stocks" at bounding box center [683, 45] width 127 height 21
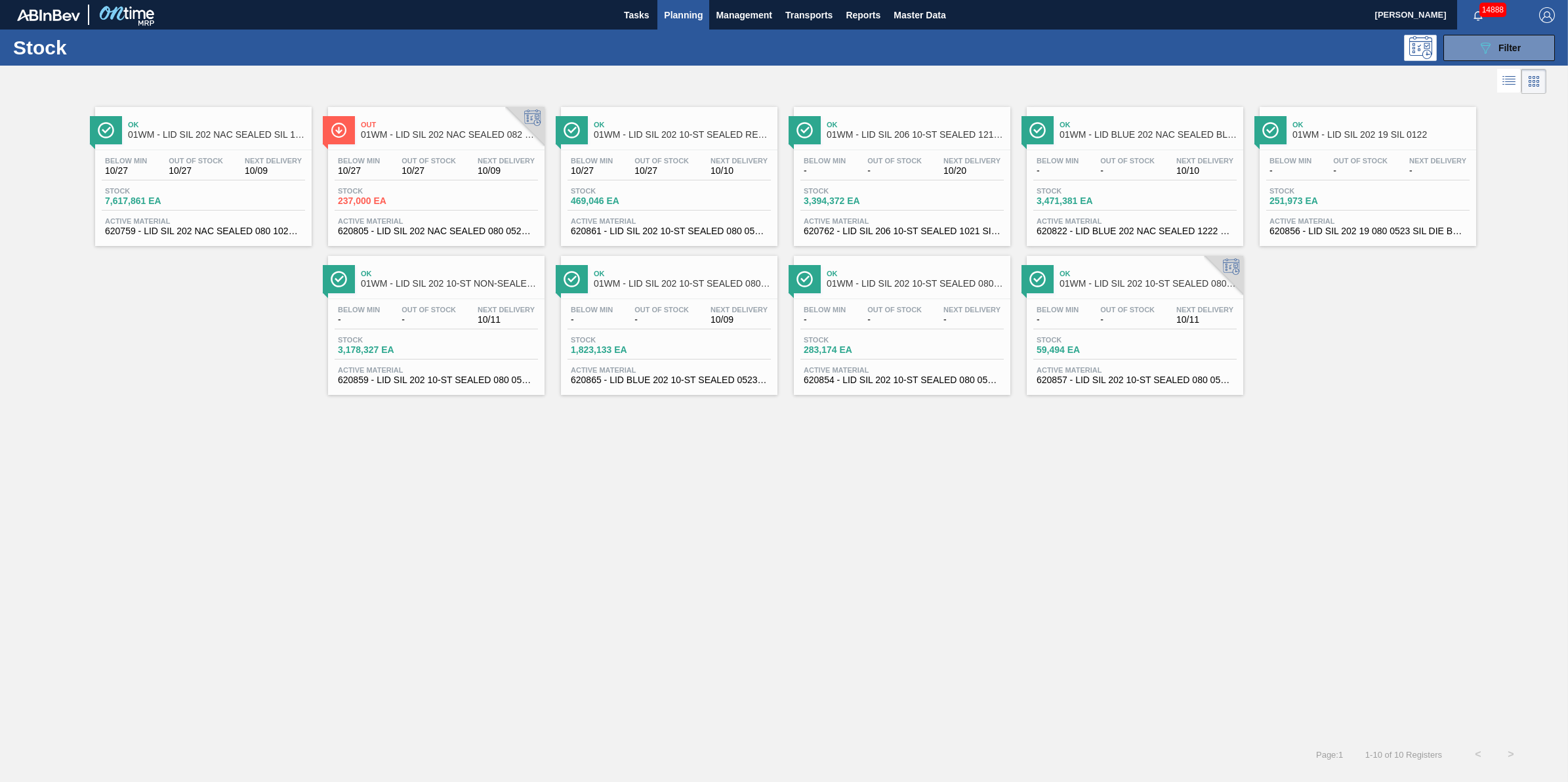
click at [671, 21] on span "Planning" at bounding box center [683, 15] width 39 height 16
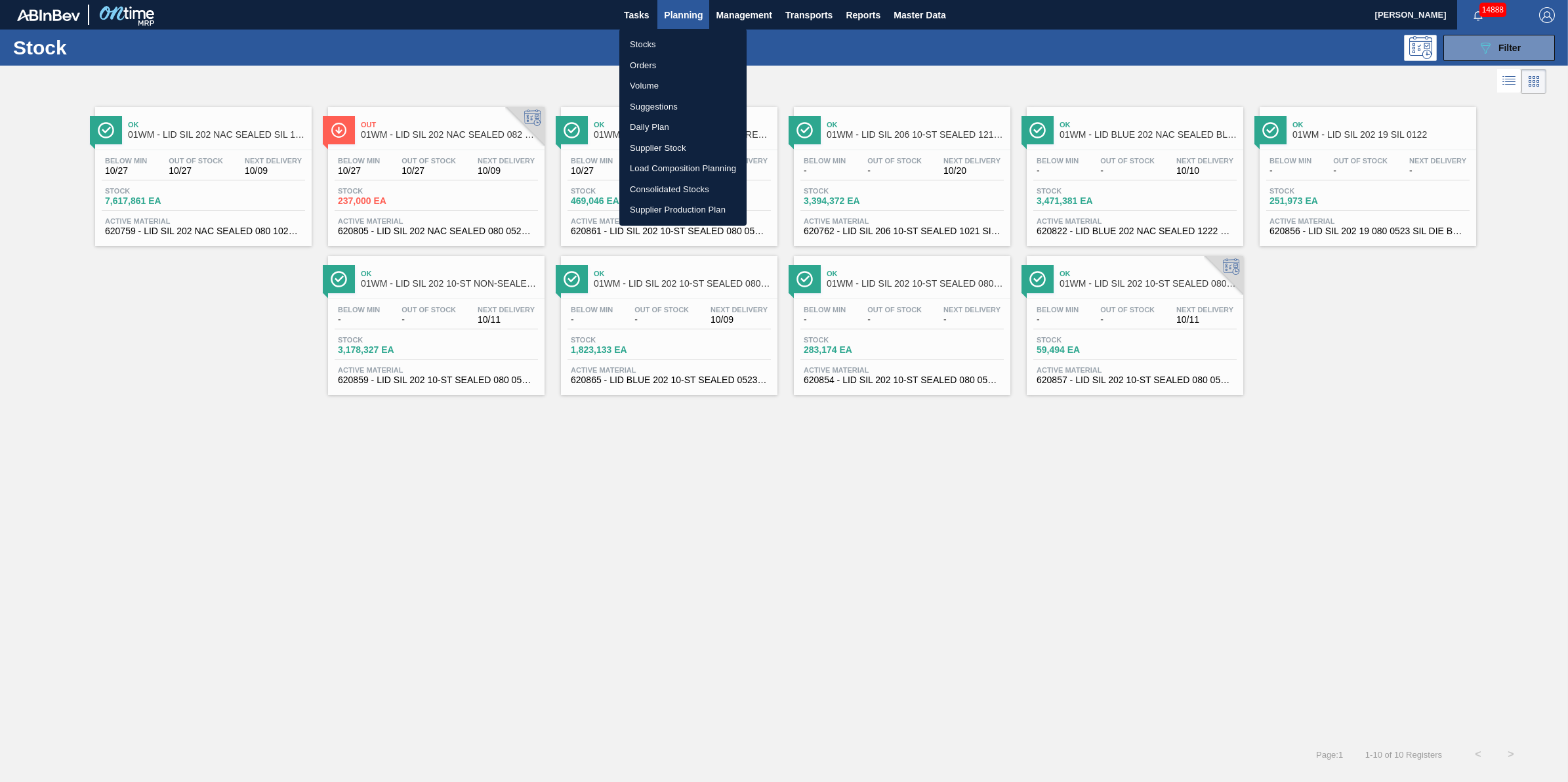
click at [683, 585] on div at bounding box center [784, 391] width 1568 height 782
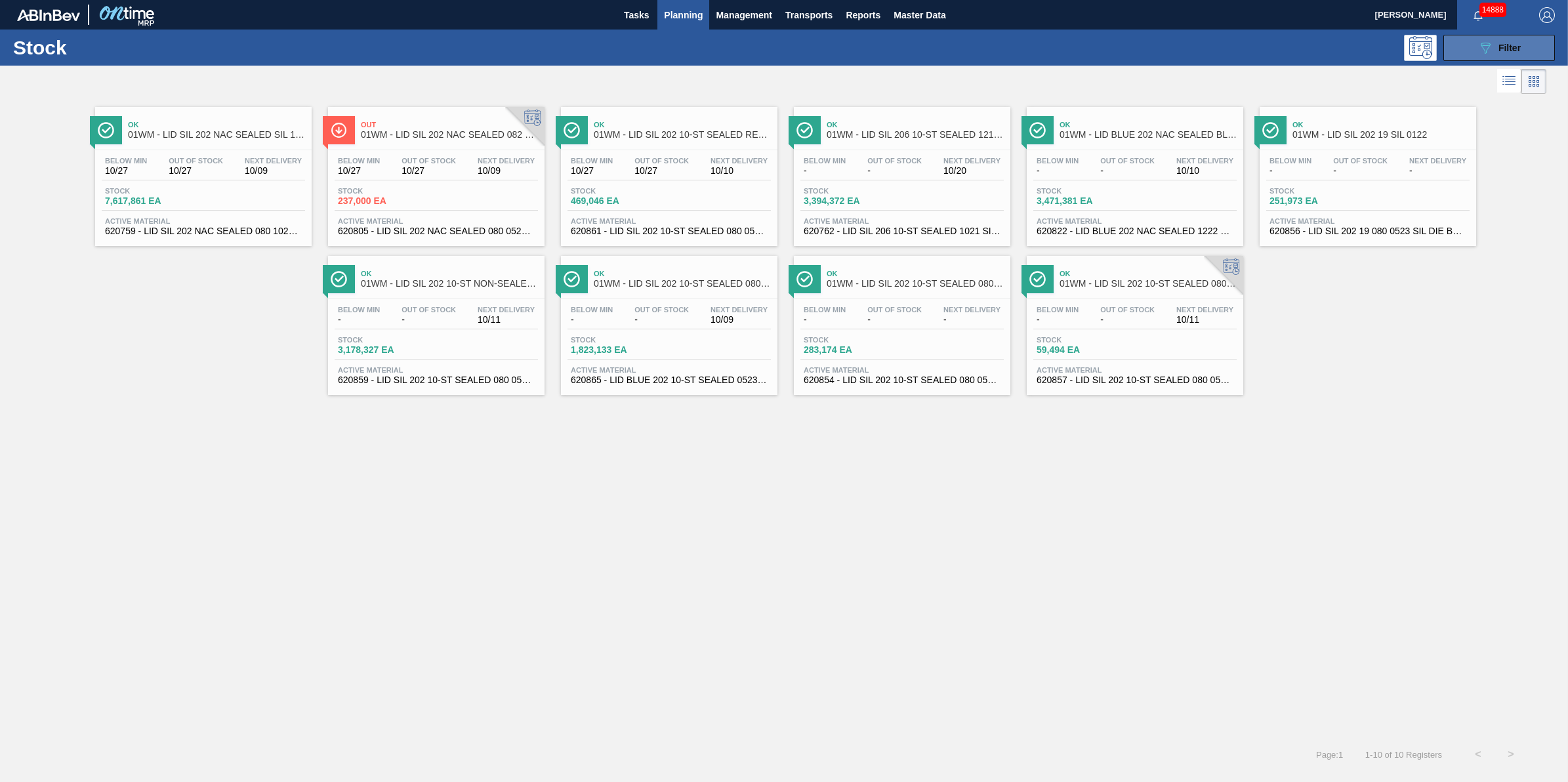
click at [1491, 45] on icon "089F7B8B-B2A5-4AFE-B5C0-19BA573D28AC" at bounding box center [1486, 48] width 16 height 16
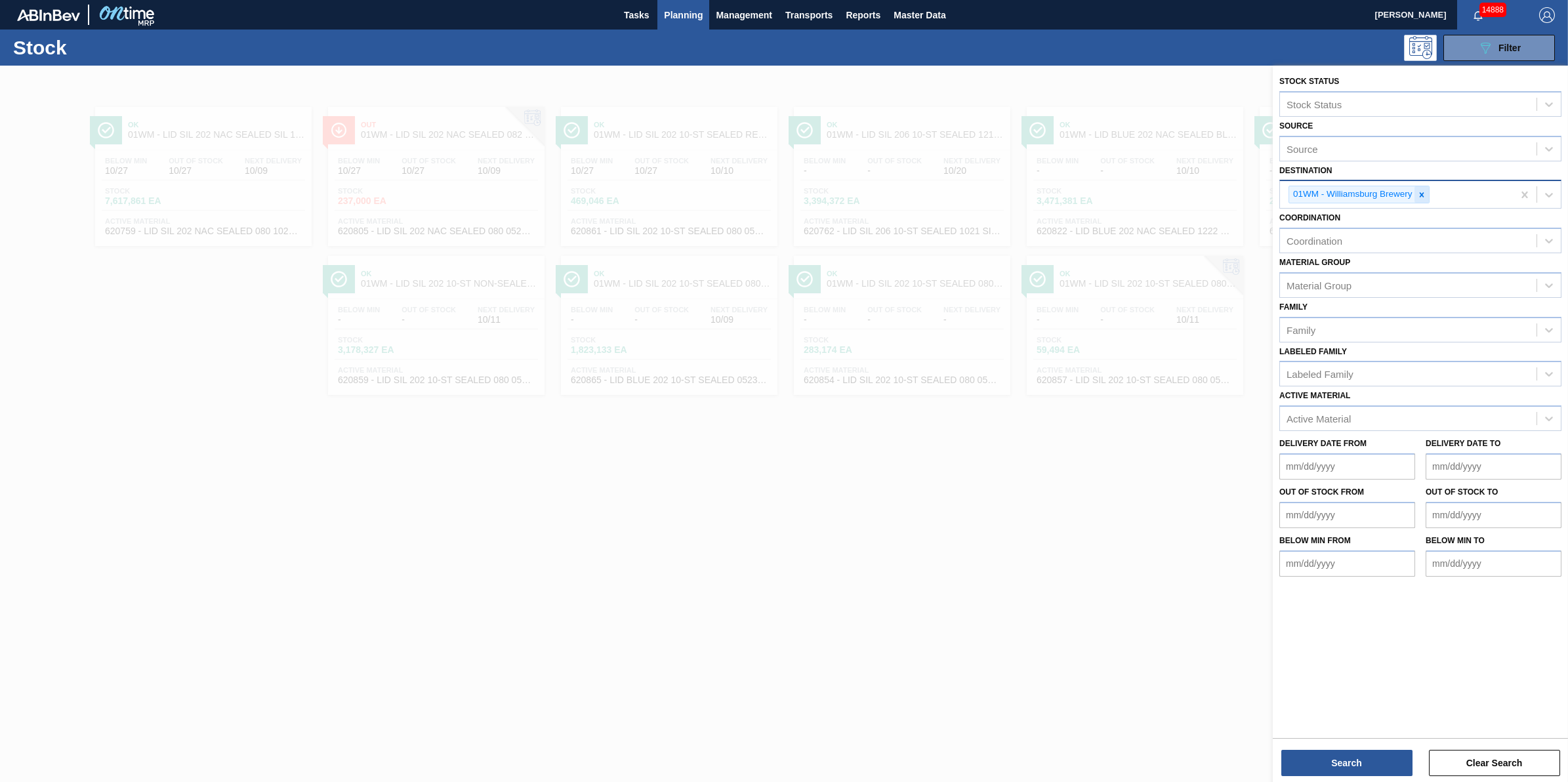
click at [1424, 193] on icon at bounding box center [1421, 195] width 5 height 5
click at [1424, 192] on div "01WM - Williamsburg Brewery" at bounding box center [1396, 195] width 233 height 27
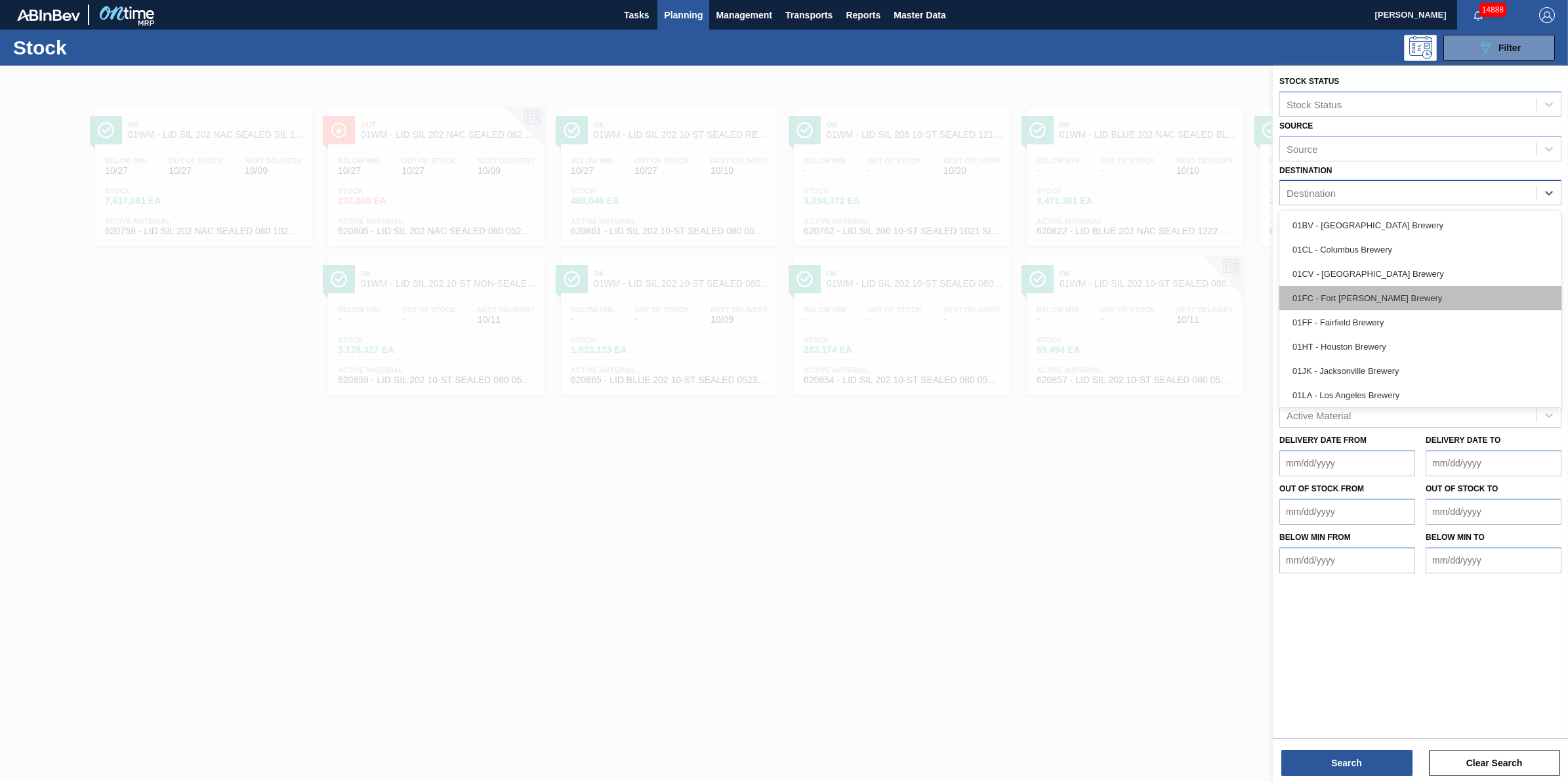
click at [1400, 293] on div "01FC - Fort [PERSON_NAME] Brewery" at bounding box center [1421, 298] width 282 height 24
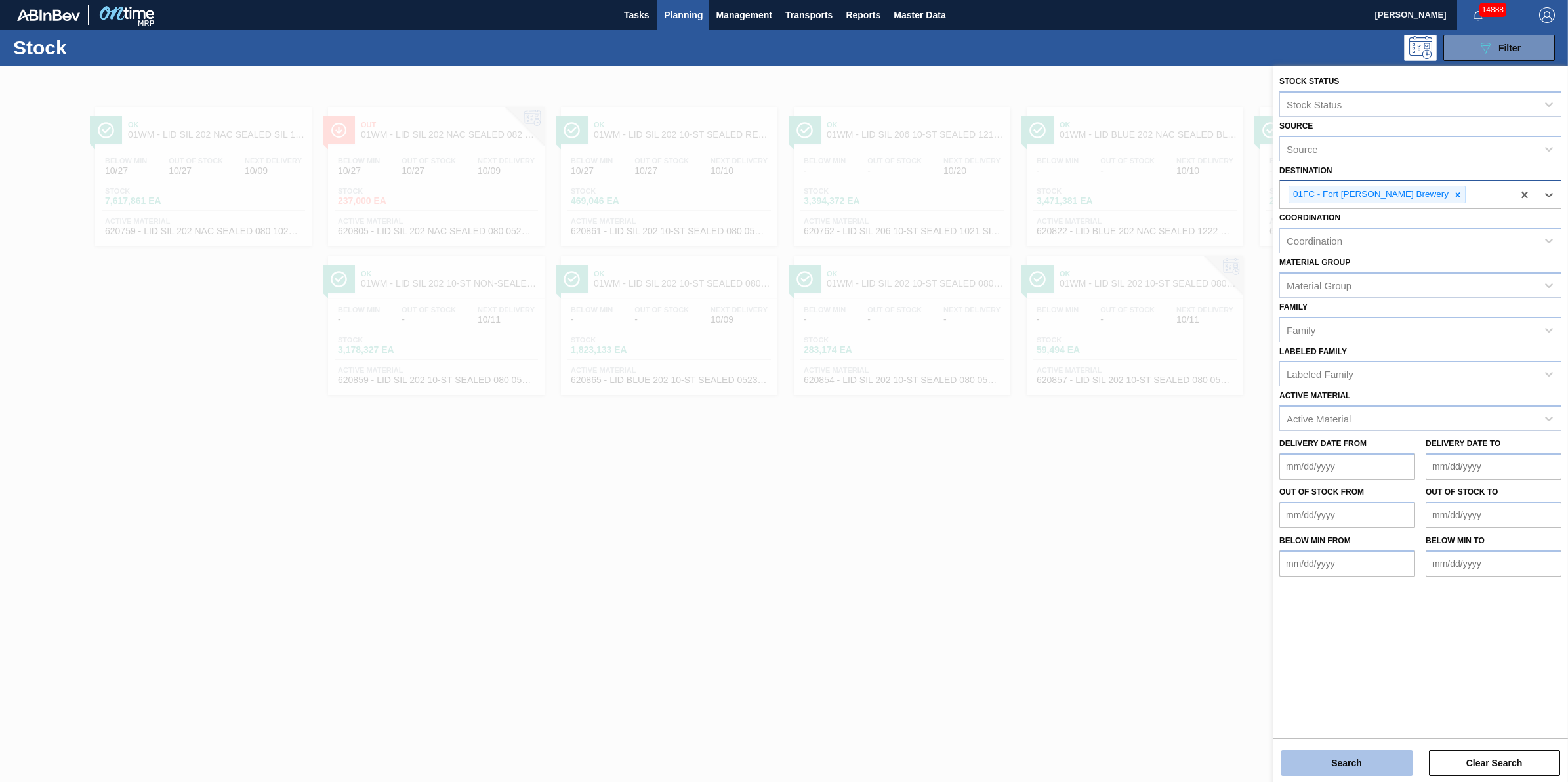
click at [1301, 763] on button "Search" at bounding box center [1348, 763] width 132 height 27
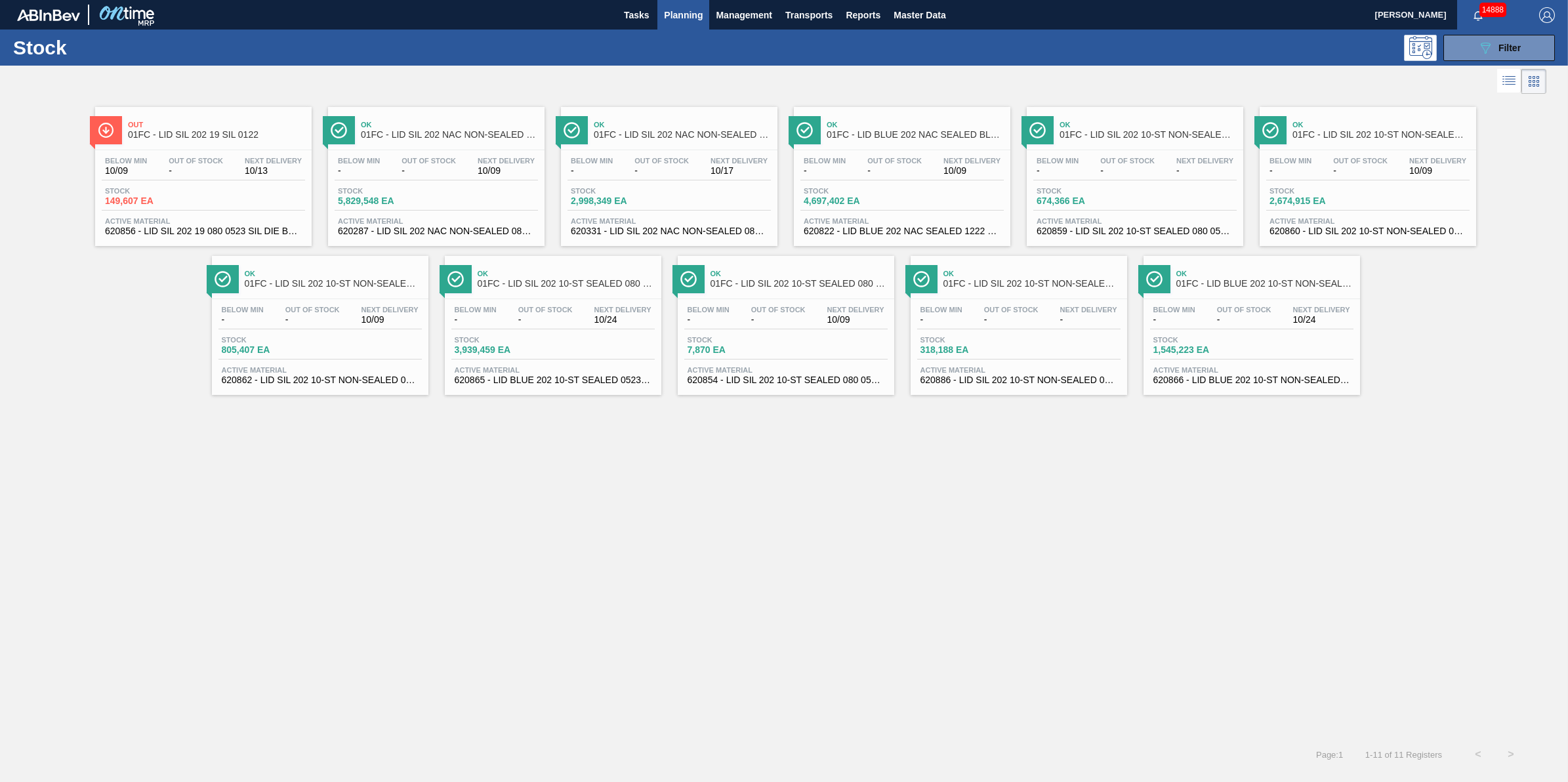
click at [683, 10] on span "Planning" at bounding box center [683, 15] width 39 height 16
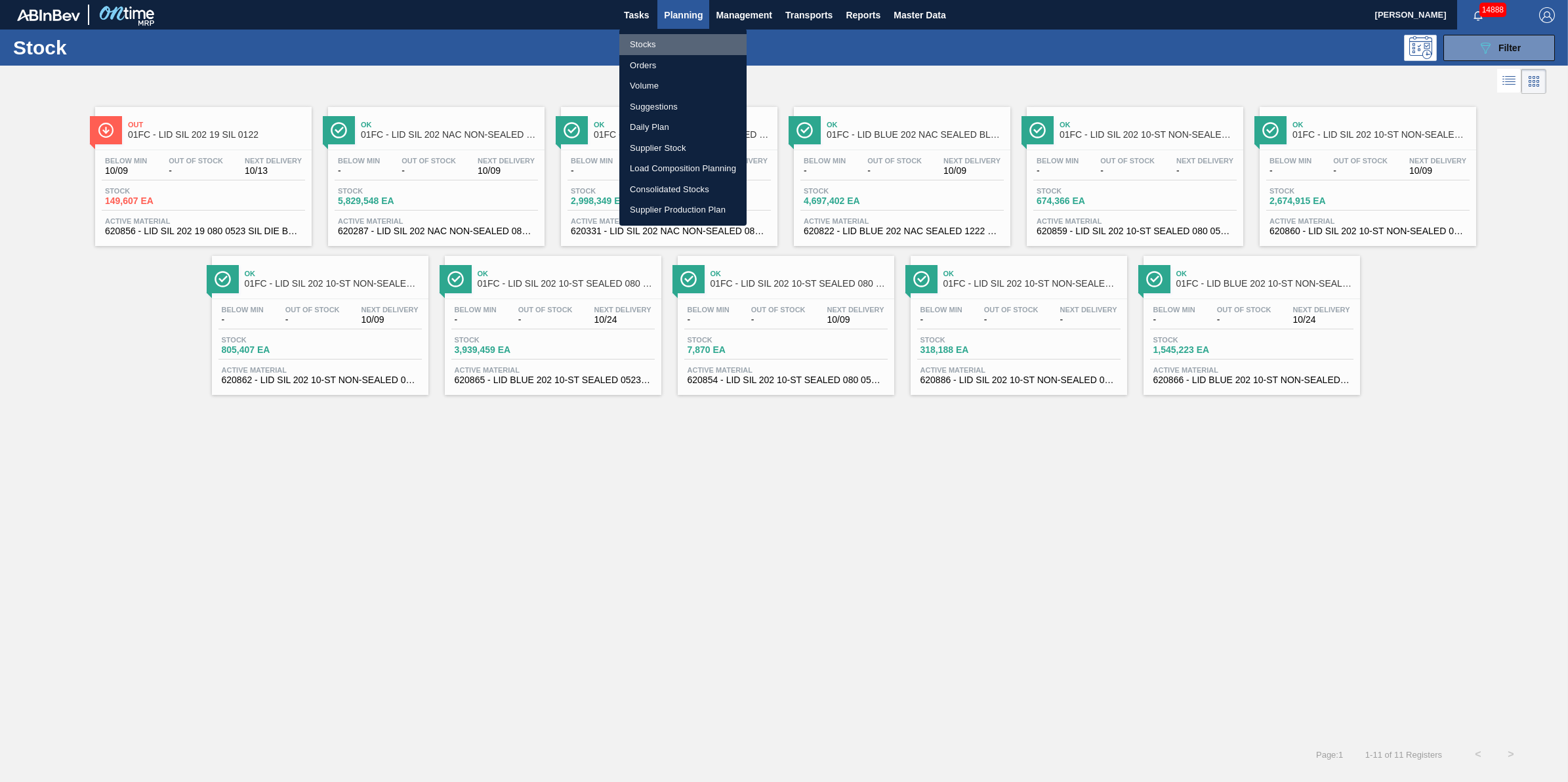
click at [684, 43] on li "Stocks" at bounding box center [683, 45] width 127 height 21
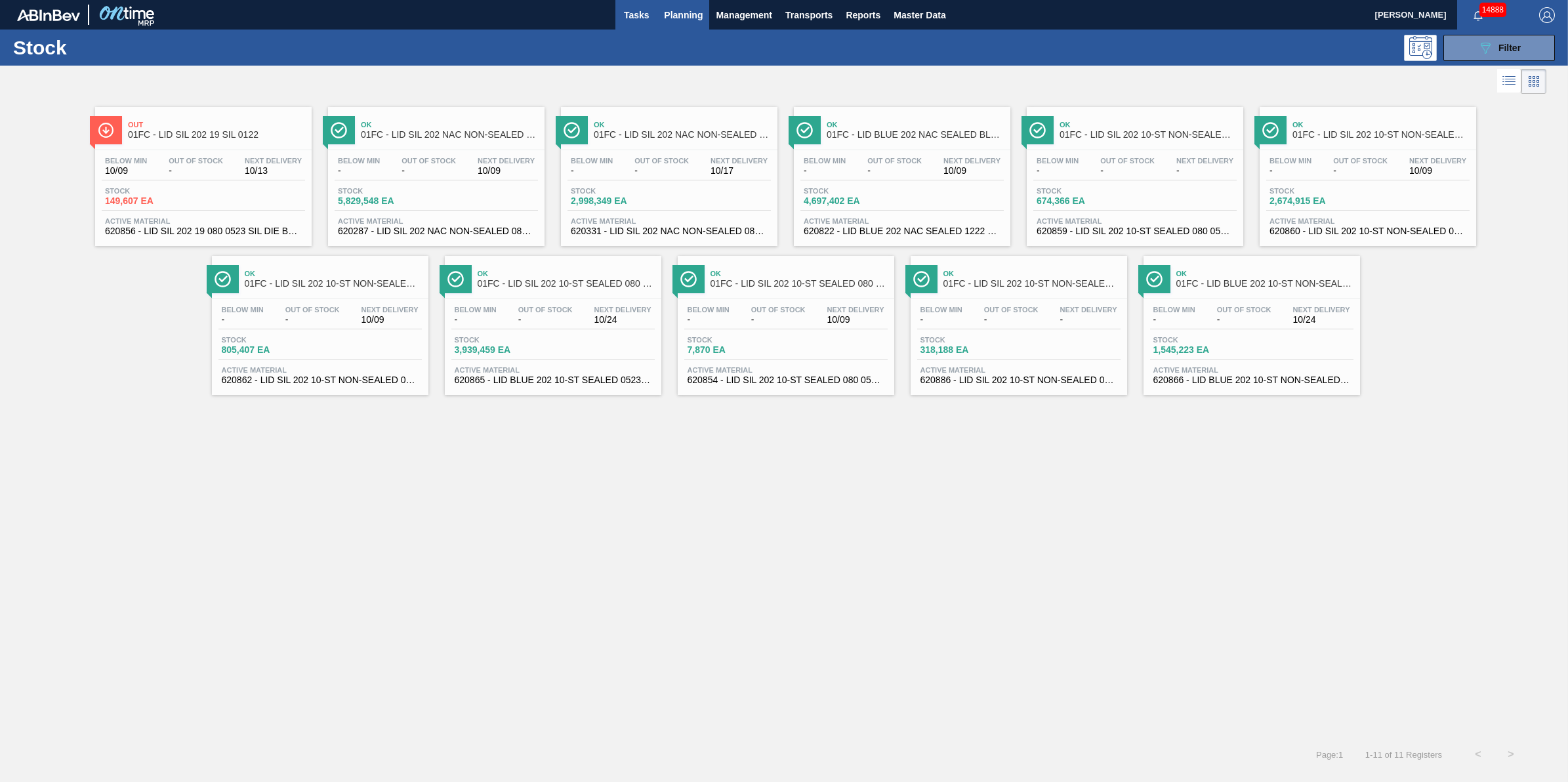
drag, startPoint x: 622, startPoint y: 27, endPoint x: 628, endPoint y: 21, distance: 8.5
click at [622, 27] on button "Tasks" at bounding box center [636, 14] width 42 height 30
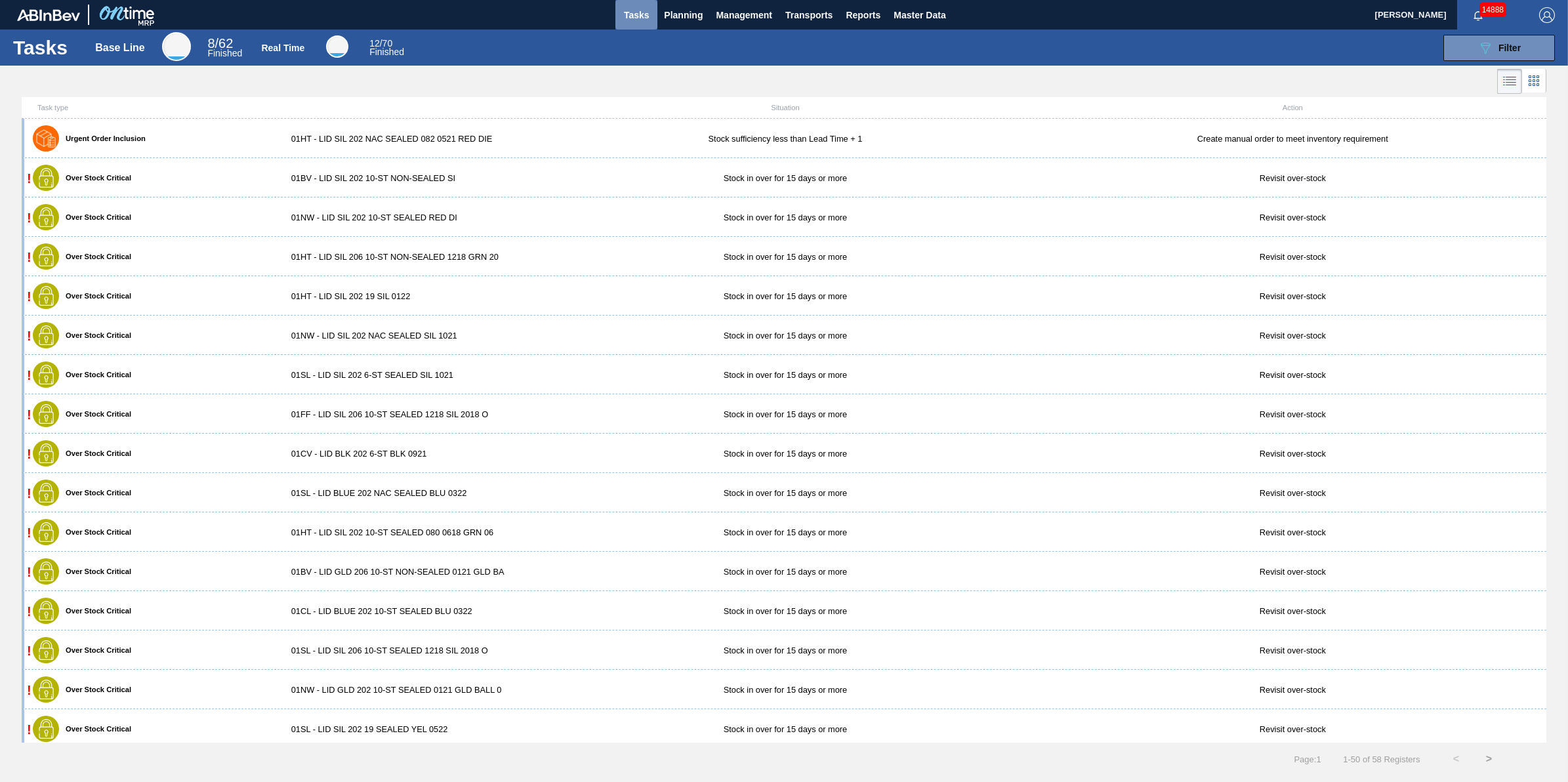
click at [636, 20] on span "Tasks" at bounding box center [636, 15] width 29 height 16
click at [671, 25] on button "Planning" at bounding box center [683, 14] width 52 height 30
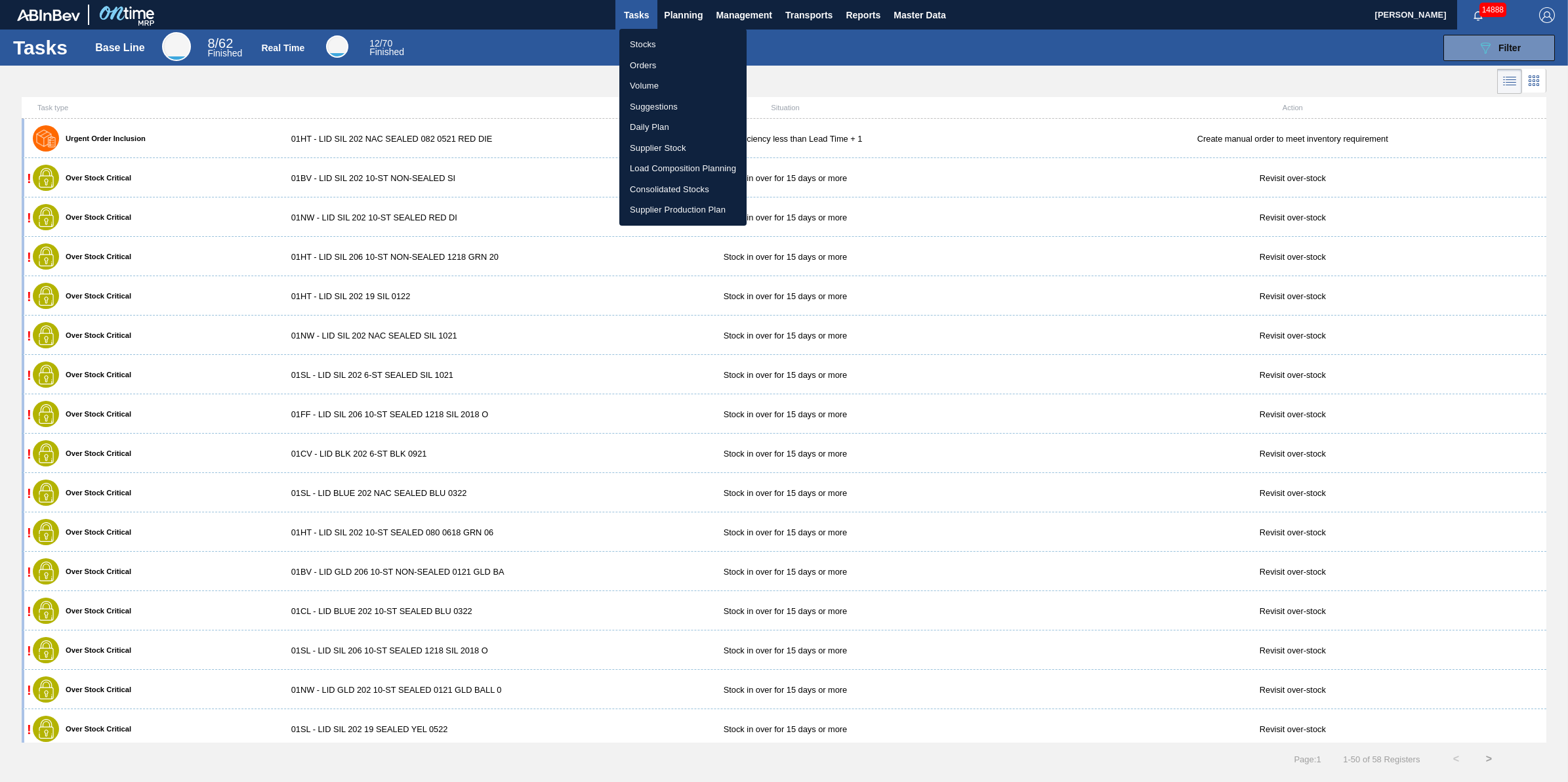
click at [668, 51] on li "Stocks" at bounding box center [683, 45] width 127 height 21
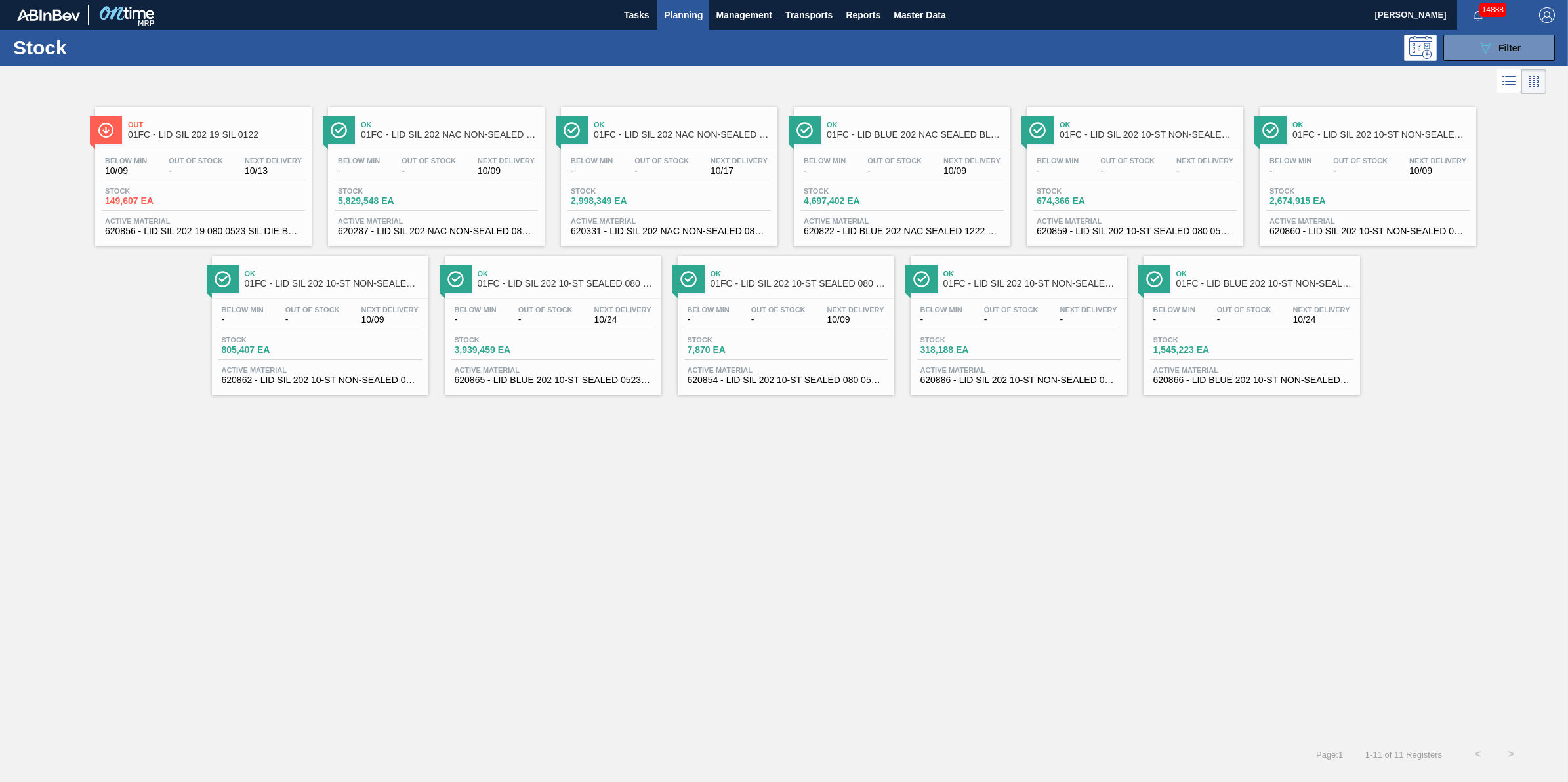
click at [693, 13] on span "Planning" at bounding box center [683, 15] width 39 height 16
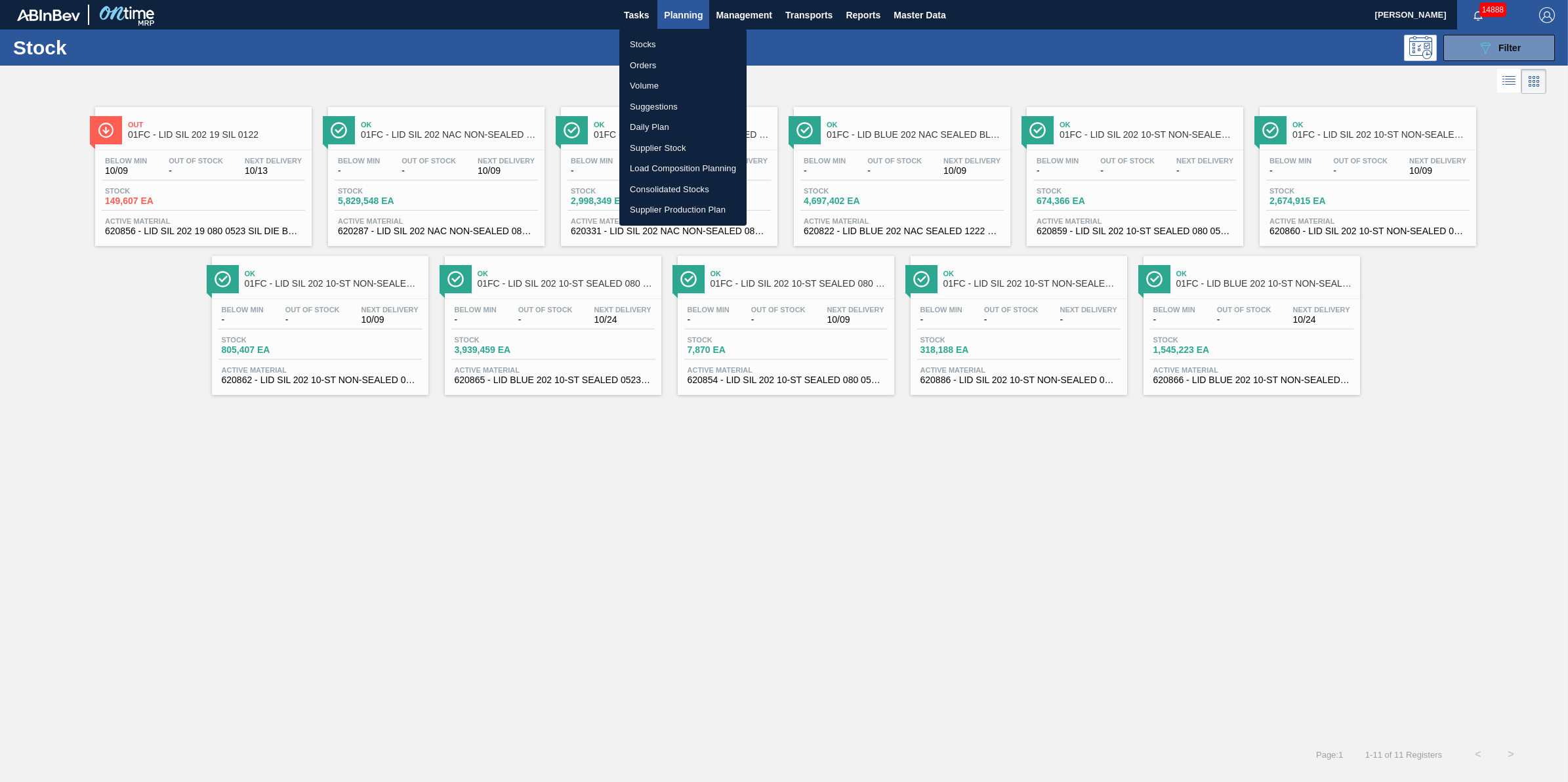
click at [693, 39] on li "Stocks" at bounding box center [683, 45] width 127 height 21
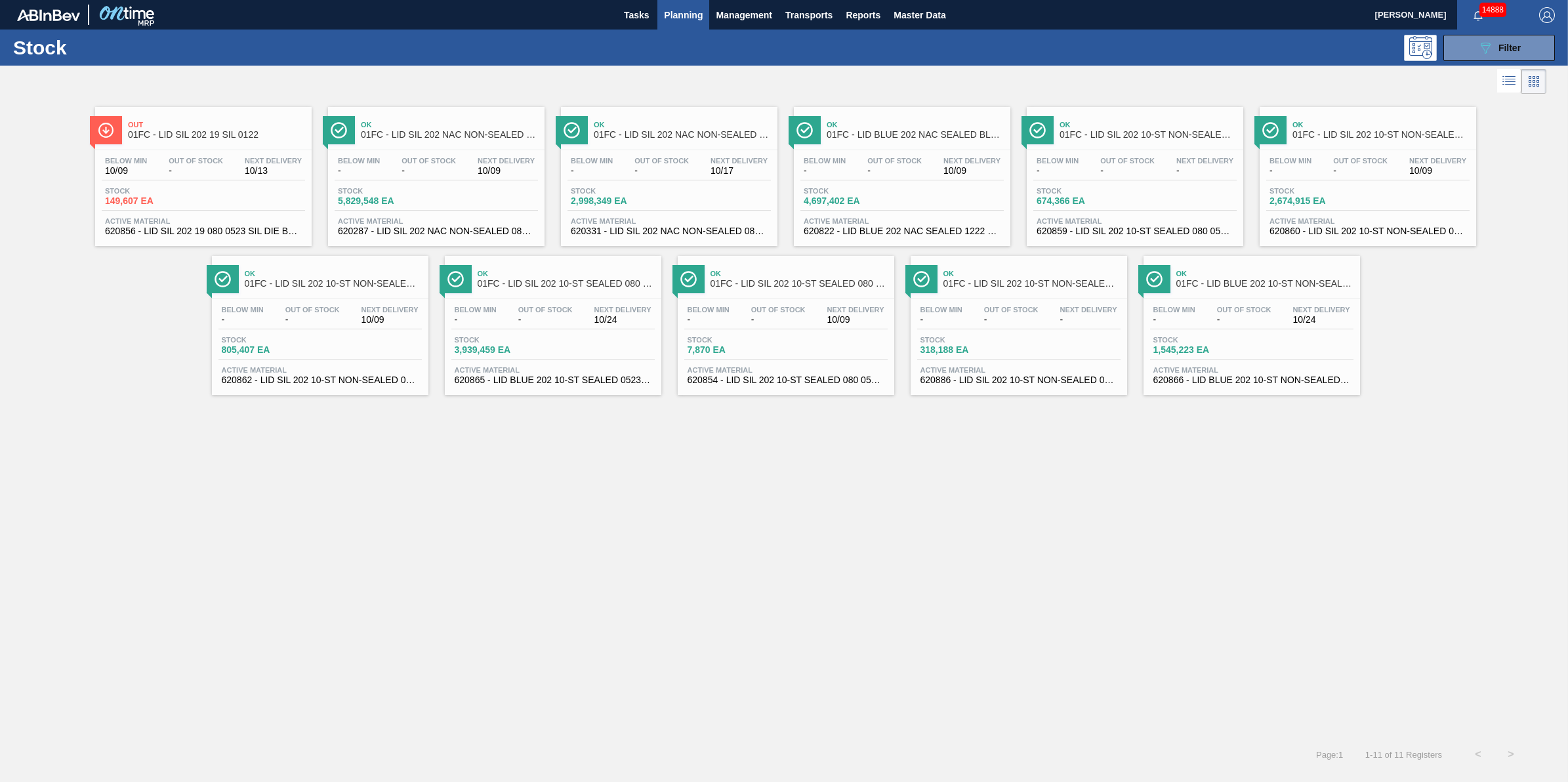
click at [681, 8] on span "Planning" at bounding box center [683, 15] width 39 height 16
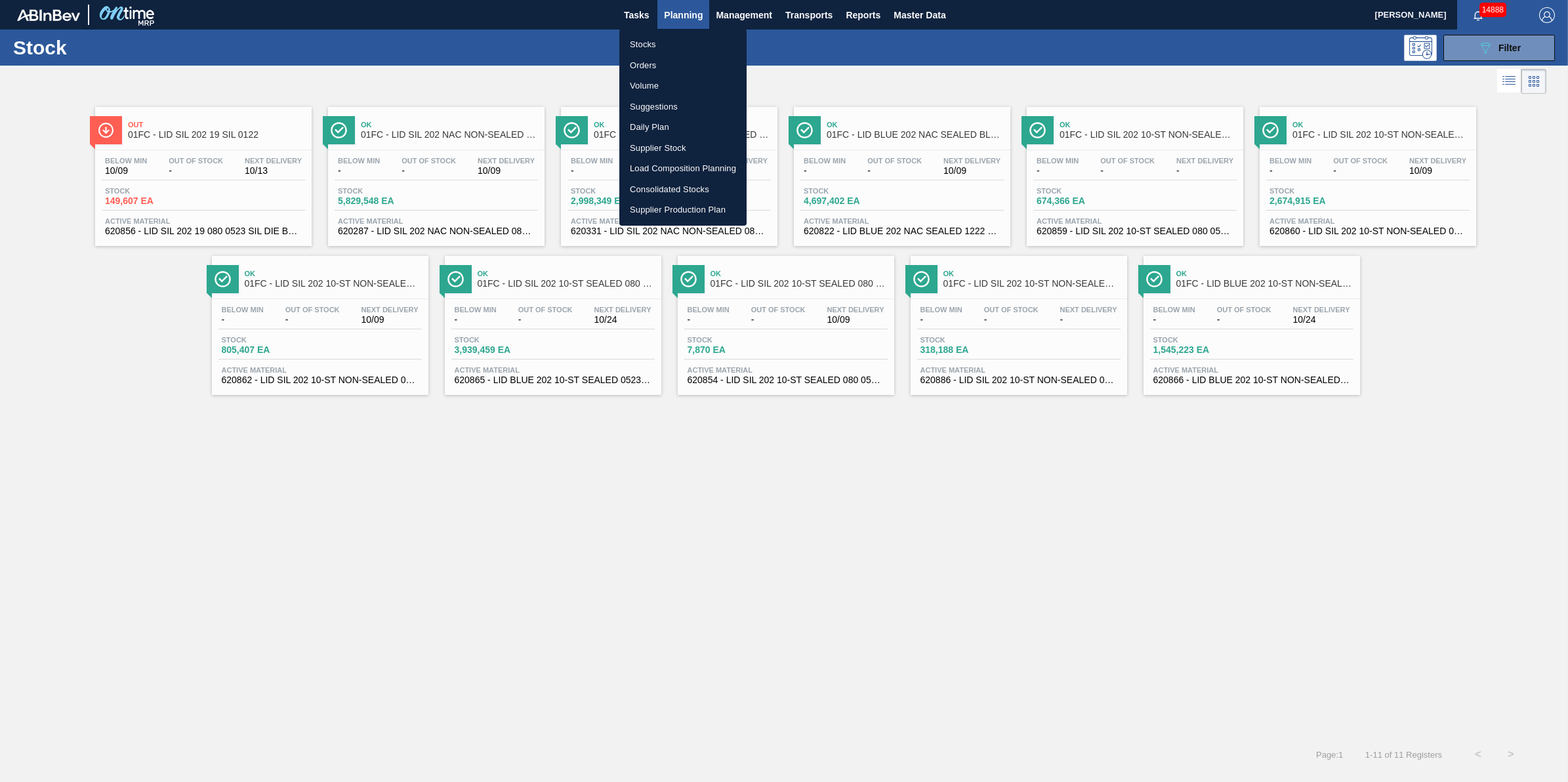
click at [688, 31] on ul "Stocks Orders Volume Suggestions Daily Plan Supplier Stock Load Composition Pla…" at bounding box center [683, 127] width 127 height 196
click at [691, 46] on li "Stocks" at bounding box center [683, 45] width 127 height 21
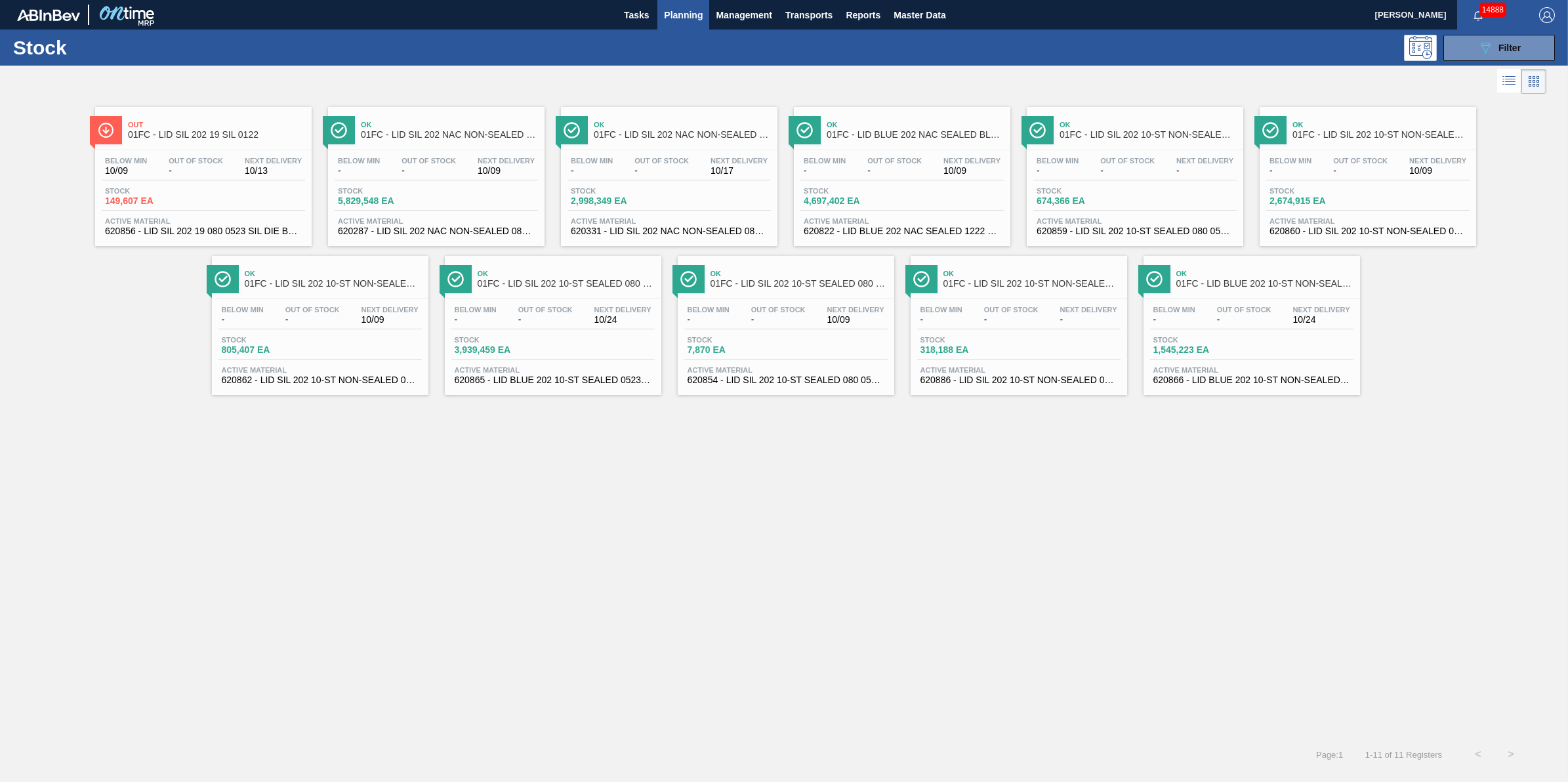
click at [684, 27] on button "Planning" at bounding box center [683, 14] width 52 height 30
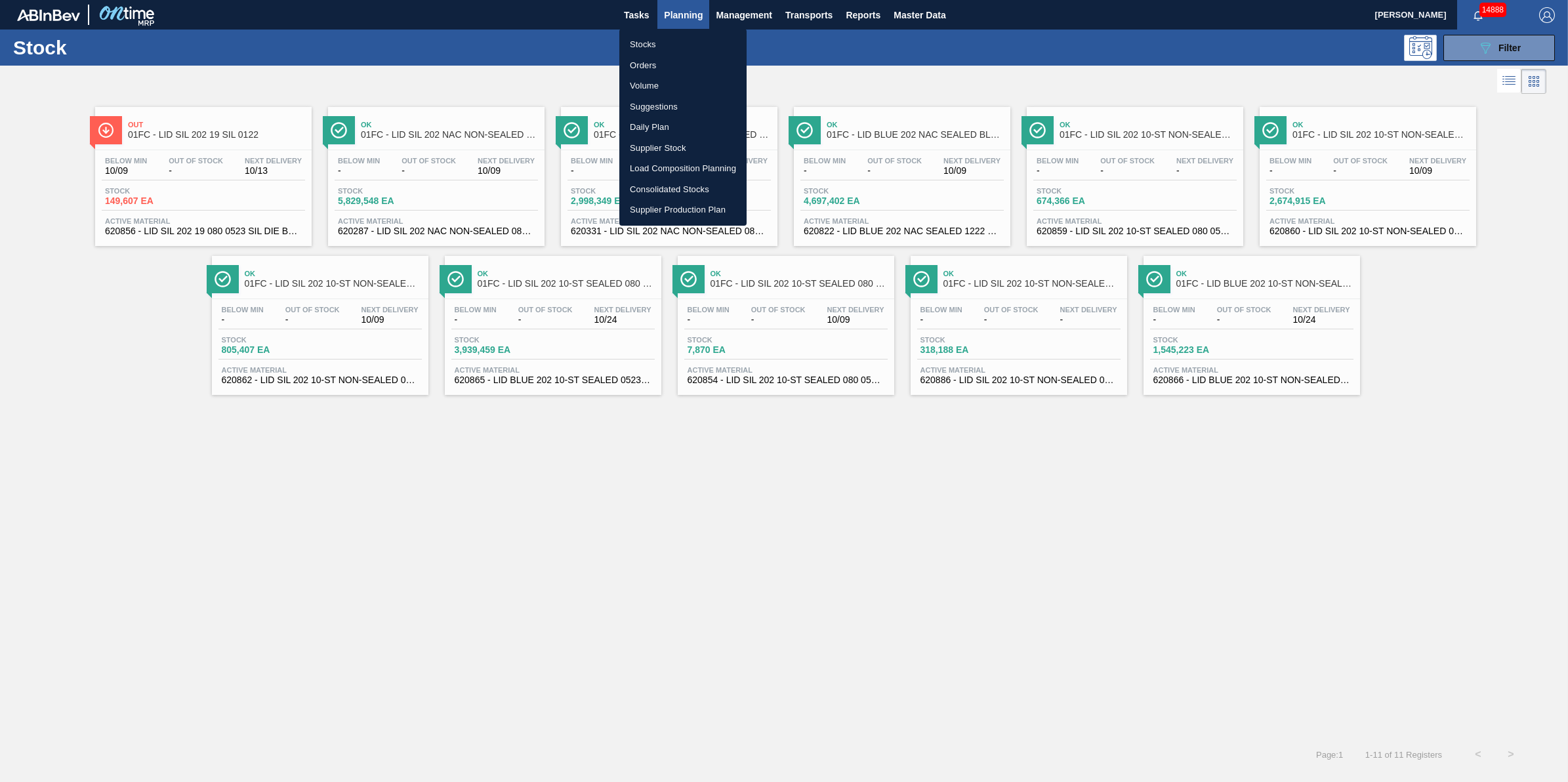
click at [692, 43] on li "Stocks" at bounding box center [683, 45] width 127 height 21
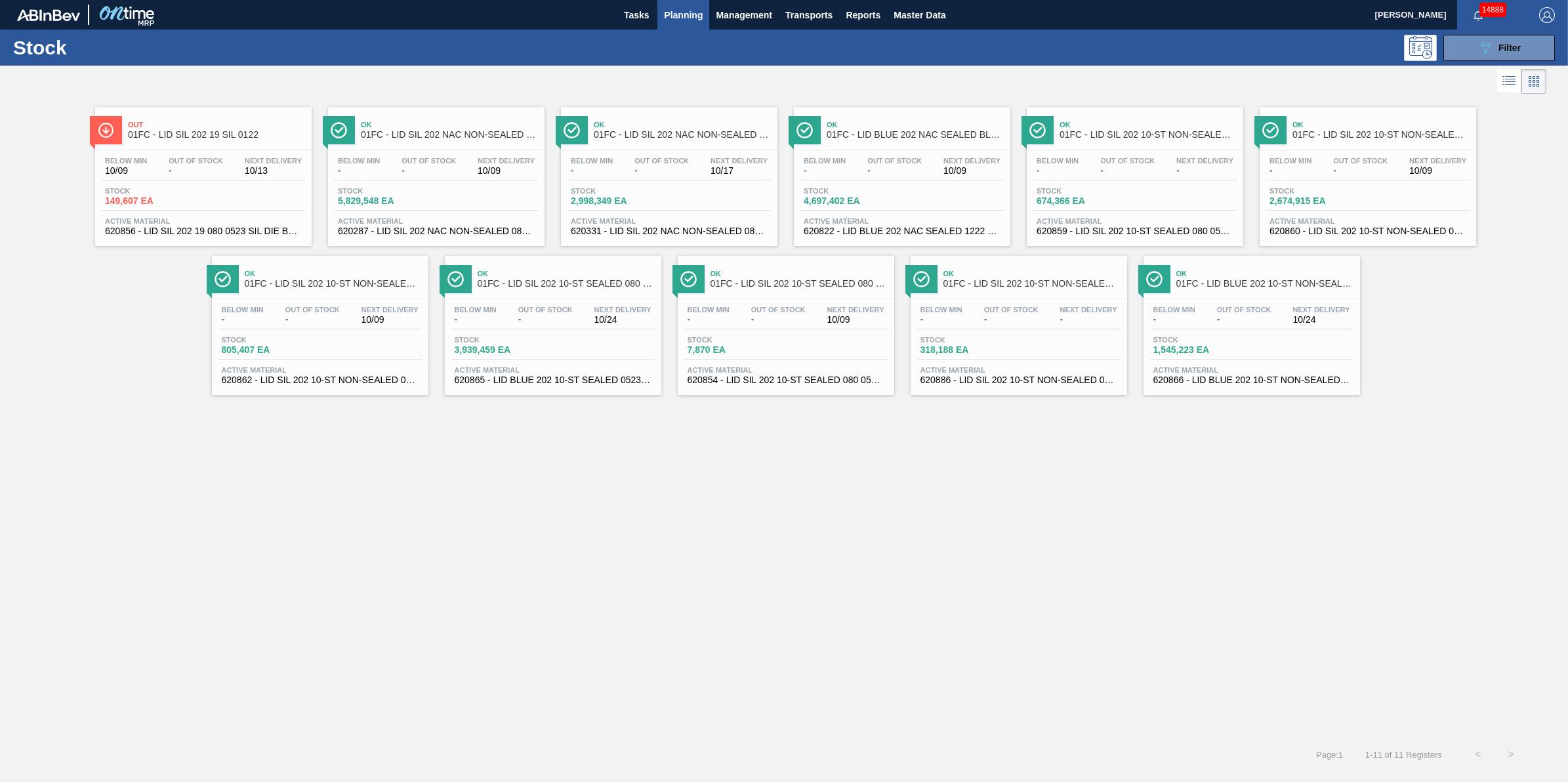
click at [678, 23] on button "Planning" at bounding box center [683, 14] width 52 height 30
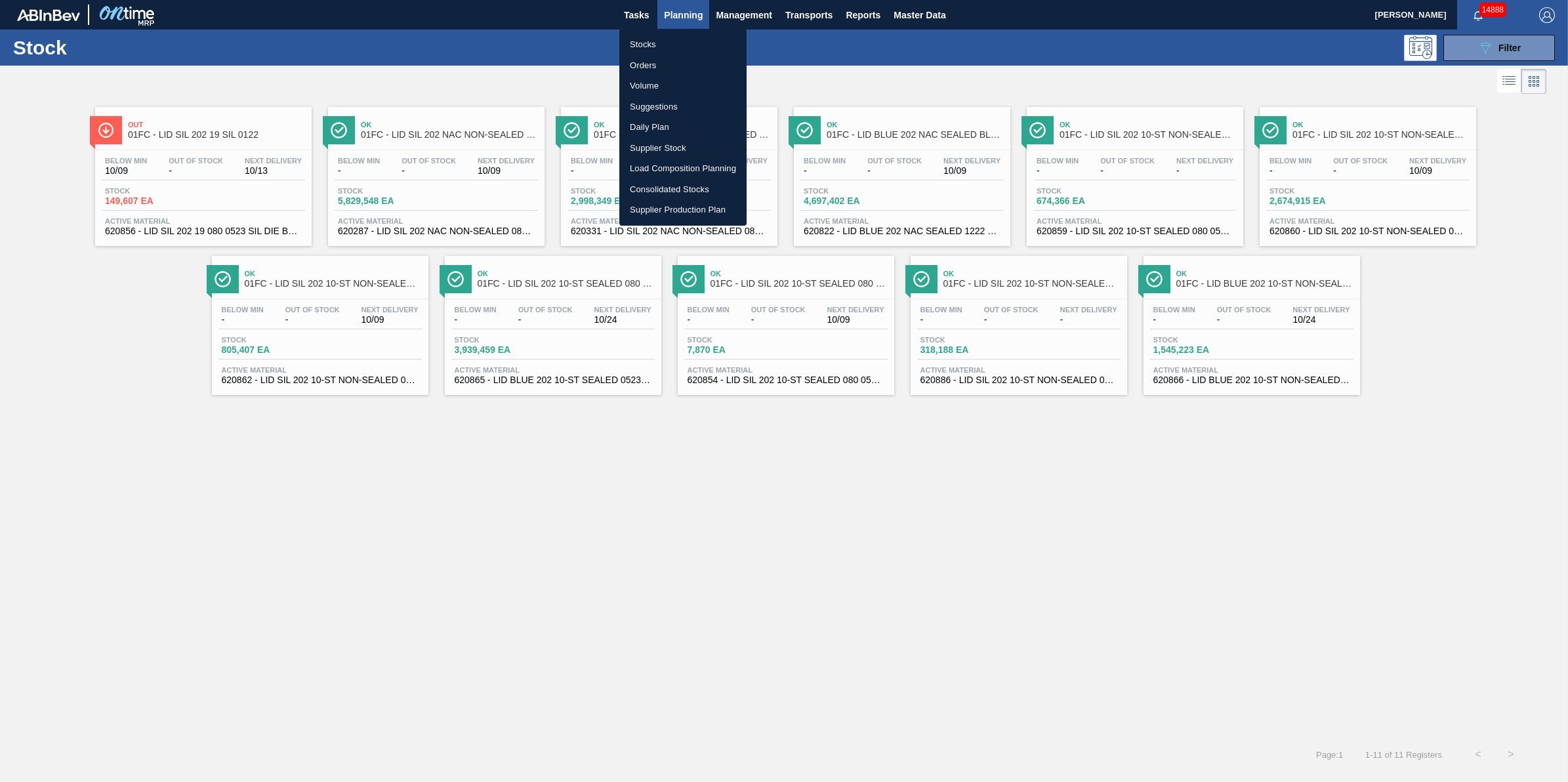
click at [678, 40] on li "Stocks" at bounding box center [683, 45] width 127 height 21
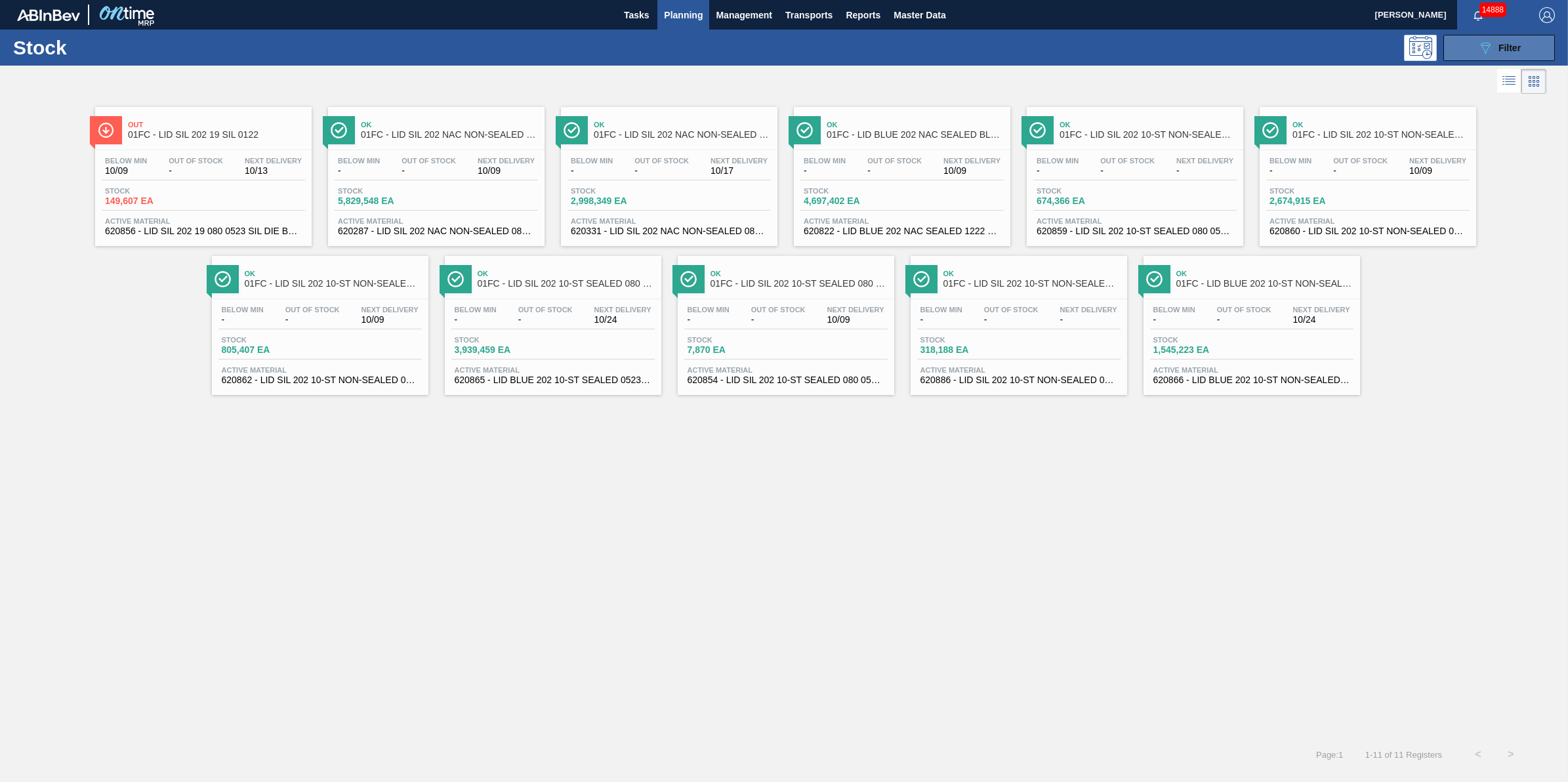
click at [1490, 47] on icon "089F7B8B-B2A5-4AFE-B5C0-19BA573D28AC" at bounding box center [1486, 48] width 16 height 16
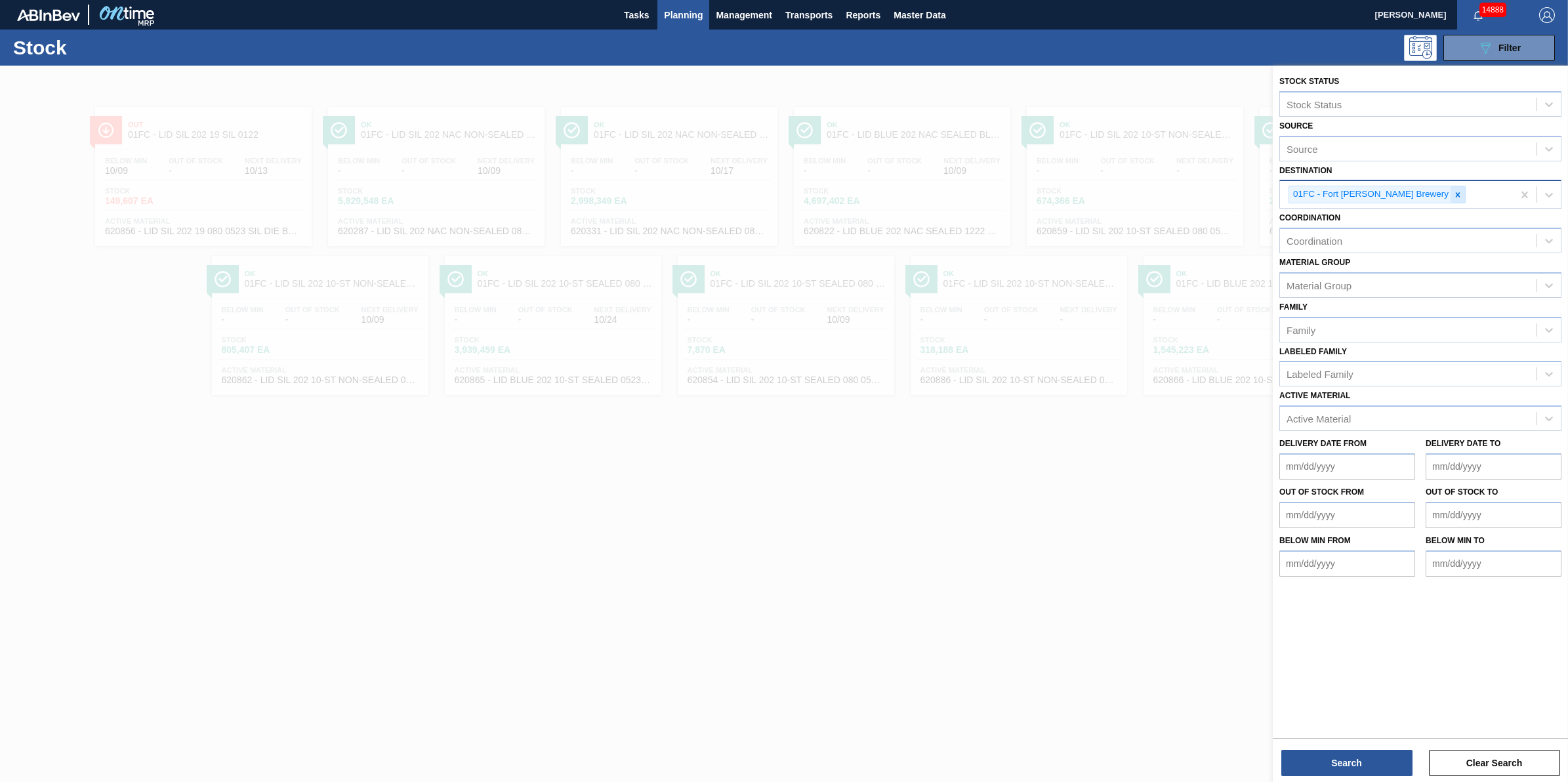
click at [1456, 193] on icon at bounding box center [1458, 195] width 5 height 5
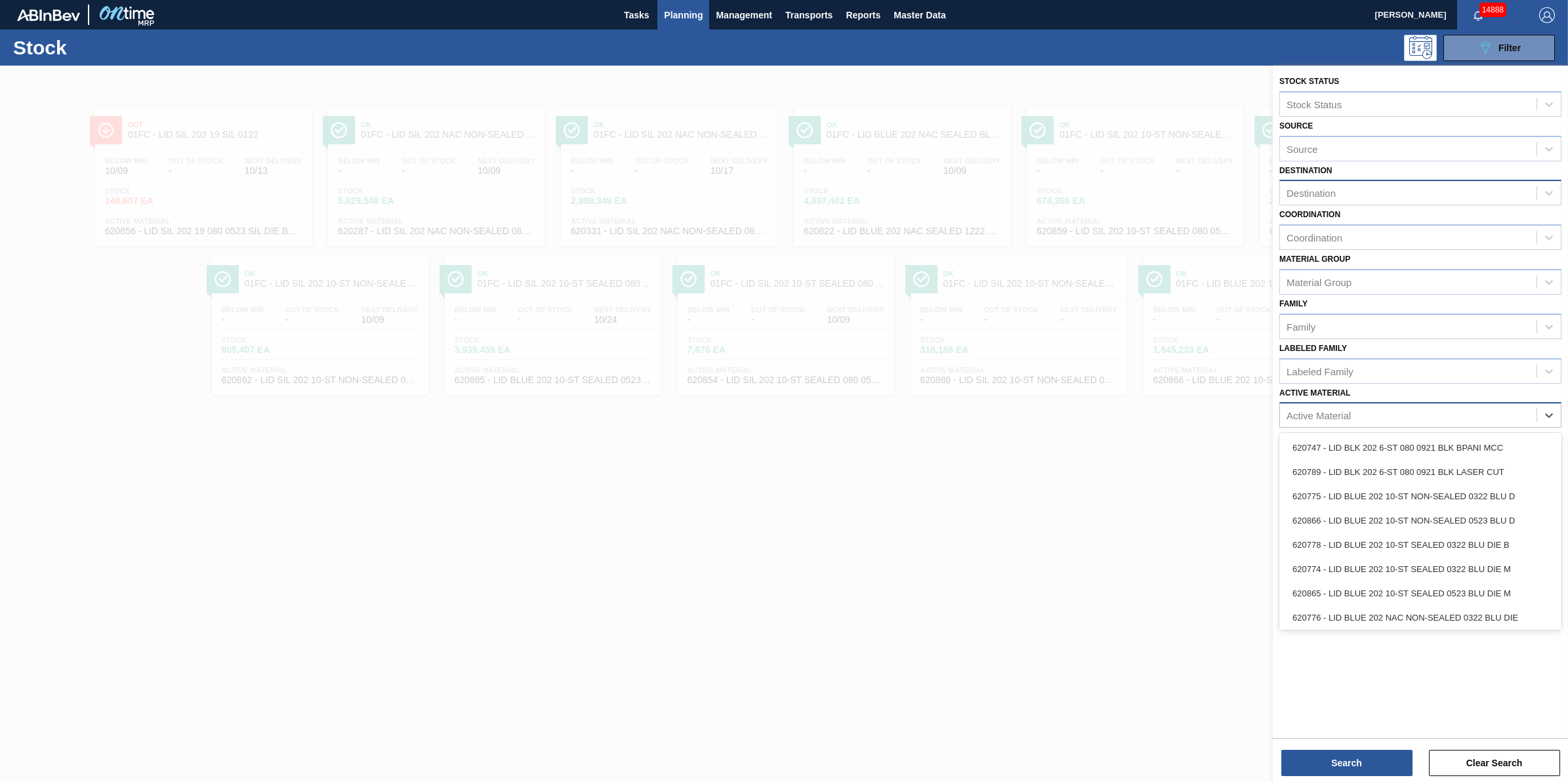
click at [1377, 407] on div "Active Material" at bounding box center [1408, 416] width 257 height 19
type Material "620870"
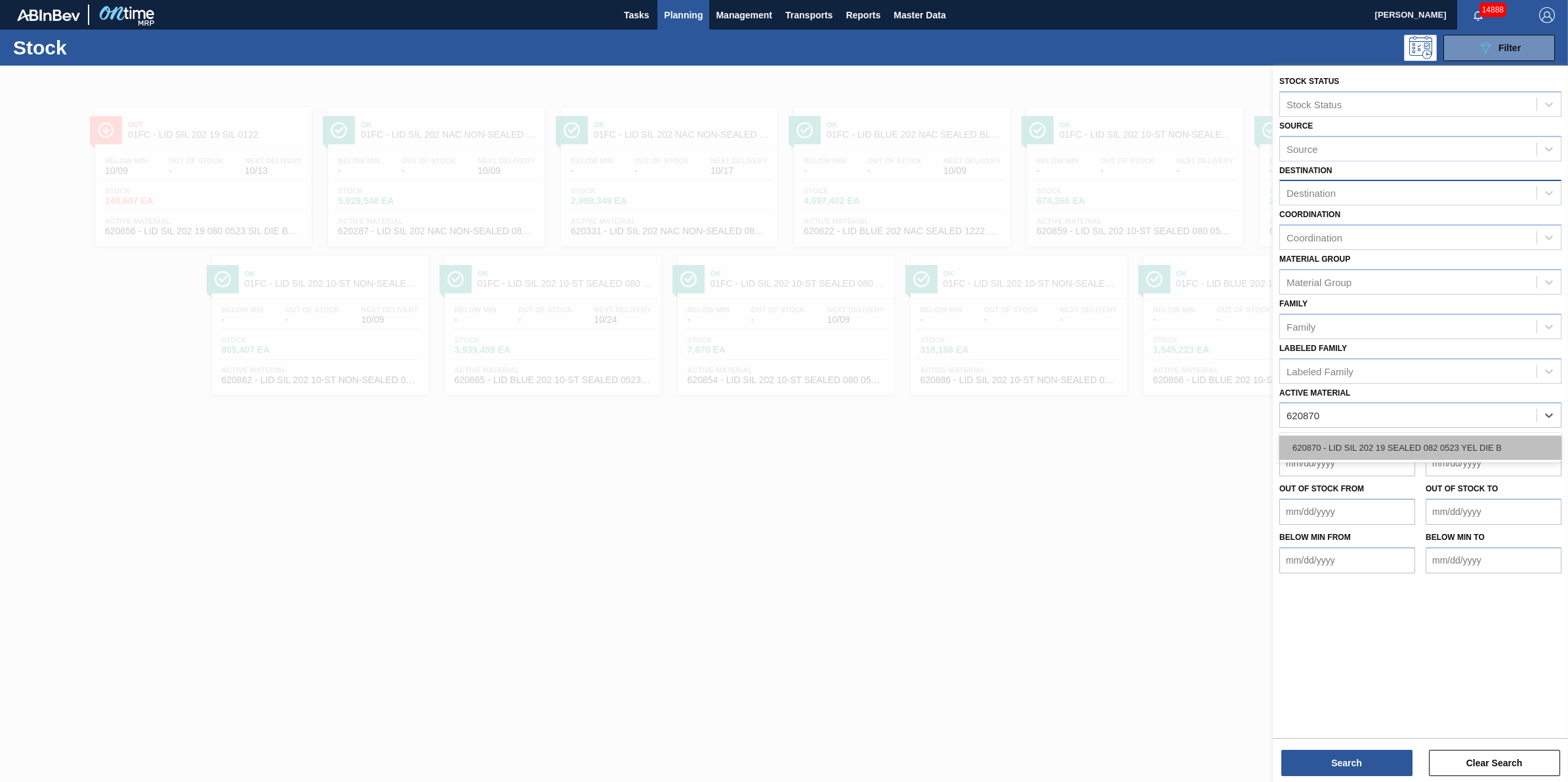
click at [1379, 442] on div "620870 - LID SIL 202 19 SEALED 082 0523 YEL DIE B" at bounding box center [1421, 447] width 282 height 24
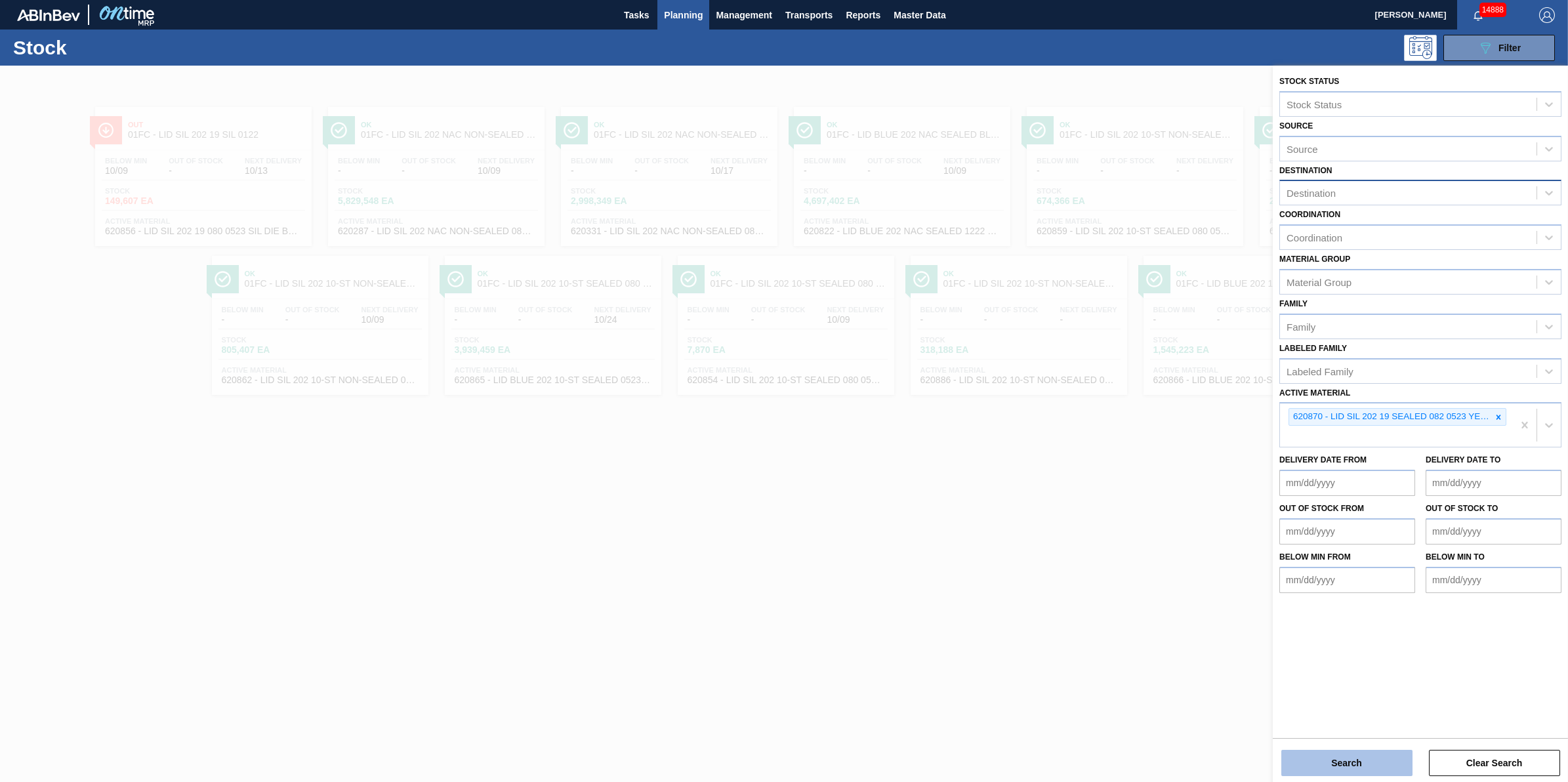
click at [1329, 769] on button "Search" at bounding box center [1348, 763] width 132 height 27
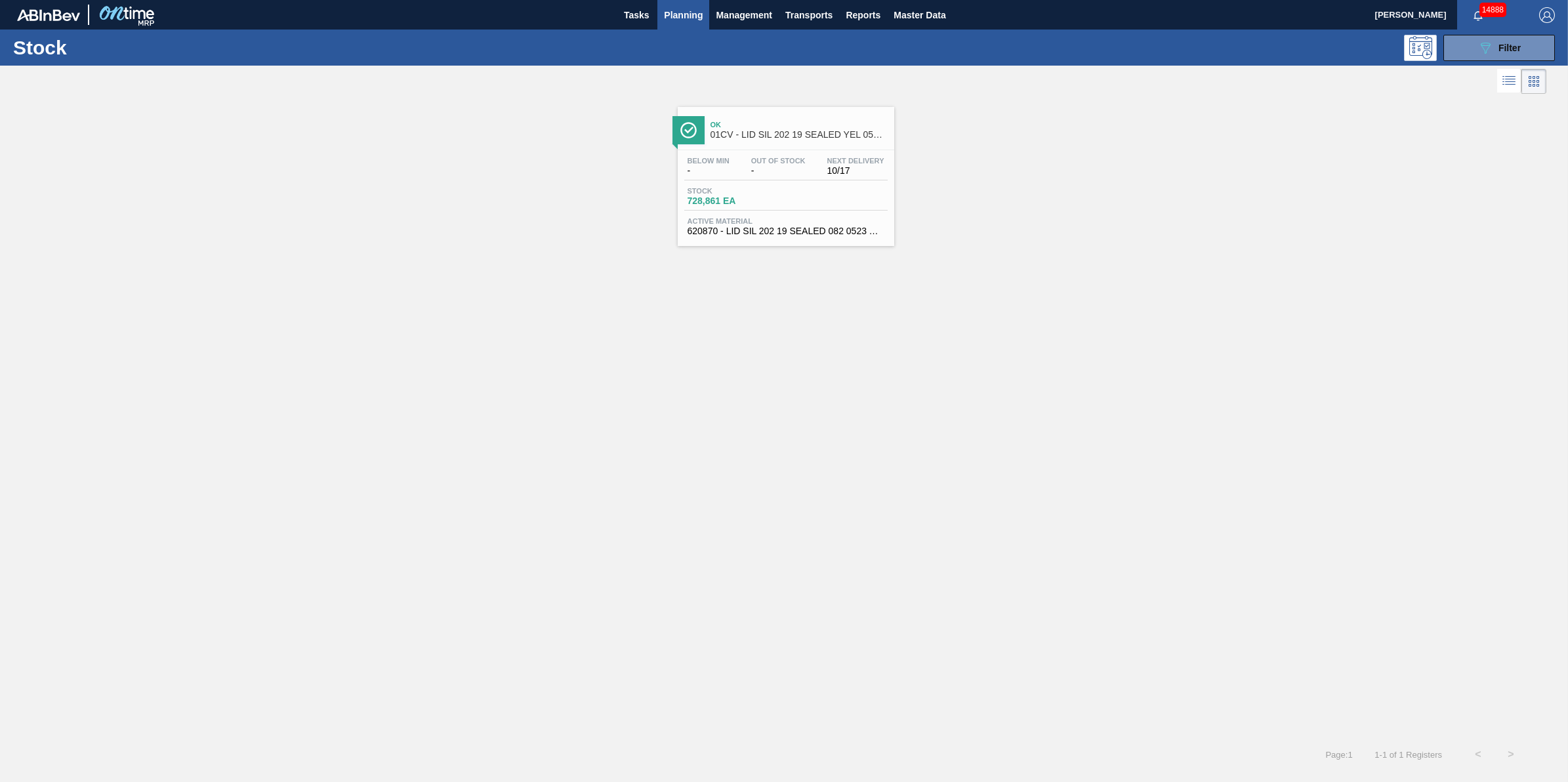
click at [745, 188] on span "Stock" at bounding box center [733, 191] width 92 height 8
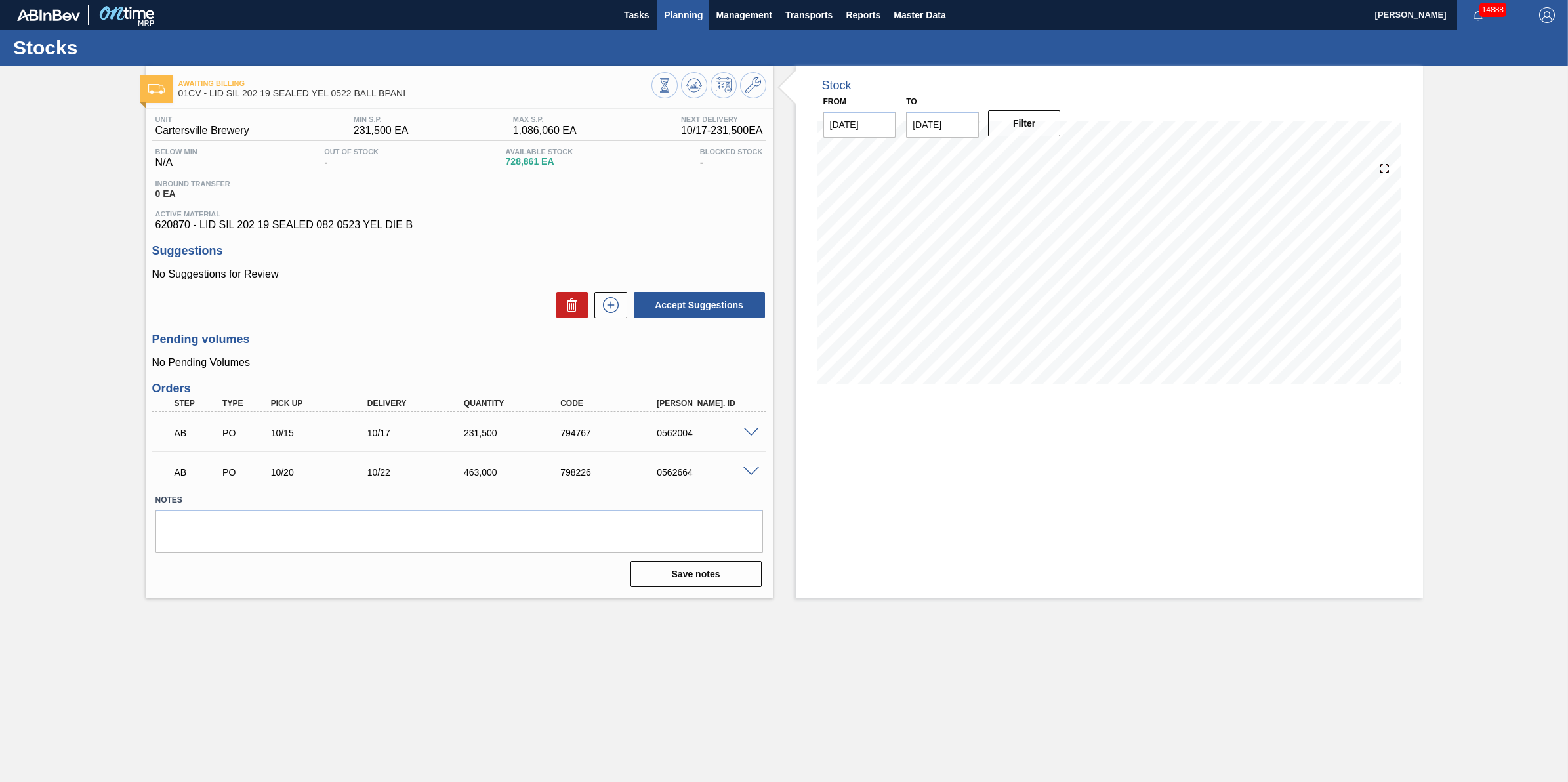
click at [686, 20] on span "Planning" at bounding box center [683, 15] width 39 height 16
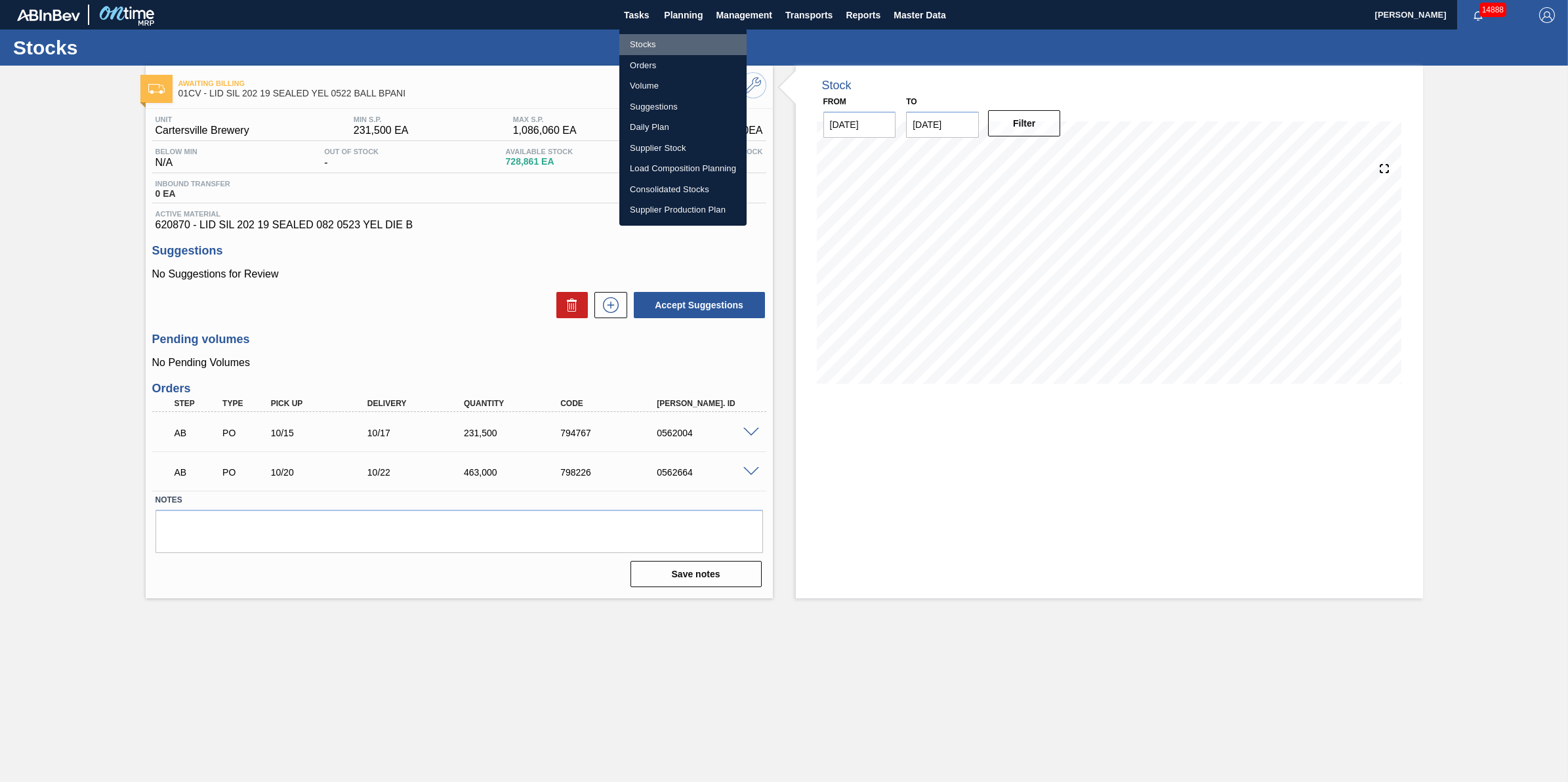
click at [685, 40] on li "Stocks" at bounding box center [683, 45] width 127 height 21
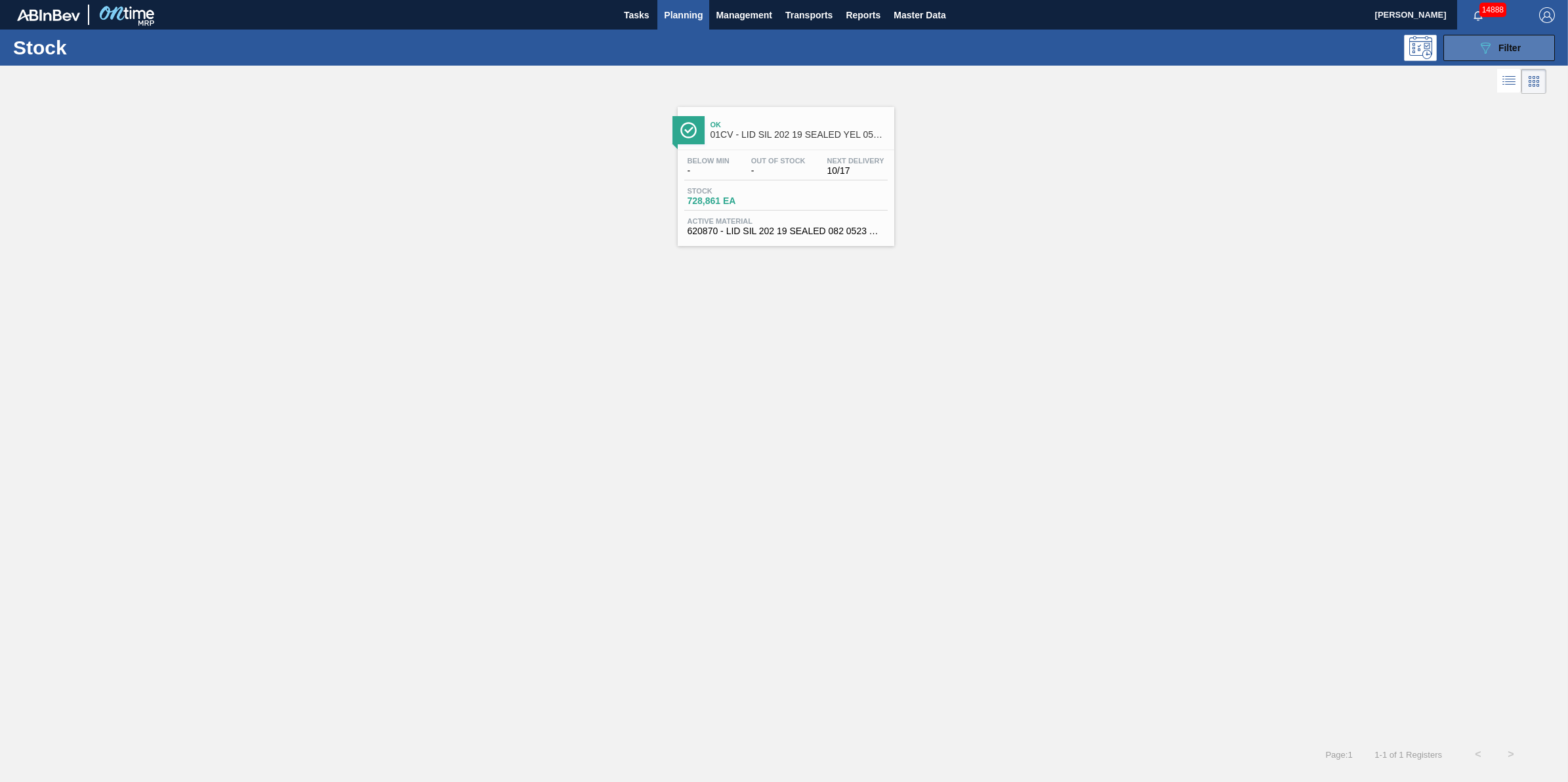
click at [1516, 46] on span "Filter" at bounding box center [1510, 48] width 22 height 10
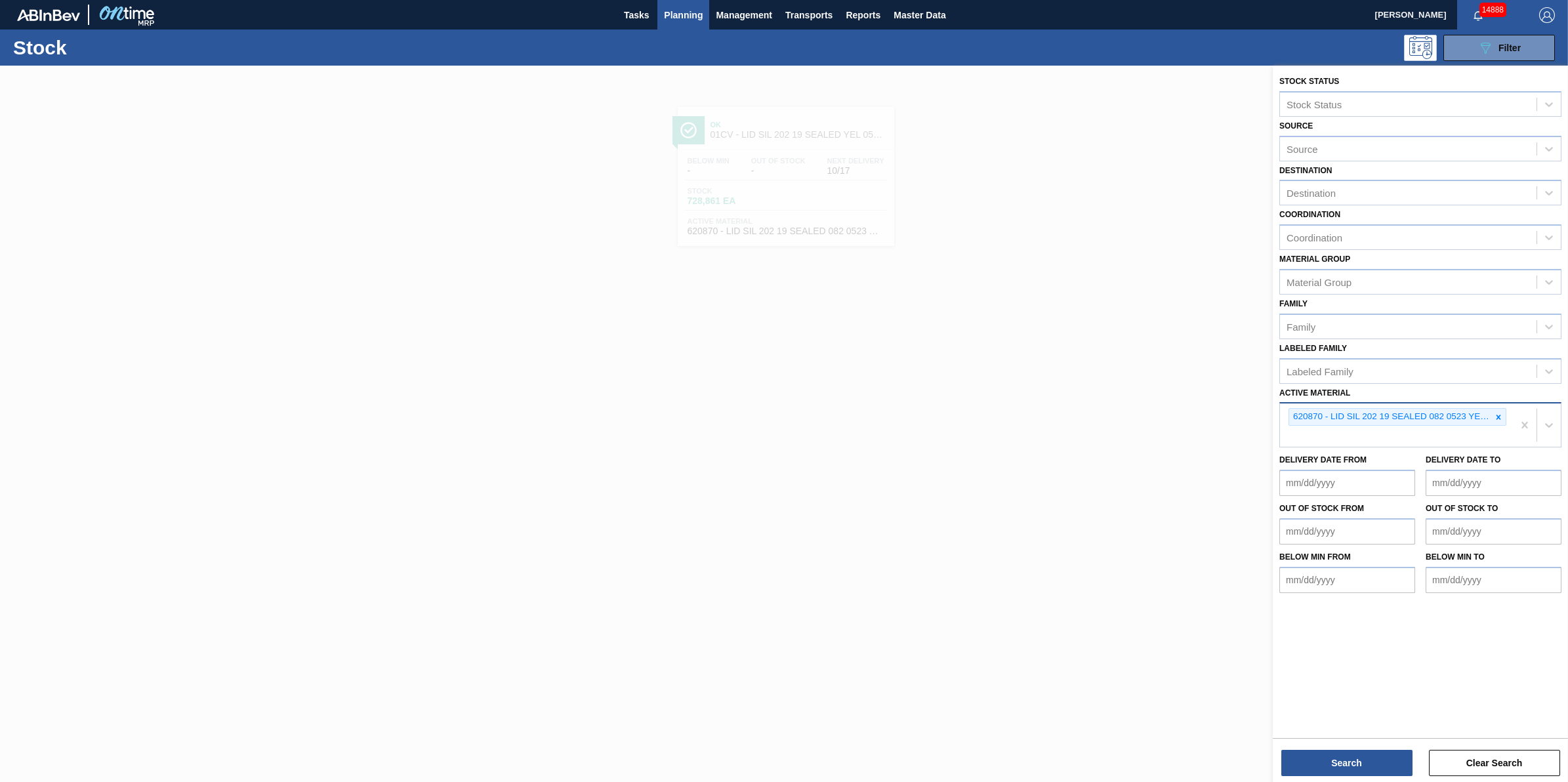
click at [1513, 416] on div "620870 - LID SIL 202 19 SEALED 082 0523 YEL DIE B" at bounding box center [1396, 424] width 233 height 43
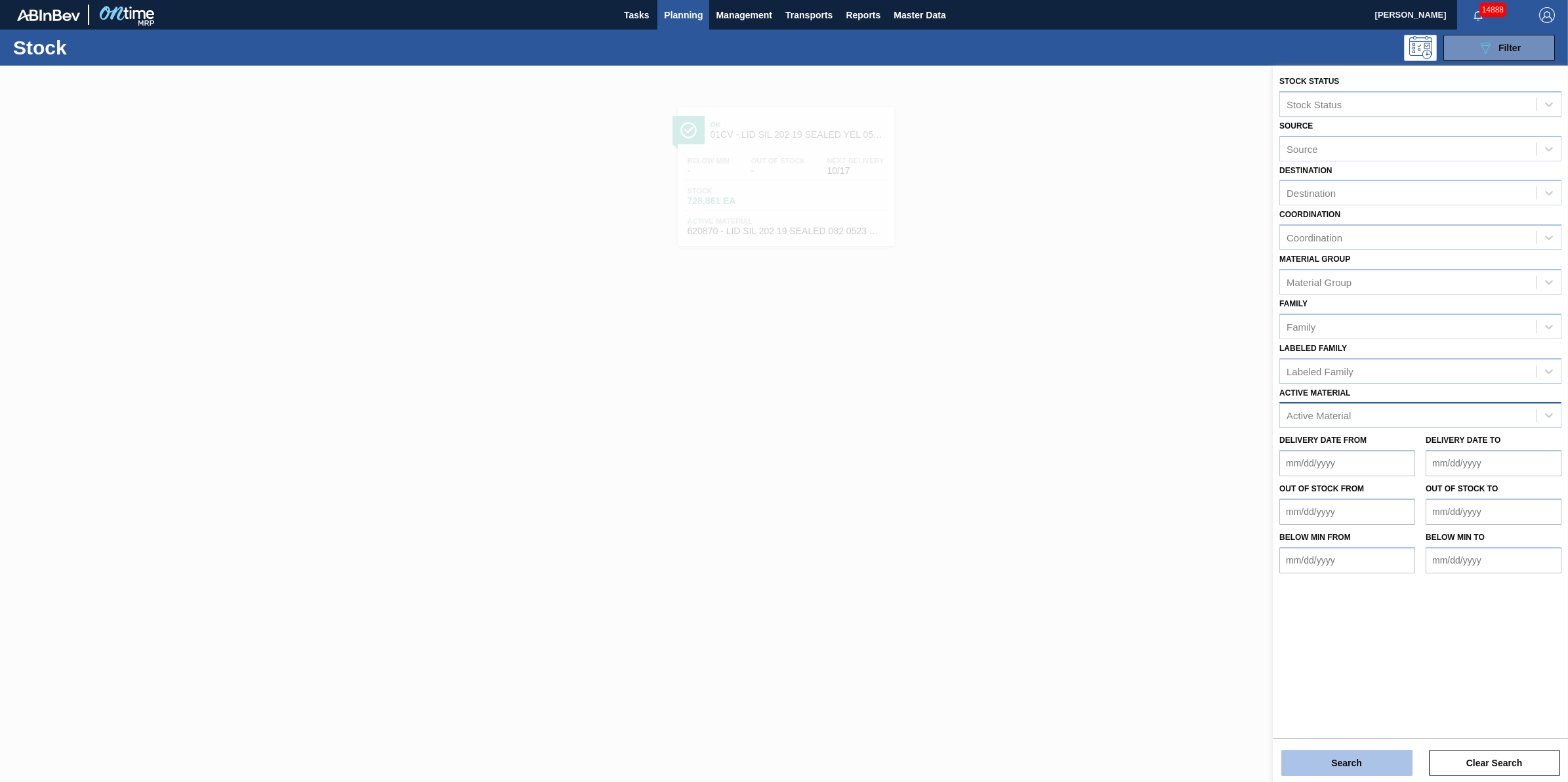
click at [1343, 769] on button "Search" at bounding box center [1348, 763] width 132 height 27
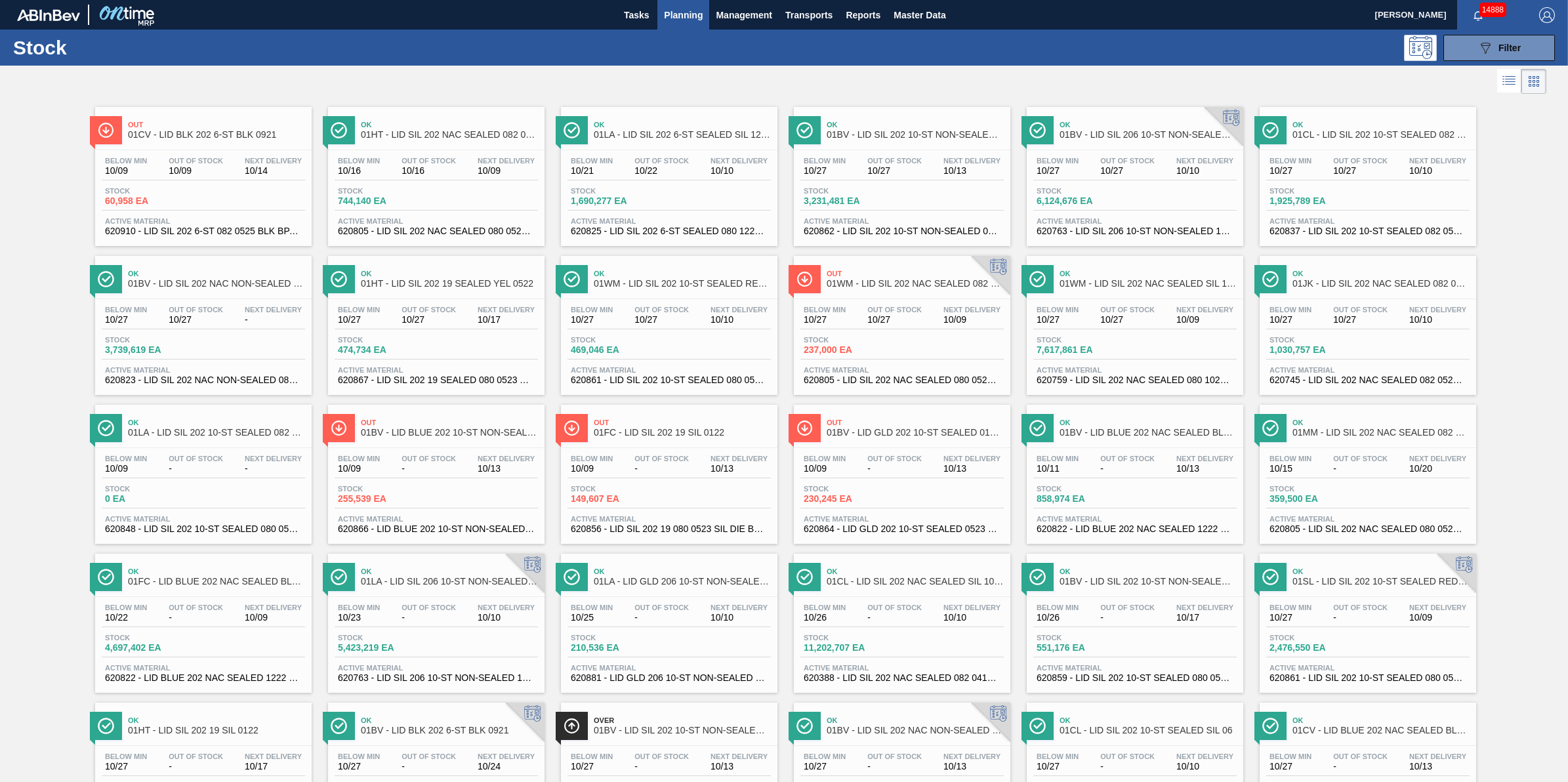
click at [683, 23] on button "Planning" at bounding box center [683, 14] width 52 height 30
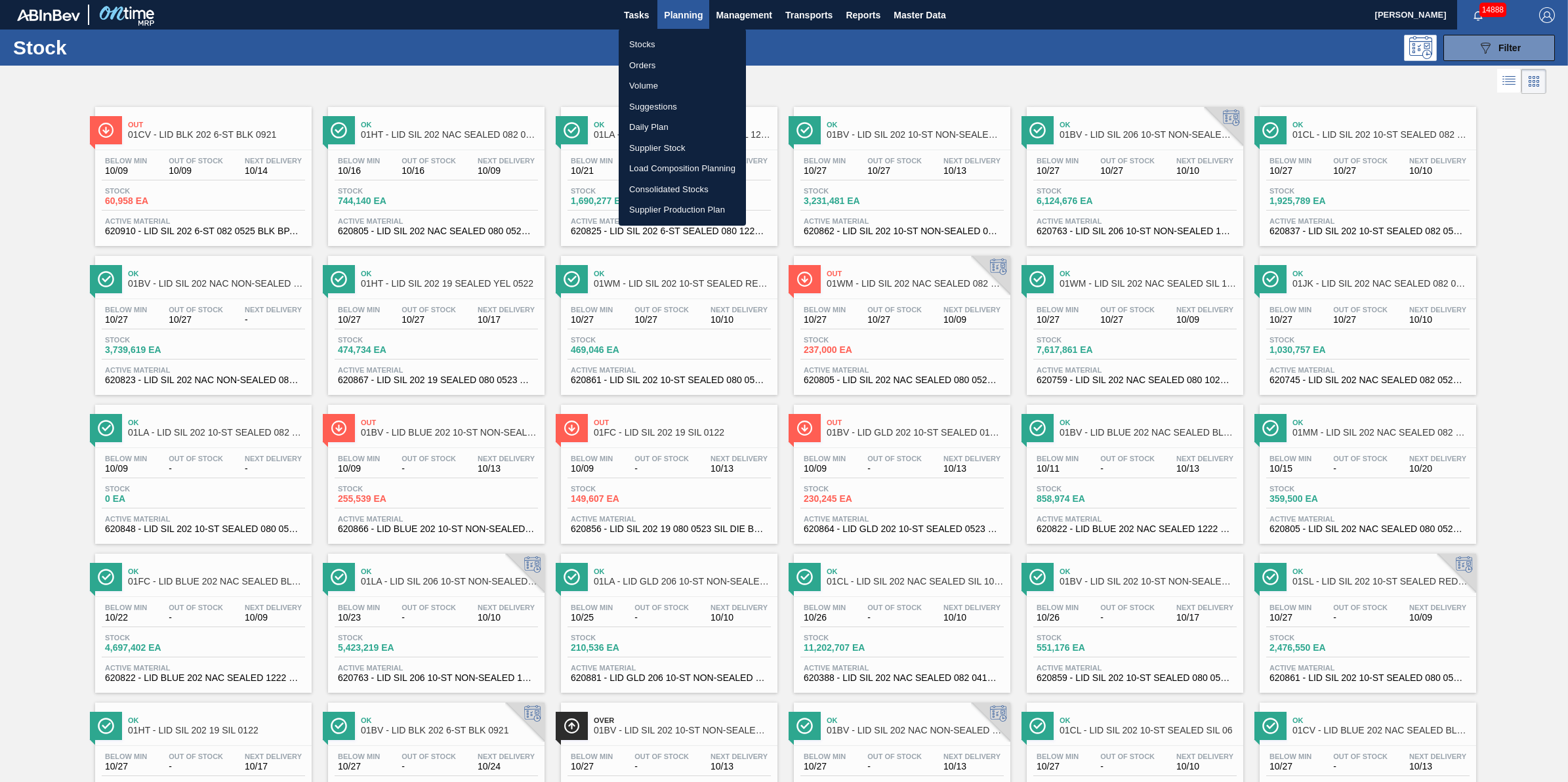
click at [681, 43] on li "Stocks" at bounding box center [682, 45] width 127 height 21
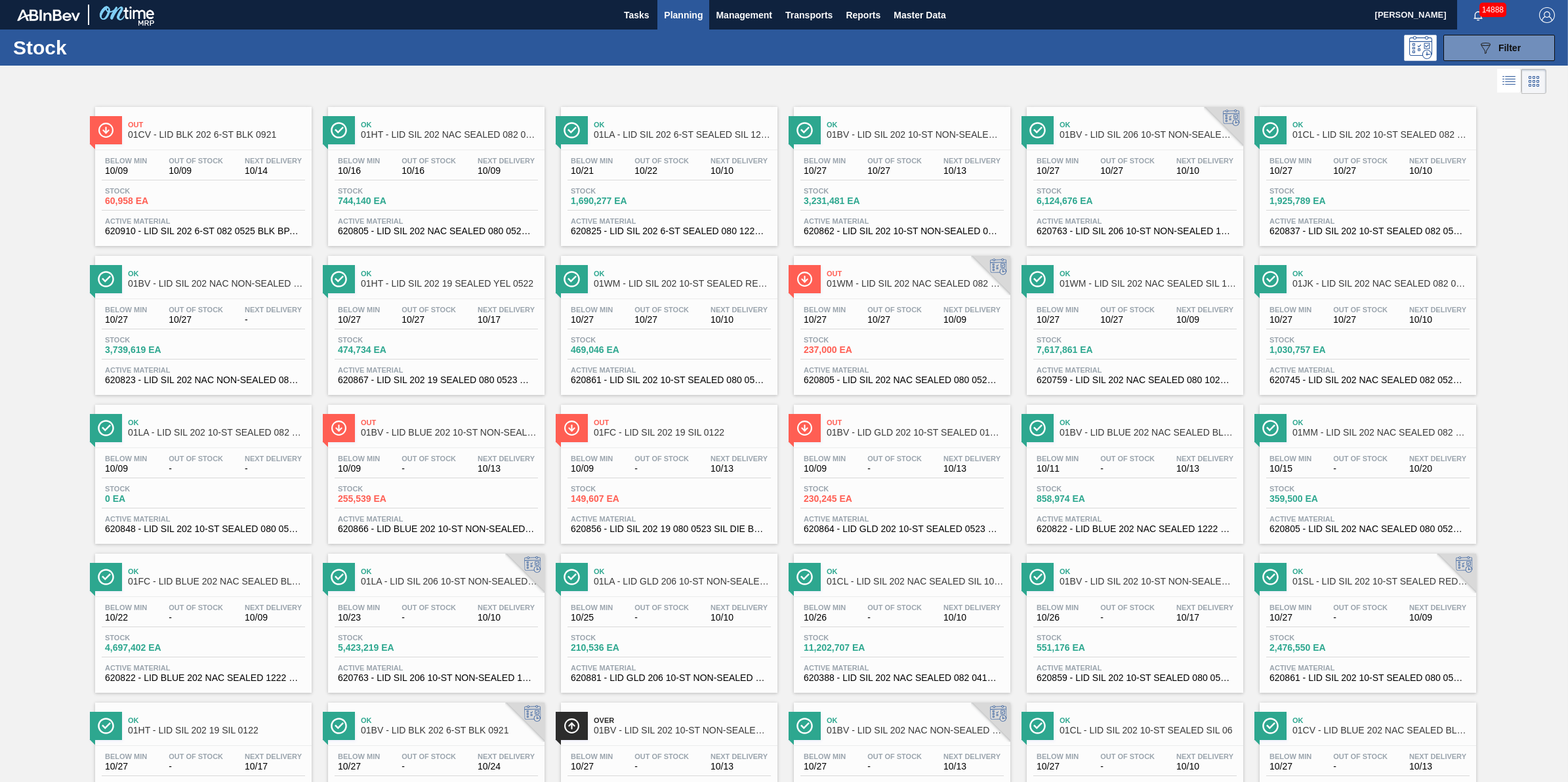
drag, startPoint x: 1510, startPoint y: 43, endPoint x: 1513, endPoint y: 86, distance: 43.1
click at [1510, 43] on span "Filter" at bounding box center [1510, 48] width 22 height 10
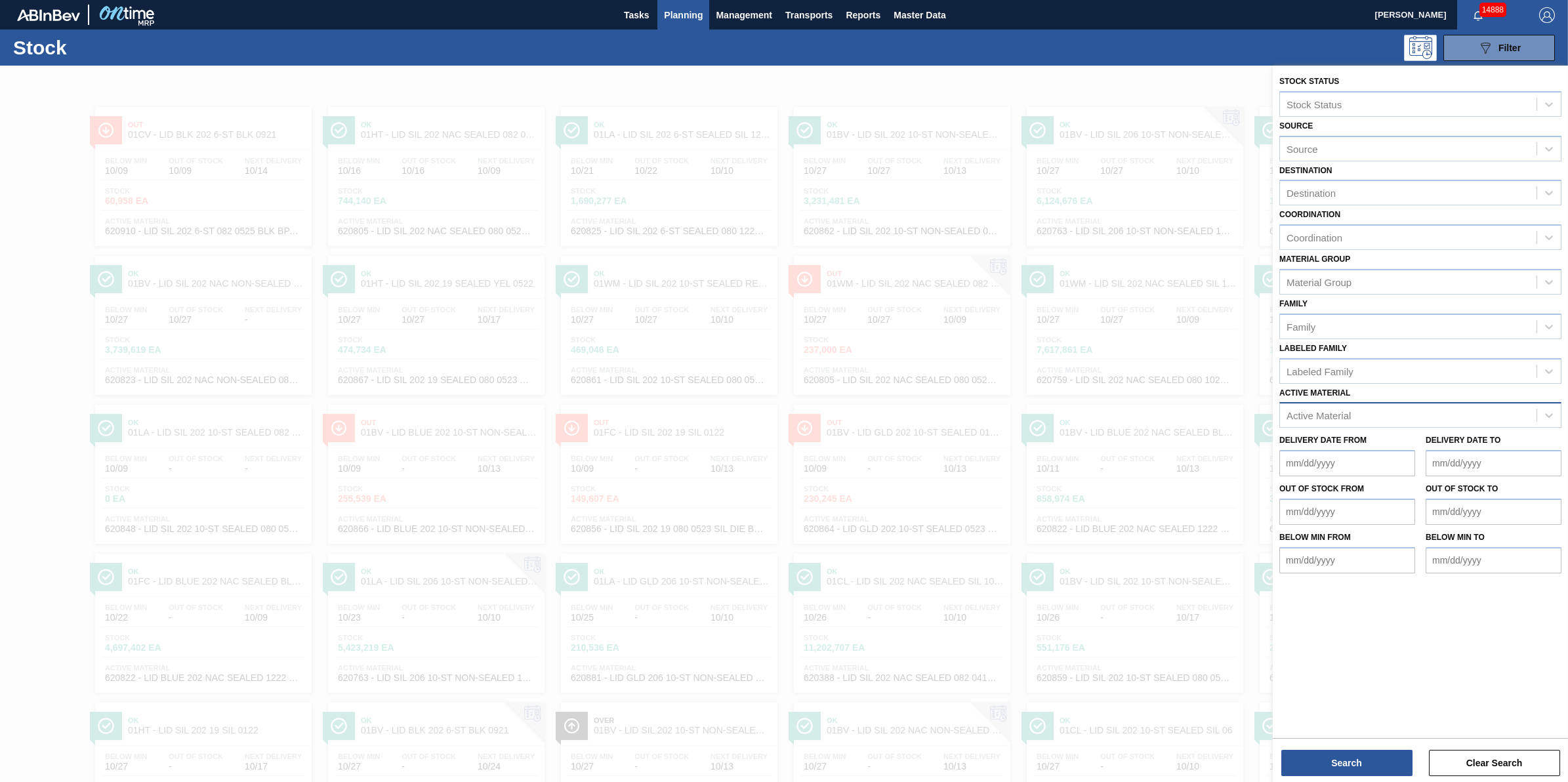
click at [910, 66] on div at bounding box center [784, 457] width 1568 height 782
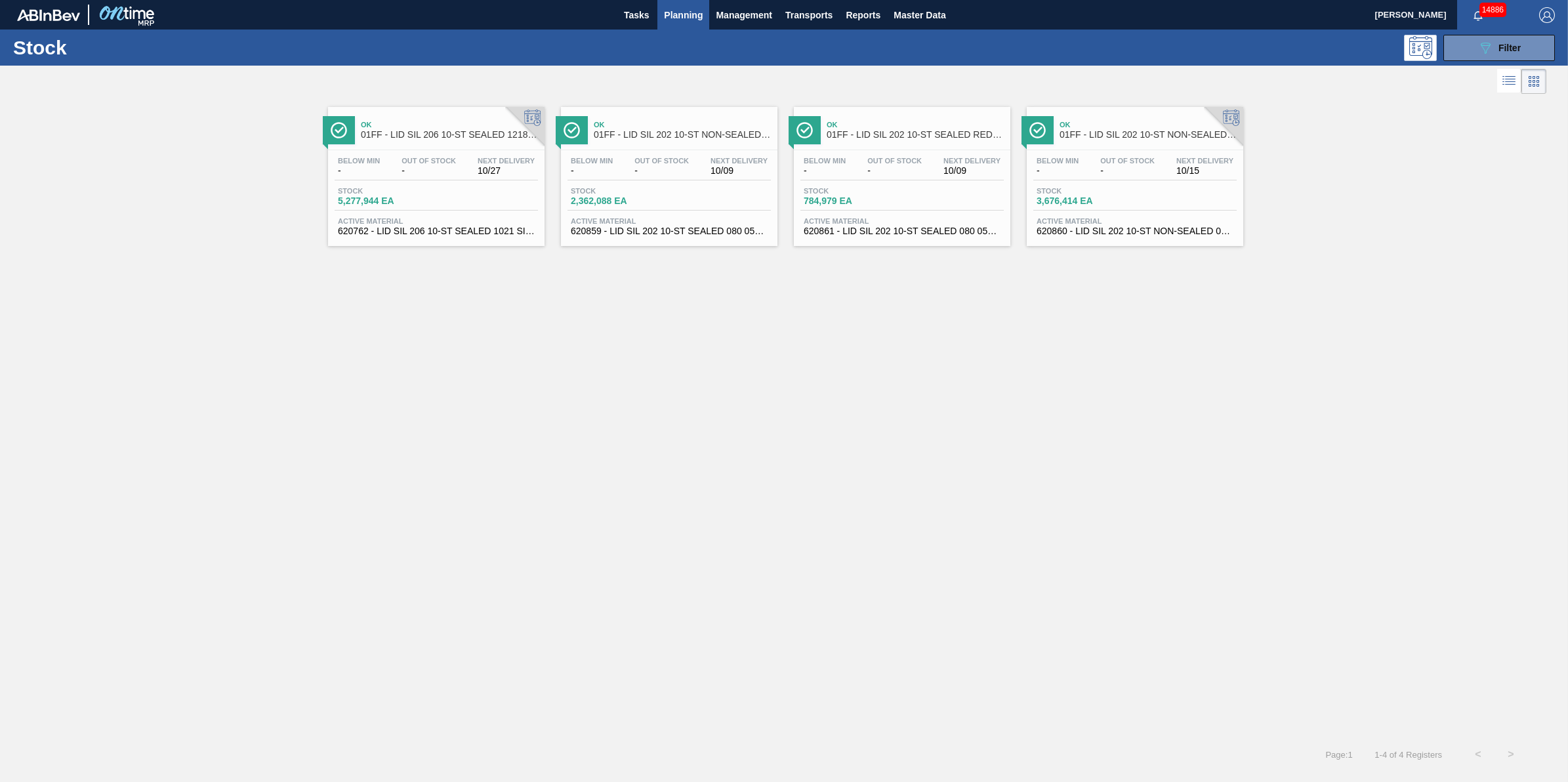
click at [699, 16] on span "Planning" at bounding box center [683, 15] width 39 height 16
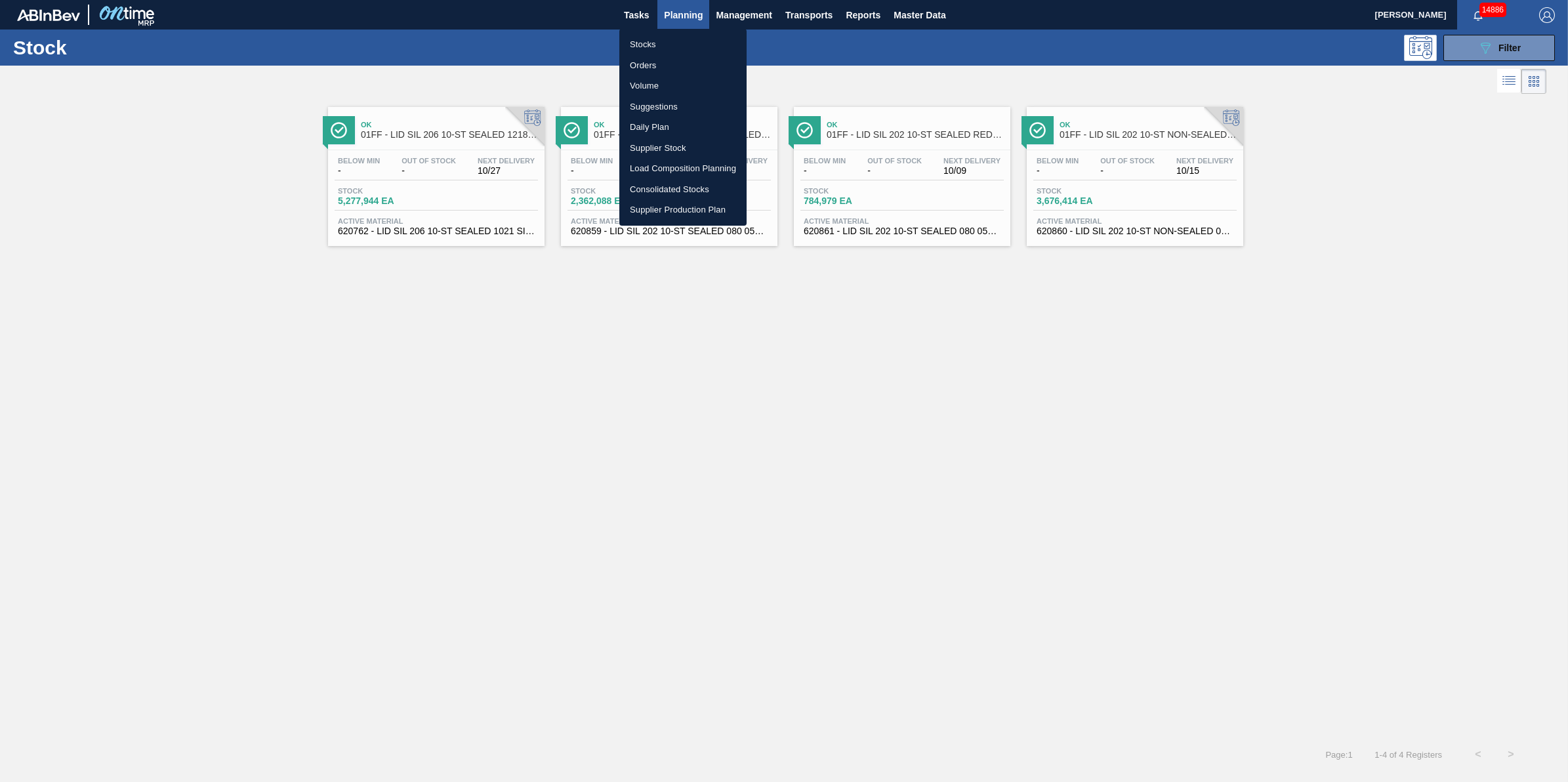
click at [688, 38] on li "Stocks" at bounding box center [683, 45] width 127 height 21
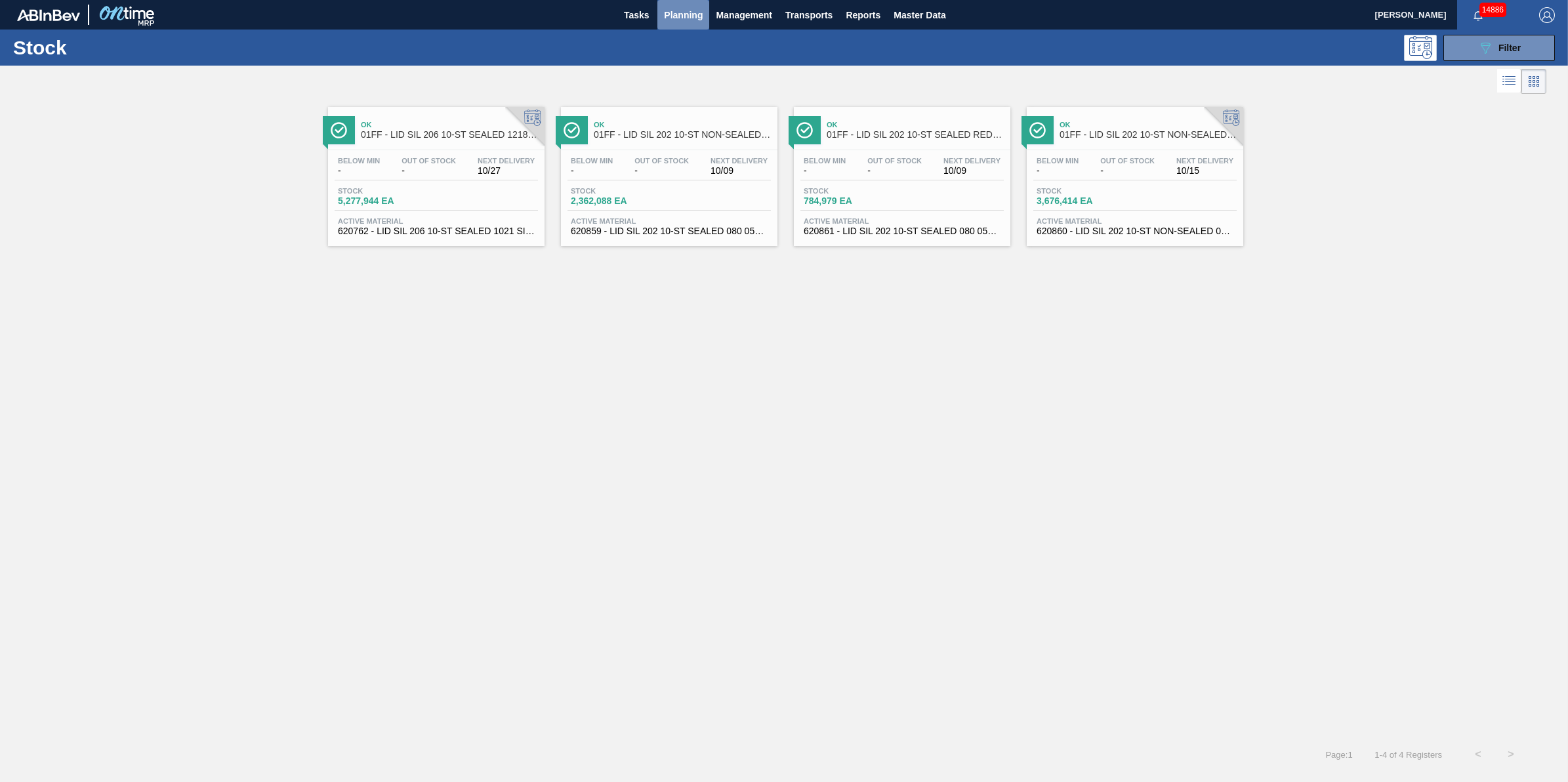
click at [678, 13] on span "Planning" at bounding box center [683, 15] width 39 height 16
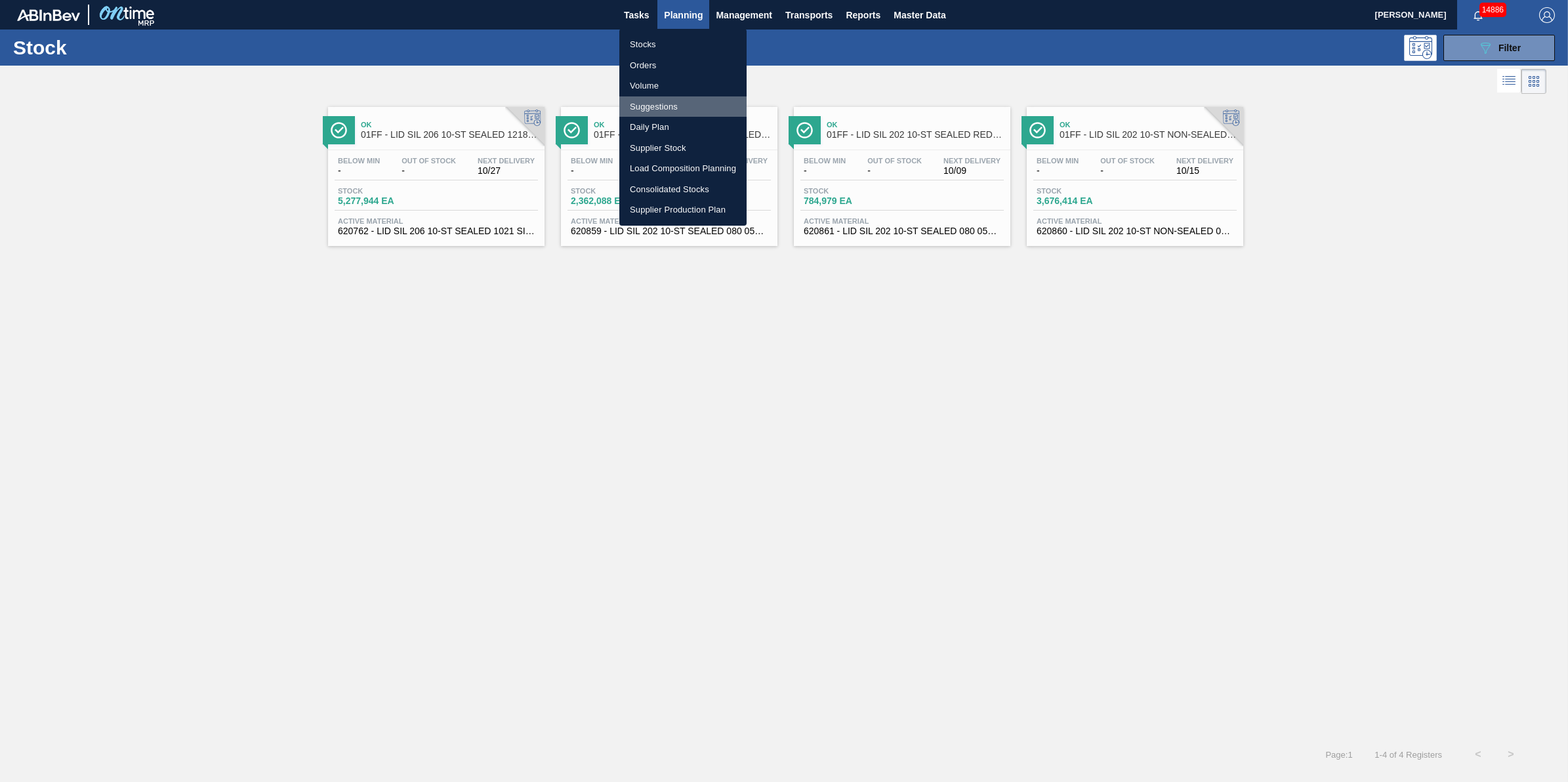
click at [709, 104] on li "Suggestions" at bounding box center [683, 107] width 127 height 21
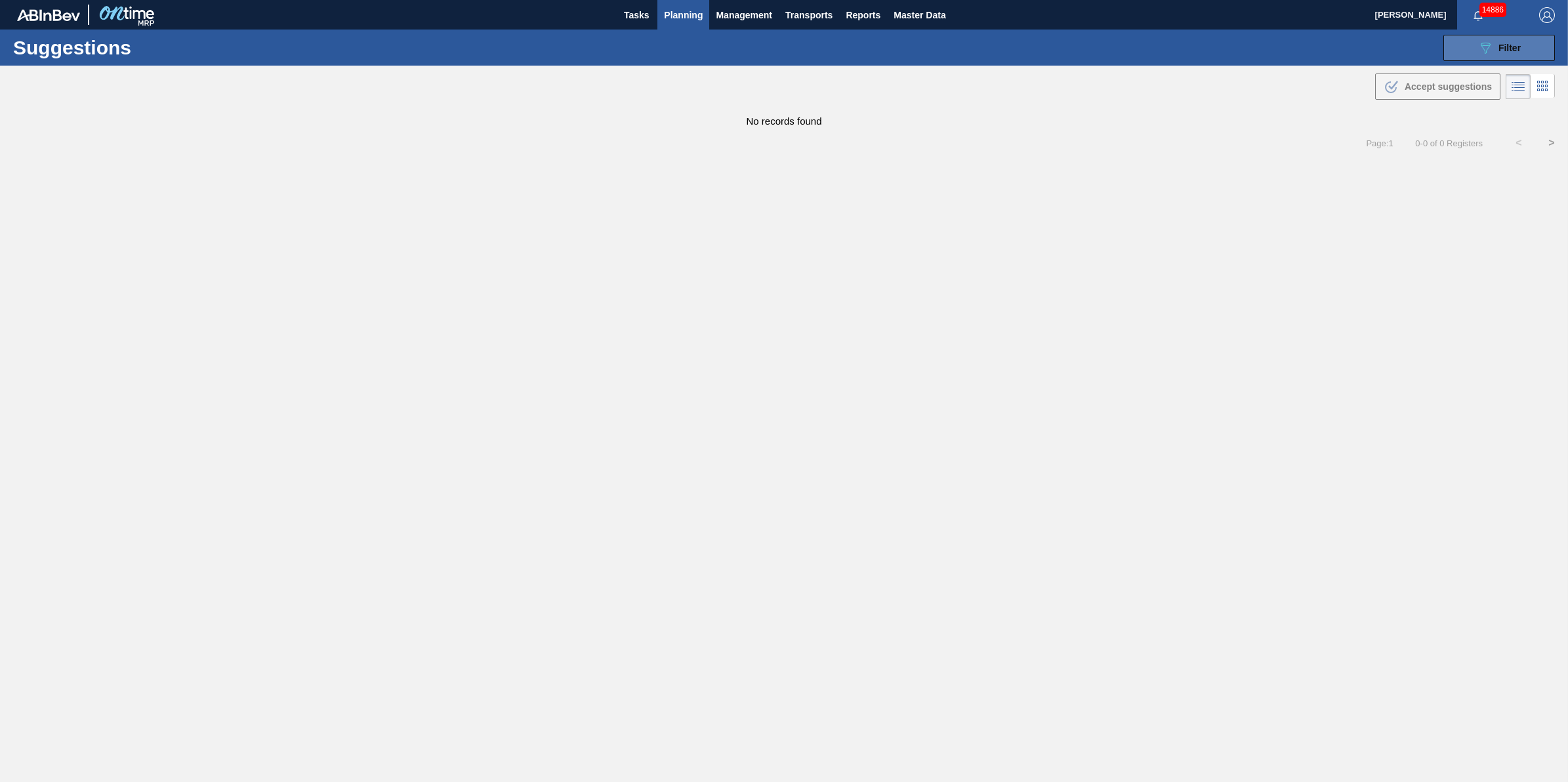
click at [1465, 51] on button "089F7B8B-B2A5-4AFE-B5C0-19BA573D28AC Filter" at bounding box center [1499, 48] width 112 height 27
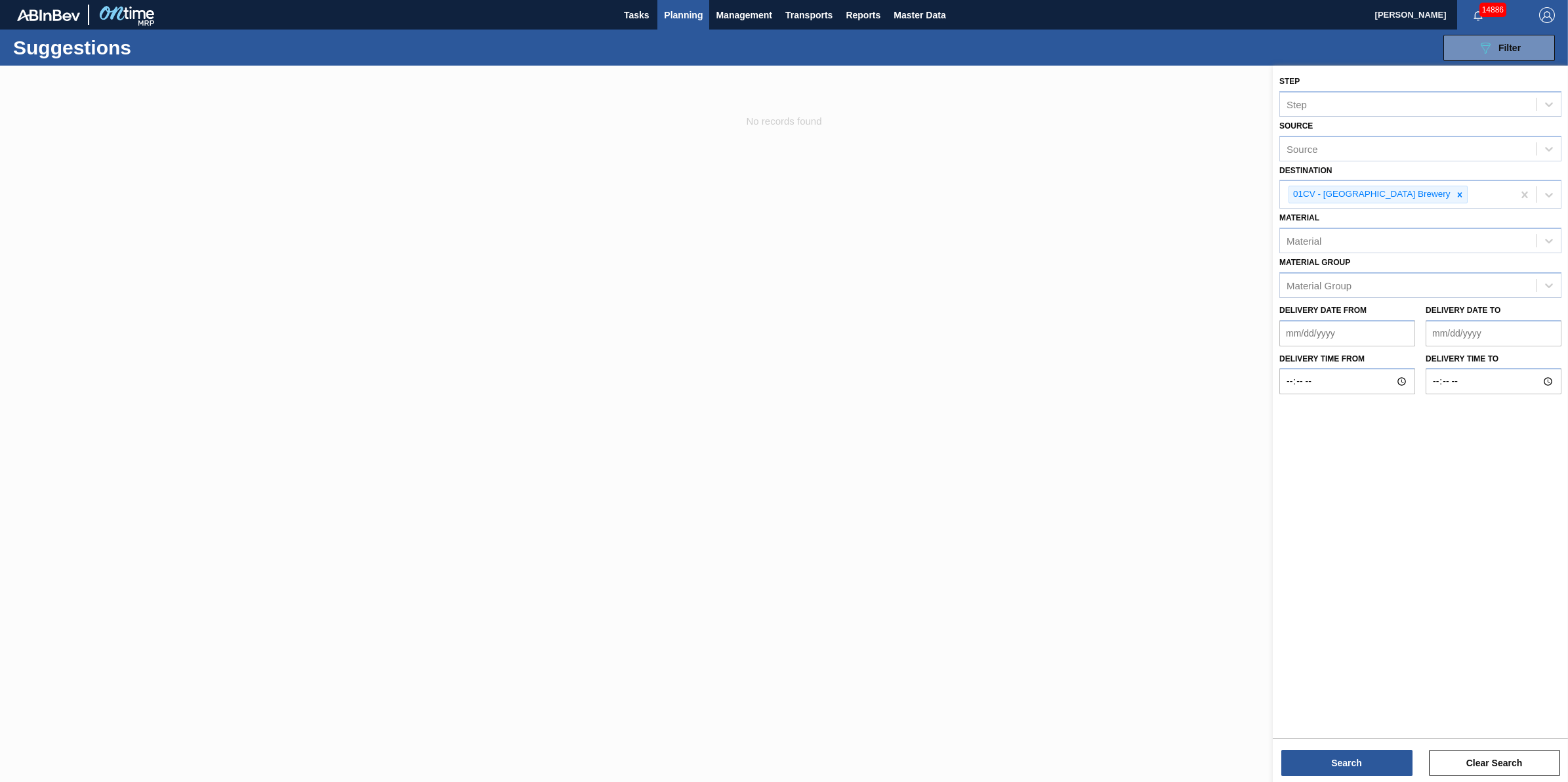
click at [897, 166] on div at bounding box center [784, 457] width 1568 height 782
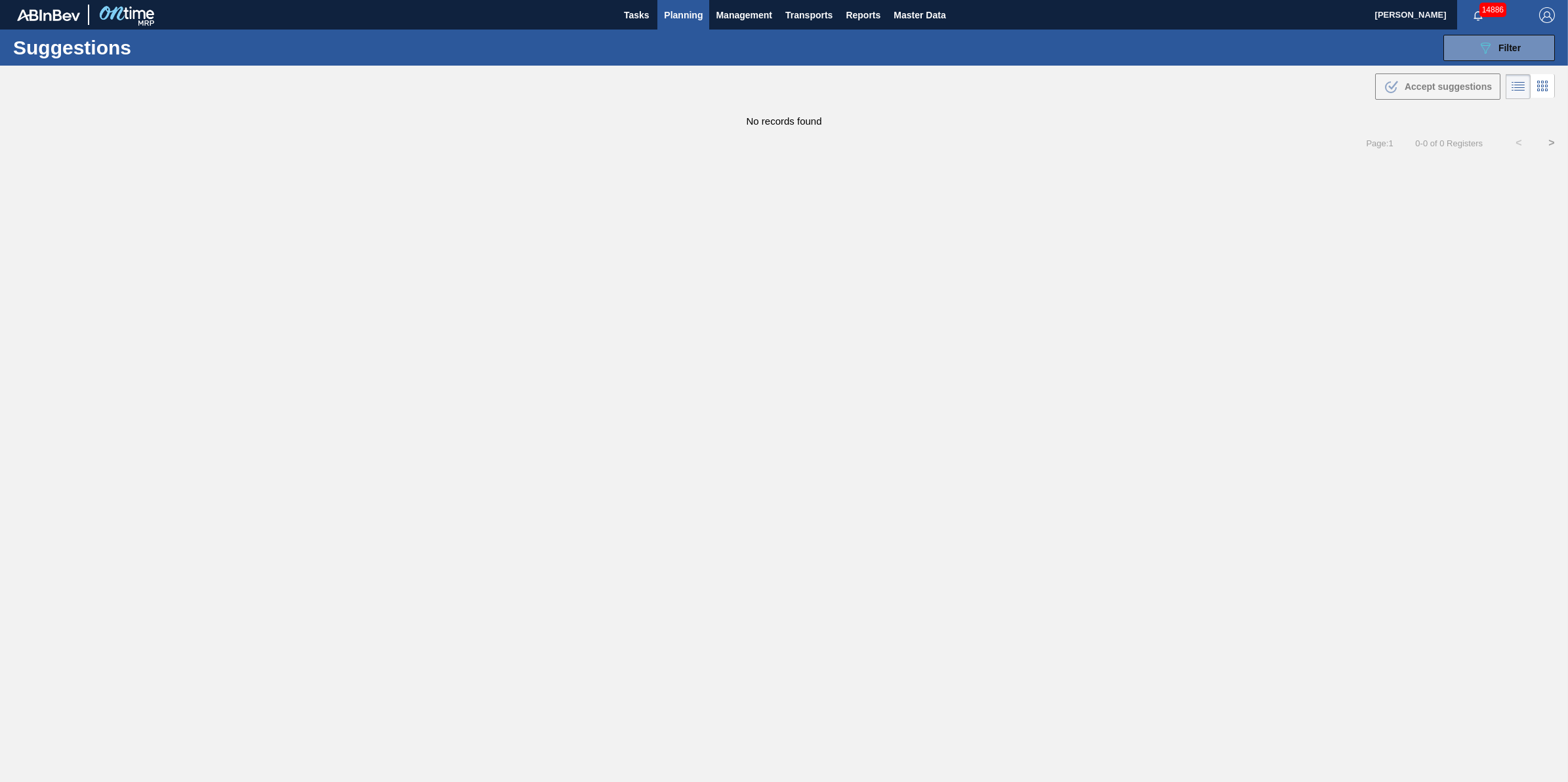
click at [673, 14] on span "Planning" at bounding box center [683, 15] width 39 height 16
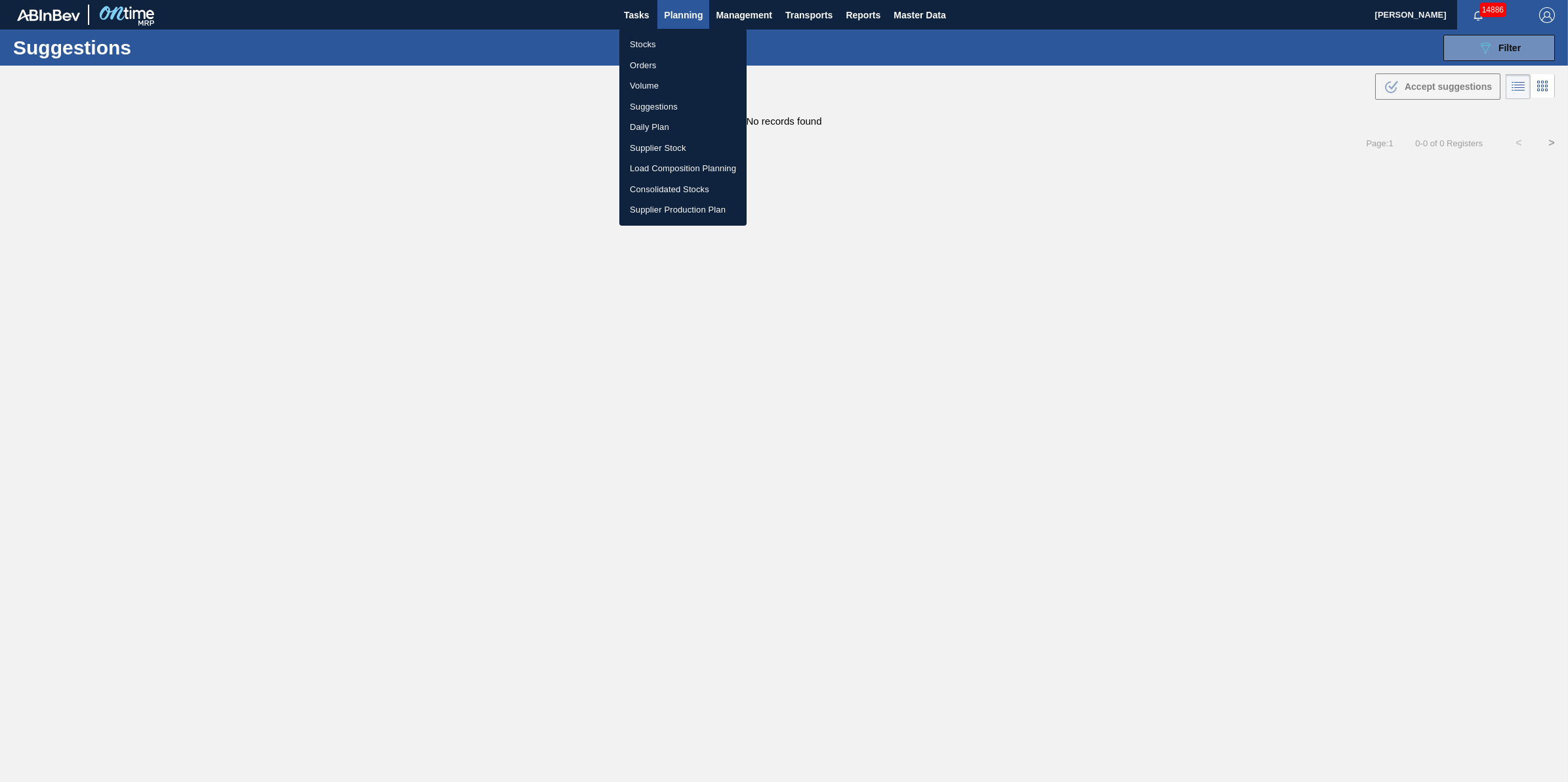
click at [674, 34] on ul "Stocks Orders Volume Suggestions Daily Plan Supplier Stock Load Composition Pla…" at bounding box center [683, 127] width 127 height 196
click at [674, 38] on li "Stocks" at bounding box center [683, 45] width 127 height 21
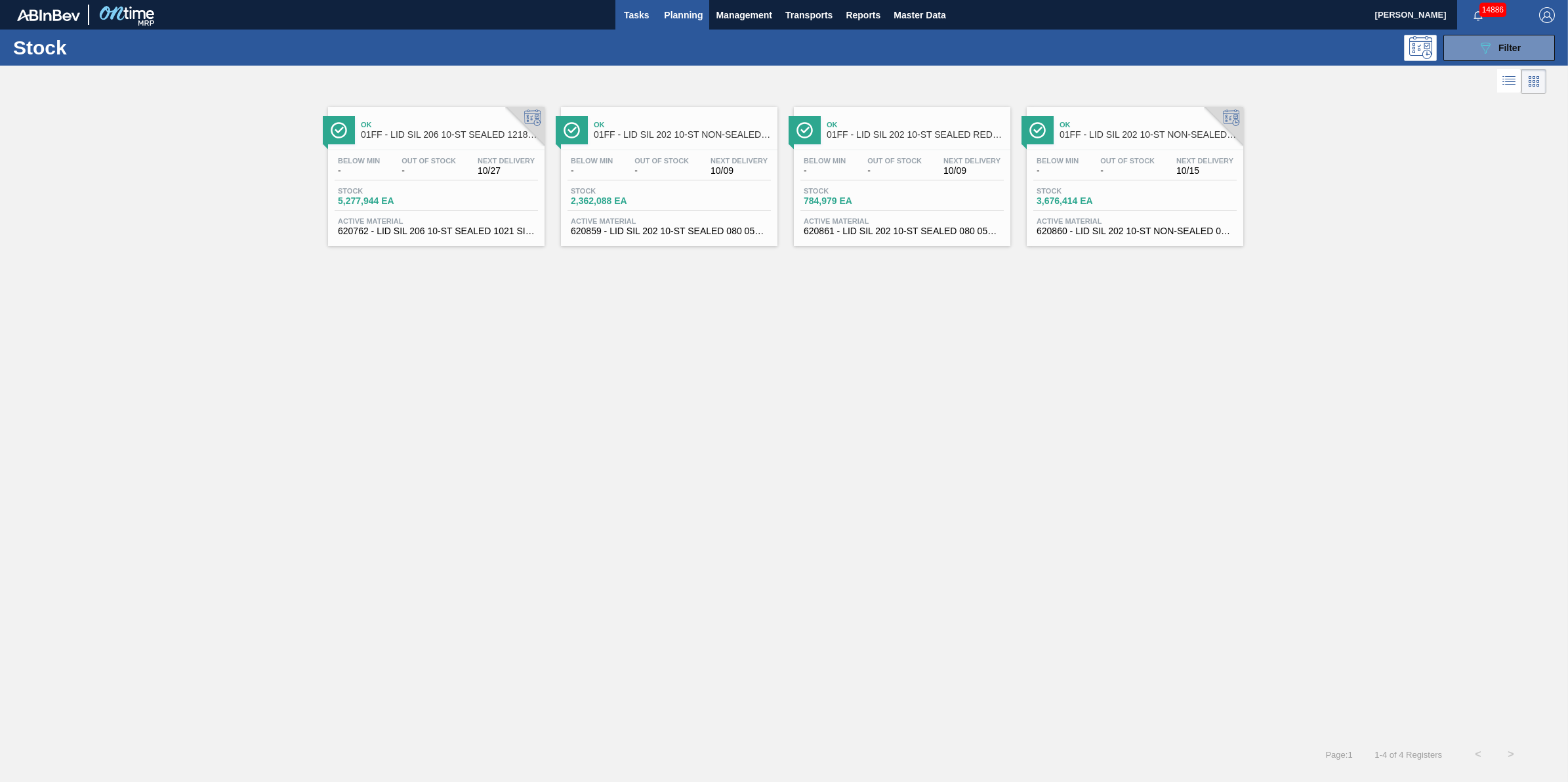
click at [642, 27] on button "Tasks" at bounding box center [636, 14] width 42 height 30
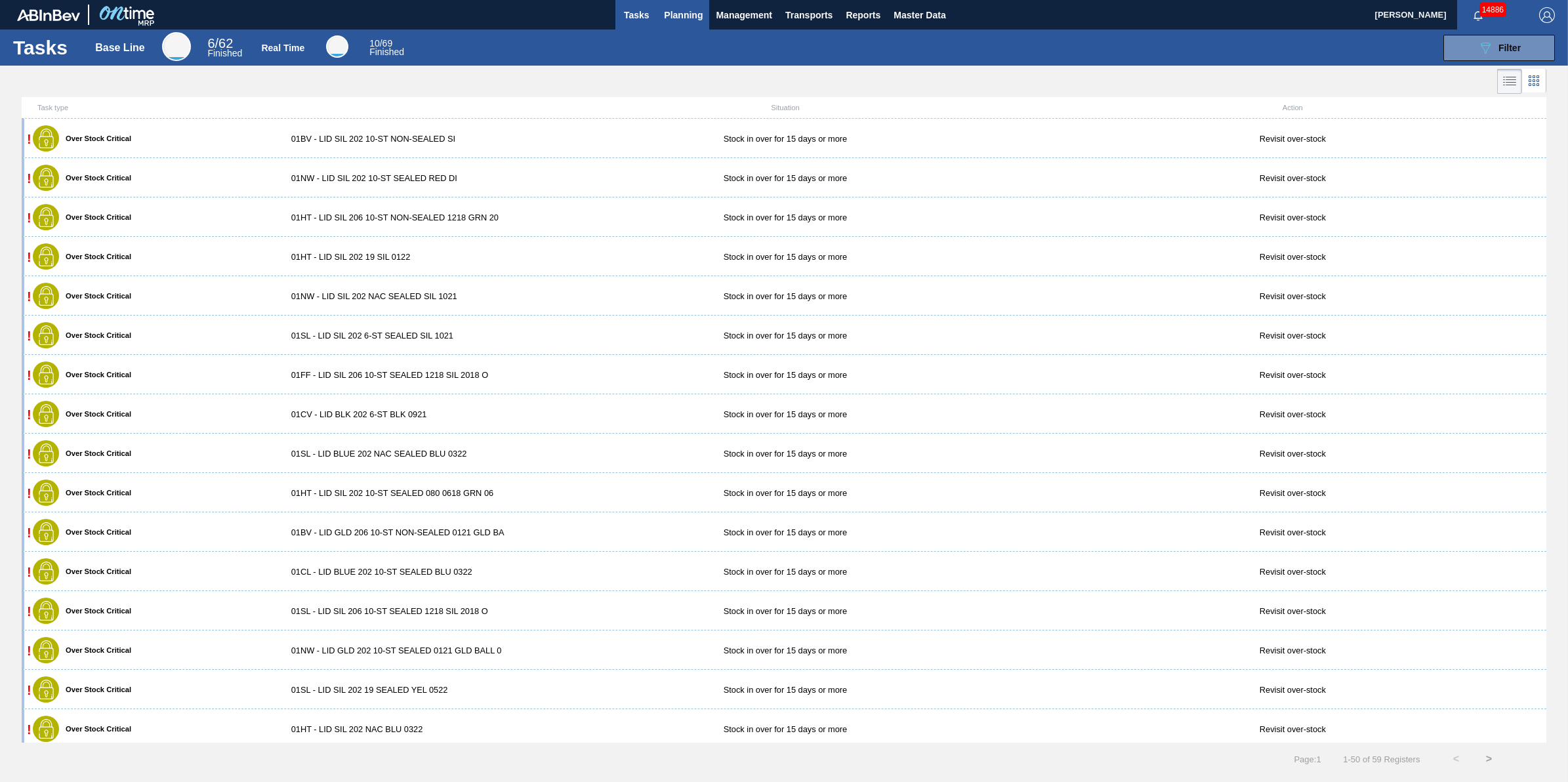
click at [697, 18] on span "Planning" at bounding box center [683, 15] width 39 height 16
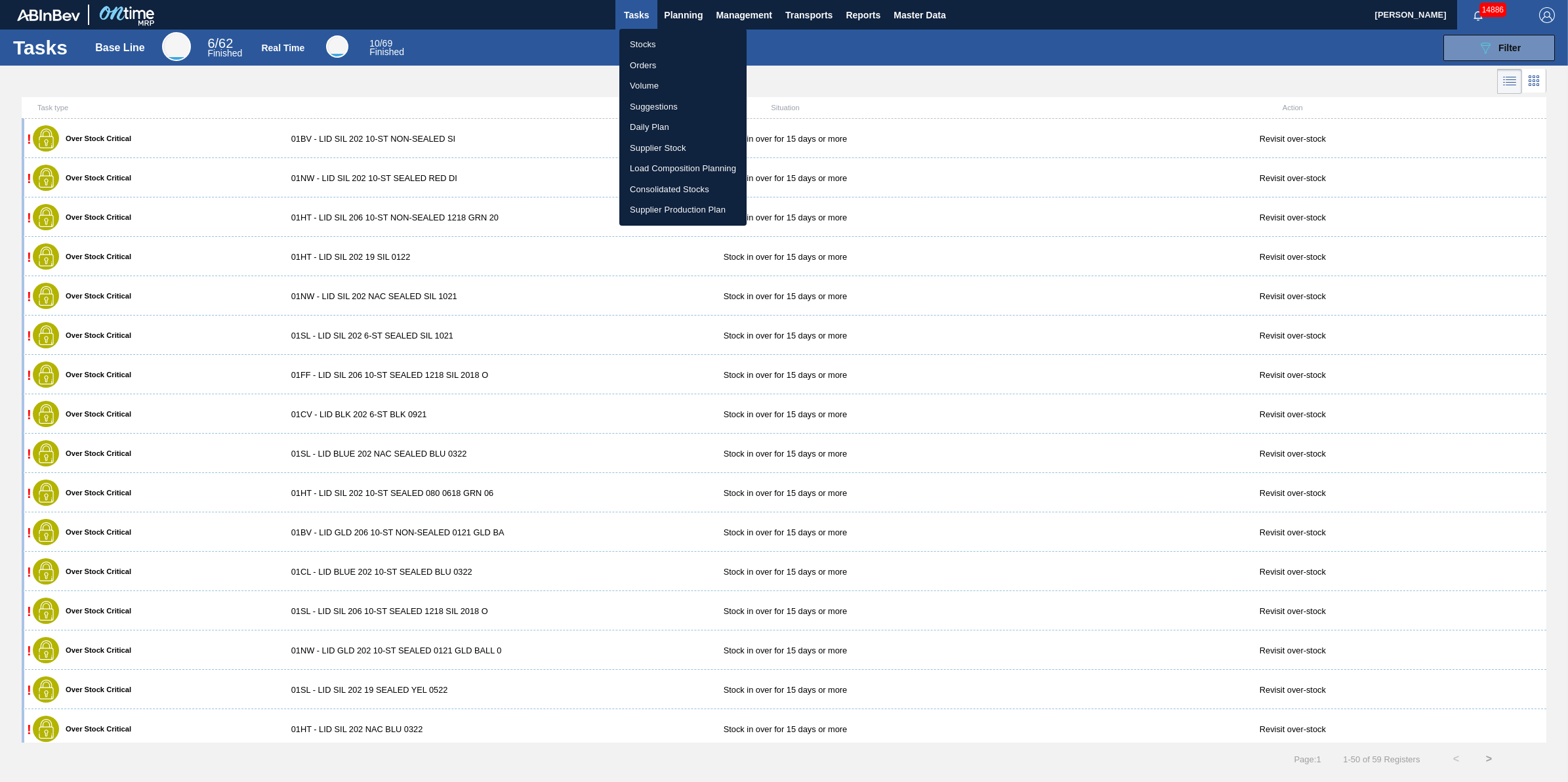
click at [684, 48] on li "Stocks" at bounding box center [683, 45] width 127 height 21
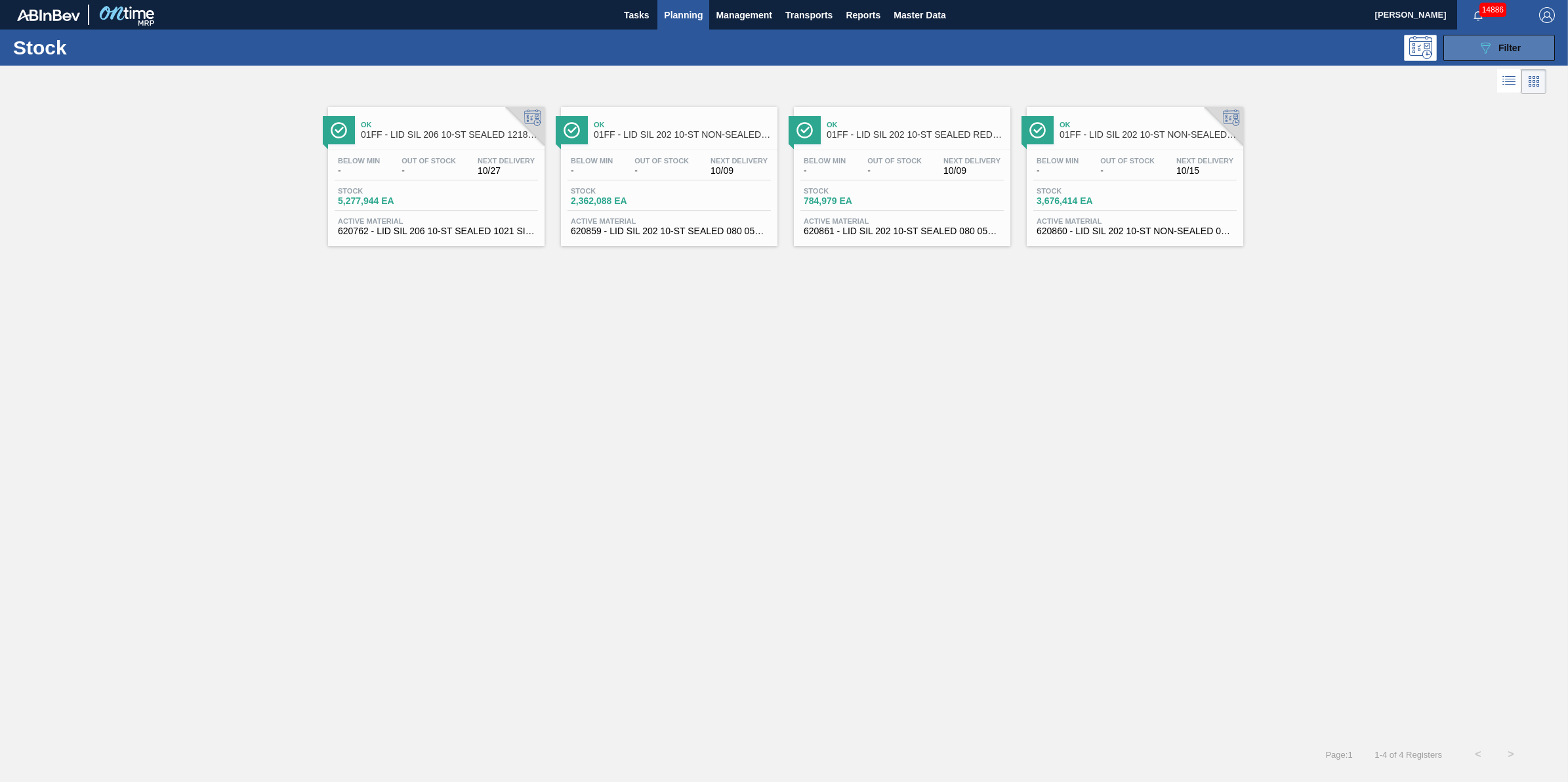
click at [1461, 54] on button "089F7B8B-B2A5-4AFE-B5C0-19BA573D28AC Filter" at bounding box center [1499, 48] width 112 height 27
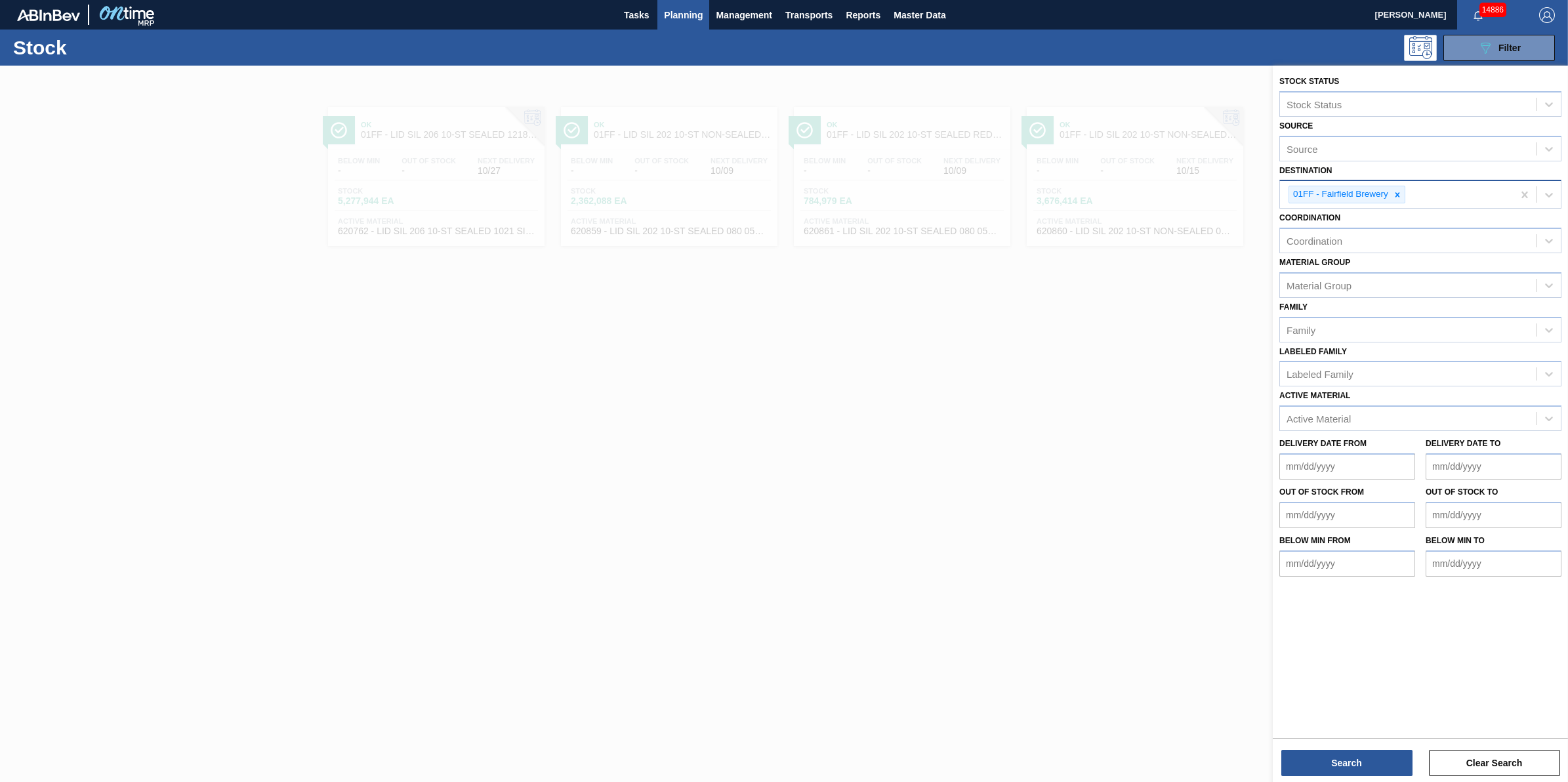
click at [1409, 198] on input "Destination" at bounding box center [1409, 195] width 1 height 11
click at [1389, 195] on div "01FF - Fairfield Brewery" at bounding box center [1340, 194] width 101 height 16
click at [1394, 193] on icon at bounding box center [1398, 196] width 10 height 10
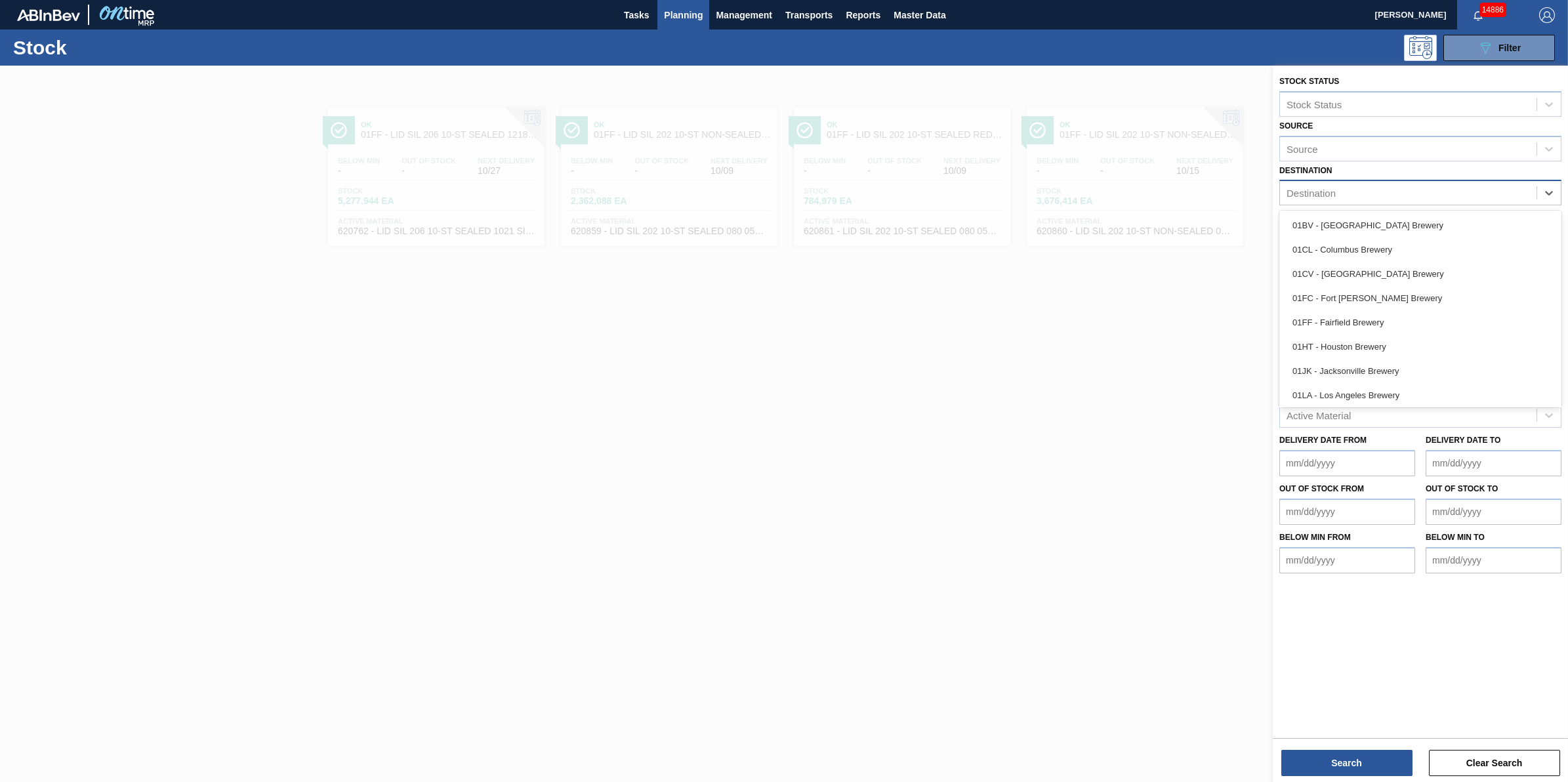
click at [1394, 193] on div "Destination" at bounding box center [1408, 194] width 257 height 19
click at [1409, 348] on div "01HT - Houston Brewery" at bounding box center [1421, 346] width 282 height 24
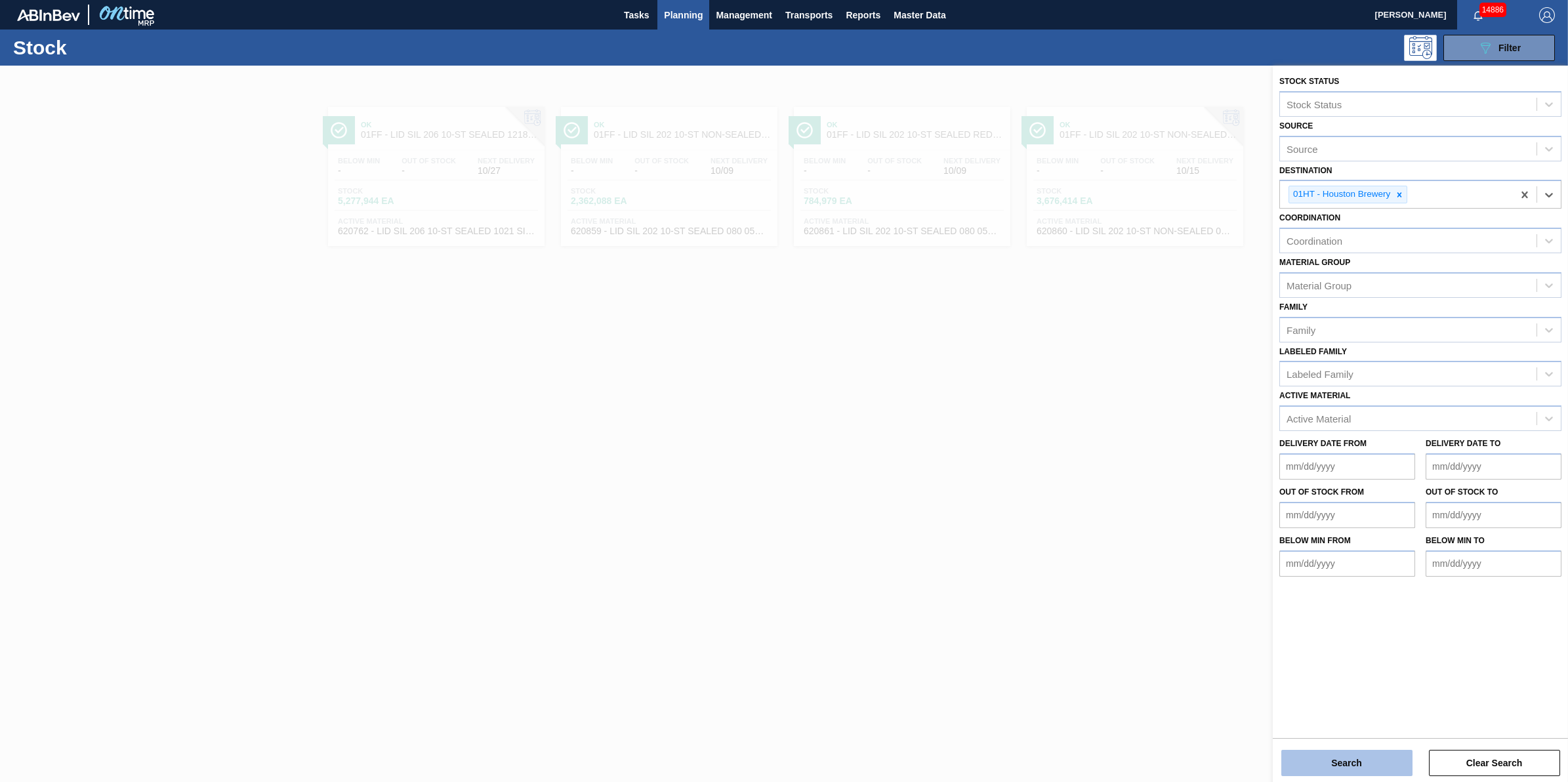
click at [1298, 761] on button "Search" at bounding box center [1348, 763] width 132 height 27
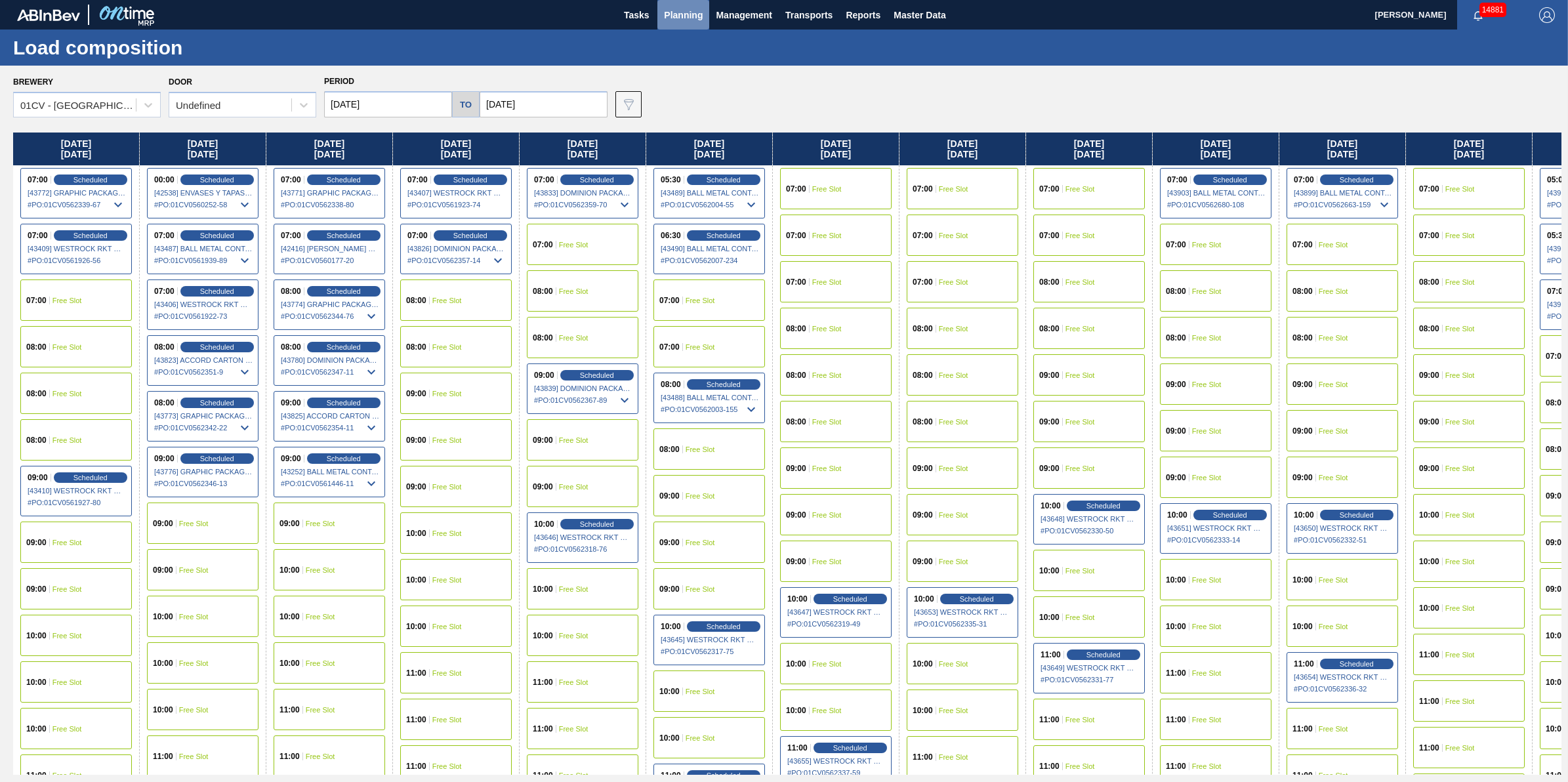
click at [681, 22] on span "Planning" at bounding box center [683, 15] width 39 height 16
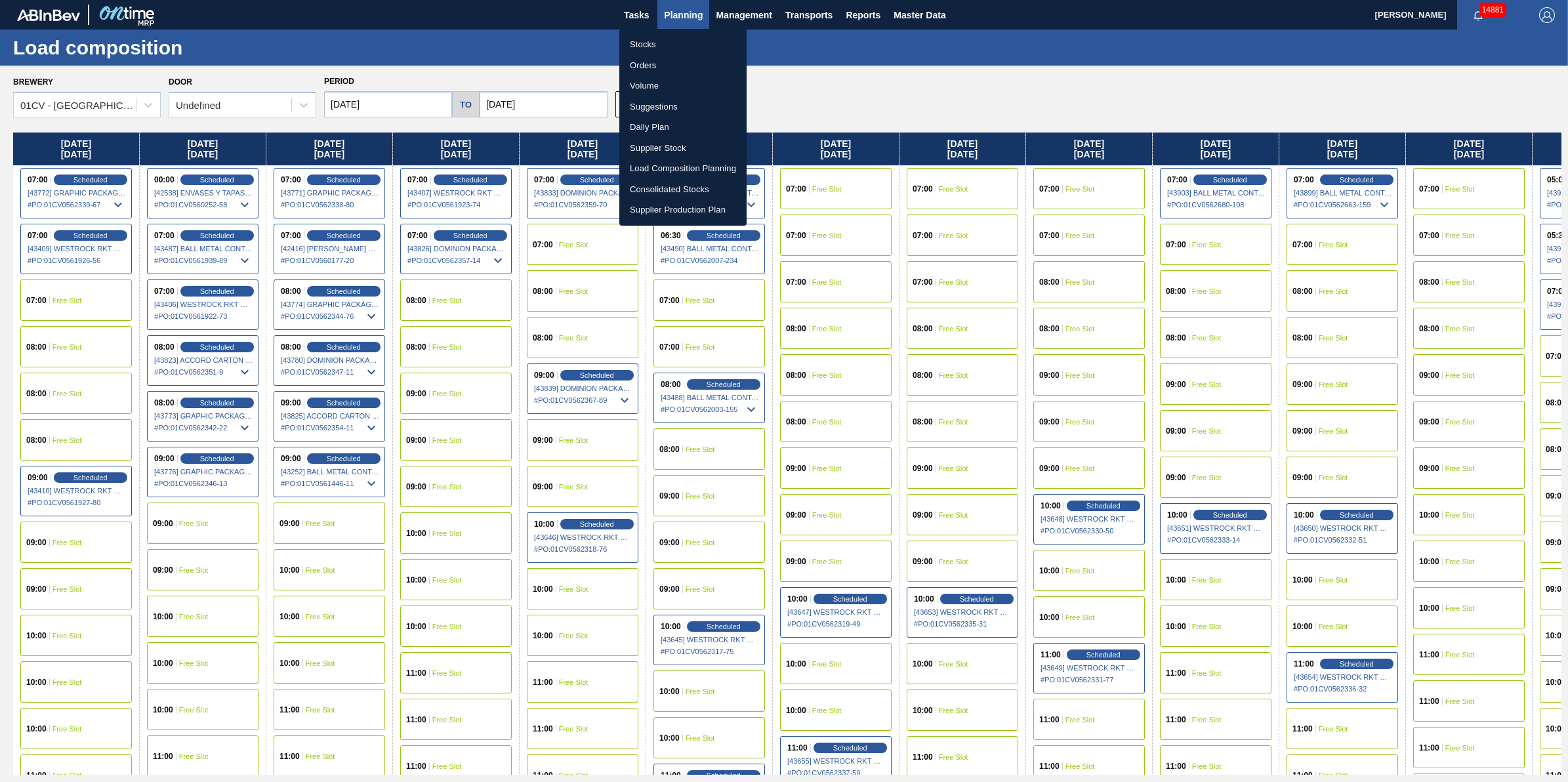
click at [678, 37] on li "Stocks" at bounding box center [683, 45] width 127 height 21
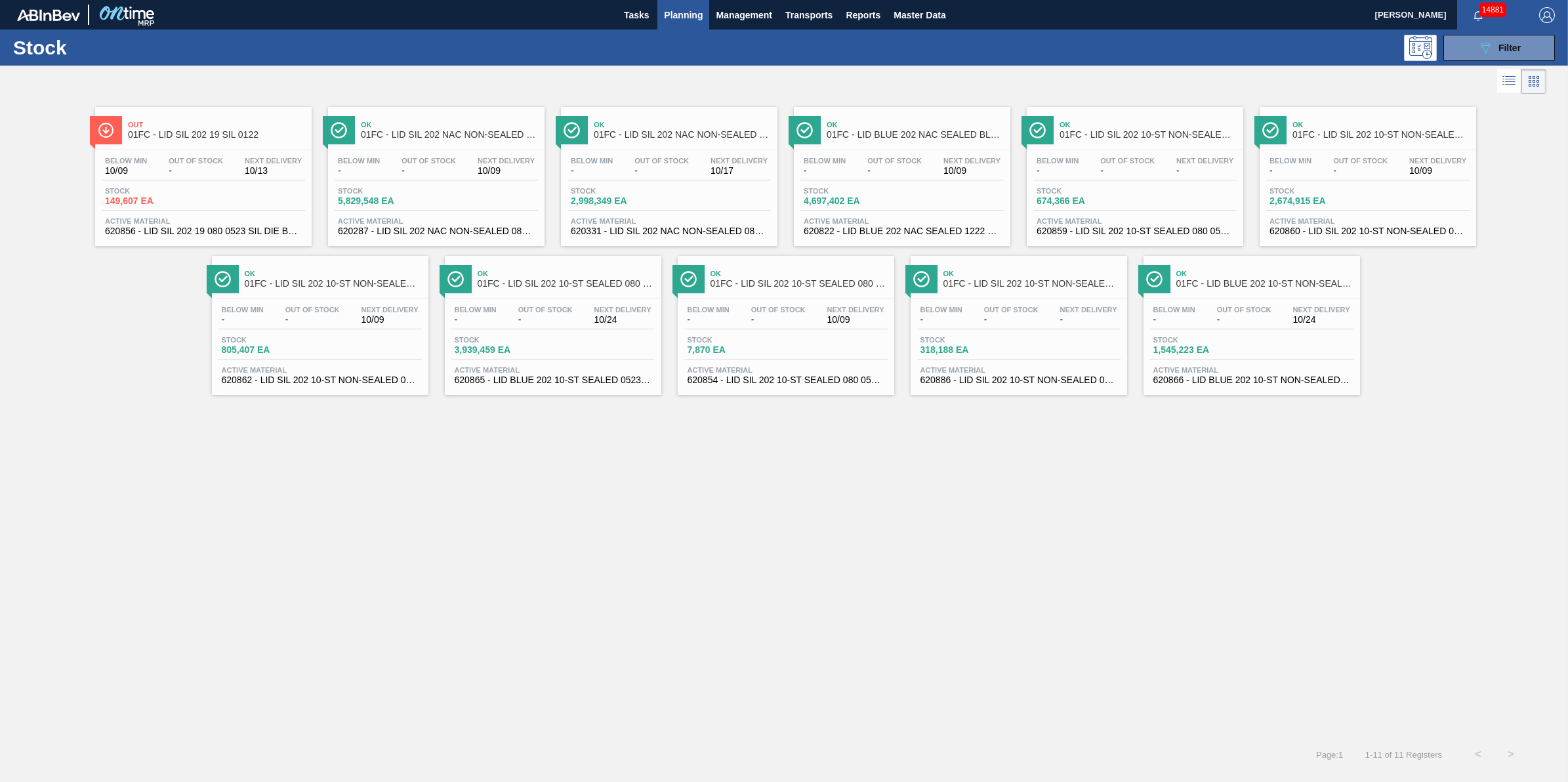
click at [683, 22] on span "Planning" at bounding box center [683, 15] width 39 height 16
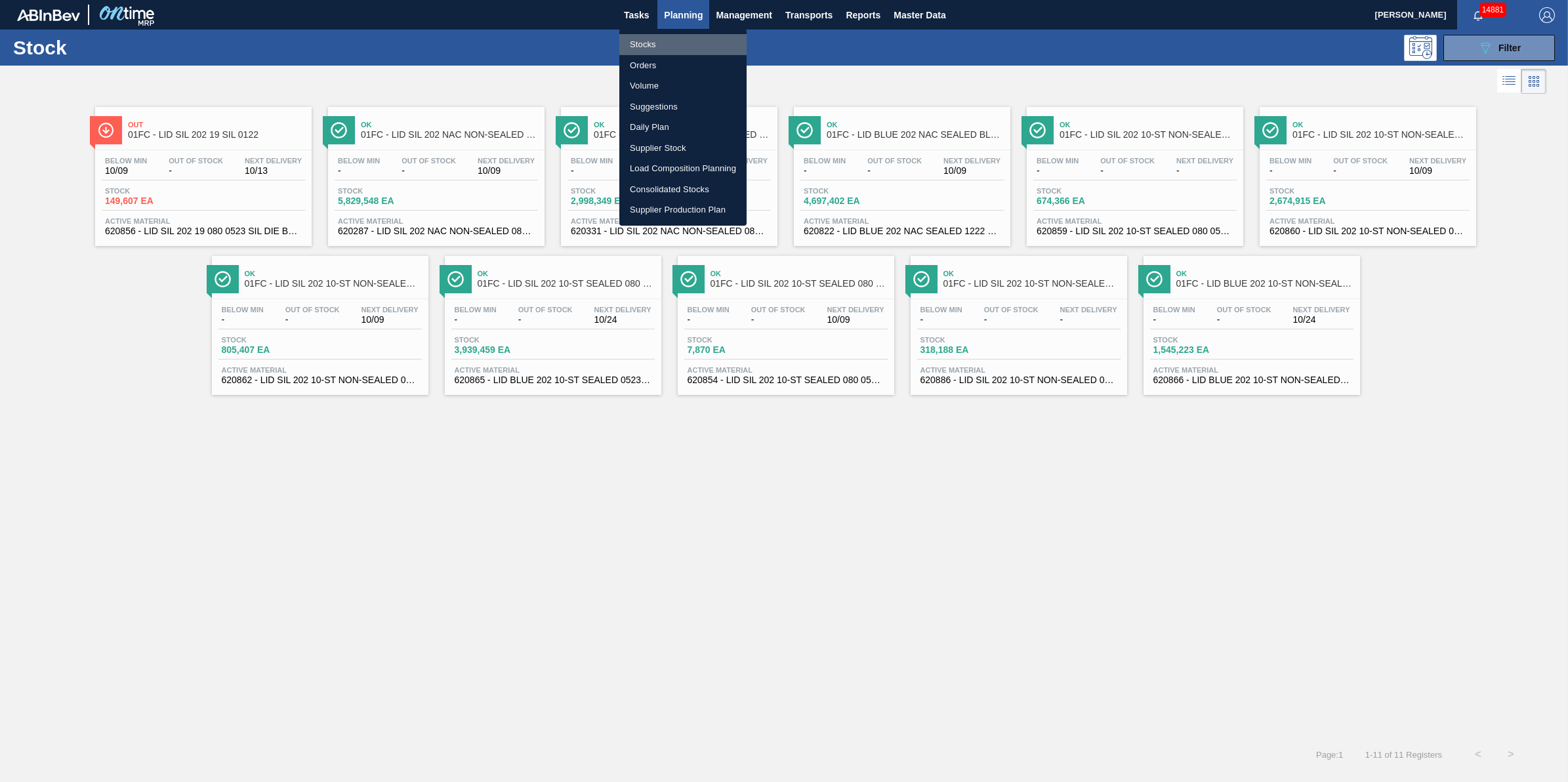
click at [681, 48] on li "Stocks" at bounding box center [683, 45] width 127 height 21
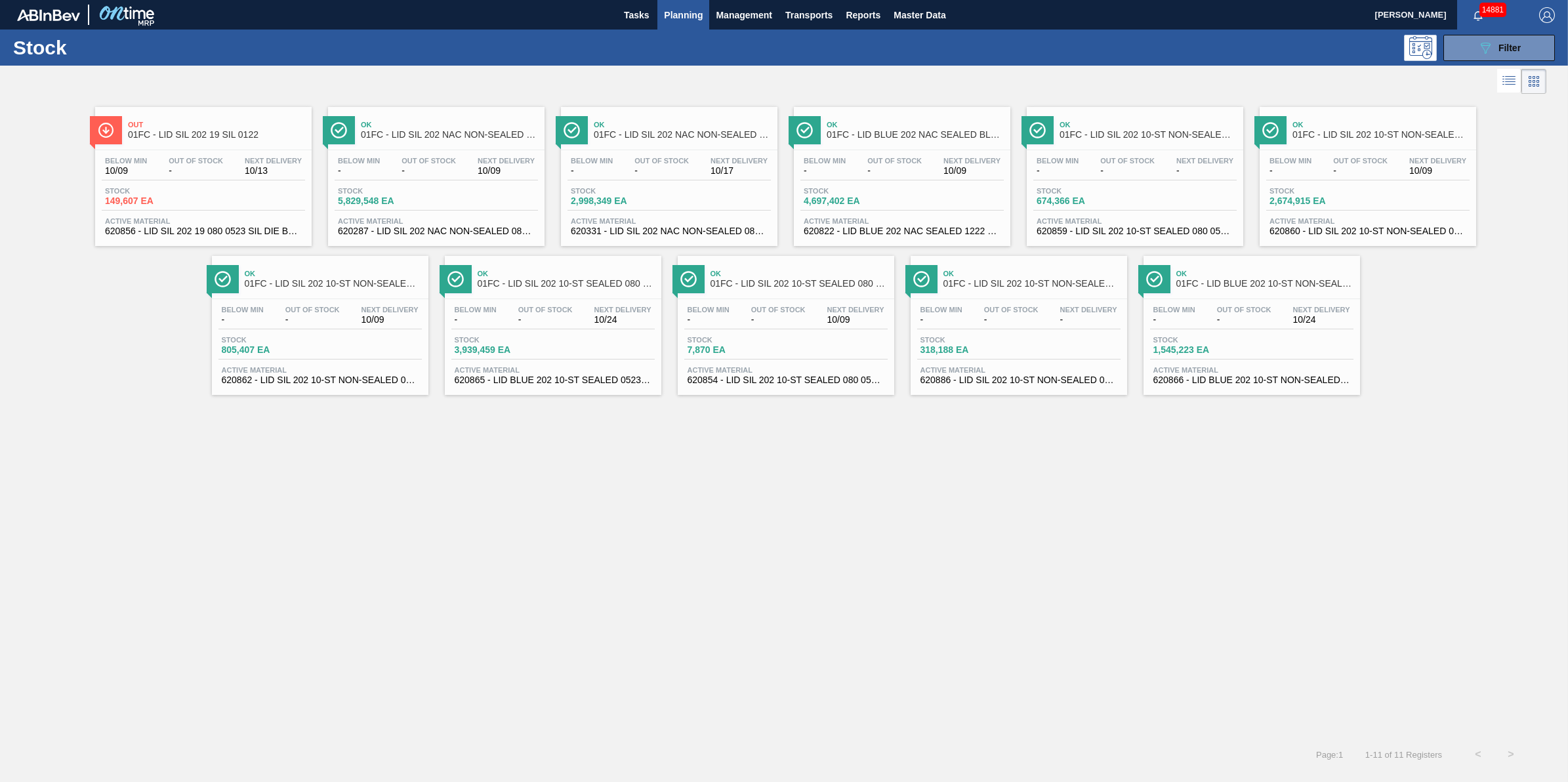
click at [687, 32] on div "Stock 089F7B8B-B2A5-4AFE-B5C0-19BA573D28AC Filter" at bounding box center [784, 48] width 1568 height 36
click at [687, 22] on span "Planning" at bounding box center [683, 15] width 39 height 16
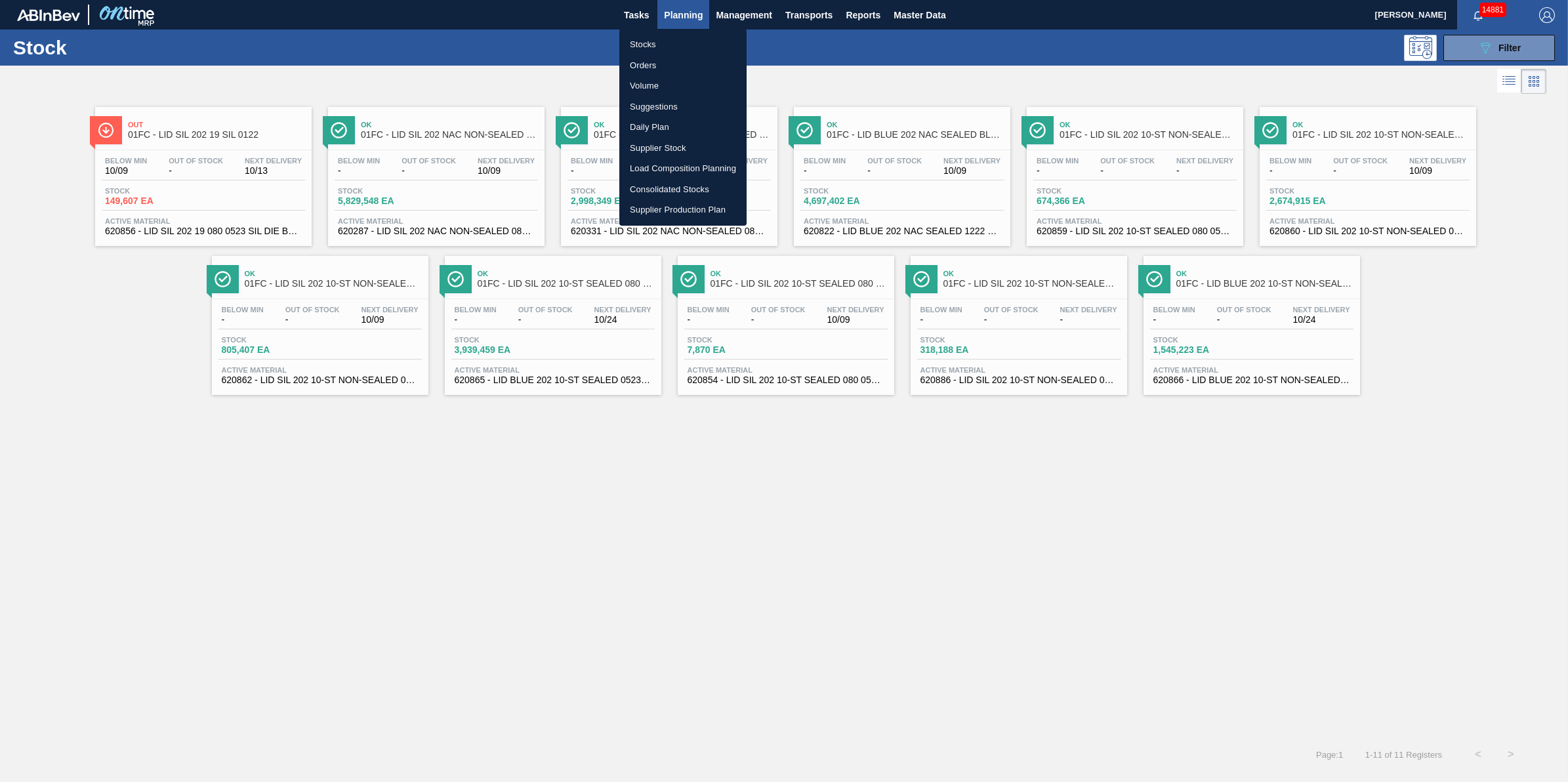
click at [671, 41] on li "Stocks" at bounding box center [683, 45] width 127 height 21
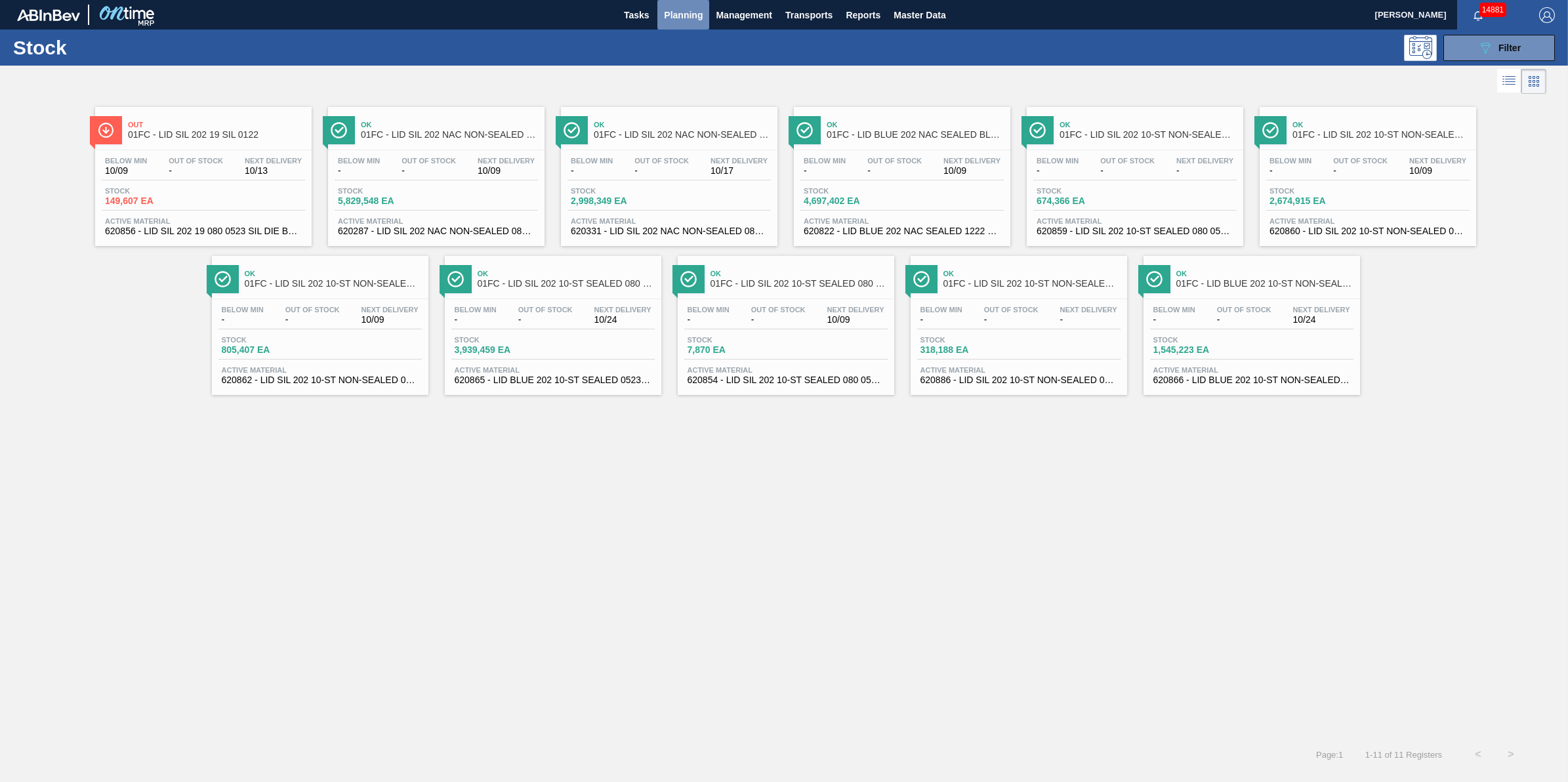
click at [679, 16] on span "Planning" at bounding box center [683, 15] width 39 height 16
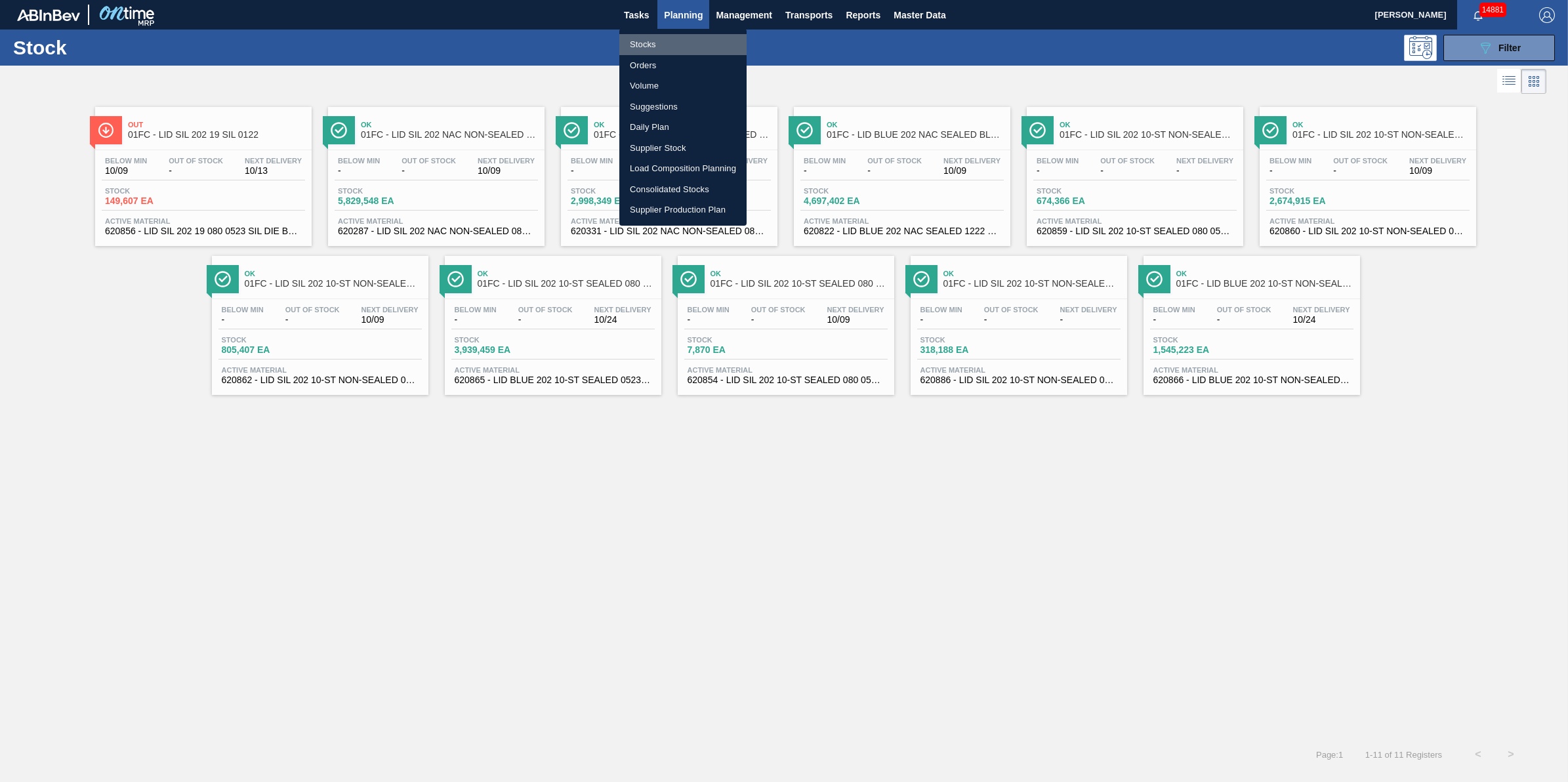
click at [672, 34] on li "Stocks" at bounding box center [683, 45] width 127 height 21
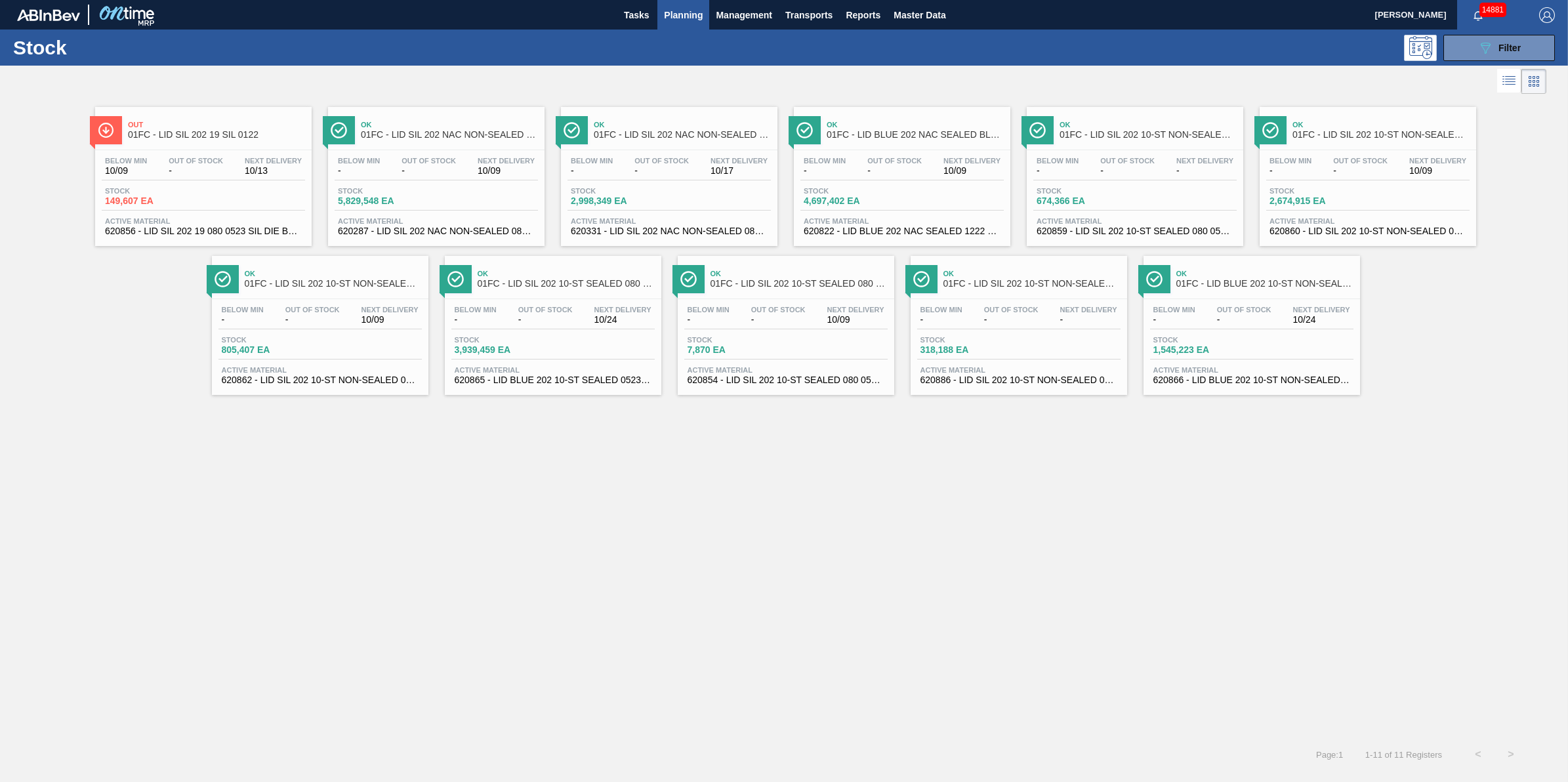
click at [676, 27] on button "Planning" at bounding box center [683, 14] width 52 height 30
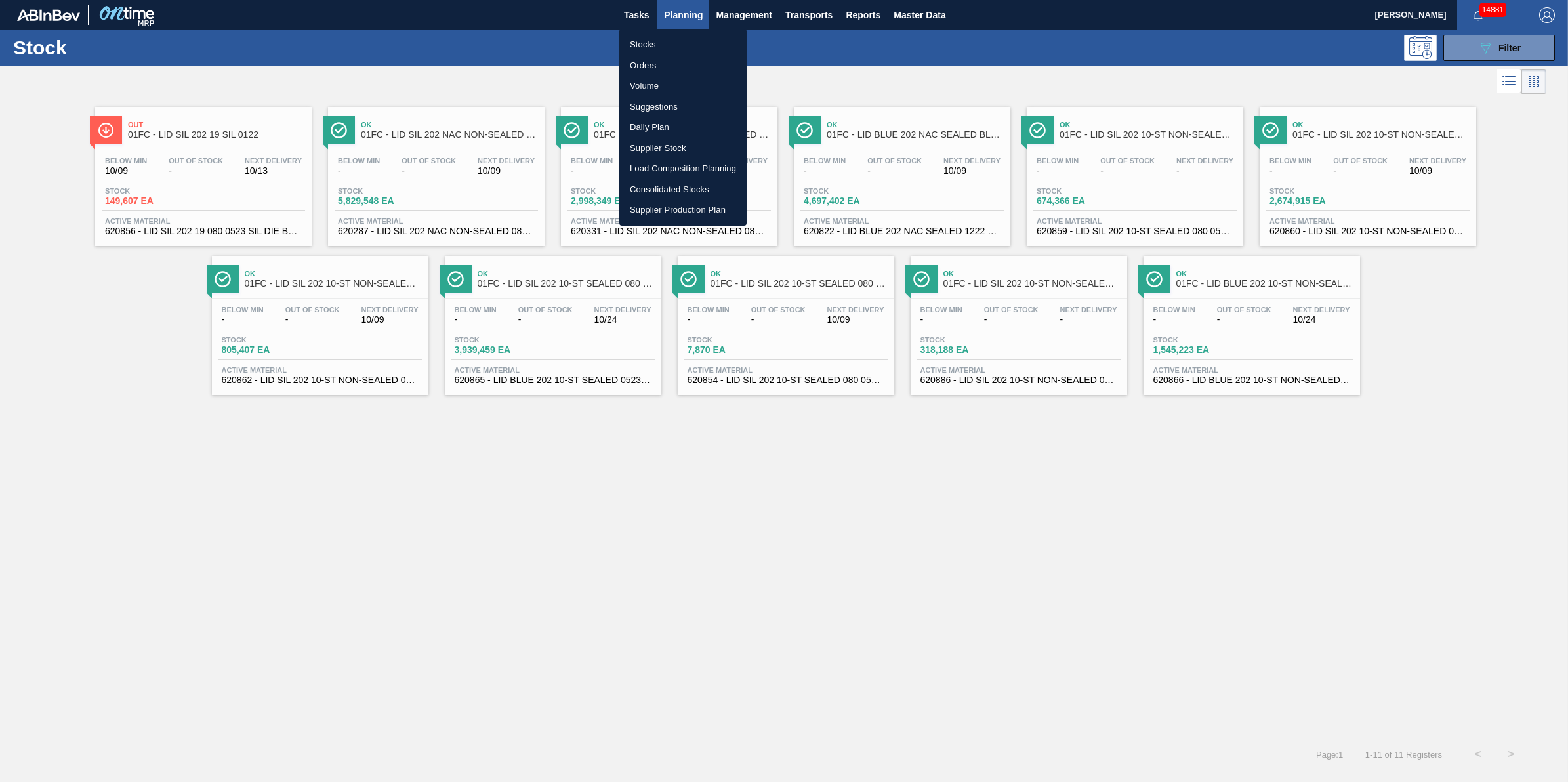
click at [674, 46] on li "Stocks" at bounding box center [683, 45] width 127 height 21
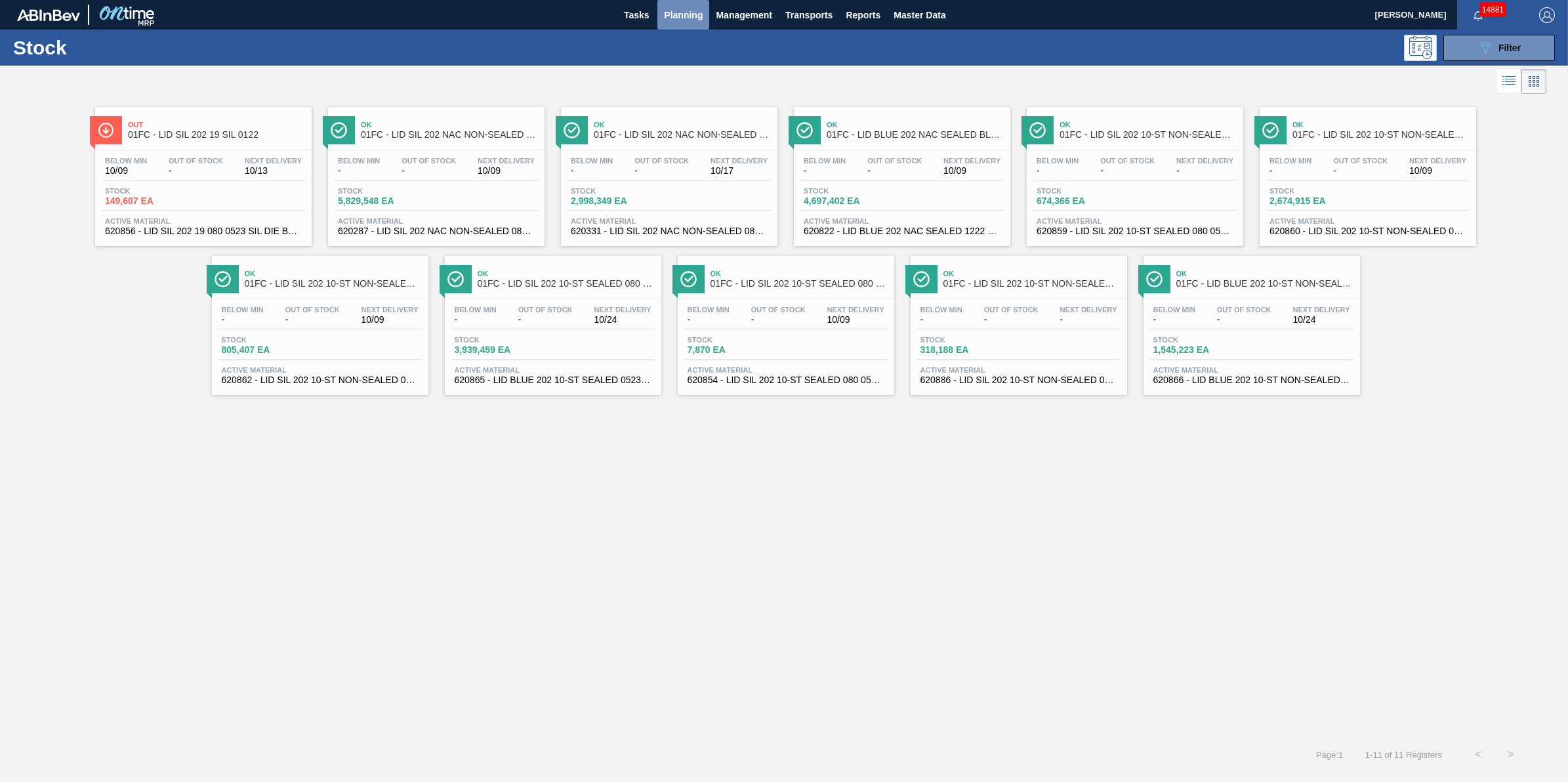
click at [679, 1] on button "Planning" at bounding box center [683, 14] width 52 height 30
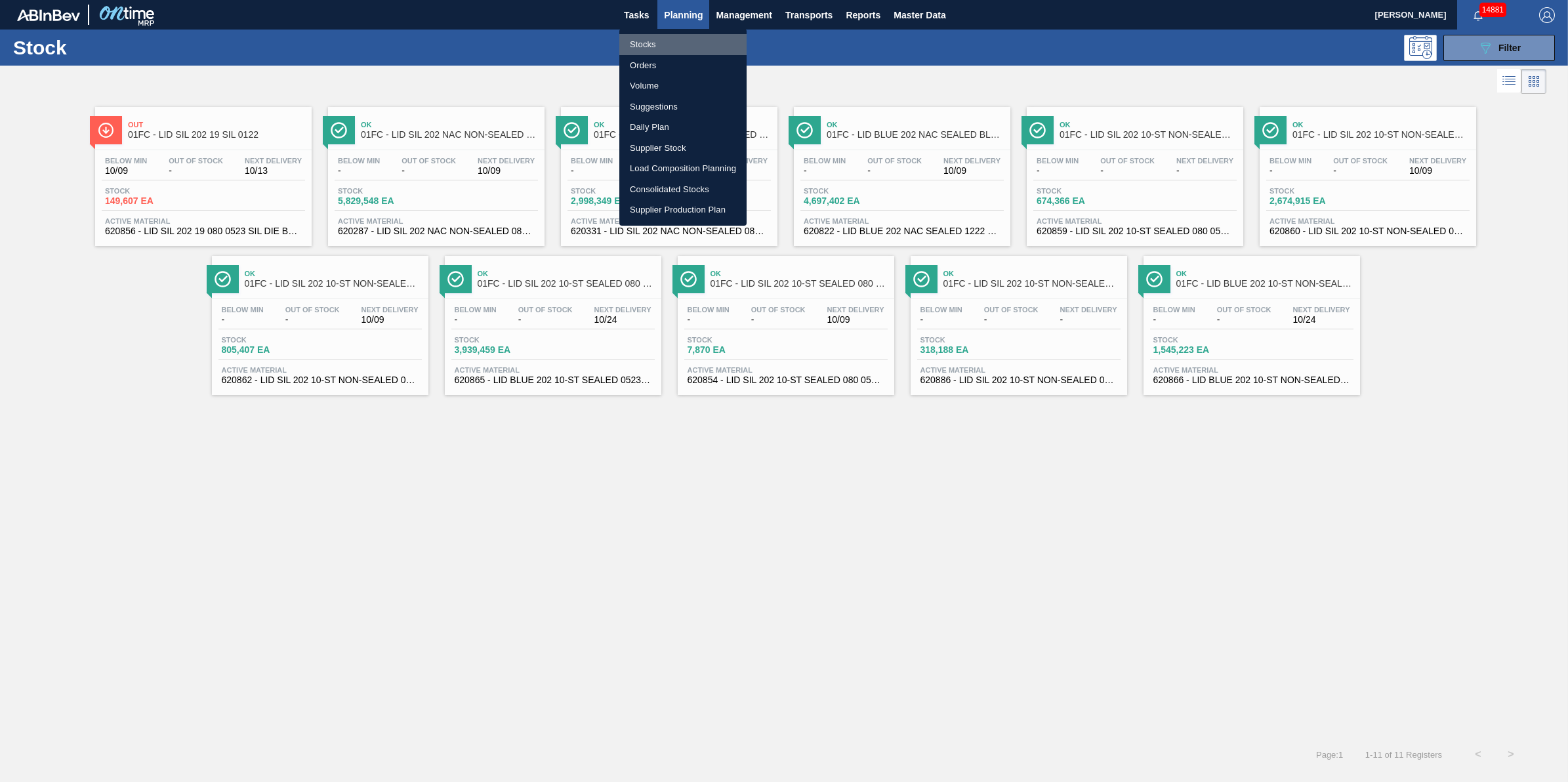
click at [674, 37] on li "Stocks" at bounding box center [683, 45] width 127 height 21
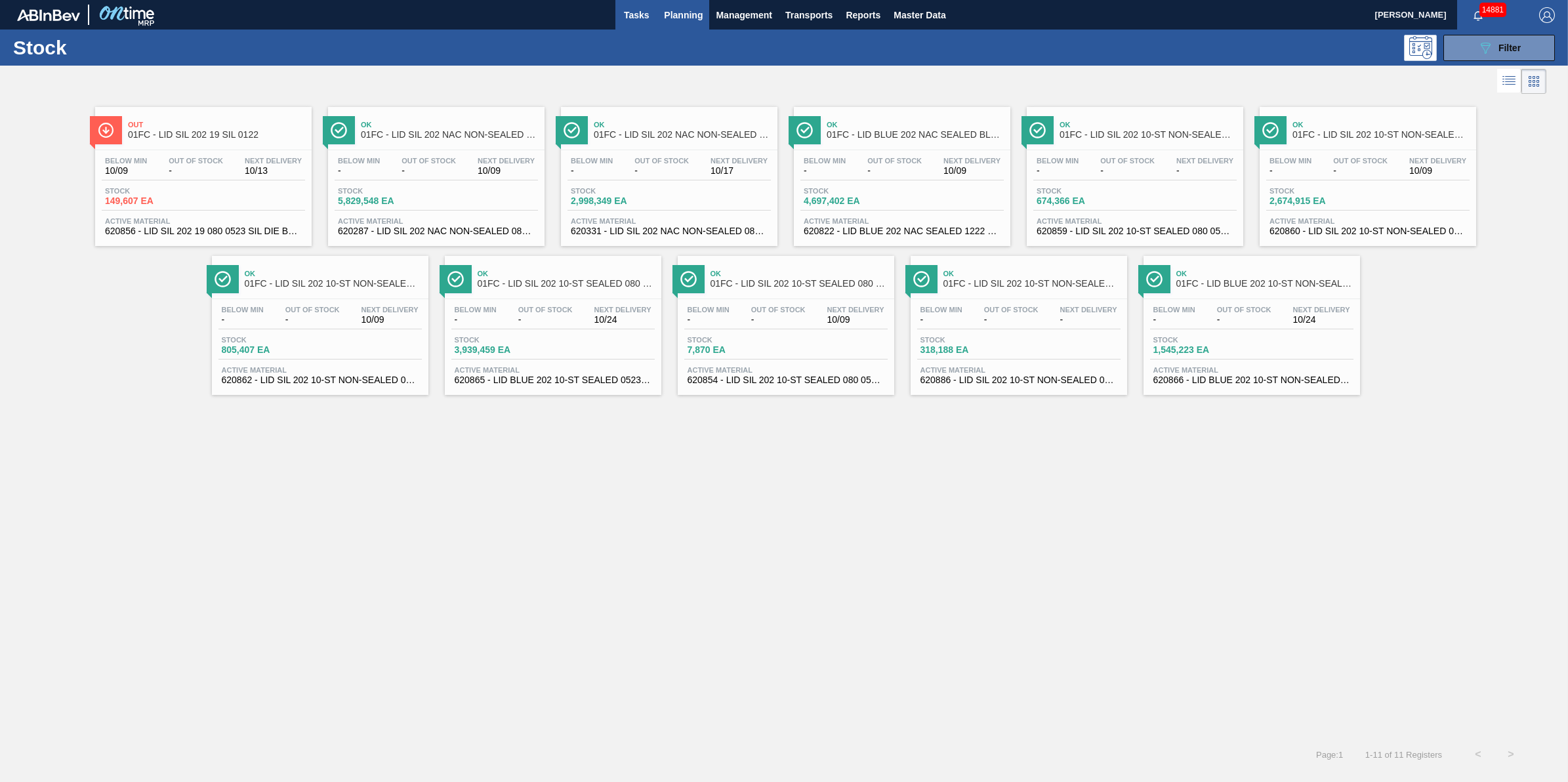
click at [633, 17] on span "Tasks" at bounding box center [636, 15] width 29 height 16
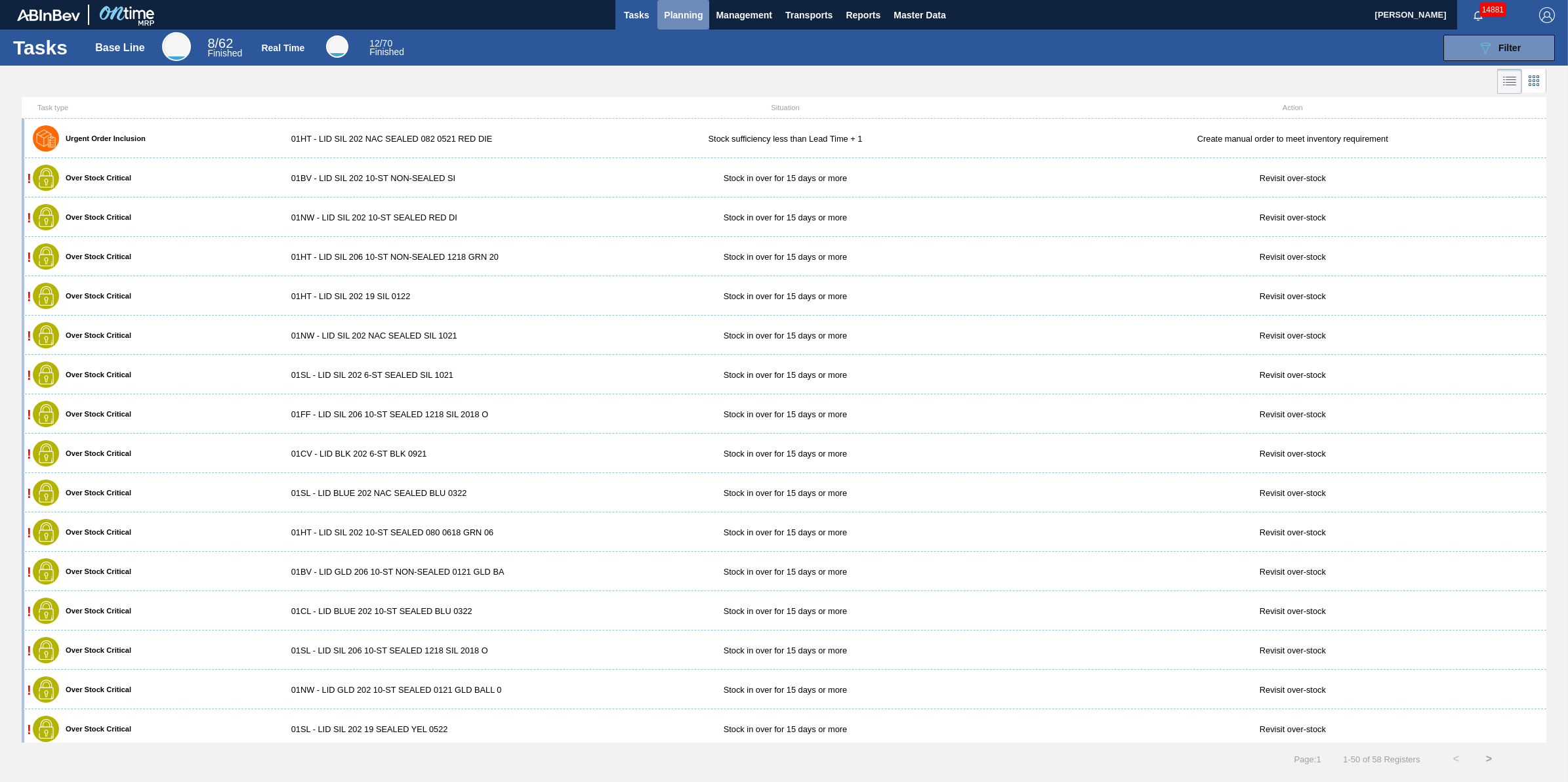
click at [664, 10] on span "Planning" at bounding box center [683, 15] width 39 height 16
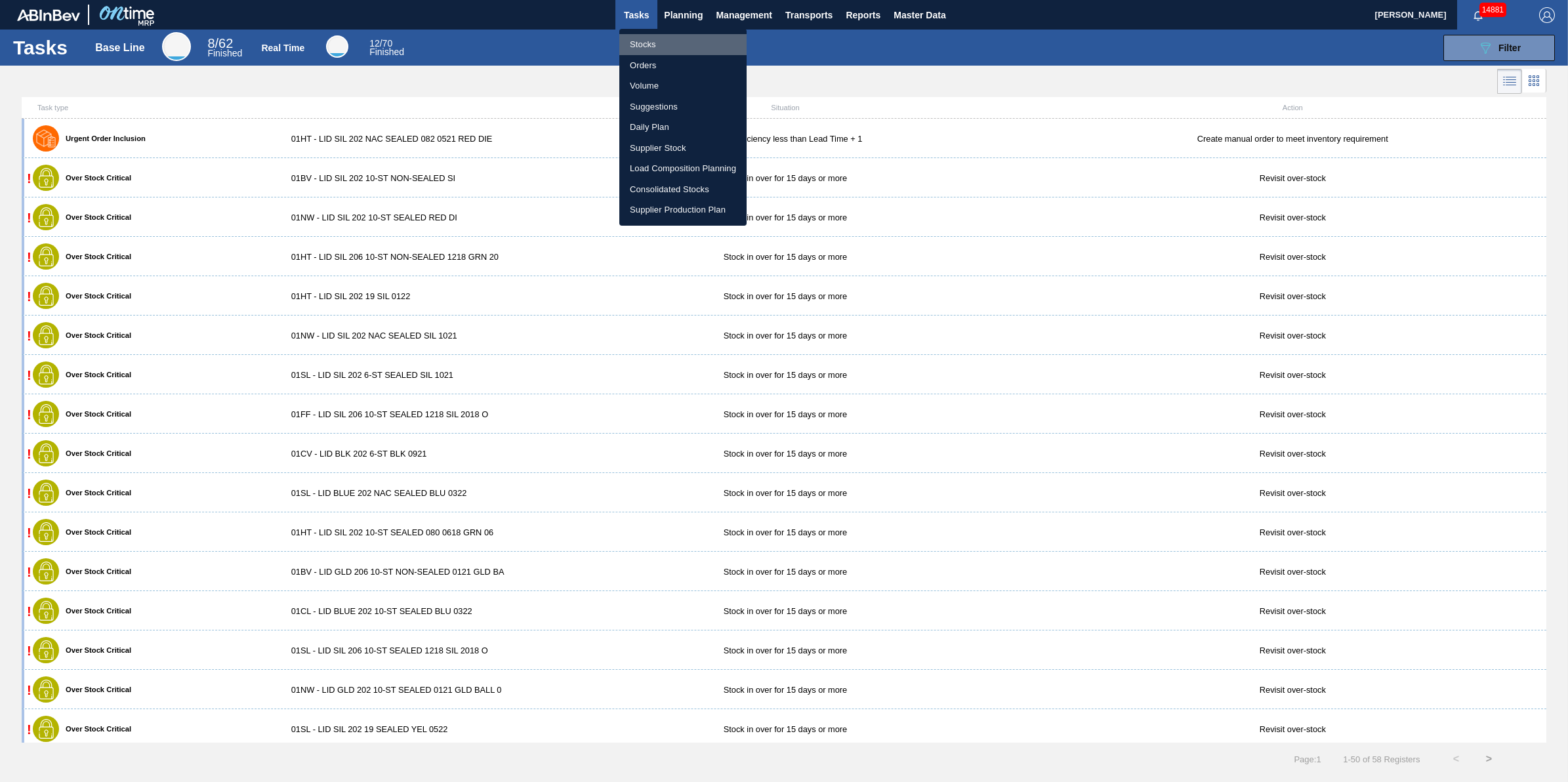
click at [658, 37] on li "Stocks" at bounding box center [683, 45] width 127 height 21
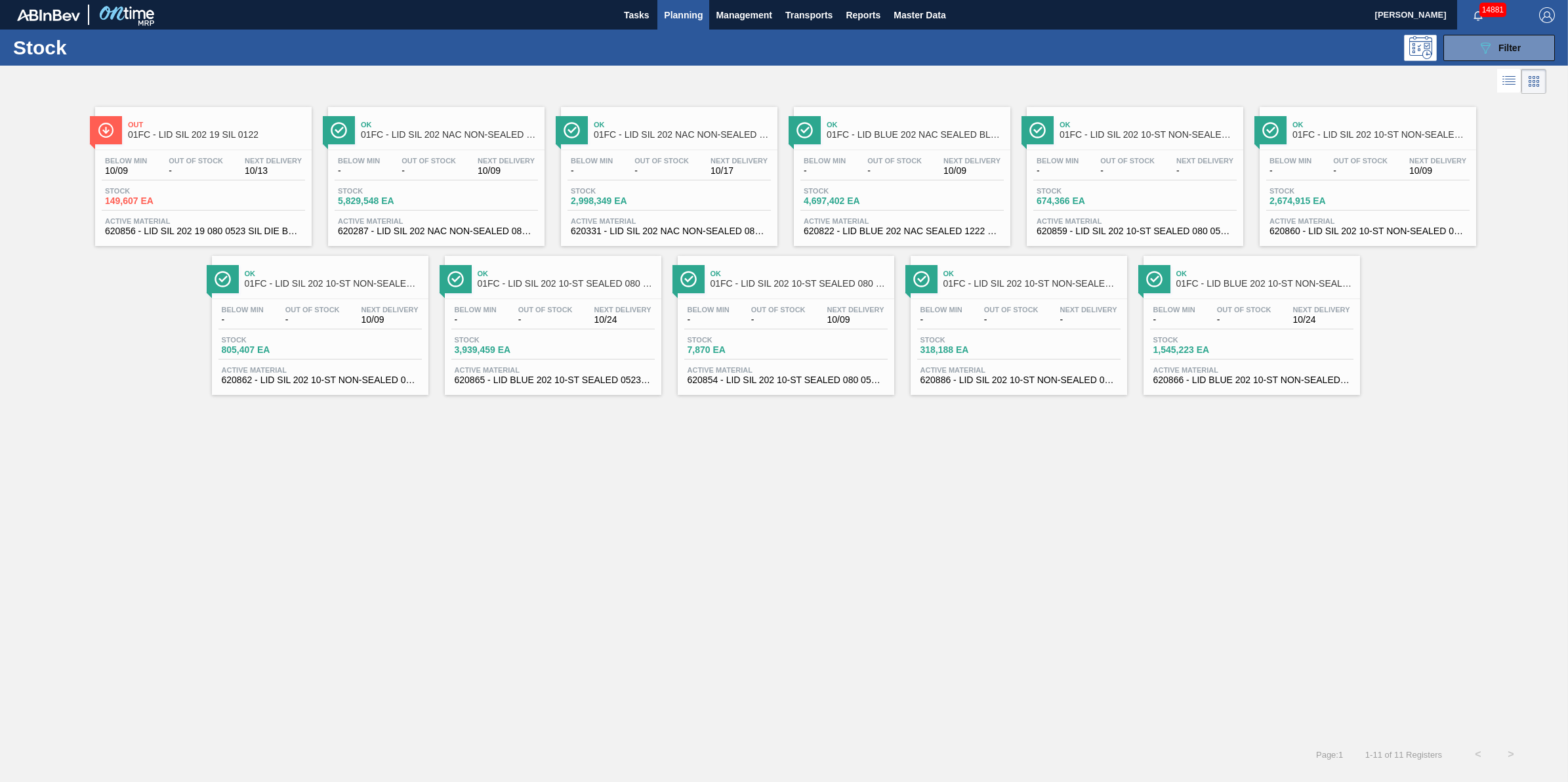
click at [672, 16] on span "Planning" at bounding box center [683, 15] width 39 height 16
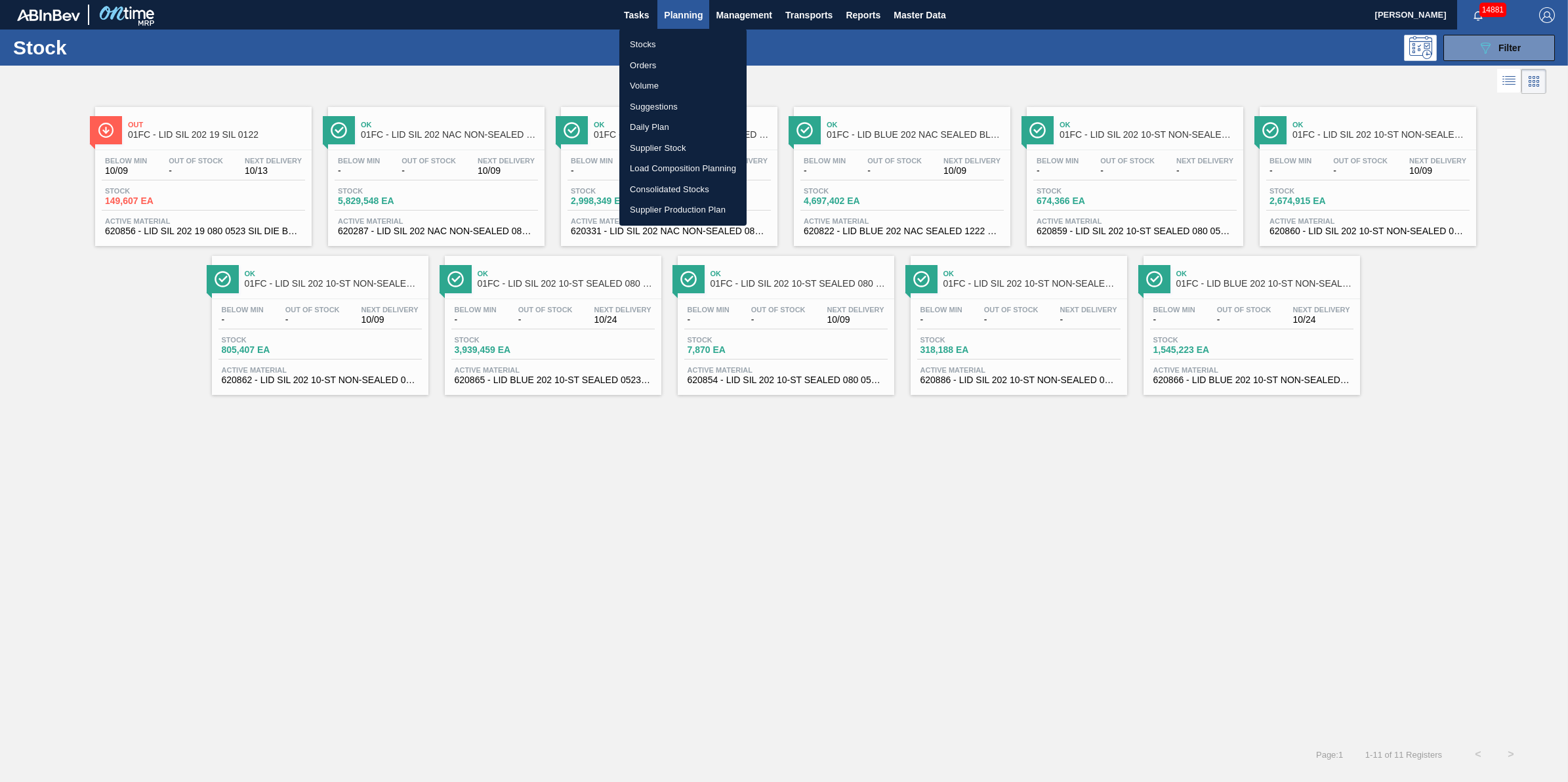
click at [696, 168] on li "Load Composition Planning" at bounding box center [683, 169] width 127 height 21
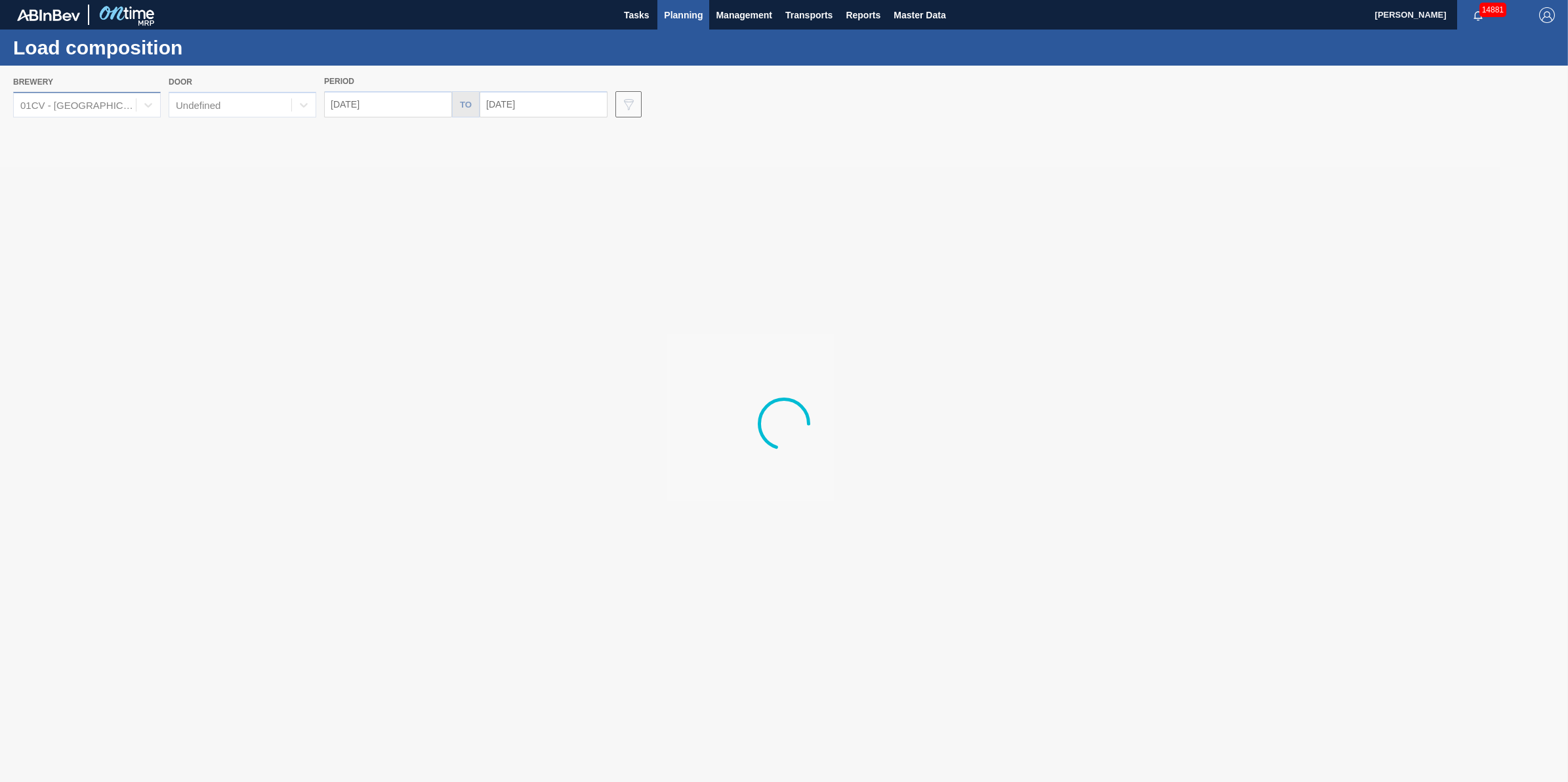
click at [134, 111] on div "01CV - [GEOGRAPHIC_DATA] Brewery" at bounding box center [74, 105] width 122 height 19
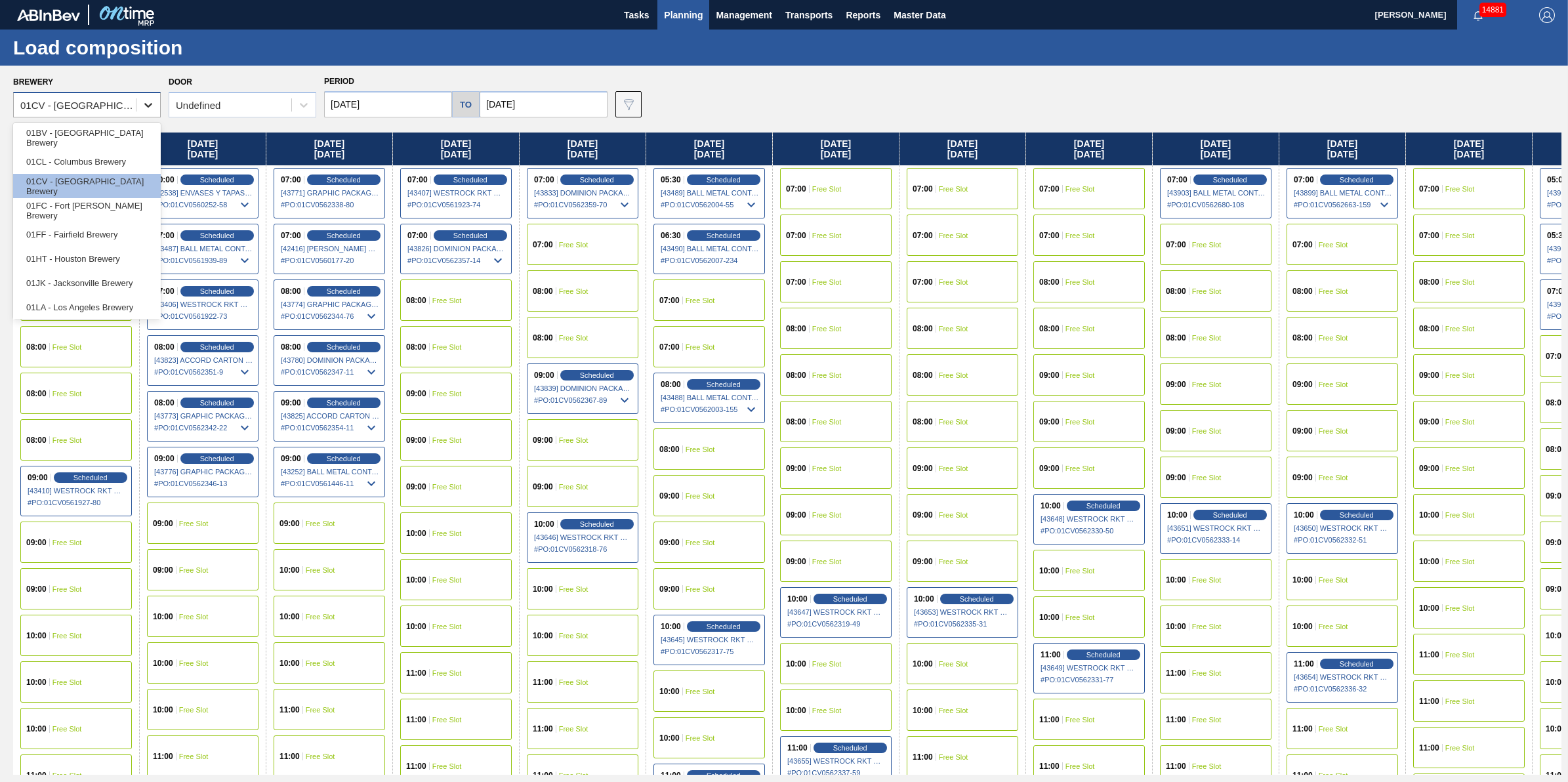
click at [137, 103] on div at bounding box center [148, 105] width 24 height 24
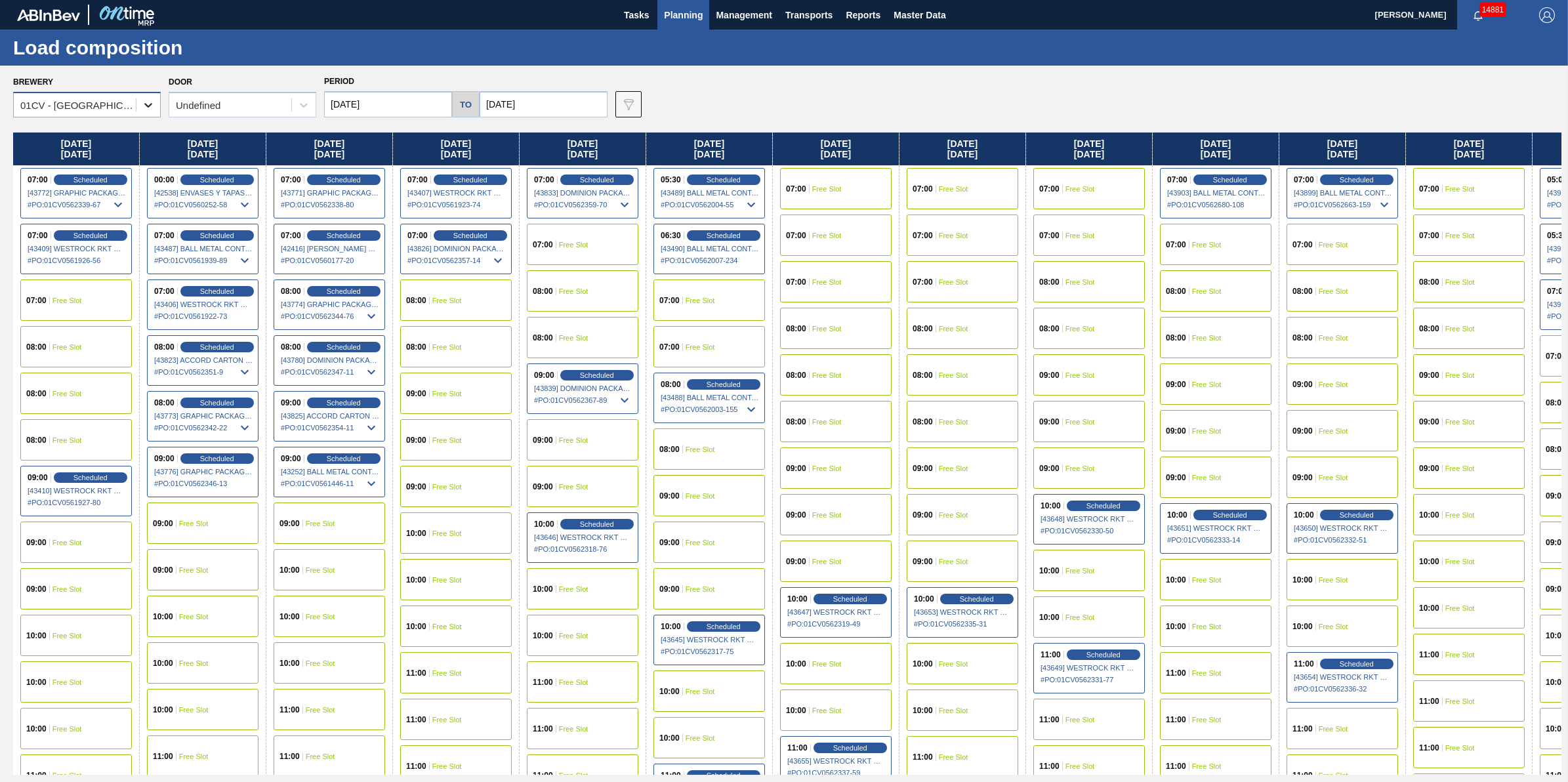
click at [137, 103] on div at bounding box center [148, 105] width 24 height 24
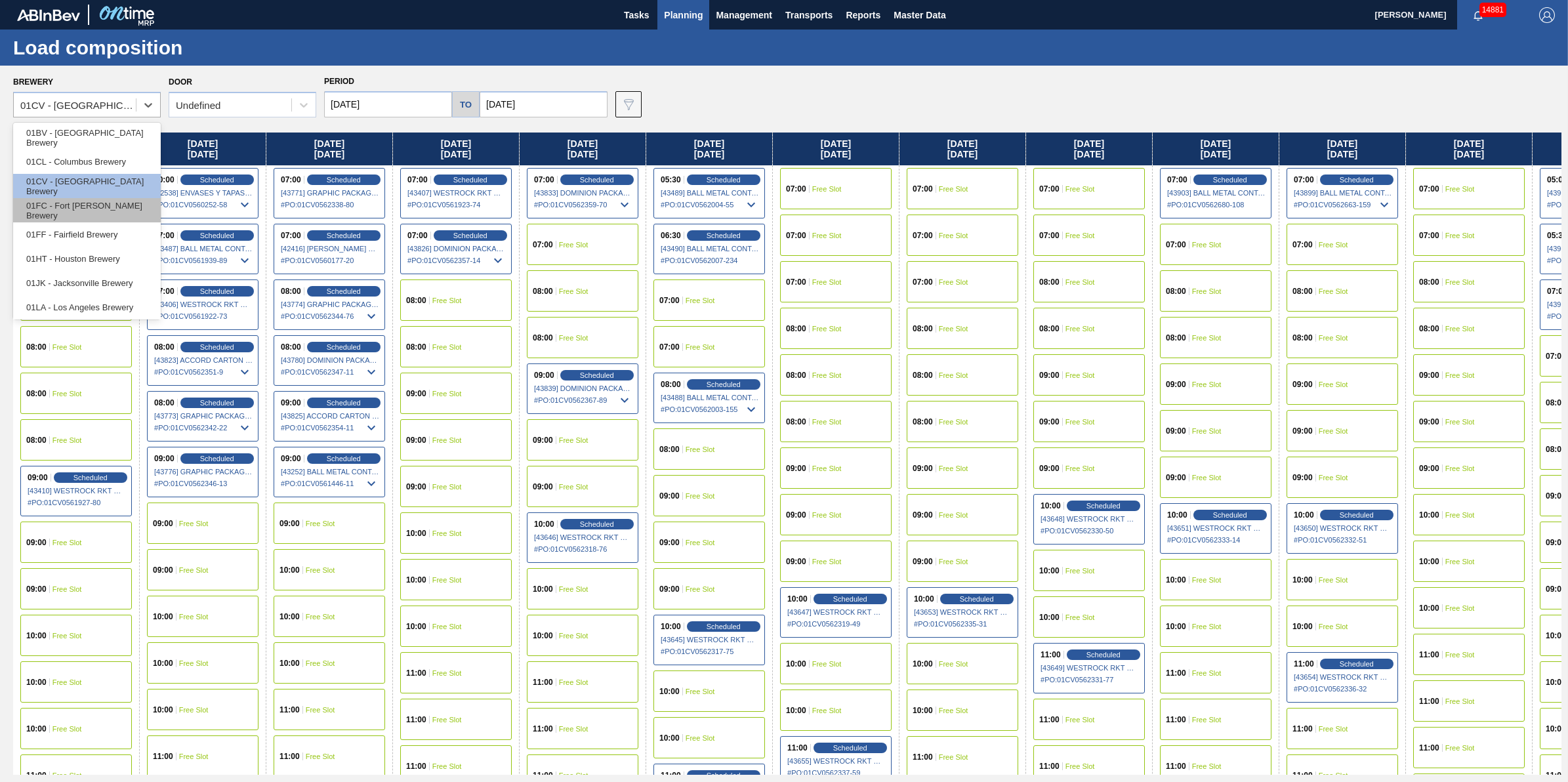
click at [123, 215] on div "01FC - Fort [PERSON_NAME] Brewery" at bounding box center [87, 210] width 148 height 24
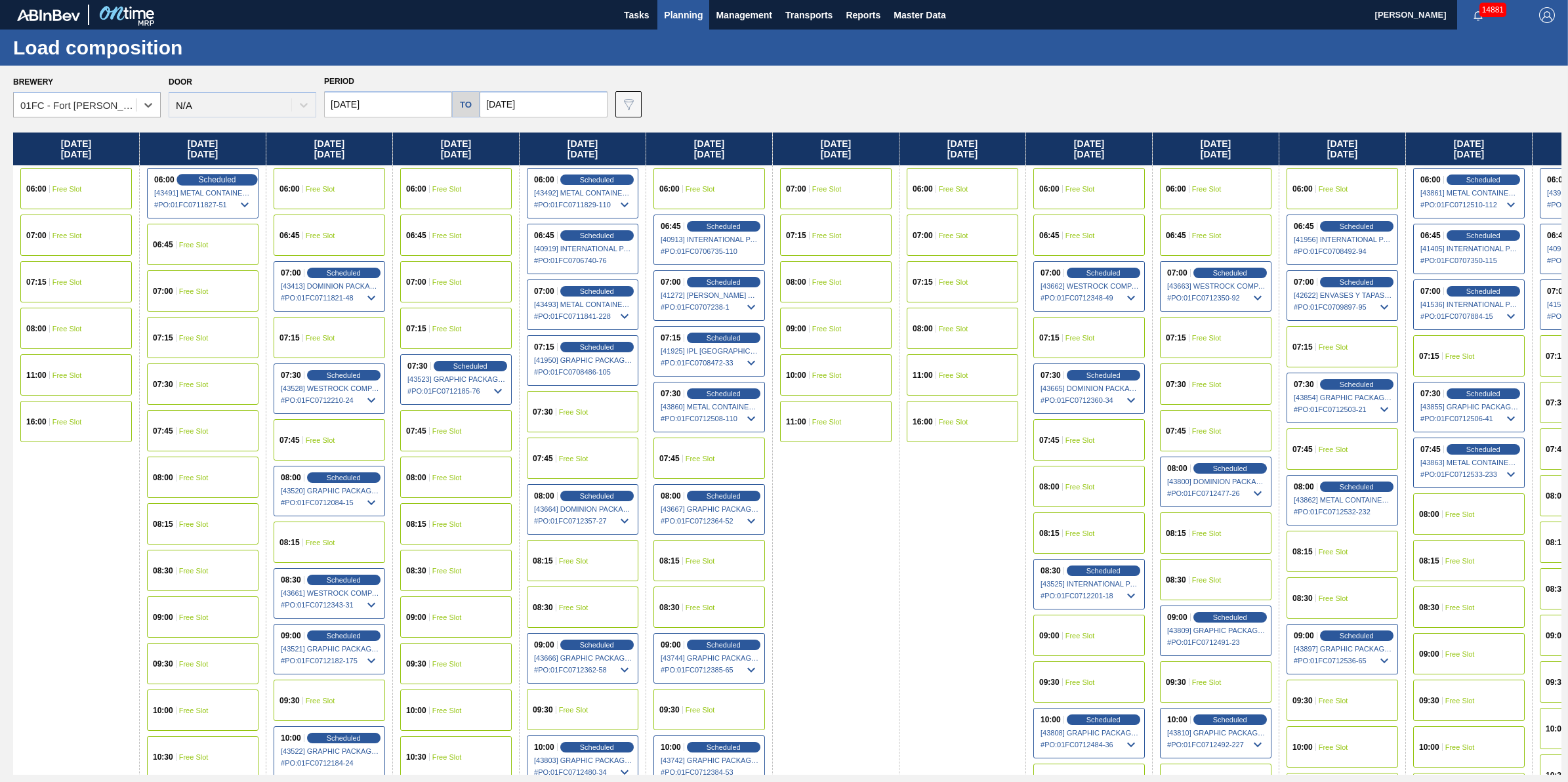
click at [220, 178] on span "Scheduled" at bounding box center [217, 179] width 37 height 9
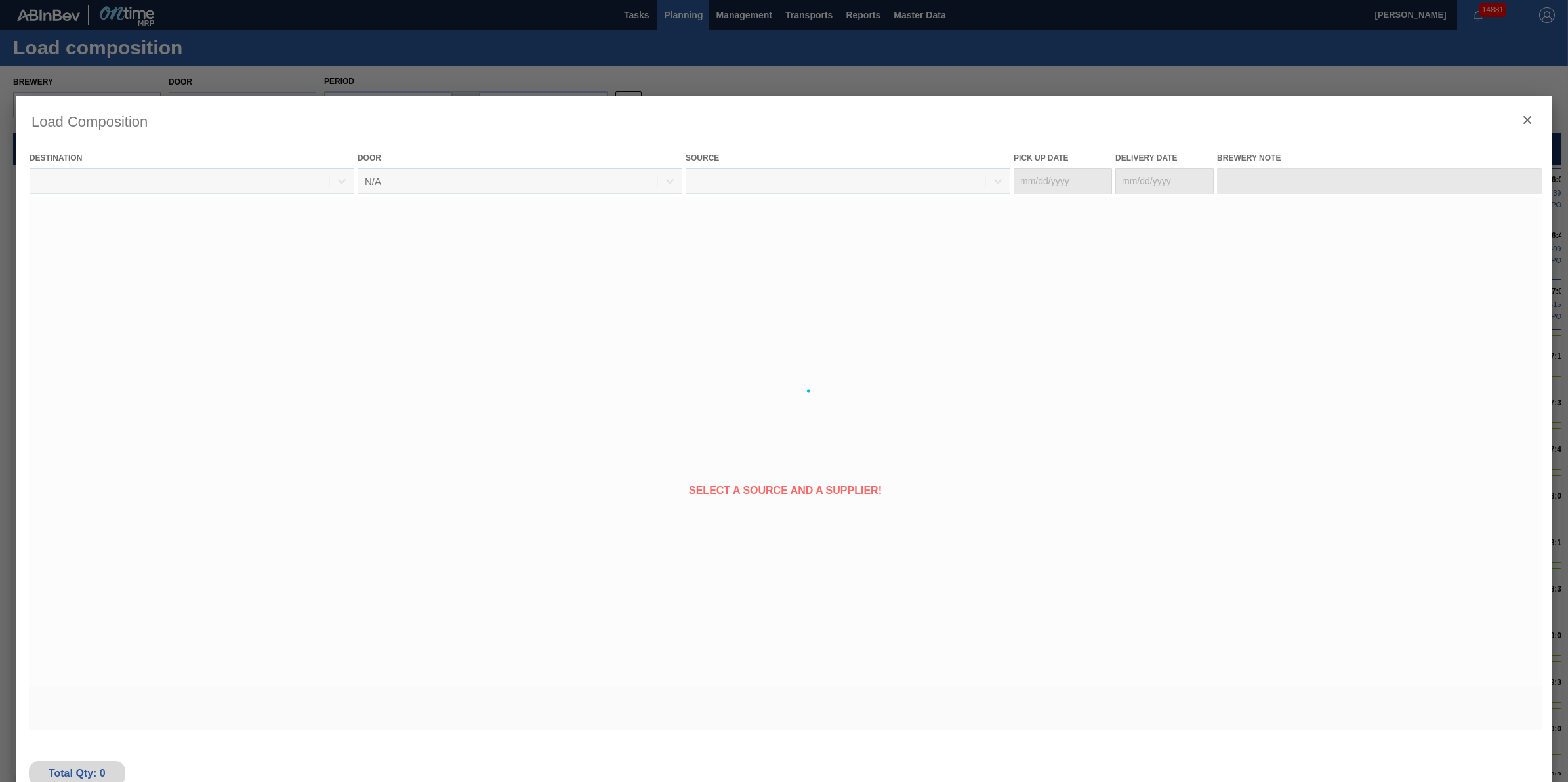
type Date "[DATE]"
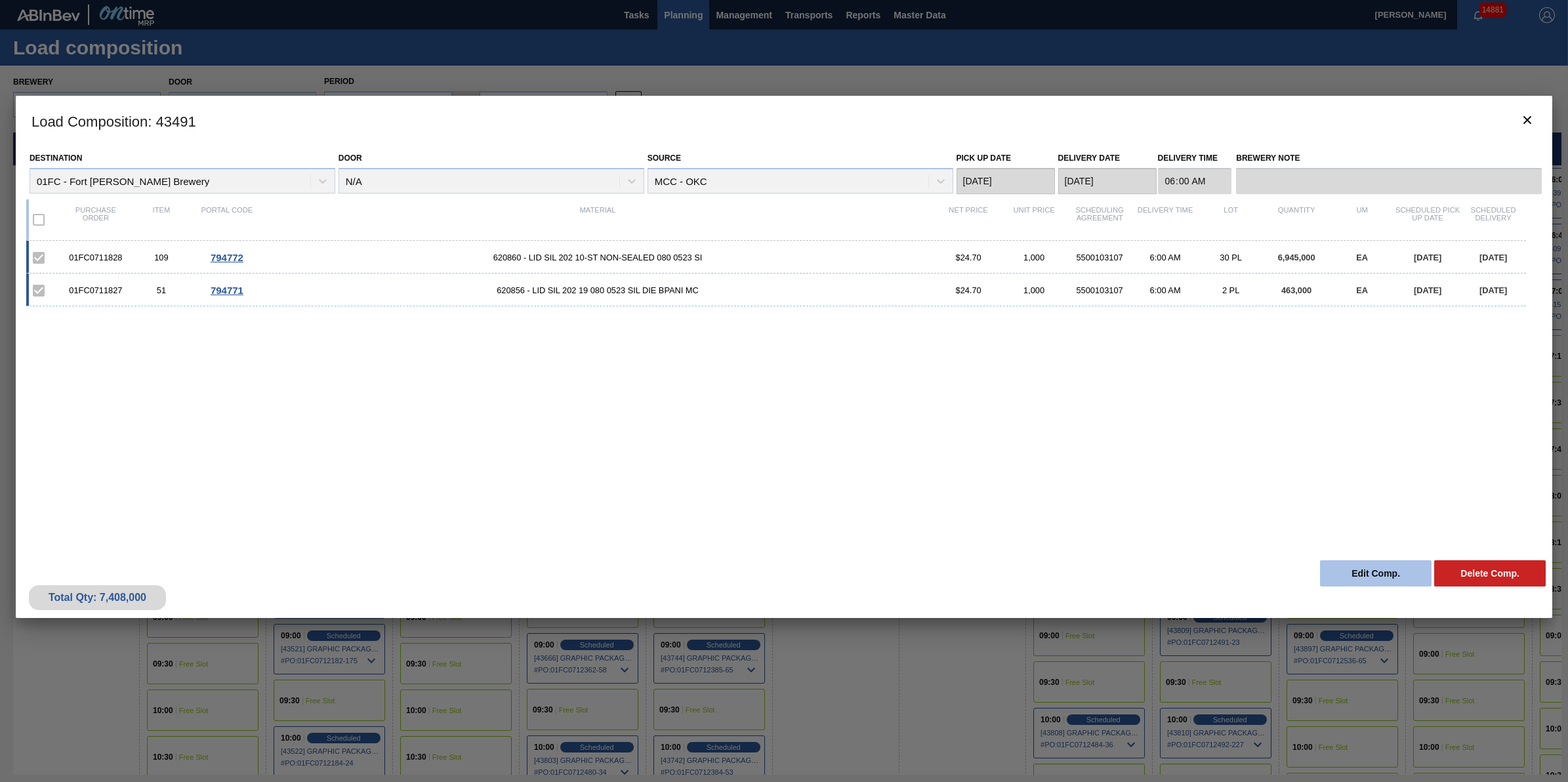
click at [1342, 561] on button "Edit Comp." at bounding box center [1375, 574] width 112 height 27
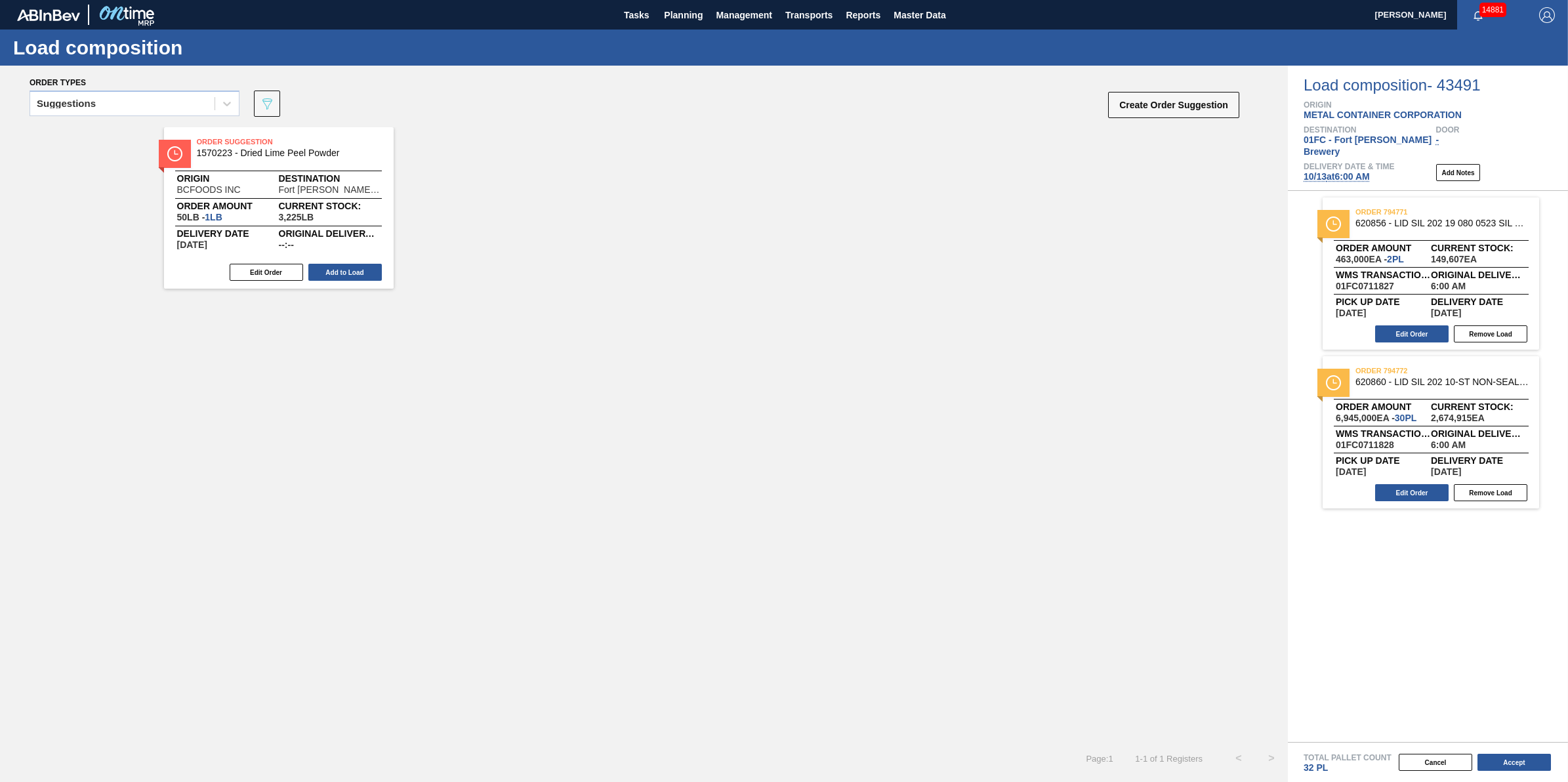
click at [1310, 172] on span "[DATE] 6:00 AM" at bounding box center [1336, 176] width 66 height 10
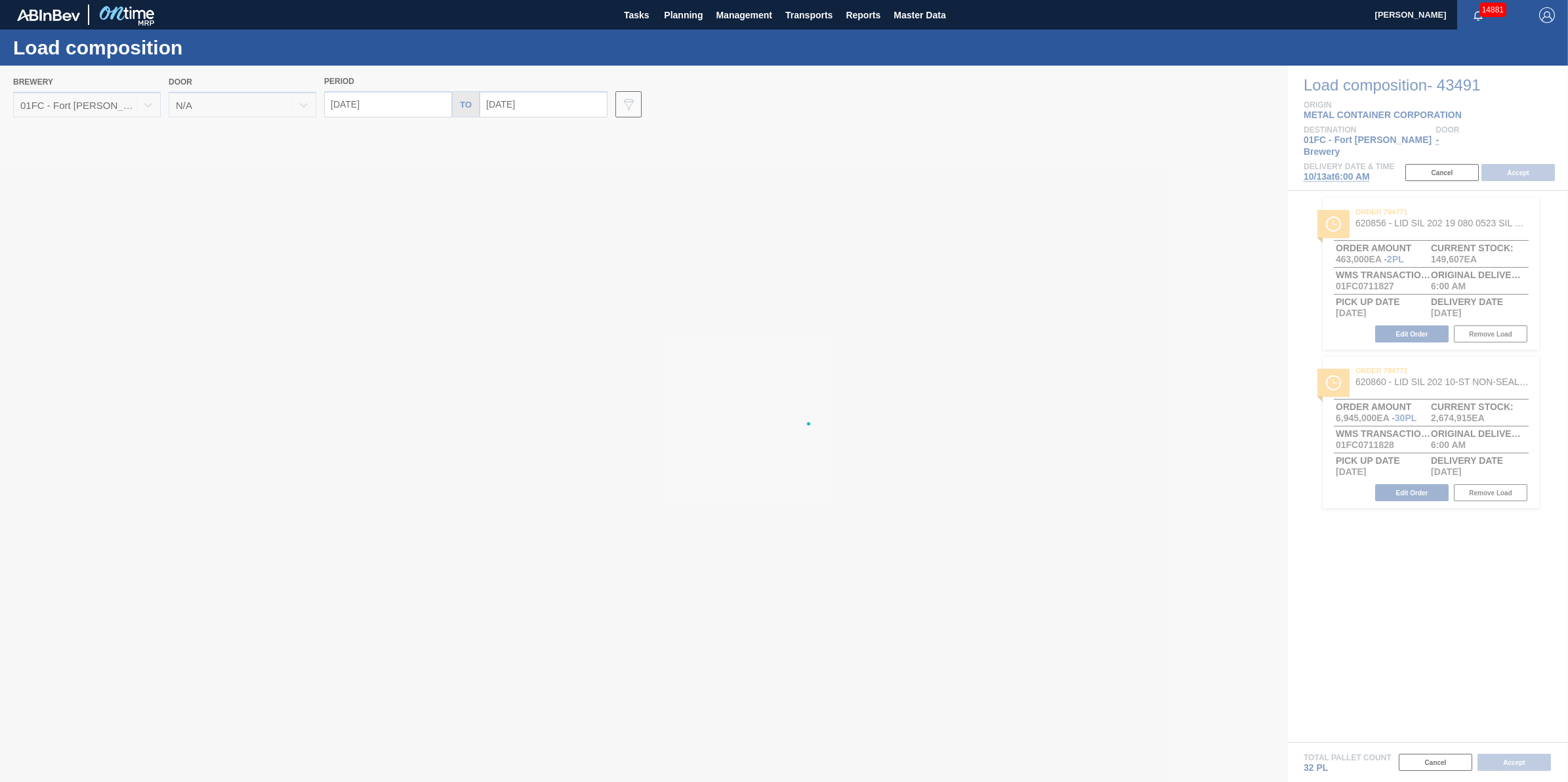
type input "[DATE]"
click at [338, 334] on div at bounding box center [784, 423] width 1568 height 716
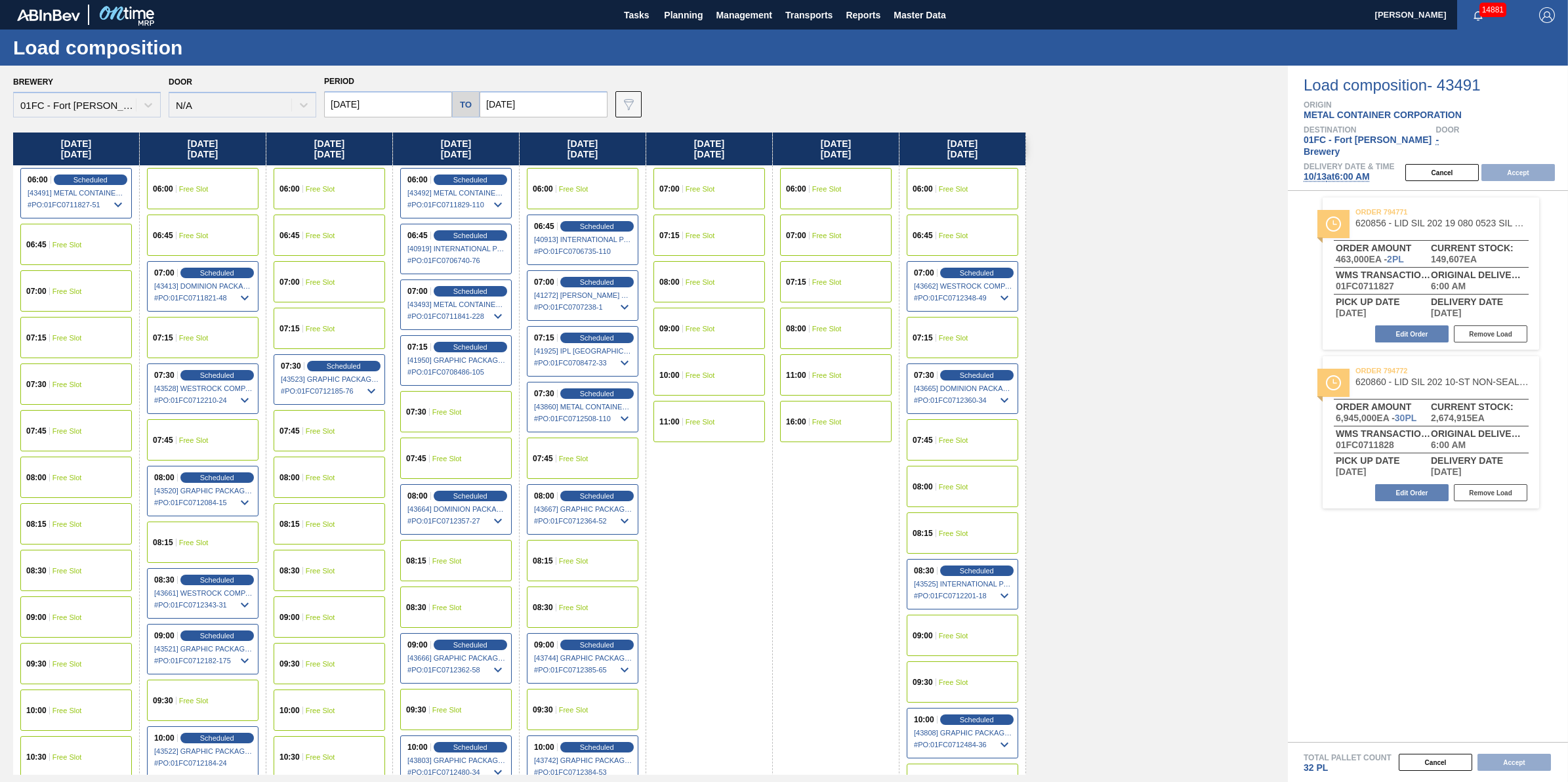
click at [239, 332] on div "07:15 Free Slot" at bounding box center [202, 337] width 112 height 41
click at [1519, 165] on button "Accept" at bounding box center [1518, 173] width 73 height 17
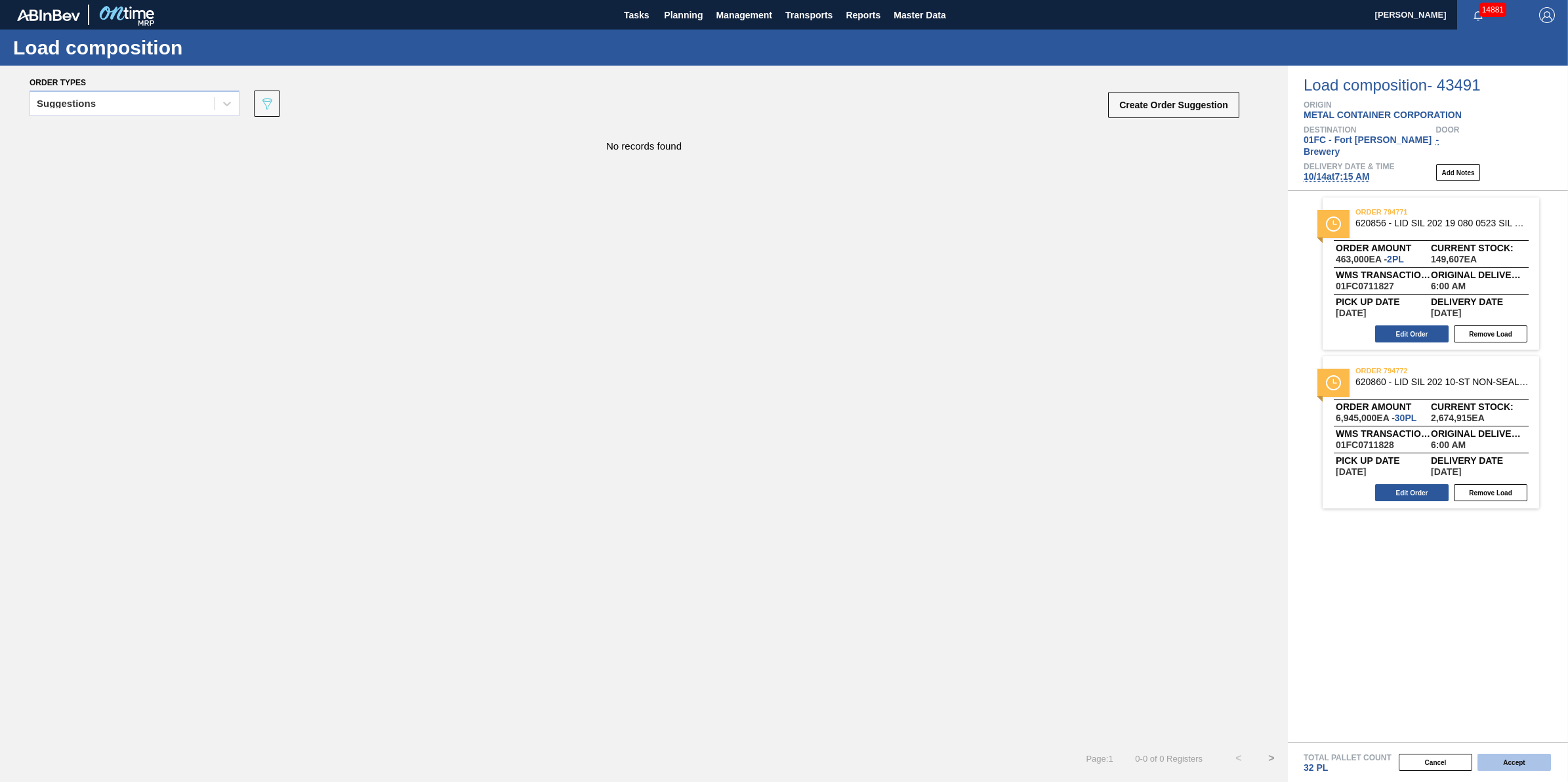
click at [1522, 763] on button "Accept" at bounding box center [1515, 763] width 73 height 17
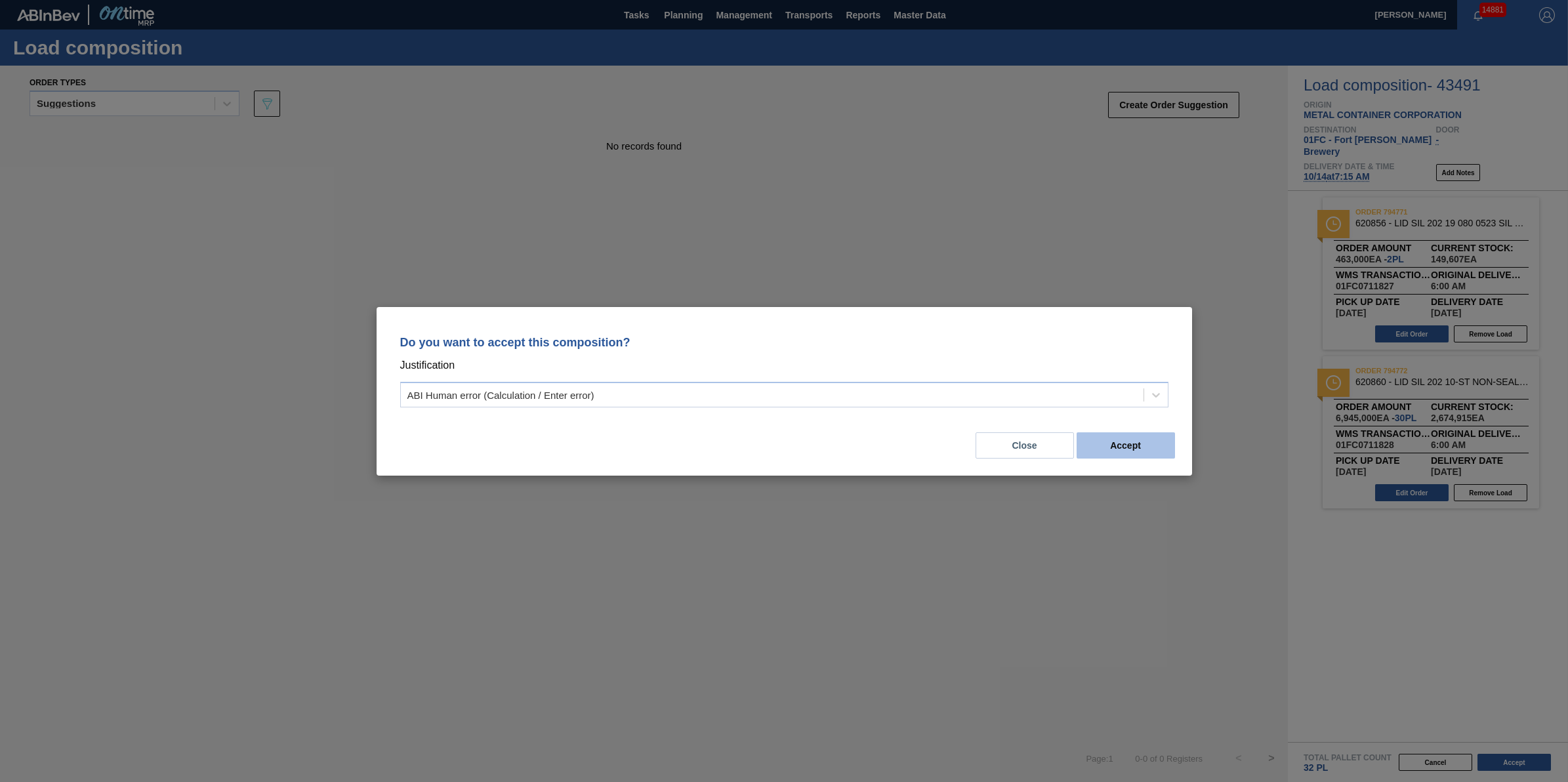
click at [1163, 439] on button "Accept" at bounding box center [1125, 445] width 98 height 27
